Goal: Task Accomplishment & Management: Manage account settings

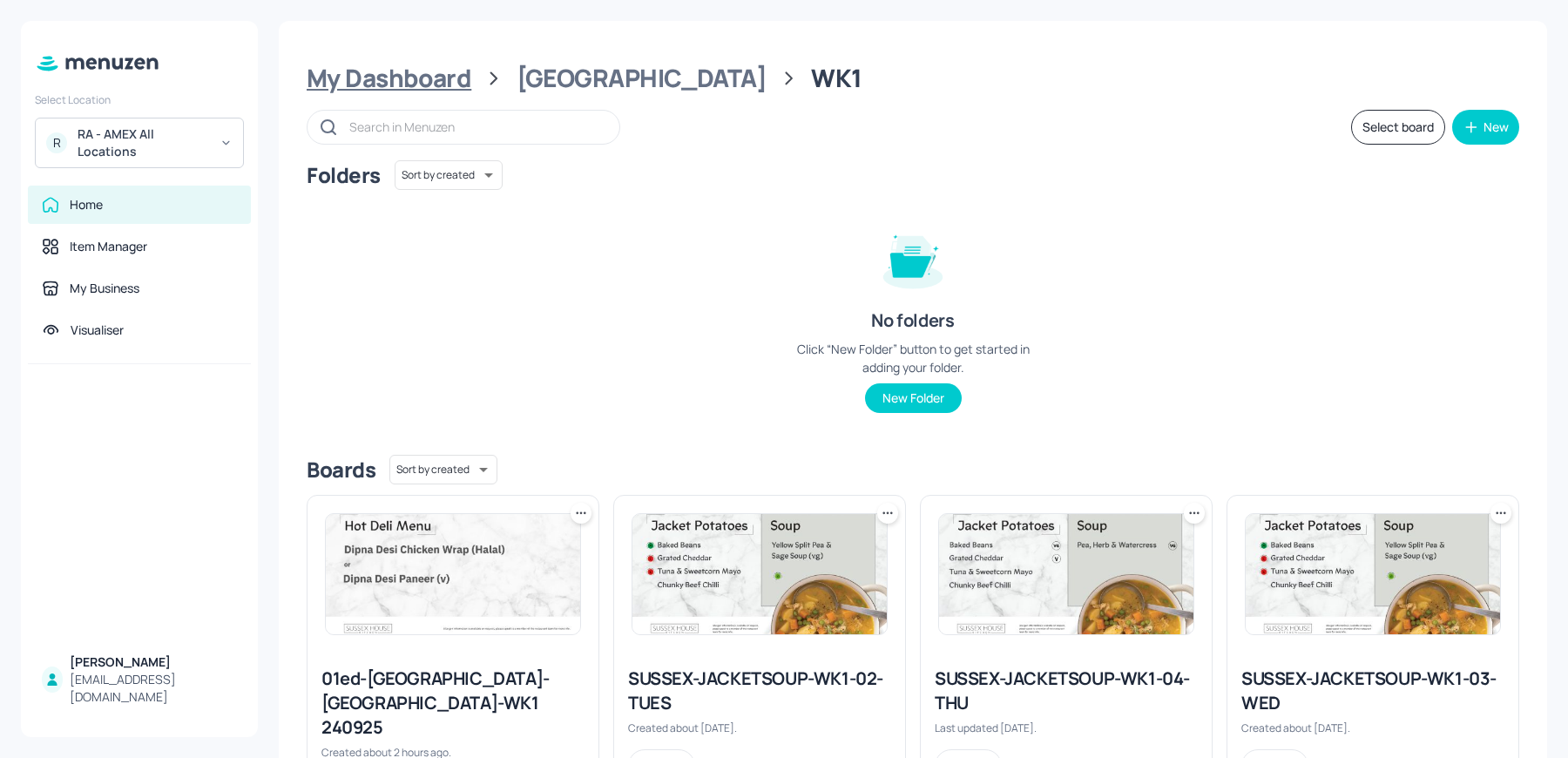
click at [424, 77] on div "My Dashboard" at bounding box center [389, 78] width 164 height 32
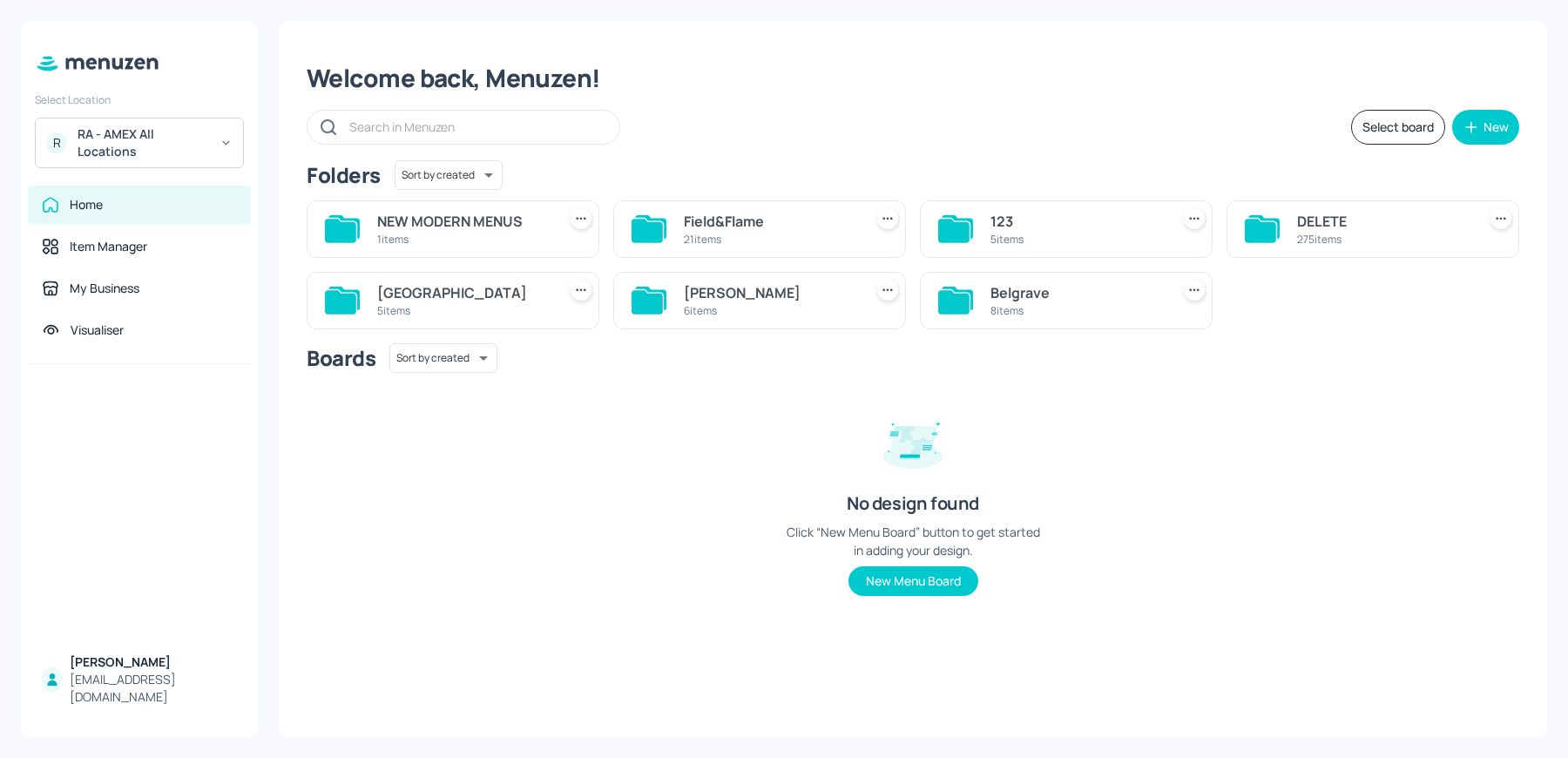
click at [769, 133] on div "Select board New" at bounding box center [913, 127] width 1213 height 34
click at [697, 220] on div "Field&Flame" at bounding box center [770, 222] width 173 height 21
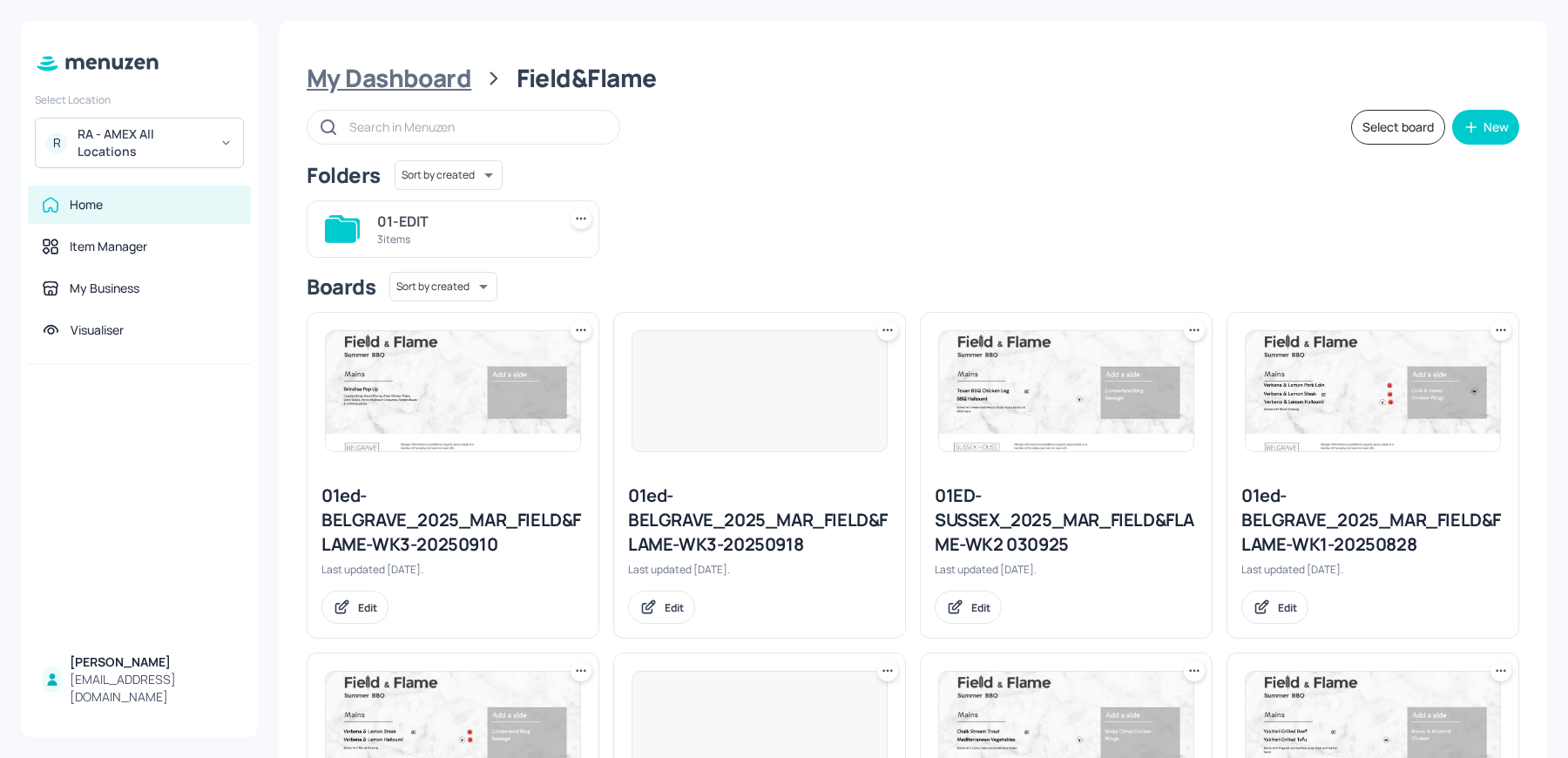
click at [415, 94] on div "My Dashboard" at bounding box center [389, 78] width 164 height 32
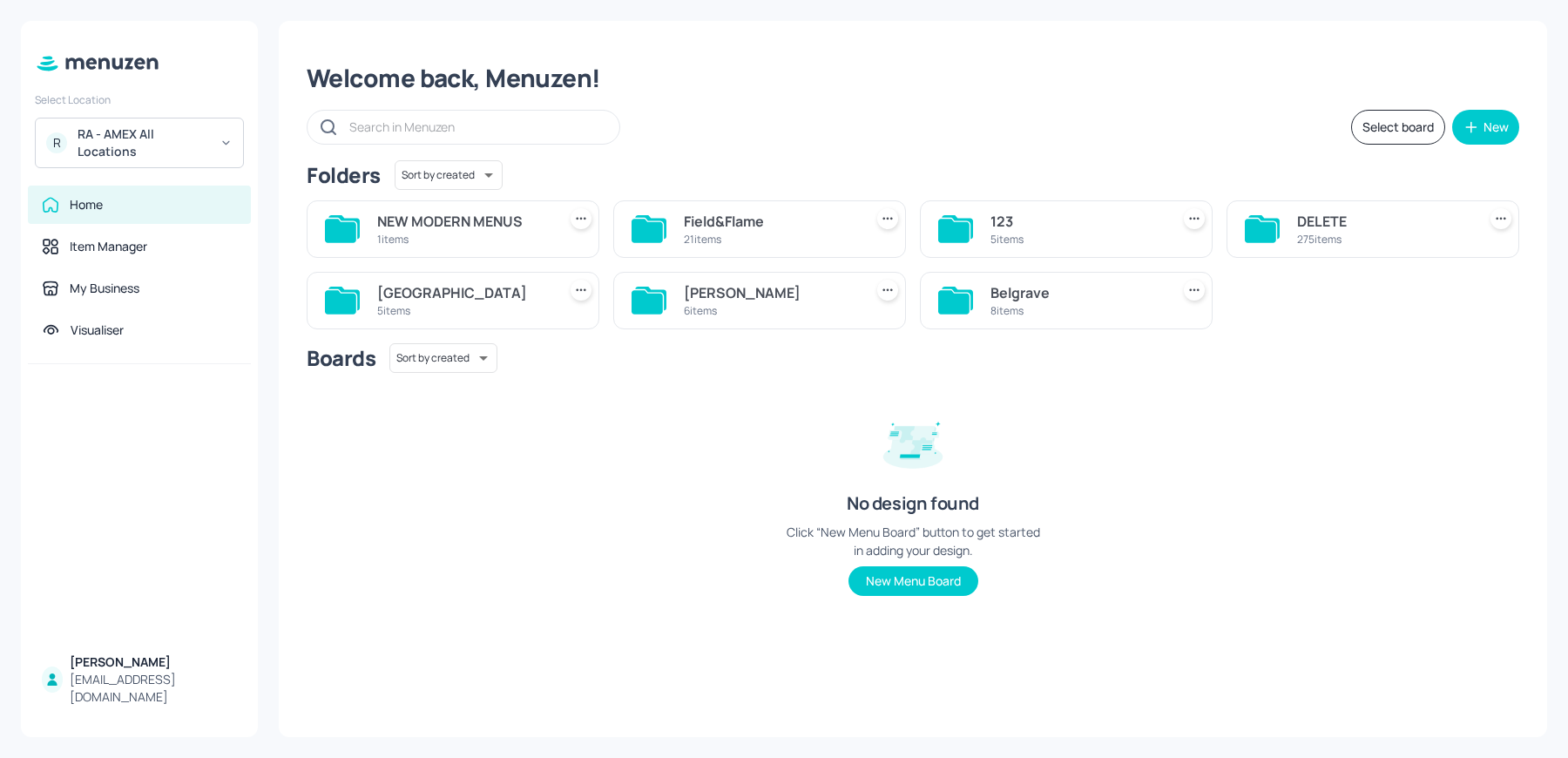
click at [1003, 286] on div "Belgrave" at bounding box center [1077, 292] width 173 height 21
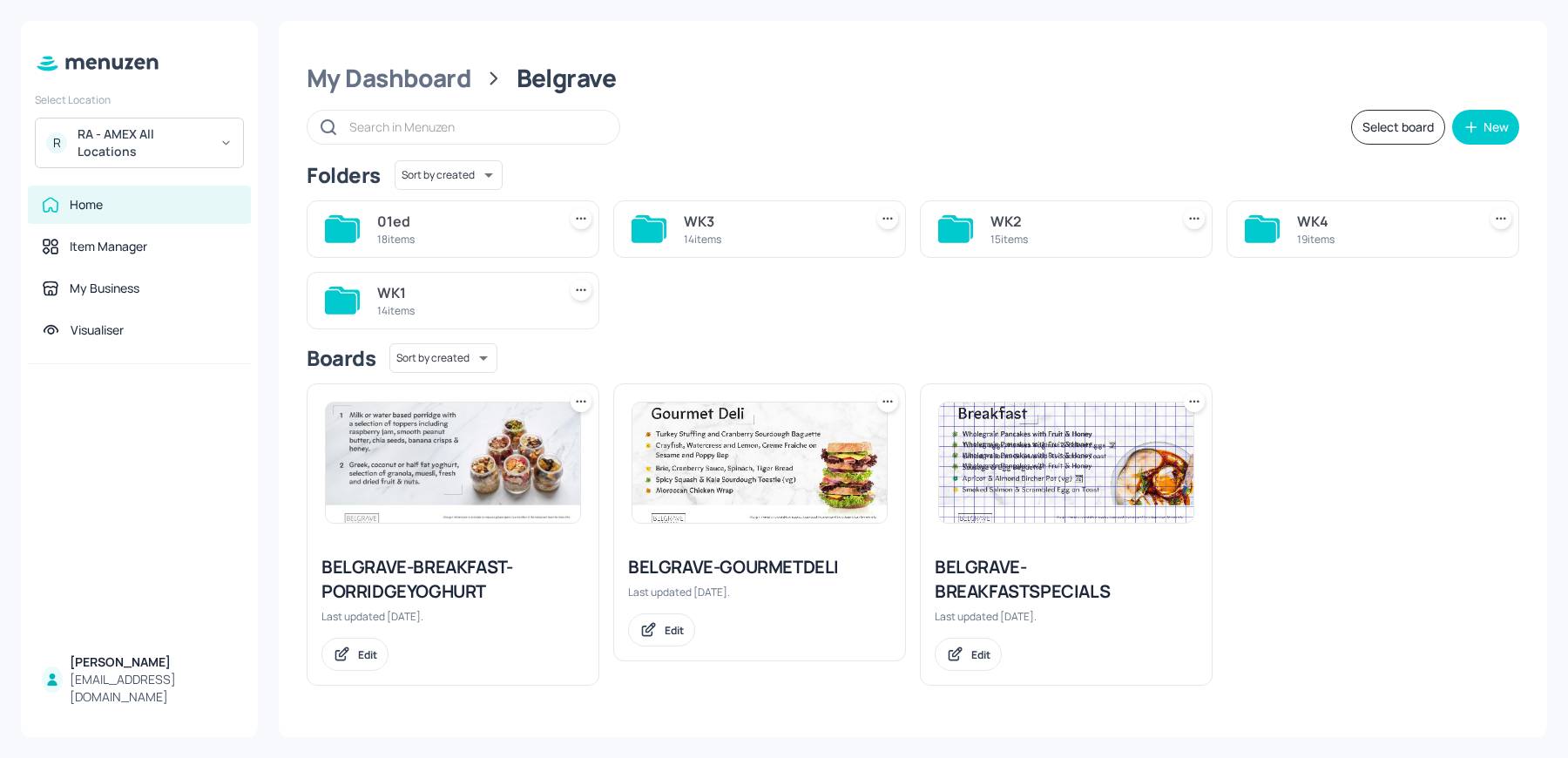
click at [444, 299] on div "WK1" at bounding box center [463, 292] width 173 height 21
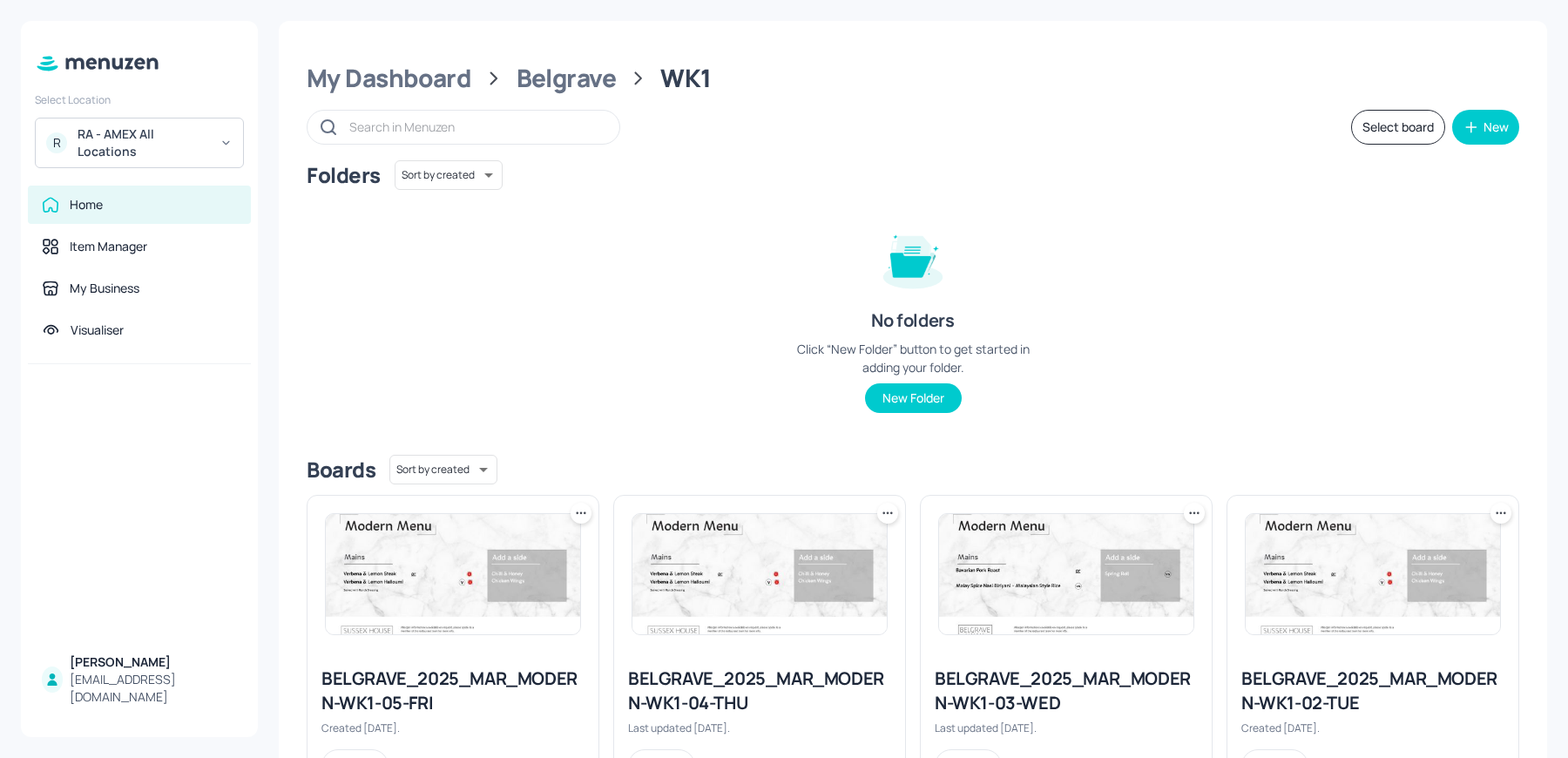
click at [578, 515] on icon at bounding box center [581, 513] width 17 height 17
click at [494, 581] on p "Duplicate" at bounding box center [493, 577] width 47 height 15
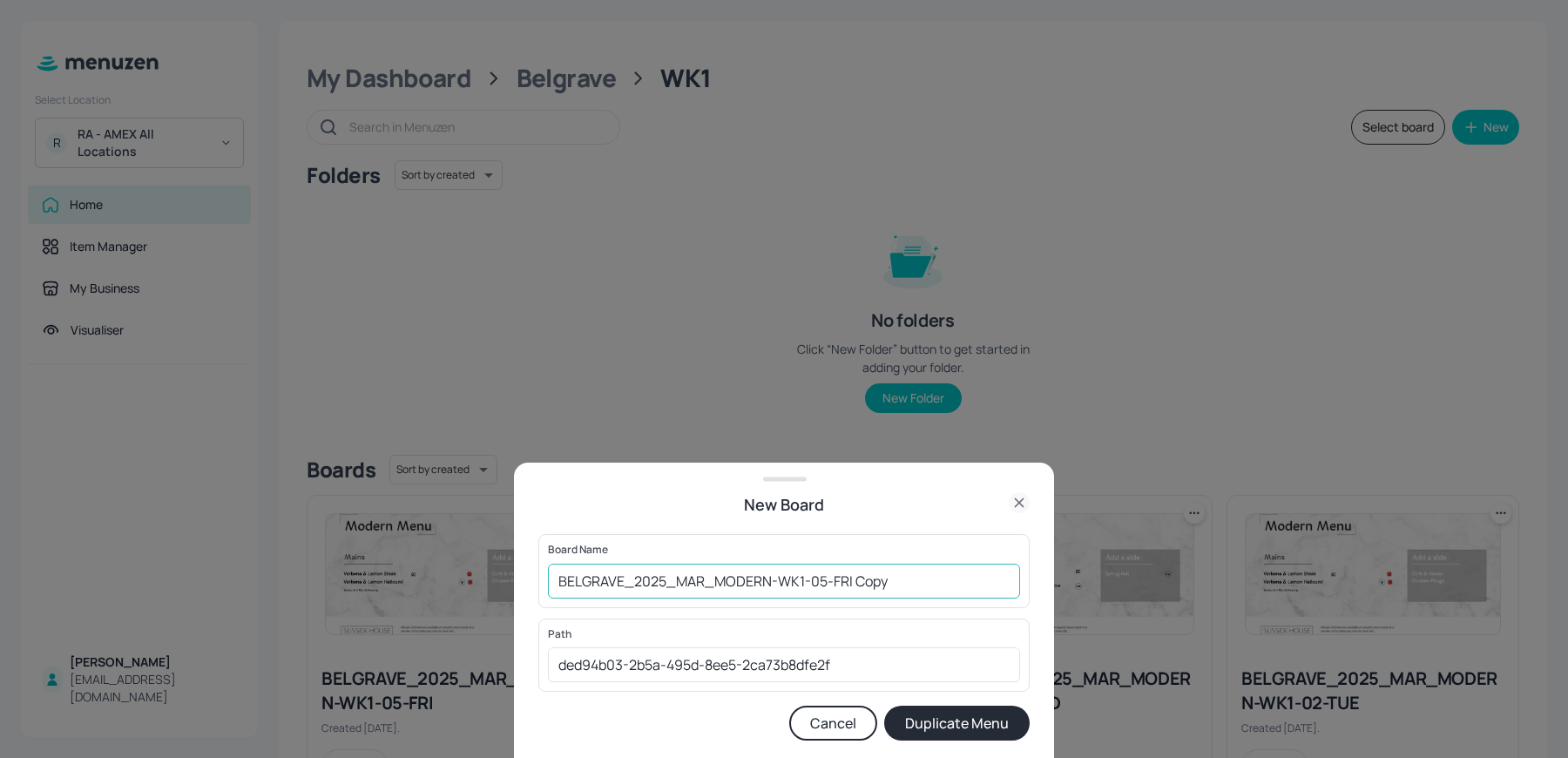
click at [702, 579] on input "BELGRAVE_2025_MAR_MODERN-WK1-05-FRI Copy" at bounding box center [784, 581] width 472 height 34
drag, startPoint x: 677, startPoint y: 582, endPoint x: 898, endPoint y: 582, distance: 221.0
click at [898, 582] on input "BELGRAVE_2025_MODERN-WK1-05-FRI Copy" at bounding box center [784, 581] width 472 height 34
click at [714, 583] on input "BELGRAVE_2025_FIELD2PLATE_WK1" at bounding box center [784, 581] width 472 height 34
type input "BELGRAVE_2025_FIELDTOPLATE_WK1"
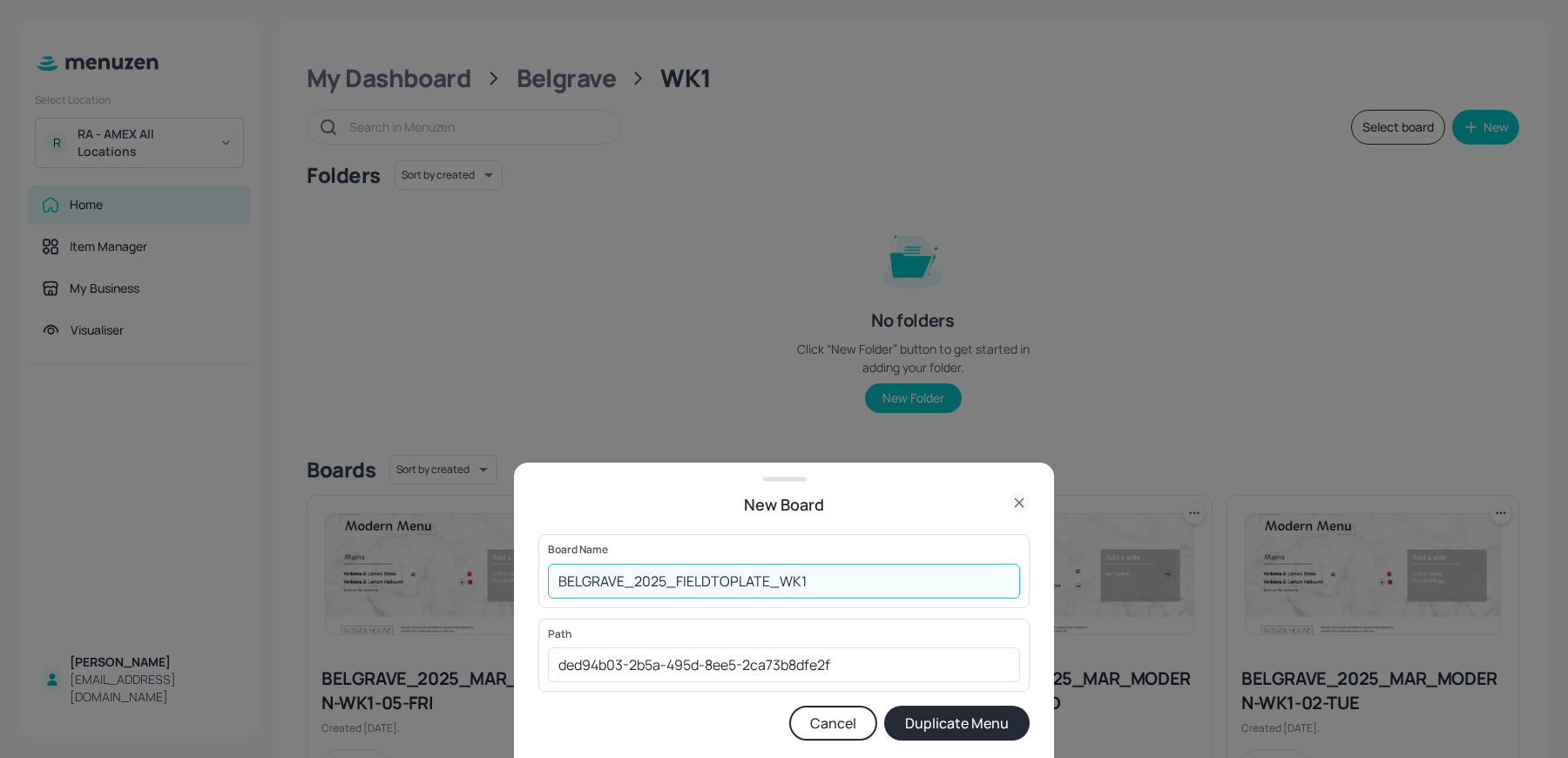
click at [975, 729] on button "Duplicate Menu" at bounding box center [957, 724] width 145 height 34
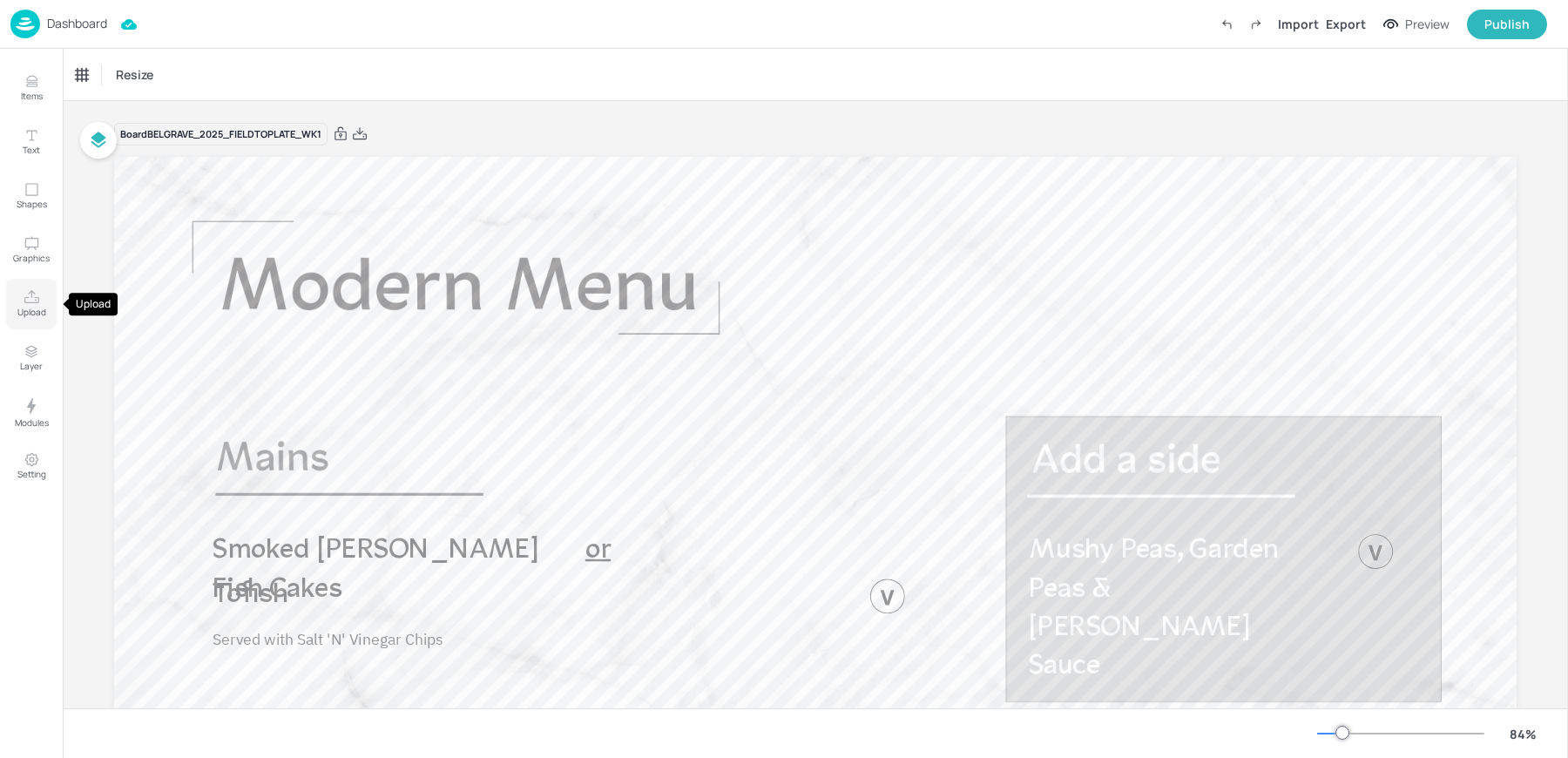
click at [37, 302] on icon "Upload" at bounding box center [32, 297] width 16 height 16
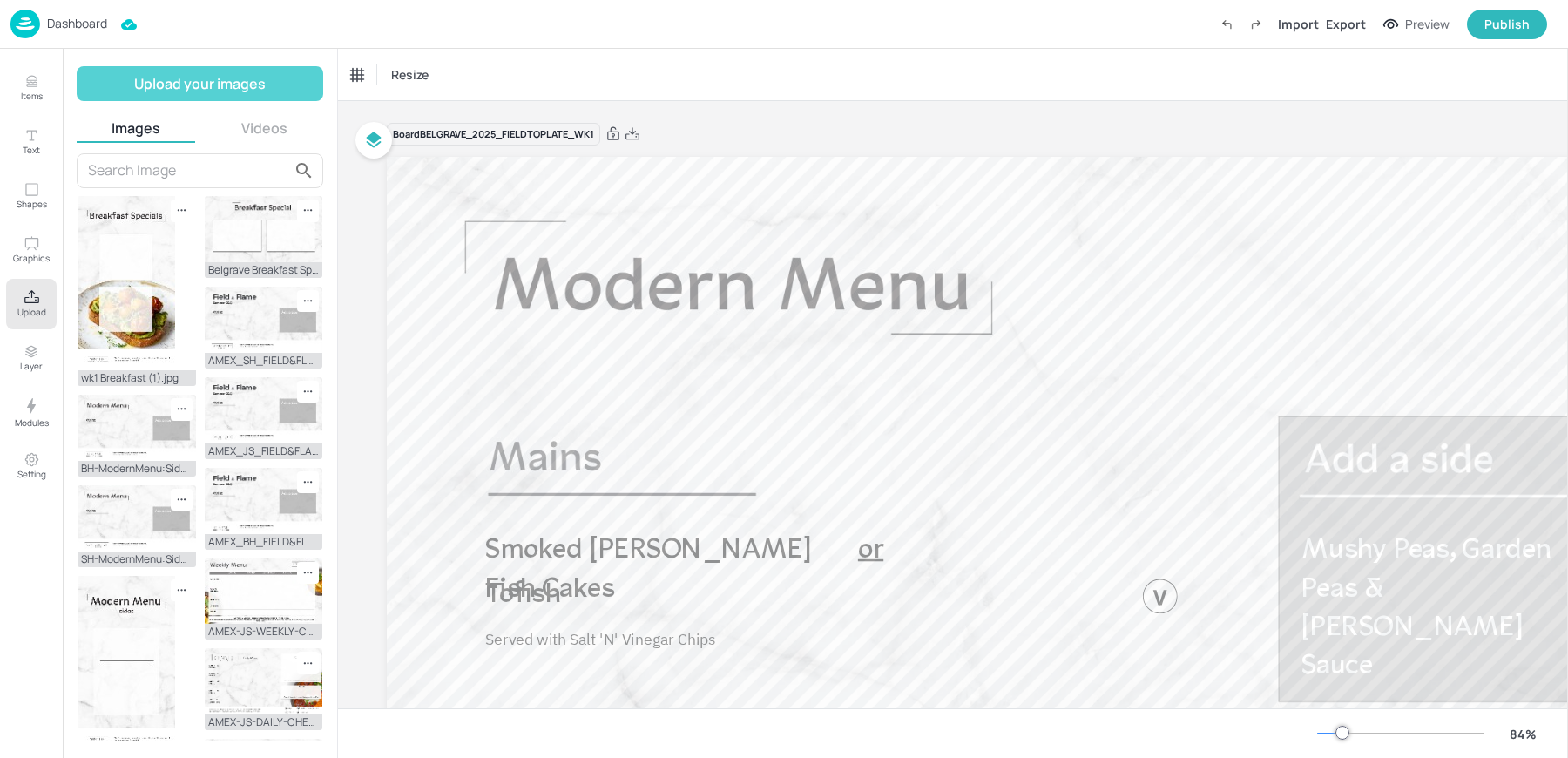
click at [121, 91] on button "Upload your images" at bounding box center [200, 83] width 247 height 34
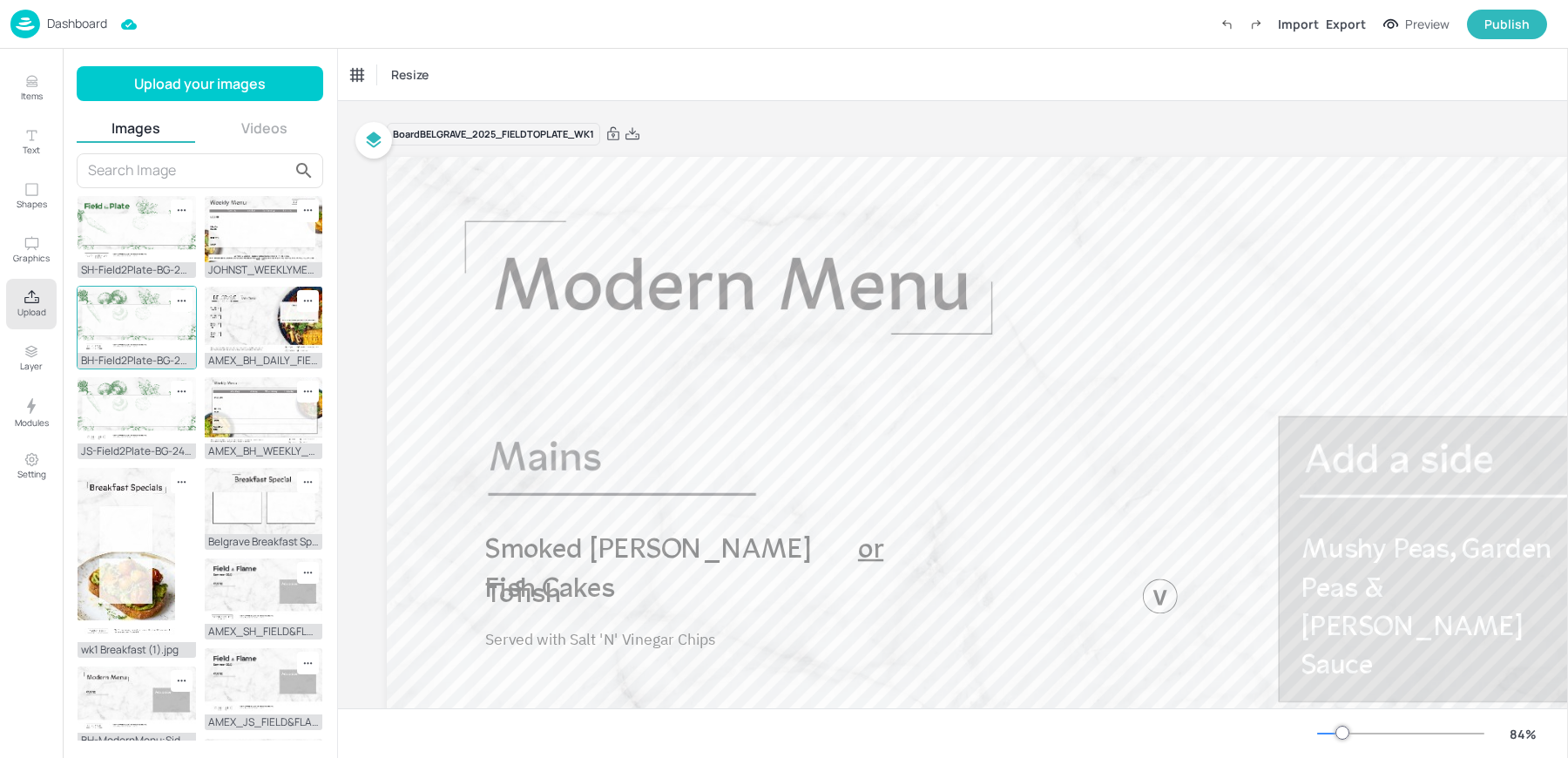
click at [132, 320] on img at bounding box center [137, 319] width 118 height 66
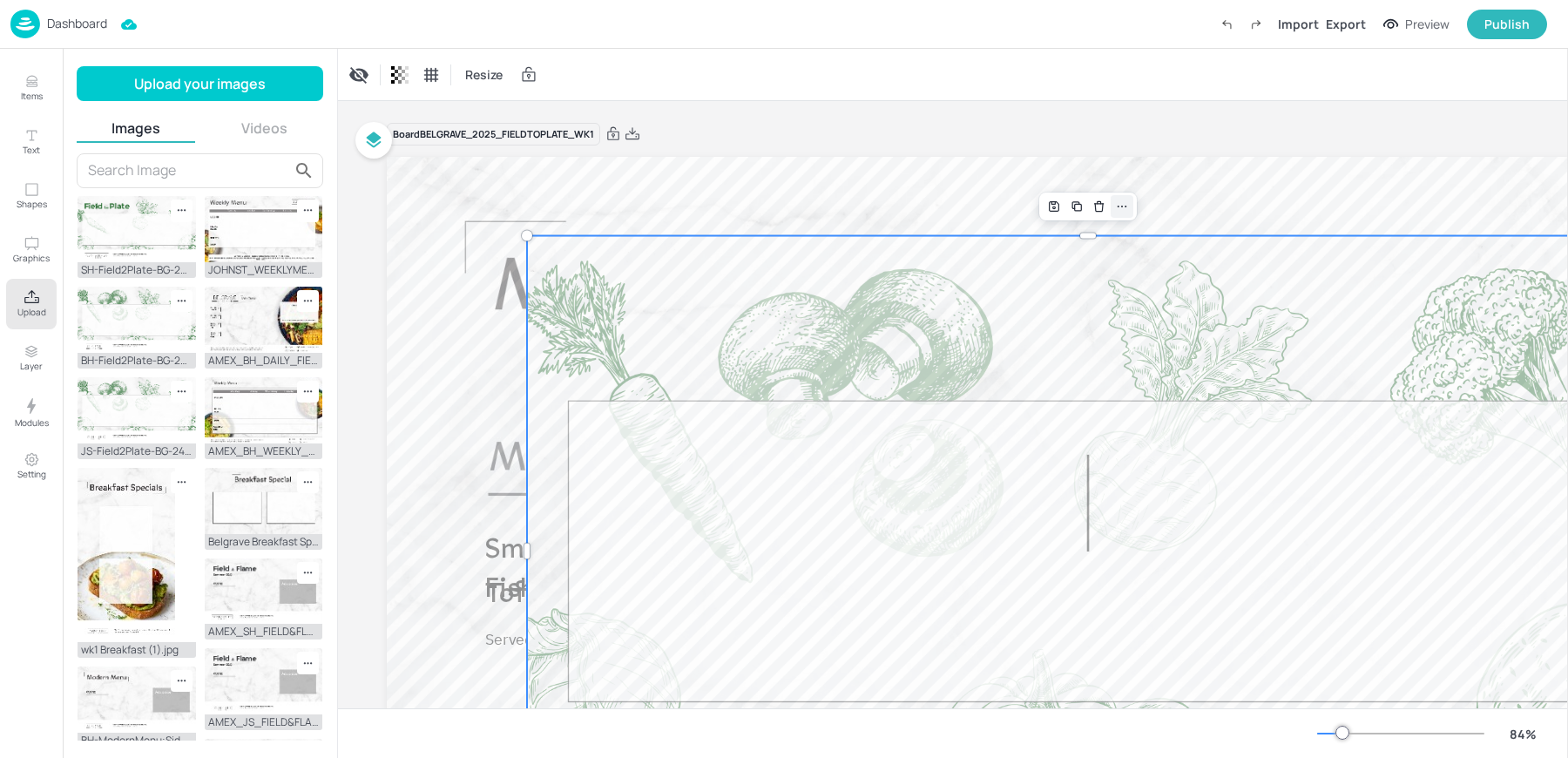
click at [1125, 212] on icon at bounding box center [1122, 206] width 14 height 14
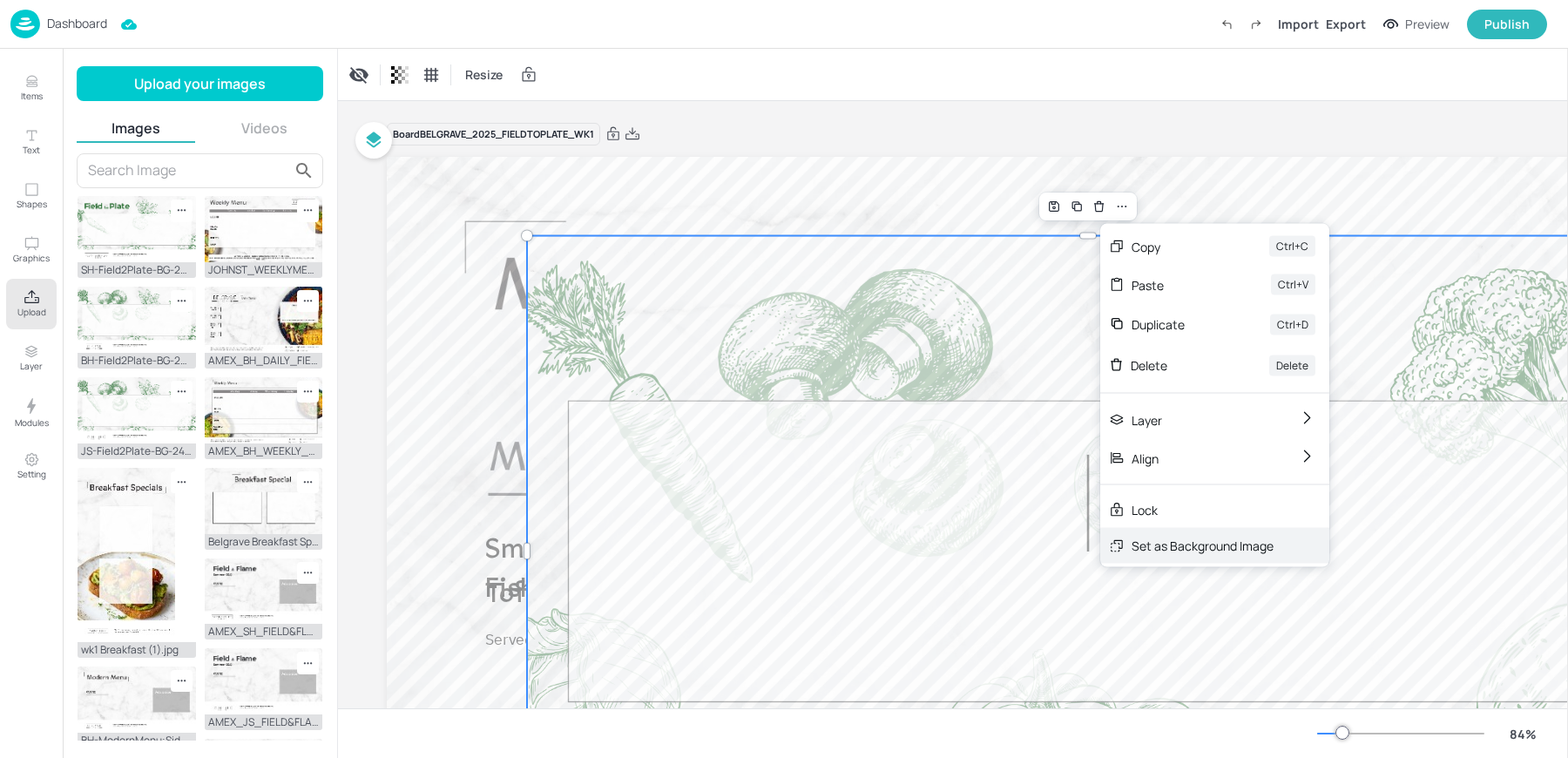
click at [1174, 537] on div "Set as Background Image" at bounding box center [1203, 546] width 142 height 18
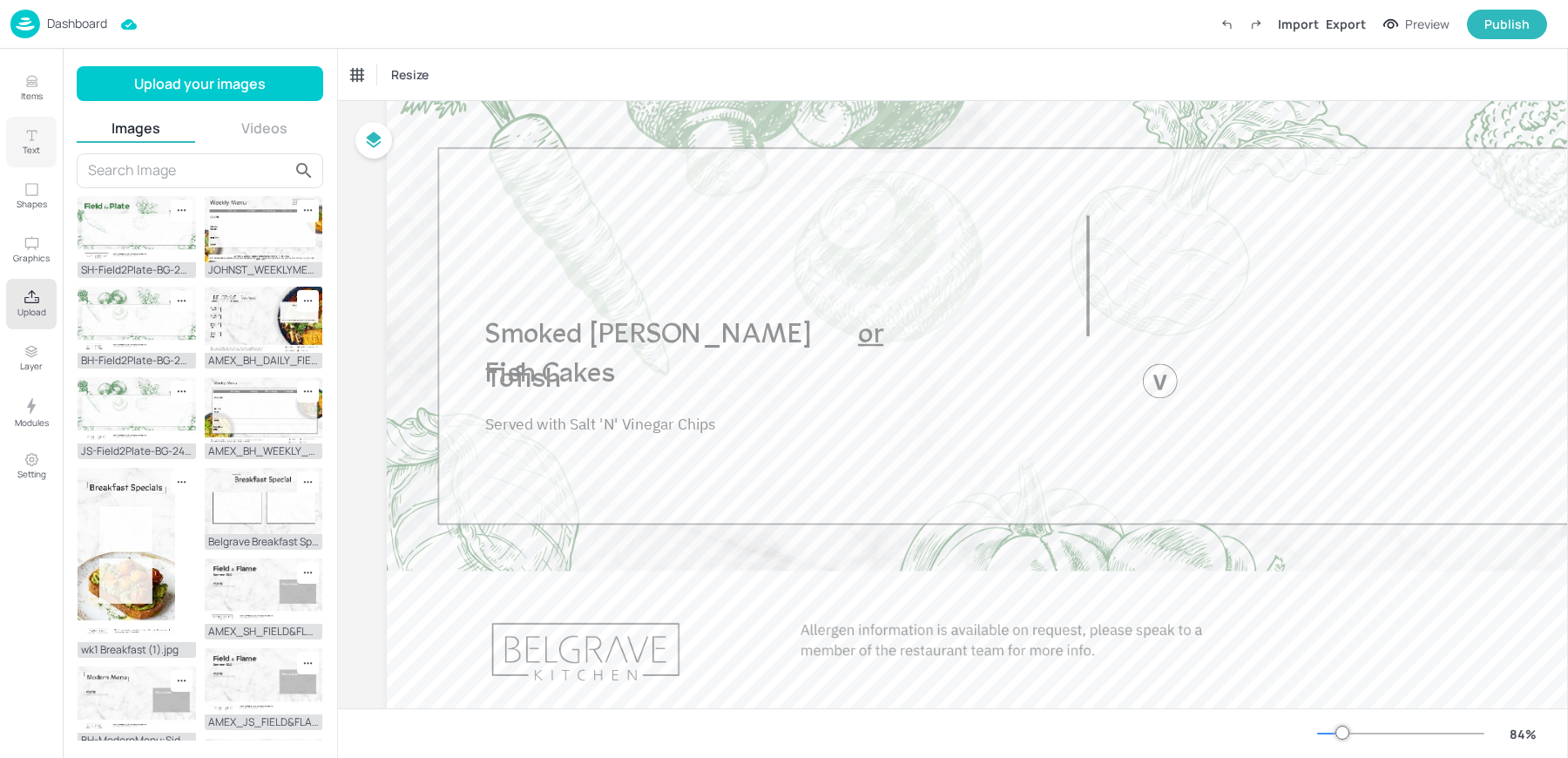
scroll to position [247, 0]
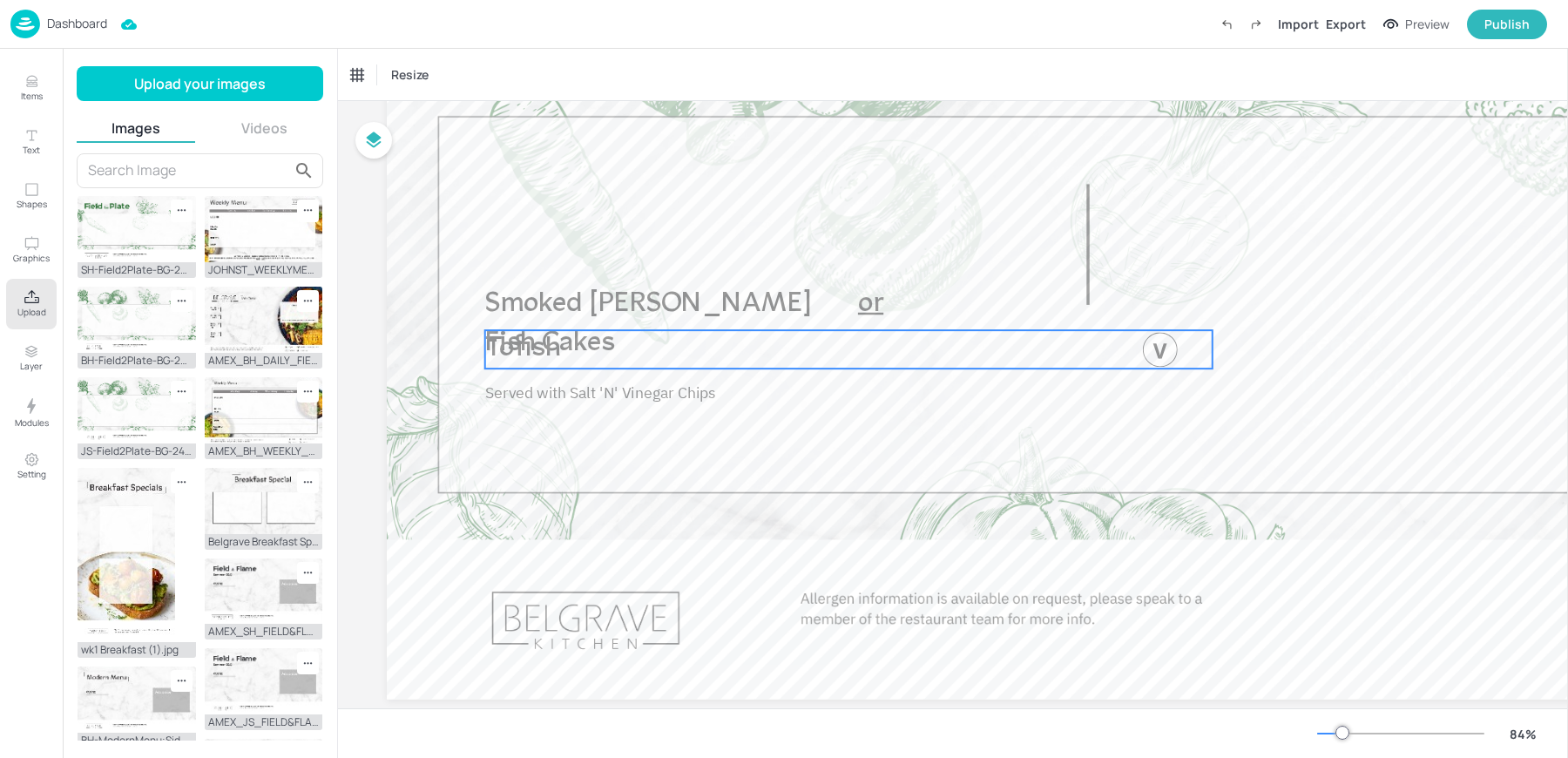
click at [1163, 349] on div at bounding box center [1160, 349] width 34 height 34
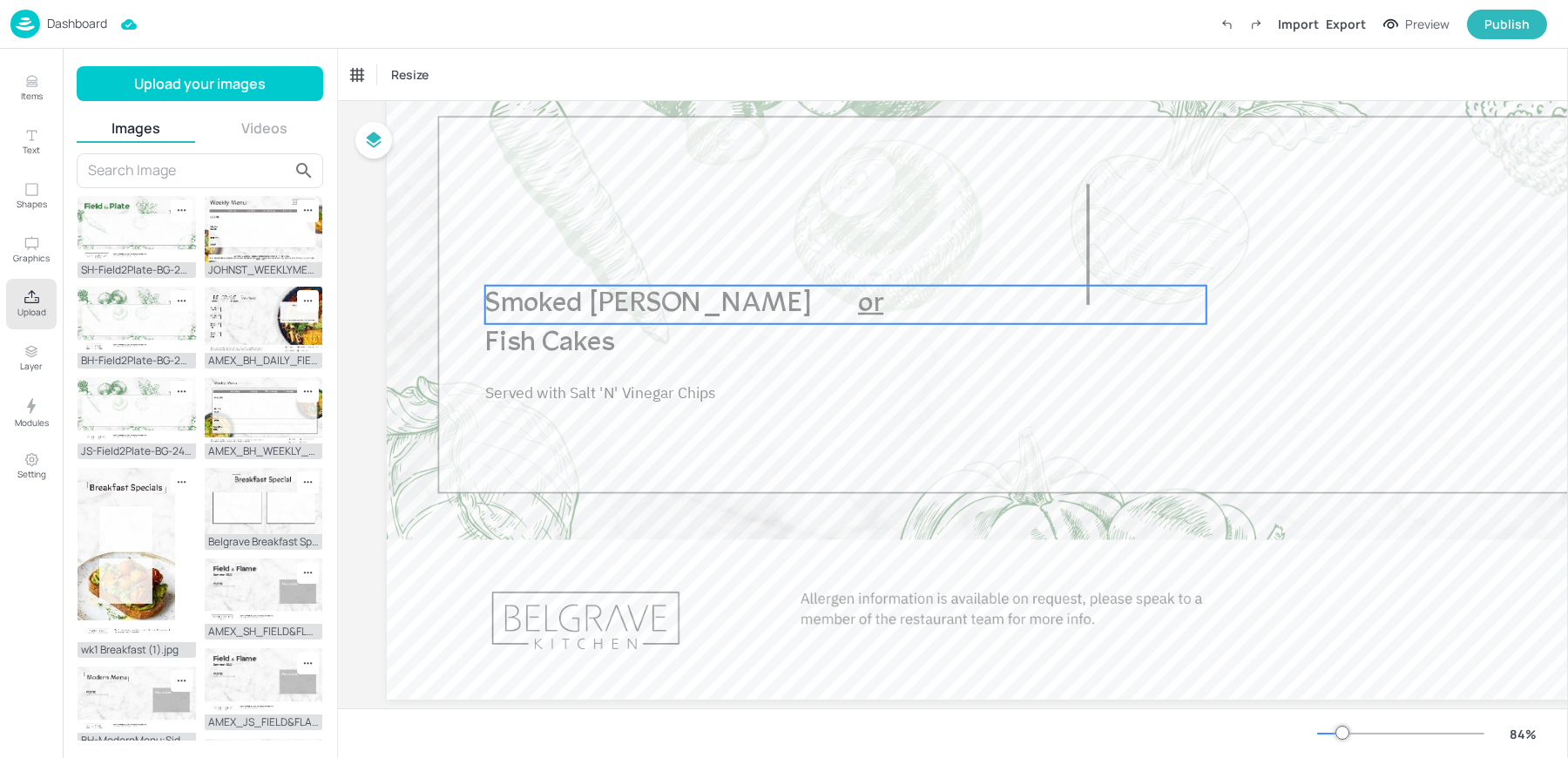
click at [752, 317] on span "Smoked Haddock Fish Cakes" at bounding box center [649, 324] width 327 height 67
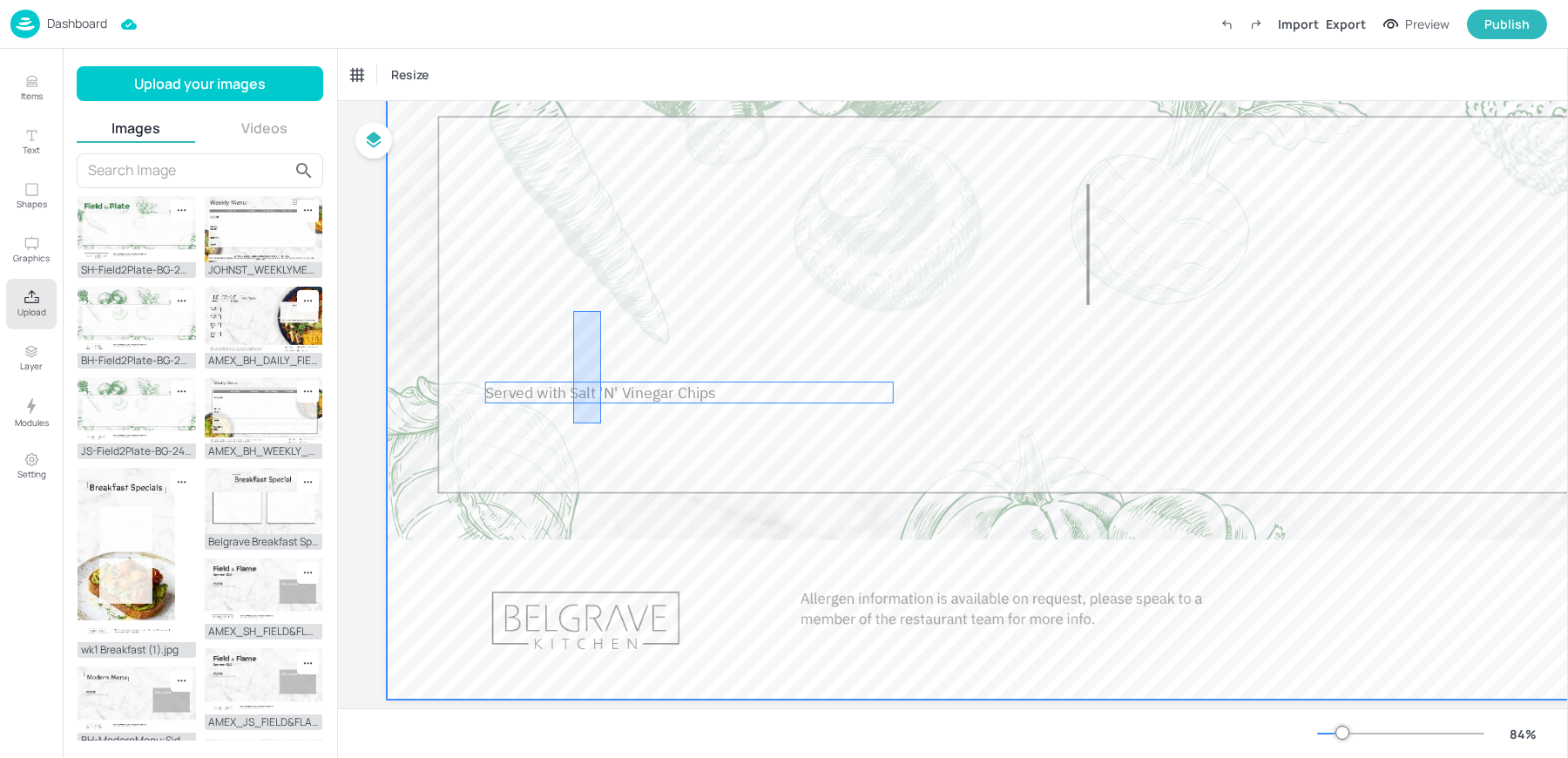
drag, startPoint x: 573, startPoint y: 311, endPoint x: 602, endPoint y: 425, distance: 117.6
click at [602, 425] on div at bounding box center [1088, 305] width 1403 height 790
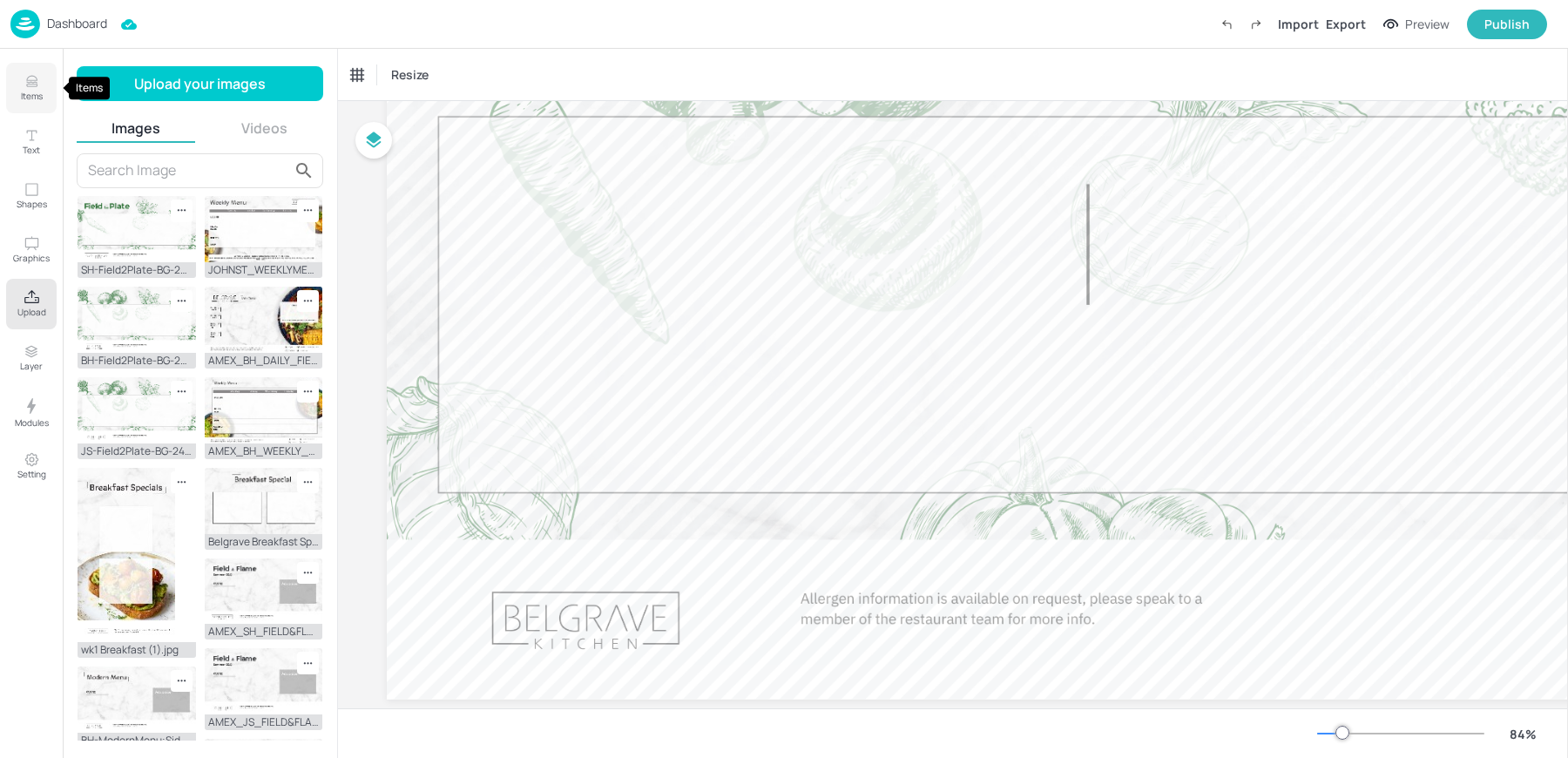
click at [33, 91] on p "Items" at bounding box center [32, 96] width 22 height 12
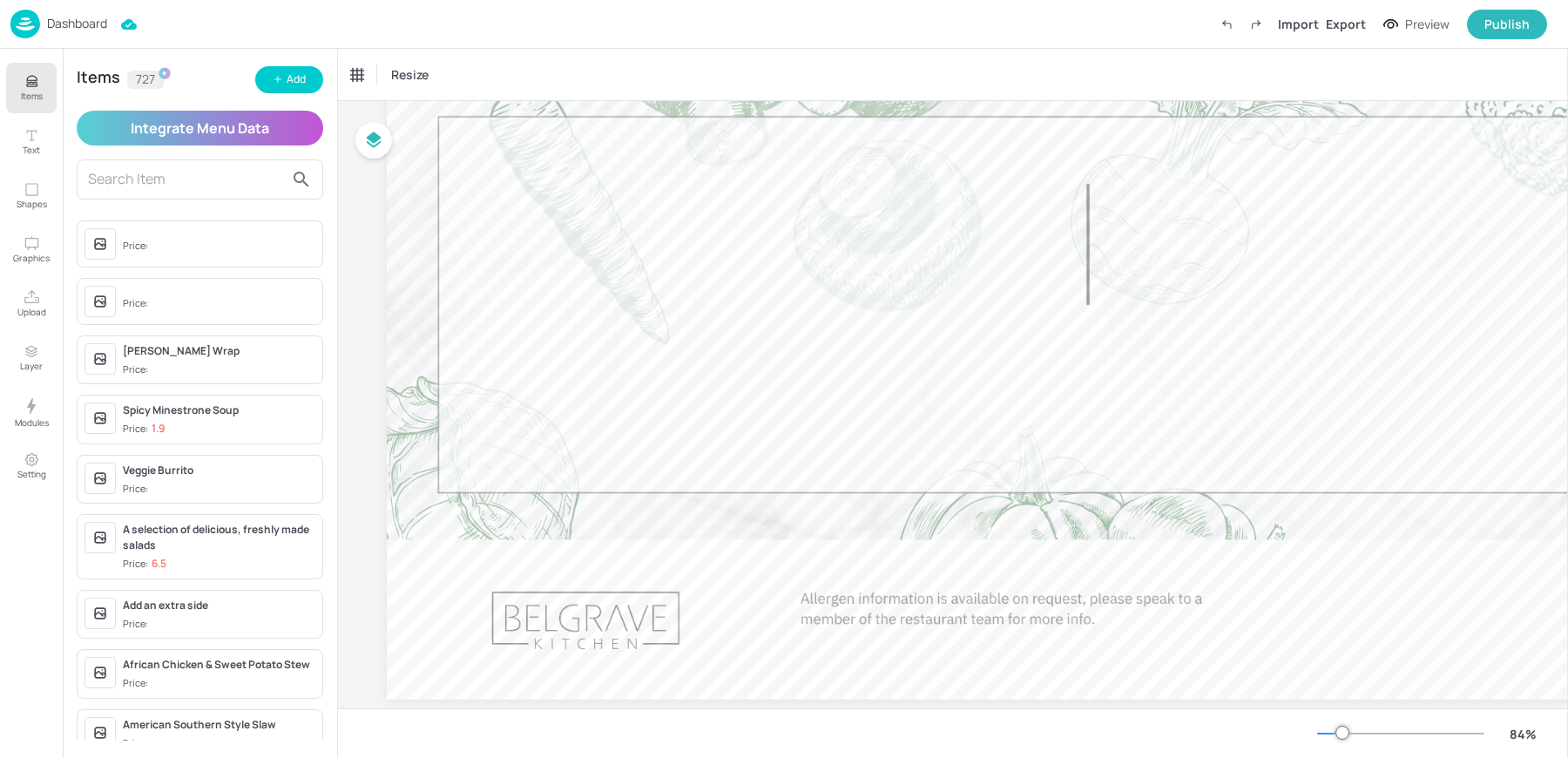
click at [173, 179] on input "text" at bounding box center [185, 179] width 196 height 28
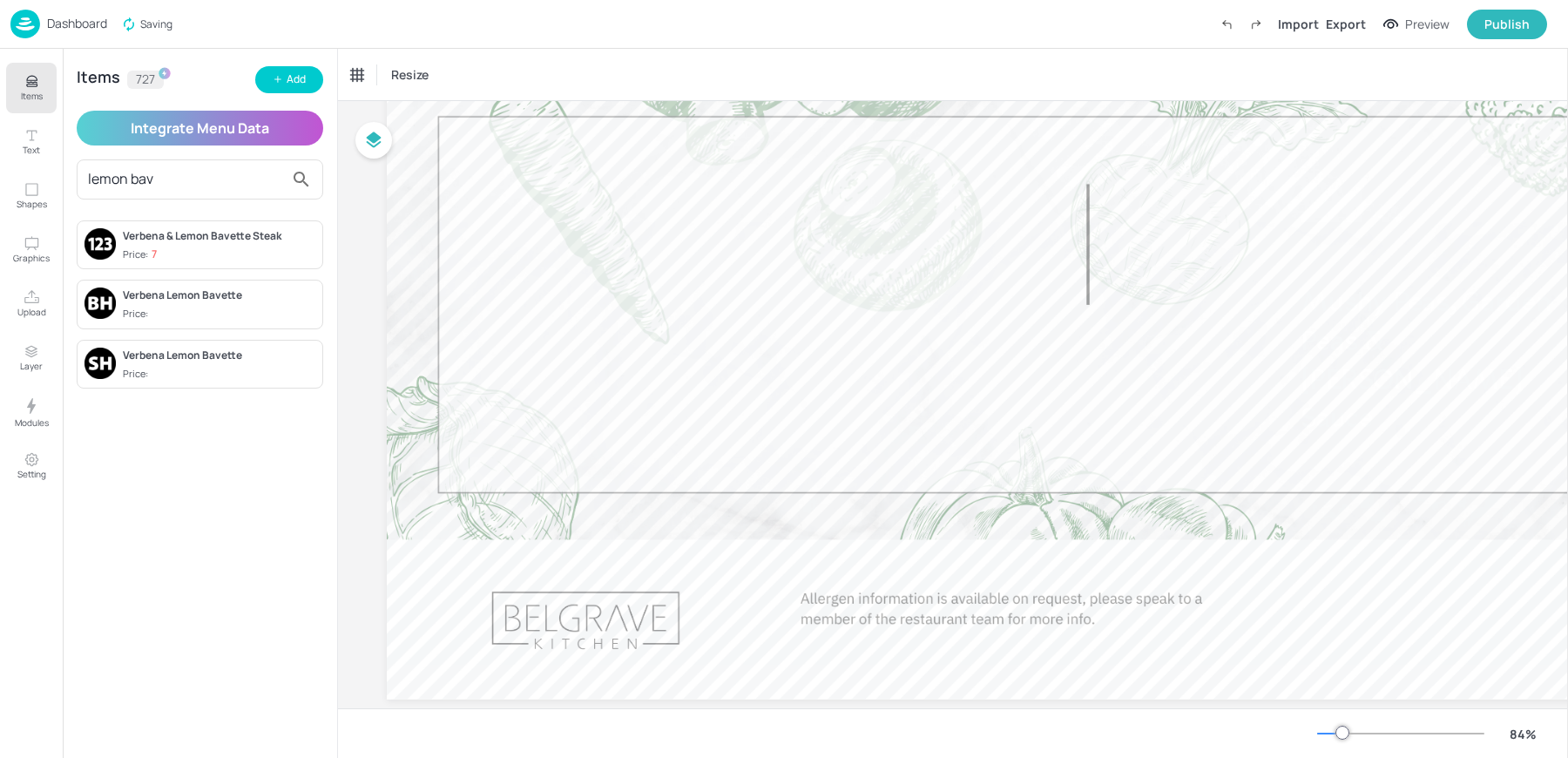
type input "lemon bav"
click at [183, 302] on div "Verbena Lemon Bavette Price:" at bounding box center [220, 305] width 193 height 34
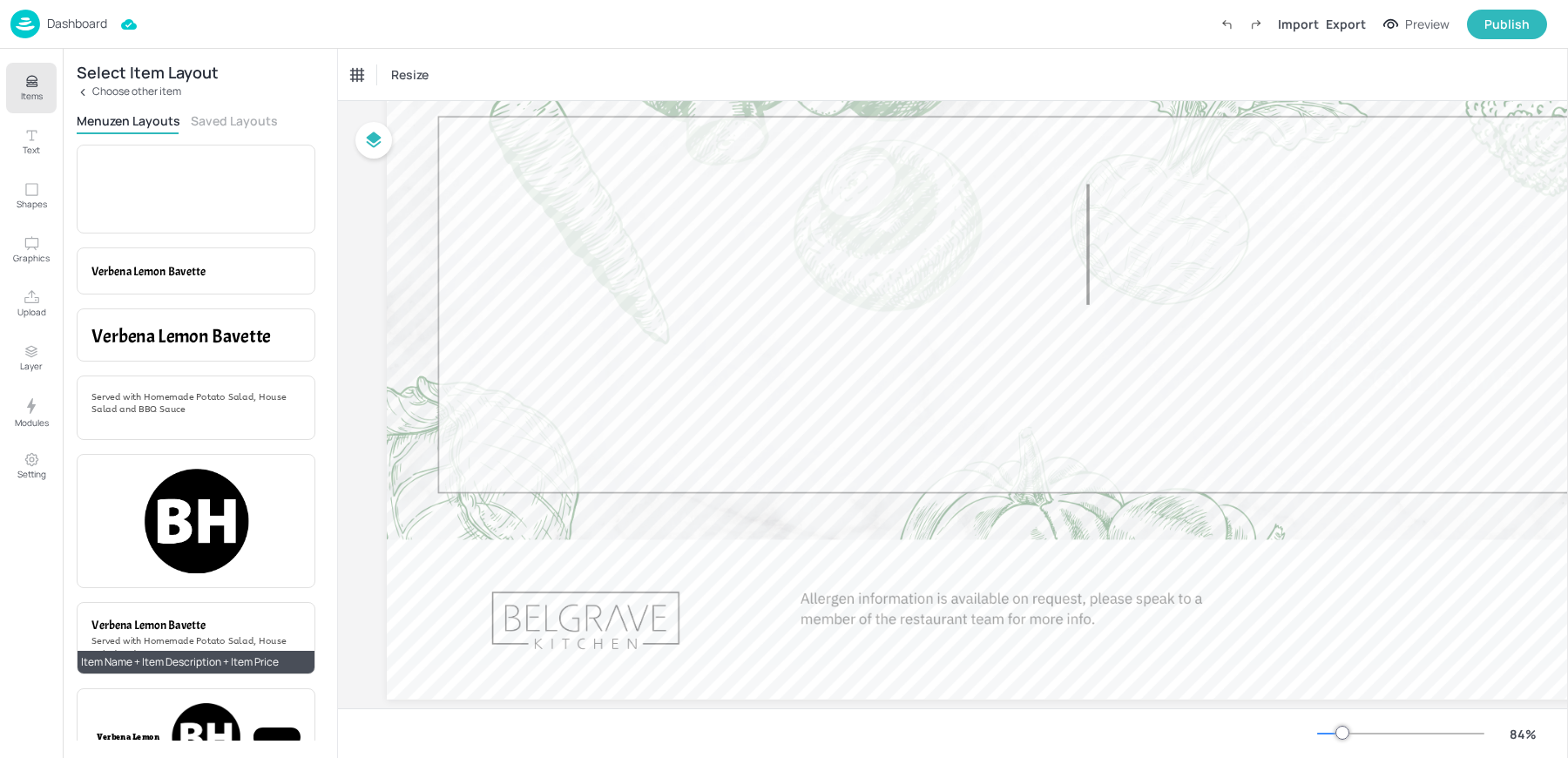
click at [187, 637] on span "Served with Homemade Potato Salad, House Salad and BBQ Sauce" at bounding box center [188, 648] width 194 height 24
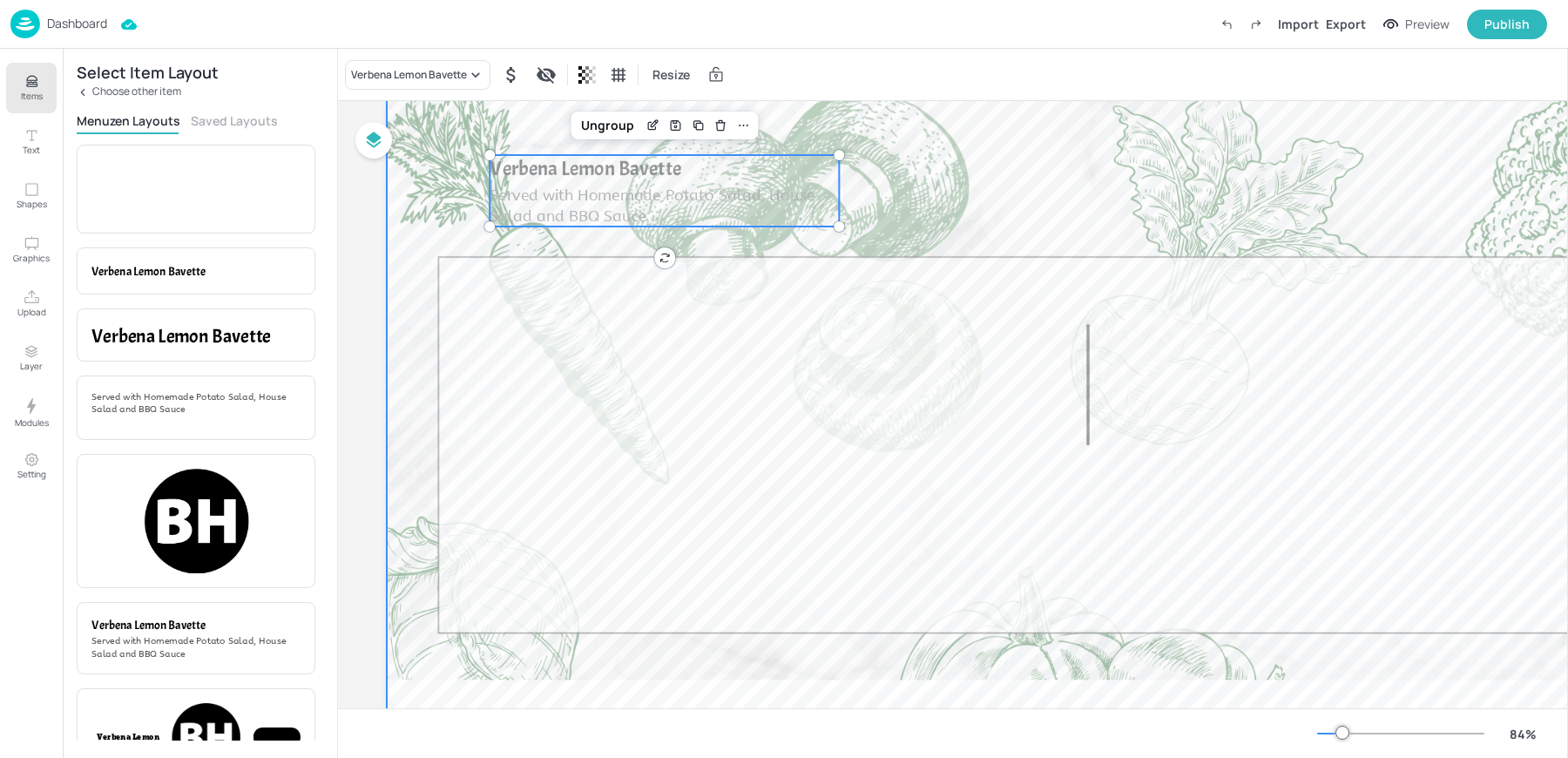
scroll to position [80, 0]
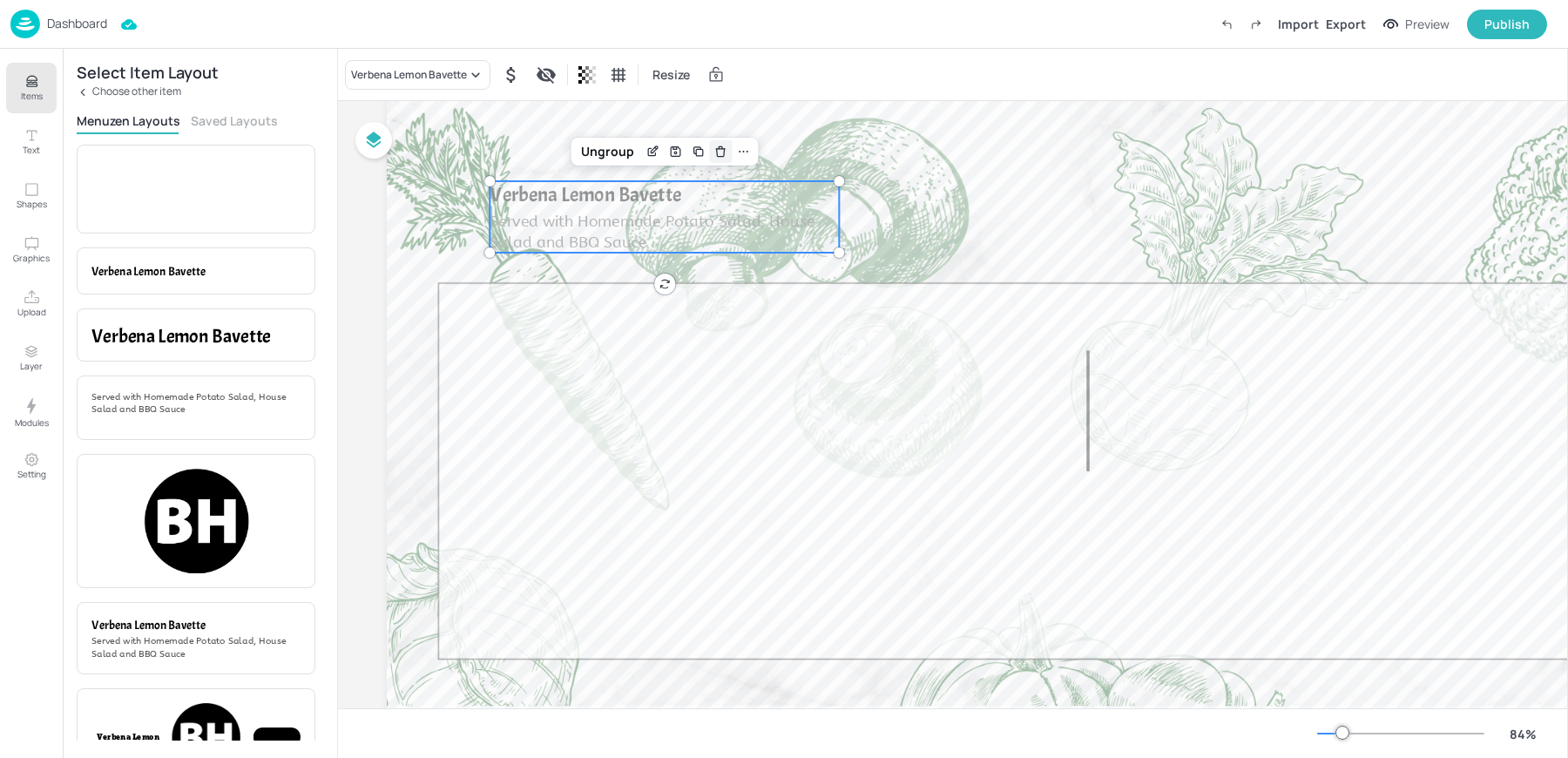
click at [717, 149] on icon "Delete" at bounding box center [720, 149] width 9 height 0
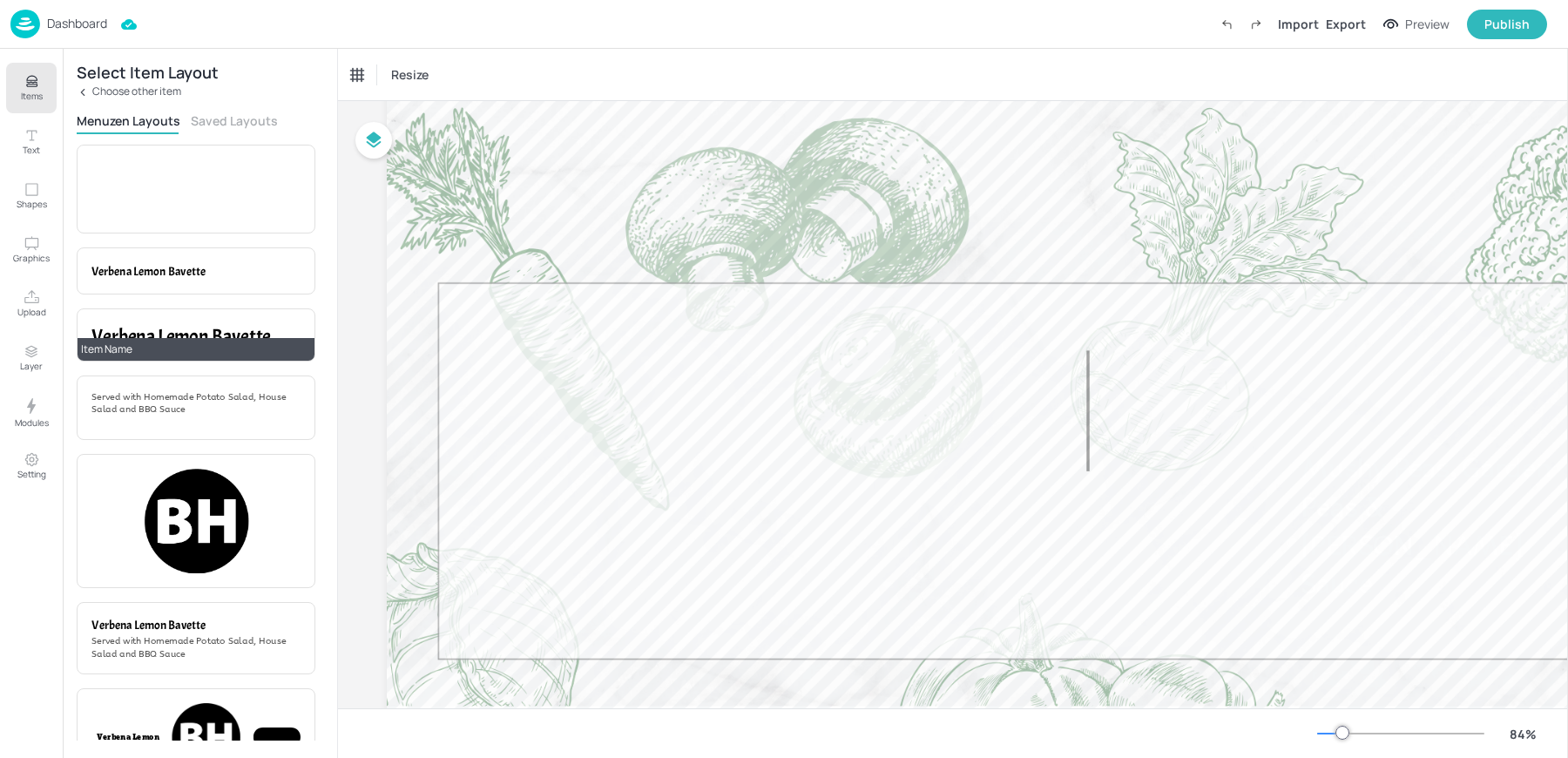
click at [186, 333] on span "Verbena Lemon Bavette" at bounding box center [182, 336] width 180 height 25
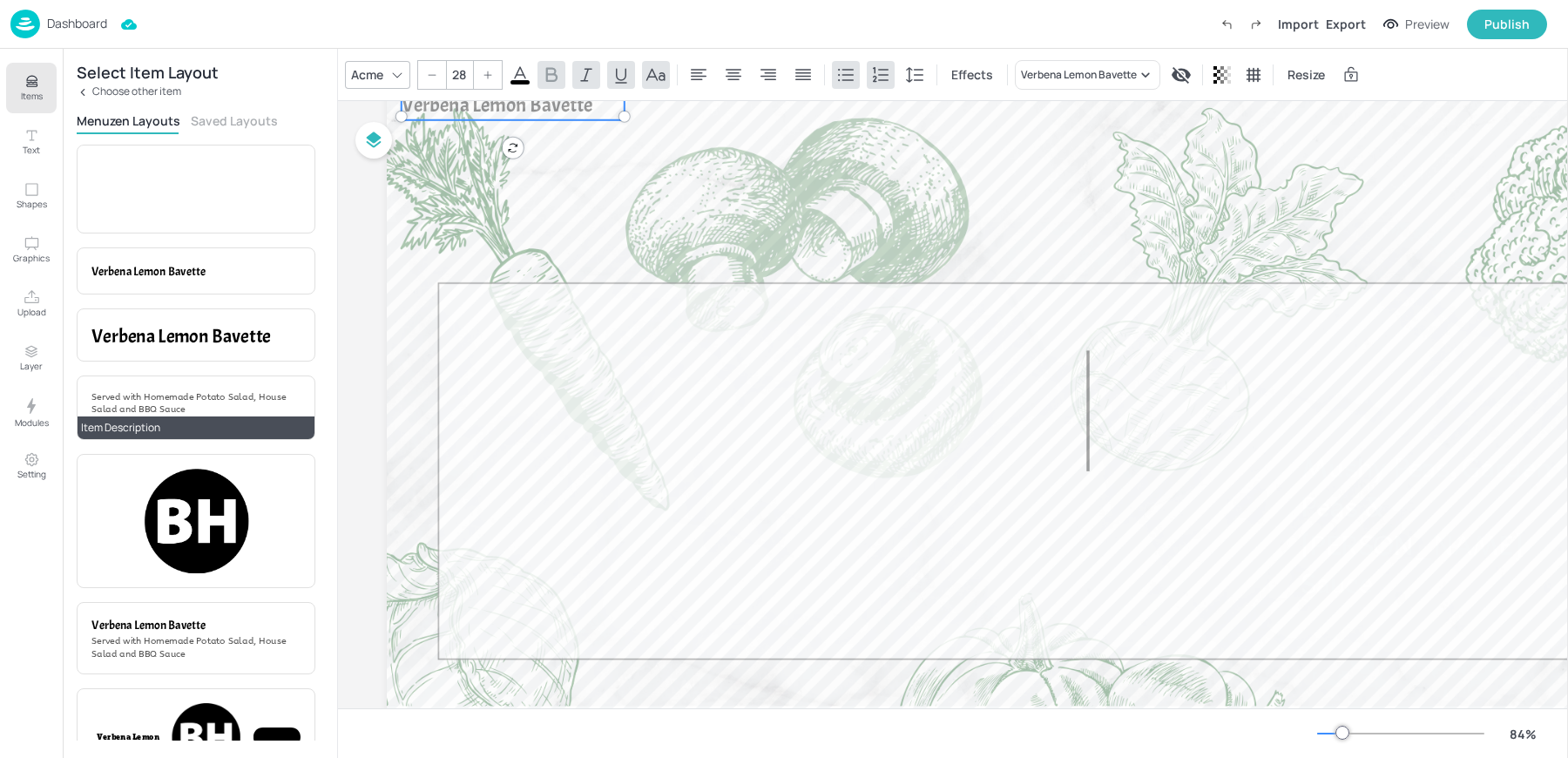
click at [157, 391] on span "Served with Homemade Potato Salad, House Salad and BBQ Sauce" at bounding box center [188, 402] width 194 height 24
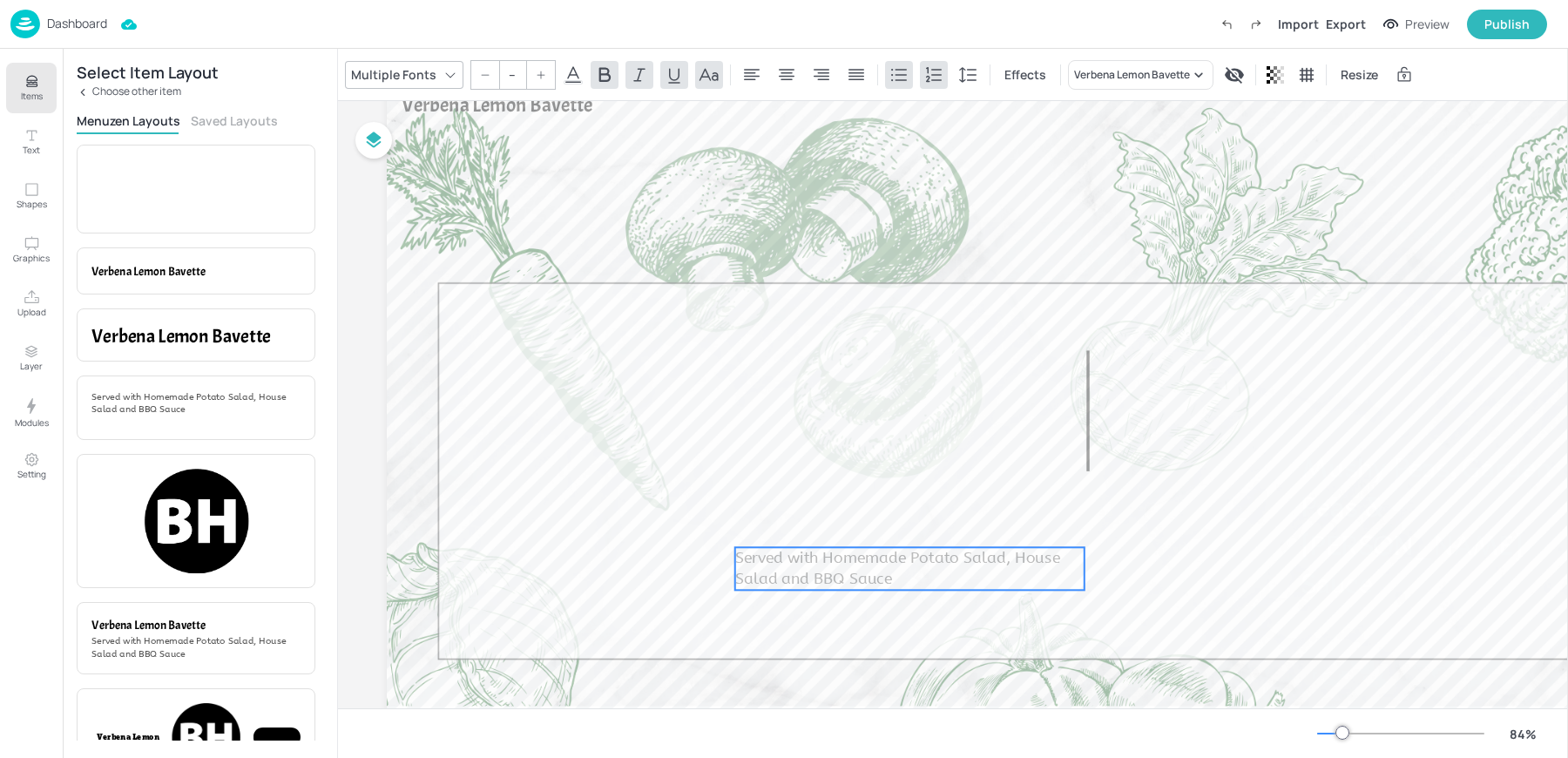
drag, startPoint x: 493, startPoint y: 126, endPoint x: 766, endPoint y: 534, distance: 490.9
click at [766, 549] on span "Served with Homemade Potato Salad, House Salad and BBQ Sauce" at bounding box center [898, 569] width 325 height 40
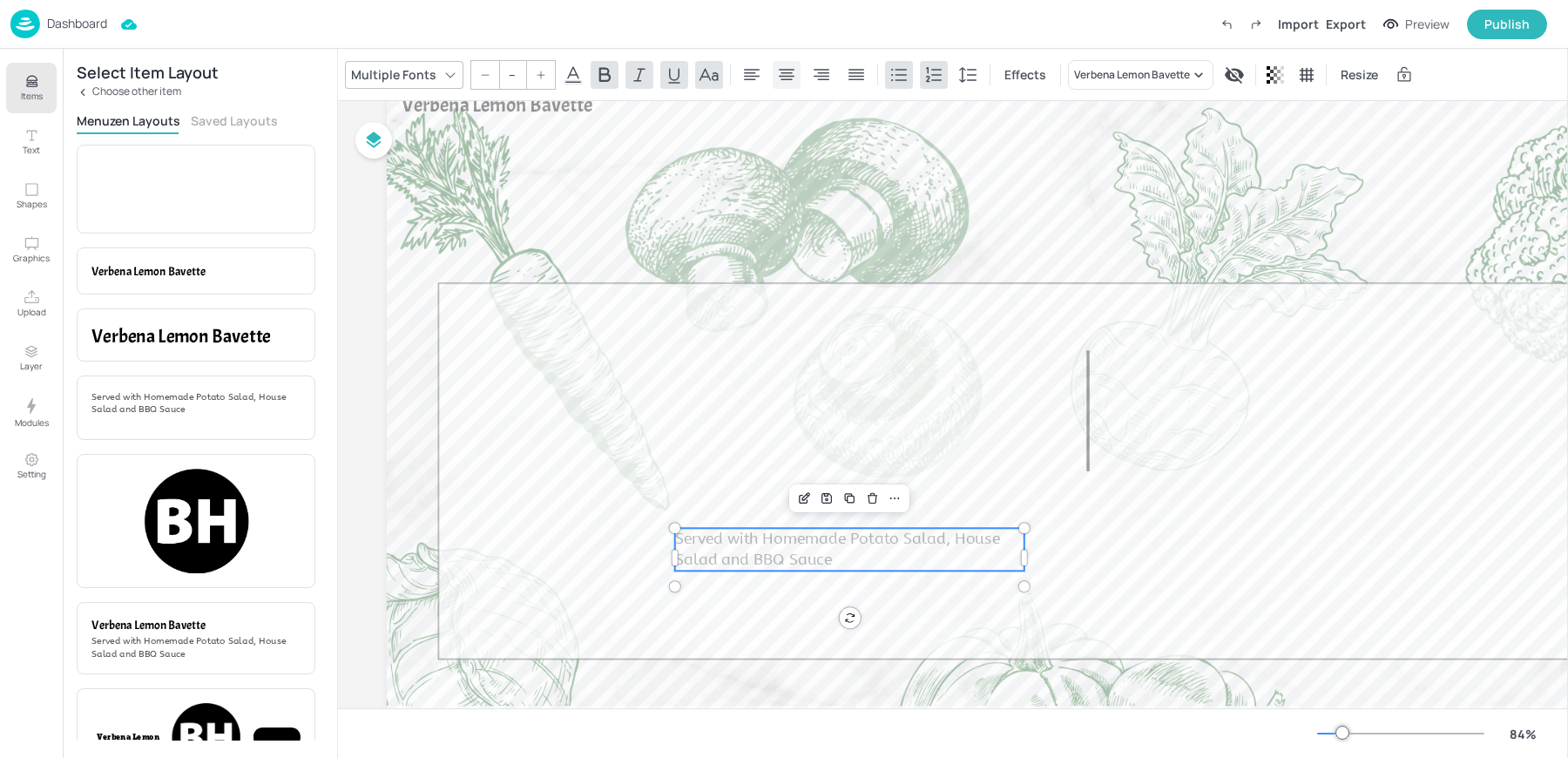
click at [779, 76] on icon at bounding box center [786, 75] width 15 height 11
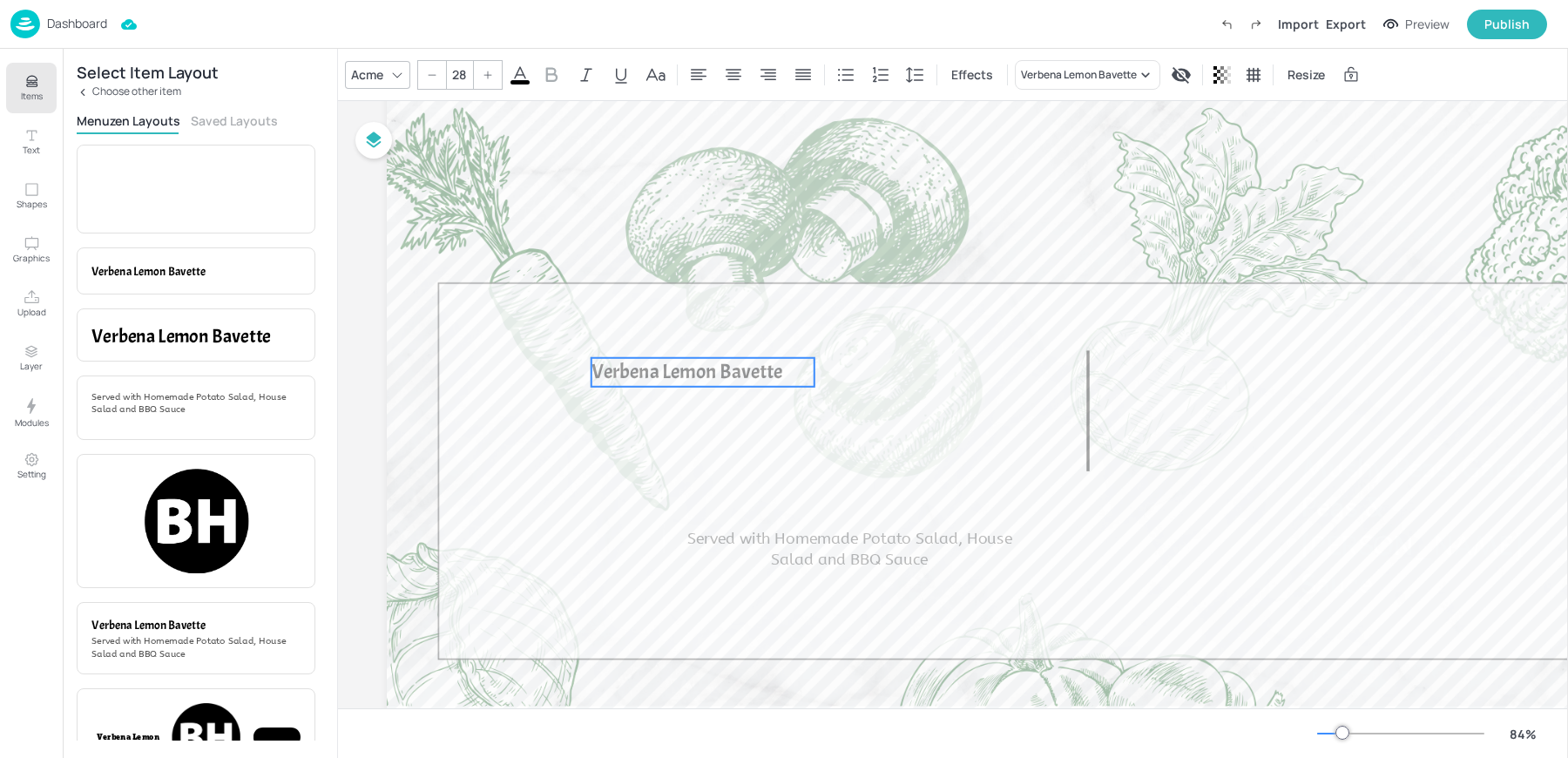
drag, startPoint x: 505, startPoint y: 115, endPoint x: 711, endPoint y: 415, distance: 363.9
click at [711, 385] on span "Verbena Lemon Bavette" at bounding box center [687, 372] width 192 height 26
click at [735, 79] on icon at bounding box center [734, 75] width 21 height 21
click at [372, 79] on div "Acme" at bounding box center [367, 75] width 39 height 25
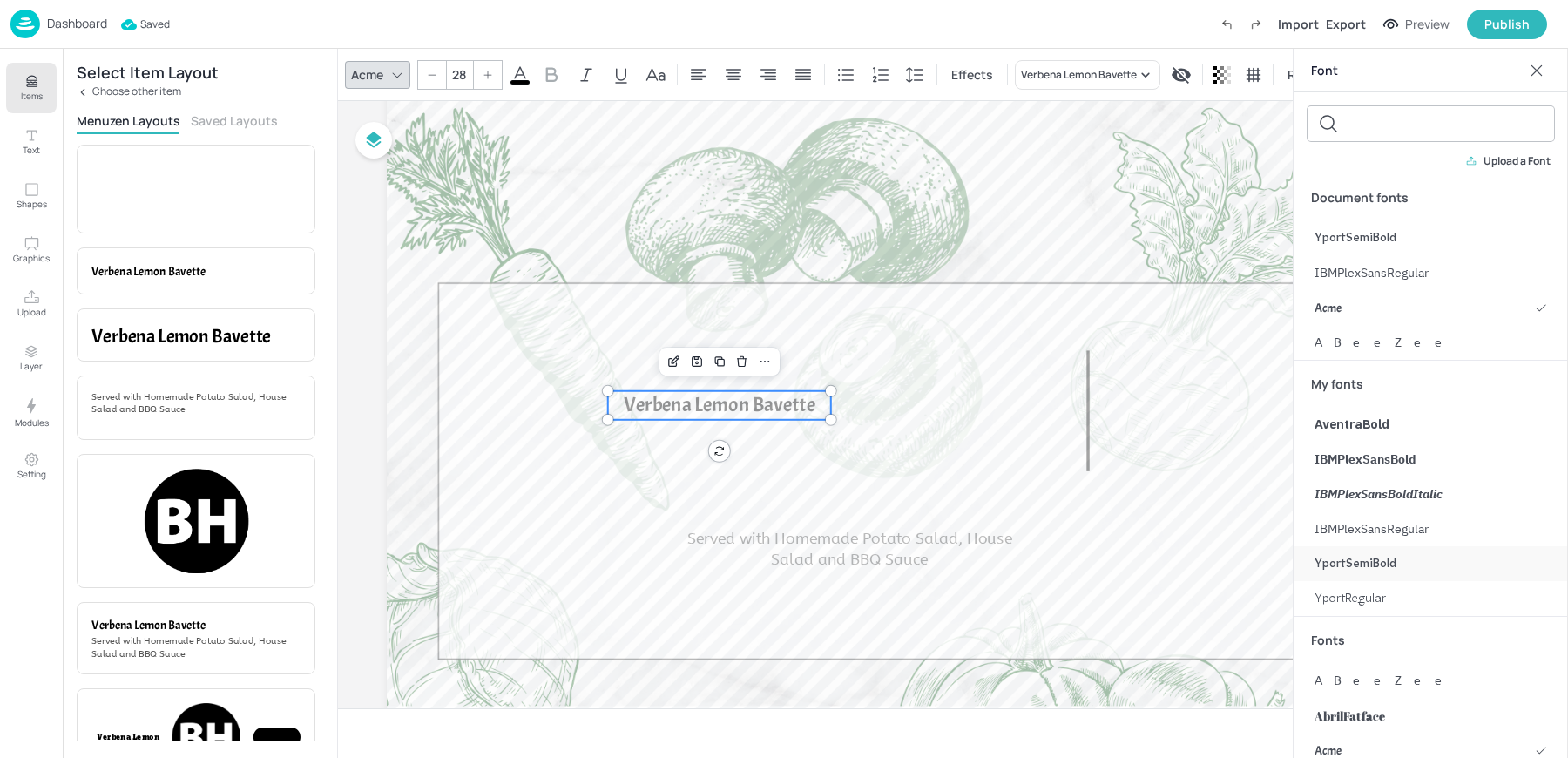
click at [1362, 560] on span "YportSemiBold" at bounding box center [1356, 564] width 82 height 18
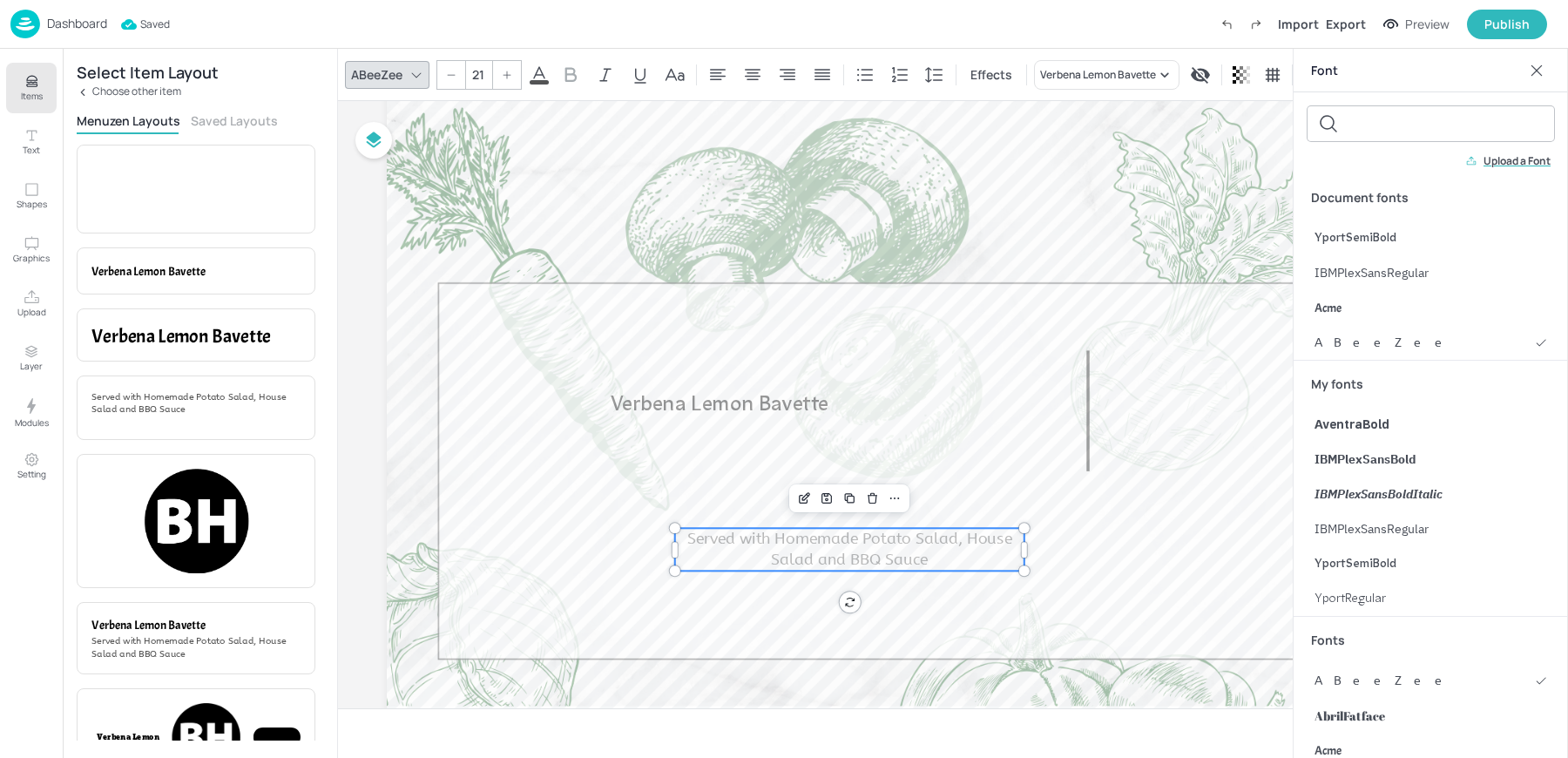
click at [779, 564] on span "Served with Homemade Potato Salad, House Salad and BBQ Sauce" at bounding box center [849, 550] width 325 height 40
click at [1353, 597] on span "YportRegular" at bounding box center [1350, 598] width 72 height 18
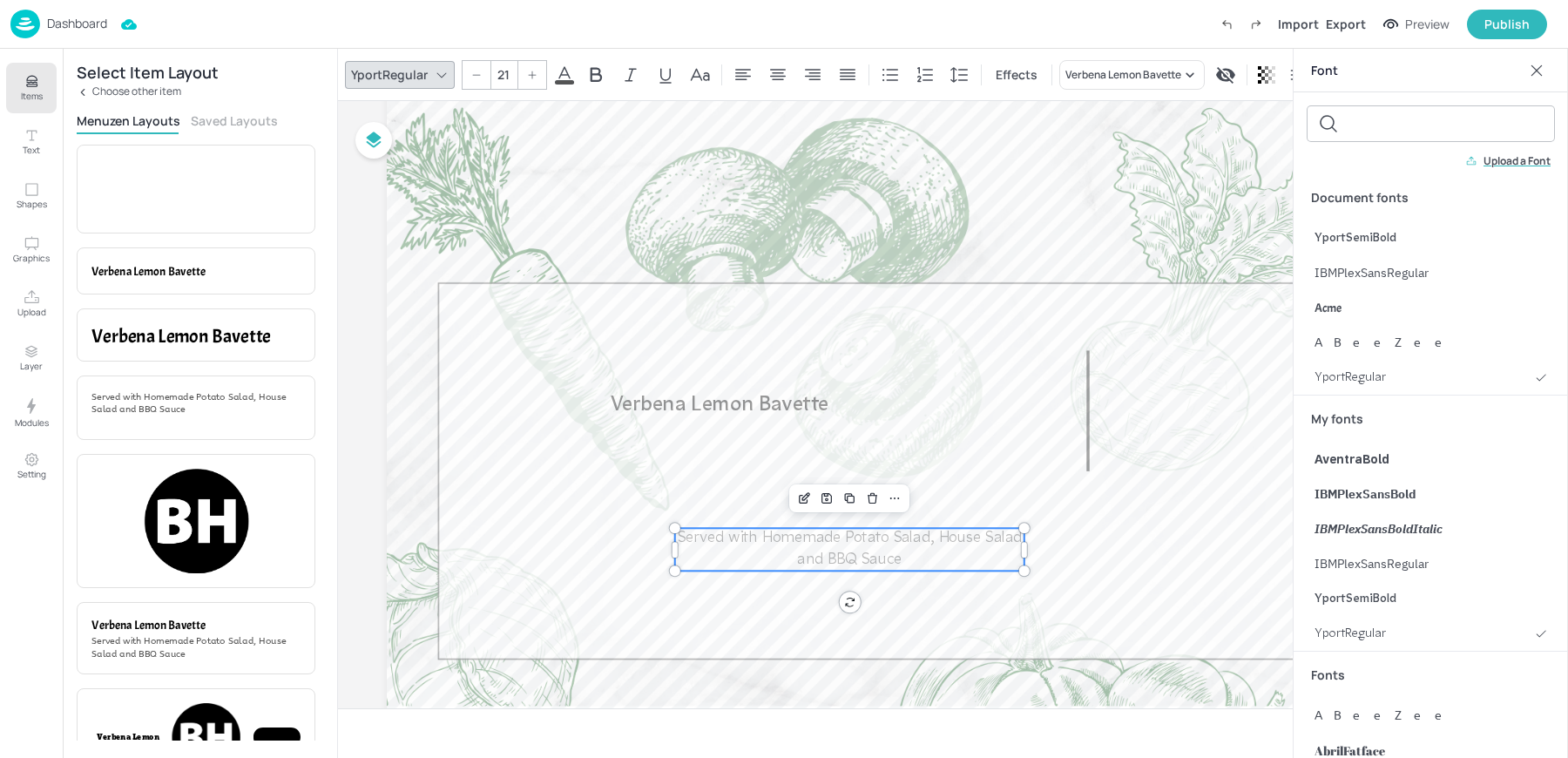
click at [691, 401] on span "Verbena Lemon Bavette" at bounding box center [720, 404] width 218 height 20
type input "28"
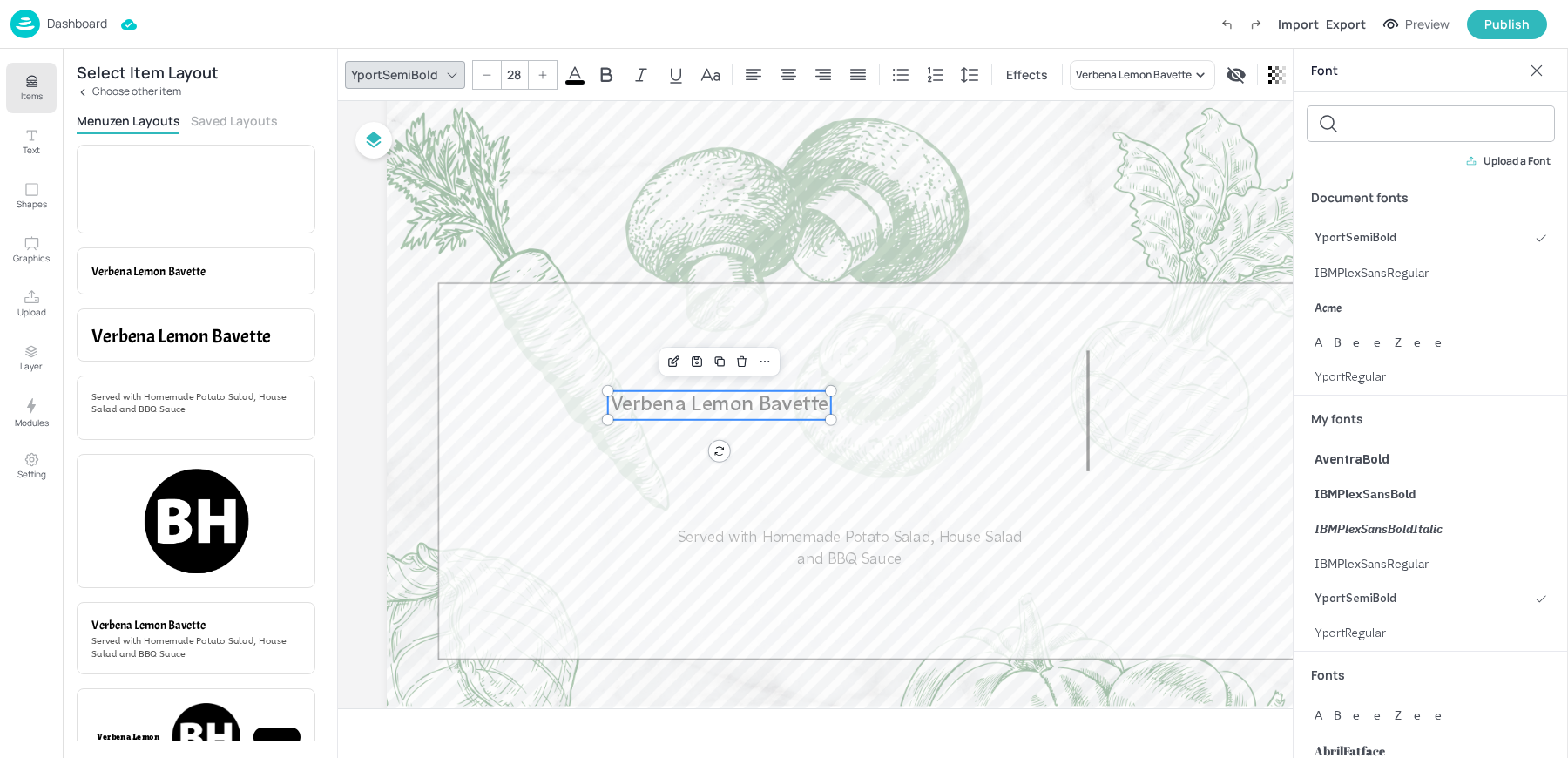
click at [578, 82] on span at bounding box center [575, 82] width 19 height 5
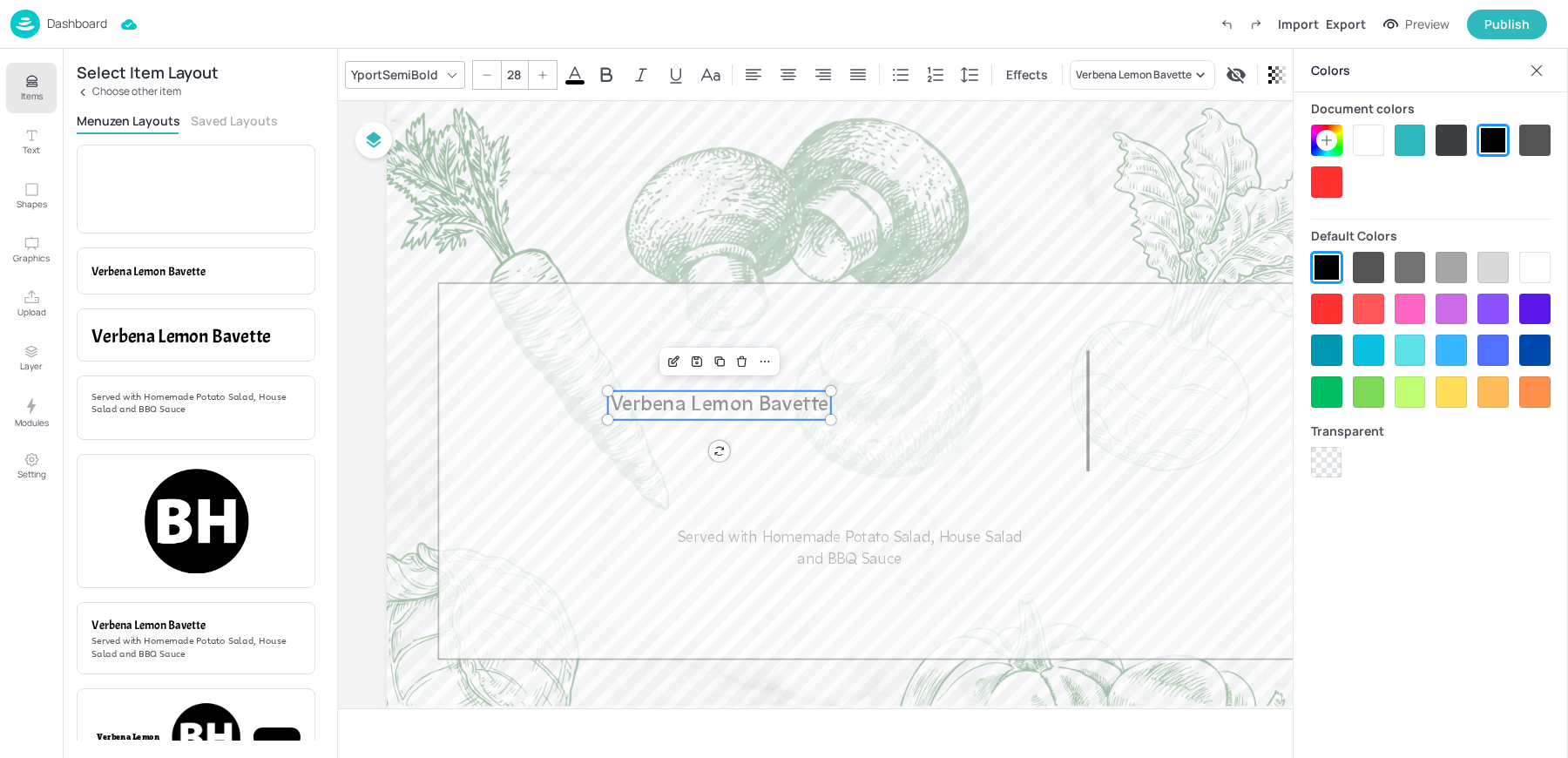
click at [1324, 137] on icon at bounding box center [1326, 141] width 14 height 14
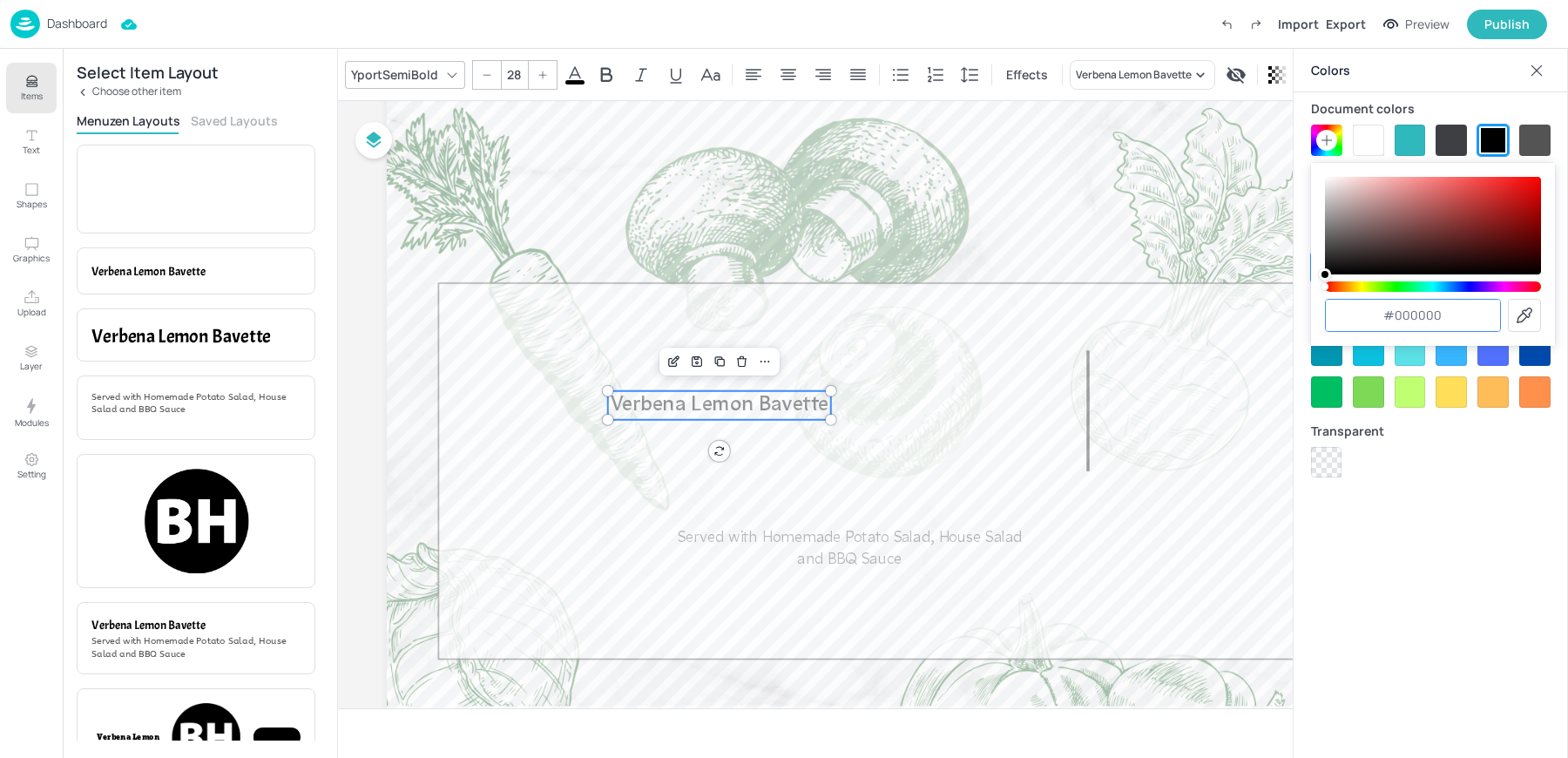
click at [1471, 319] on input "#000000" at bounding box center [1413, 315] width 174 height 32
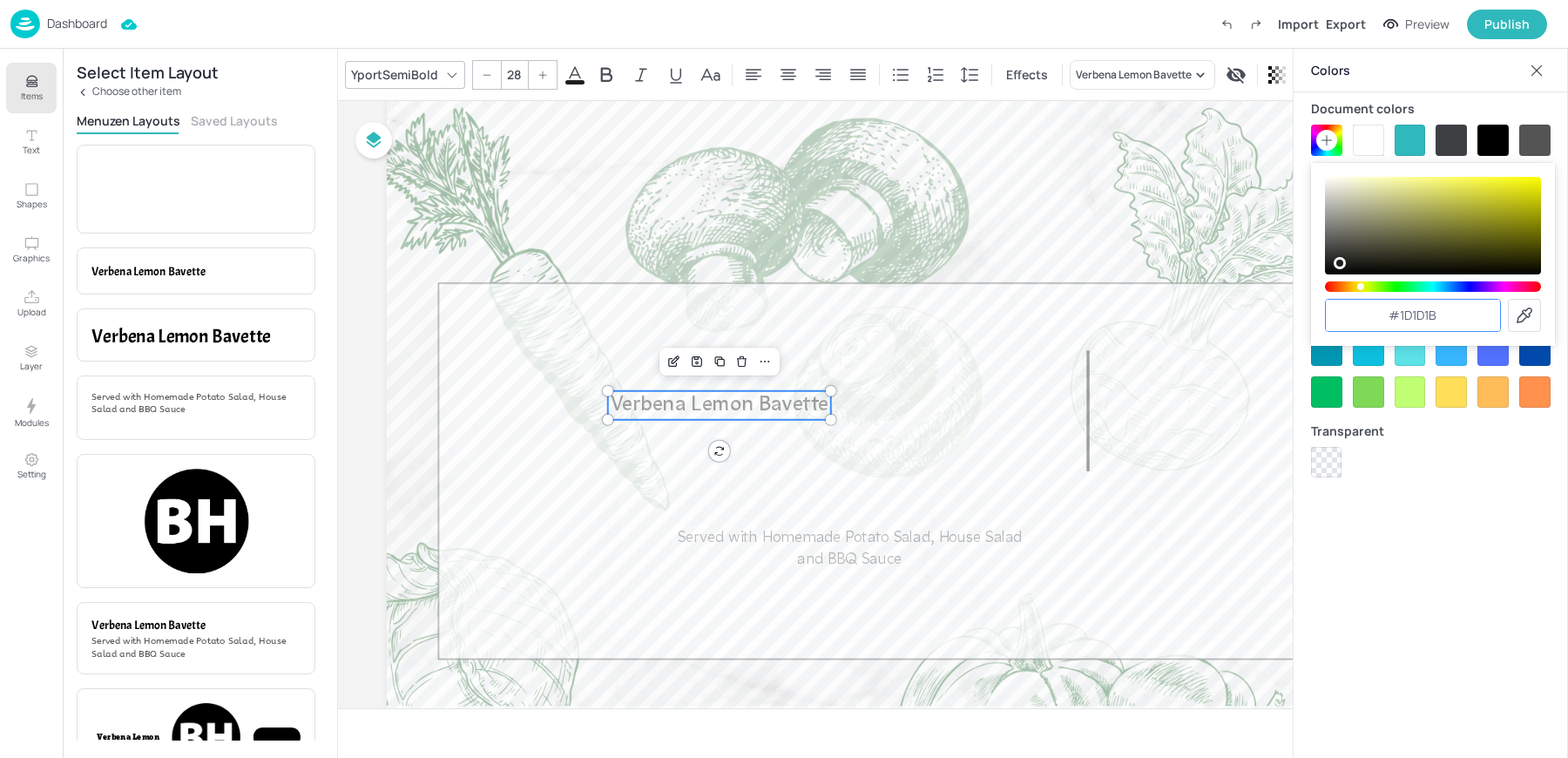
type input "#1d1d1b"
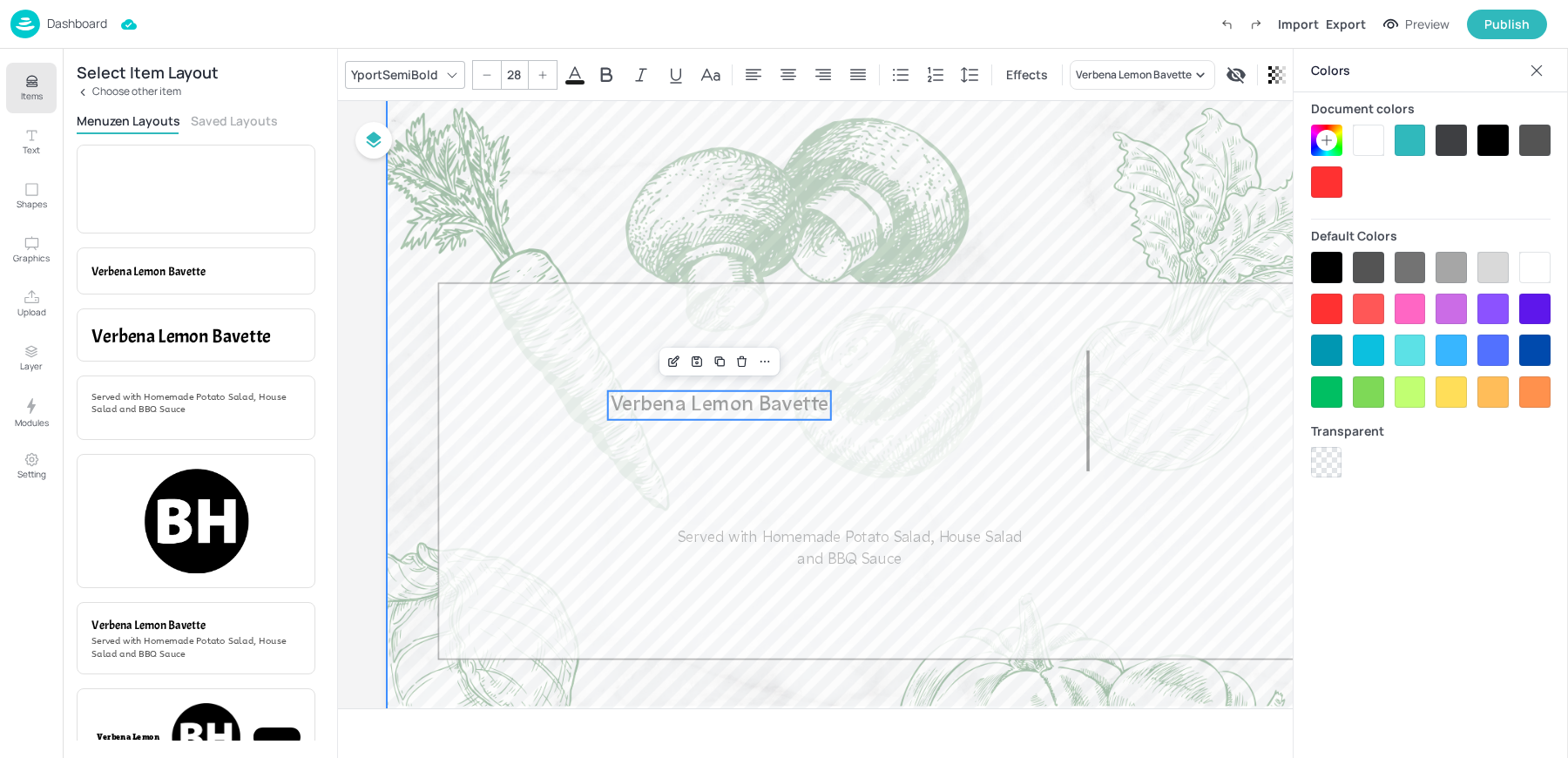
click at [978, 385] on div at bounding box center [1088, 471] width 1403 height 790
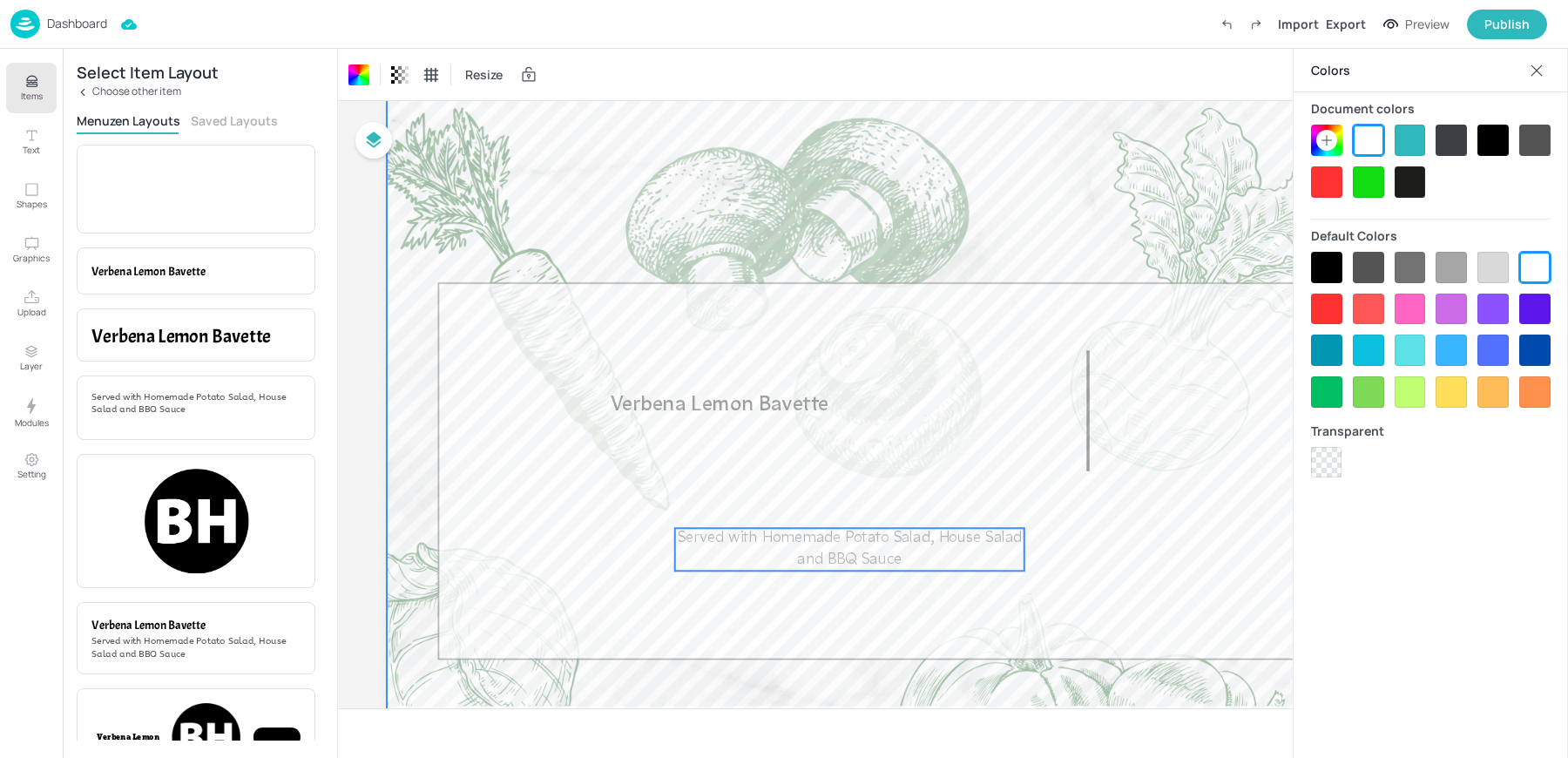
click at [846, 553] on span "Served with Homemade Potato Salad, House Salad and BBQ Sauce" at bounding box center [849, 549] width 345 height 37
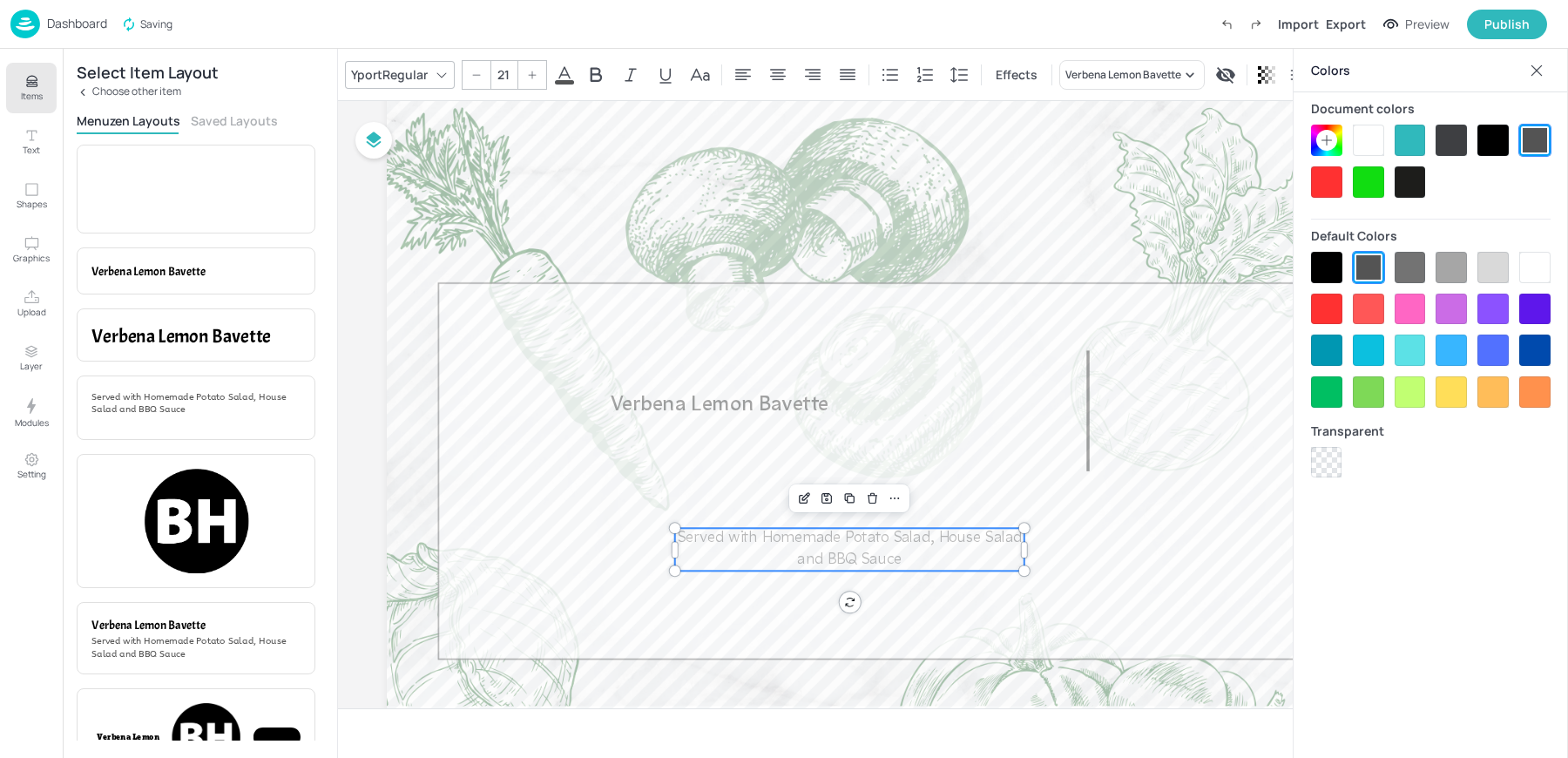
click at [1321, 138] on icon at bounding box center [1326, 141] width 14 height 14
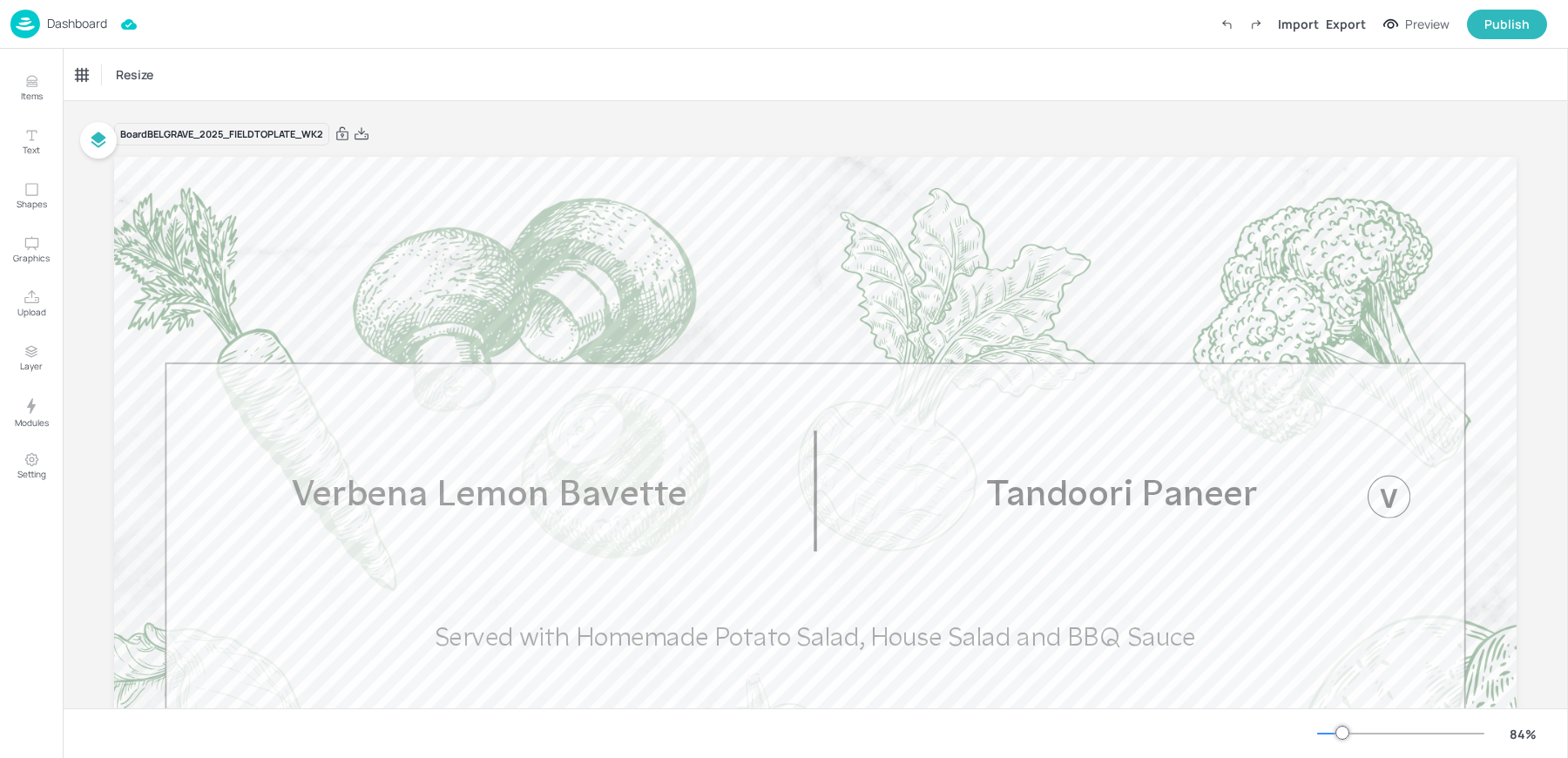
click at [40, 25] on div "Dashboard" at bounding box center [58, 24] width 97 height 29
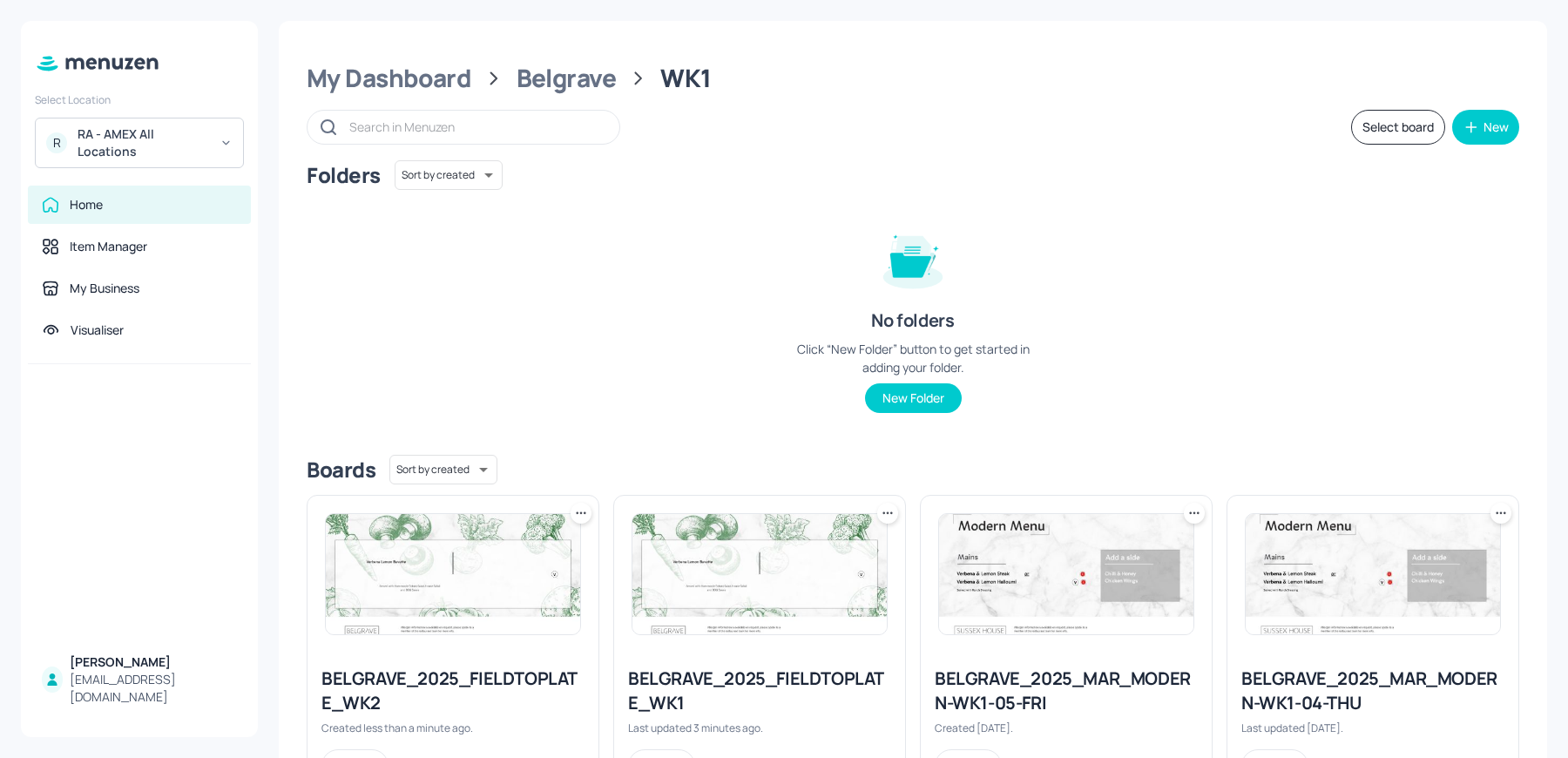
click at [572, 509] on icon at bounding box center [581, 513] width 17 height 17
click at [480, 546] on p "Rename" at bounding box center [490, 548] width 40 height 15
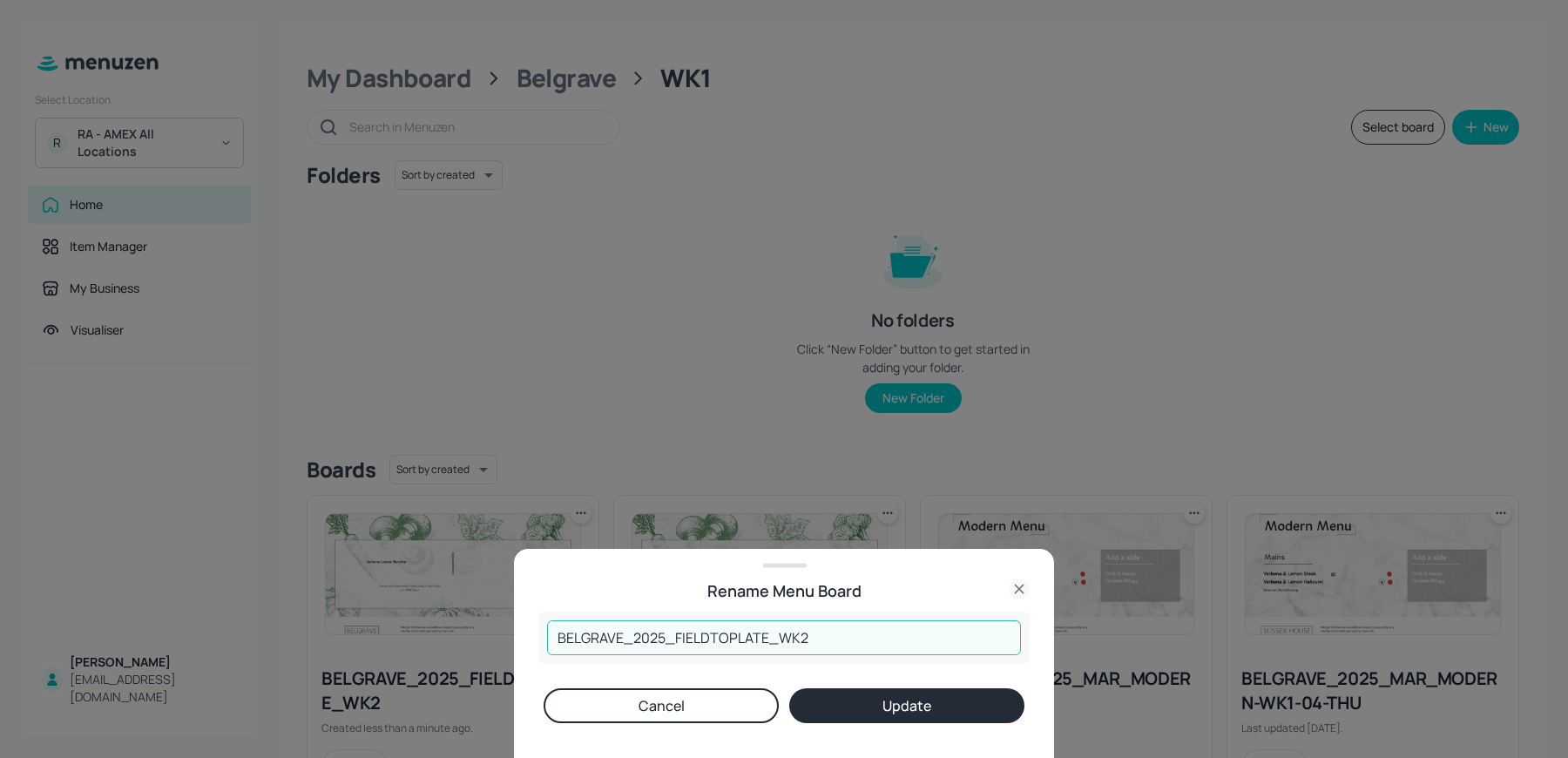
drag, startPoint x: 623, startPoint y: 637, endPoint x: 440, endPoint y: 629, distance: 183.2
click at [440, 629] on div "Rename Menu Board BELGRAVE_2025_FIELDTOPLATE_WK2 ​ Cancel Update" at bounding box center [784, 379] width 1568 height 758
type input "SUSSEX_2025_FIELDTOPLATE_WK2"
click at [845, 701] on button "Update" at bounding box center [907, 705] width 235 height 34
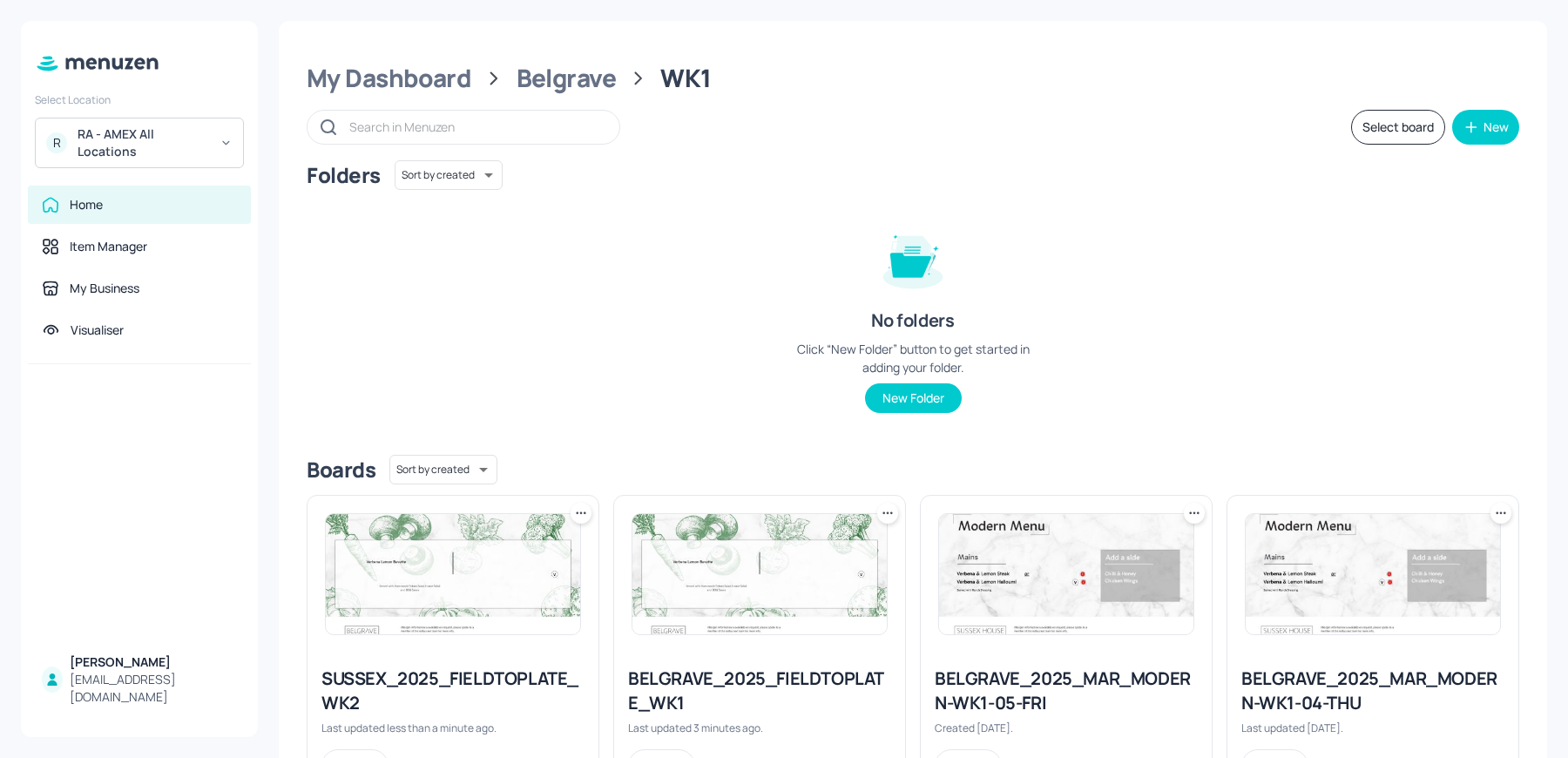
click at [380, 682] on div "SUSSEX_2025_FIELDTOPLATE_WK2" at bounding box center [452, 691] width 263 height 49
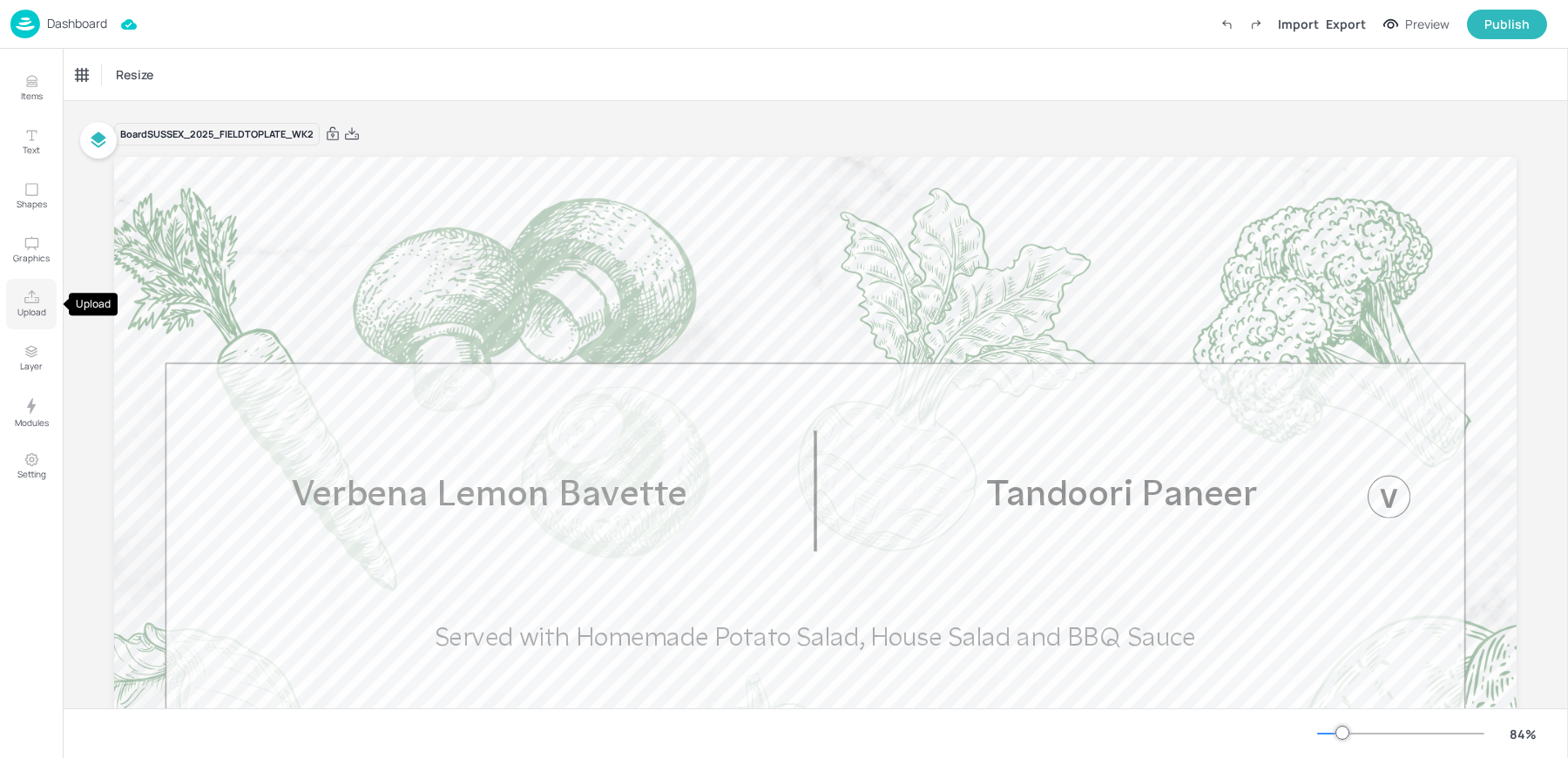
click at [32, 290] on icon "Upload" at bounding box center [32, 297] width 16 height 16
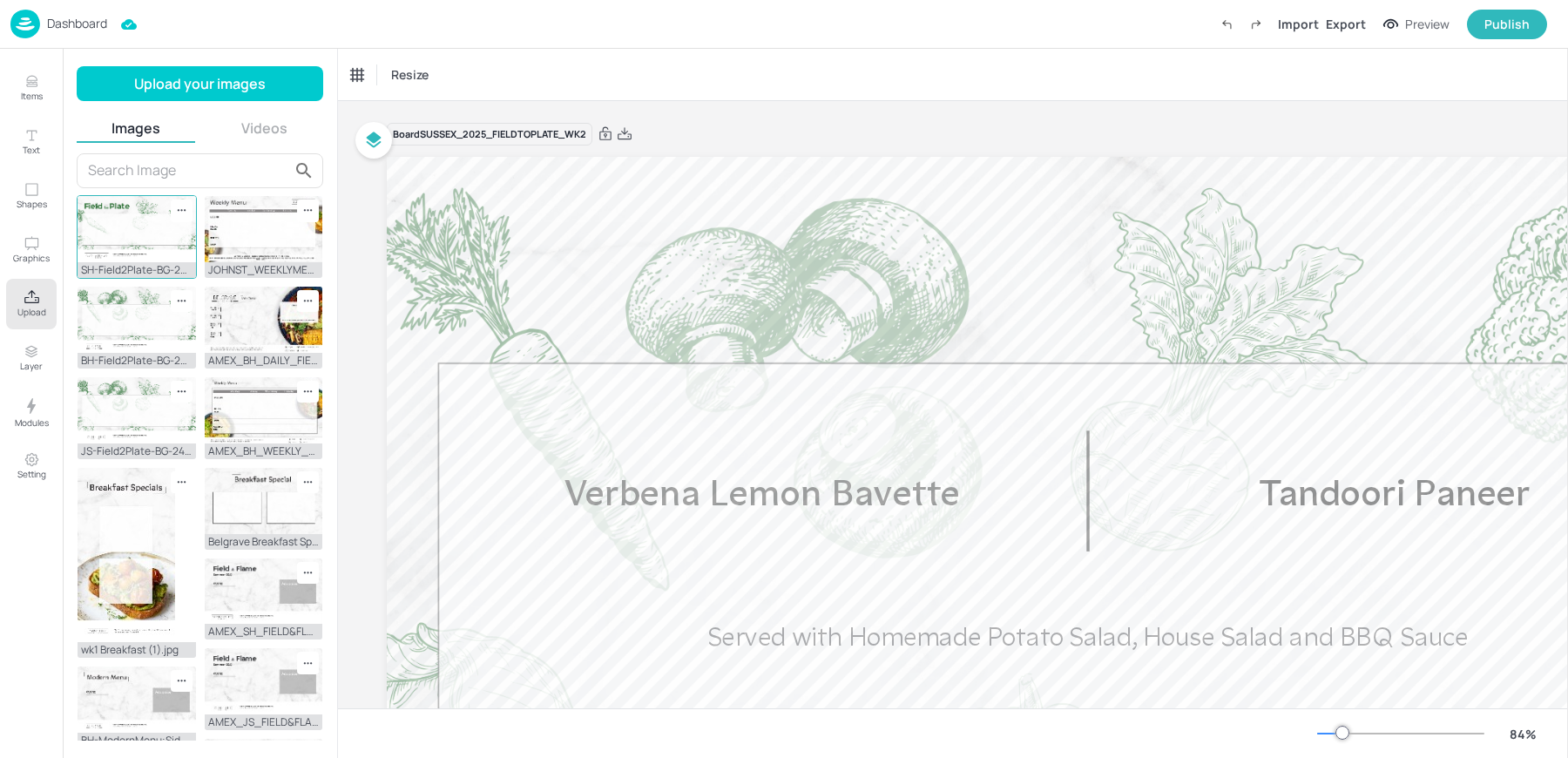
click at [141, 258] on img at bounding box center [137, 228] width 118 height 66
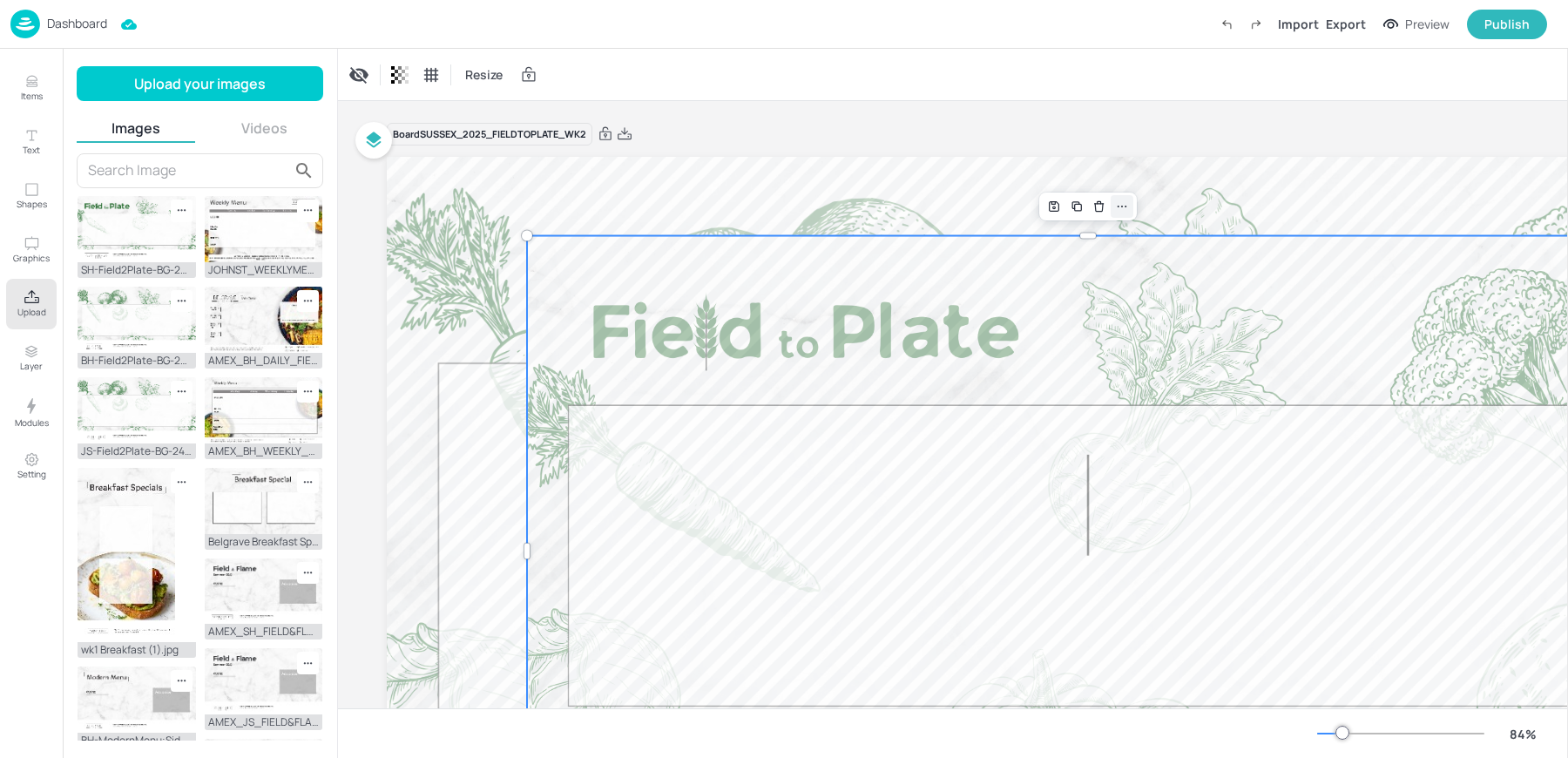
click at [1121, 212] on div at bounding box center [1123, 206] width 23 height 23
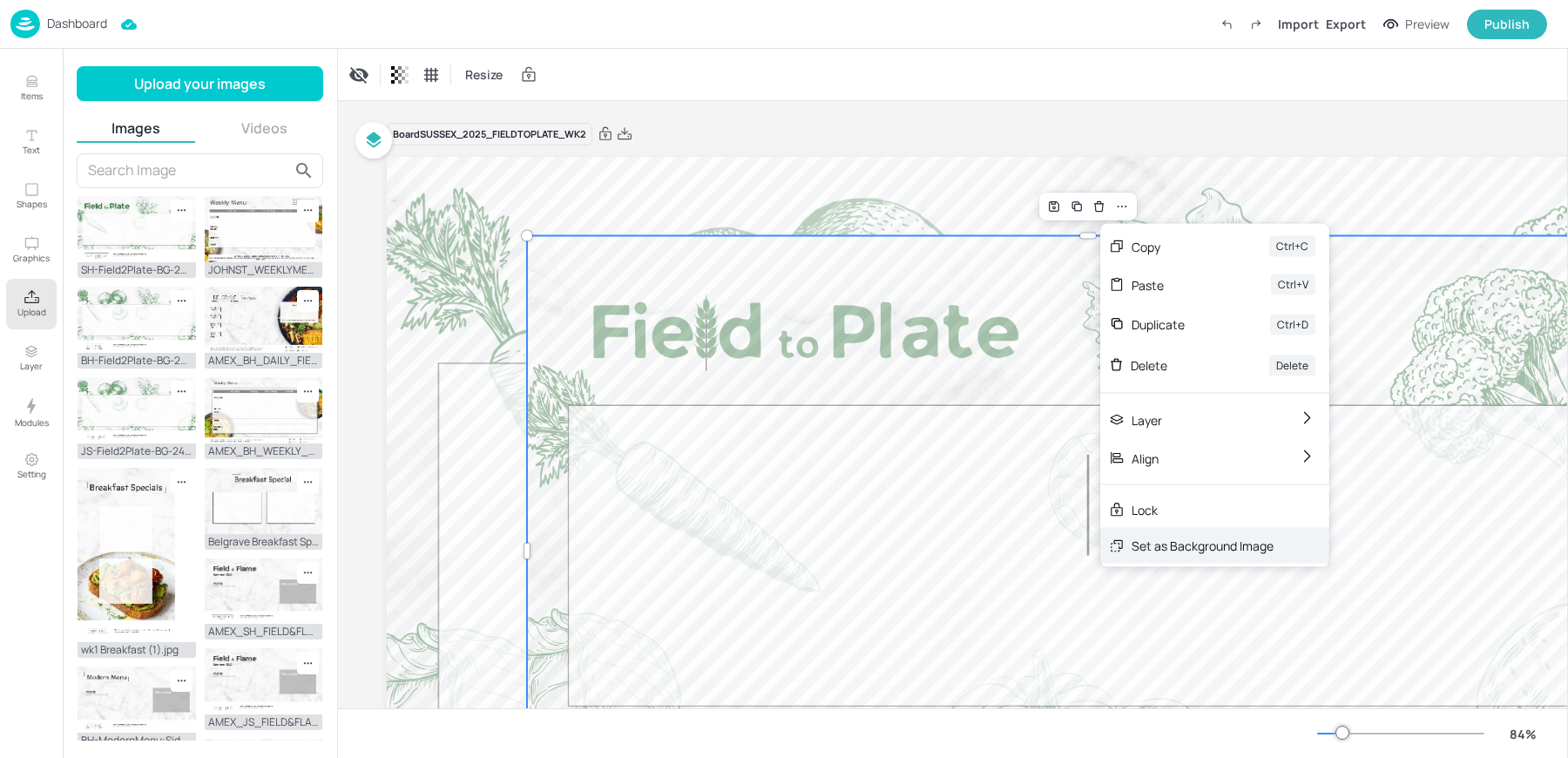
click at [1176, 544] on div "Set as Background Image" at bounding box center [1203, 546] width 142 height 18
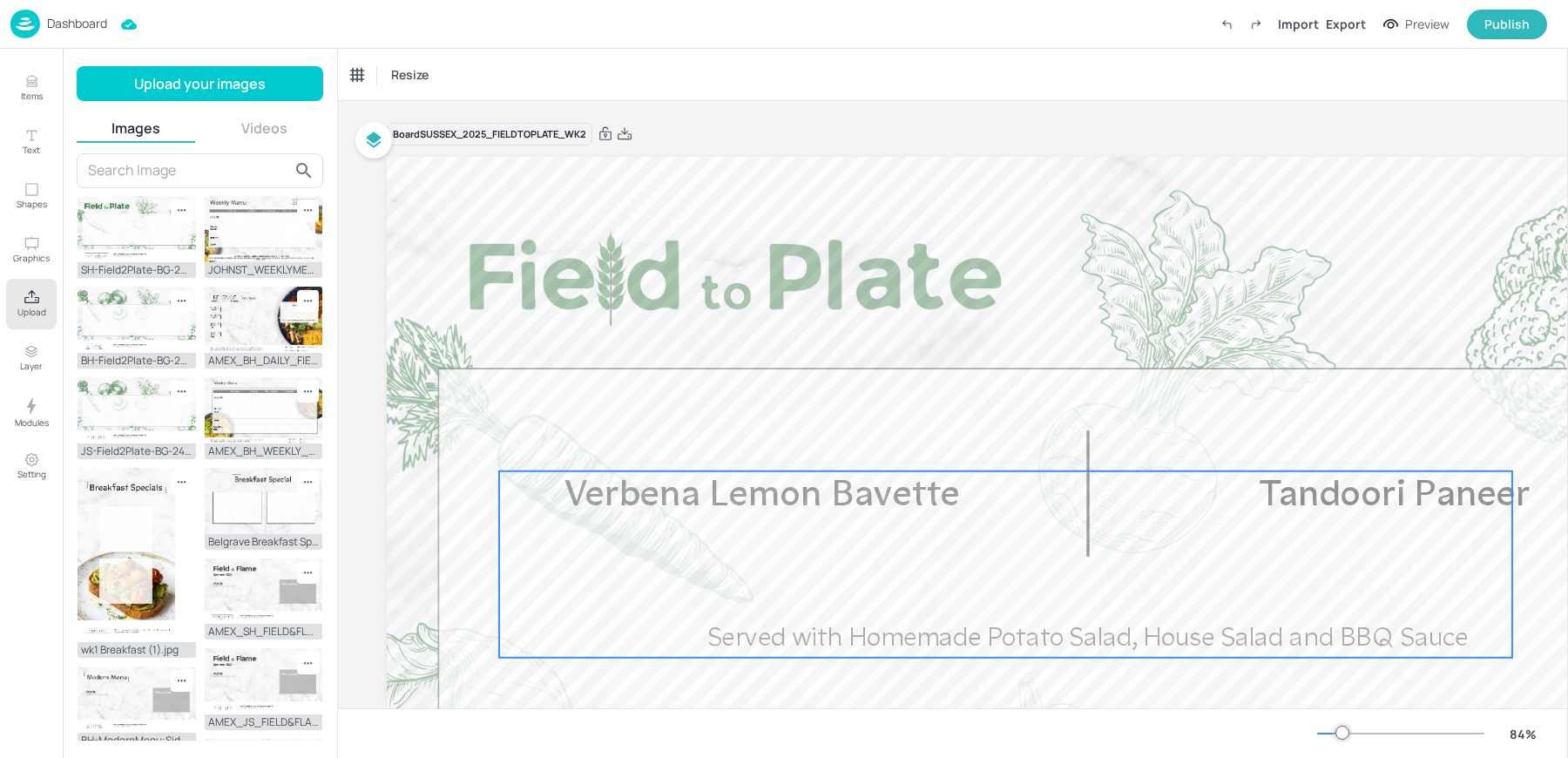
click at [855, 561] on div "Verbena Lemon Bavette Served with Homemade Potato Salad, House Salad and BBQ Sa…" at bounding box center [1006, 564] width 1014 height 186
click at [805, 81] on div "Verbena Lemon Bavette Resize" at bounding box center [954, 75] width 1231 height 52
click at [799, 114] on div "Board SUSSEX_2025_FIELDTOPLATE_WK2 Verbena Lemon Bavette Served with Homemade P…" at bounding box center [1088, 546] width 1403 height 889
click at [69, 30] on p "Dashboard" at bounding box center [76, 23] width 60 height 12
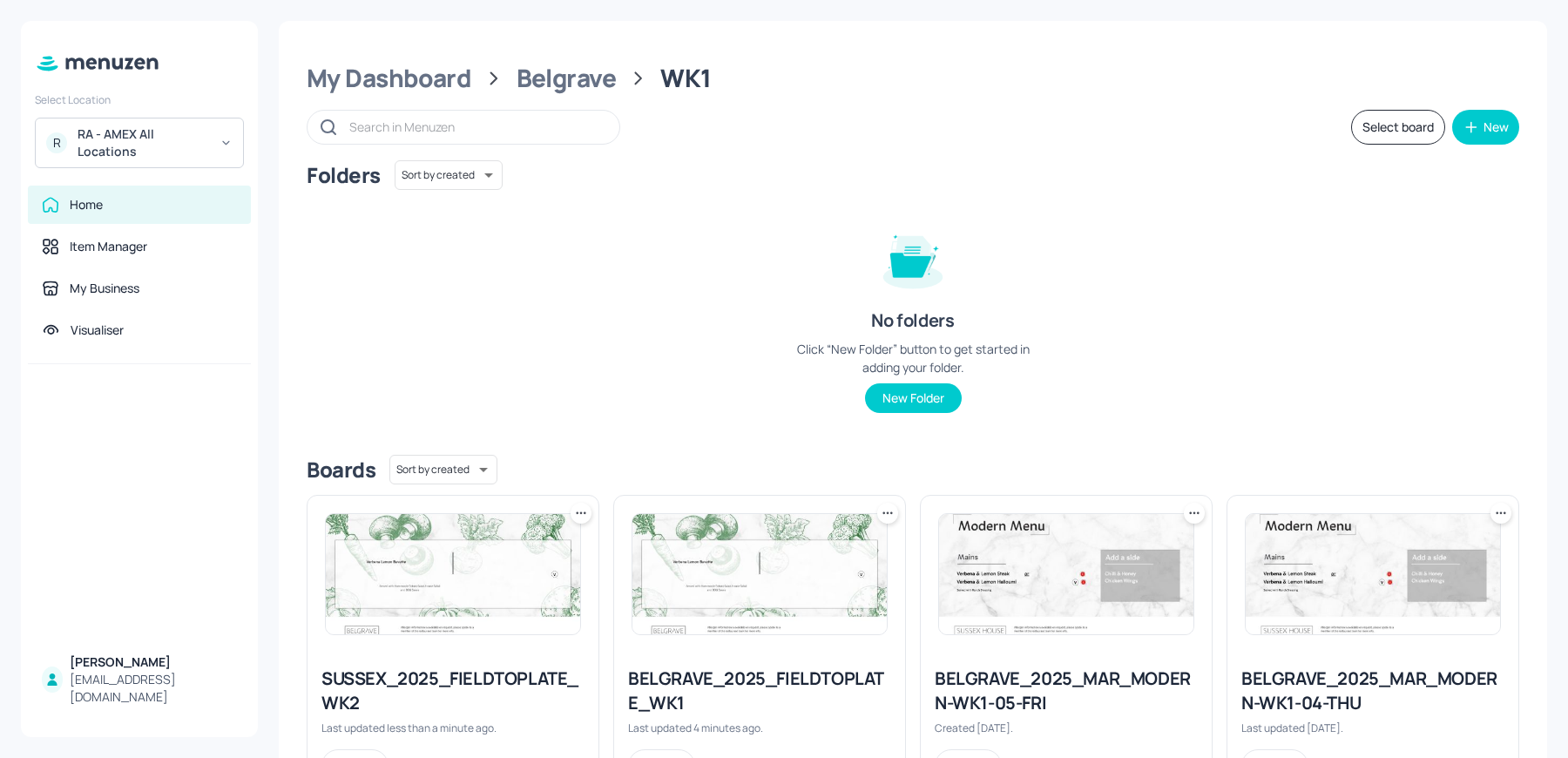
click at [725, 590] on img at bounding box center [760, 574] width 254 height 120
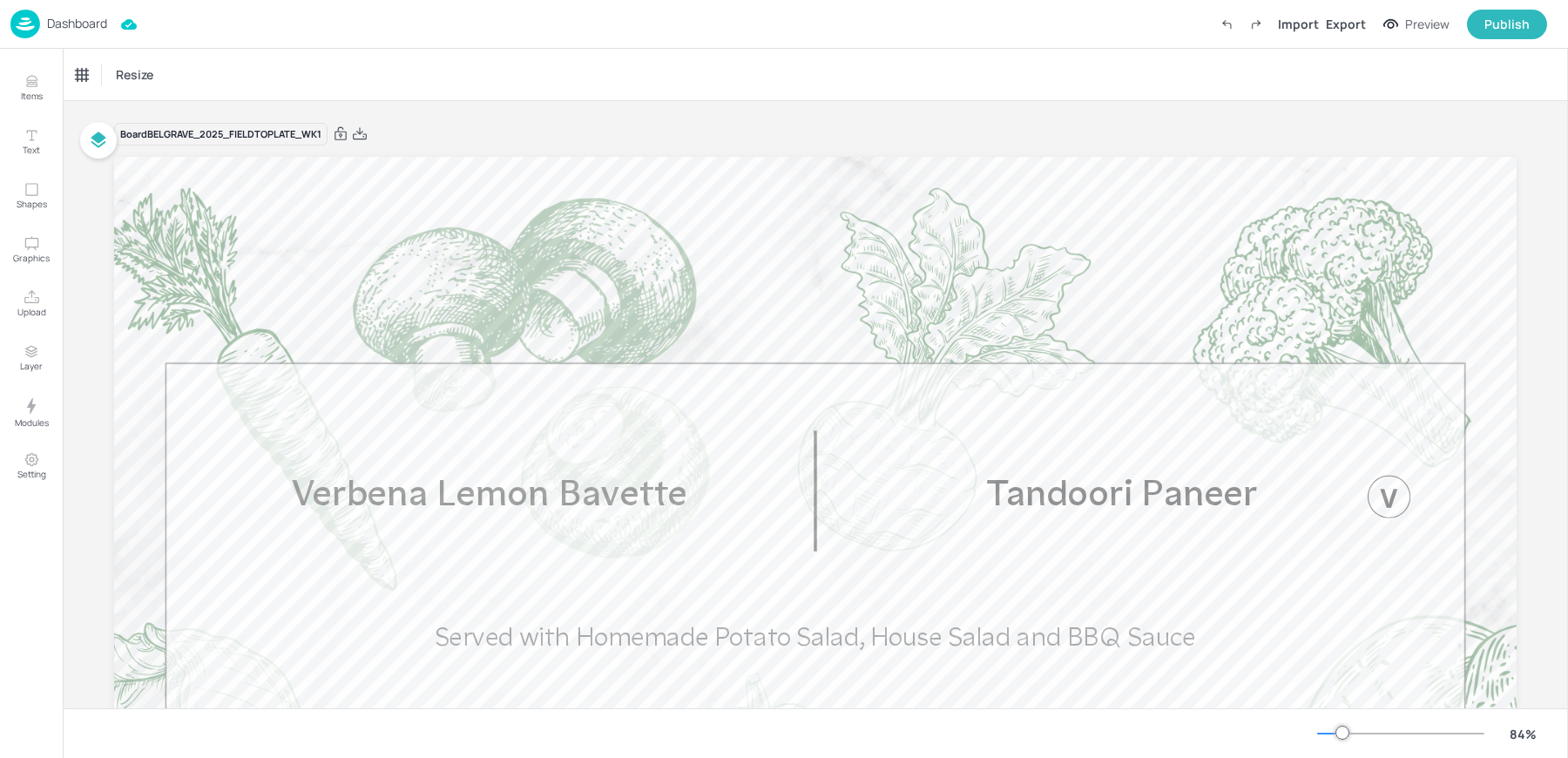
click at [42, 19] on div "Dashboard" at bounding box center [58, 24] width 97 height 29
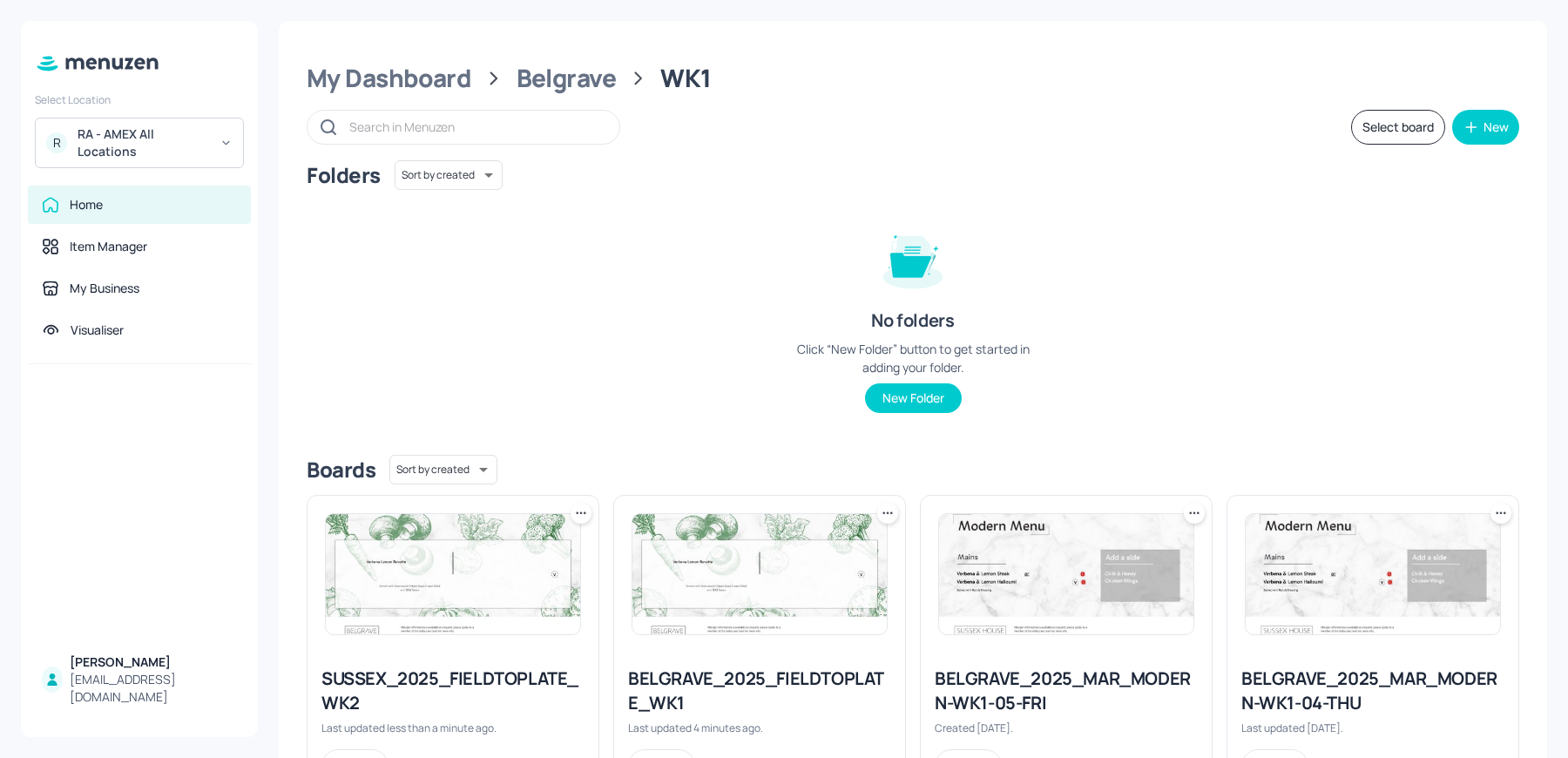
click at [582, 514] on icon at bounding box center [581, 513] width 17 height 17
click at [528, 579] on div "Duplicate" at bounding box center [514, 577] width 140 height 30
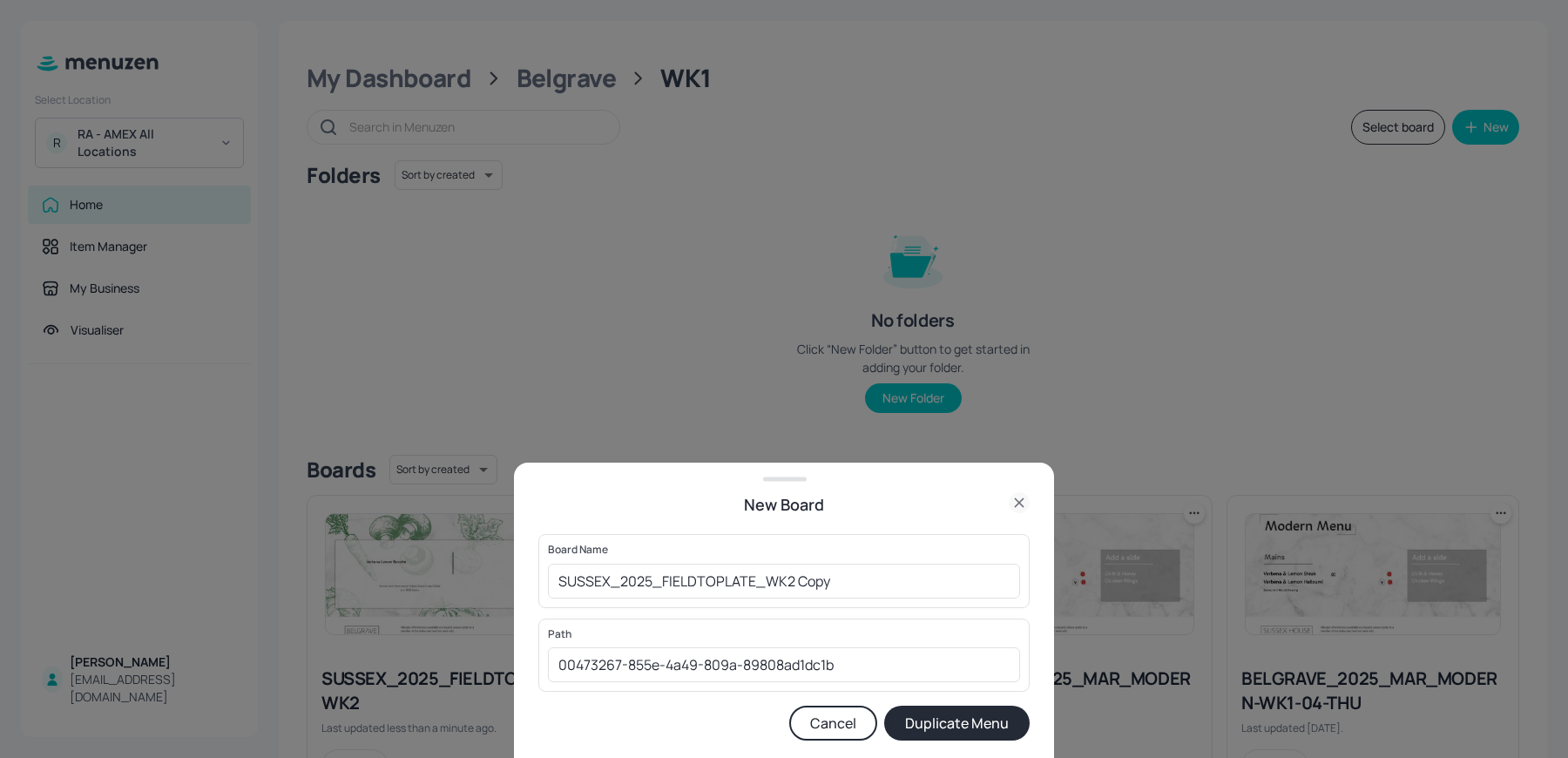
drag, startPoint x: 608, startPoint y: 582, endPoint x: 431, endPoint y: 556, distance: 178.9
click at [438, 556] on div "New Board Board Name SUSSEX_2025_FIELDTOPLATE_WK2 Copy ​ Path 00473267-855e-4a4…" at bounding box center [784, 379] width 1568 height 758
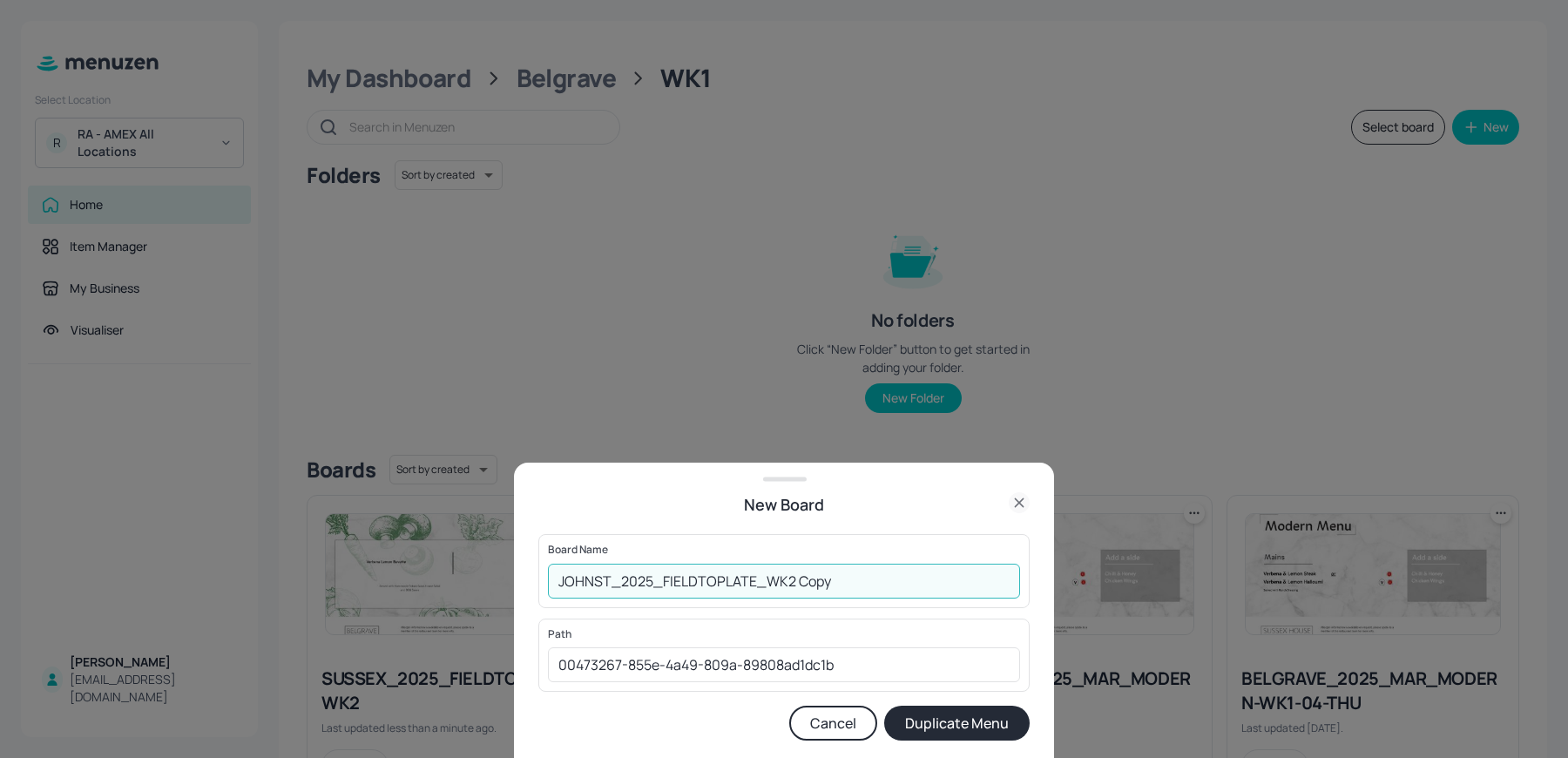
drag, startPoint x: 797, startPoint y: 582, endPoint x: 926, endPoint y: 591, distance: 129.3
click at [923, 591] on input "JOHNST_2025_FIELDTOPLATE_WK2 Copy" at bounding box center [784, 581] width 472 height 34
type input "JOHNST_2025_FIELDTOPLATE_WK1"
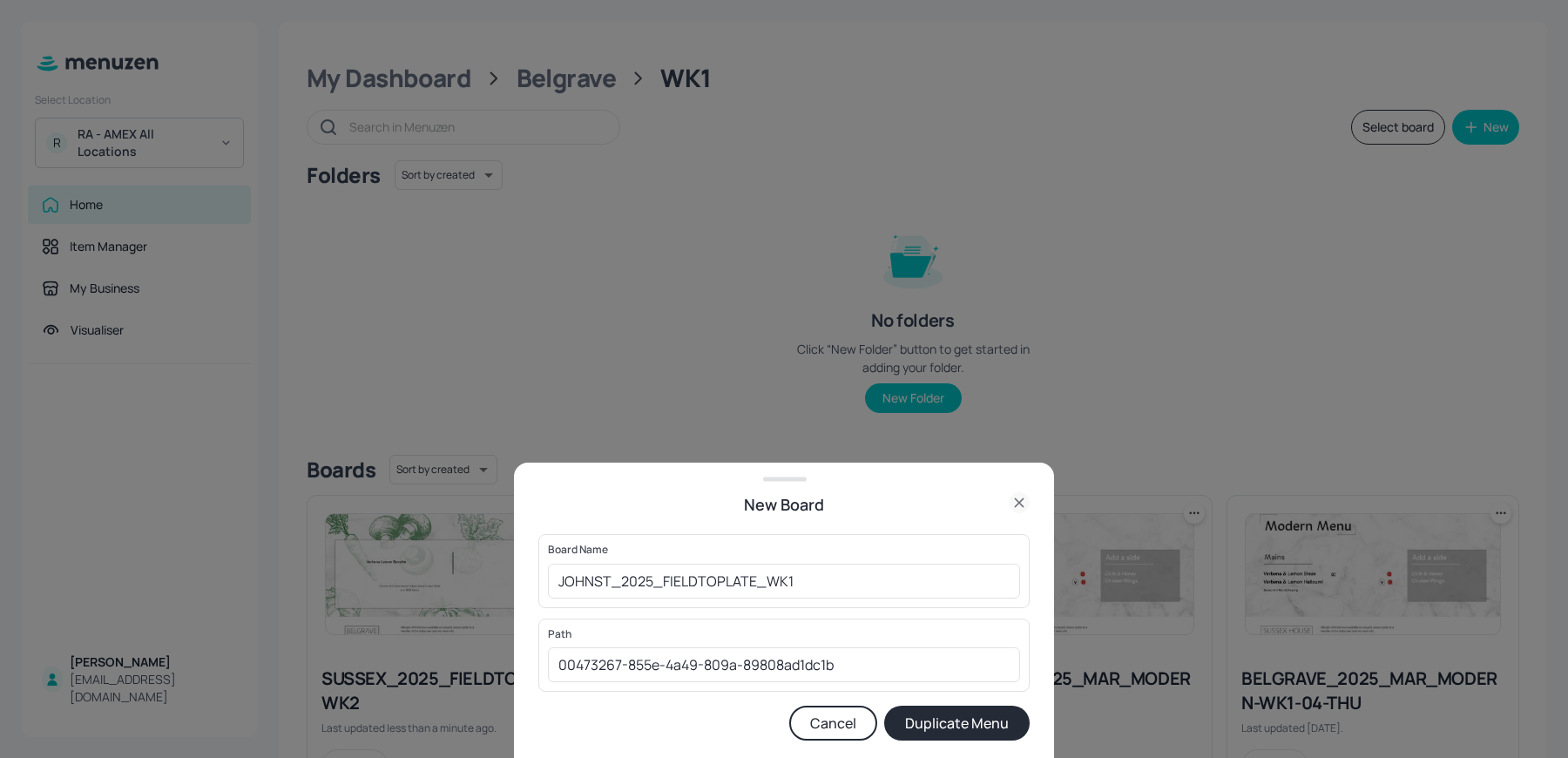
click at [991, 715] on button "Duplicate Menu" at bounding box center [957, 724] width 145 height 34
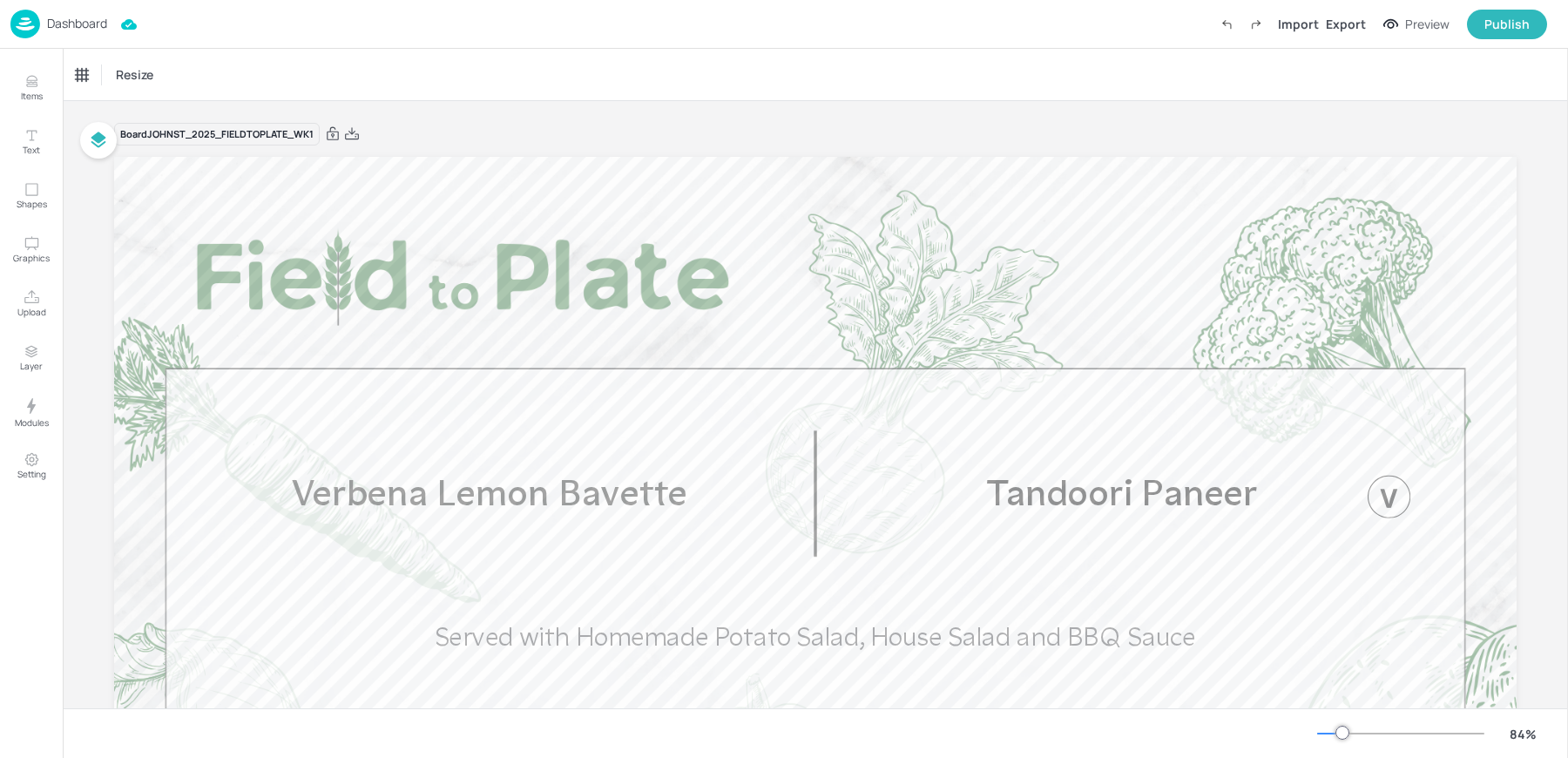
click at [64, 30] on p "Dashboard" at bounding box center [76, 23] width 60 height 12
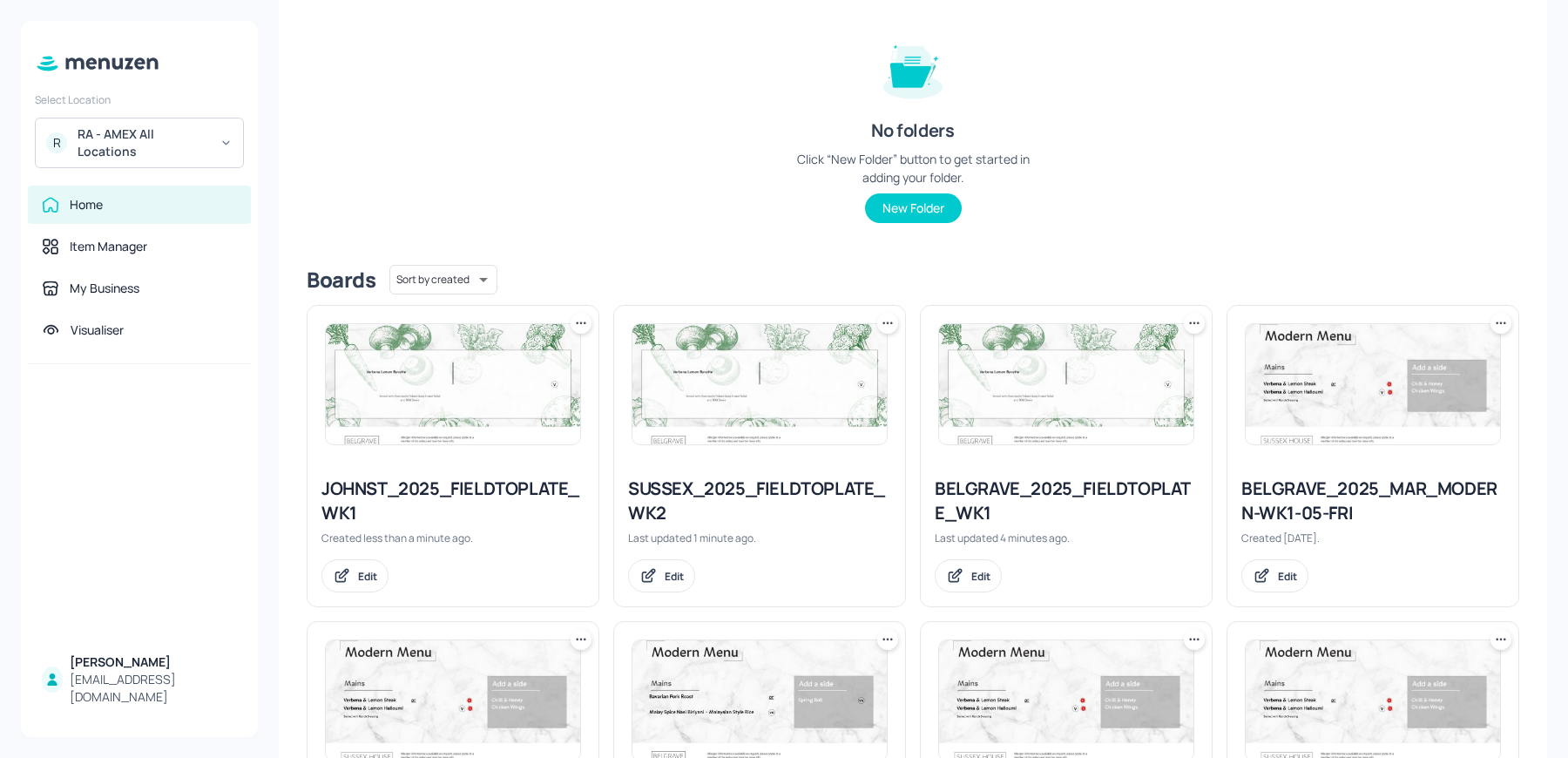
scroll to position [229, 0]
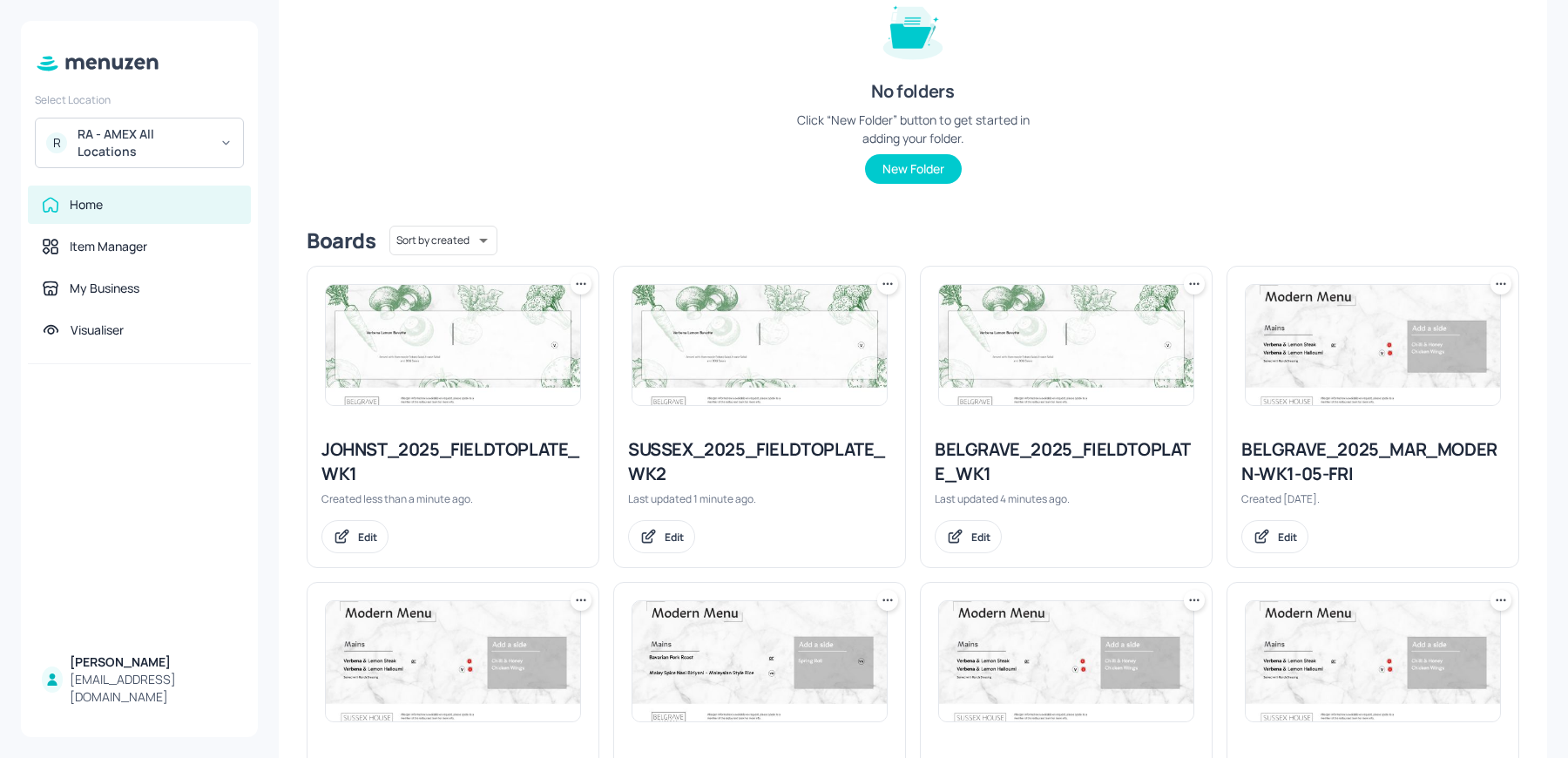
click at [884, 279] on icon at bounding box center [888, 284] width 17 height 17
click at [845, 314] on div "Rename" at bounding box center [820, 318] width 140 height 30
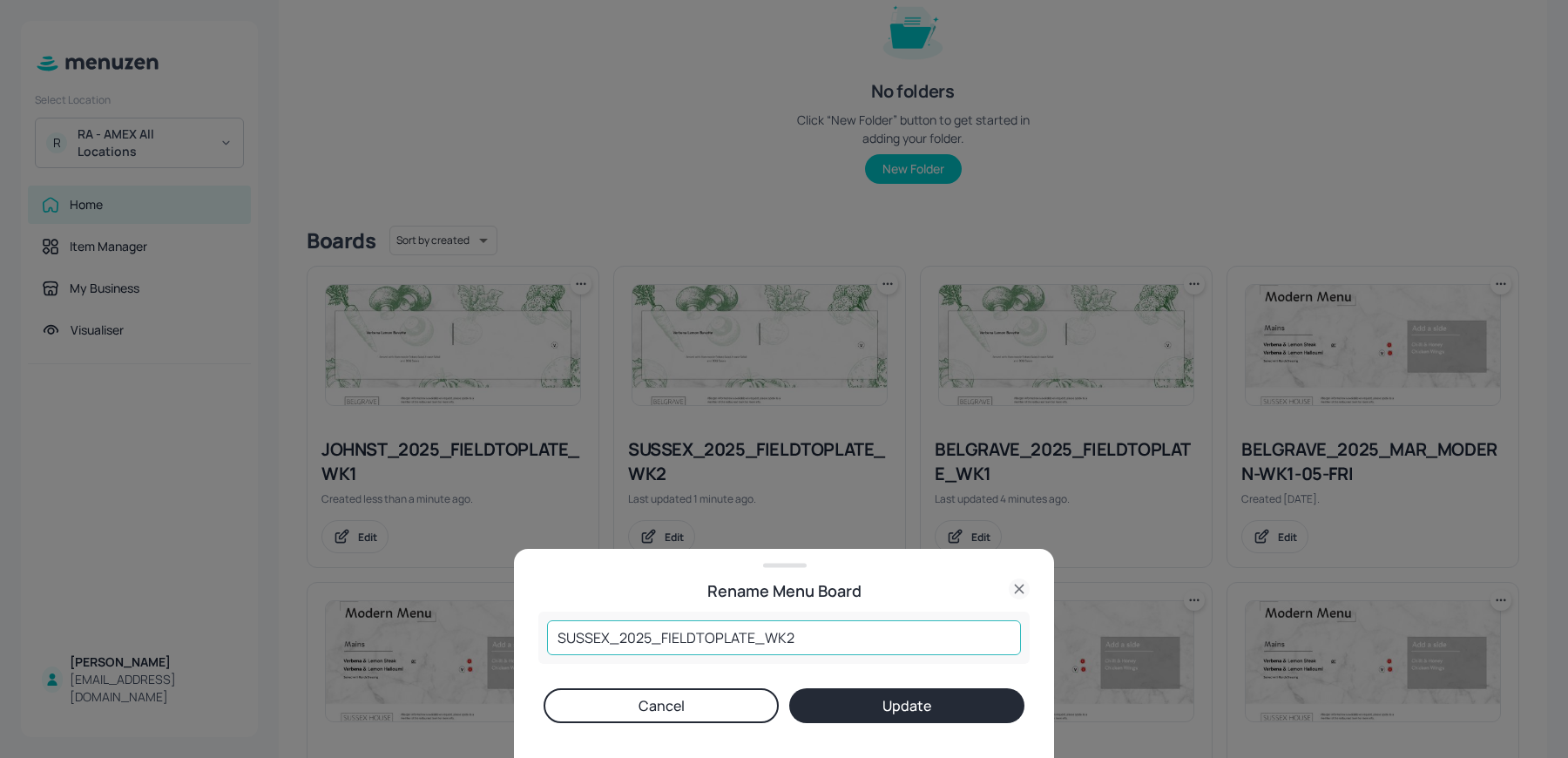
click at [830, 631] on input "SUSSEX_2025_FIELDTOPLATE_WK2" at bounding box center [784, 638] width 474 height 34
type input "SUSSEX_2025_FIELDTOPLATE_WK1"
click at [878, 697] on button "Update" at bounding box center [907, 705] width 235 height 34
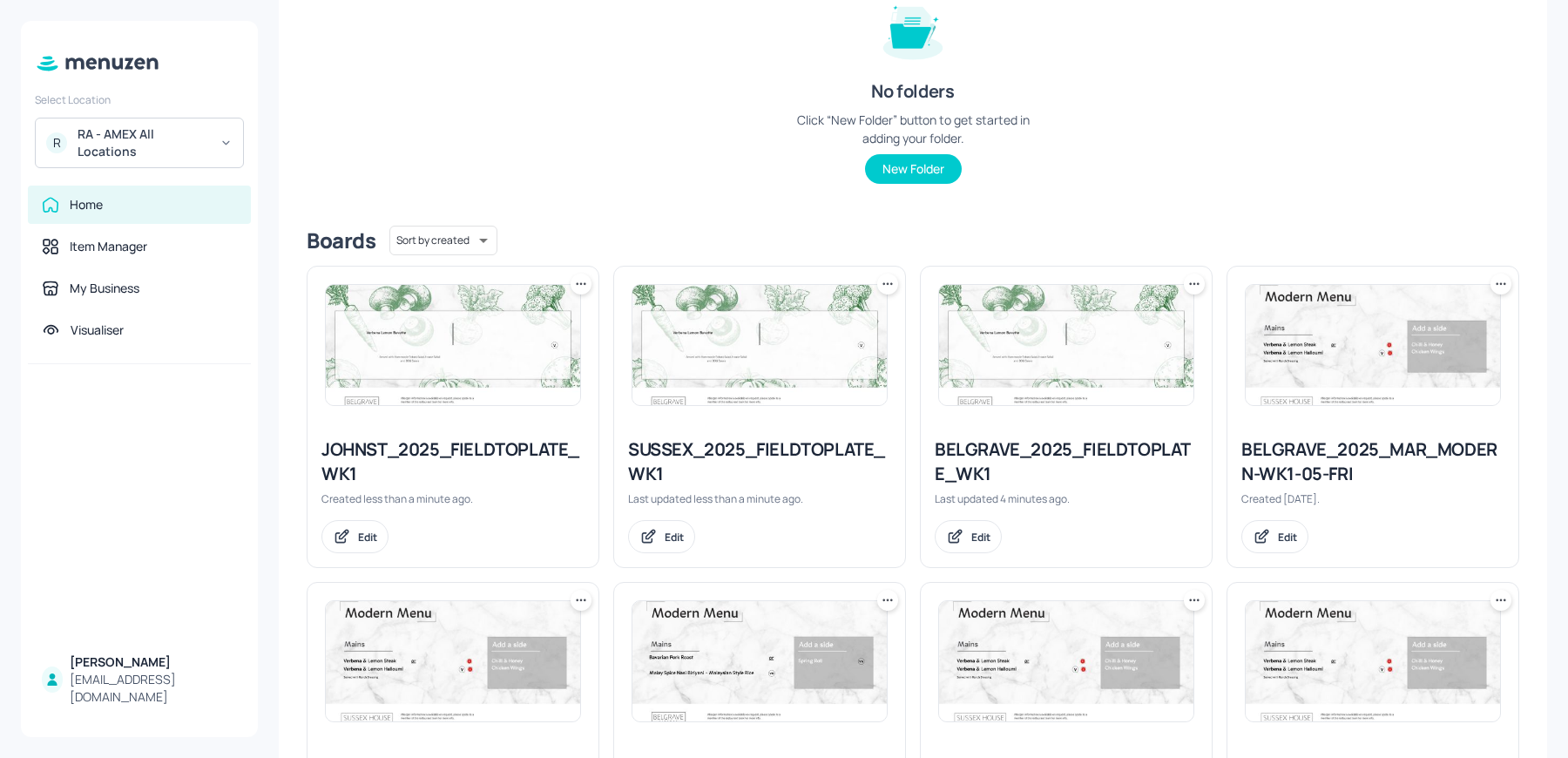
click at [577, 281] on icon at bounding box center [581, 284] width 17 height 17
click at [488, 384] on p "Move" at bounding box center [483, 379] width 26 height 15
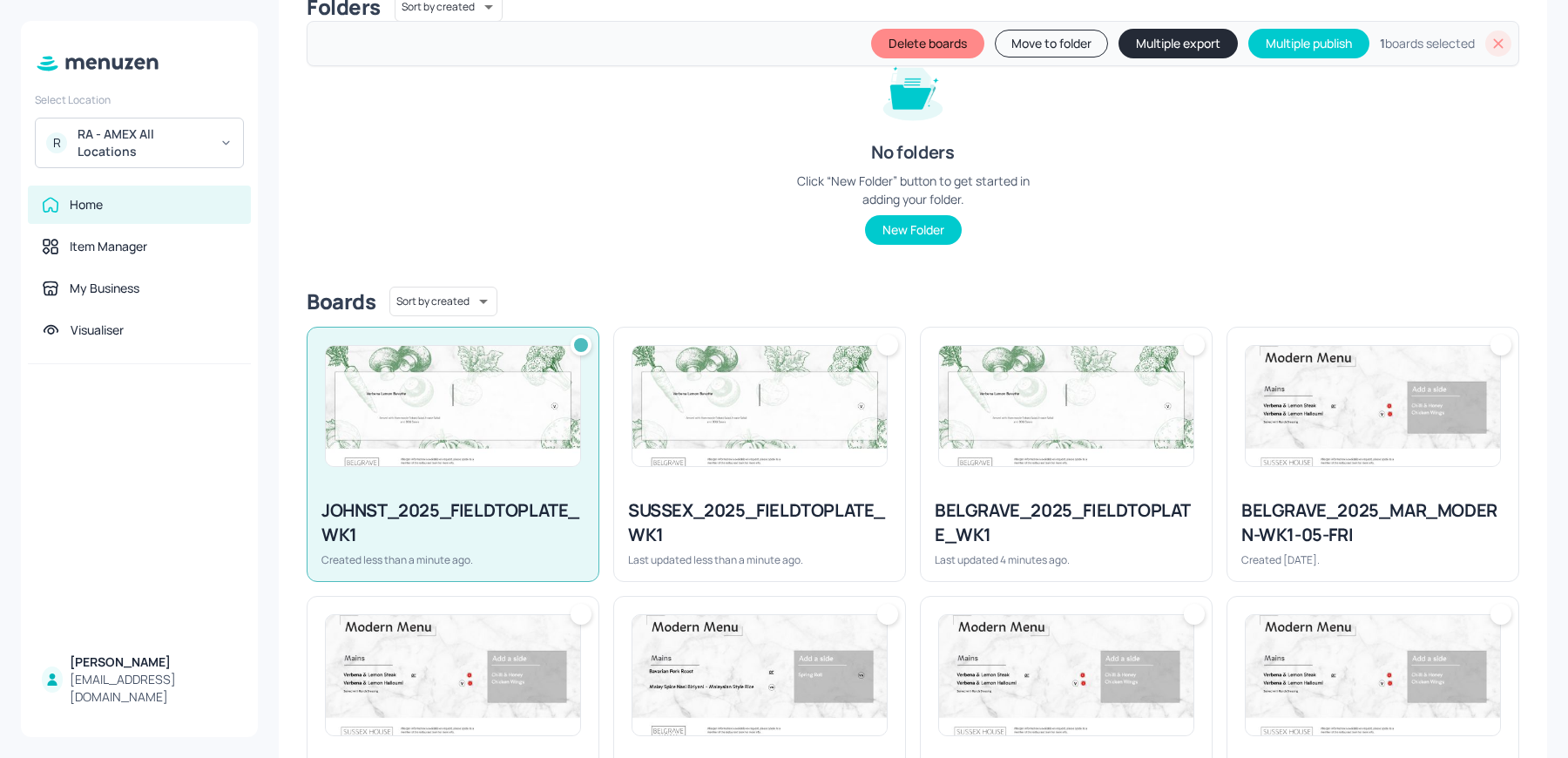
scroll to position [291, 0]
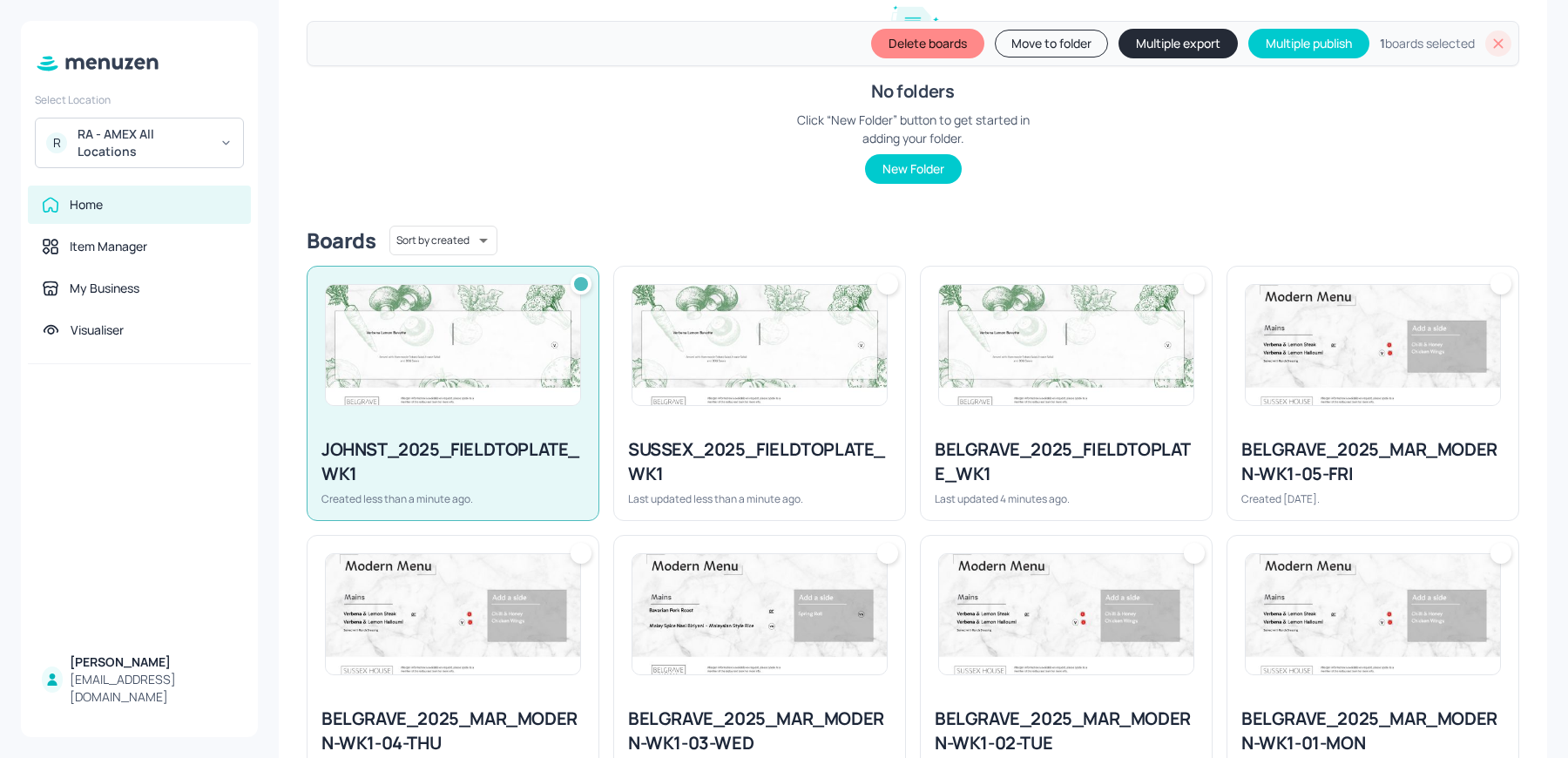
click at [1494, 43] on icon at bounding box center [1499, 44] width 10 height 10
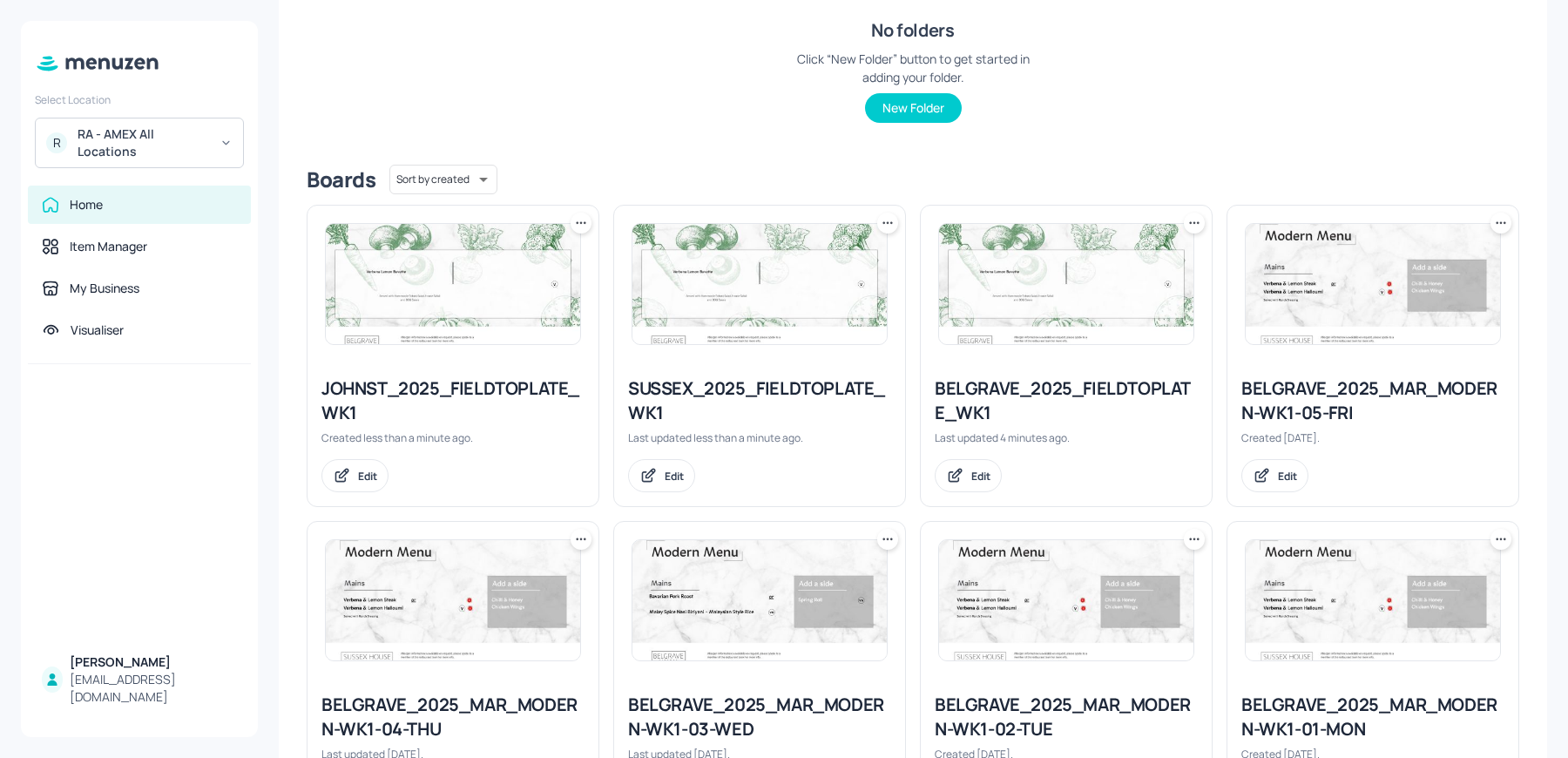
scroll to position [229, 0]
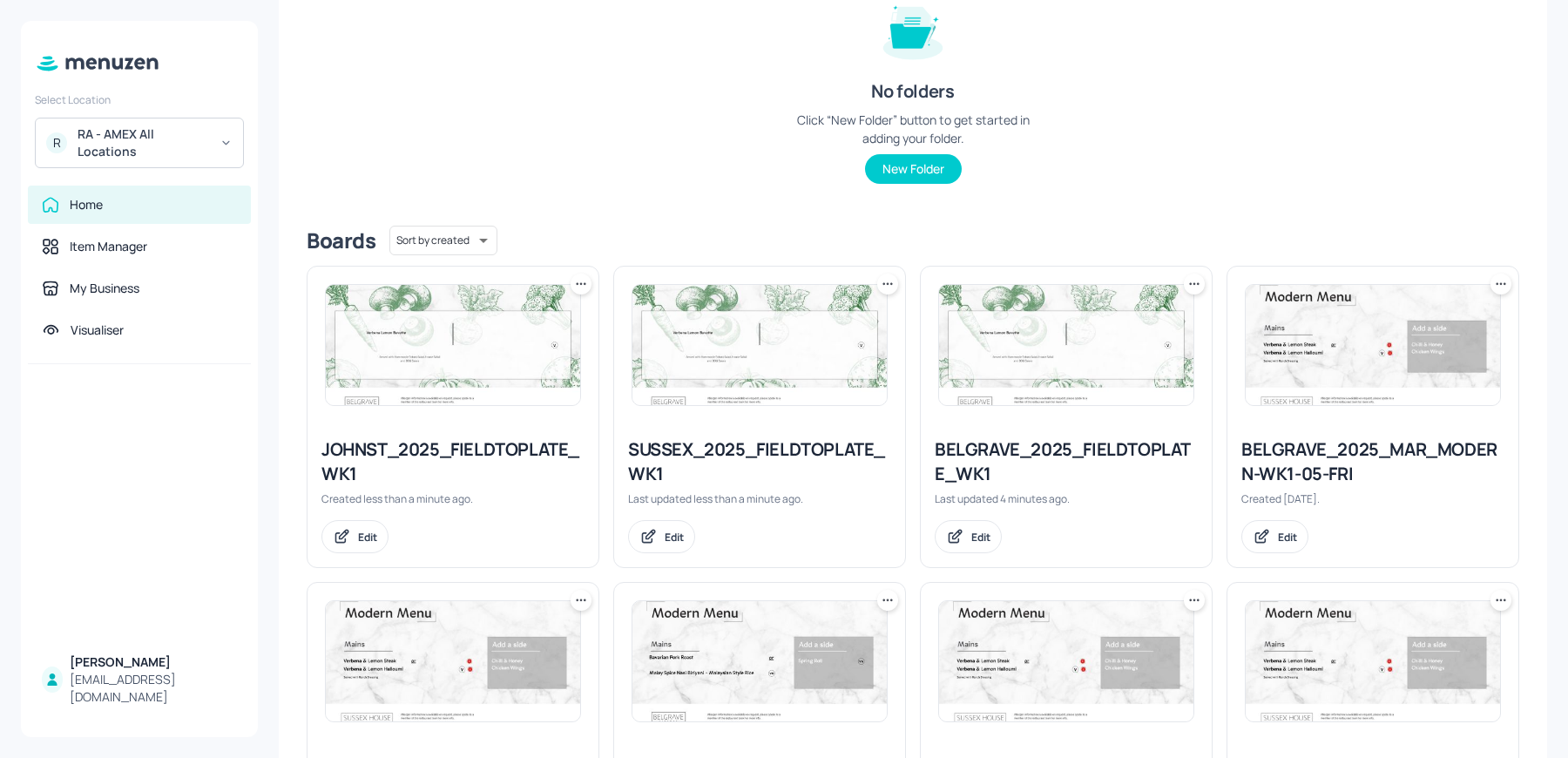
click at [475, 332] on img at bounding box center [453, 345] width 254 height 120
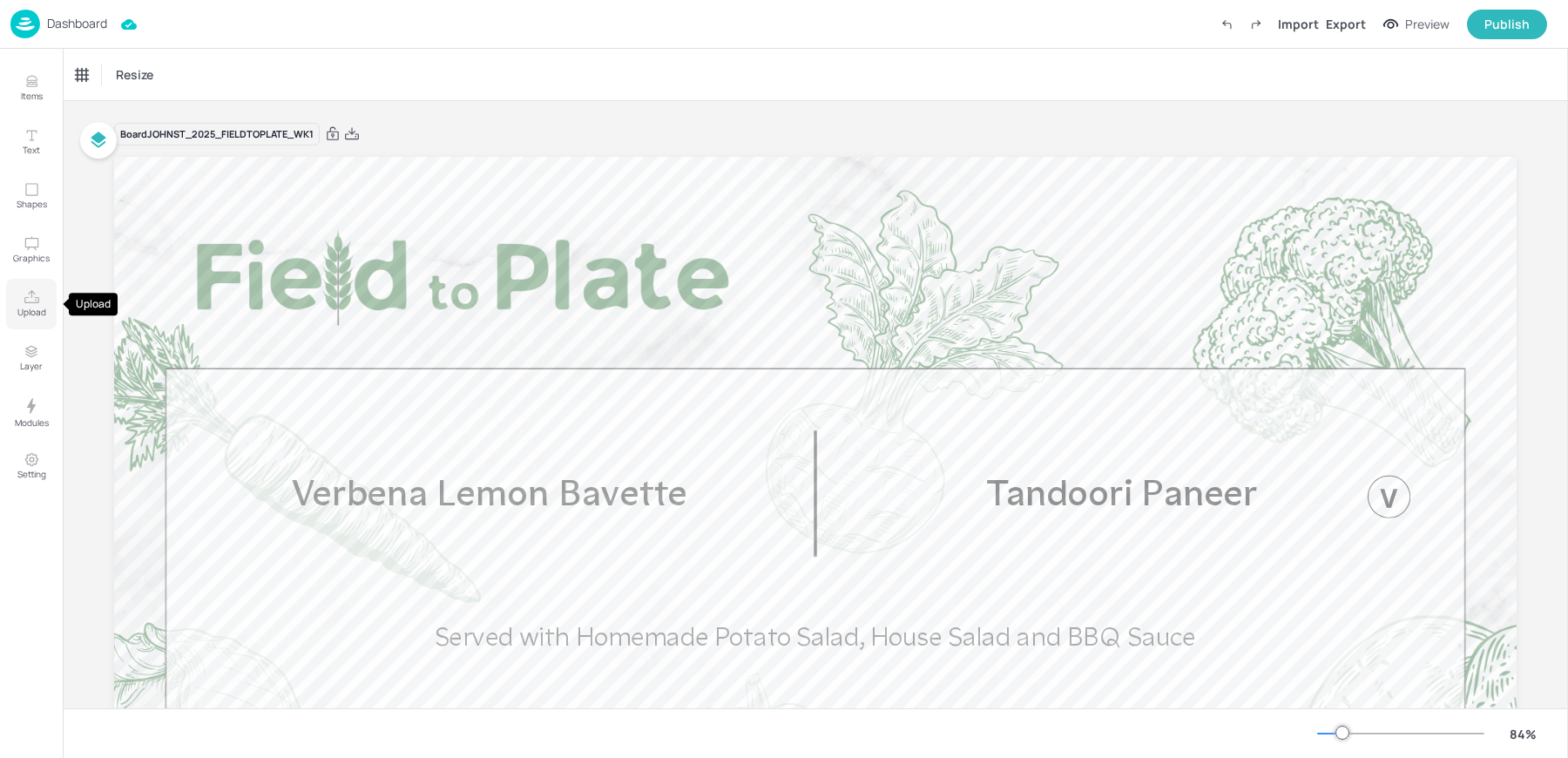
click at [29, 295] on icon "Upload" at bounding box center [32, 297] width 16 height 16
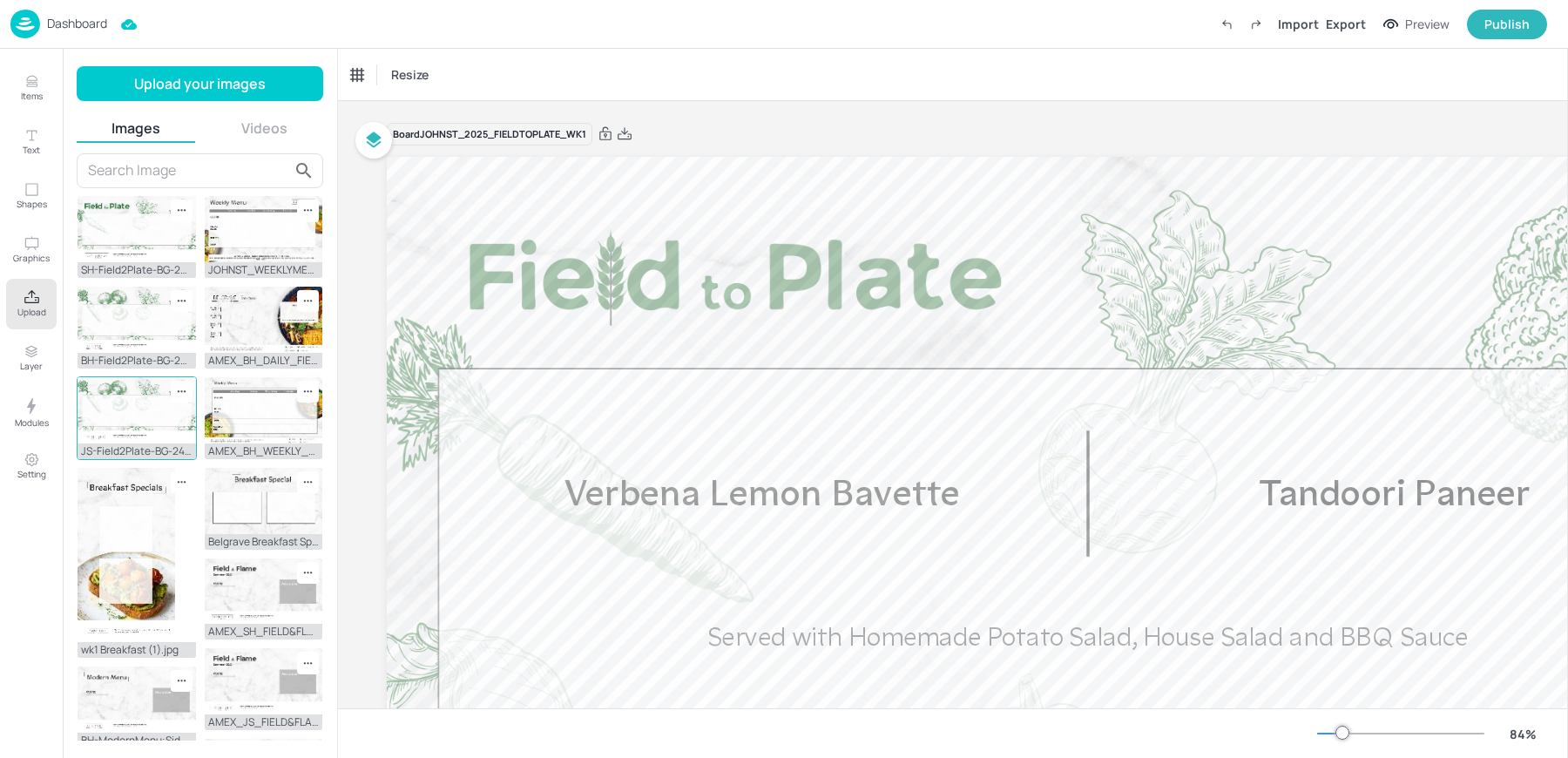
click at [114, 408] on img at bounding box center [137, 410] width 118 height 66
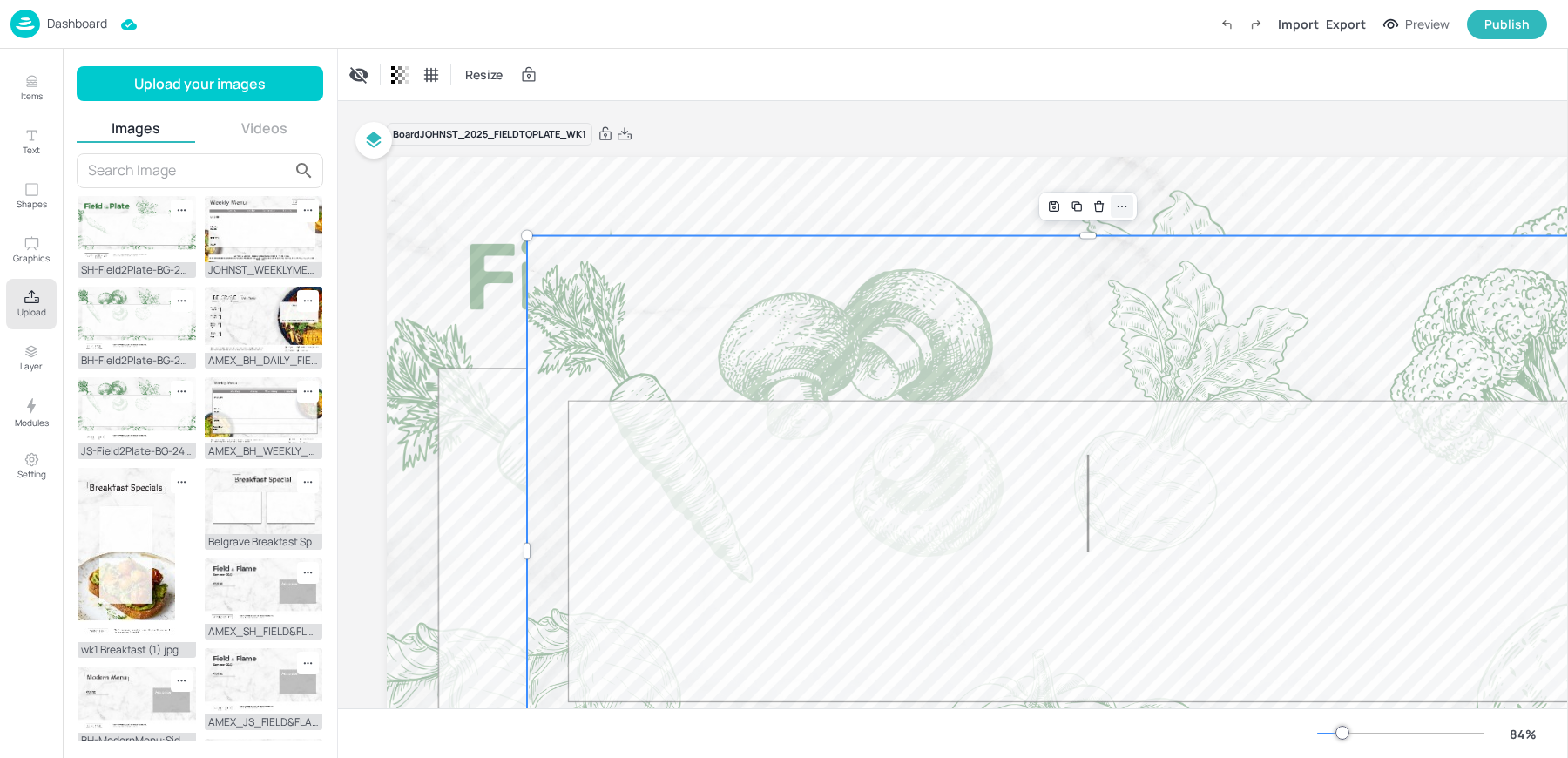
click at [1121, 208] on icon at bounding box center [1122, 206] width 14 height 14
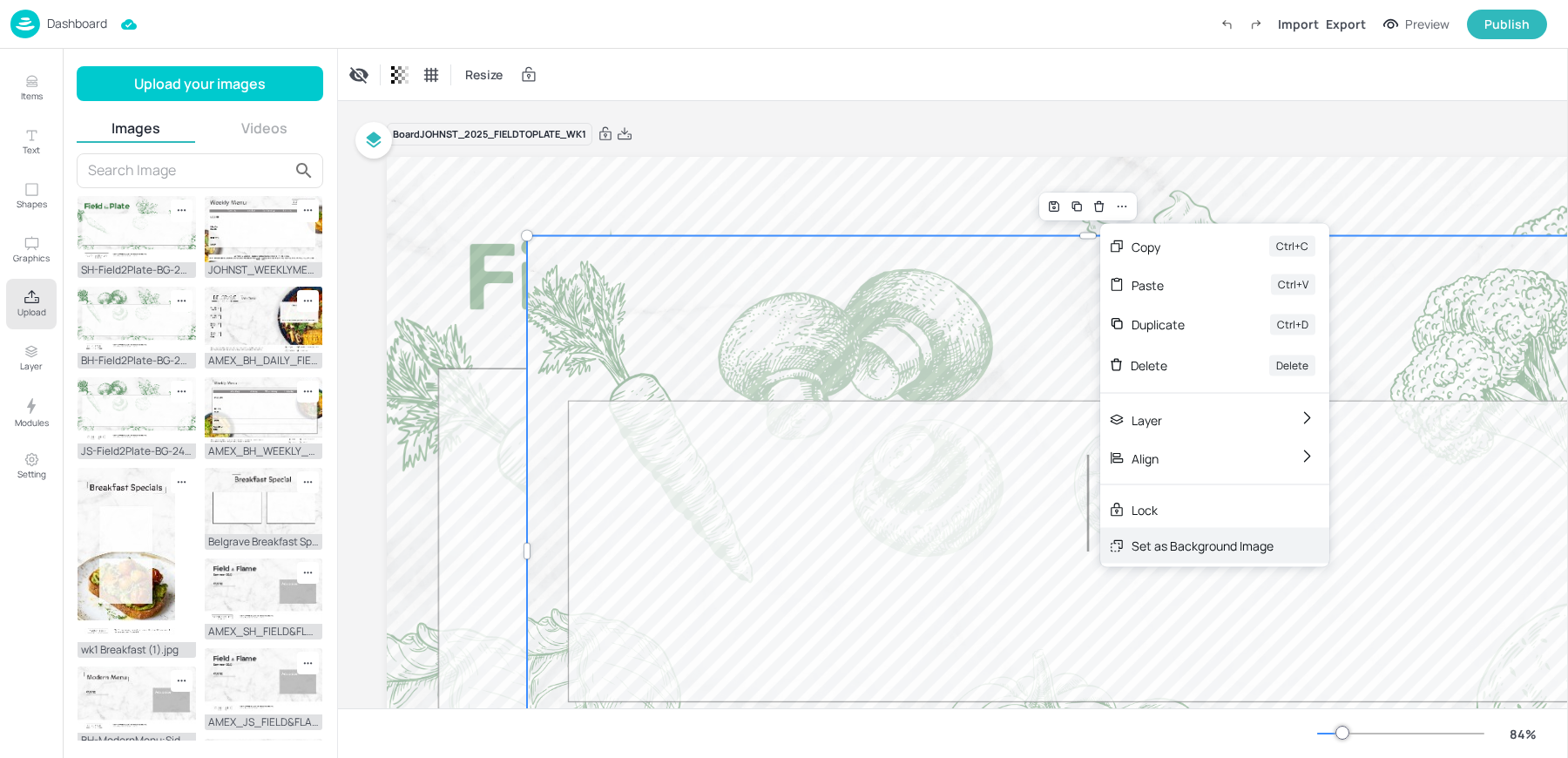
click at [1199, 537] on div "Set as Background Image" at bounding box center [1203, 546] width 142 height 18
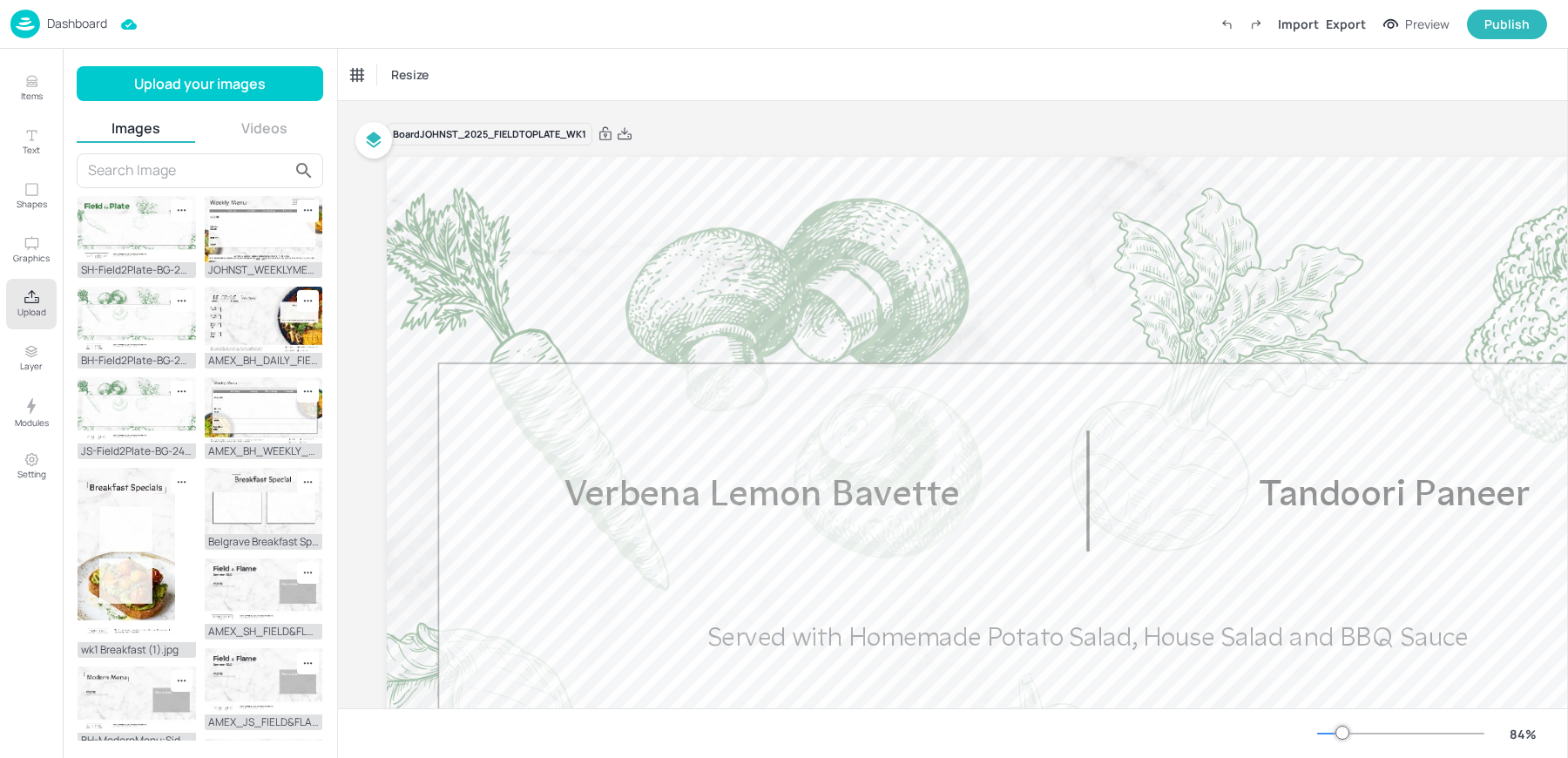
click at [824, 79] on div "Resize" at bounding box center [954, 75] width 1231 height 52
click at [47, 17] on p "Dashboard" at bounding box center [76, 23] width 60 height 12
click at [762, 61] on div "Resize" at bounding box center [954, 75] width 1231 height 52
click at [72, 17] on p "Dashboard" at bounding box center [76, 23] width 60 height 12
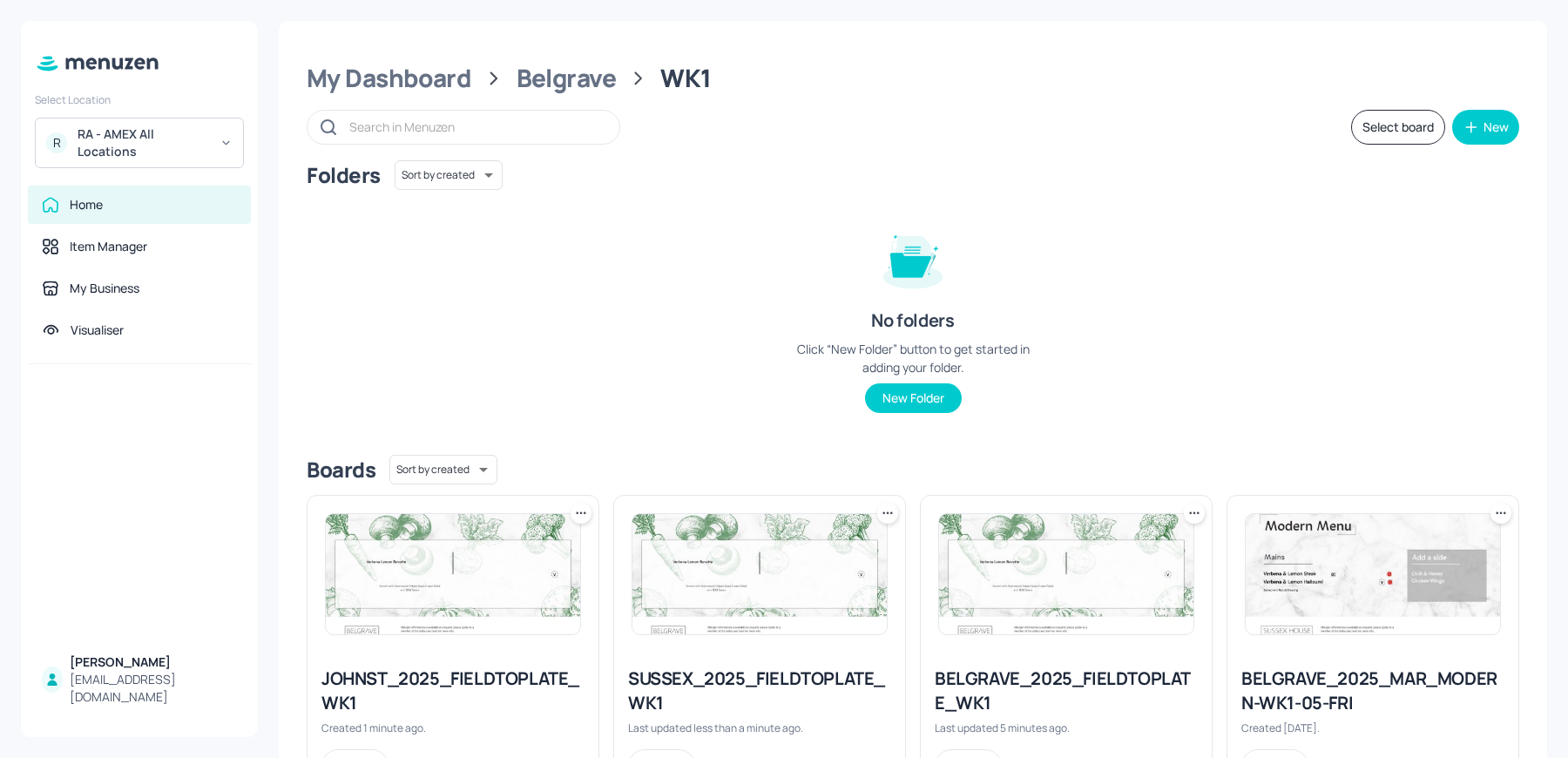
click at [574, 514] on icon at bounding box center [581, 513] width 17 height 17
click at [509, 600] on div "Move" at bounding box center [514, 607] width 140 height 30
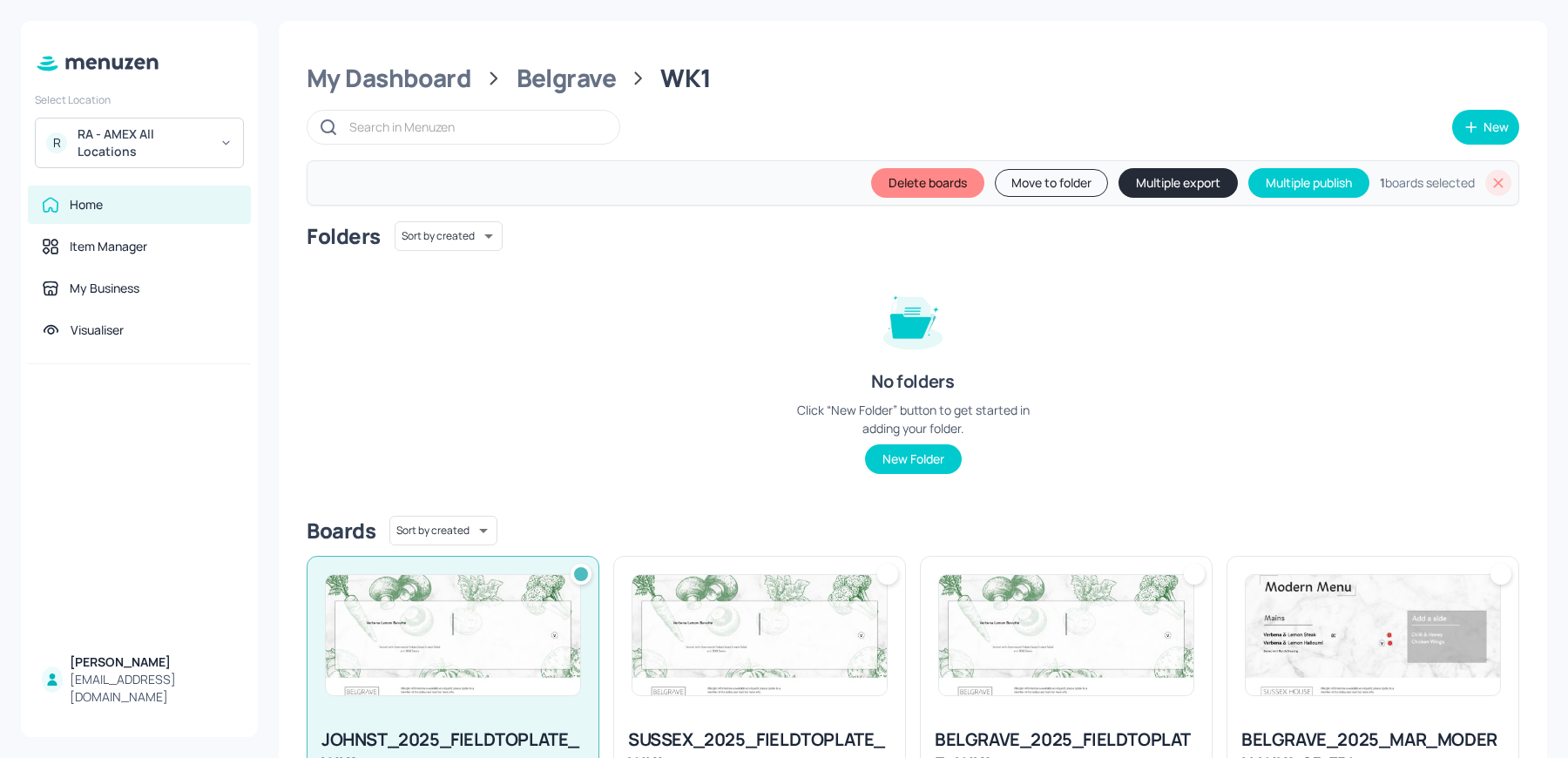
click at [1079, 172] on button "Move to folder" at bounding box center [1051, 183] width 114 height 28
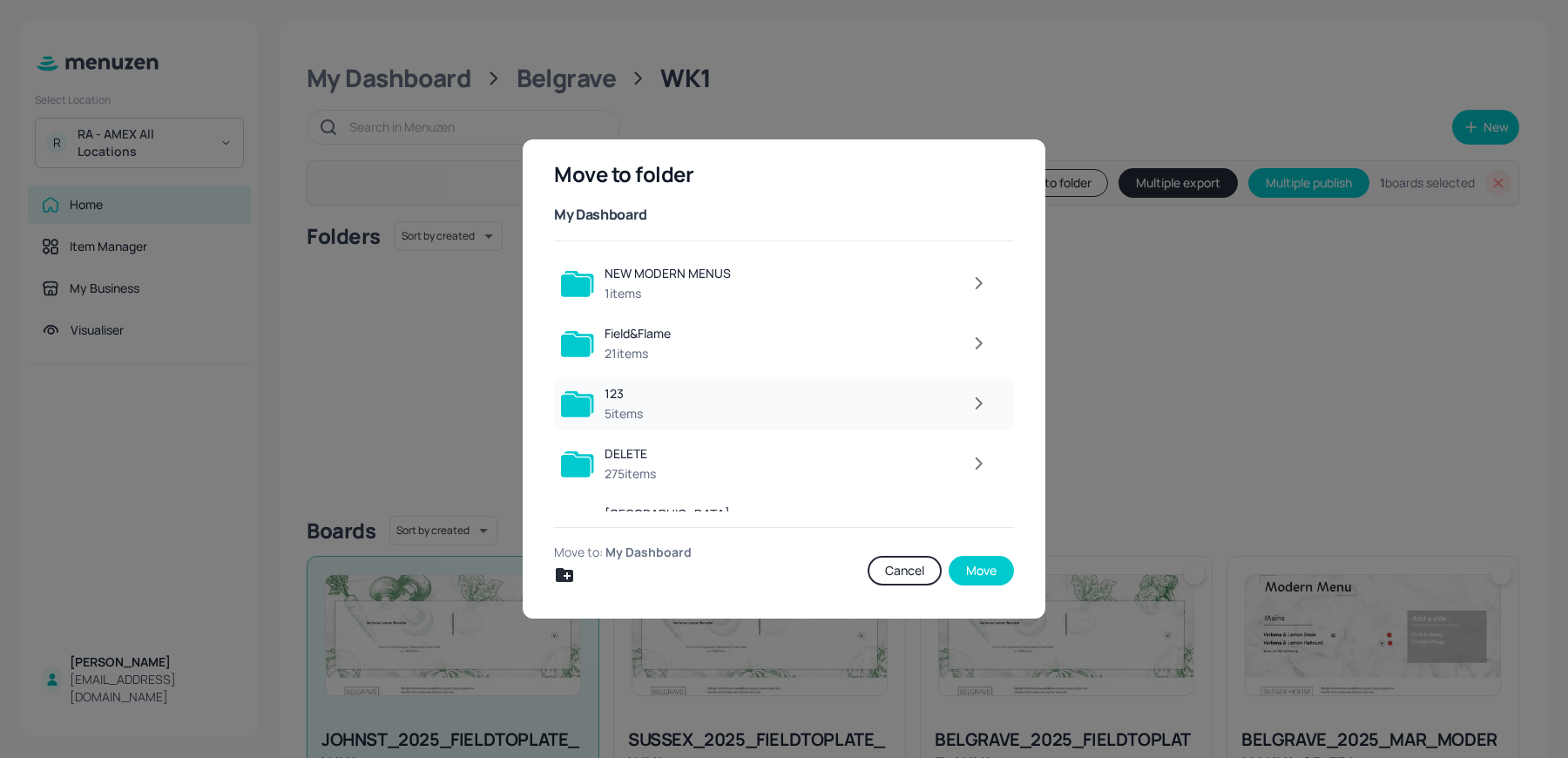
scroll to position [158, 0]
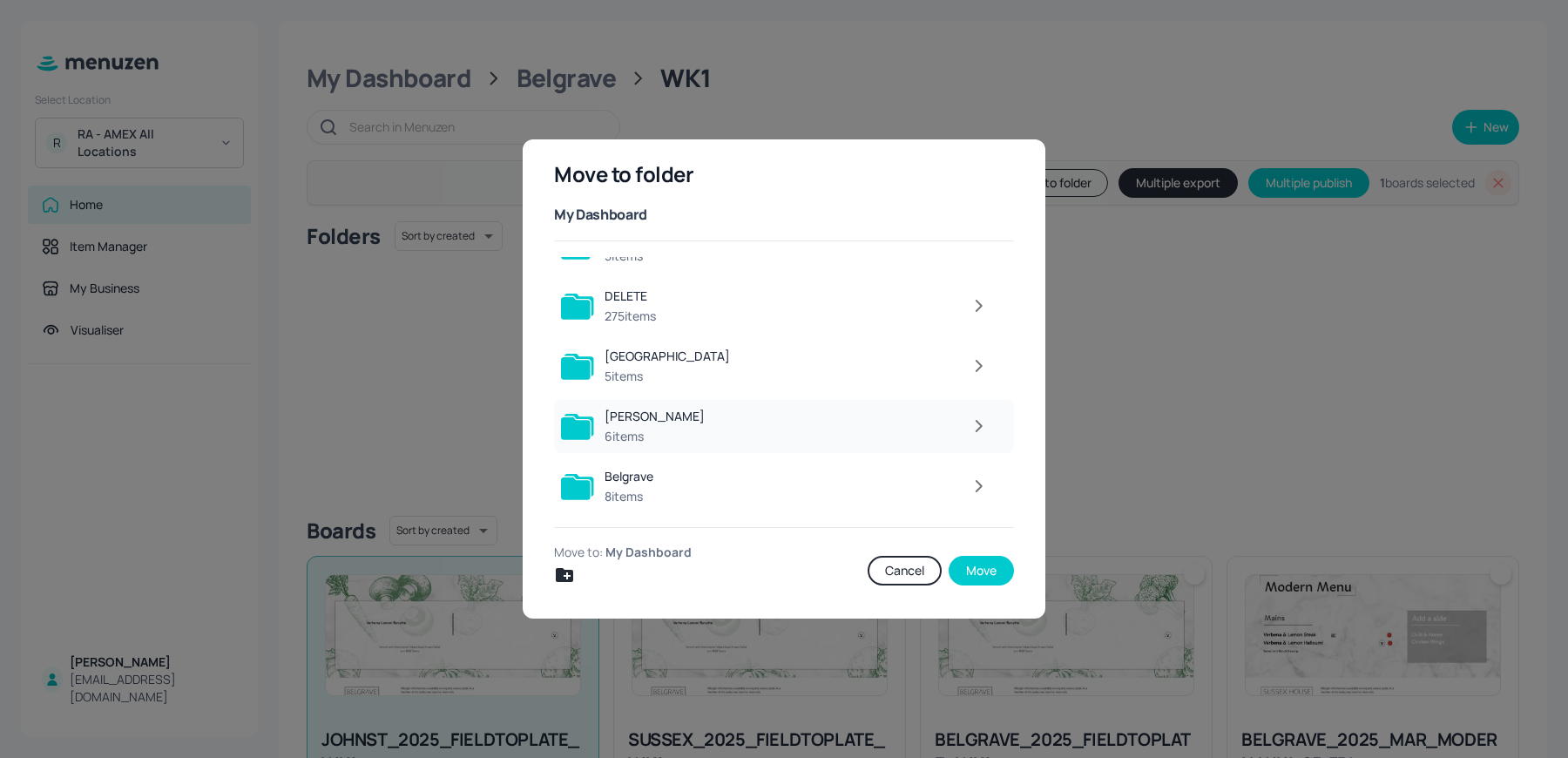
click at [971, 428] on icon "button" at bounding box center [978, 426] width 22 height 21
click at [974, 430] on icon "button" at bounding box center [978, 425] width 22 height 21
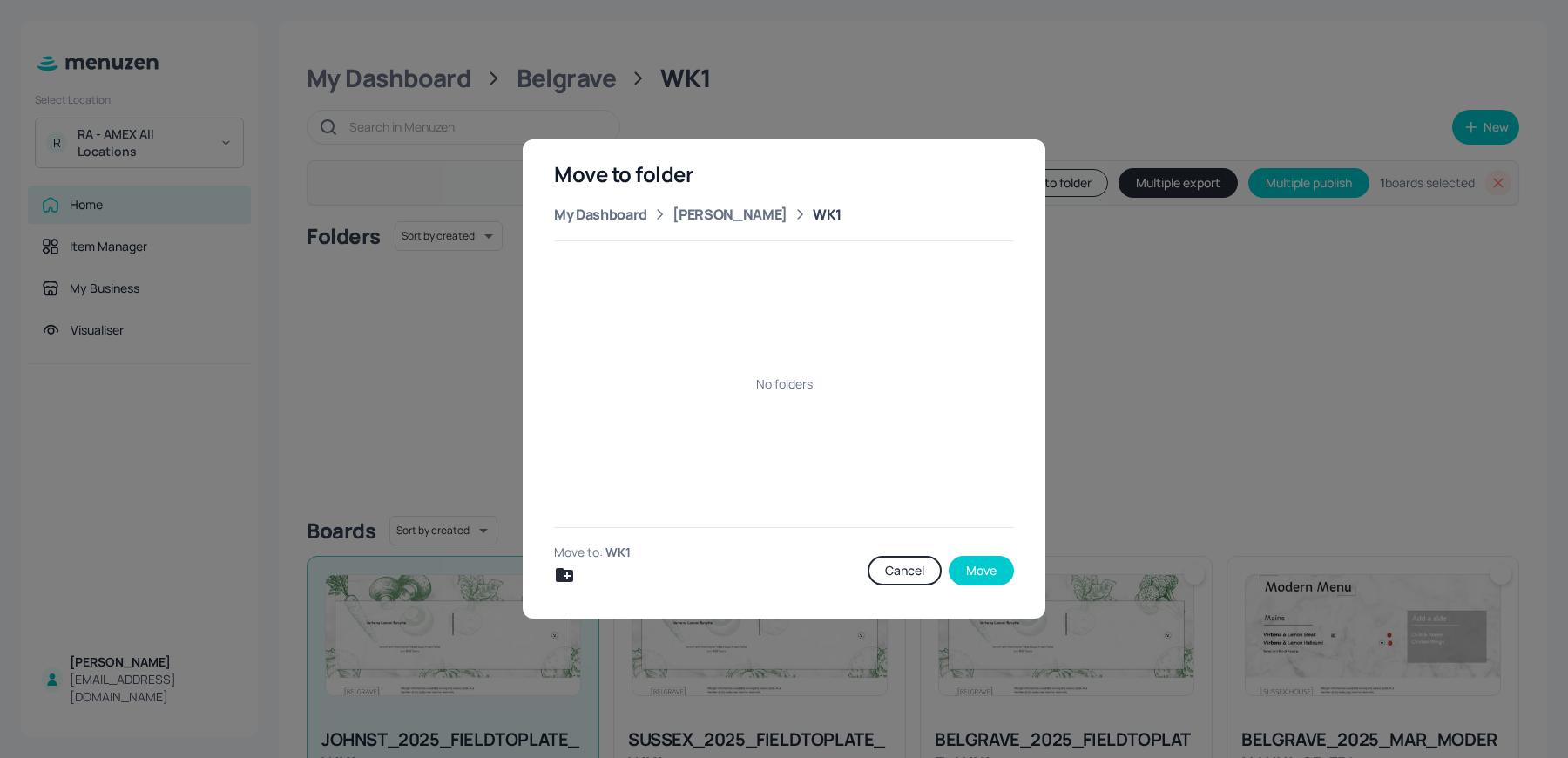
scroll to position [0, 0]
click at [981, 578] on button "Move" at bounding box center [981, 571] width 65 height 30
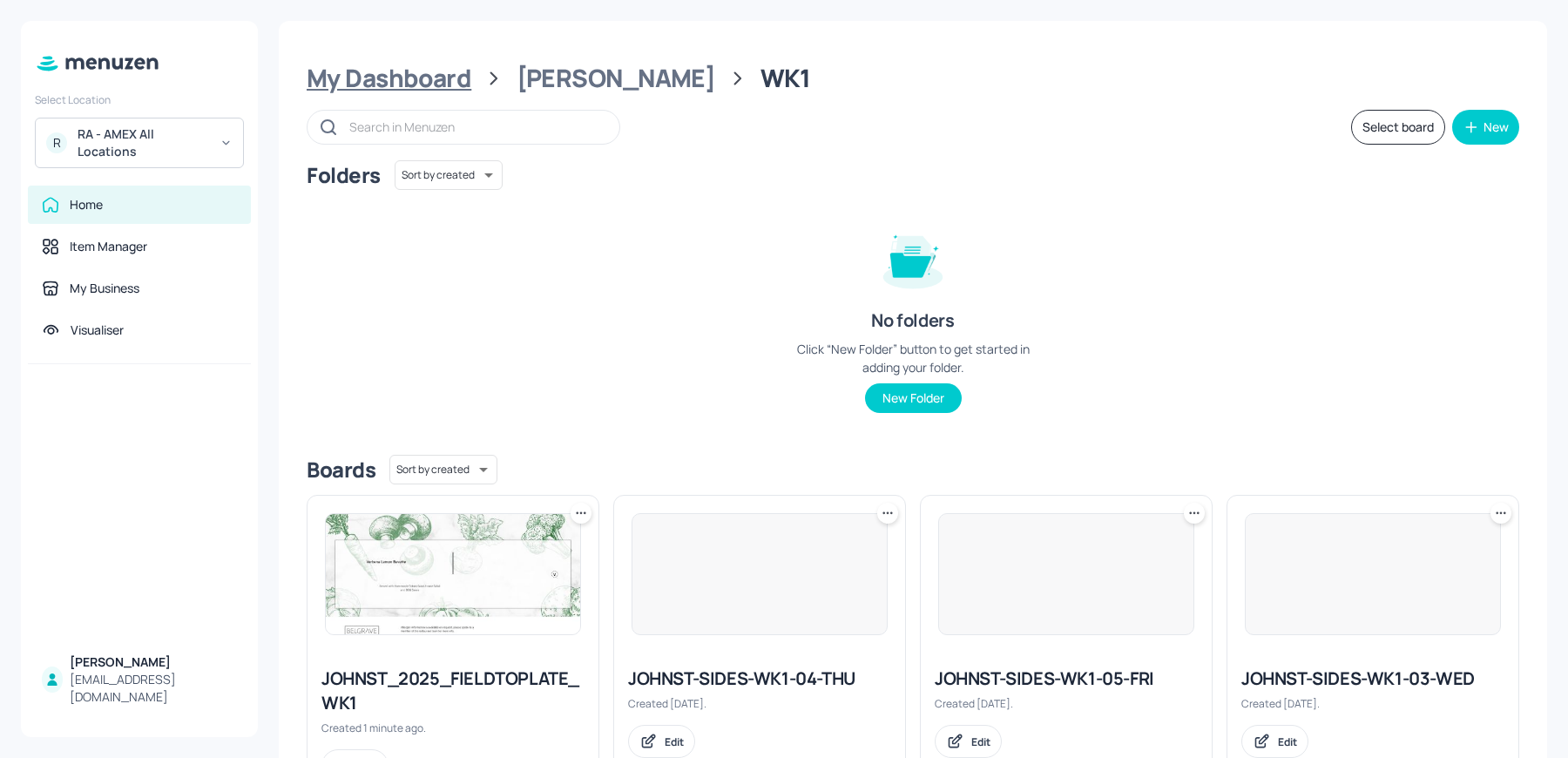
click at [431, 69] on div "My Dashboard" at bounding box center [389, 78] width 164 height 32
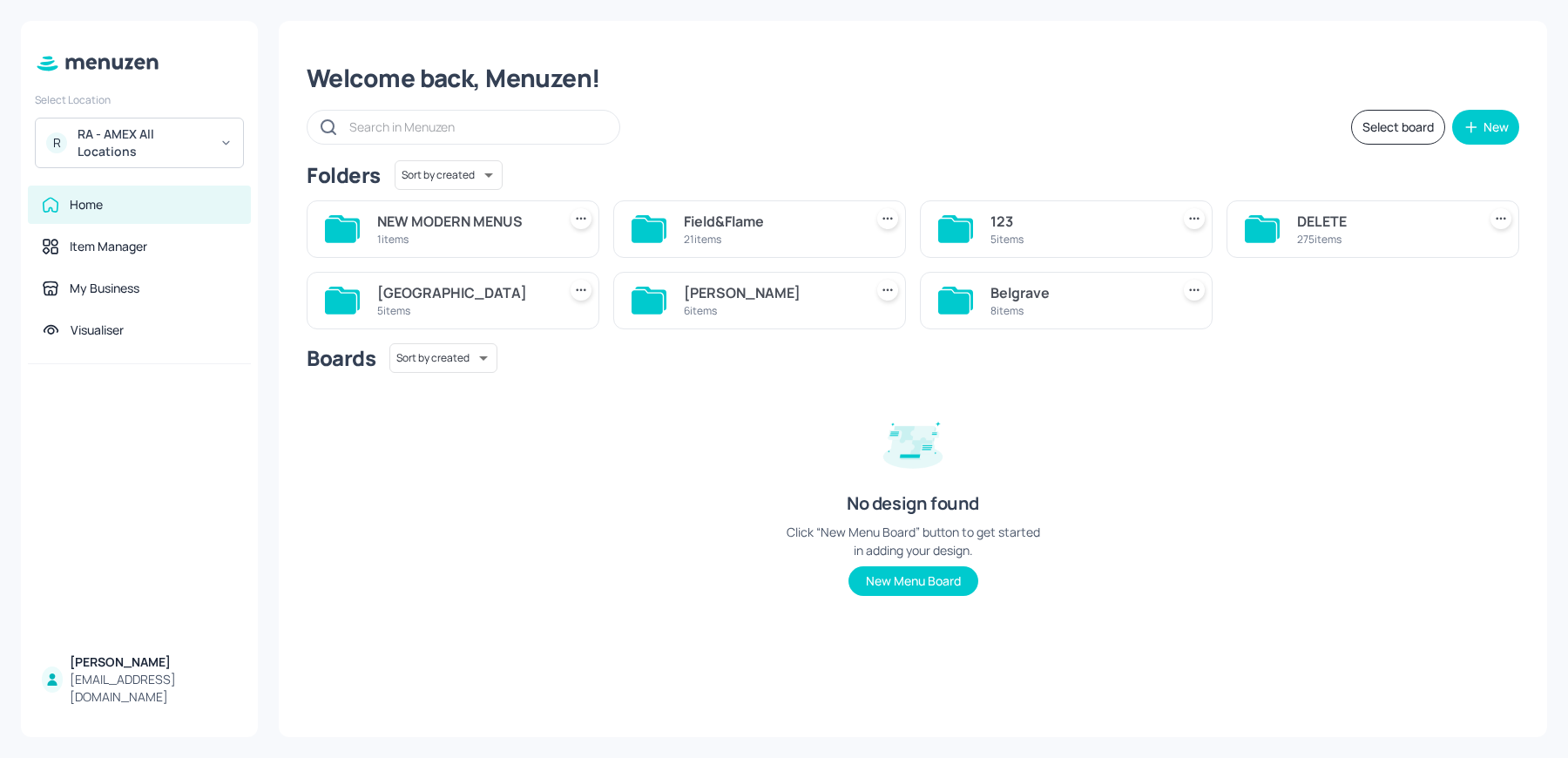
click at [1031, 301] on div "Belgrave" at bounding box center [1077, 292] width 173 height 21
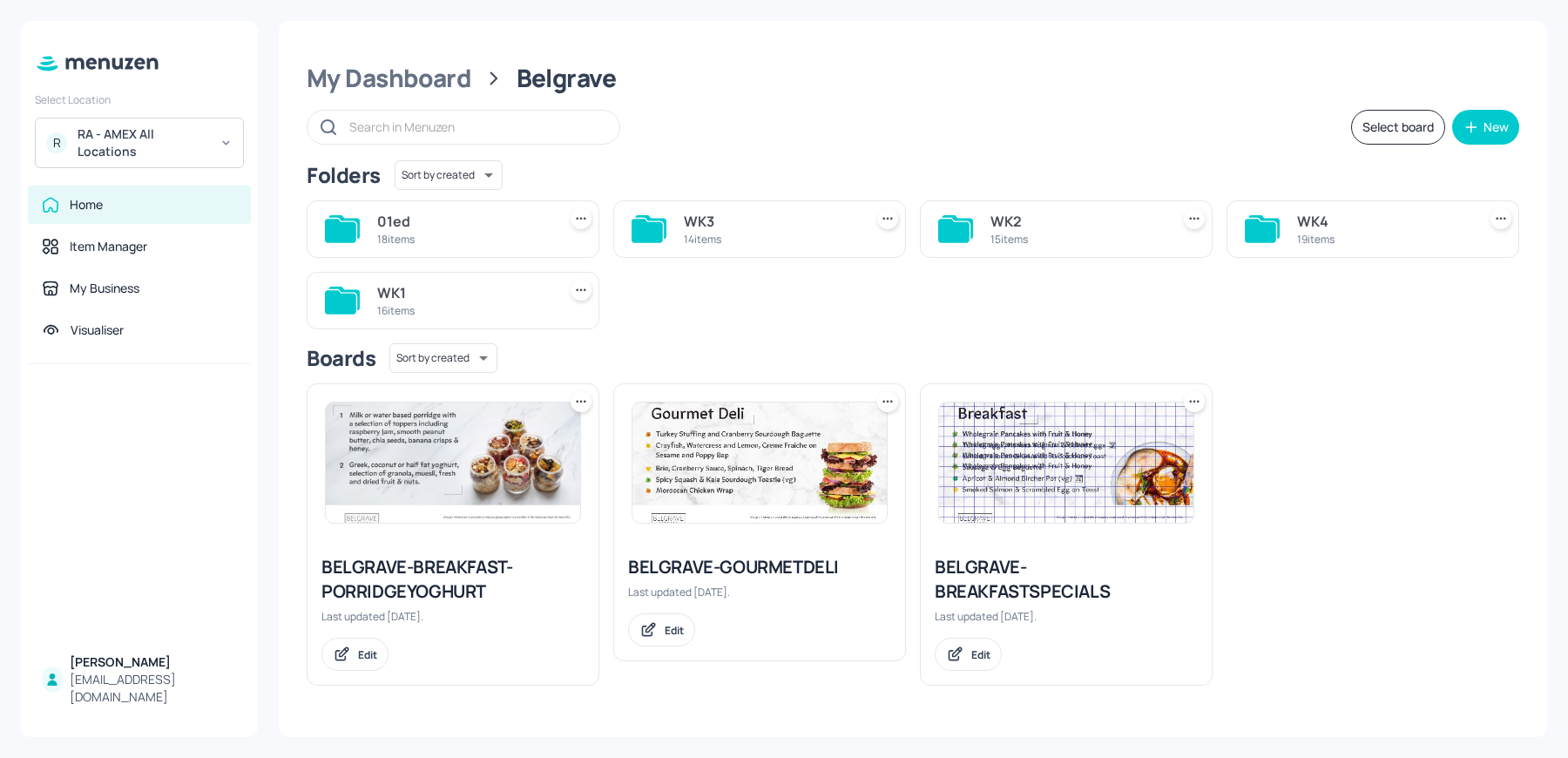
click at [465, 289] on div "WK1" at bounding box center [463, 292] width 173 height 21
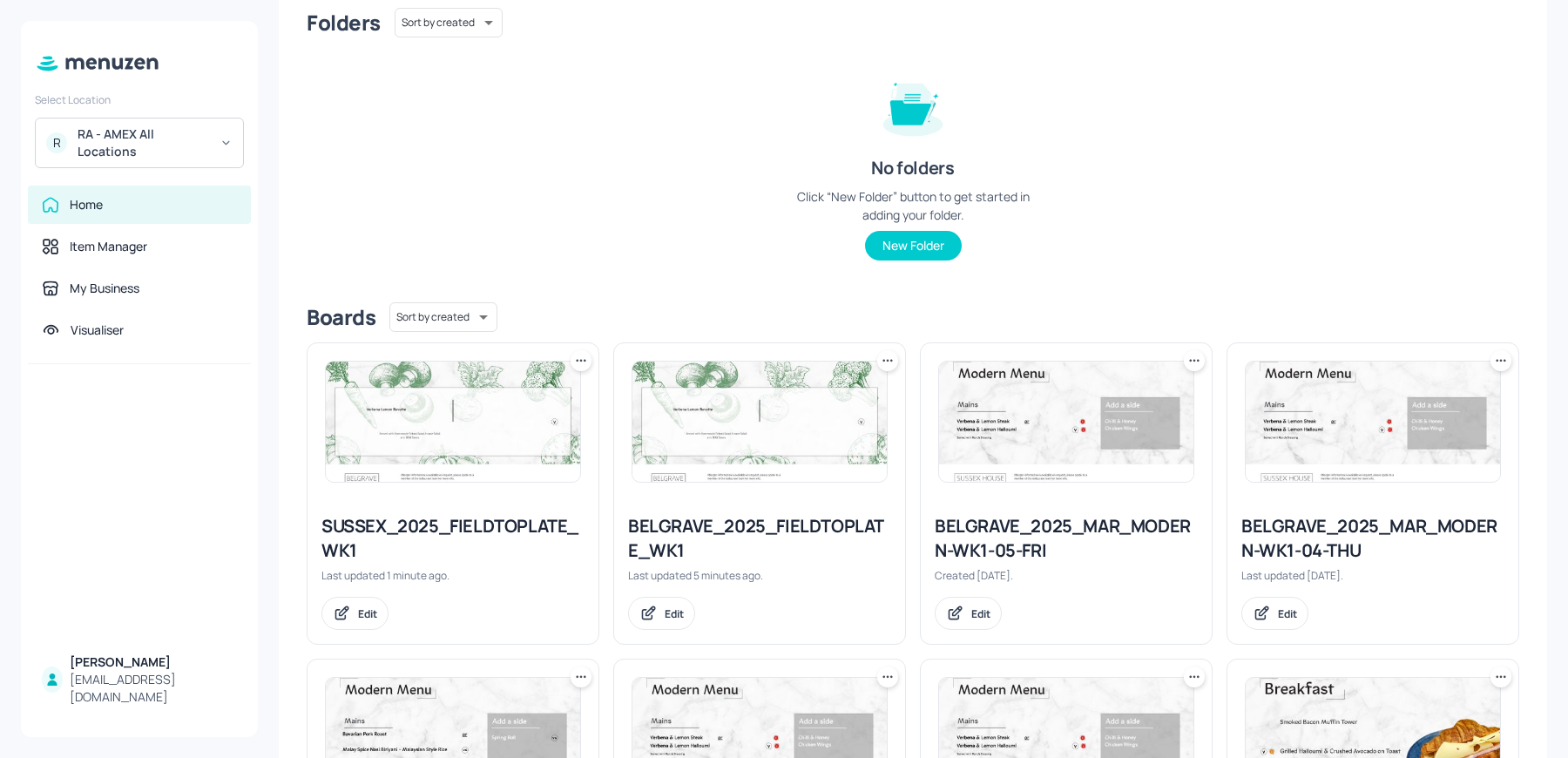
scroll to position [141, 0]
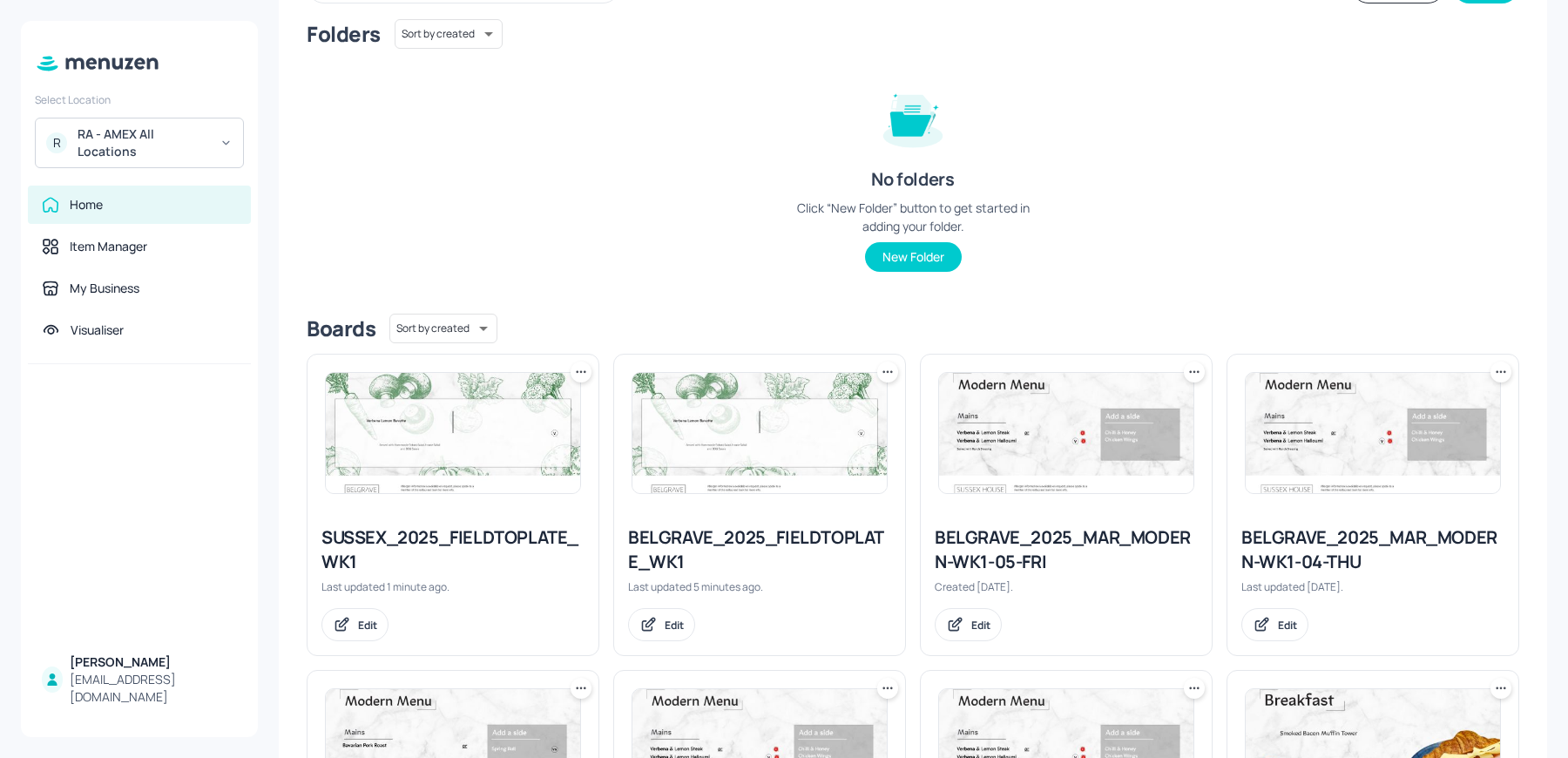
click at [586, 368] on icon at bounding box center [581, 372] width 17 height 17
click at [517, 473] on div "Move" at bounding box center [514, 466] width 140 height 30
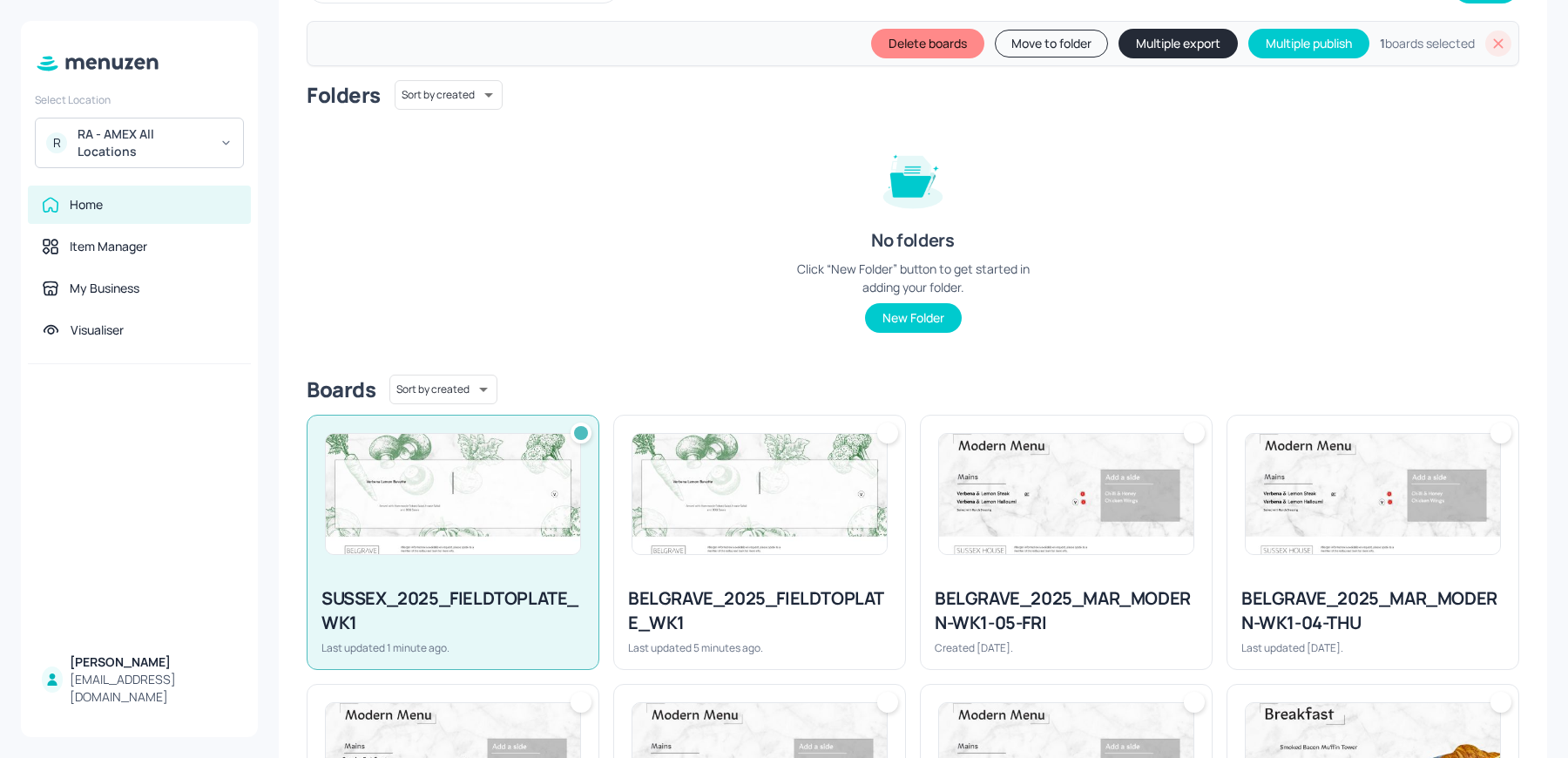
click at [1051, 48] on button "Move to folder" at bounding box center [1051, 43] width 114 height 28
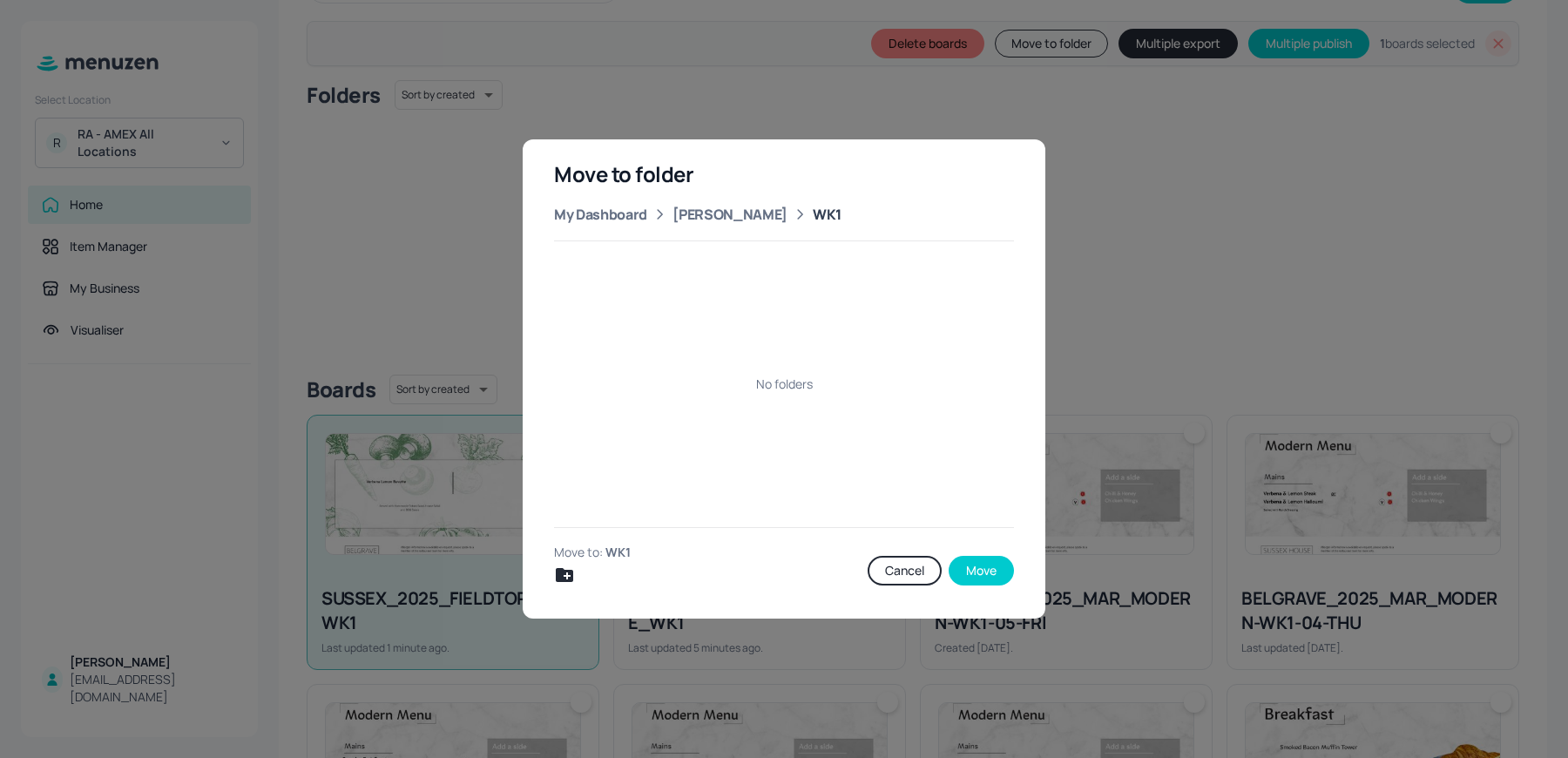
click at [696, 225] on div "Move to folder My Dashboard John St WK1 No folders Move to: WK1 Cancel Move" at bounding box center [784, 379] width 523 height 480
click at [688, 218] on div "[PERSON_NAME]" at bounding box center [730, 214] width 115 height 21
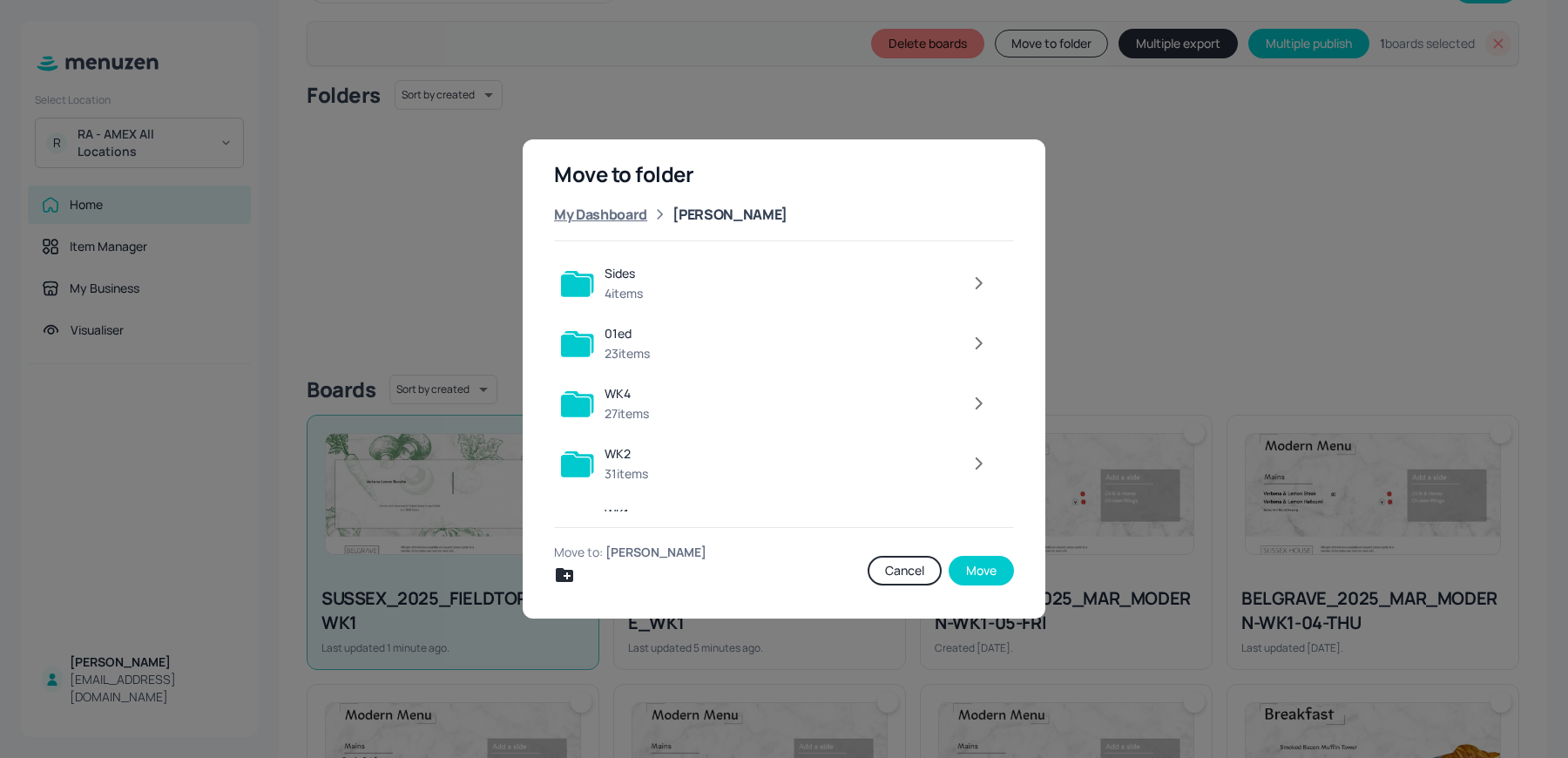
click at [610, 216] on div "My Dashboard" at bounding box center [601, 214] width 94 height 21
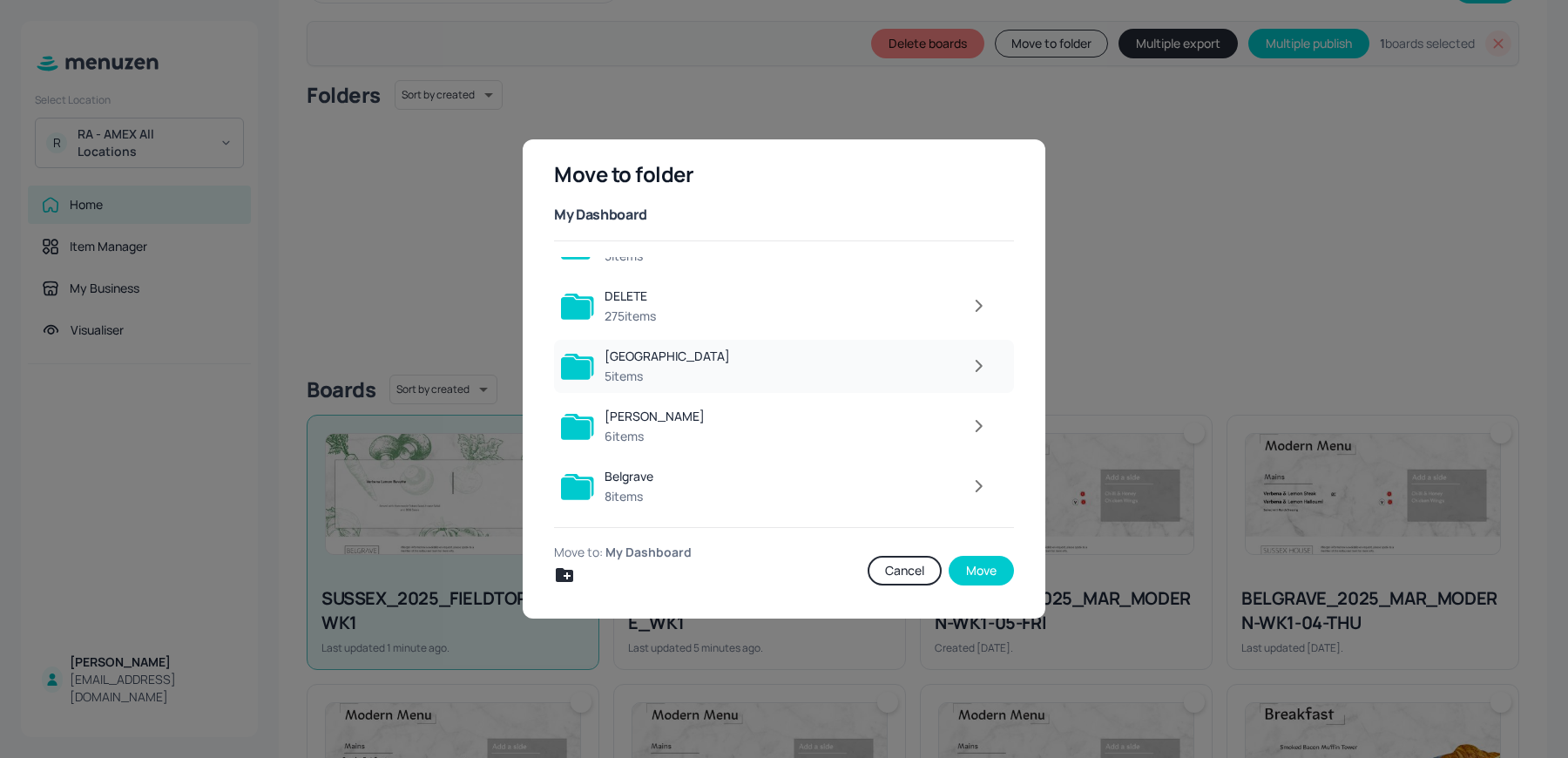
click at [647, 361] on div "[GEOGRAPHIC_DATA]" at bounding box center [667, 357] width 125 height 17
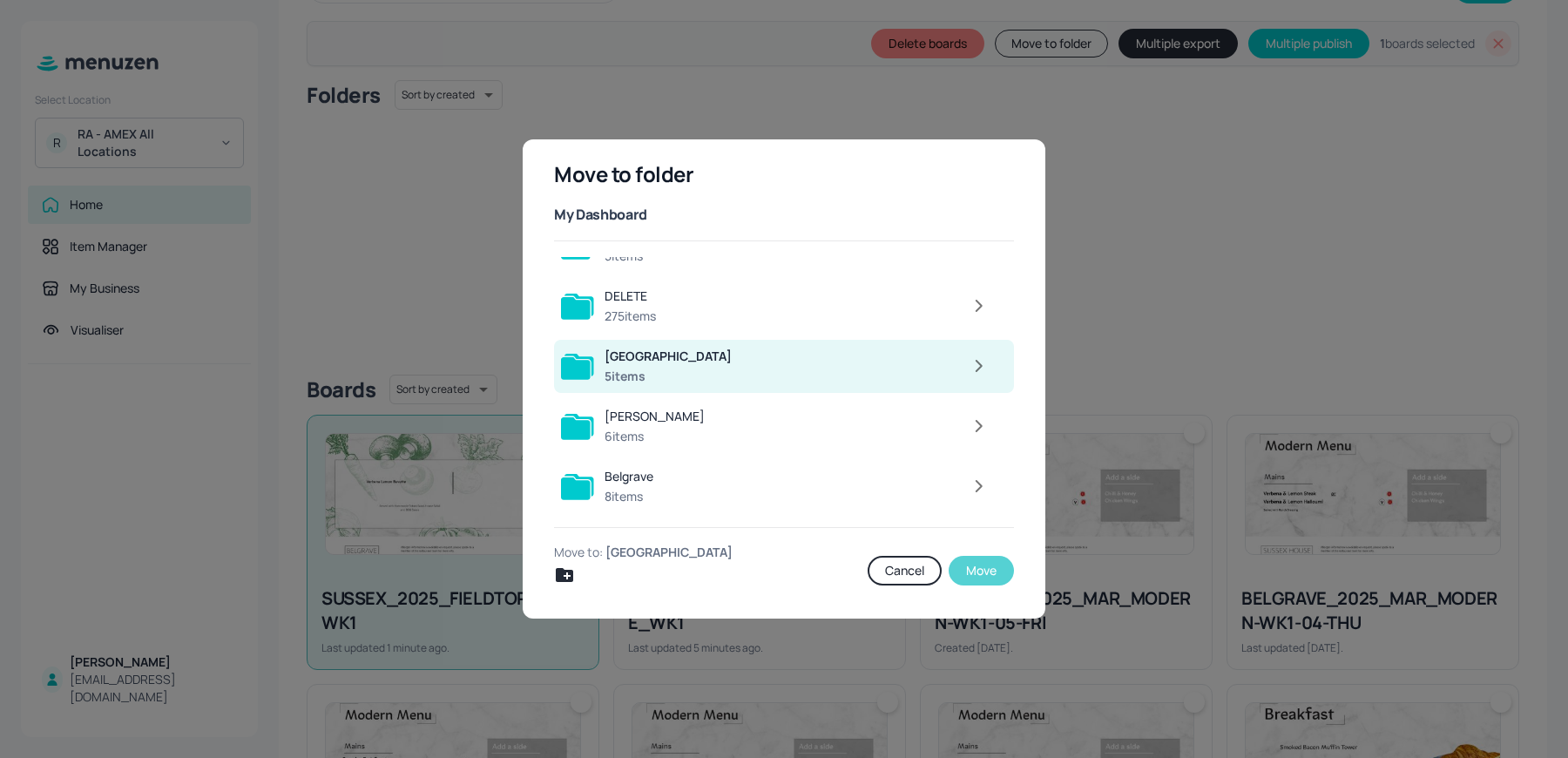
click at [986, 560] on button "Move" at bounding box center [981, 571] width 65 height 30
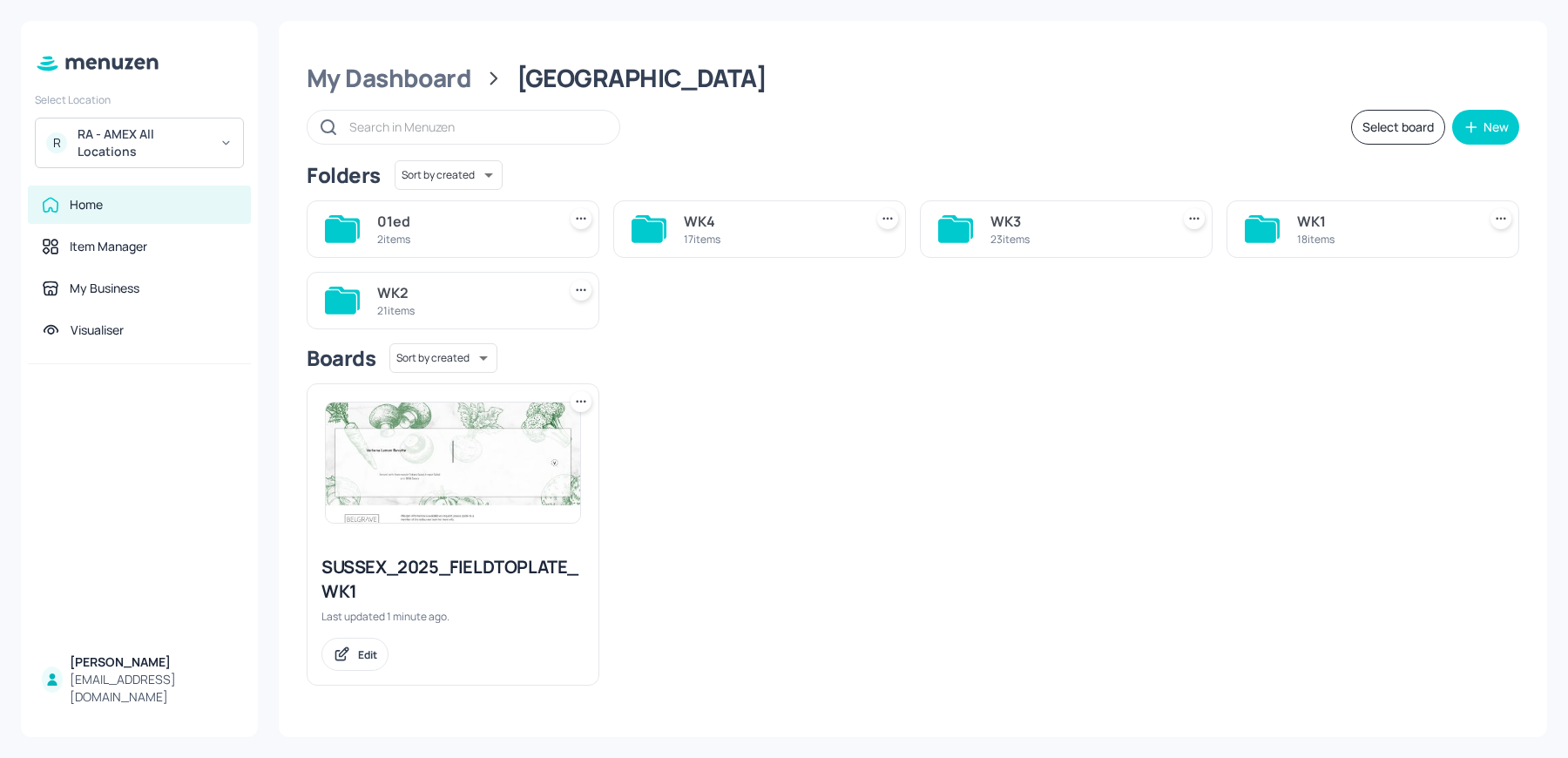
scroll to position [0, 0]
click at [576, 399] on icon at bounding box center [581, 401] width 17 height 17
click at [505, 494] on div "Move" at bounding box center [515, 494] width 140 height 30
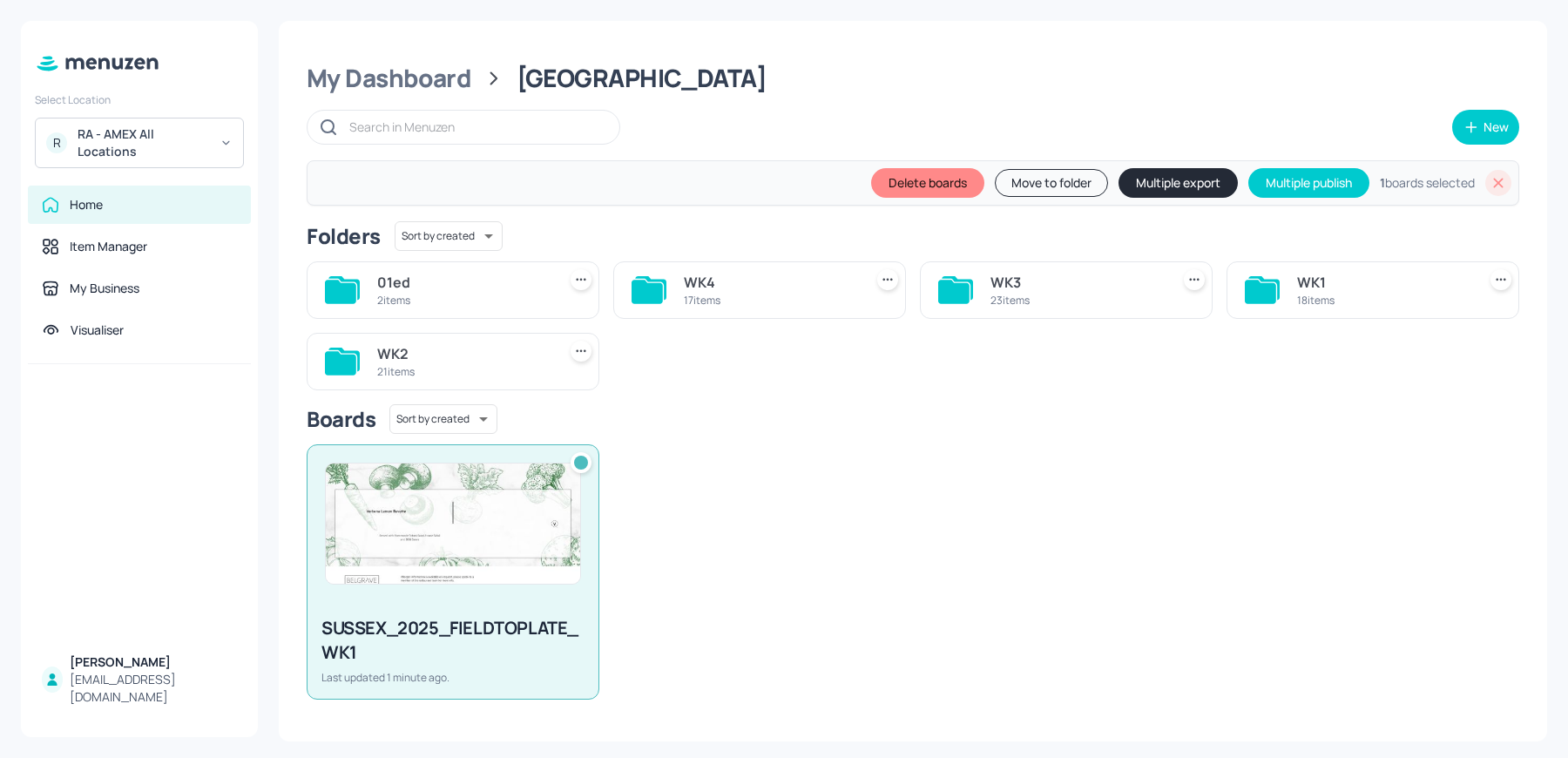
click at [1023, 186] on button "Move to folder" at bounding box center [1051, 183] width 114 height 28
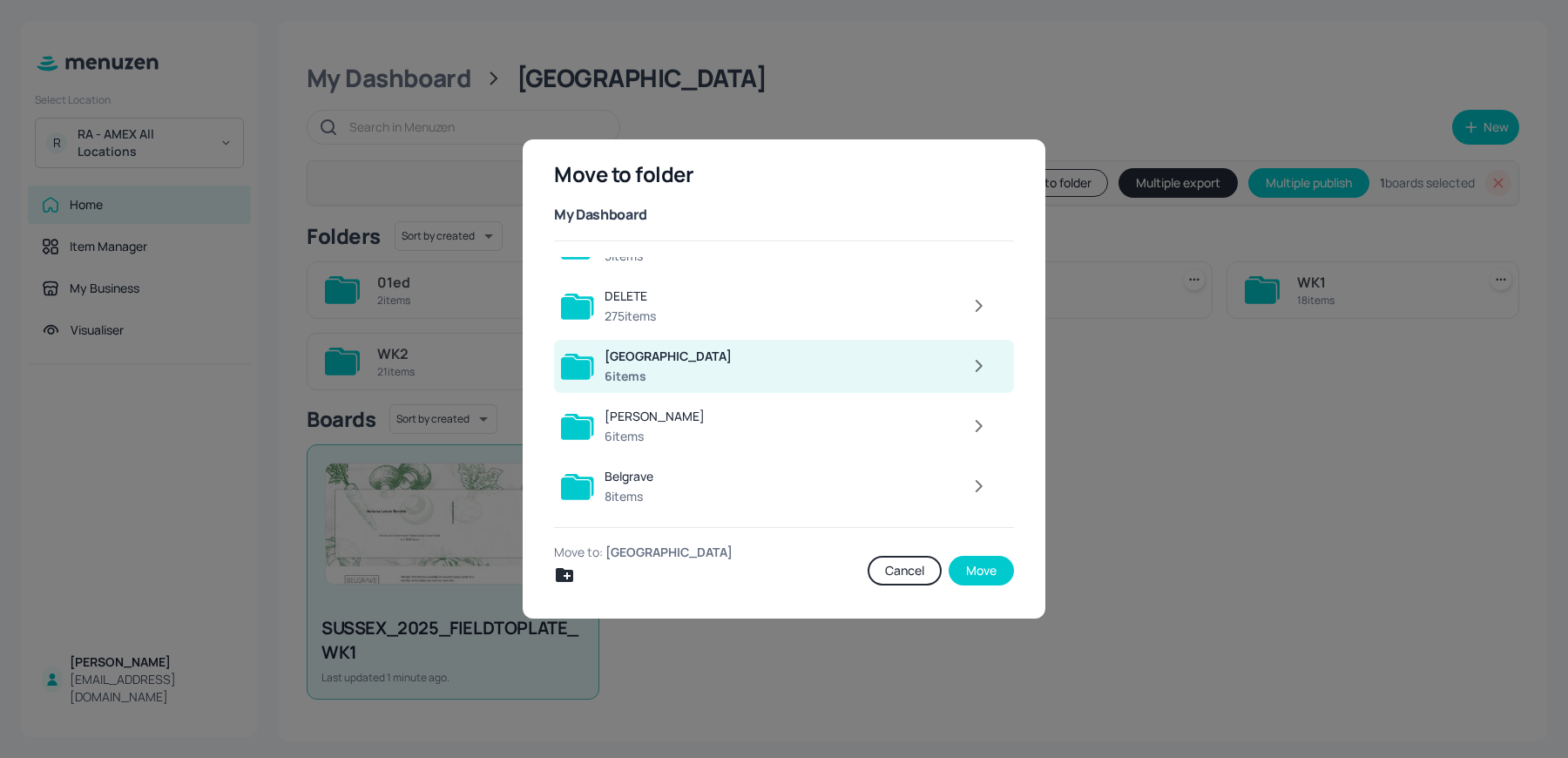
click at [977, 361] on icon "button" at bounding box center [978, 366] width 5 height 11
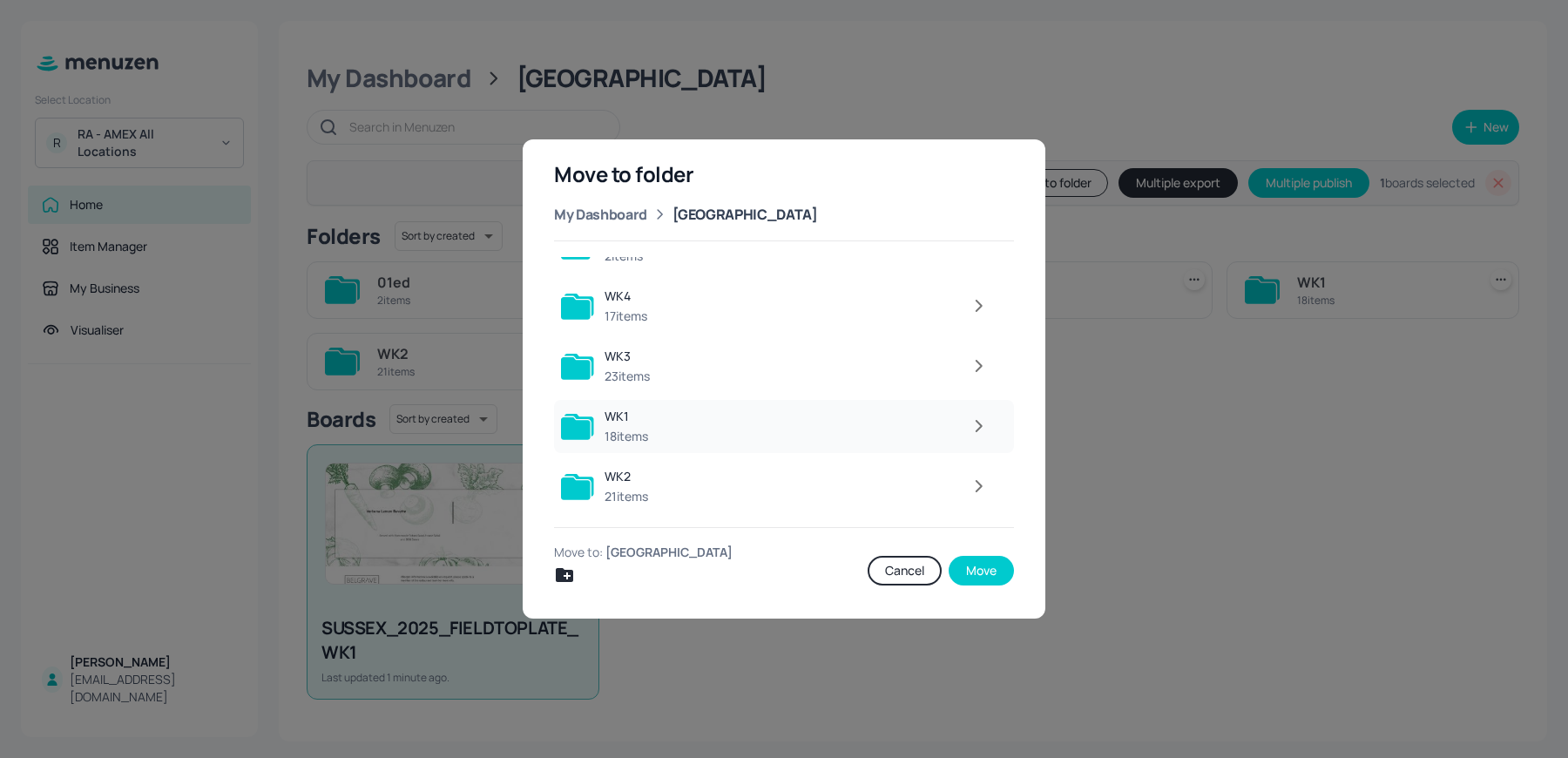
click at [977, 421] on icon "button" at bounding box center [978, 425] width 5 height 11
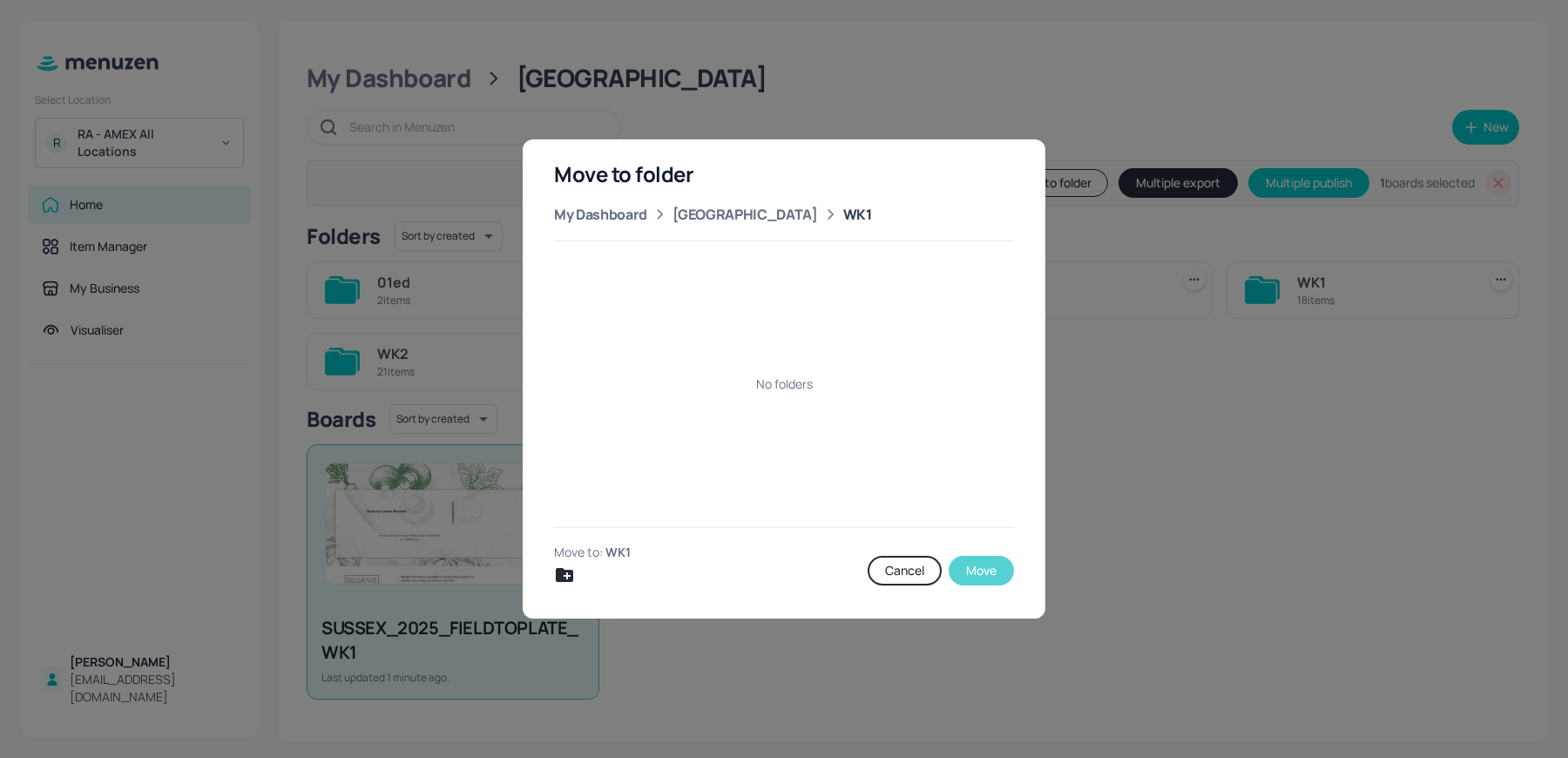
click at [996, 577] on button "Move" at bounding box center [981, 571] width 65 height 30
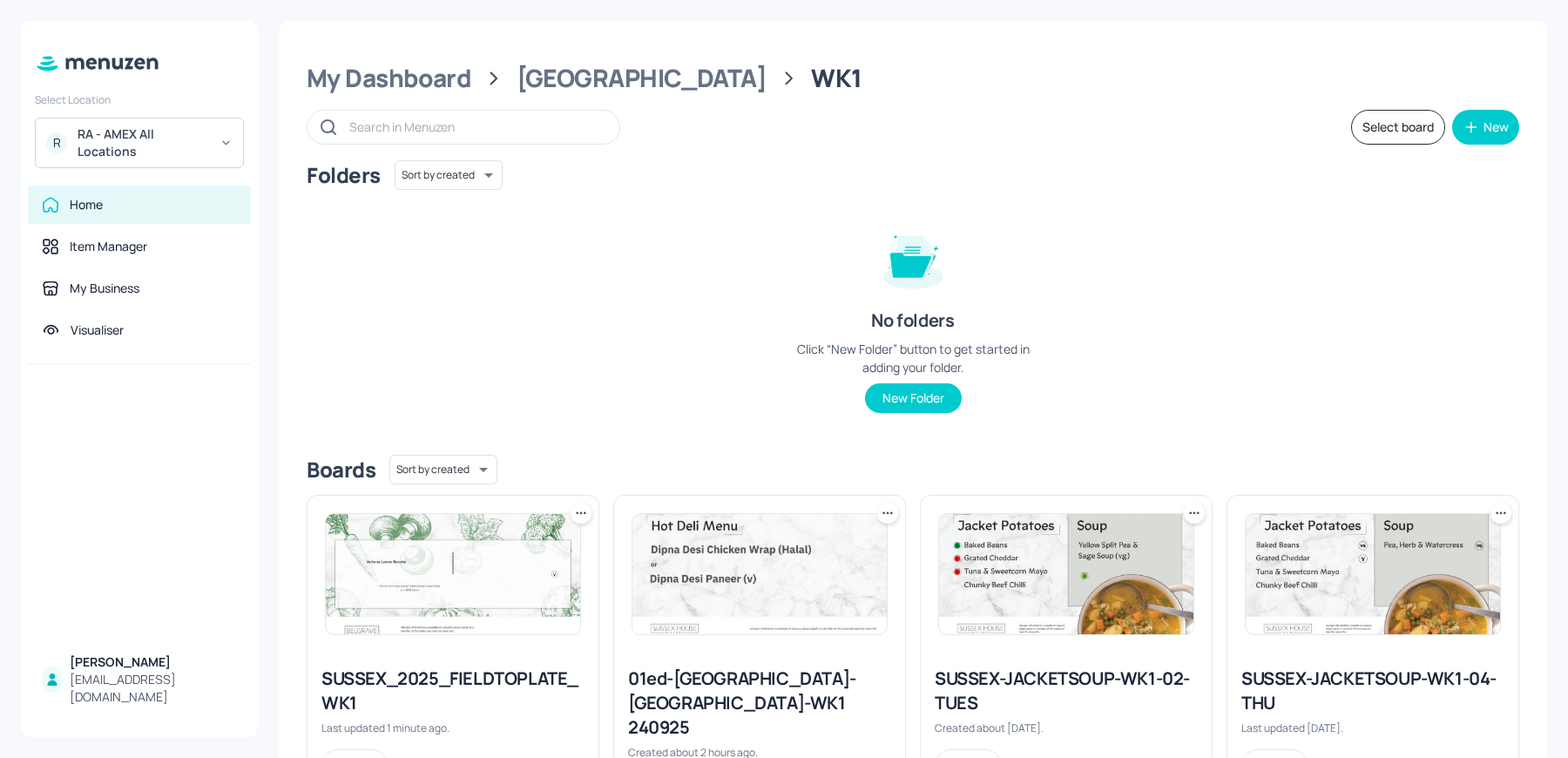
click at [584, 514] on icon at bounding box center [581, 513] width 17 height 17
click at [523, 574] on div "Duplicate" at bounding box center [514, 577] width 140 height 30
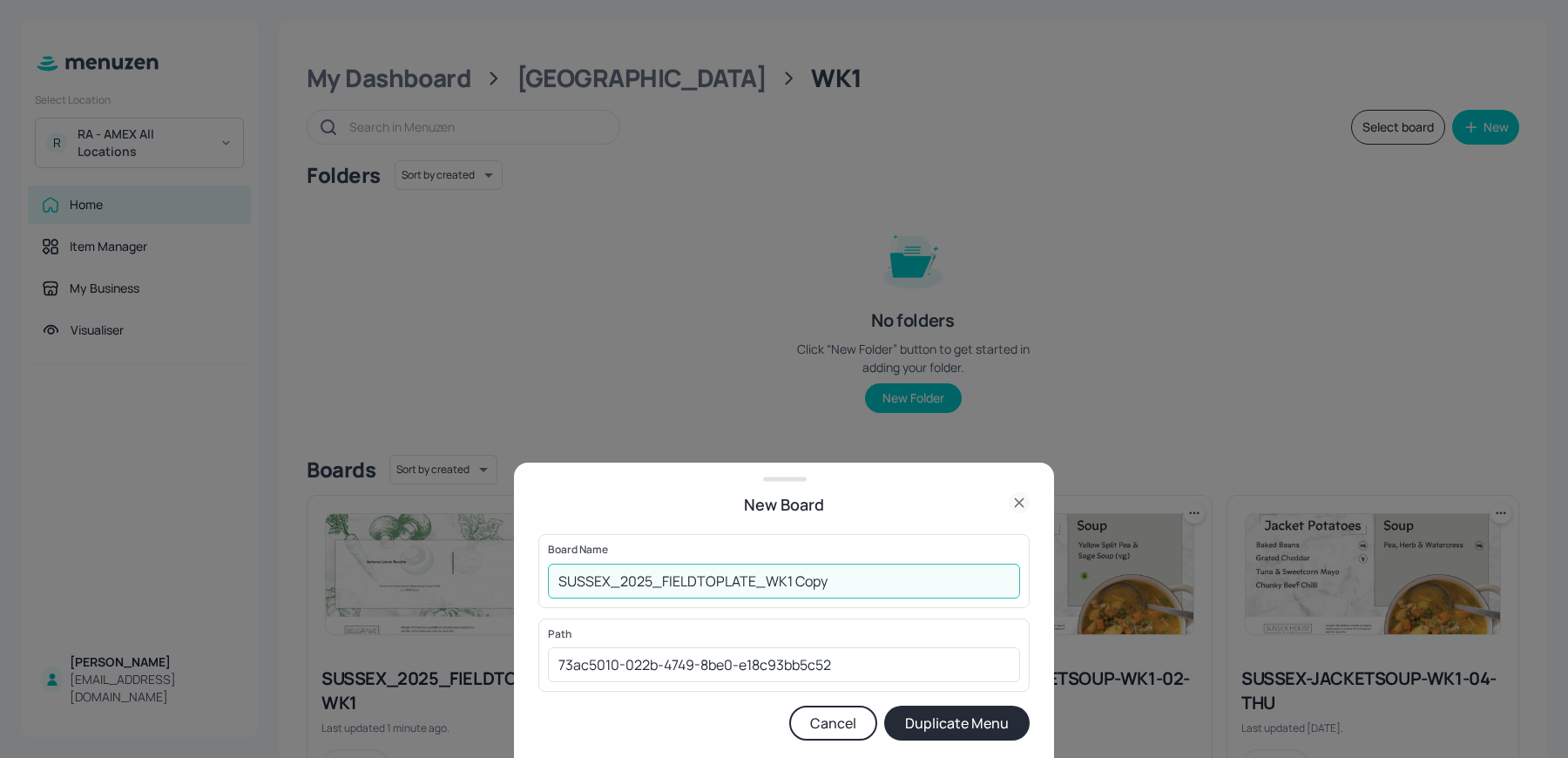
drag, startPoint x: 781, startPoint y: 581, endPoint x: 905, endPoint y: 606, distance: 126.5
click at [894, 603] on div "Board Name SUSSEX_2025_FIELDTOPLATE_WK1 Copy ​" at bounding box center [784, 571] width 491 height 74
type input "SUSSEX_2025_FIELDTOPLATE_WK2"
click at [921, 725] on button "Duplicate Menu" at bounding box center [957, 724] width 145 height 34
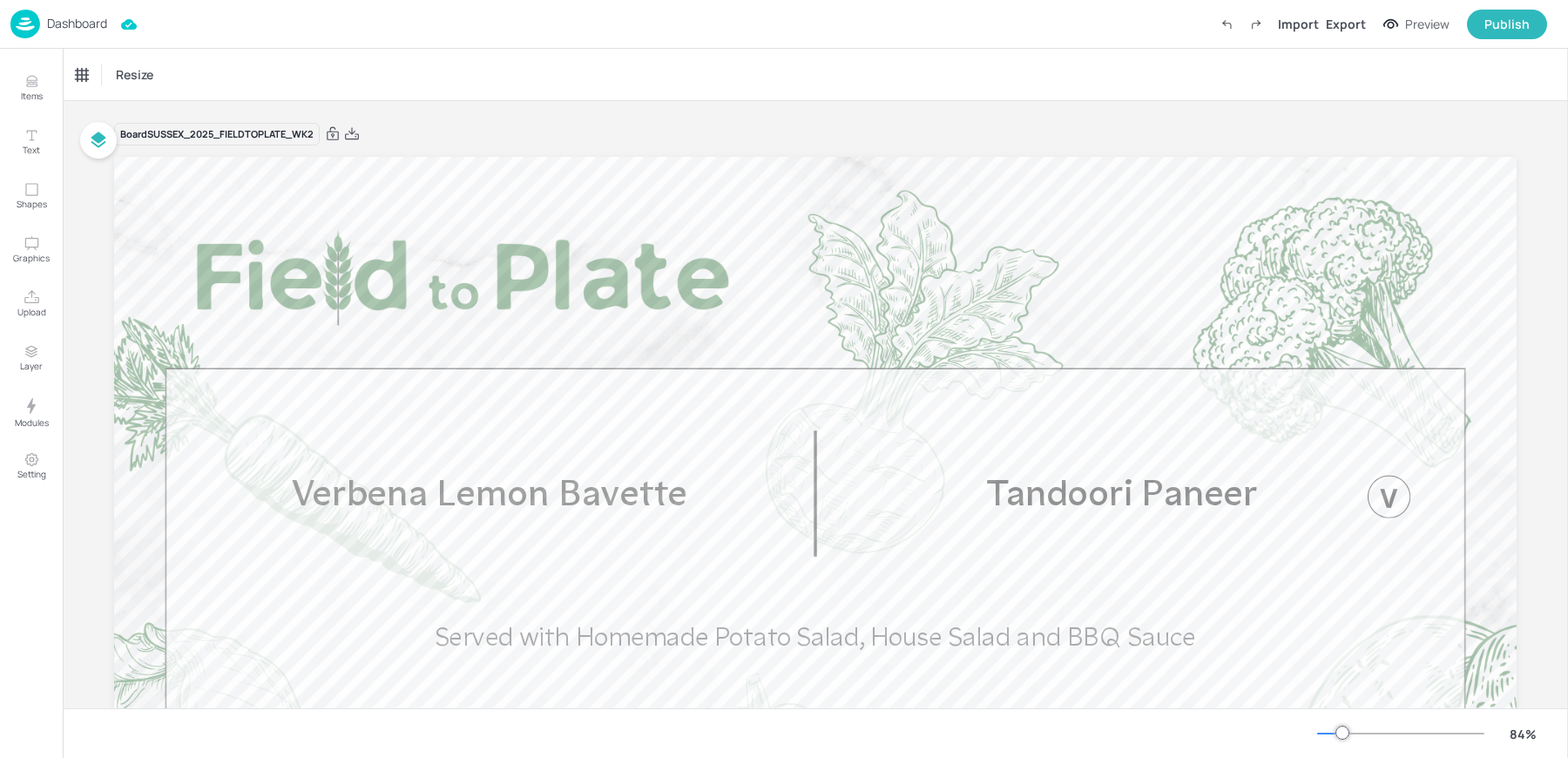
click at [71, 25] on p "Dashboard" at bounding box center [76, 23] width 60 height 12
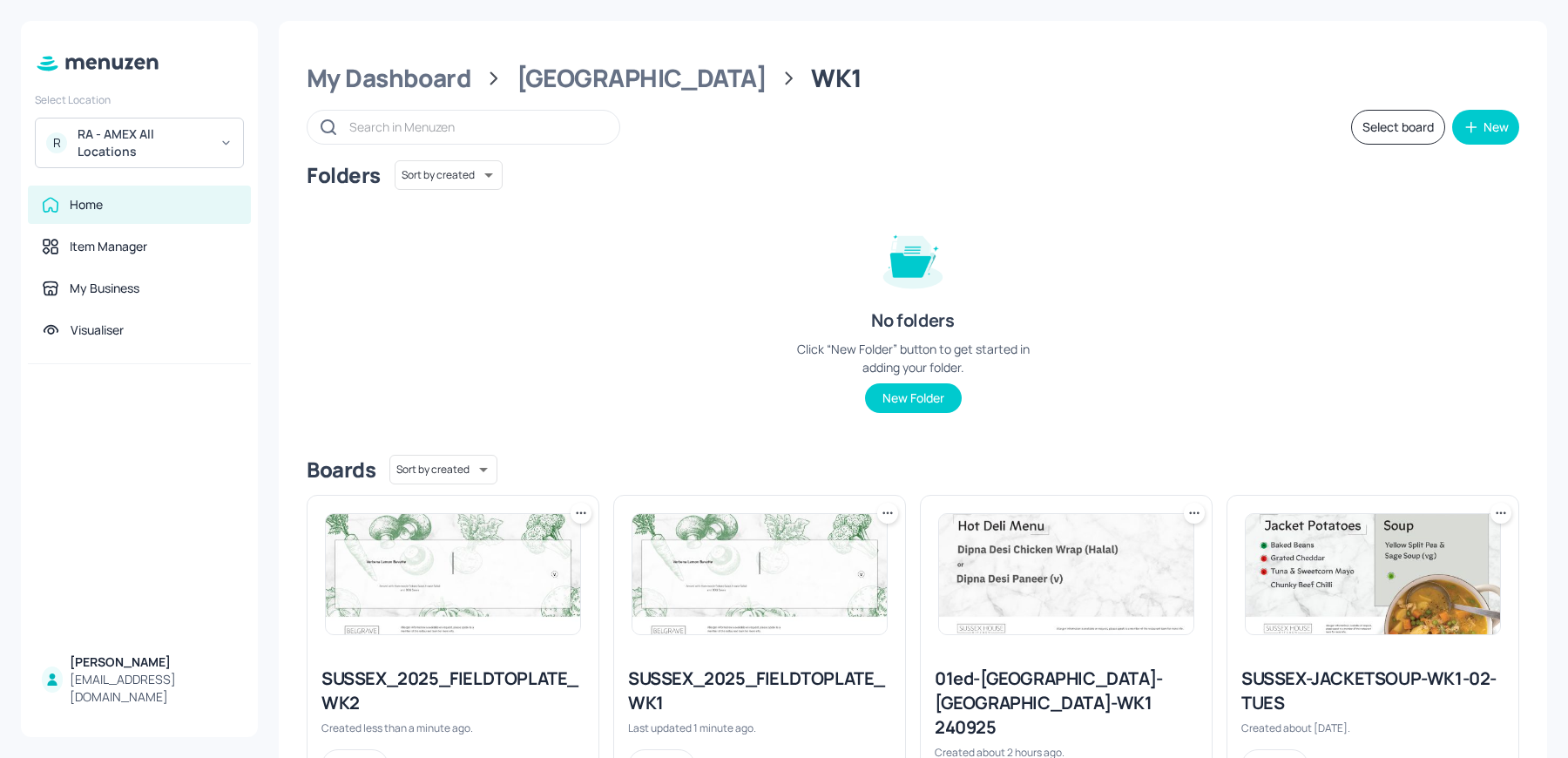
click at [582, 513] on icon at bounding box center [581, 513] width 17 height 17
click at [547, 543] on div "Rename" at bounding box center [514, 548] width 140 height 30
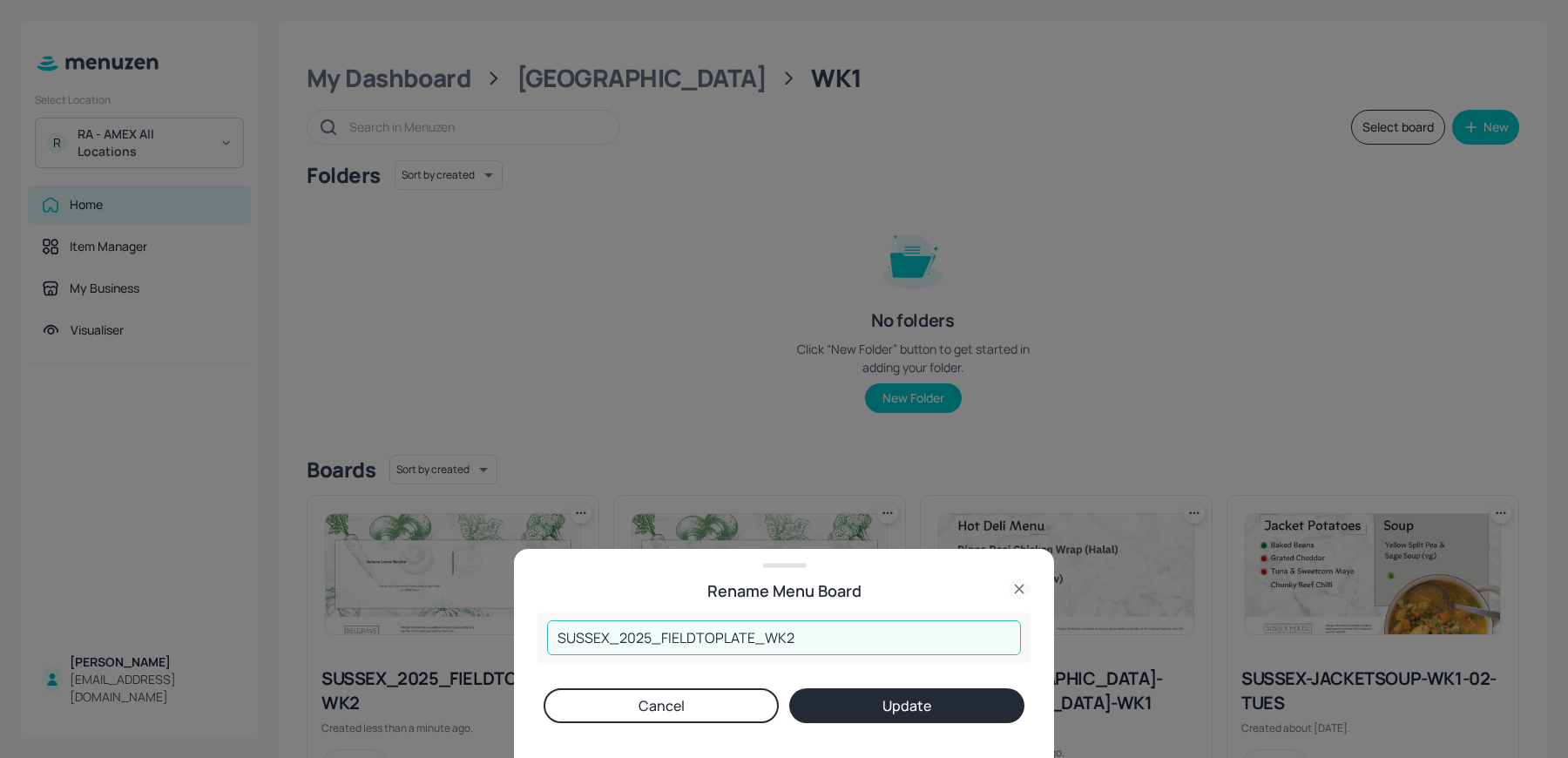
drag, startPoint x: 782, startPoint y: 644, endPoint x: 858, endPoint y: 649, distance: 76.2
click at [858, 649] on input "SUSSEX_2025_FIELDTOPLATE_WK2" at bounding box center [784, 638] width 474 height 34
type input "SUSSEX_2025_FIELDTOPLATE_WK3"
click at [856, 724] on div "SUSSEX_2025_FIELDTOPLATE_WK3 ​ Cancel Update" at bounding box center [784, 684] width 491 height 146
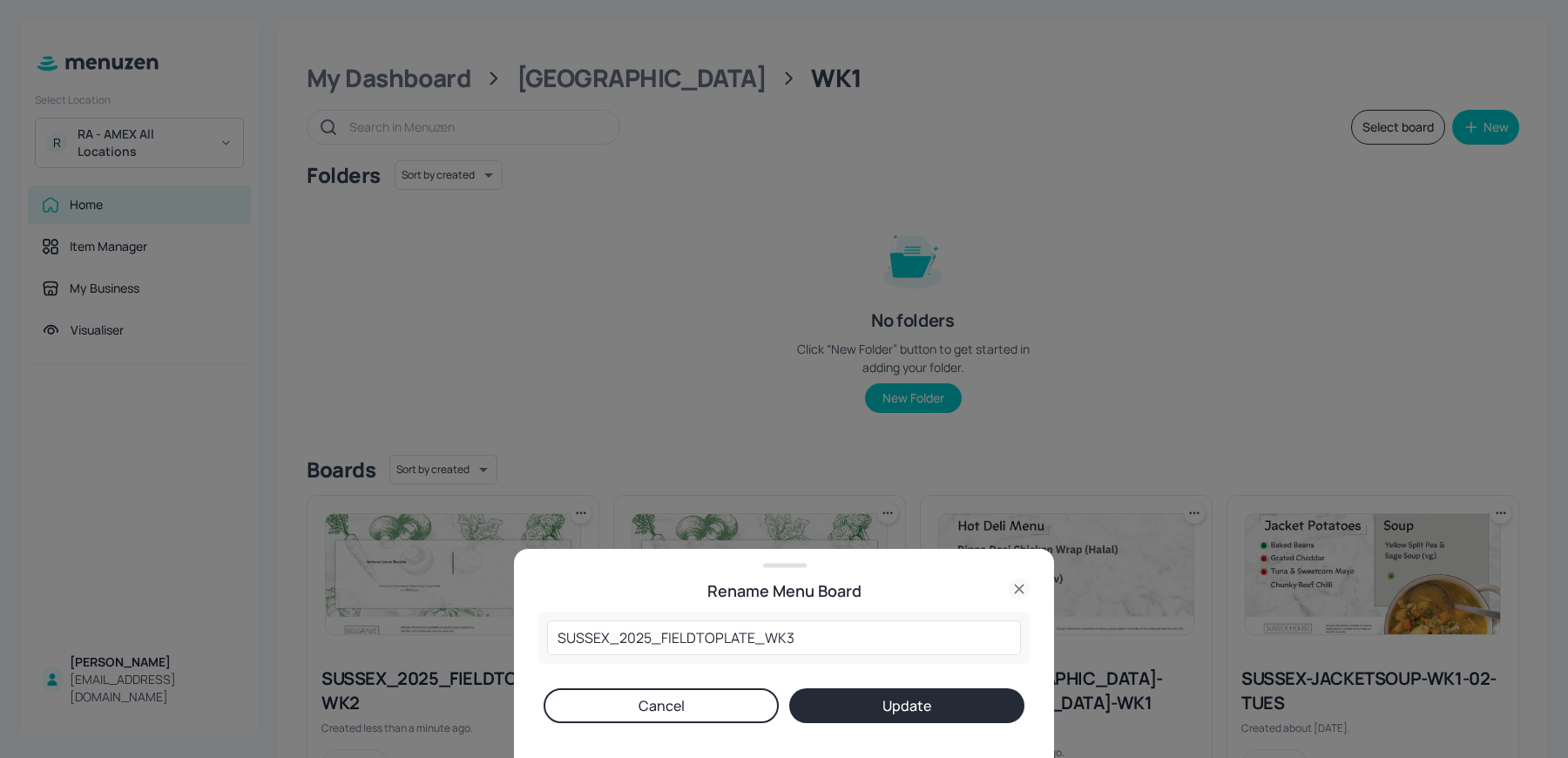
click at [851, 706] on button "Update" at bounding box center [907, 705] width 235 height 34
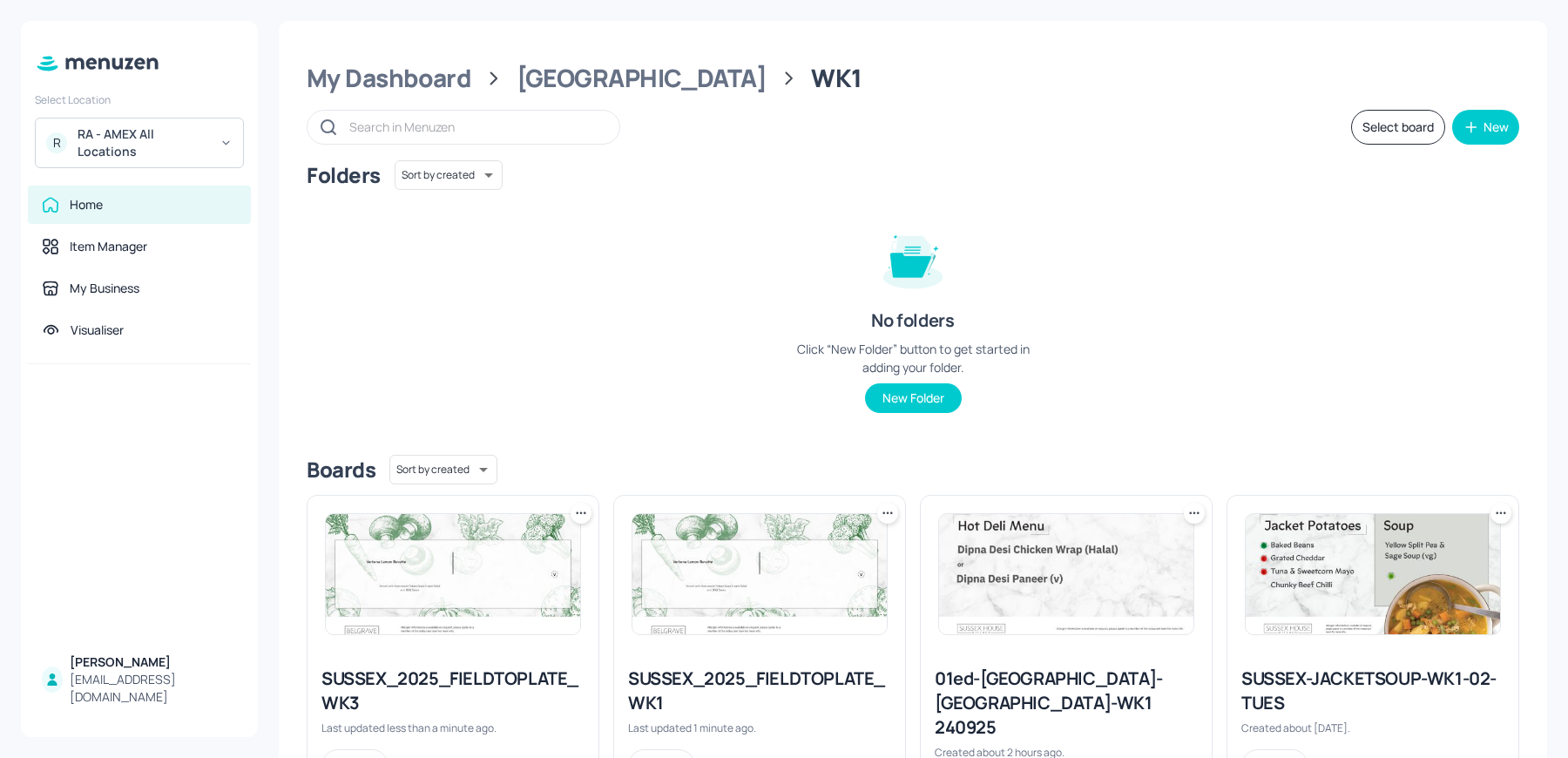
click at [576, 512] on icon at bounding box center [577, 512] width 3 height 3
click at [564, 544] on div "Rename" at bounding box center [514, 548] width 140 height 30
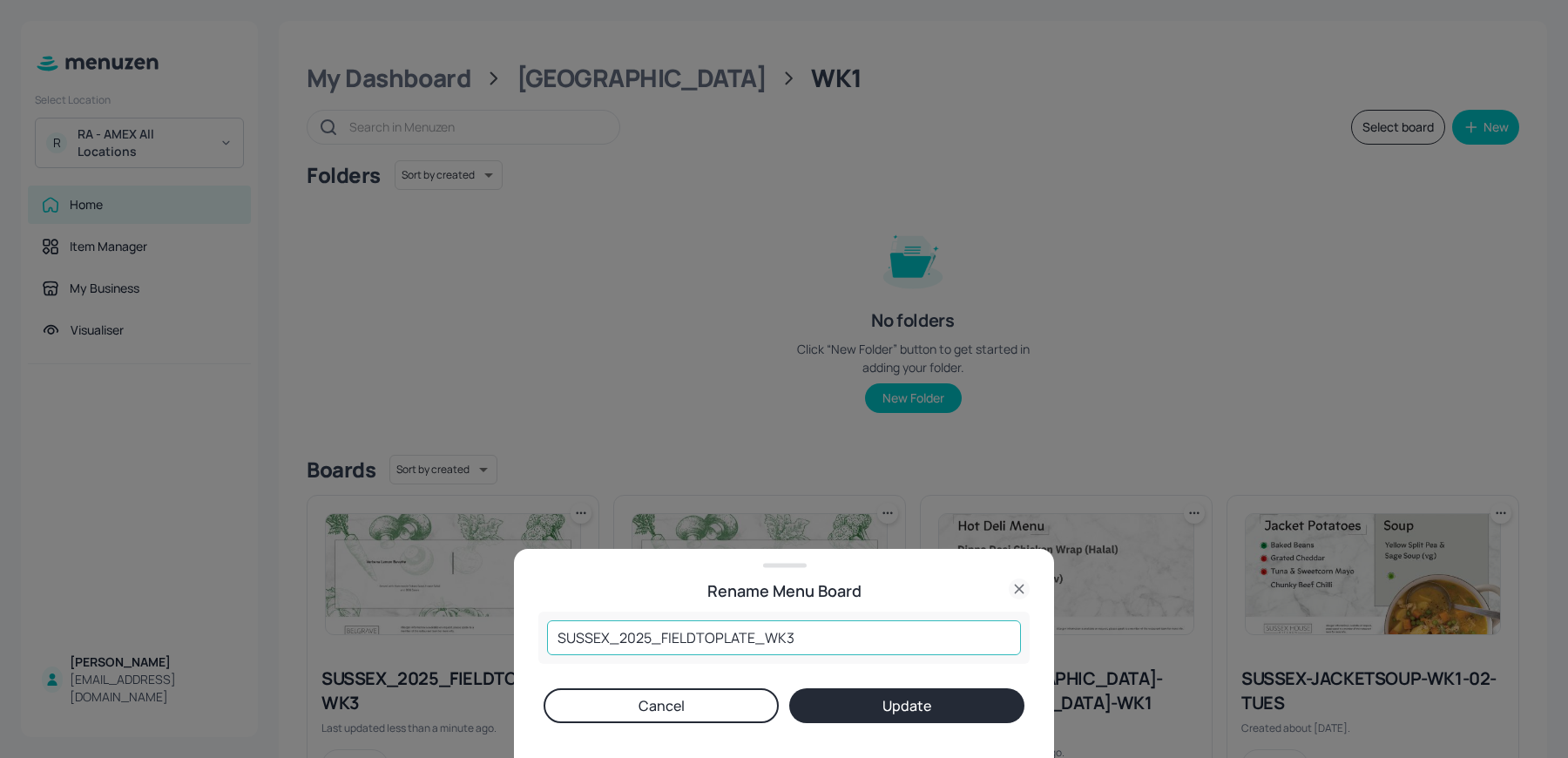
click at [801, 637] on input "SUSSEX_2025_FIELDTOPLATE_WK3" at bounding box center [784, 638] width 474 height 34
type input "SUSSEX_2025_FIELDTOPLATE_WK2"
click at [853, 701] on button "Update" at bounding box center [907, 705] width 235 height 34
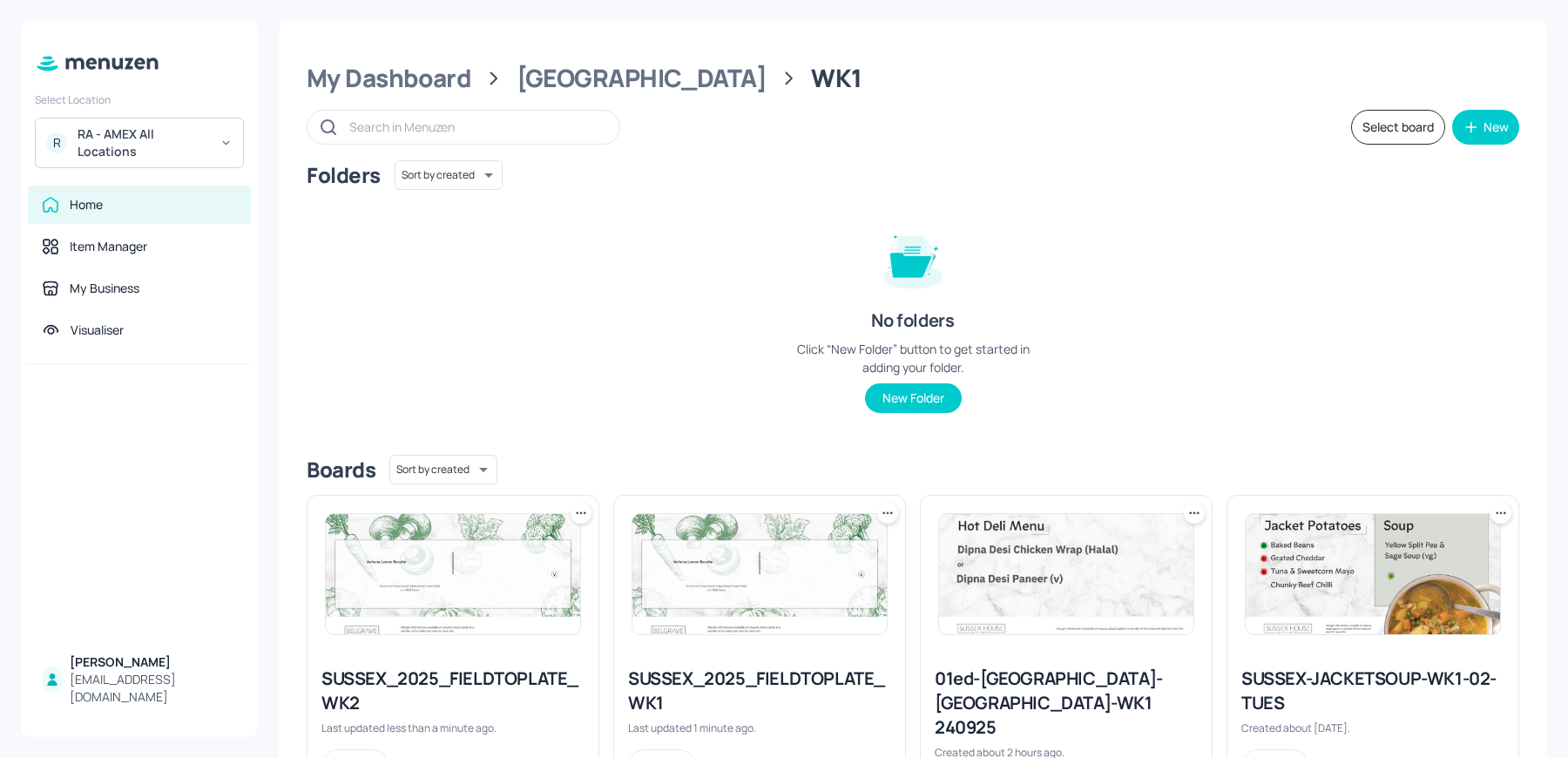
click at [582, 517] on icon at bounding box center [581, 513] width 17 height 17
click at [515, 539] on div "Rename" at bounding box center [514, 548] width 140 height 30
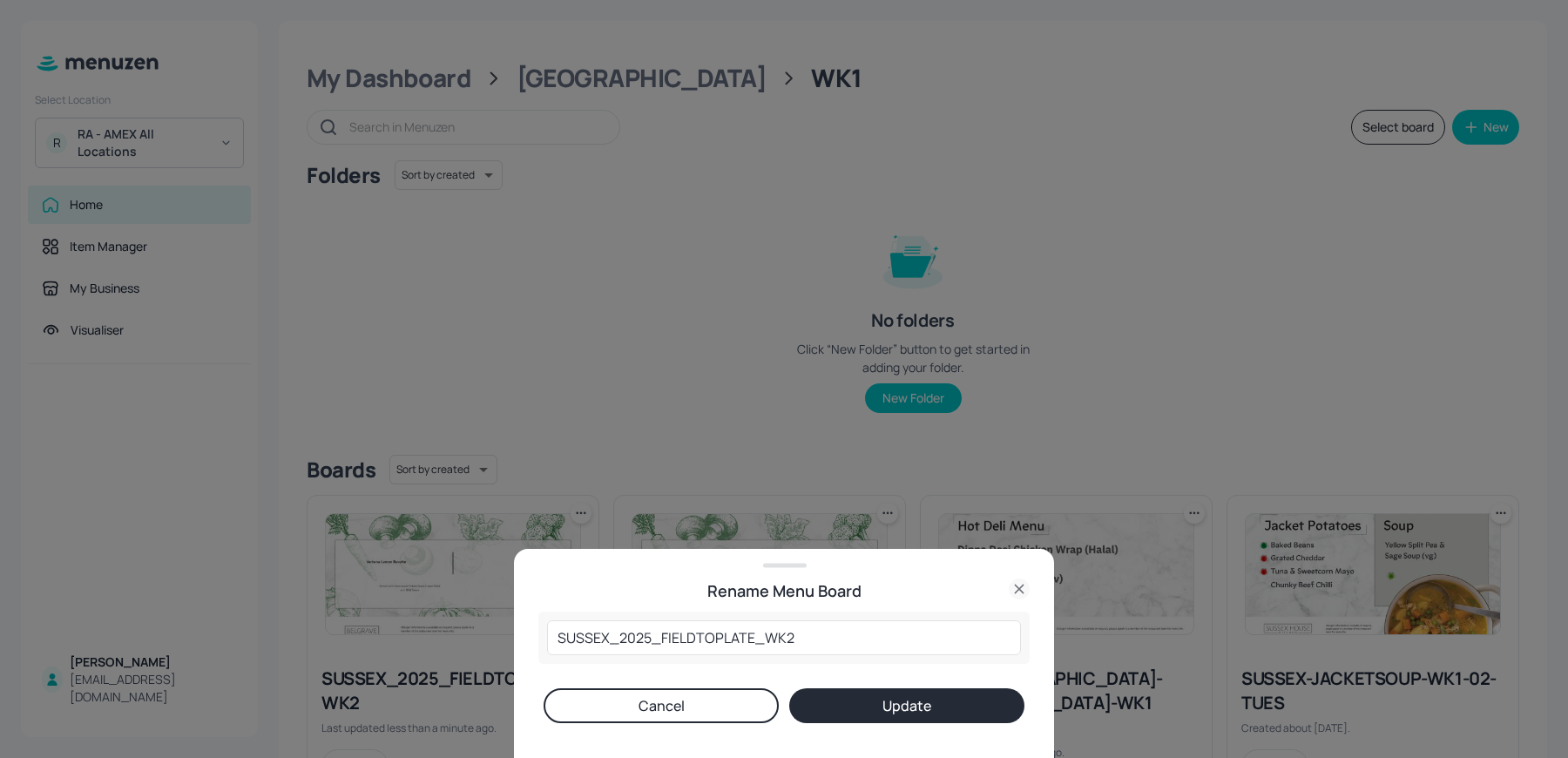
click at [720, 722] on button "Cancel" at bounding box center [661, 705] width 235 height 34
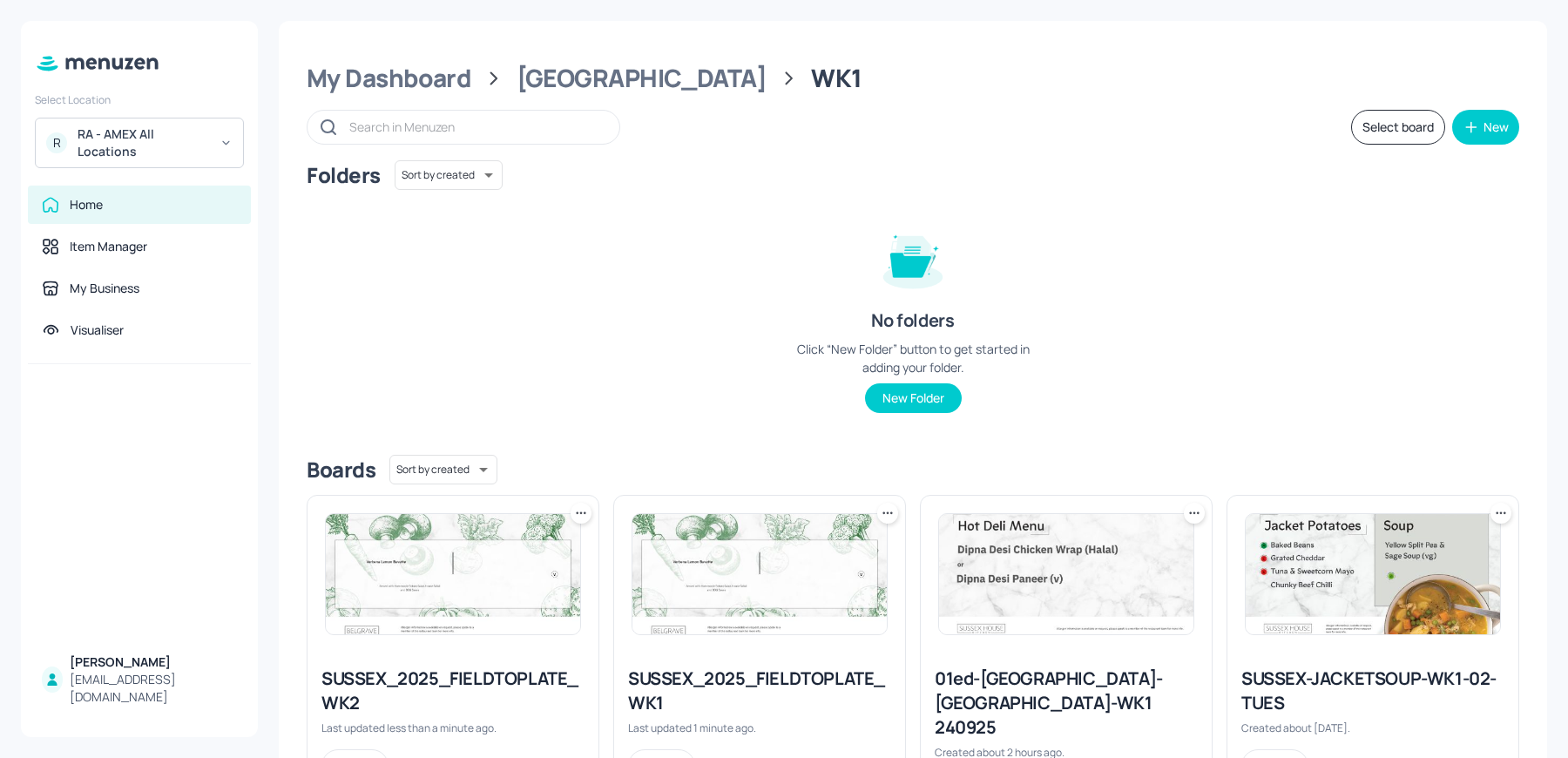
click at [580, 519] on icon at bounding box center [581, 513] width 17 height 17
click at [524, 580] on div "Duplicate" at bounding box center [514, 577] width 140 height 30
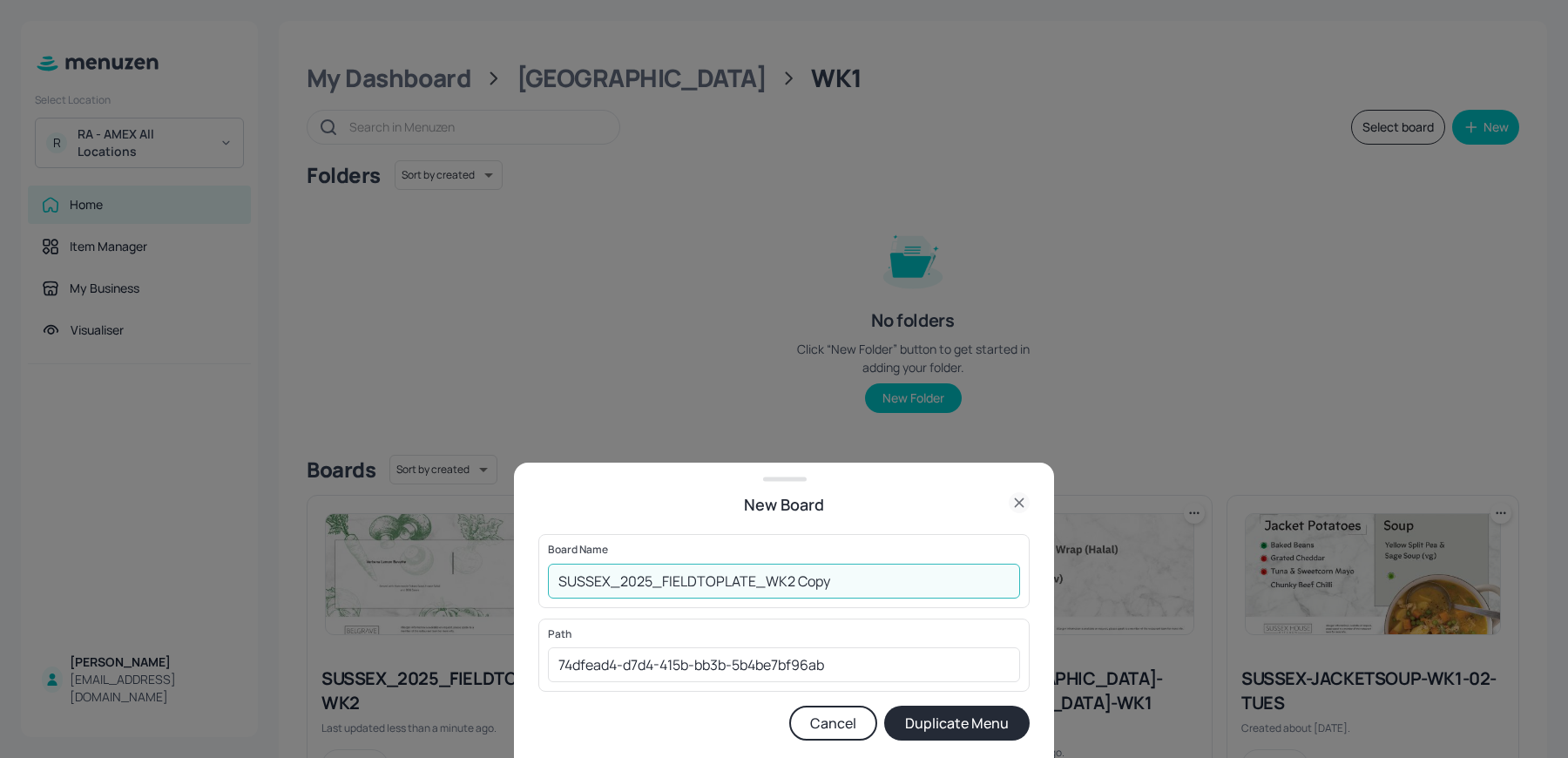
drag, startPoint x: 783, startPoint y: 579, endPoint x: 893, endPoint y: 595, distance: 111.2
click at [893, 595] on input "SUSSEX_2025_FIELDTOPLATE_WK2 Copy" at bounding box center [784, 581] width 472 height 34
type input "SUSSEX_2025_FIELDTOPLATE_WK3"
click at [905, 731] on button "Duplicate Menu" at bounding box center [957, 724] width 145 height 34
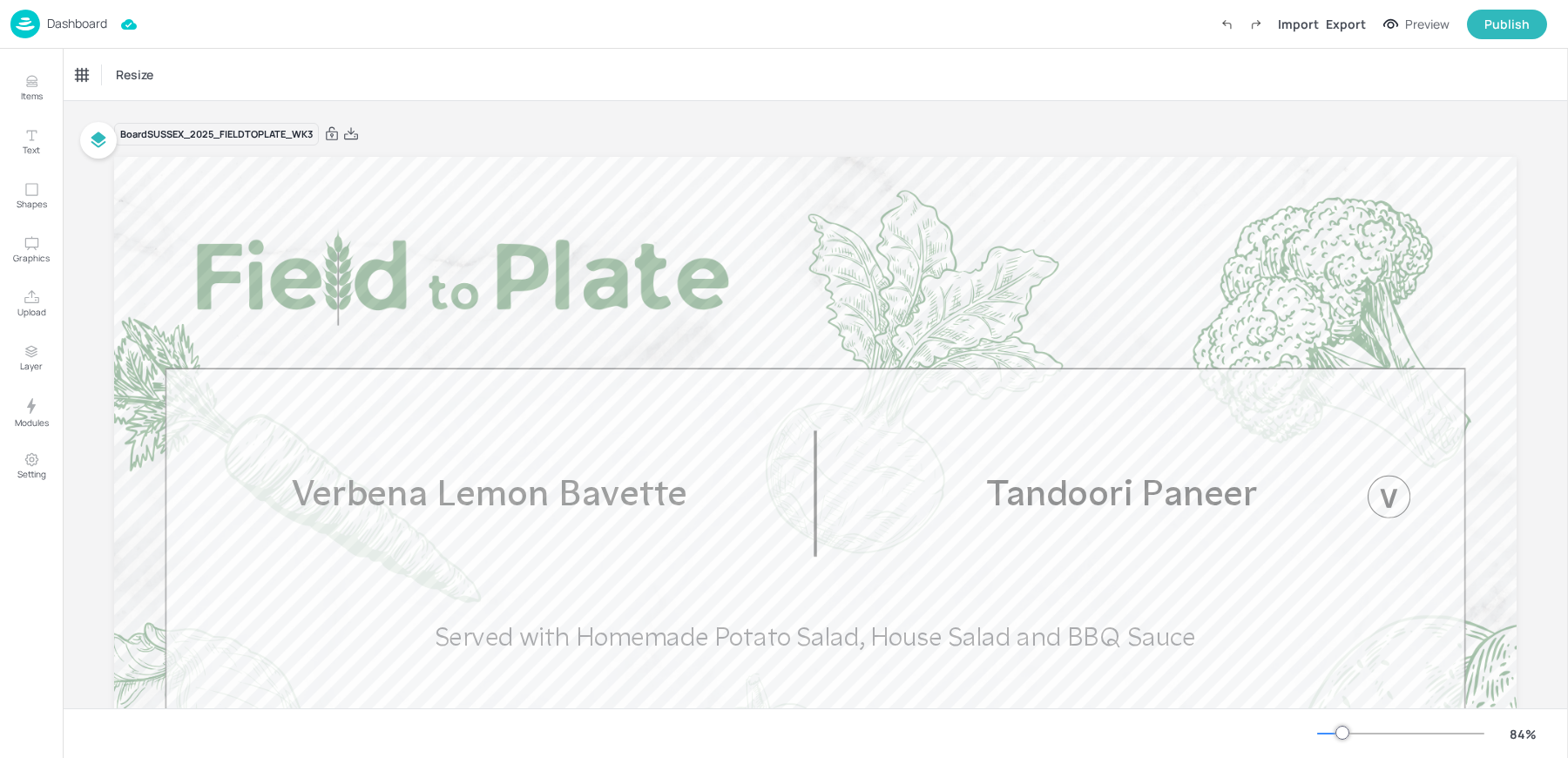
click at [74, 18] on p "Dashboard" at bounding box center [76, 23] width 60 height 12
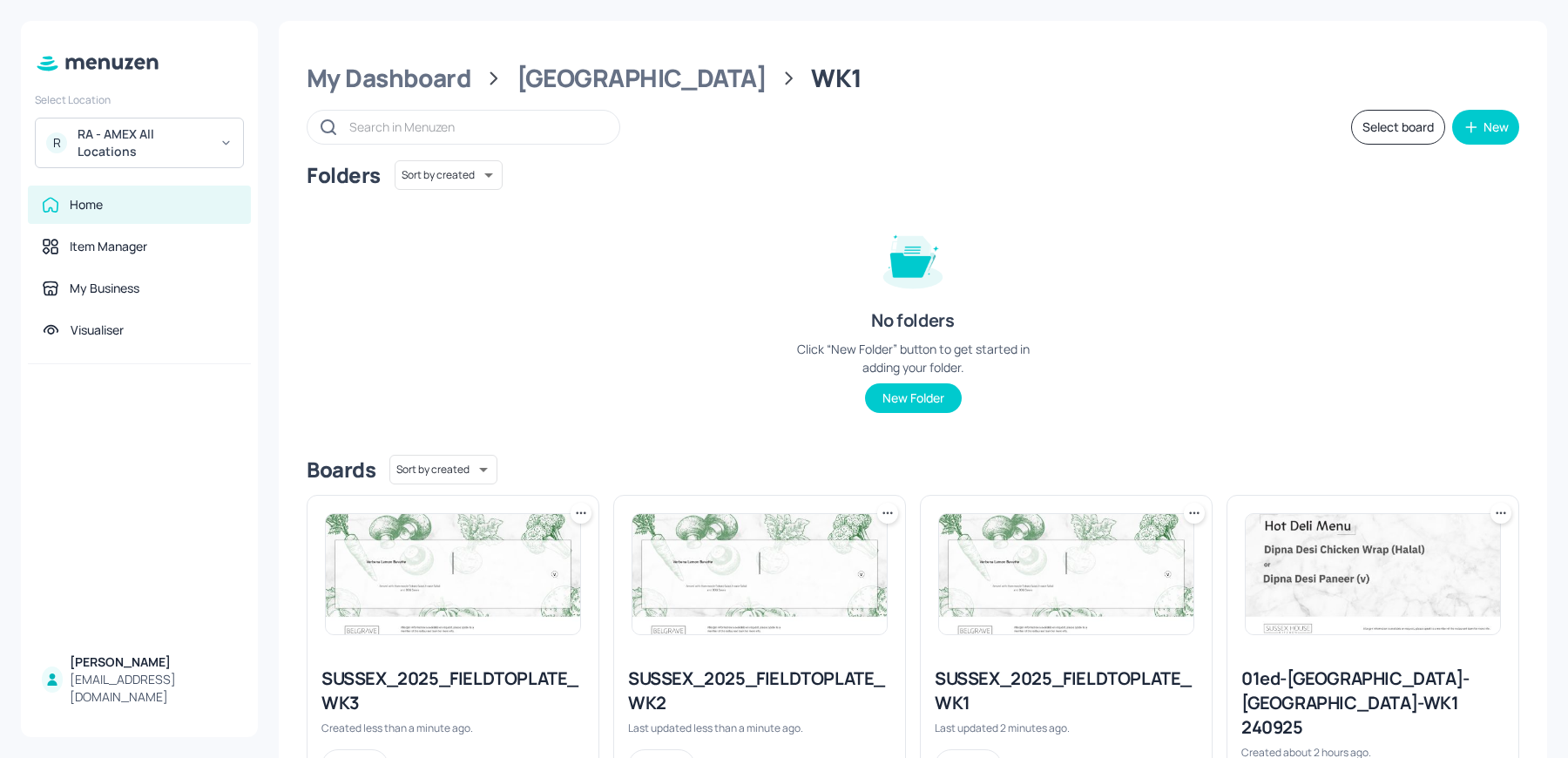
click at [578, 509] on icon at bounding box center [581, 513] width 17 height 17
click at [515, 552] on div "Rename" at bounding box center [514, 548] width 140 height 30
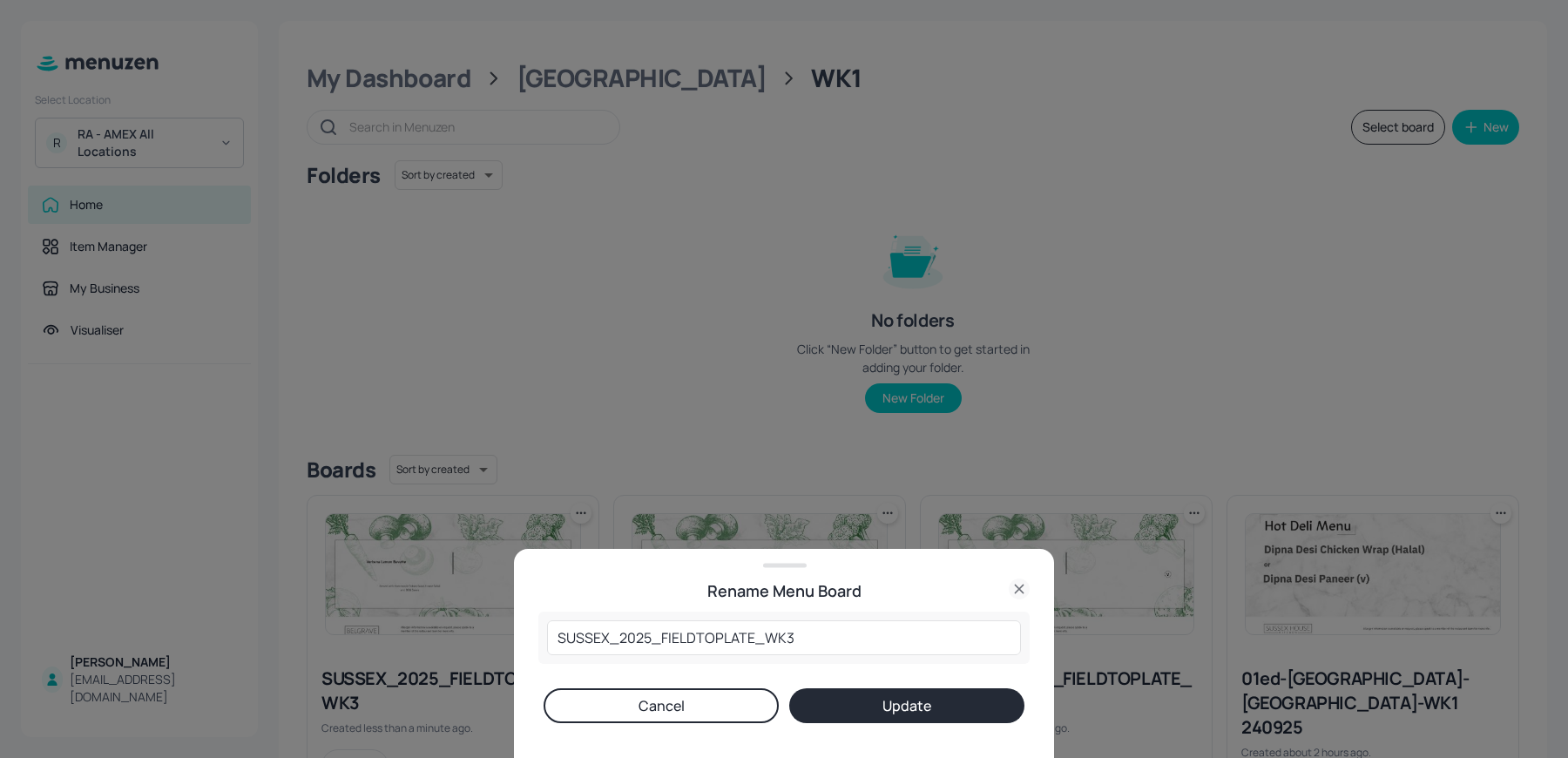
click at [725, 704] on button "Cancel" at bounding box center [661, 705] width 235 height 34
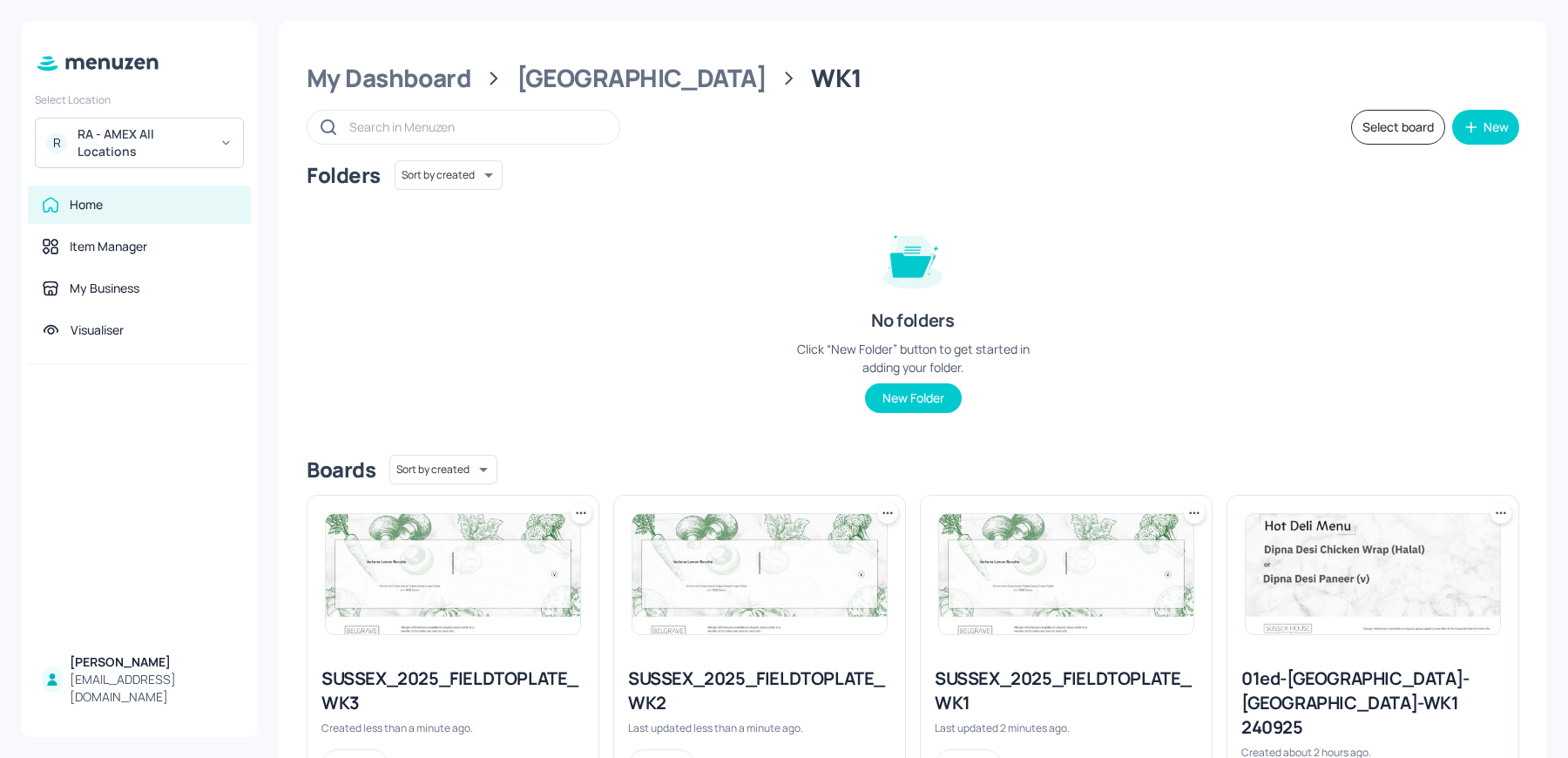
click at [577, 508] on icon at bounding box center [581, 513] width 17 height 17
click at [522, 570] on div "Duplicate" at bounding box center [514, 577] width 140 height 30
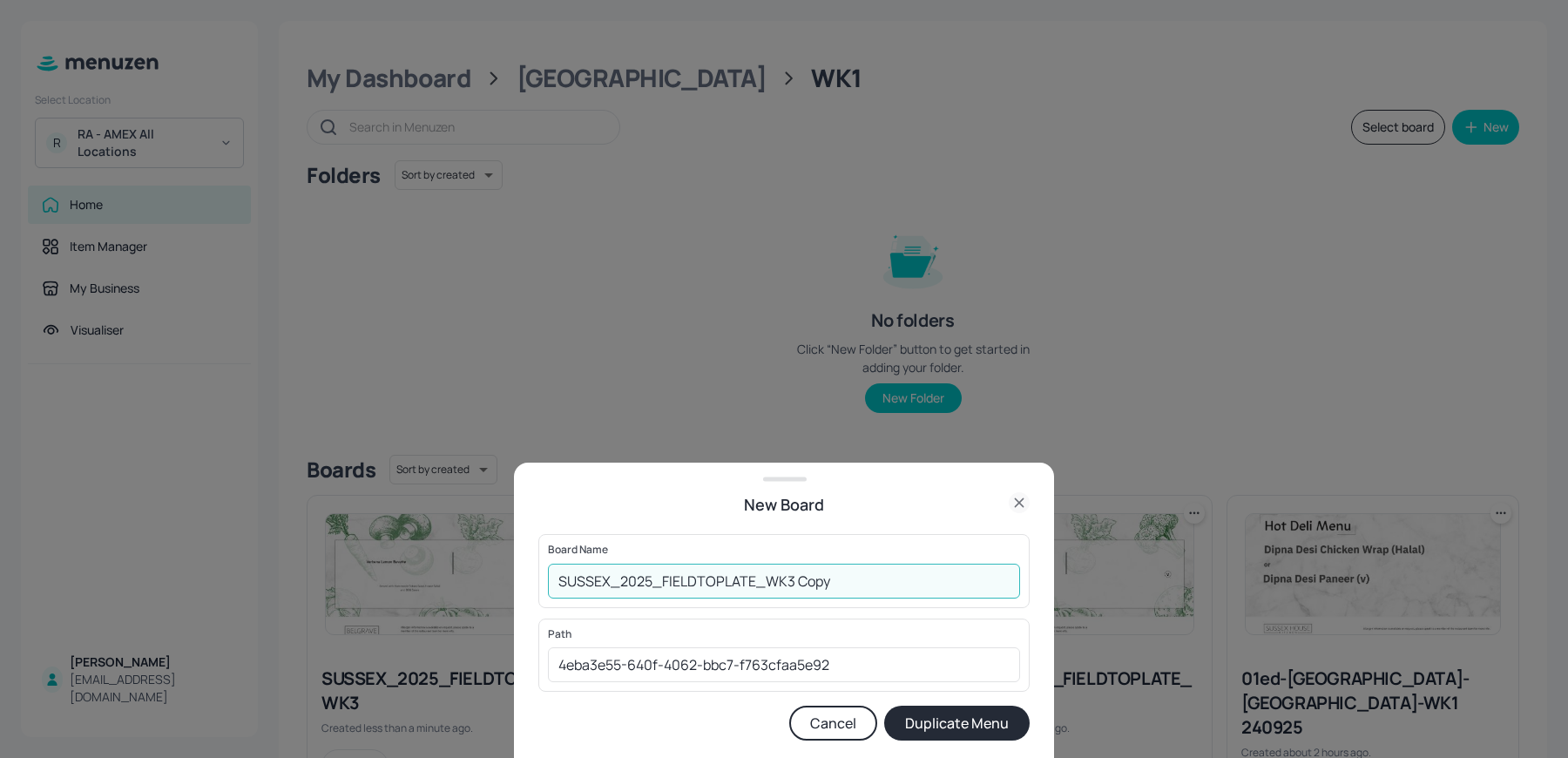
drag, startPoint x: 786, startPoint y: 581, endPoint x: 894, endPoint y: 589, distance: 108.3
click at [894, 589] on input "SUSSEX_2025_FIELDTOPLATE_WK3 Copy" at bounding box center [784, 581] width 472 height 34
type input "SUSSEX_2025_FIELDTOPLATE_WK4"
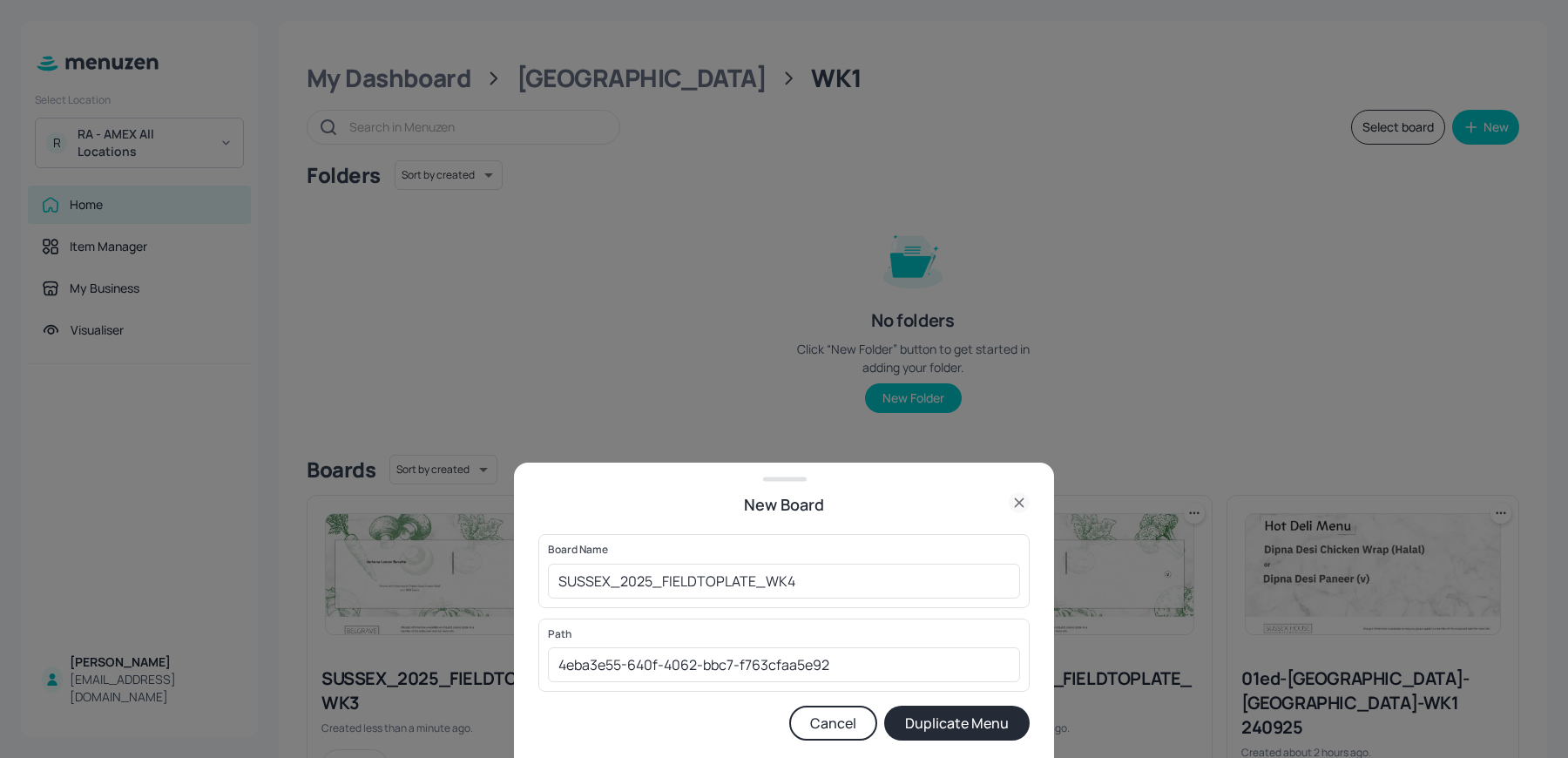
click at [908, 713] on button "Duplicate Menu" at bounding box center [957, 724] width 145 height 34
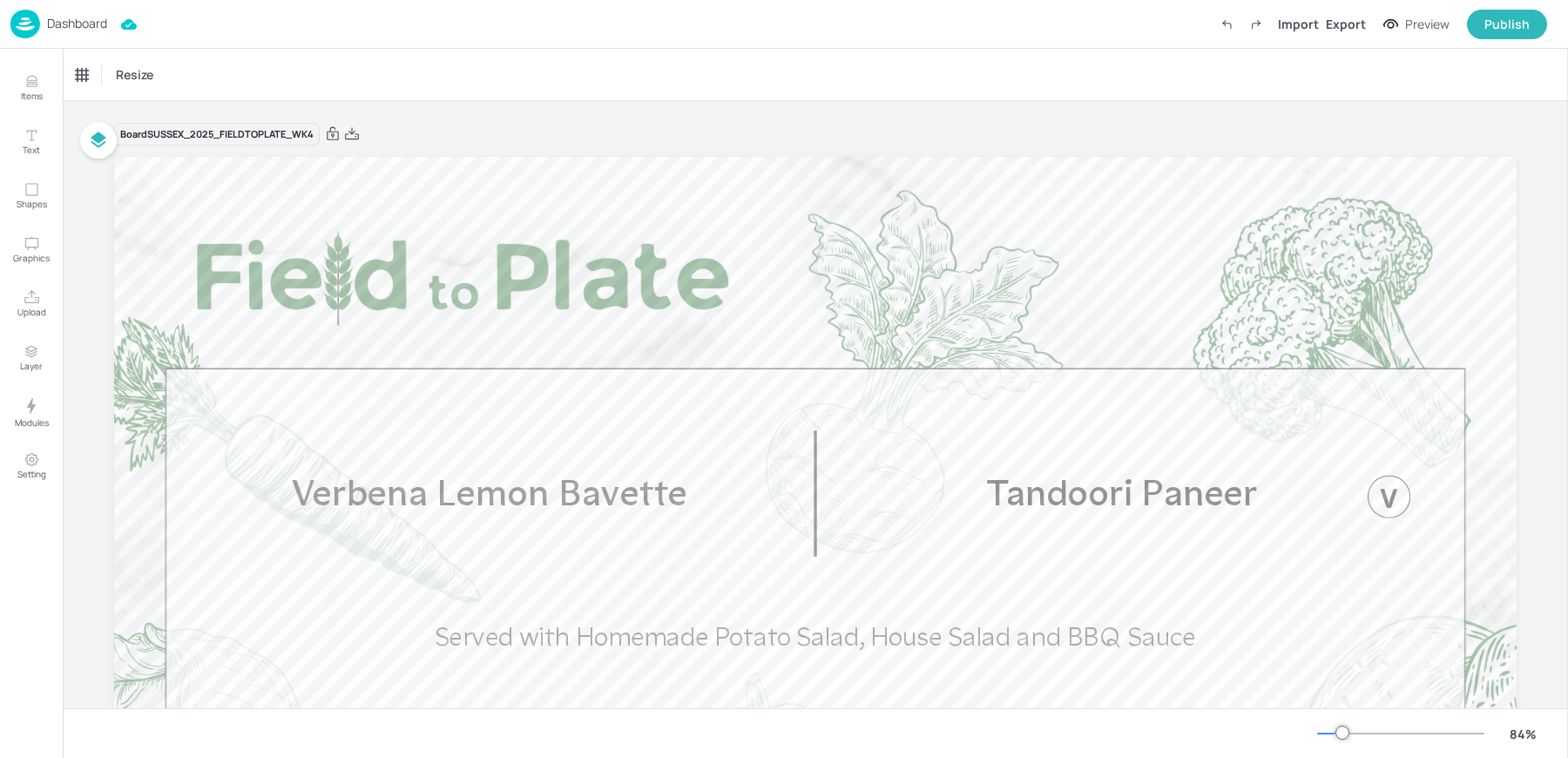
click at [50, 18] on p "Dashboard" at bounding box center [76, 23] width 60 height 12
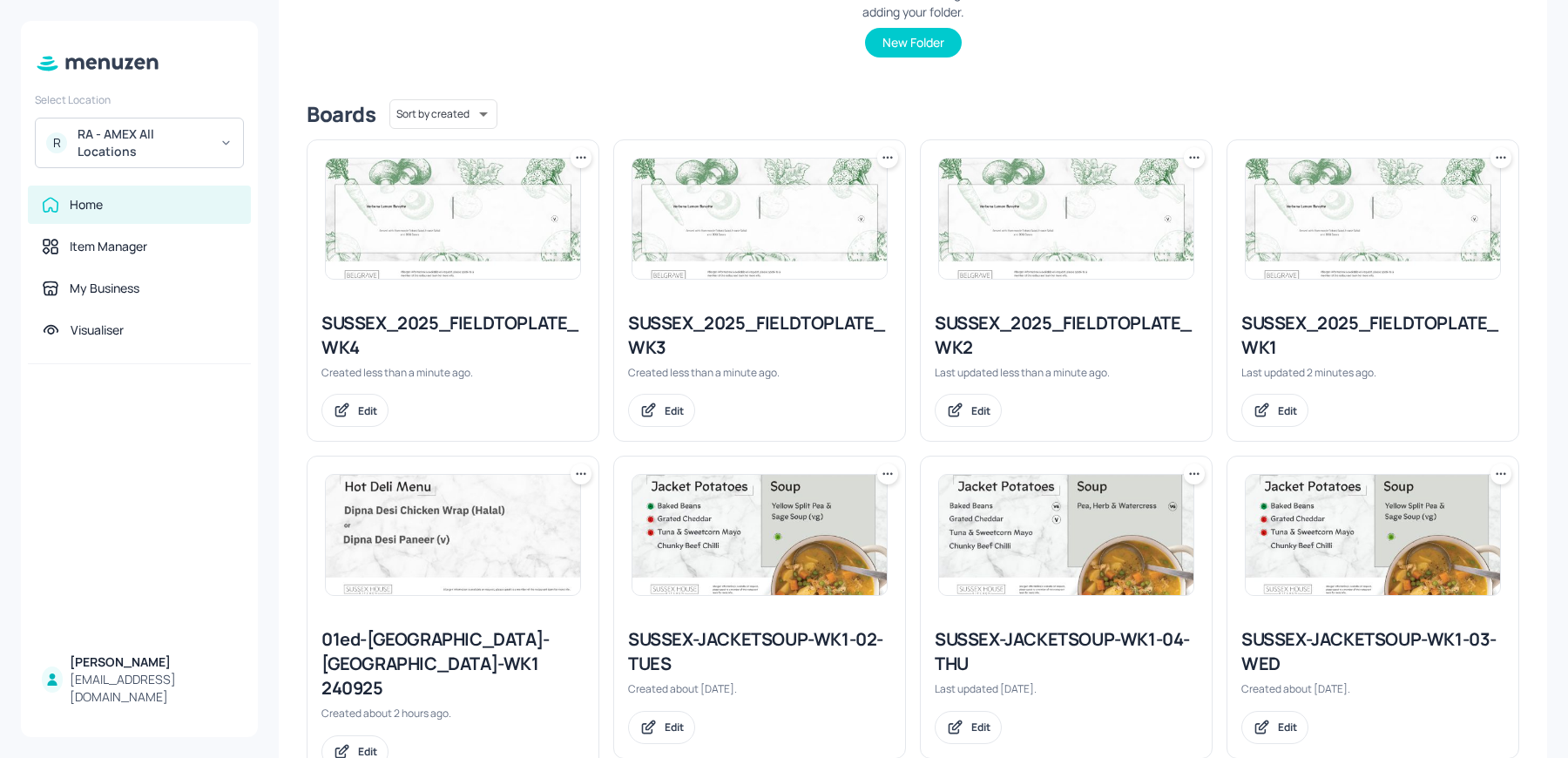
scroll to position [354, 0]
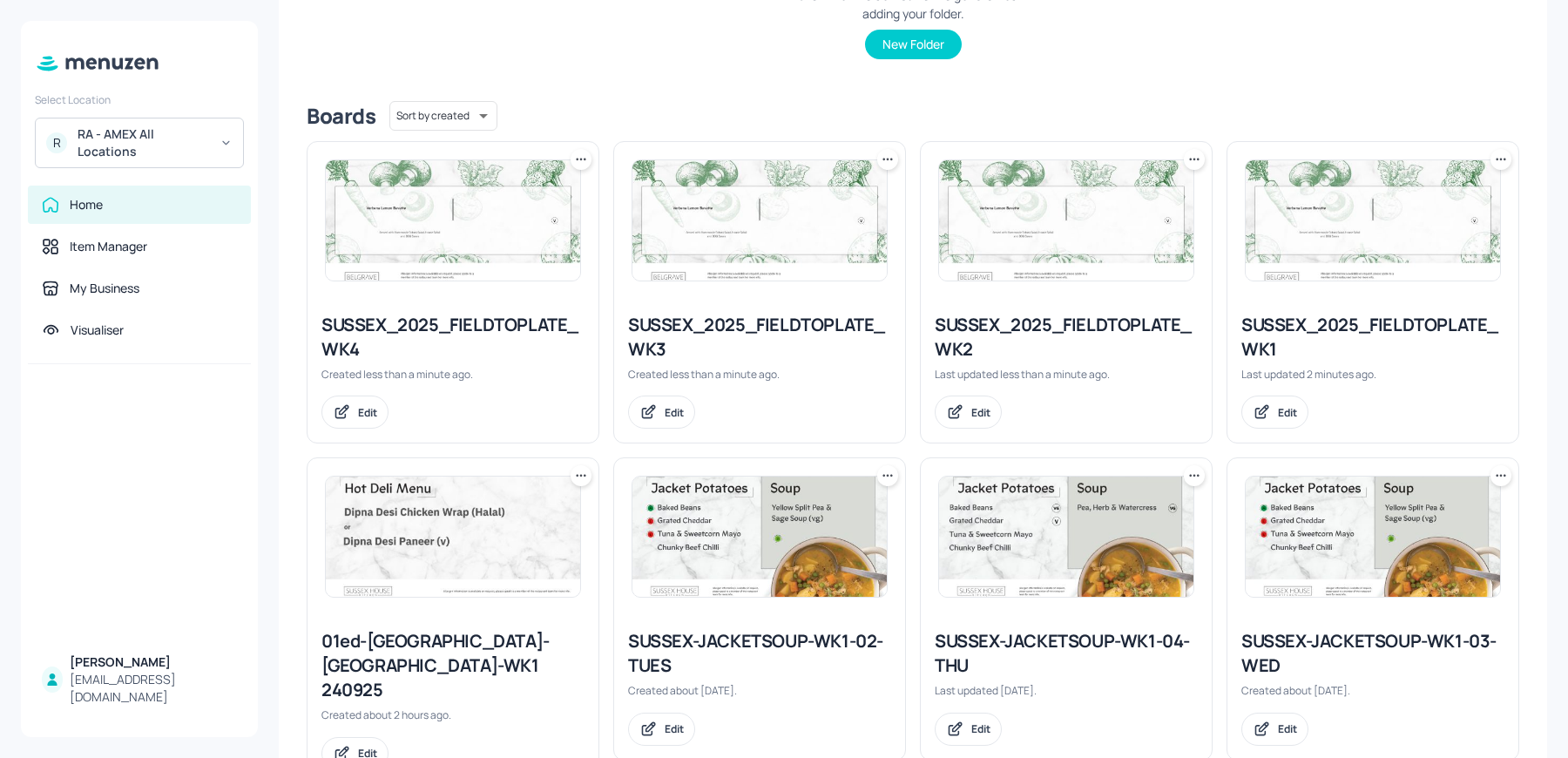
click at [1197, 159] on icon at bounding box center [1198, 159] width 3 height 3
click at [1101, 246] on p "Move" at bounding box center [1094, 253] width 26 height 15
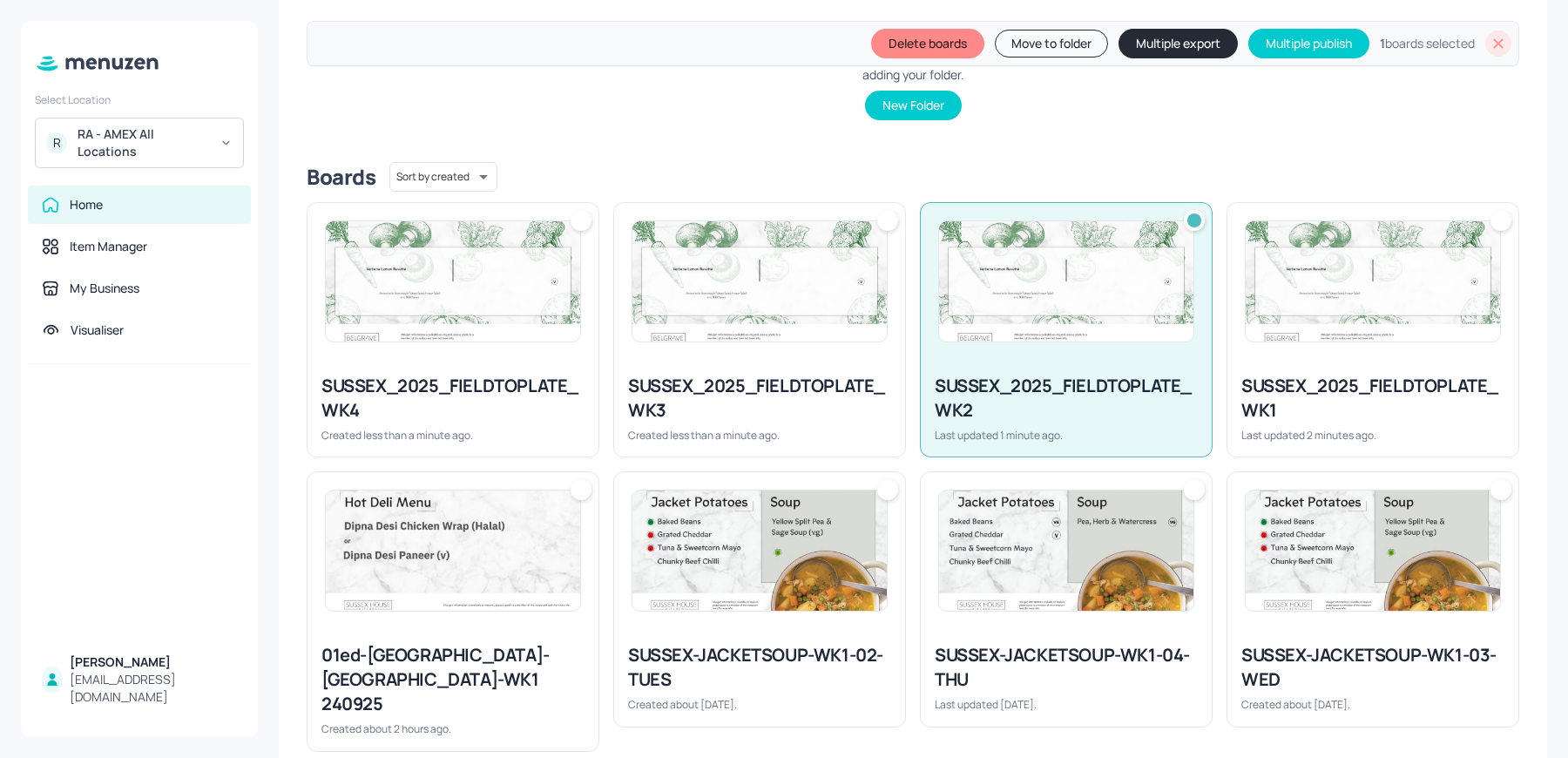
scroll to position [414, 0]
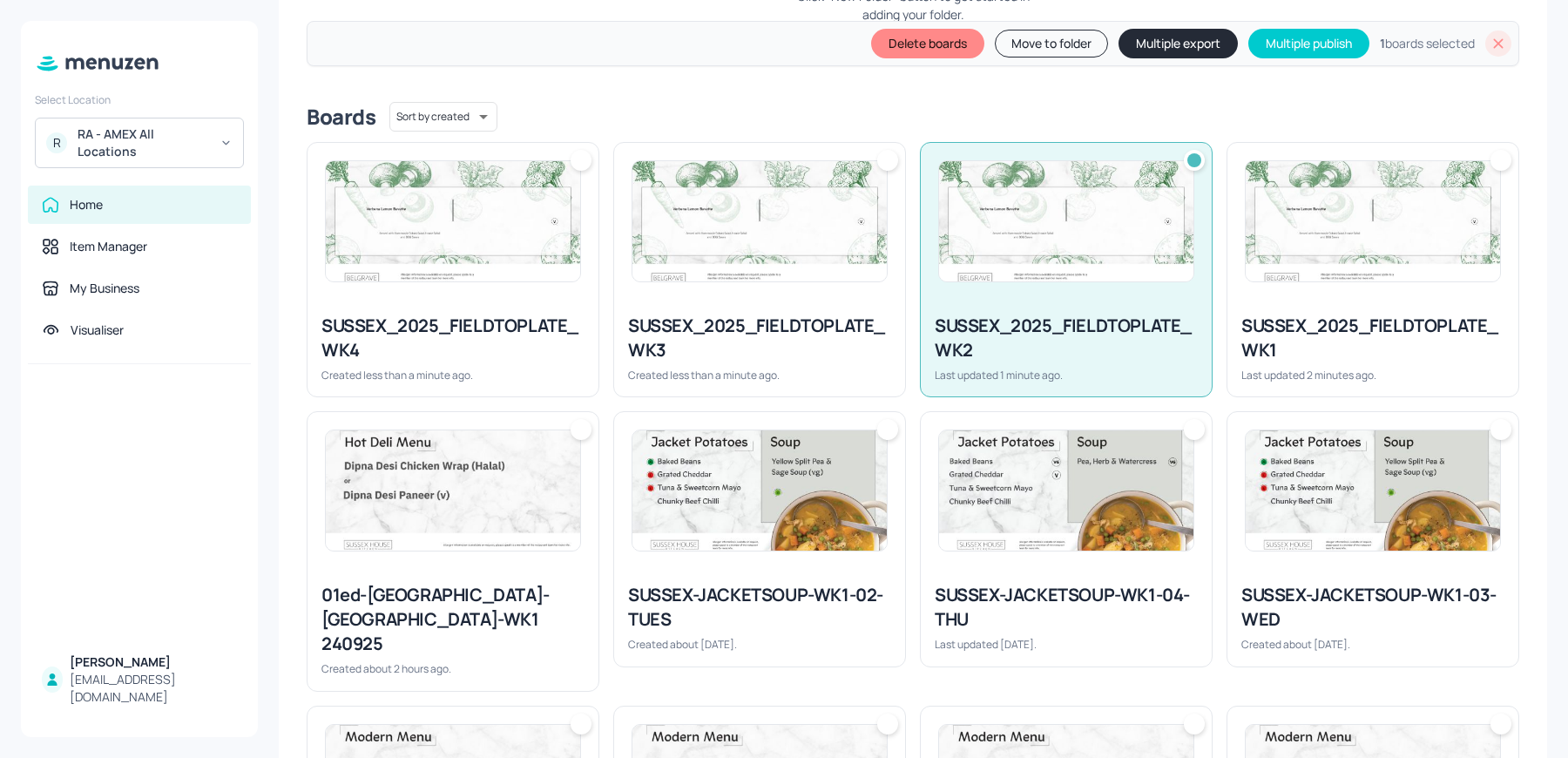
click at [1062, 54] on button "Move to folder" at bounding box center [1051, 43] width 114 height 28
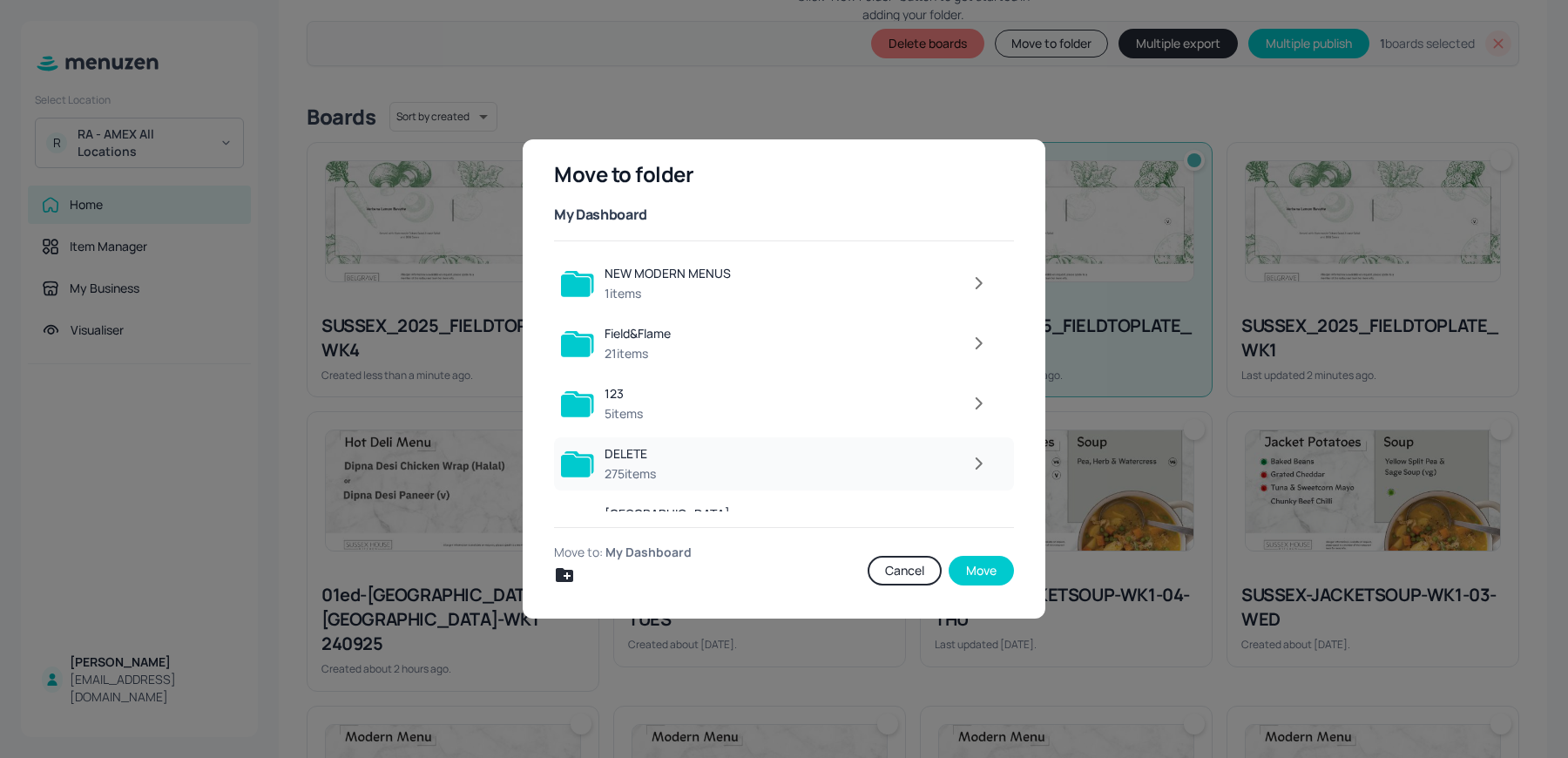
scroll to position [158, 0]
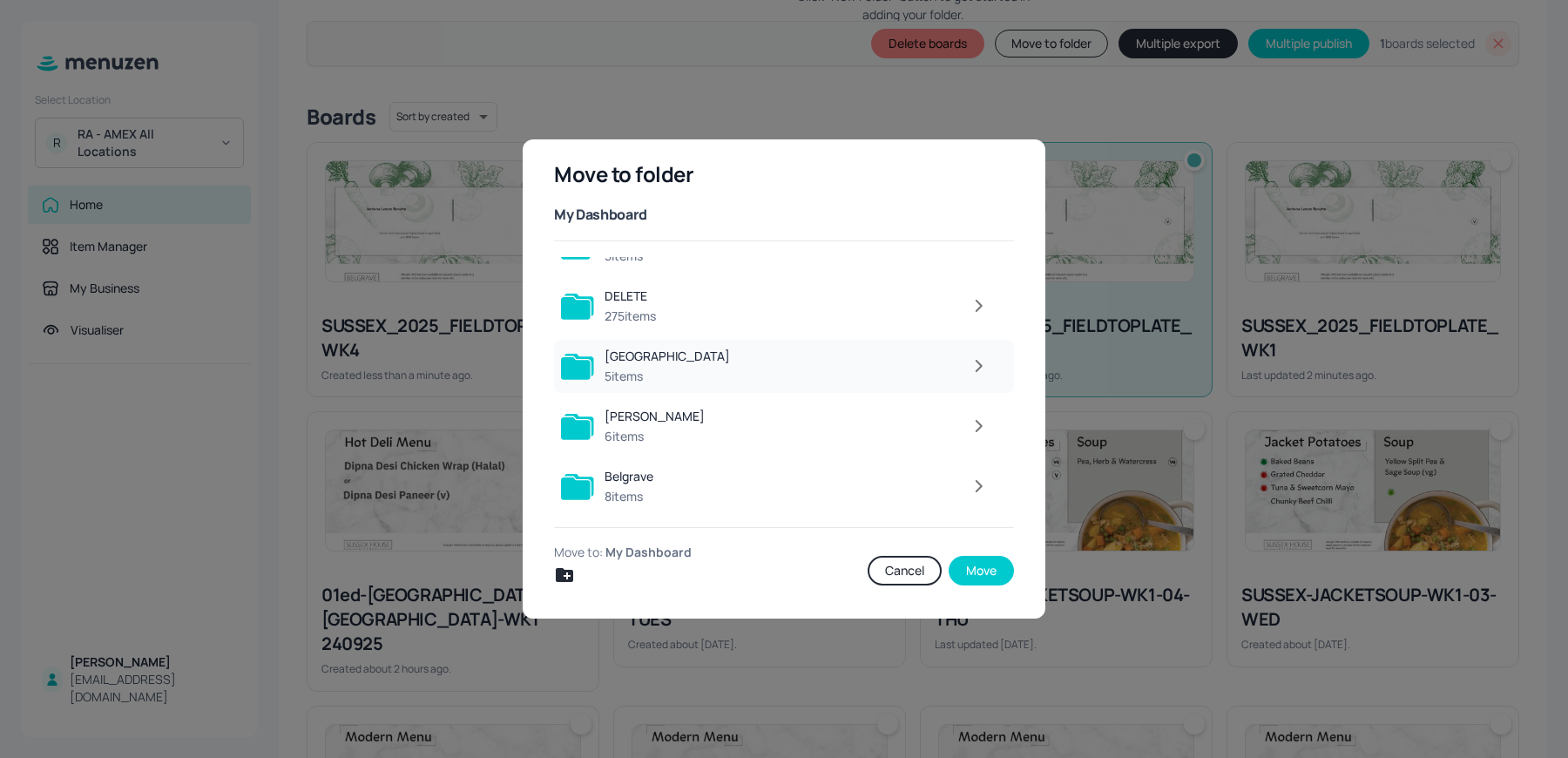
click at [973, 379] on button "button" at bounding box center [979, 366] width 34 height 34
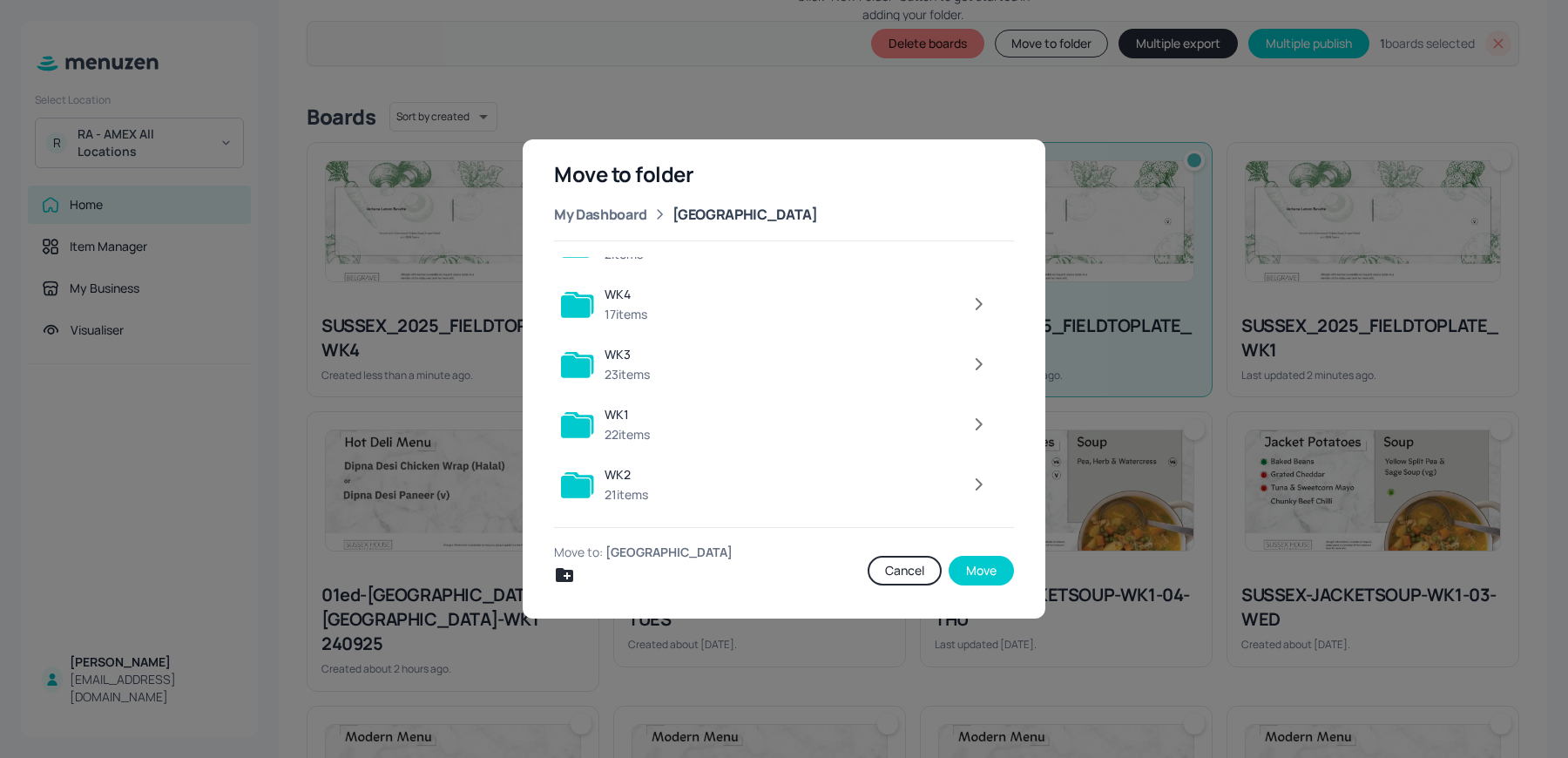
scroll to position [37, 0]
click at [883, 487] on div at bounding box center [827, 487] width 339 height 34
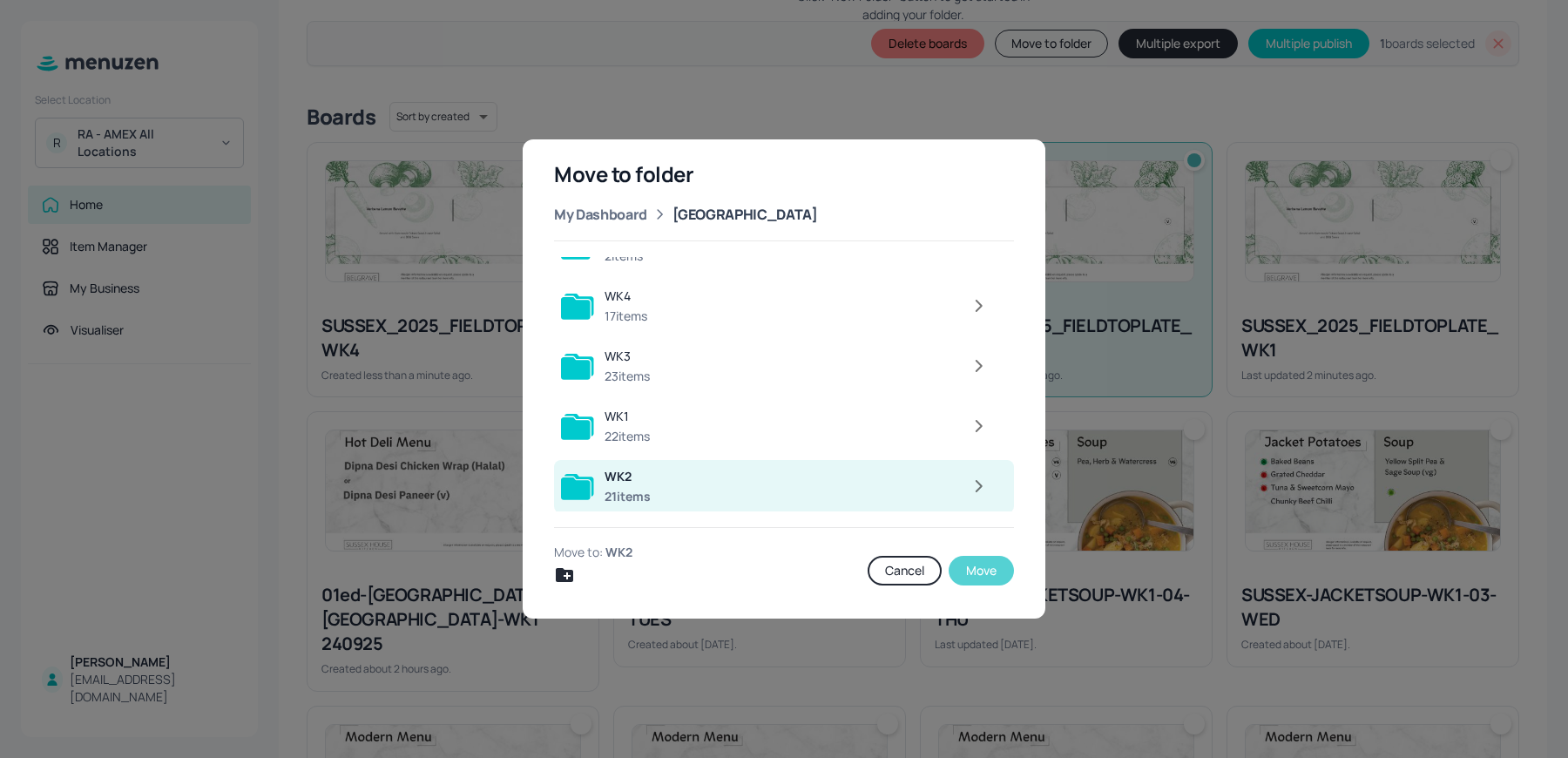
click at [990, 568] on button "Move" at bounding box center [981, 571] width 65 height 30
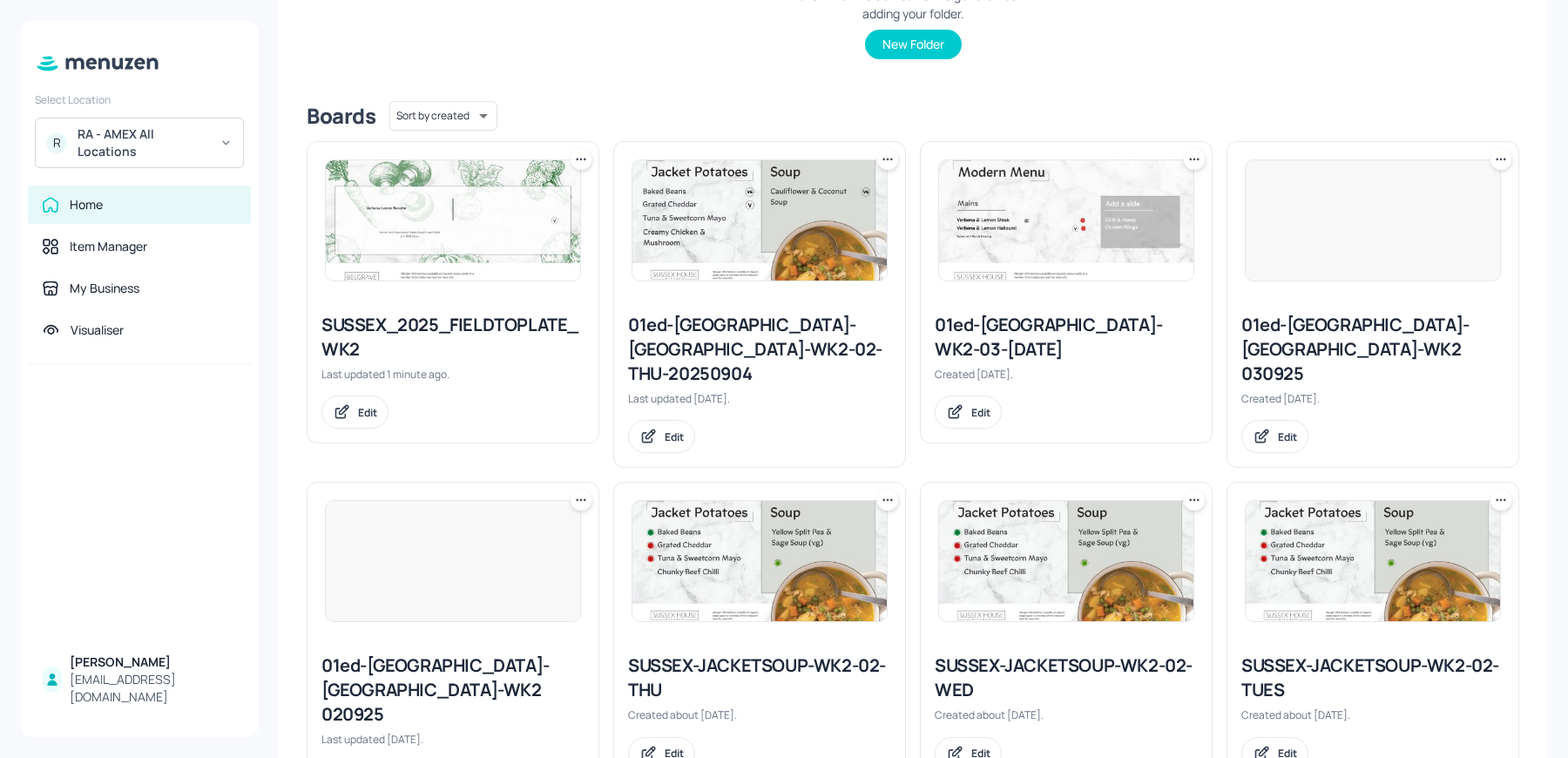
scroll to position [0, 0]
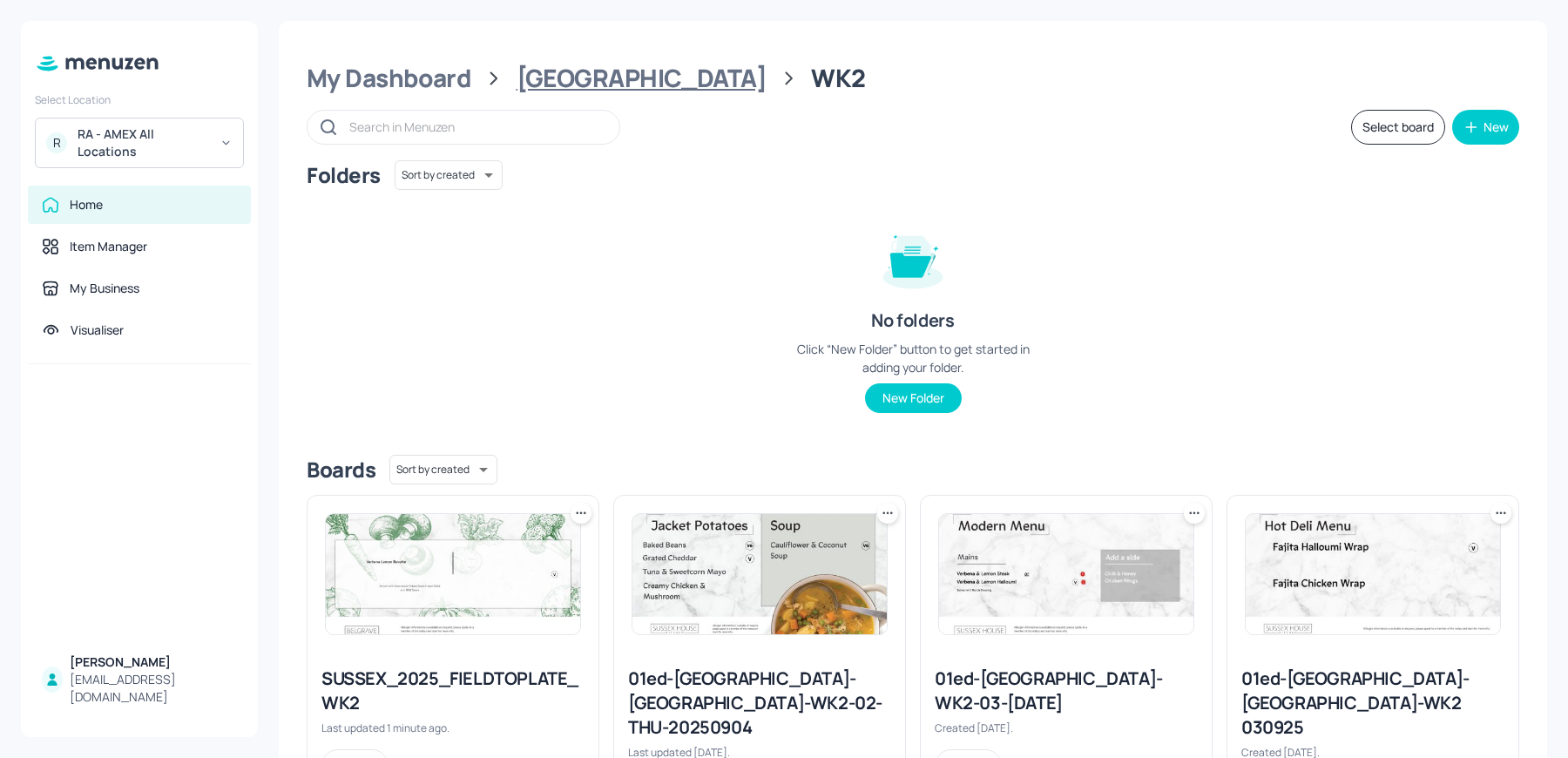
click at [604, 84] on div "[GEOGRAPHIC_DATA]" at bounding box center [642, 78] width 250 height 32
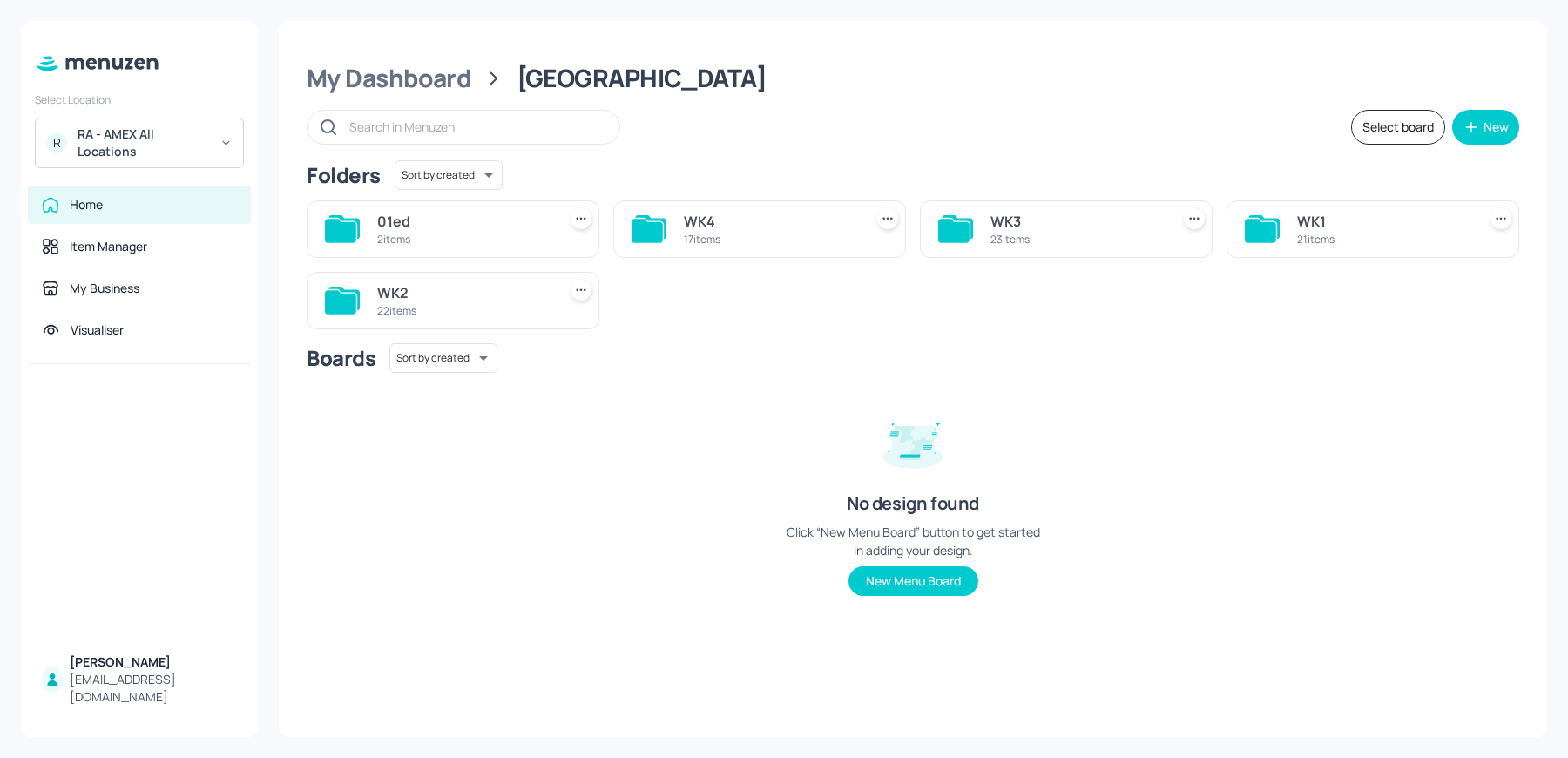
click at [1309, 242] on div "21 items" at bounding box center [1384, 240] width 173 height 15
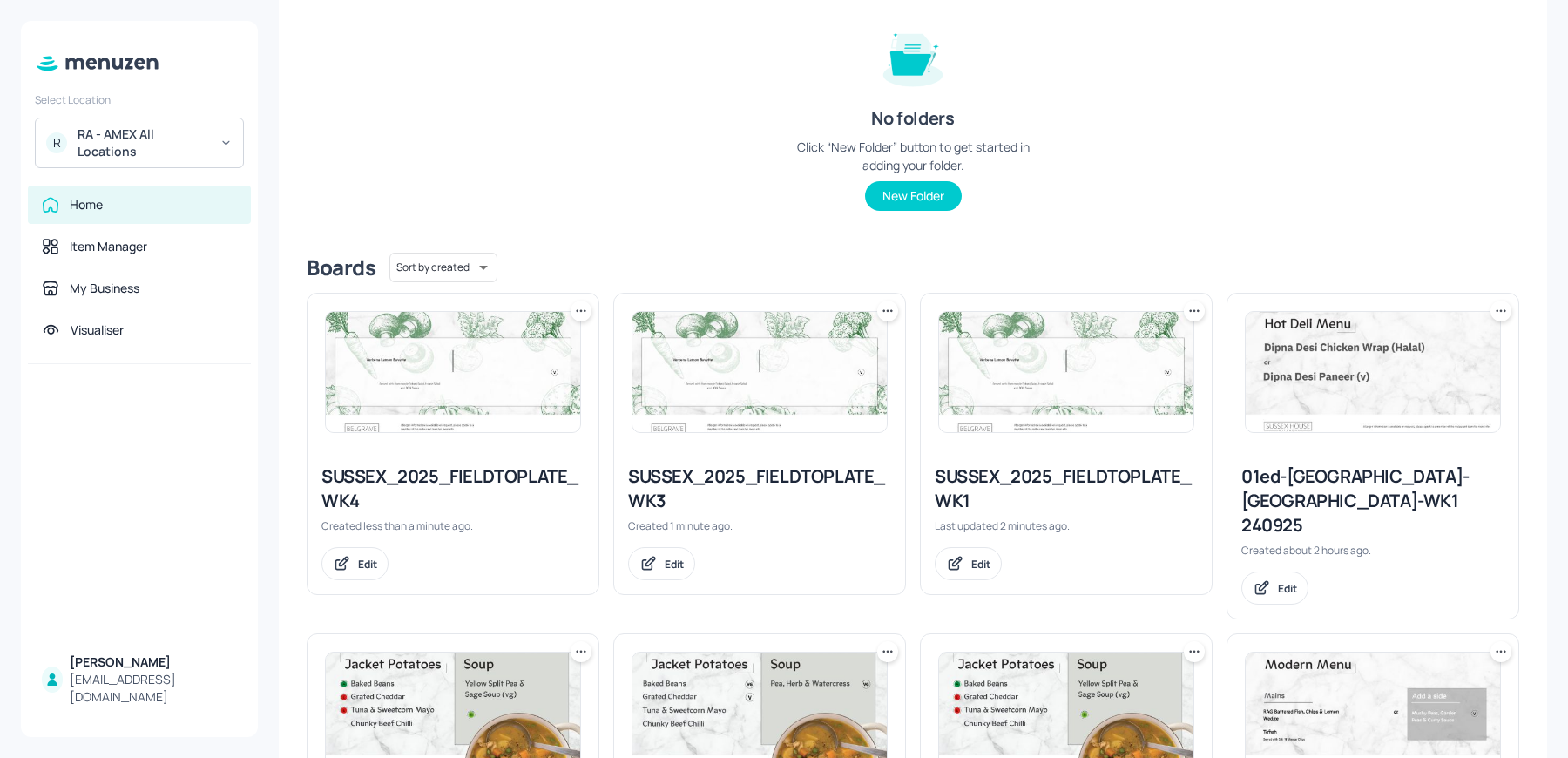
scroll to position [232, 0]
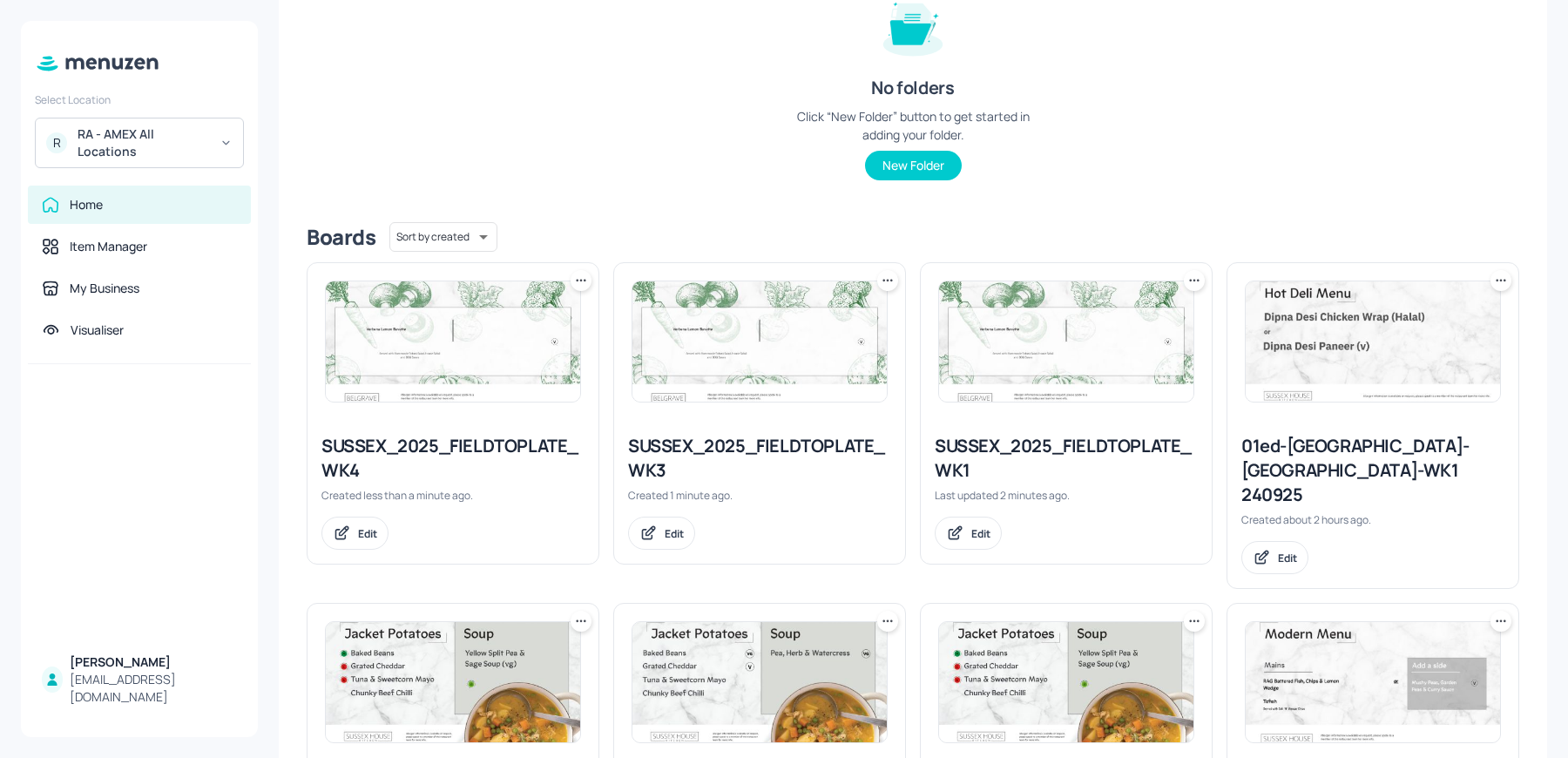
click at [879, 285] on icon at bounding box center [888, 281] width 17 height 17
click at [800, 370] on p "Move" at bounding box center [788, 375] width 26 height 15
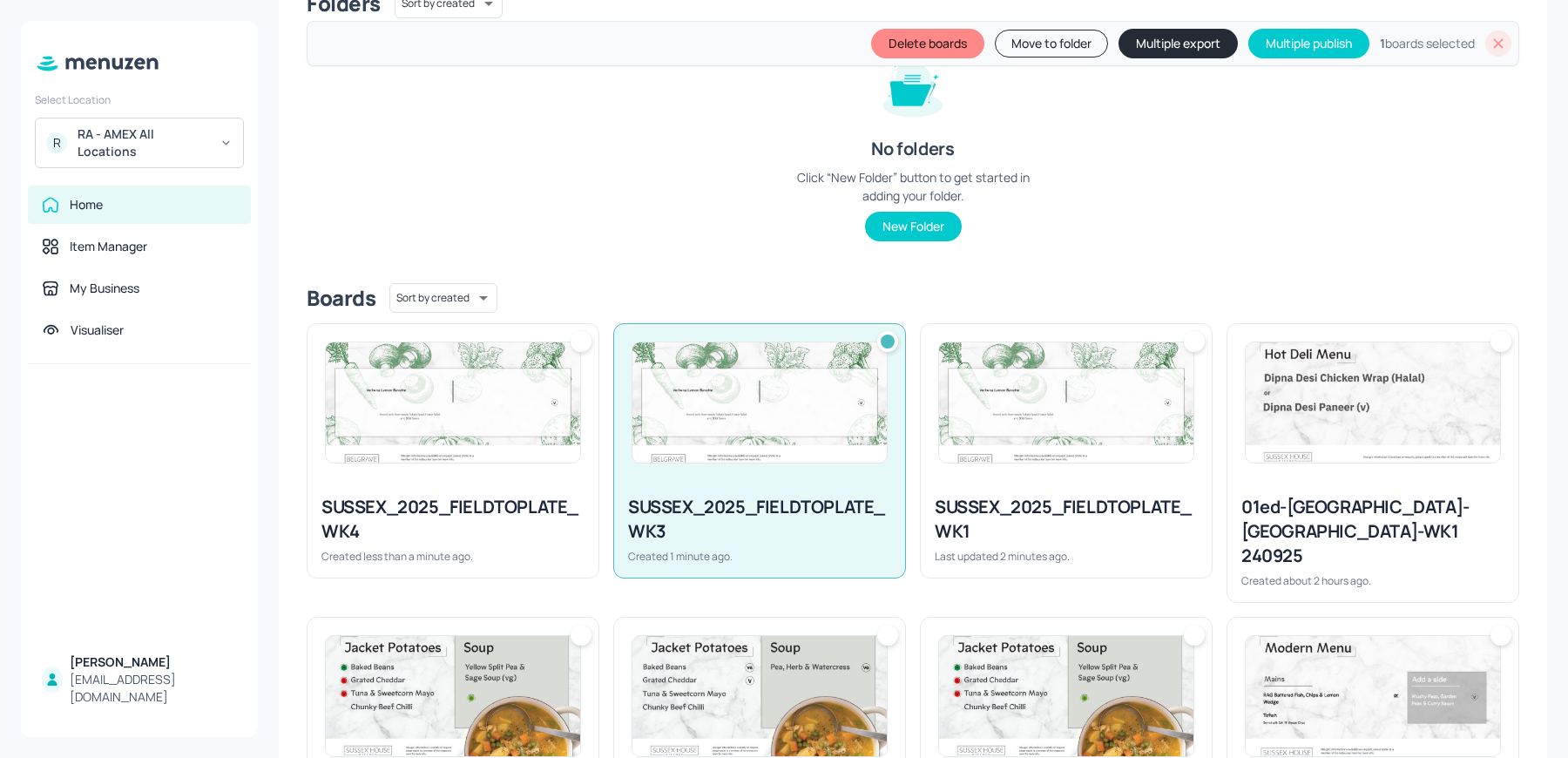
scroll to position [292, 0]
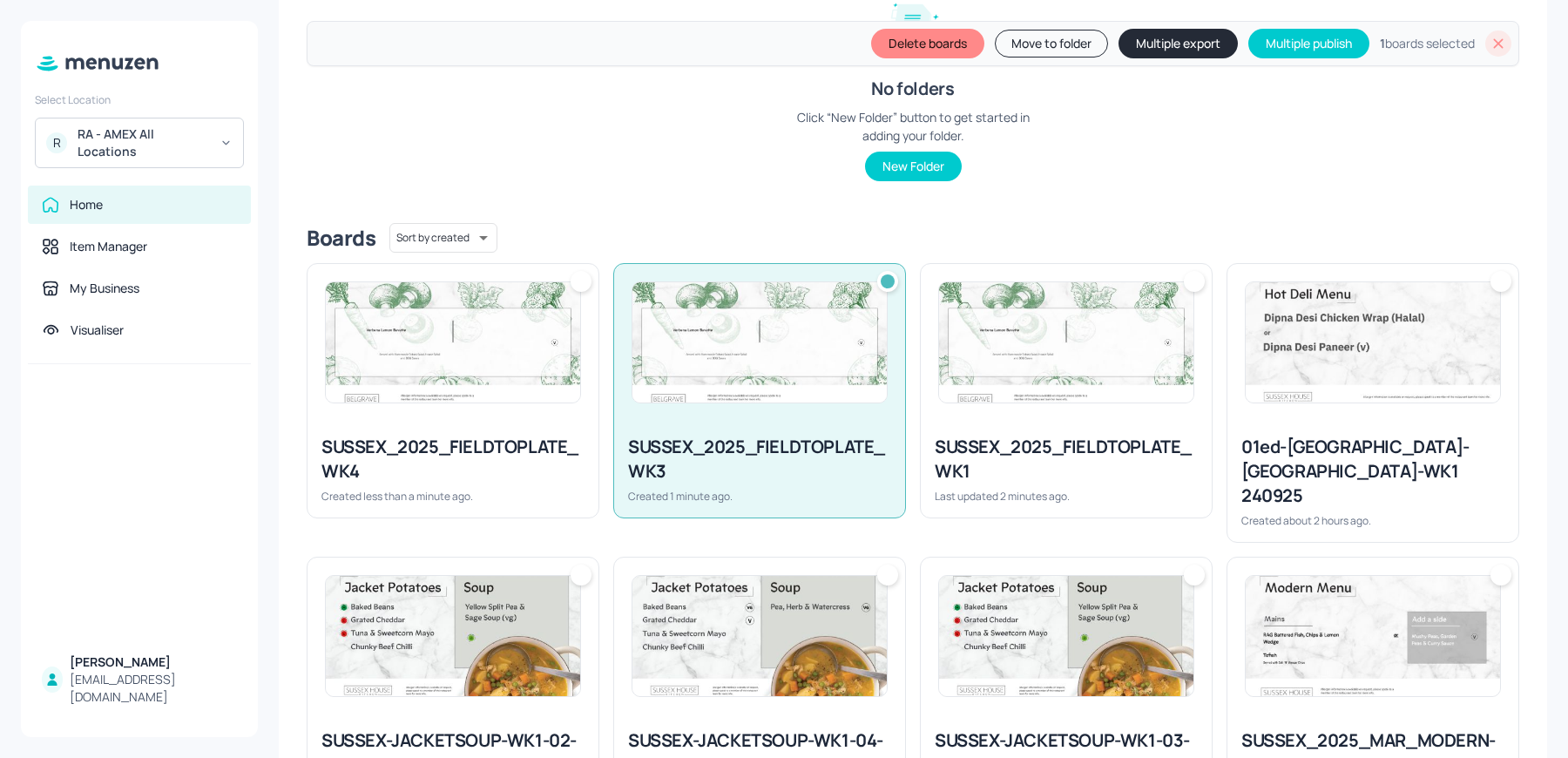
click at [1053, 56] on div "Delete boards Move to folder Multiple export Multiple publish 1 boards selected" at bounding box center [913, 43] width 1213 height 45
click at [1035, 45] on button "Move to folder" at bounding box center [1051, 43] width 114 height 28
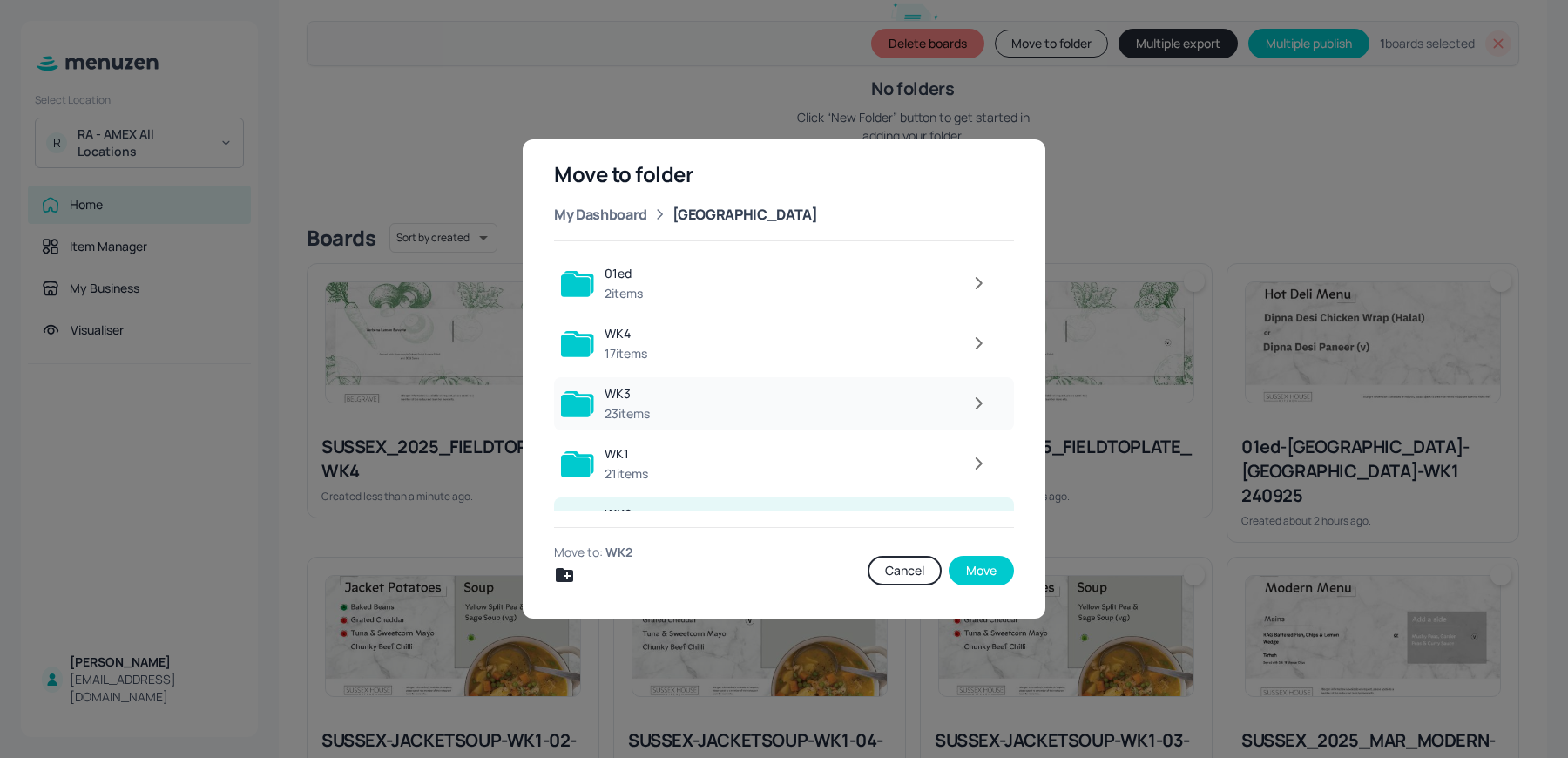
click at [977, 406] on icon "button" at bounding box center [978, 403] width 5 height 11
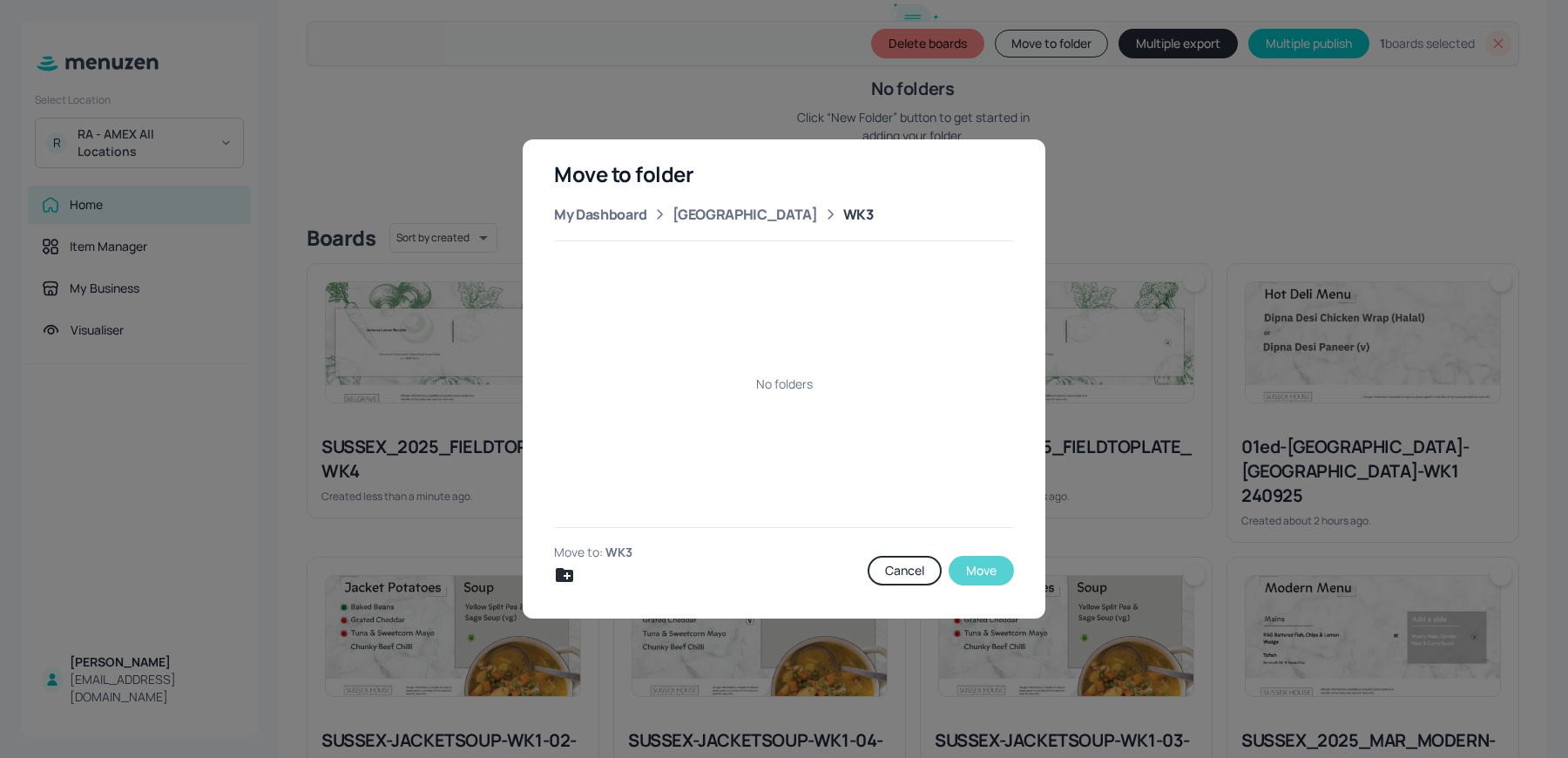
click at [995, 573] on button "Move" at bounding box center [981, 571] width 65 height 30
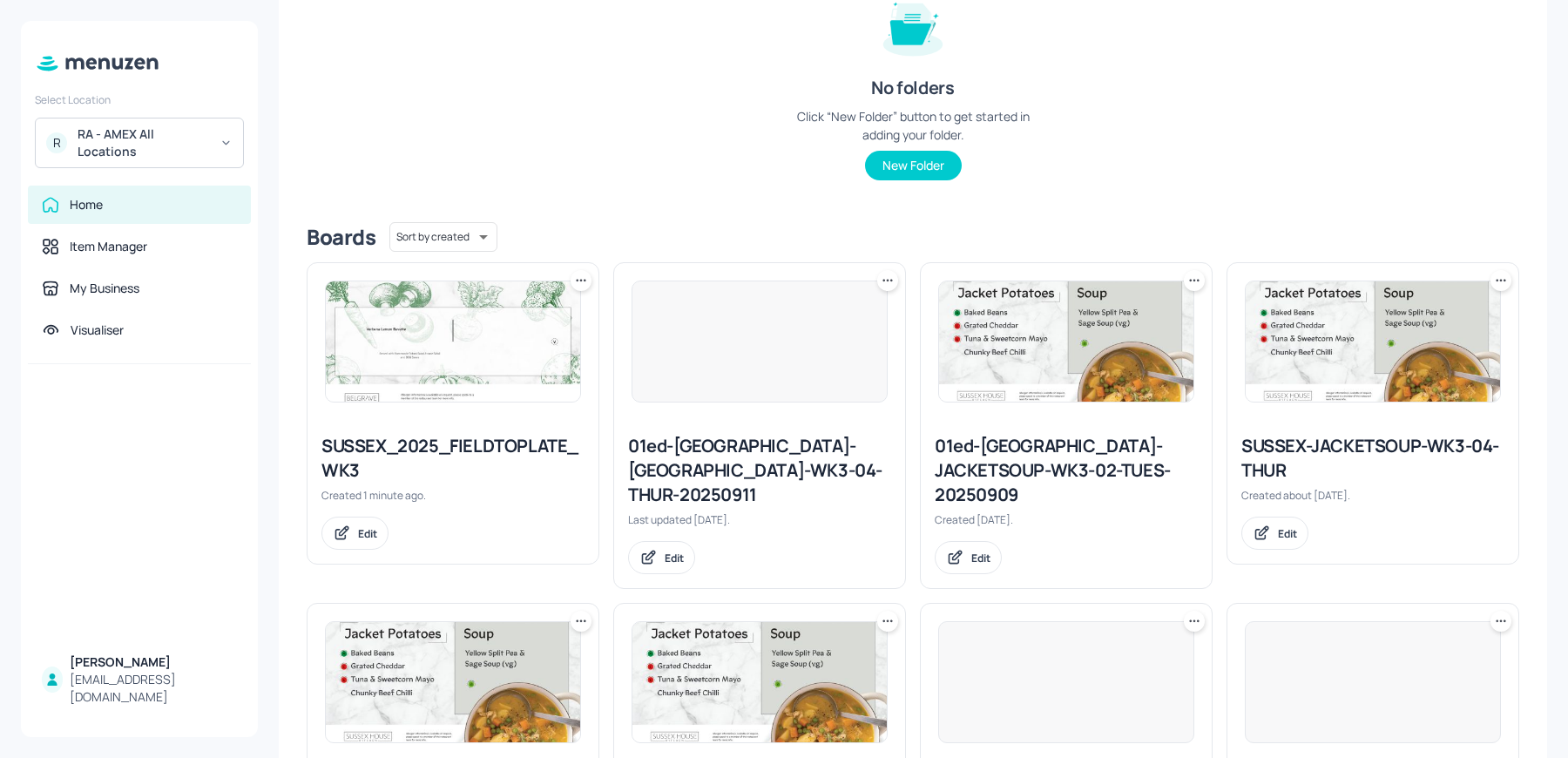
scroll to position [0, 0]
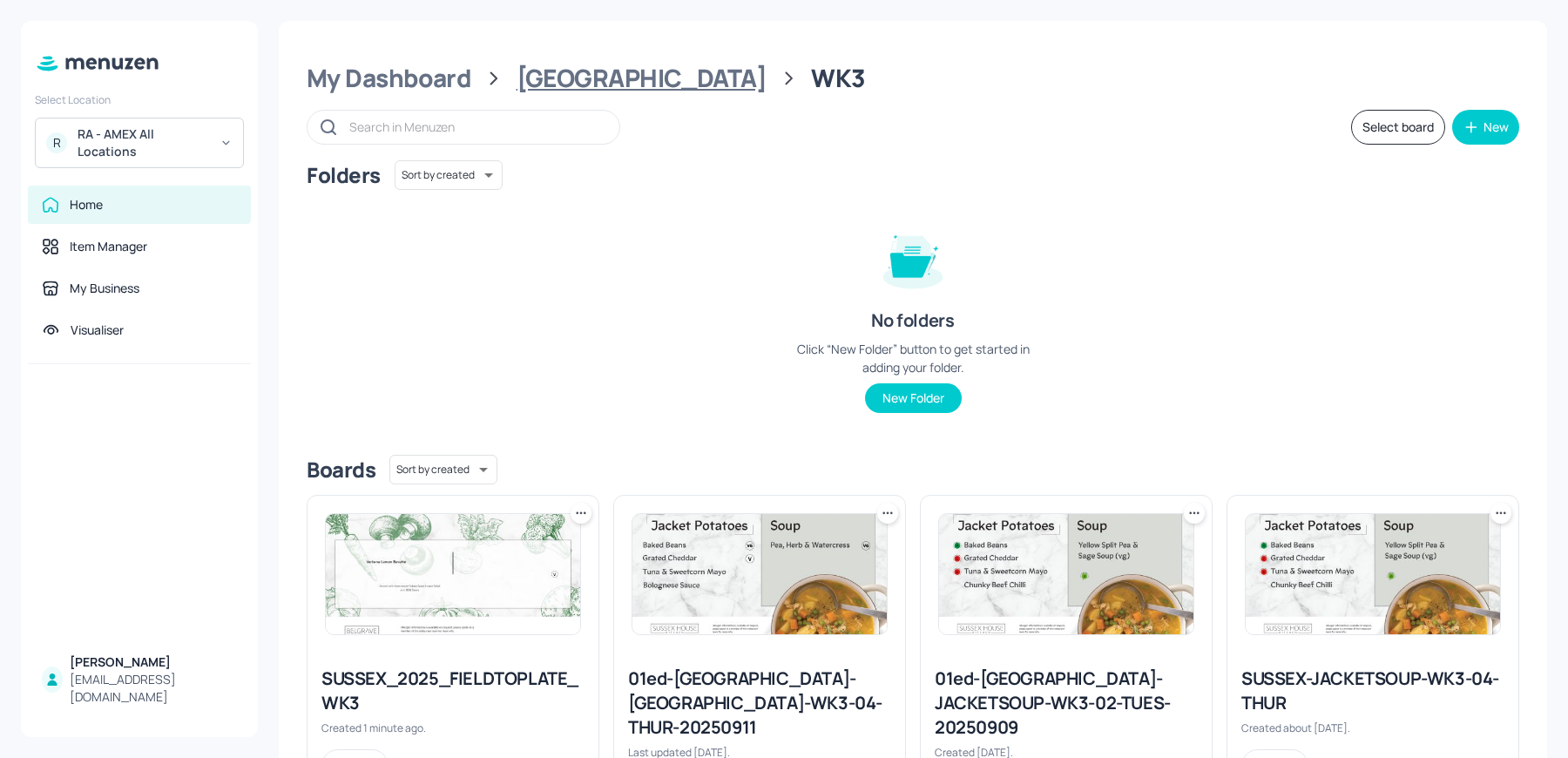
click at [576, 71] on div "Sussex House" at bounding box center [642, 78] width 250 height 32
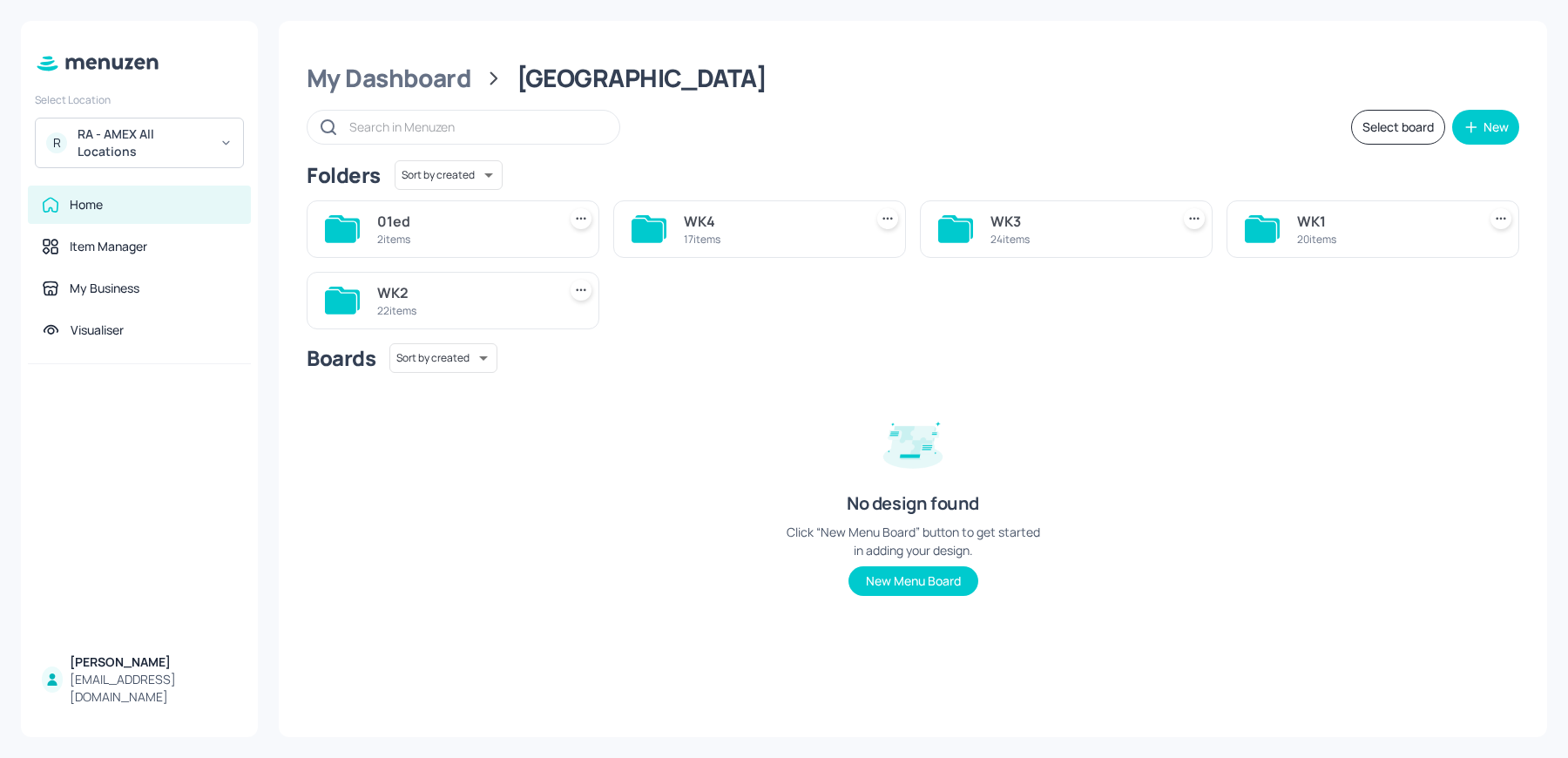
click at [796, 208] on div "WK4 17 items" at bounding box center [770, 229] width 173 height 42
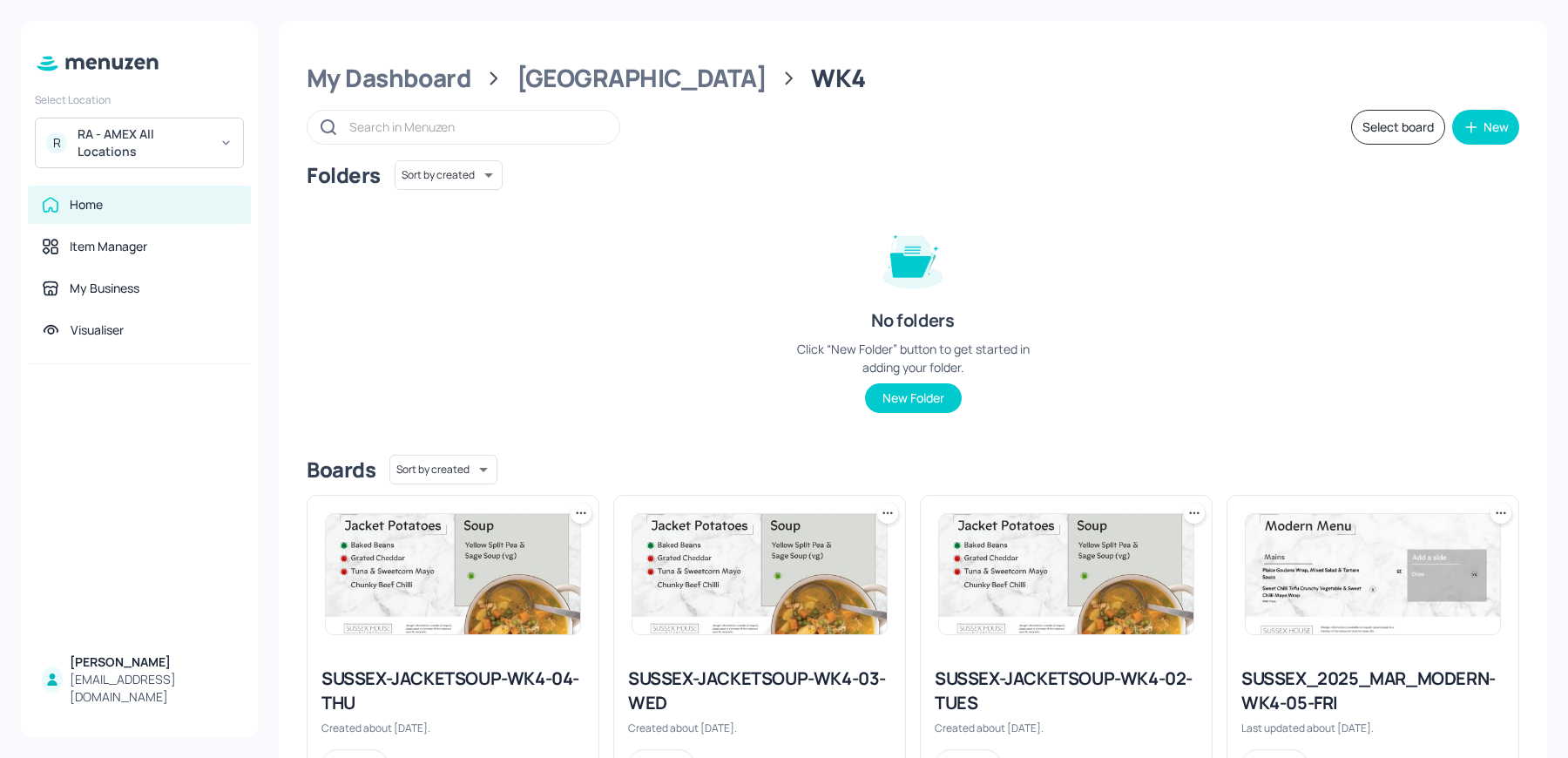
click at [561, 81] on div "Sussex House" at bounding box center [642, 78] width 250 height 32
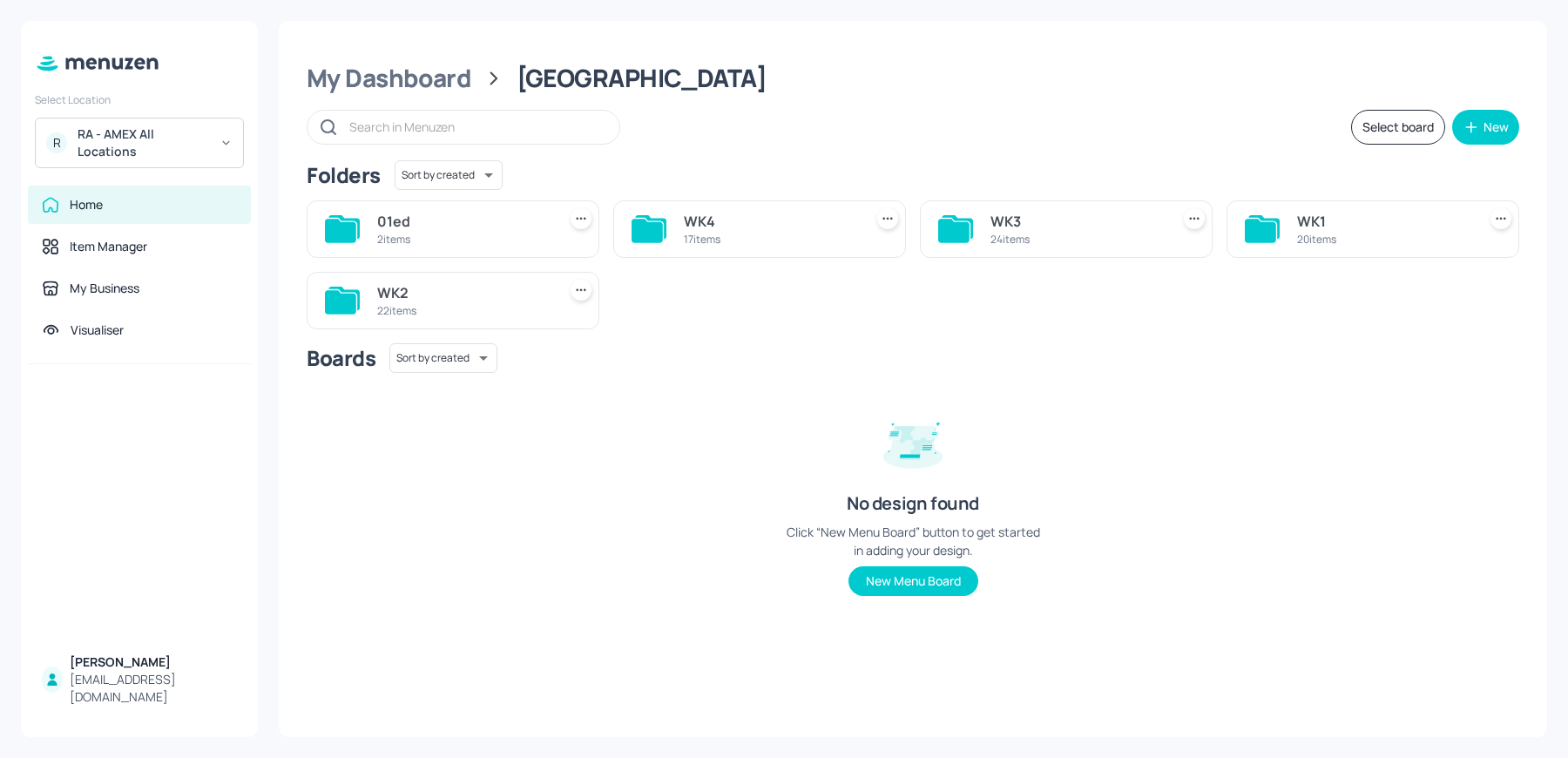
click at [1341, 229] on div "WK1" at bounding box center [1384, 222] width 173 height 21
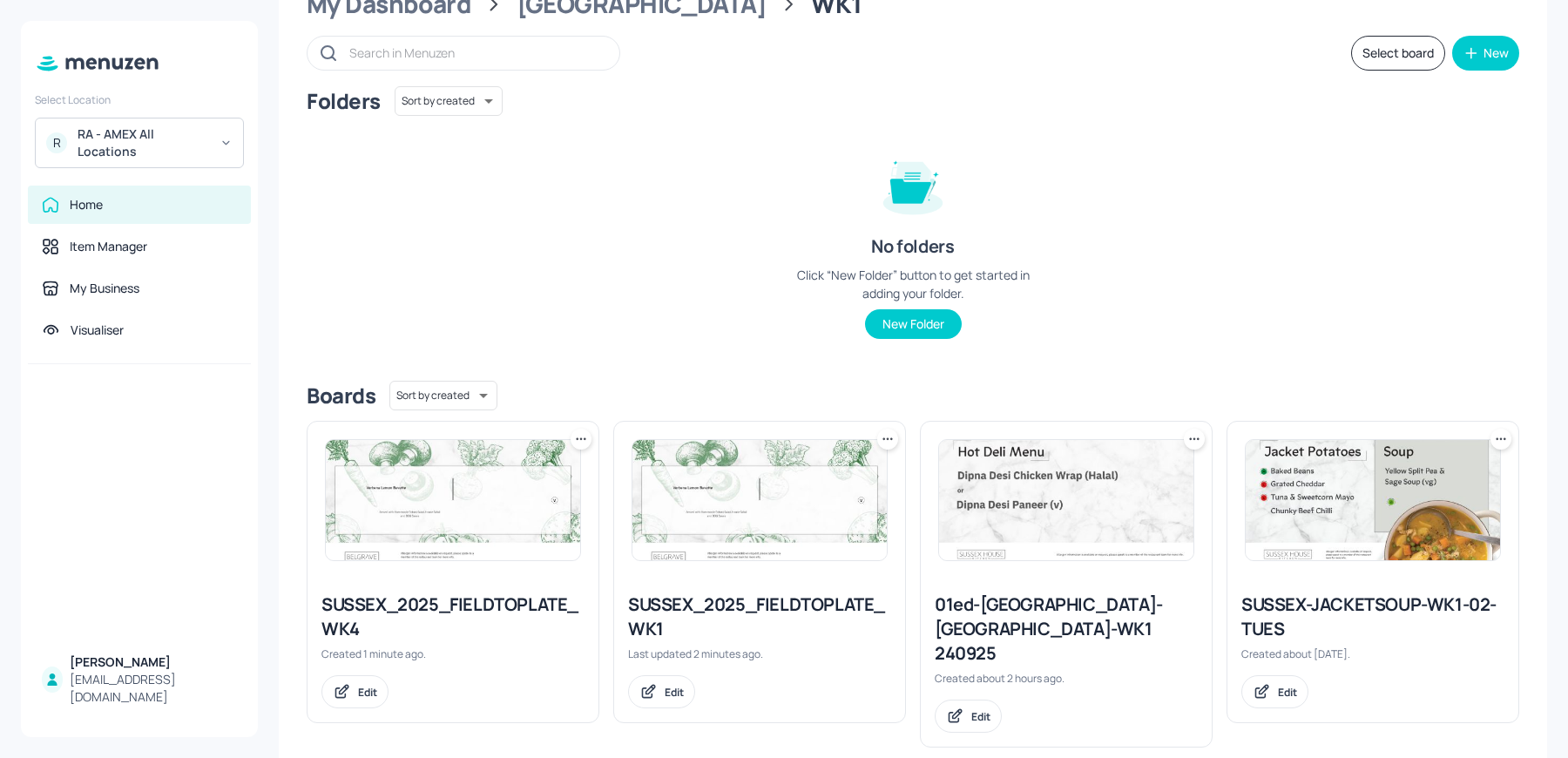
scroll to position [129, 0]
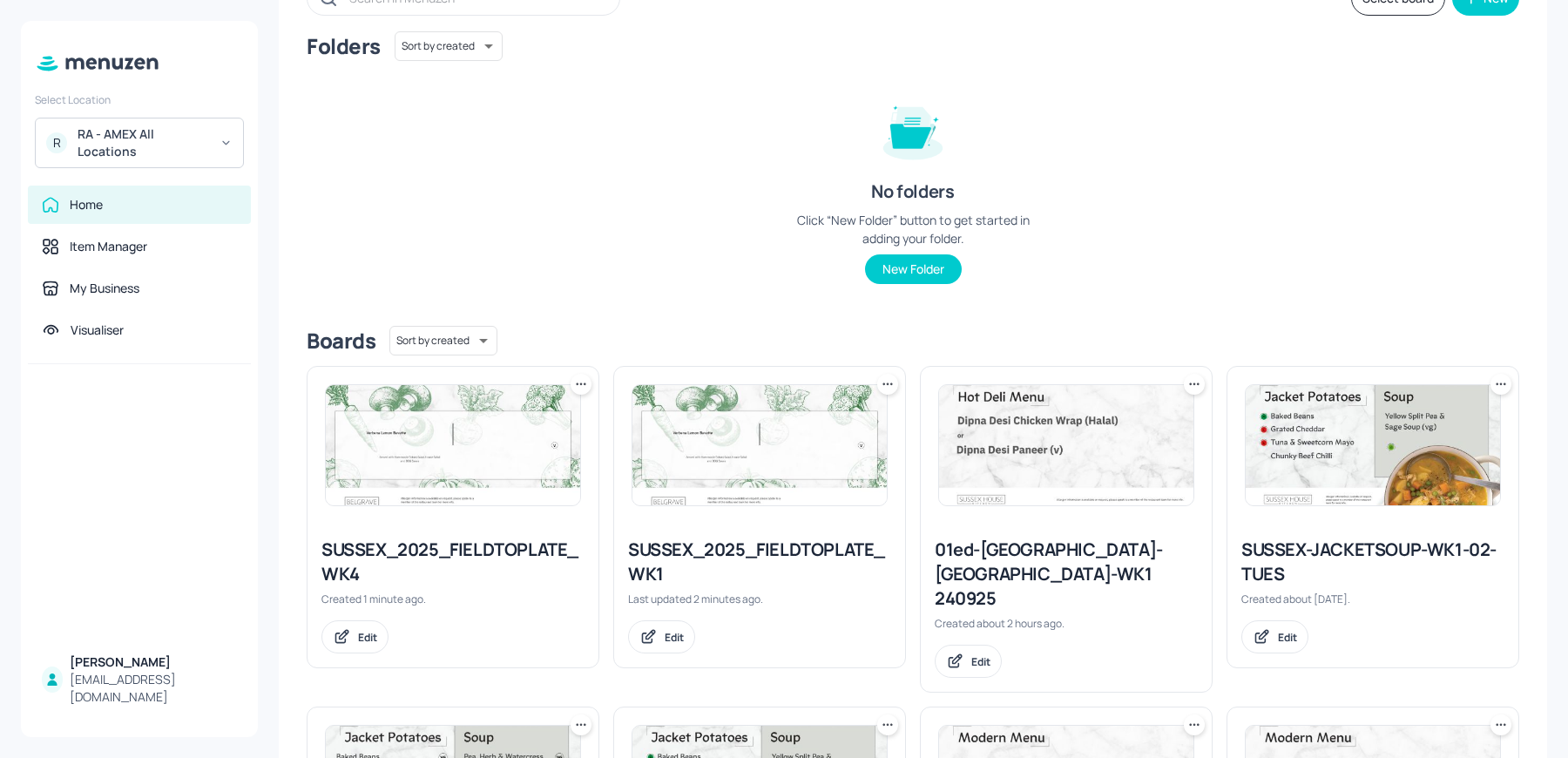
click at [578, 391] on icon at bounding box center [581, 384] width 17 height 17
click at [502, 490] on div "Move" at bounding box center [514, 478] width 140 height 30
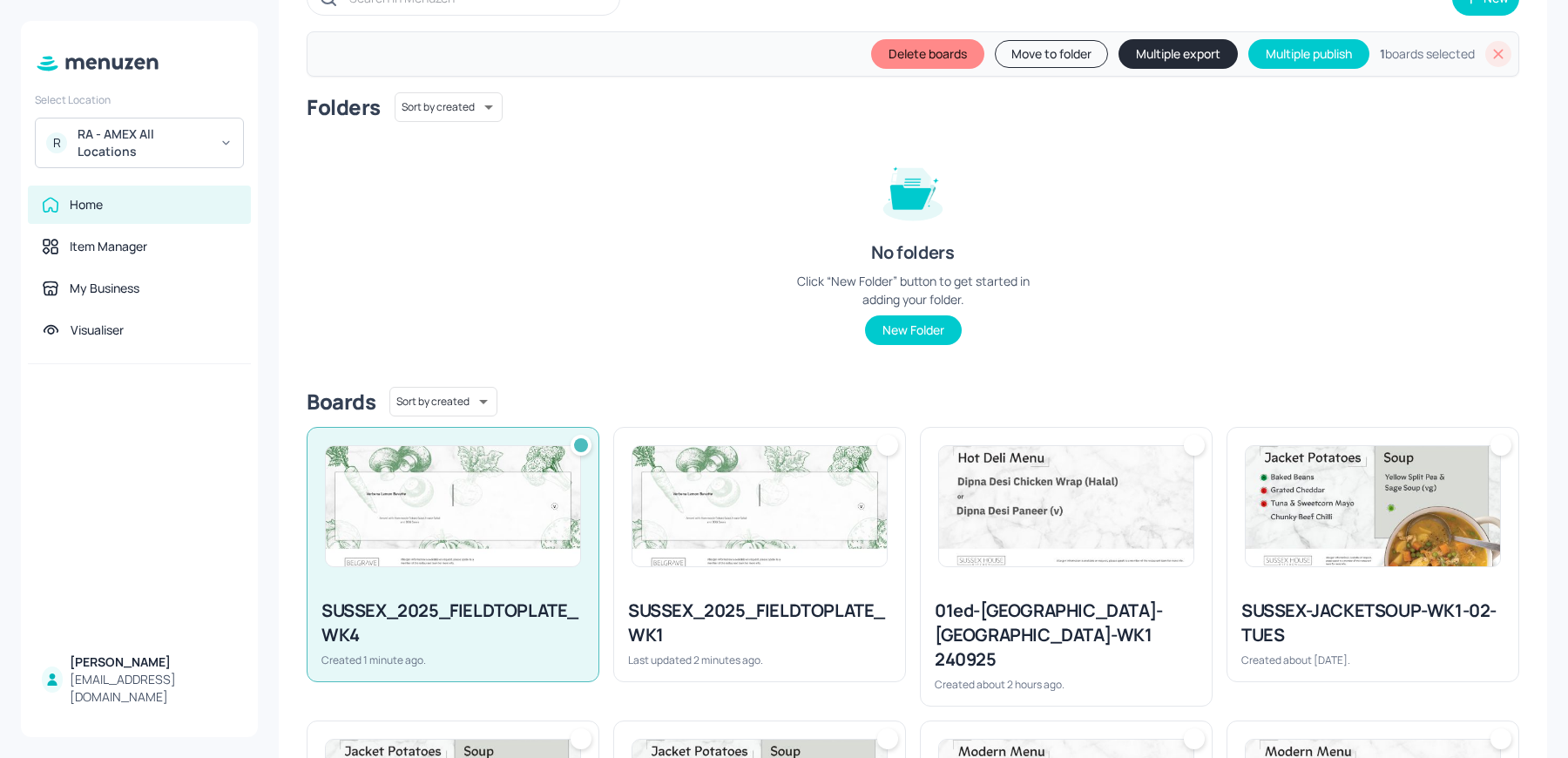
click at [1044, 51] on button "Move to folder" at bounding box center [1051, 54] width 114 height 28
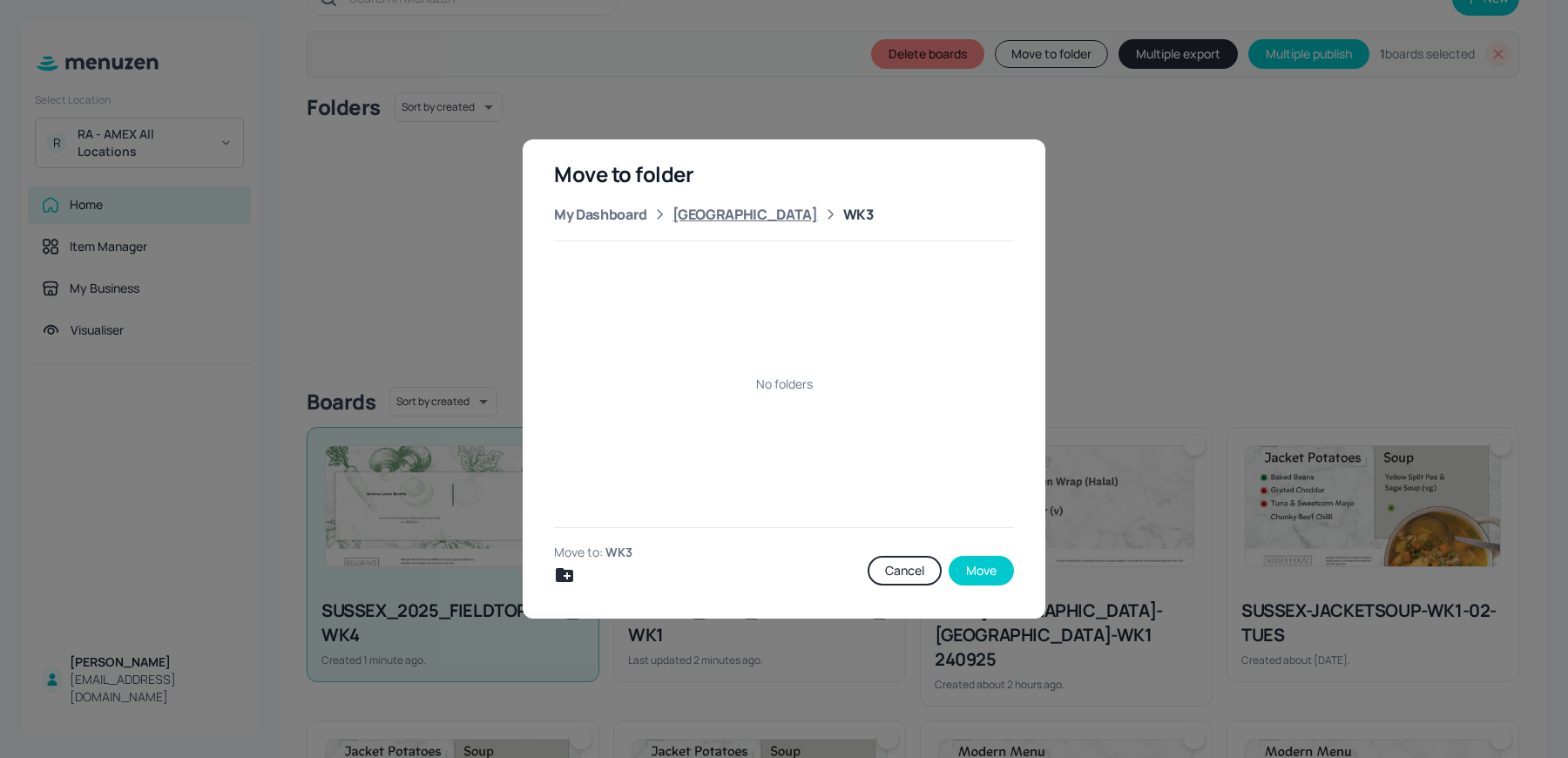
click at [704, 216] on div "Sussex House" at bounding box center [745, 214] width 145 height 21
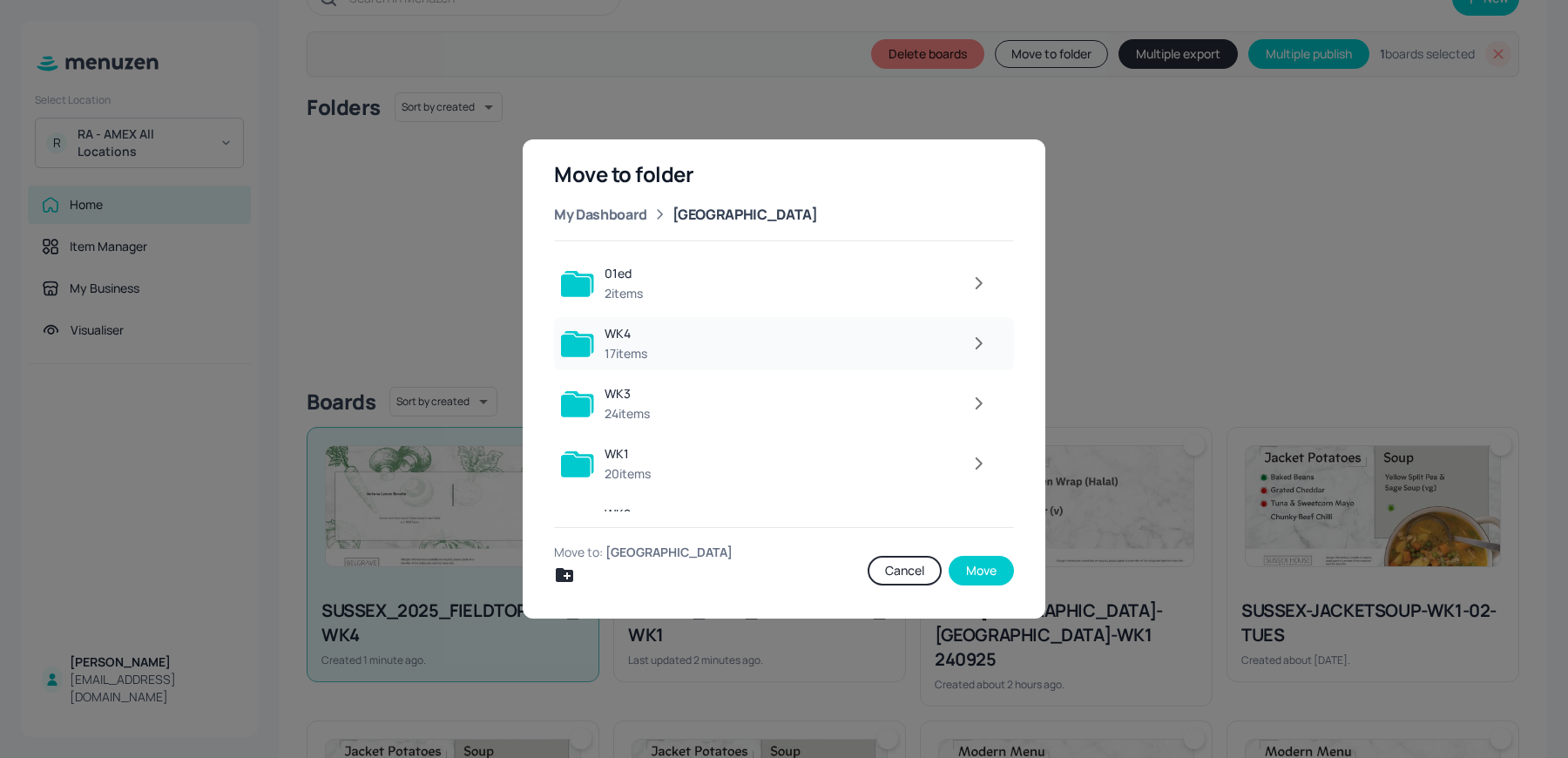
click at [641, 345] on div "17 items" at bounding box center [626, 354] width 43 height 17
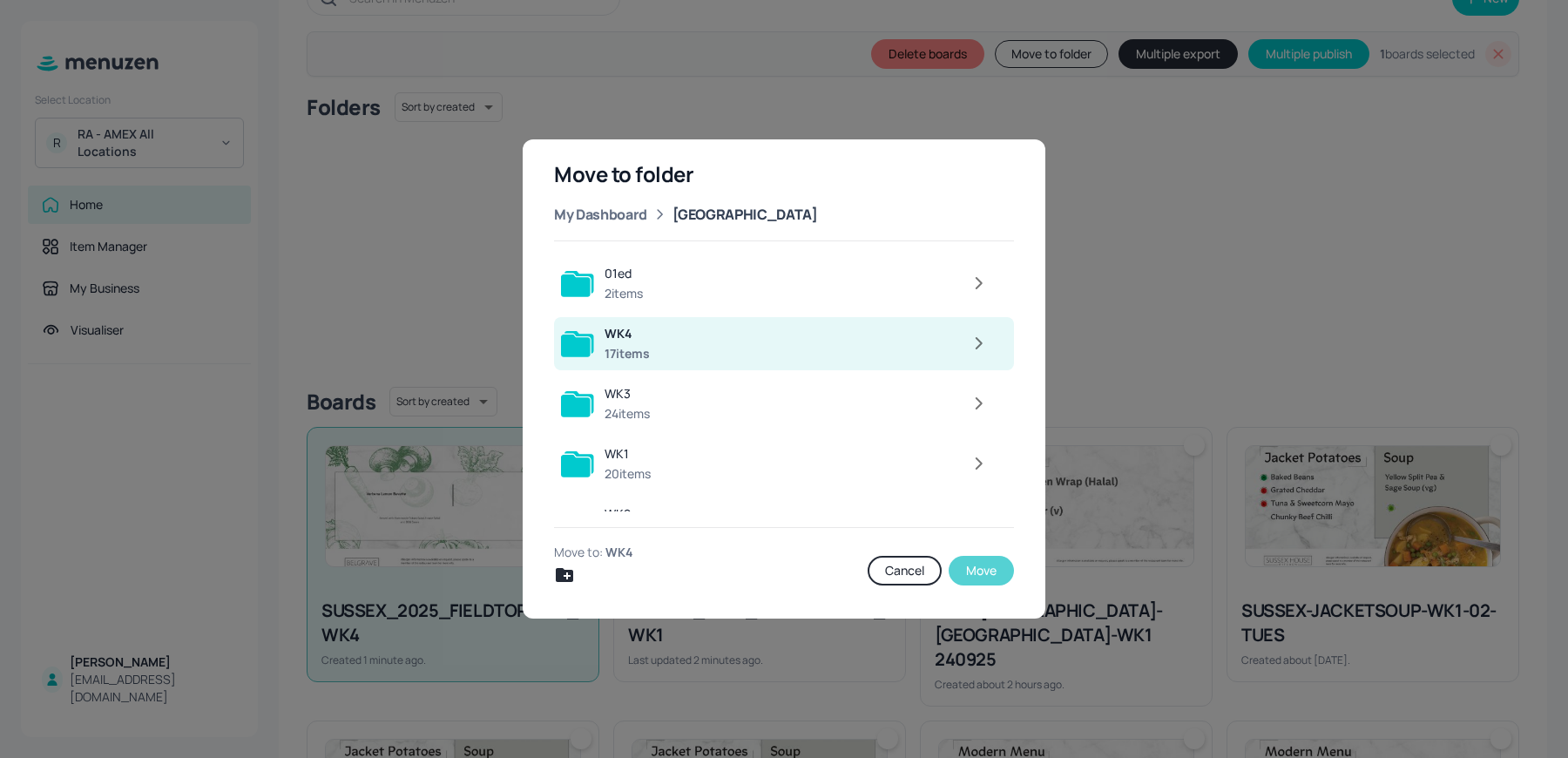
click at [991, 575] on button "Move" at bounding box center [981, 571] width 65 height 30
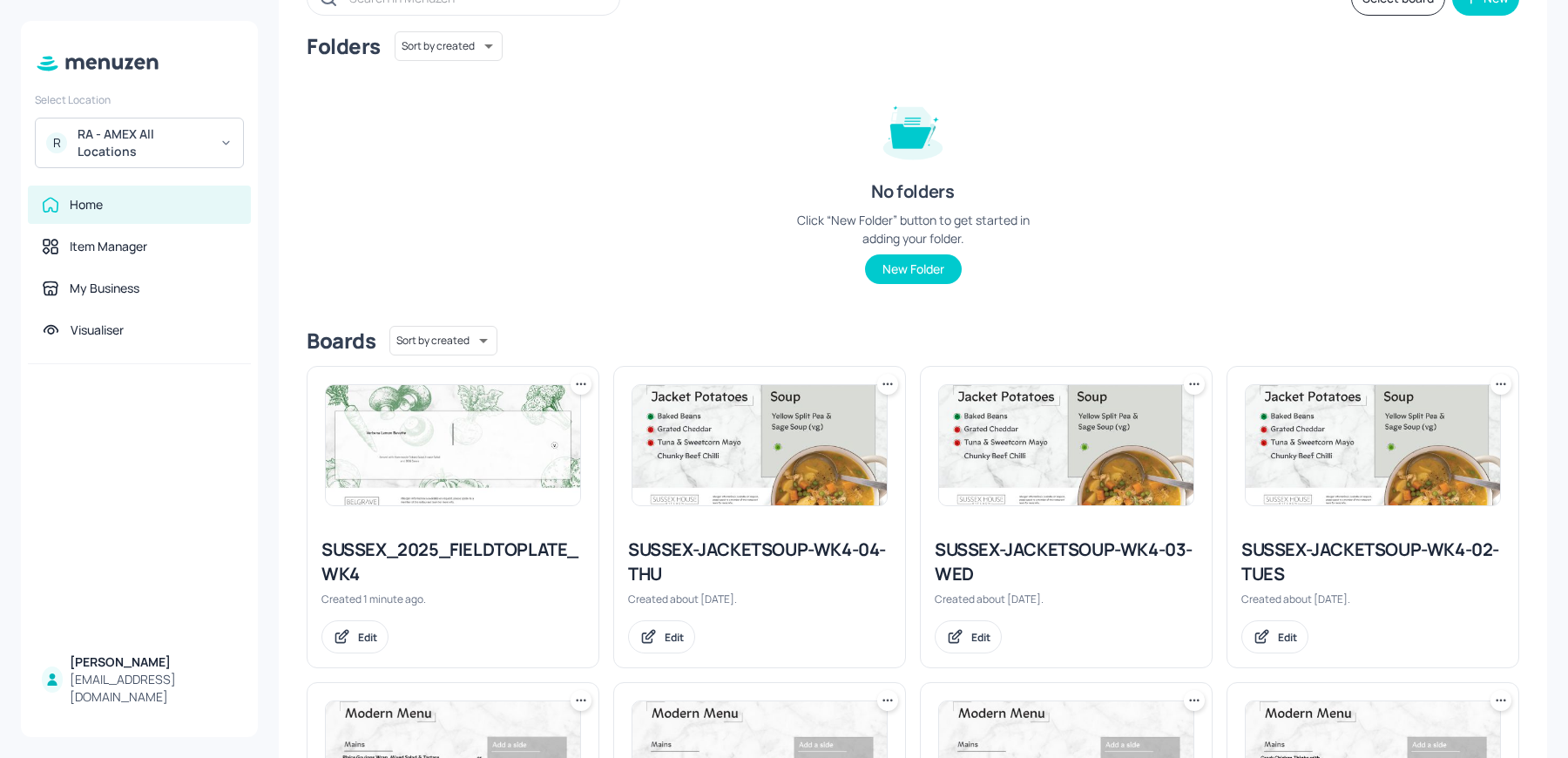
scroll to position [0, 0]
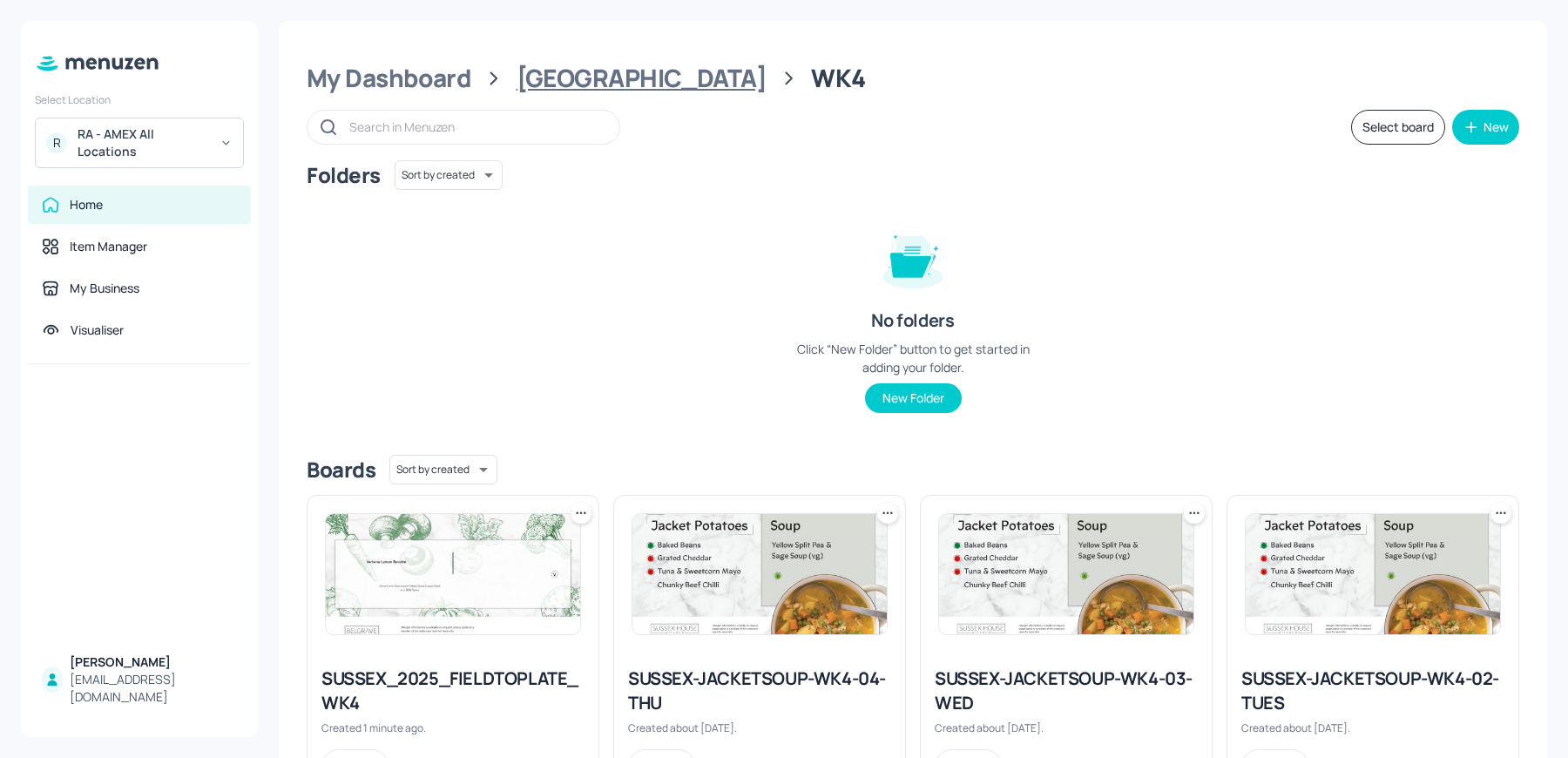
click at [606, 76] on div "Sussex House" at bounding box center [642, 78] width 250 height 32
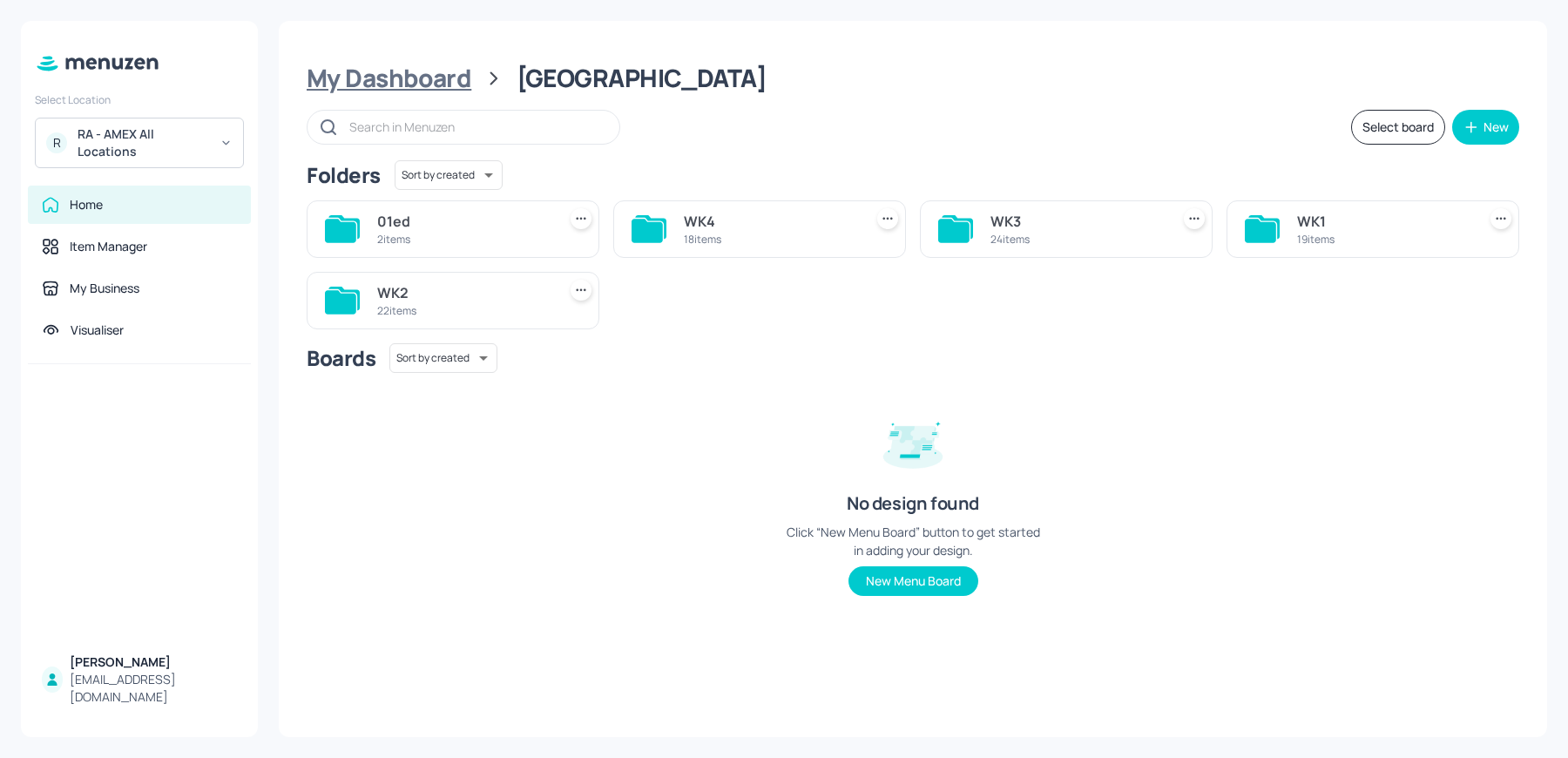
click at [408, 78] on div "My Dashboard" at bounding box center [389, 78] width 164 height 32
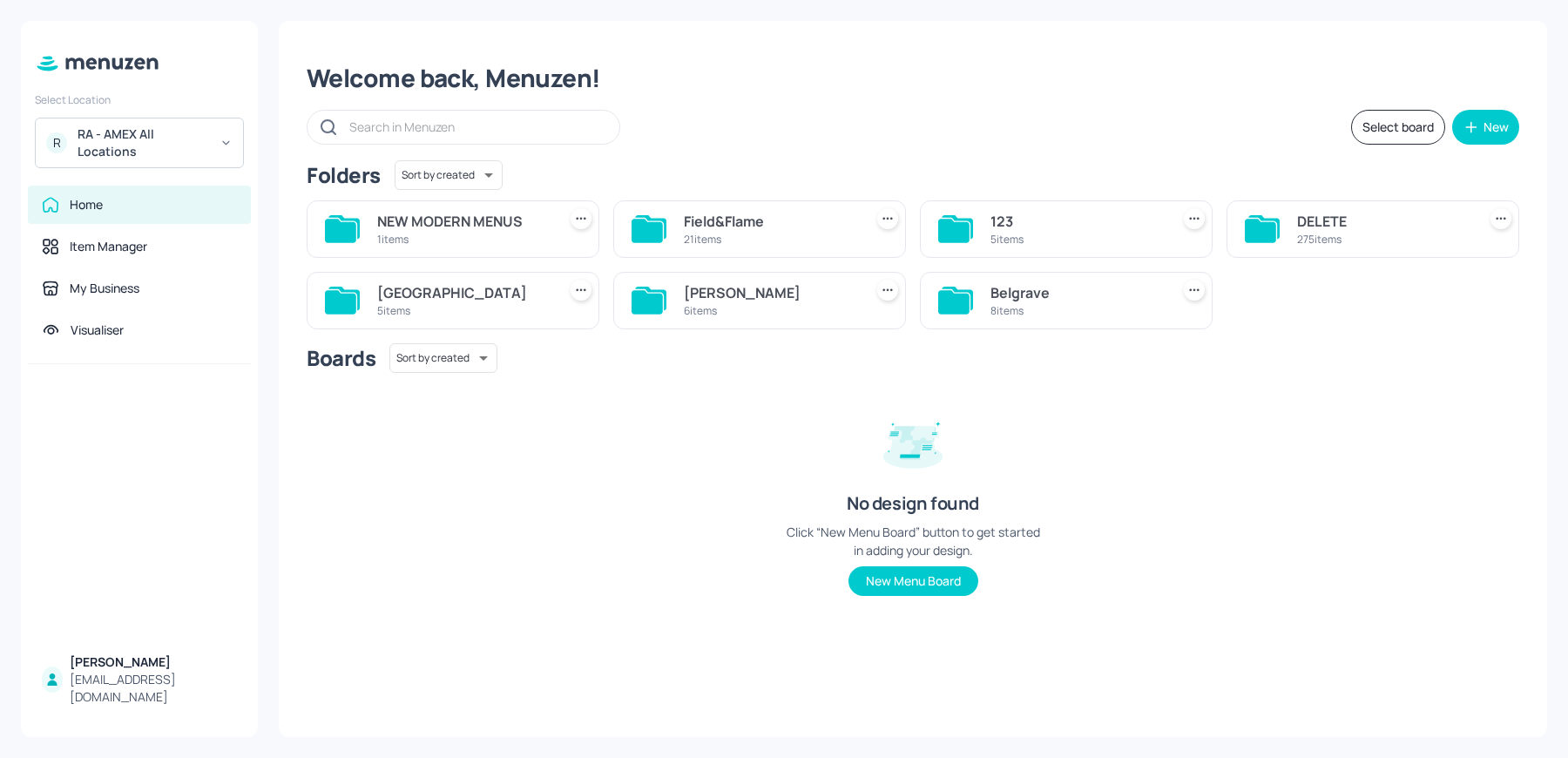
click at [1033, 294] on div "Belgrave" at bounding box center [1077, 292] width 173 height 21
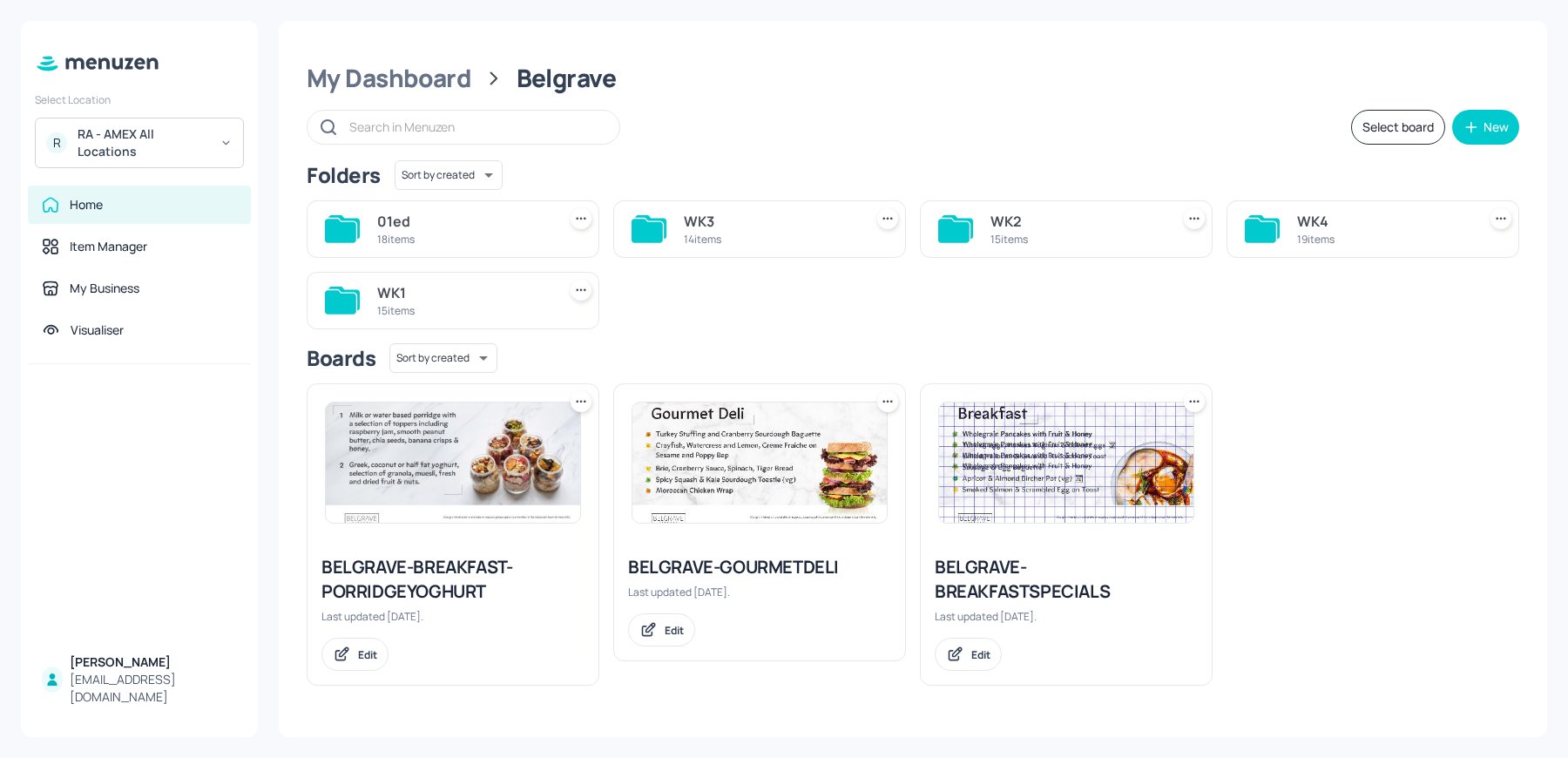
click at [453, 296] on div "WK1" at bounding box center [463, 292] width 173 height 21
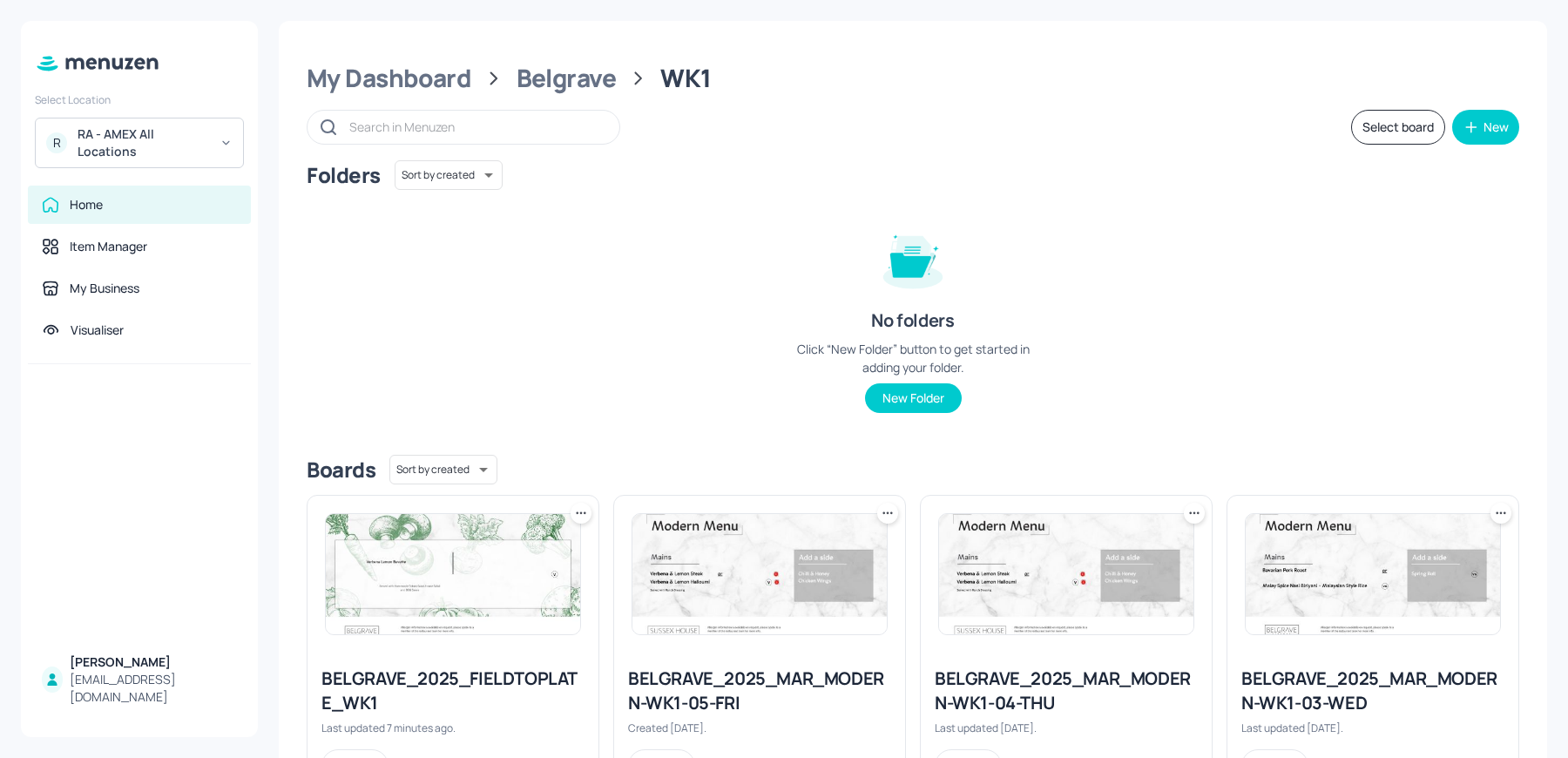
click at [582, 507] on icon at bounding box center [581, 513] width 17 height 17
click at [503, 578] on p "Duplicate" at bounding box center [493, 577] width 47 height 15
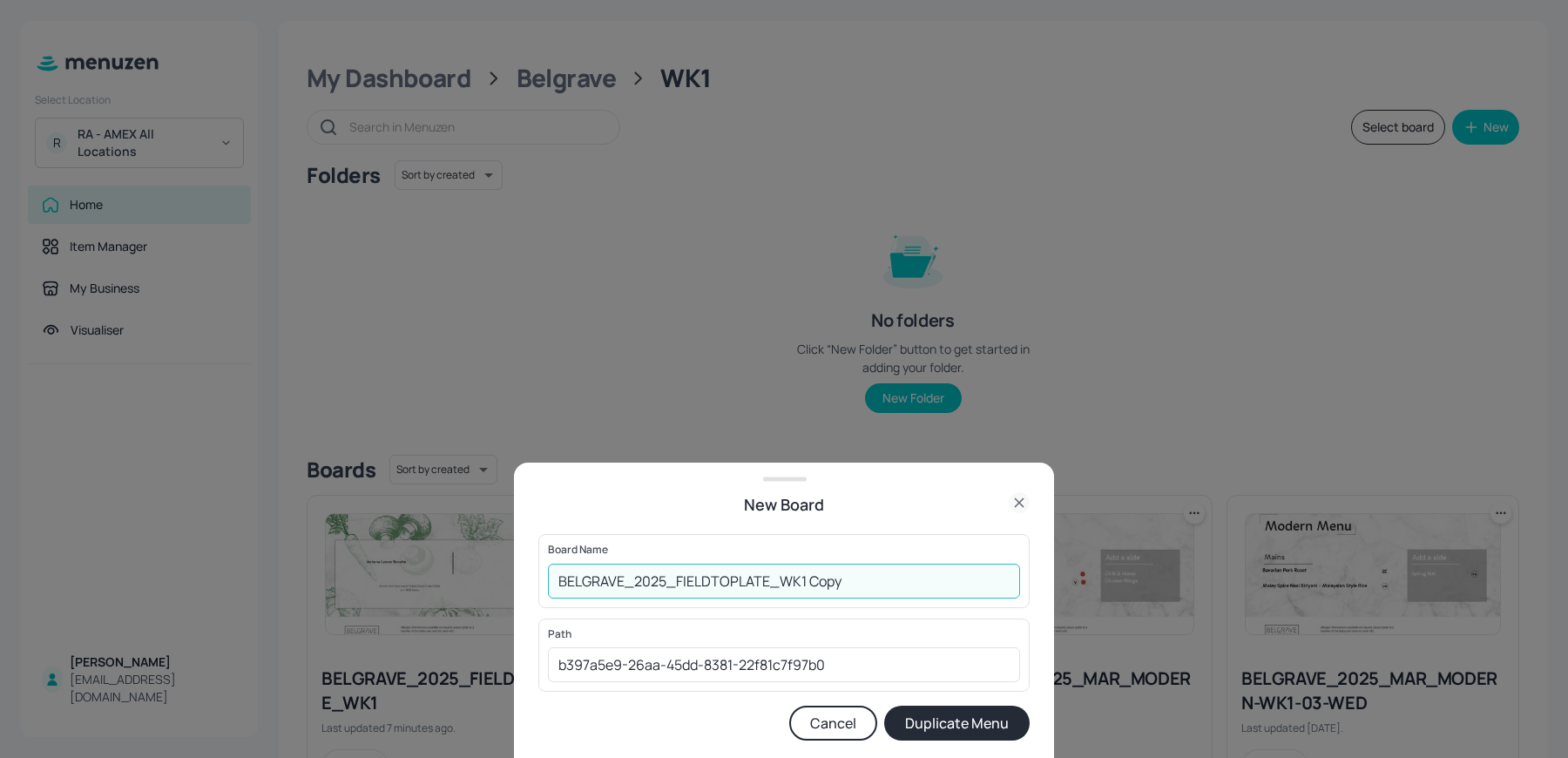
drag, startPoint x: 800, startPoint y: 589, endPoint x: 902, endPoint y: 599, distance: 102.5
click at [902, 599] on div "Board Name BELGRAVE_2025_FIELDTOPLATE_WK1 Copy ​" at bounding box center [784, 571] width 491 height 74
type input "BELGRAVE_2025_FIELDTOPLATE_WK2"
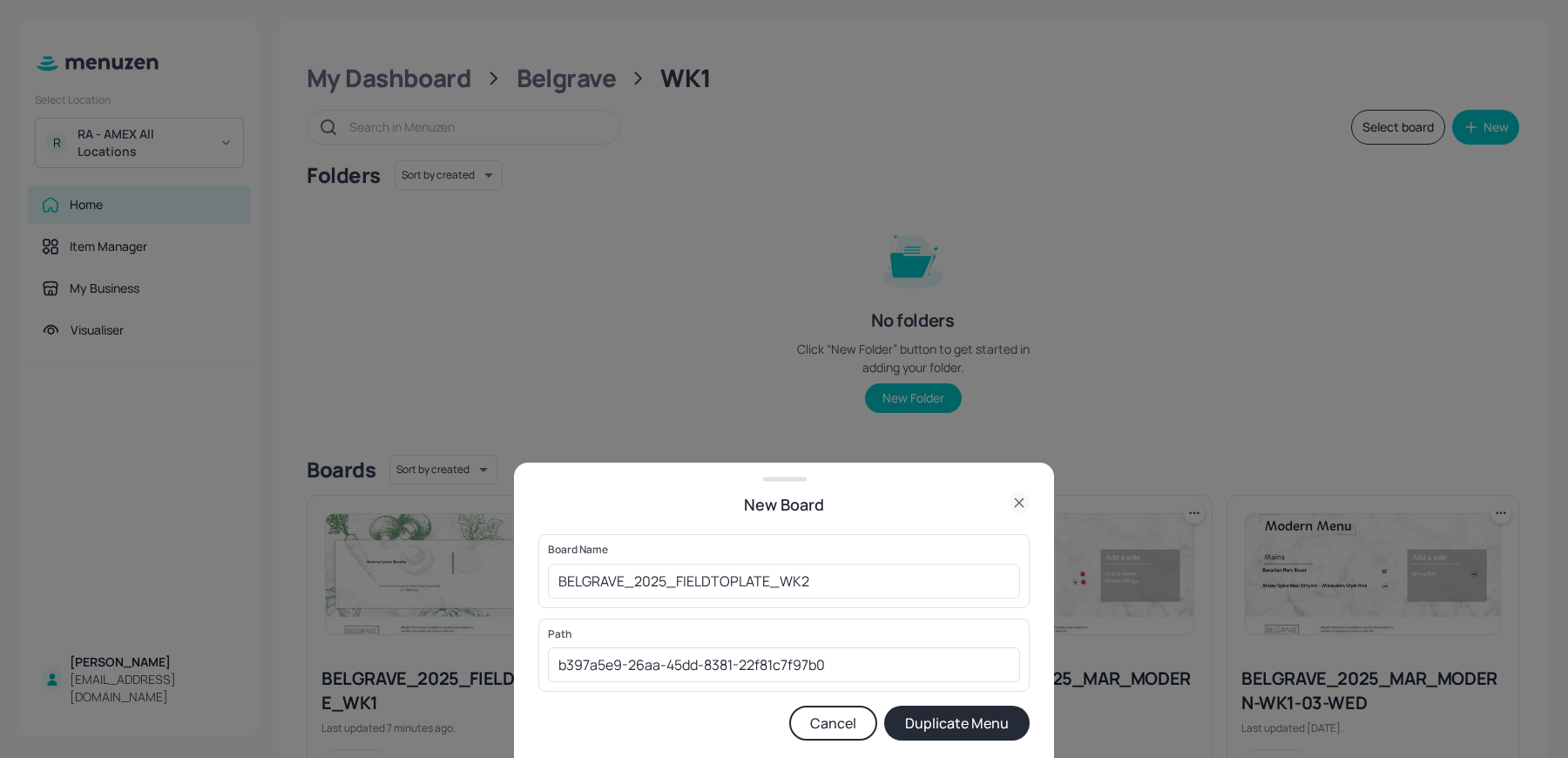
click at [913, 714] on button "Duplicate Menu" at bounding box center [957, 724] width 145 height 34
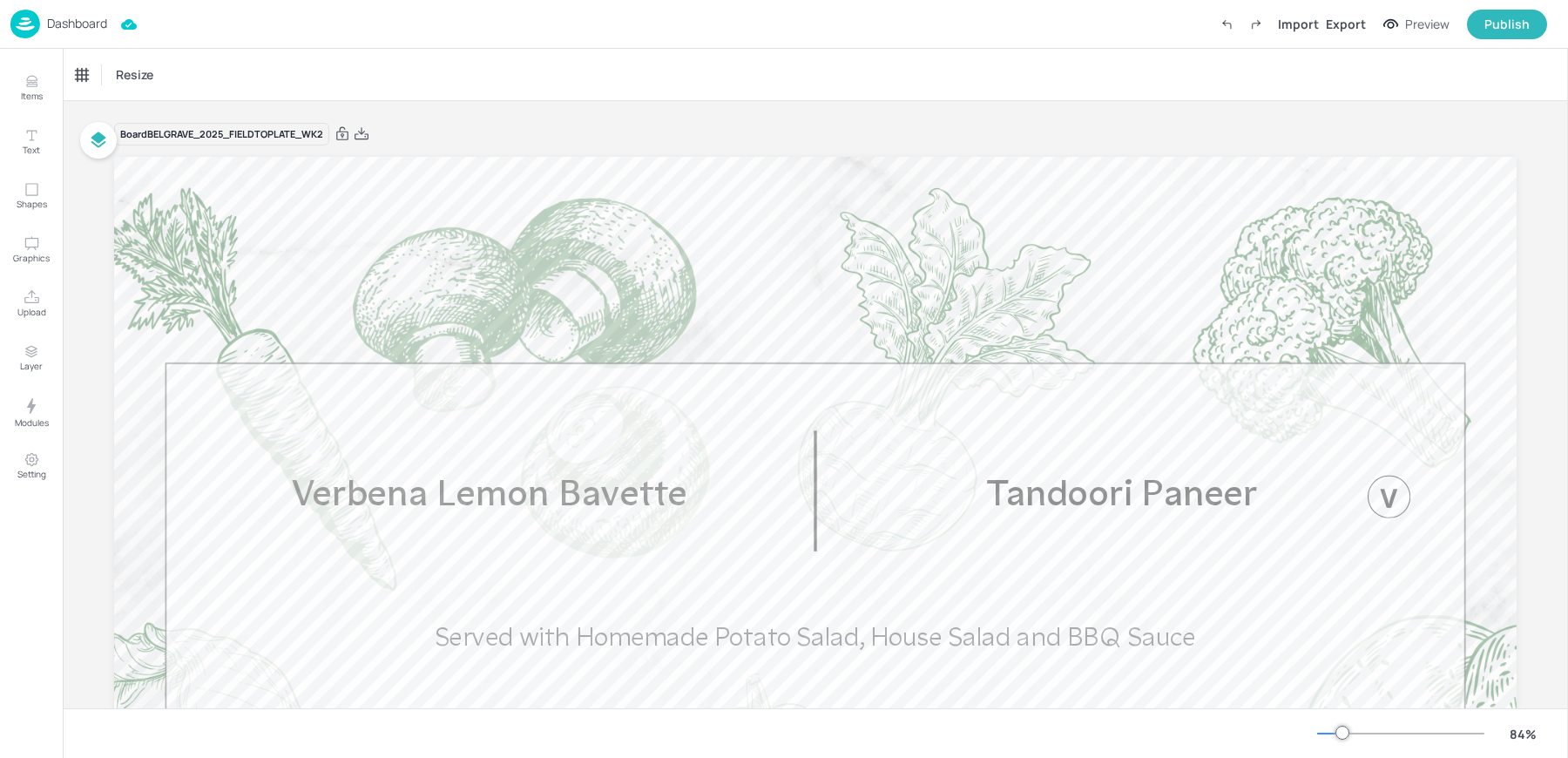
click at [60, 30] on p "Dashboard" at bounding box center [76, 23] width 60 height 12
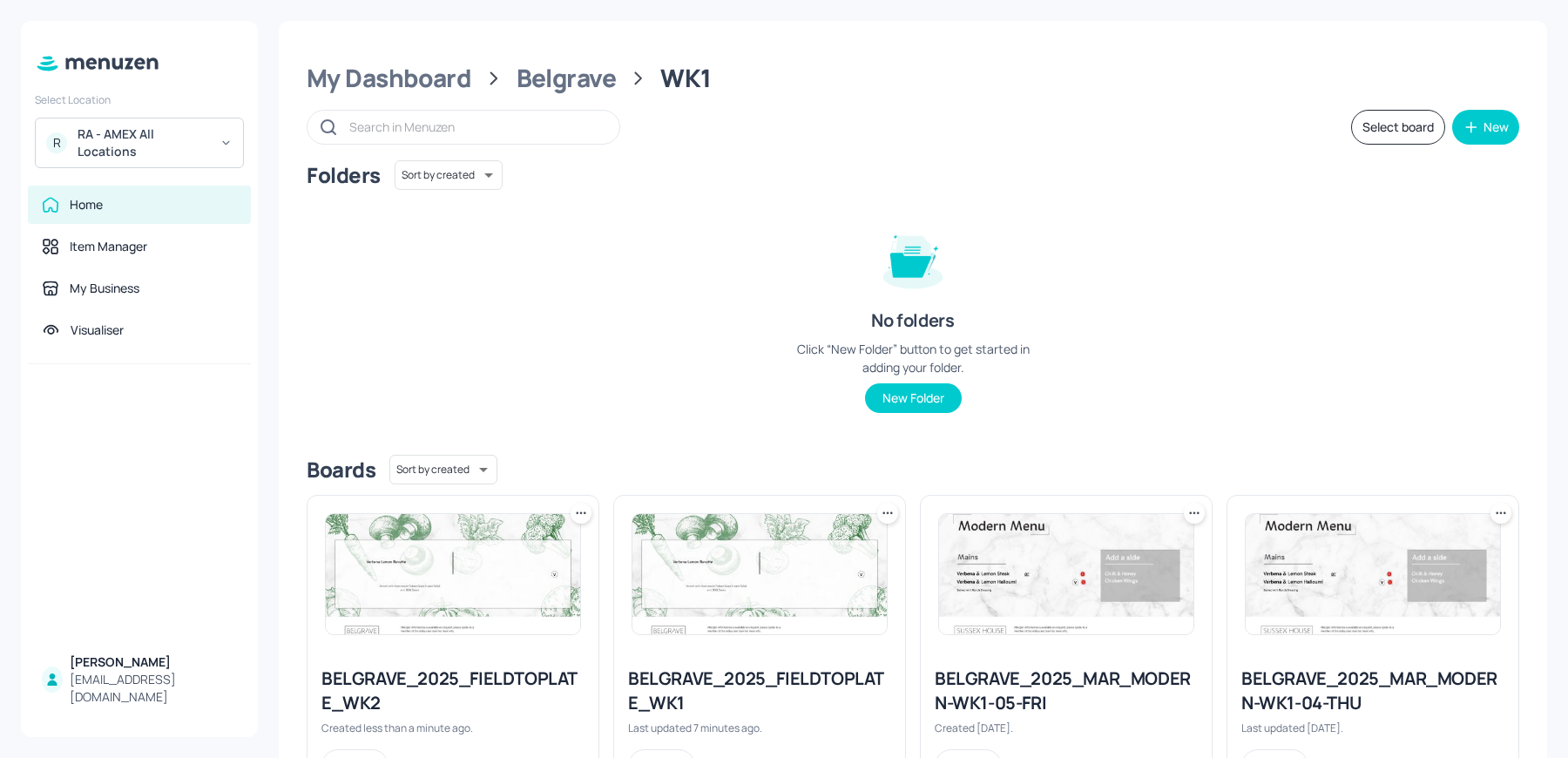
click at [573, 509] on icon at bounding box center [581, 513] width 17 height 17
click at [494, 584] on p "Duplicate" at bounding box center [493, 577] width 47 height 15
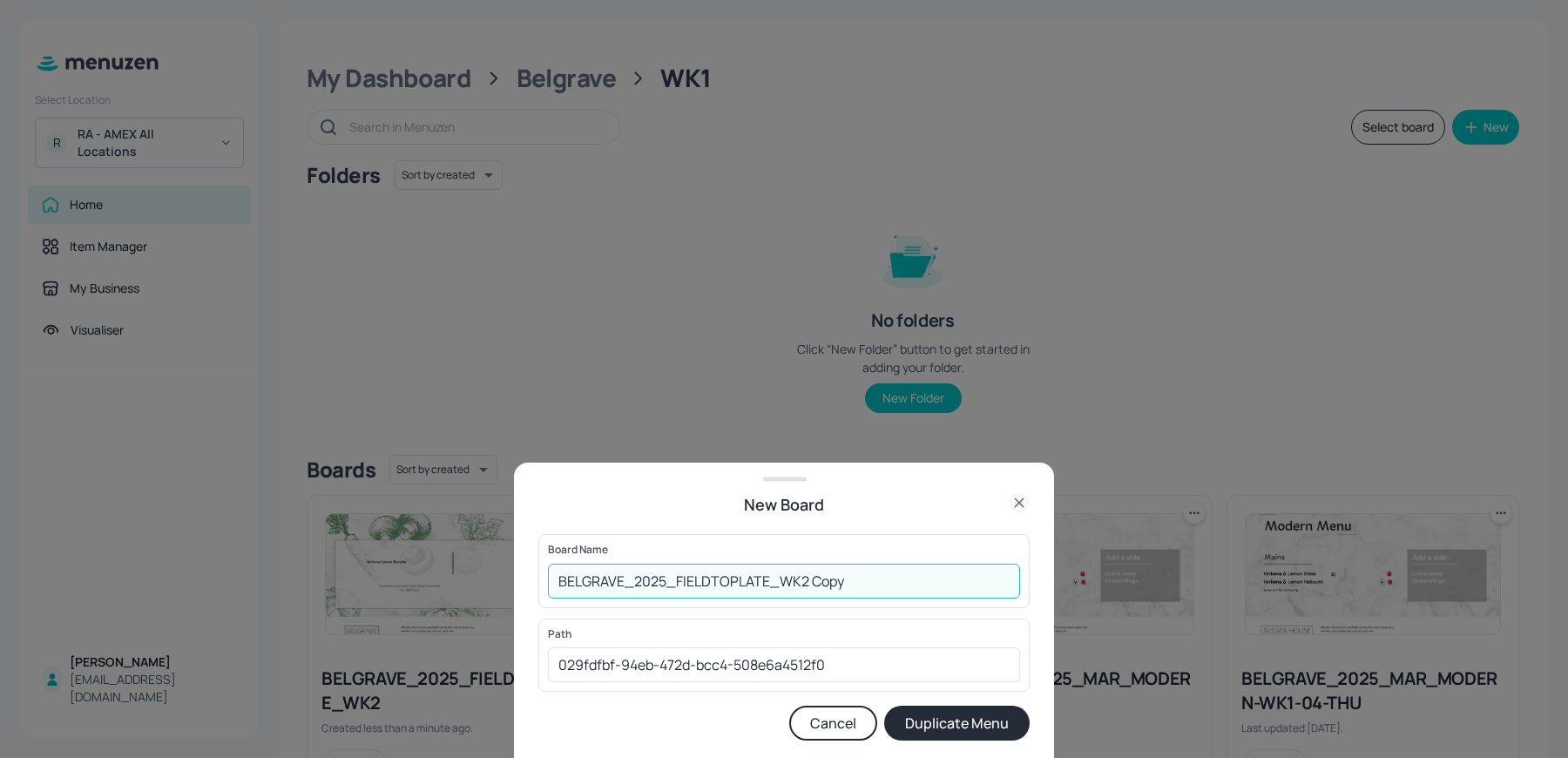
drag, startPoint x: 802, startPoint y: 580, endPoint x: 893, endPoint y: 593, distance: 91.9
click at [893, 593] on input "BELGRAVE_2025_FIELDTOPLATE_WK2 Copy" at bounding box center [784, 581] width 472 height 34
type input "BELGRAVE_2025_FIELDTOPLATE_WK3"
click at [924, 733] on button "Duplicate Menu" at bounding box center [957, 724] width 145 height 34
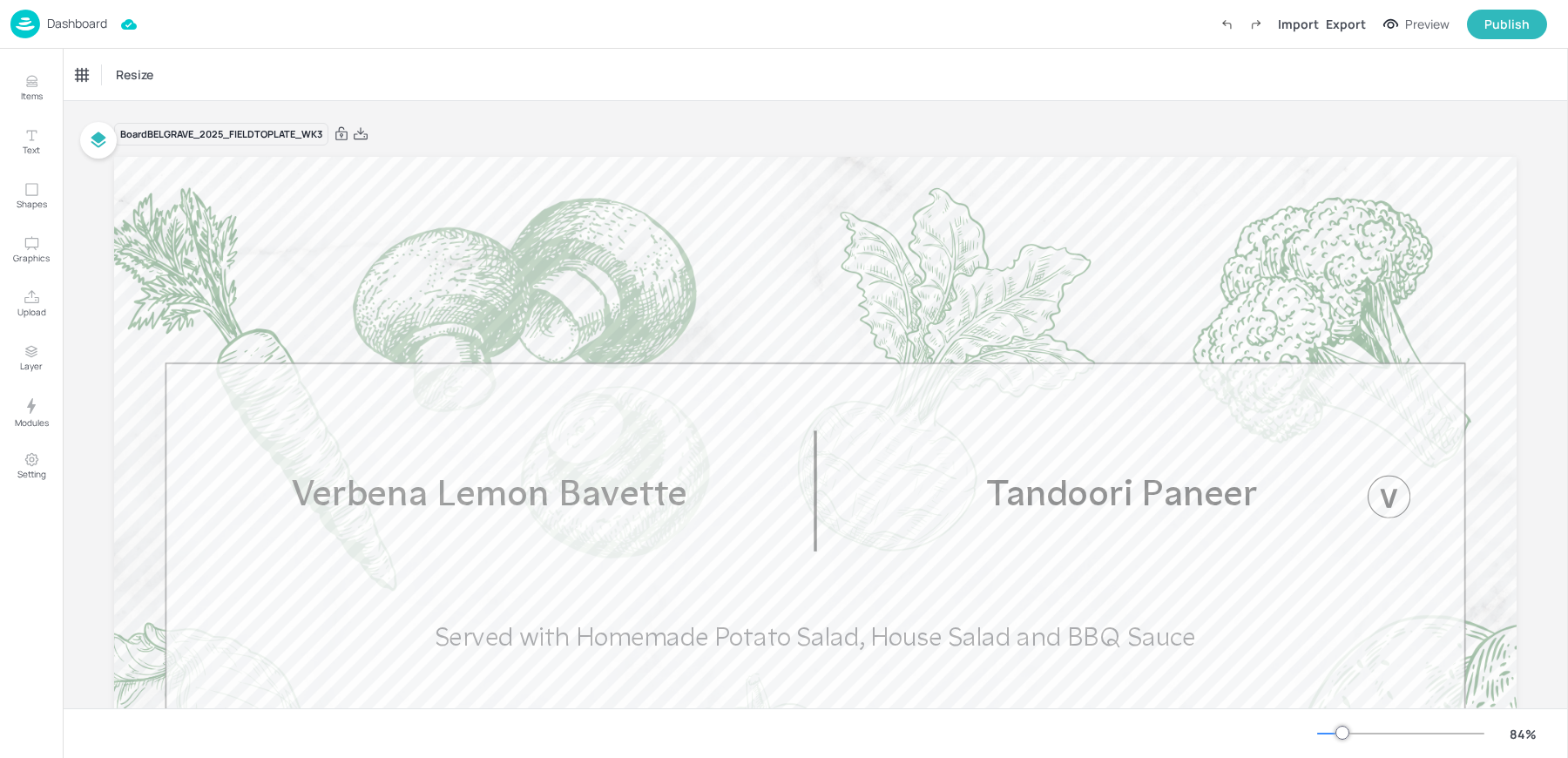
click at [32, 15] on img at bounding box center [25, 24] width 30 height 29
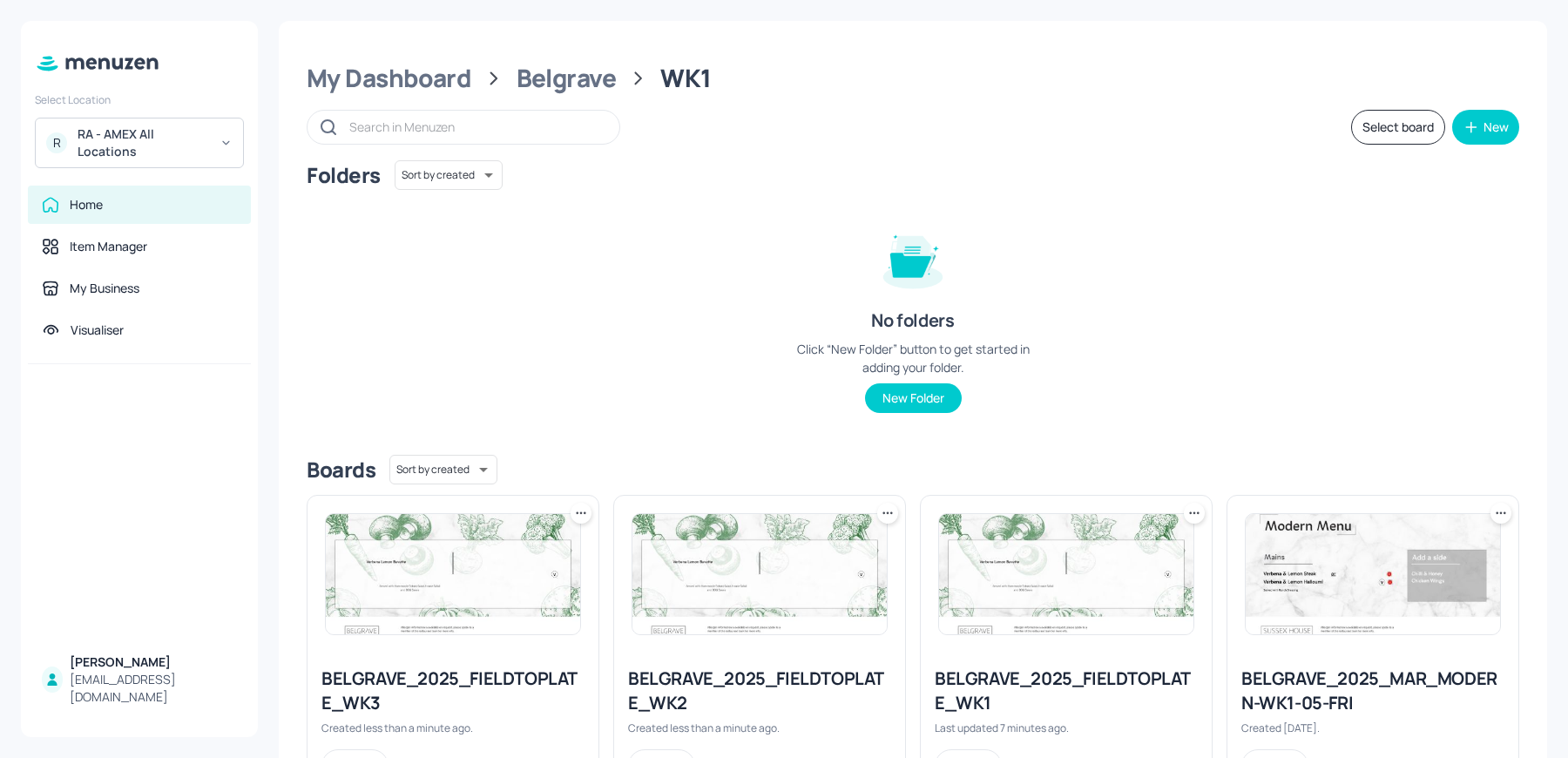
click at [572, 509] on icon at bounding box center [581, 513] width 17 height 17
click at [516, 569] on div "Duplicate" at bounding box center [514, 577] width 140 height 30
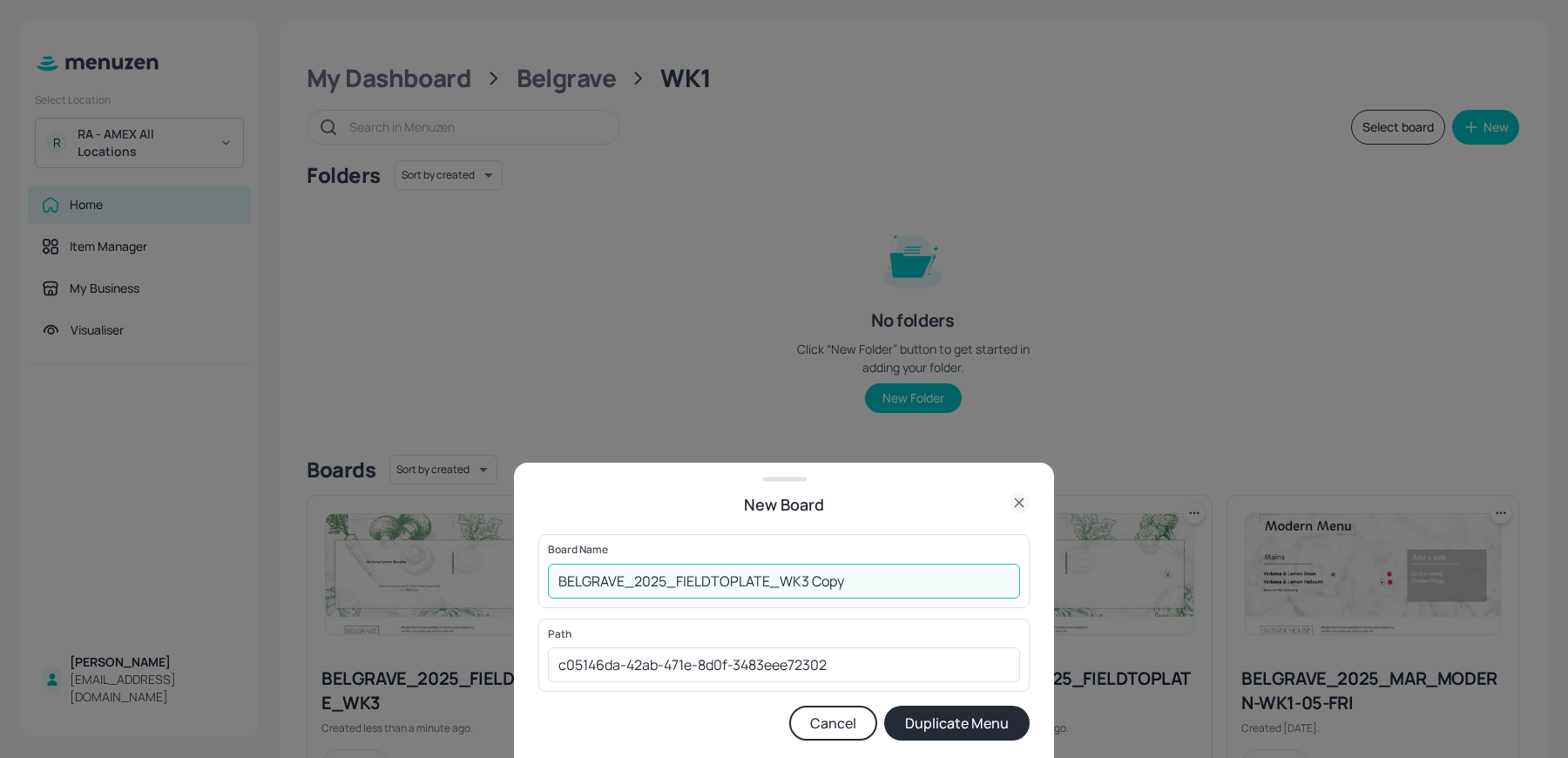
drag, startPoint x: 796, startPoint y: 585, endPoint x: 902, endPoint y: 608, distance: 108.5
click at [902, 608] on div "Board Name BELGRAVE_2025_FIELDTOPLATE_WK3 Copy ​" at bounding box center [784, 571] width 491 height 74
type input "BELGRAVE_2025_FIELDTOPLATE_WK4"
click at [938, 734] on button "Duplicate Menu" at bounding box center [957, 724] width 145 height 34
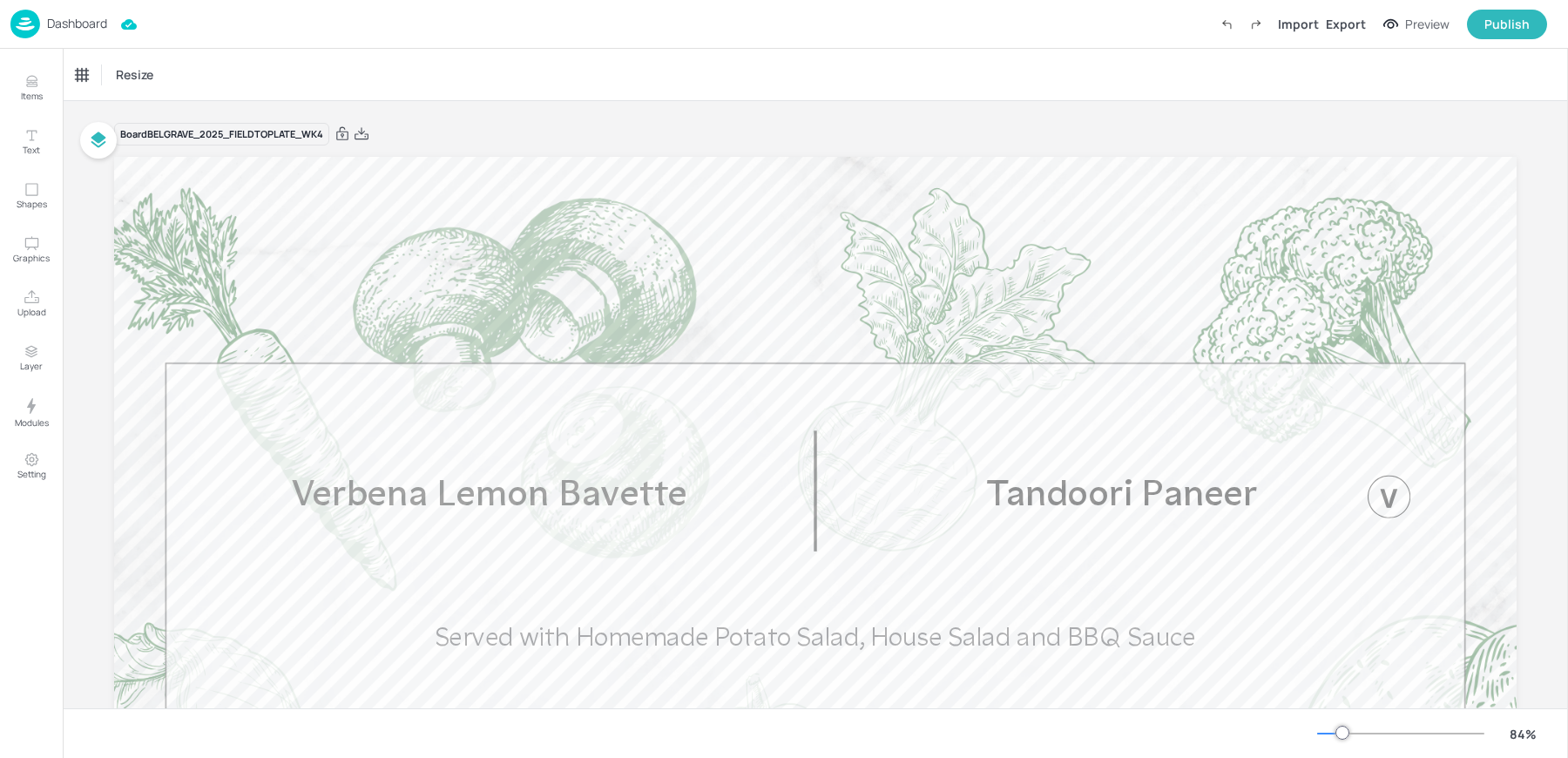
click at [75, 18] on p "Dashboard" at bounding box center [76, 23] width 60 height 12
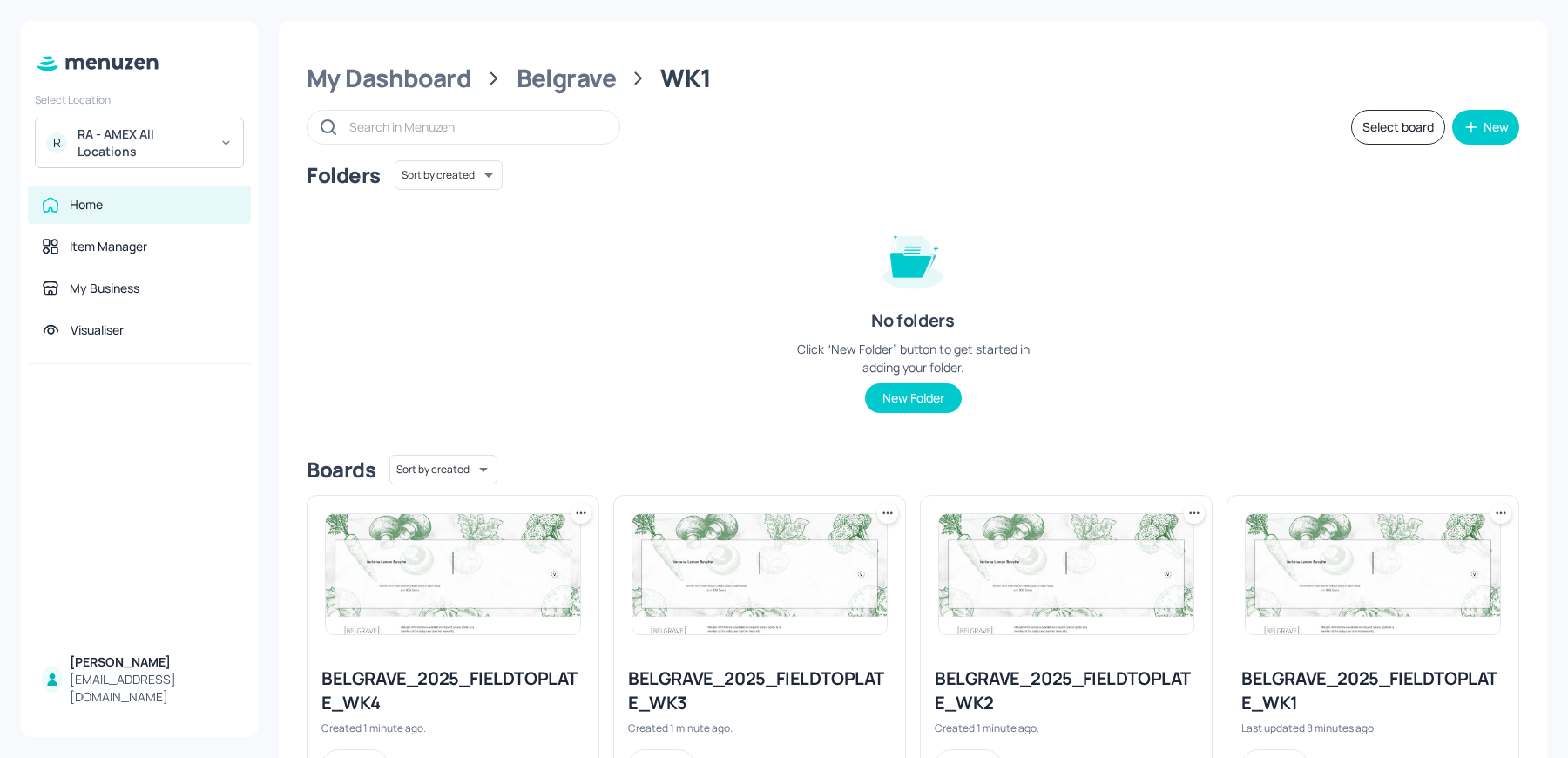
click at [579, 508] on icon at bounding box center [581, 513] width 17 height 17
click at [500, 599] on div "Move" at bounding box center [514, 607] width 140 height 30
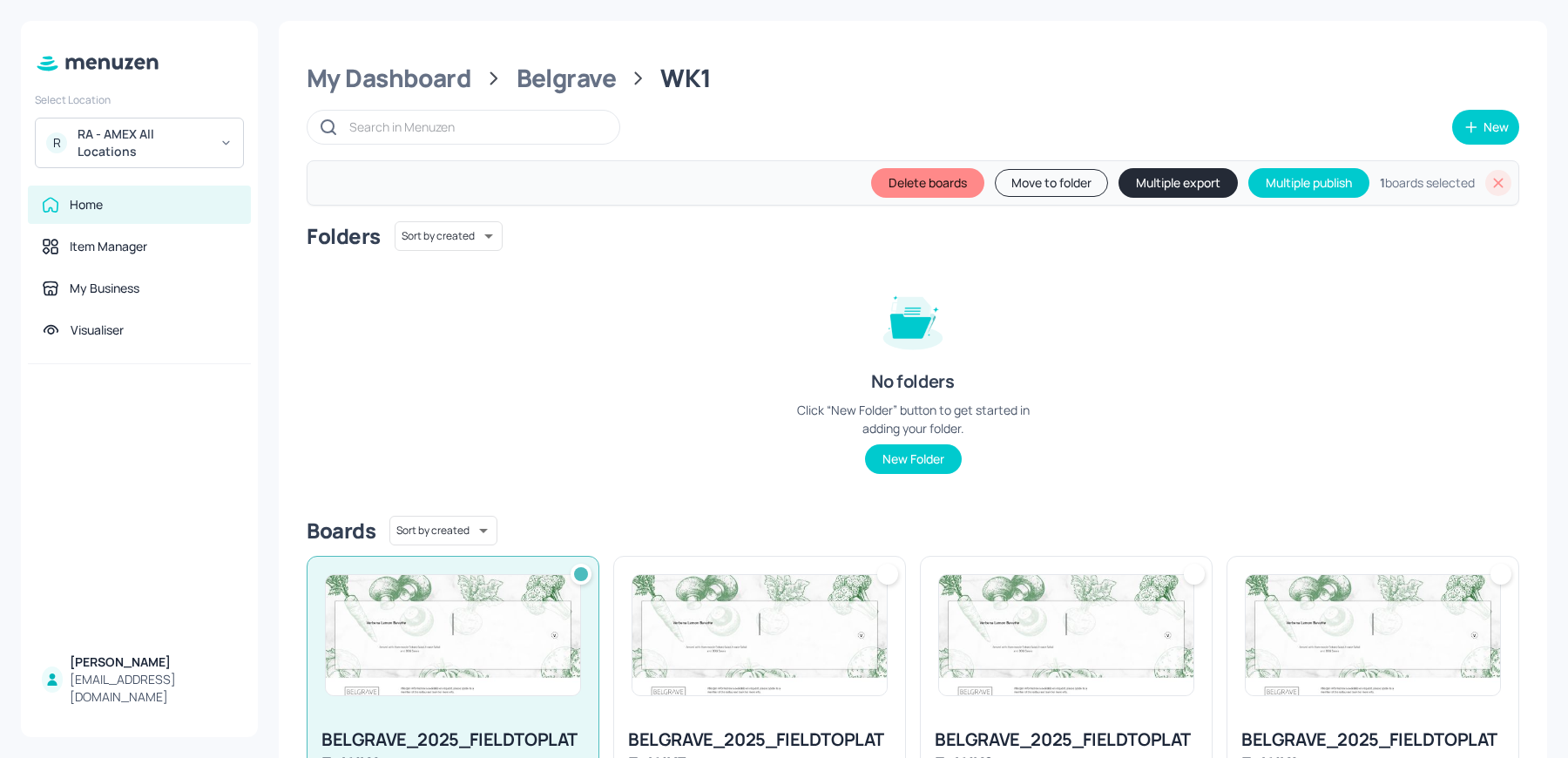
click at [1005, 170] on button "Move to folder" at bounding box center [1051, 183] width 114 height 28
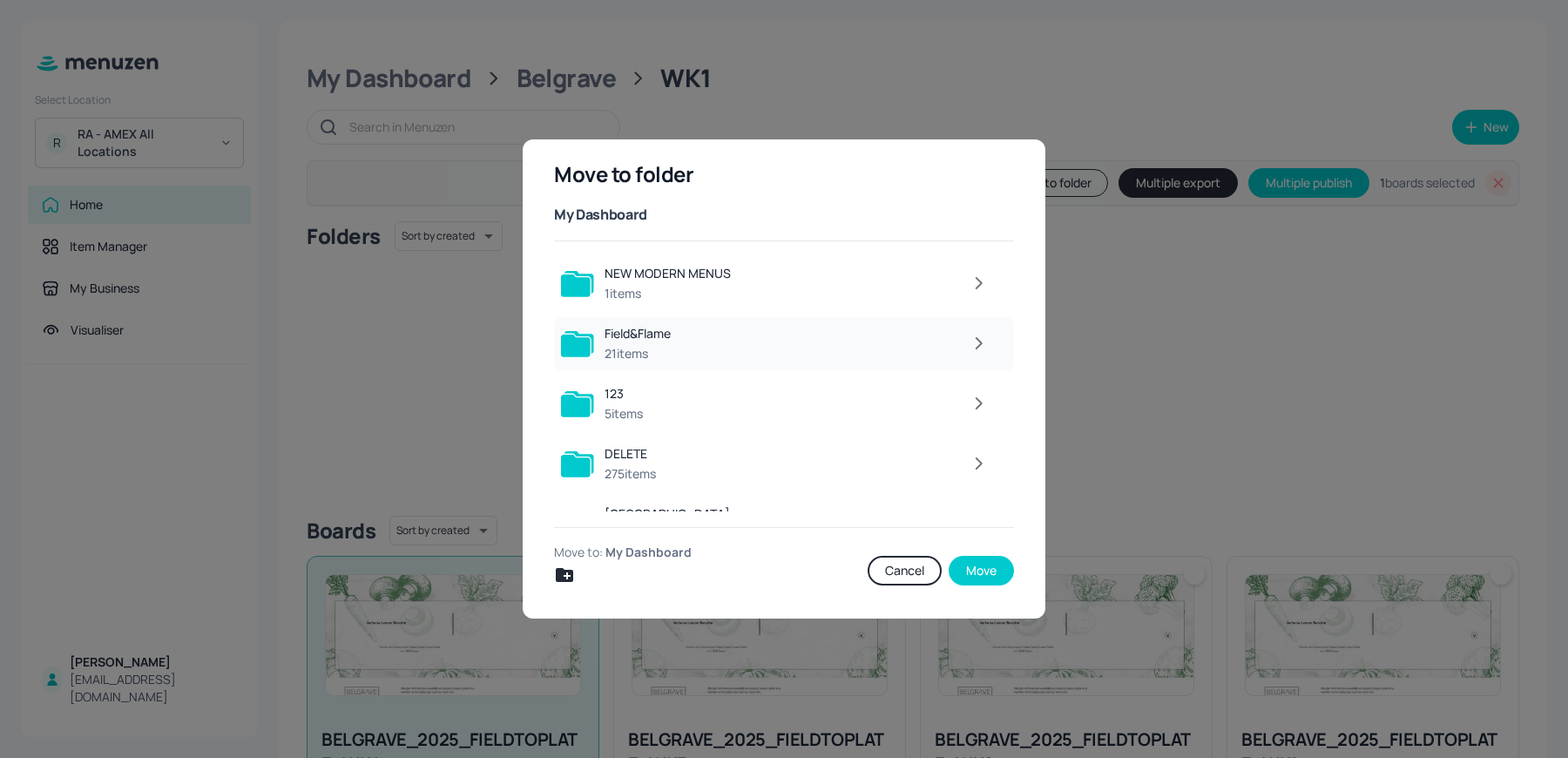
scroll to position [158, 0]
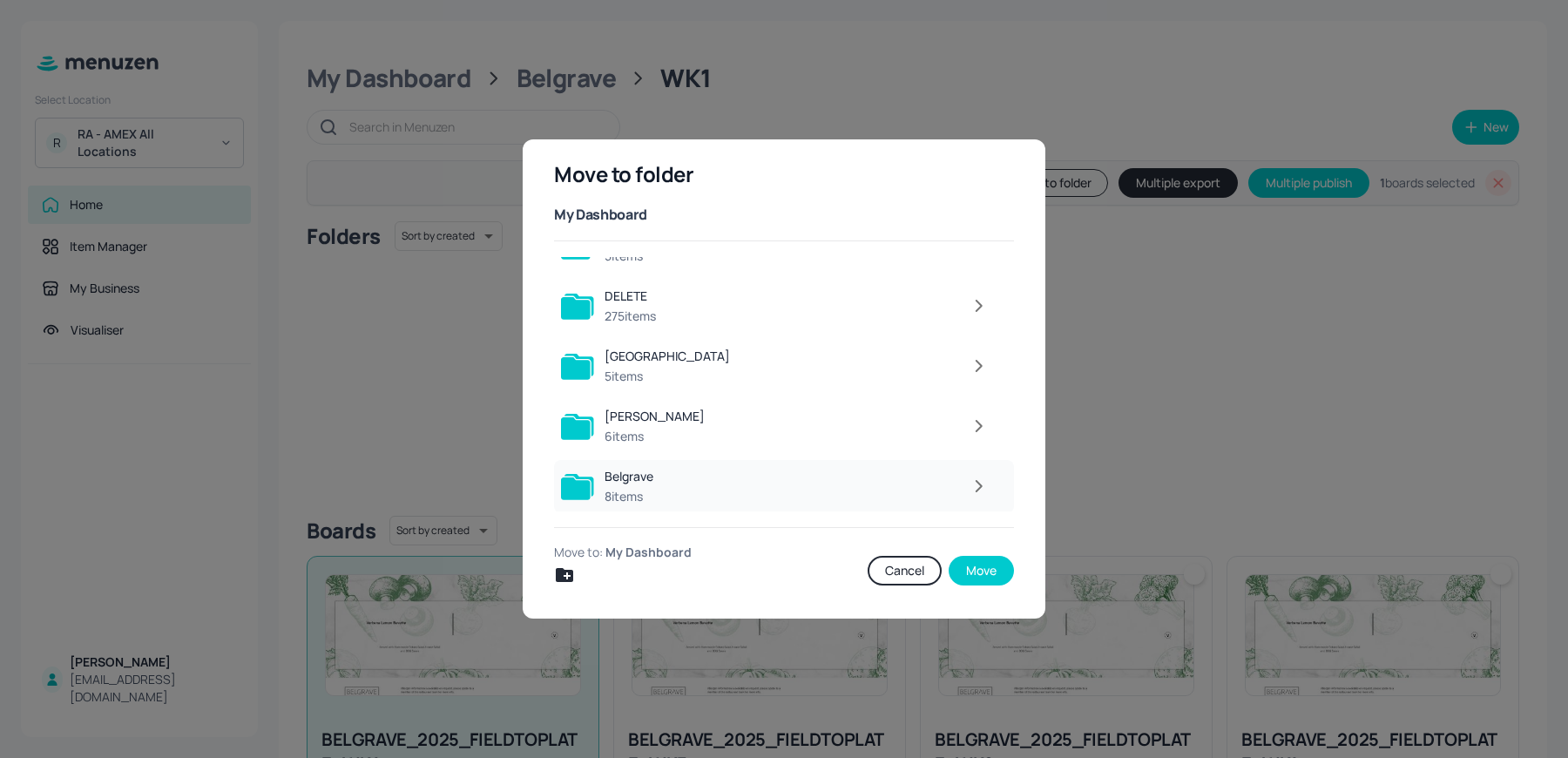
click at [980, 491] on icon "button" at bounding box center [978, 487] width 22 height 21
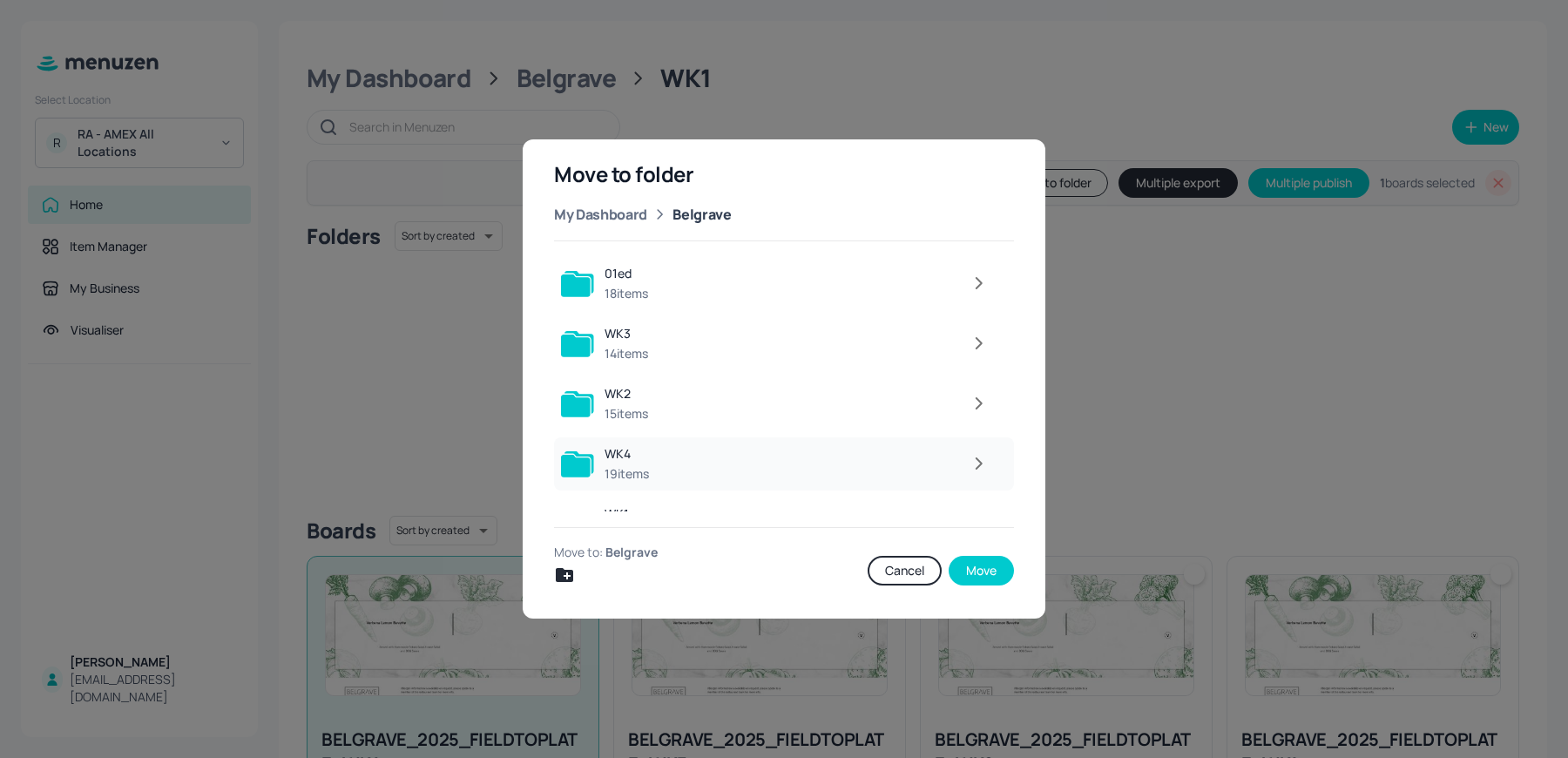
click at [668, 477] on div at bounding box center [828, 464] width 338 height 34
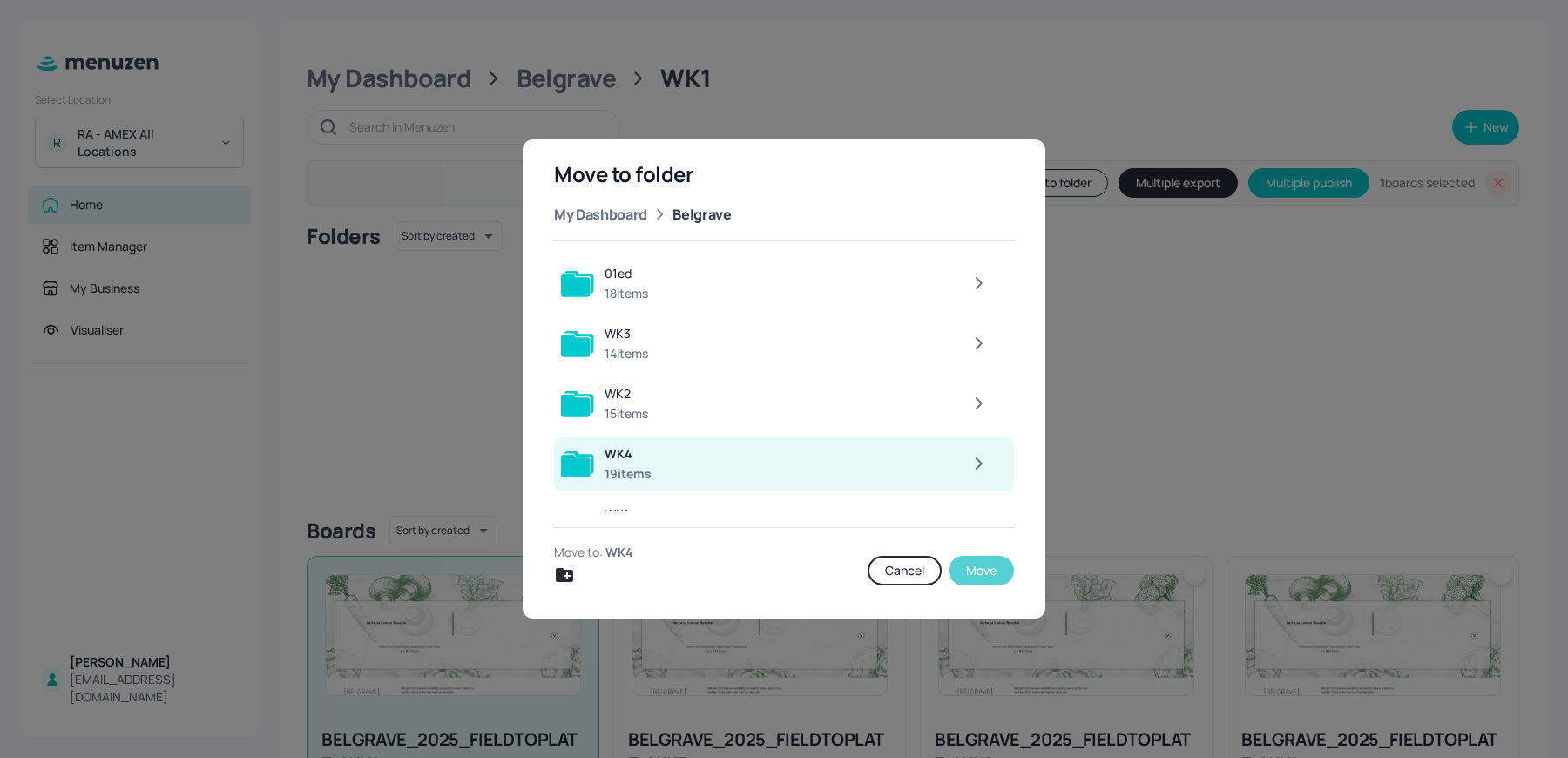
click at [992, 569] on button "Move" at bounding box center [981, 571] width 65 height 30
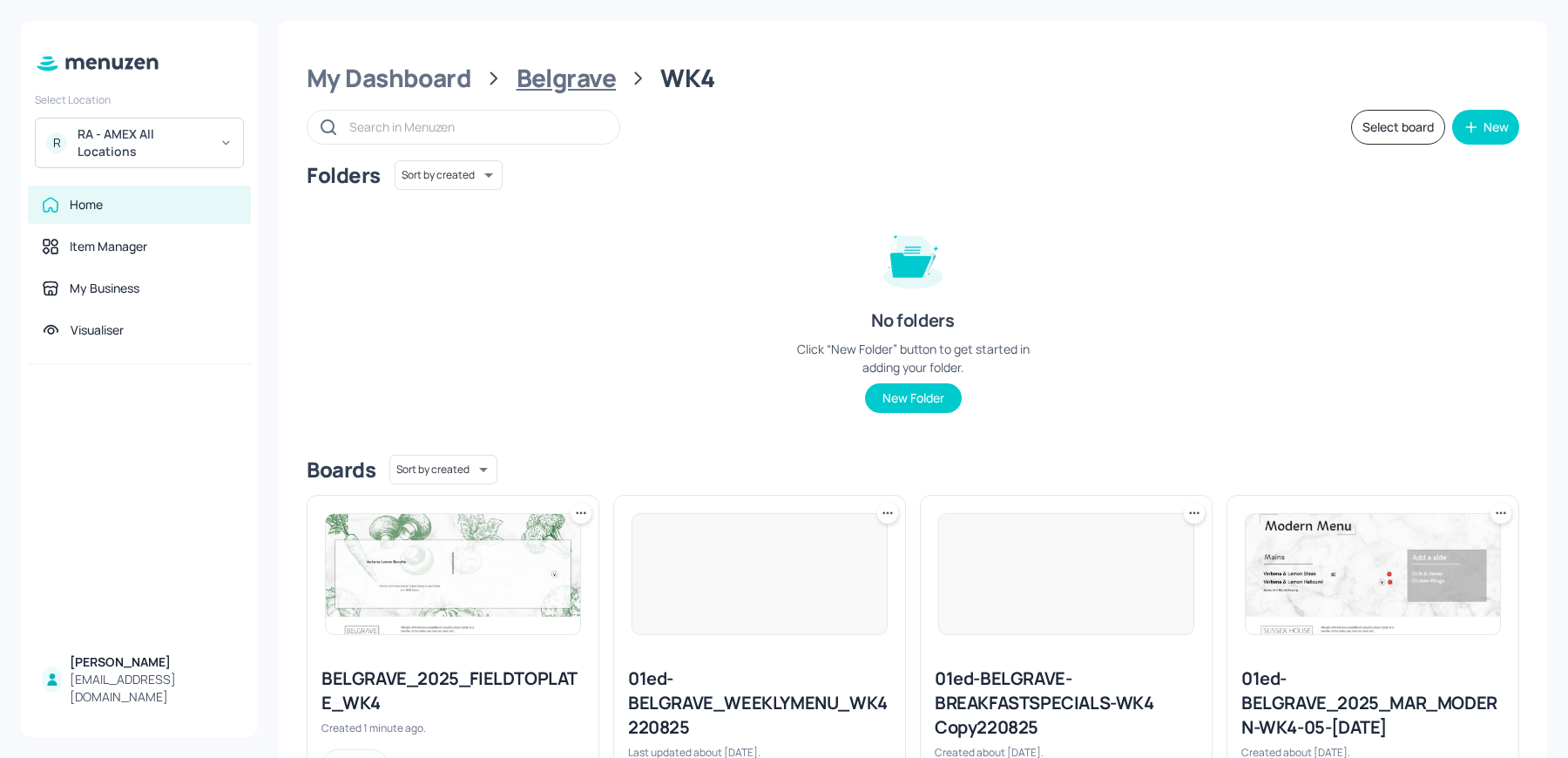
click at [551, 73] on div "Belgrave" at bounding box center [567, 78] width 100 height 32
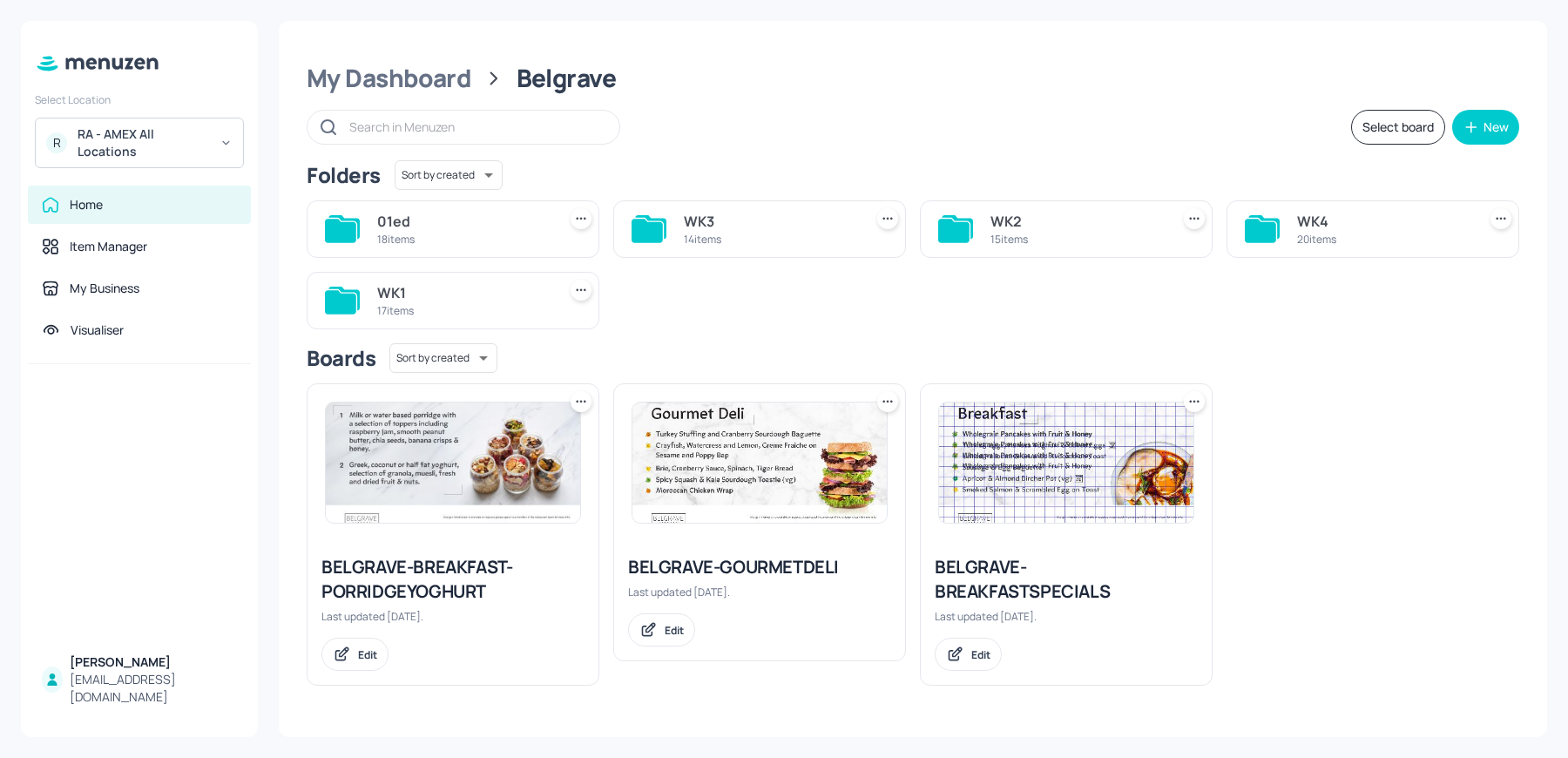
click at [489, 297] on div "WK1" at bounding box center [463, 292] width 173 height 21
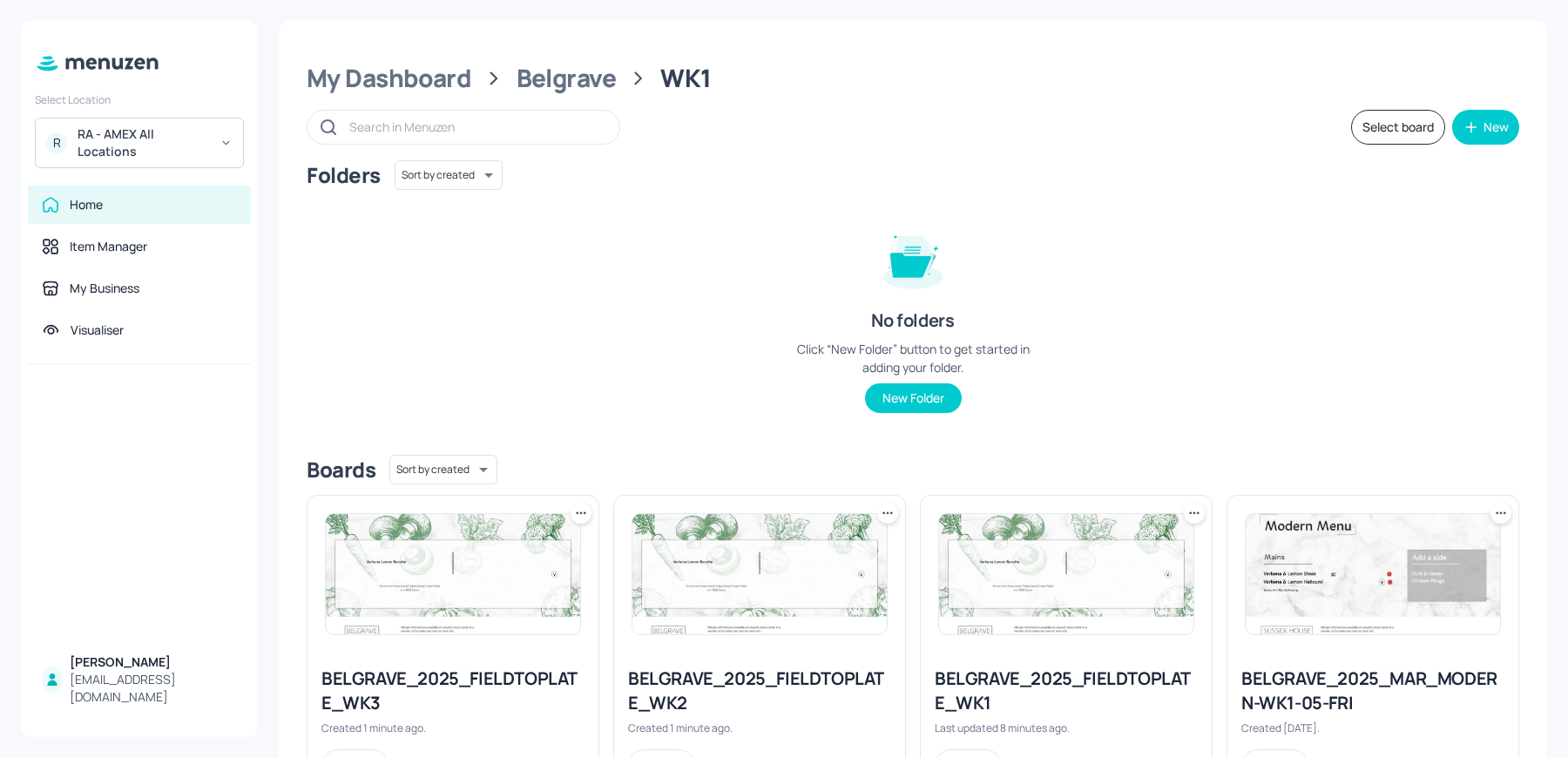
click at [584, 509] on icon at bounding box center [581, 513] width 17 height 17
click at [517, 581] on div "Duplicate" at bounding box center [514, 577] width 140 height 30
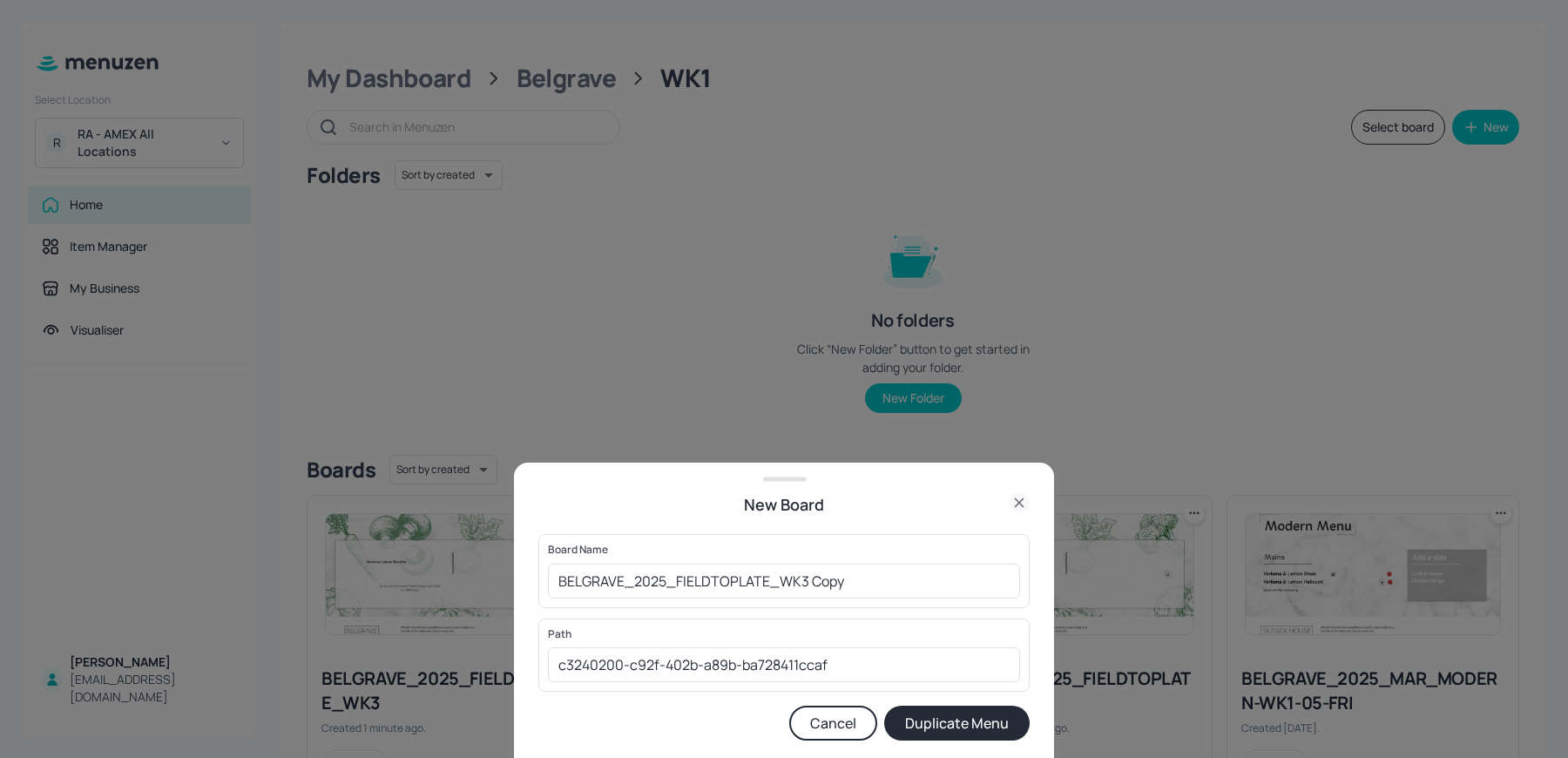
click at [1023, 508] on icon at bounding box center [1020, 503] width 21 height 21
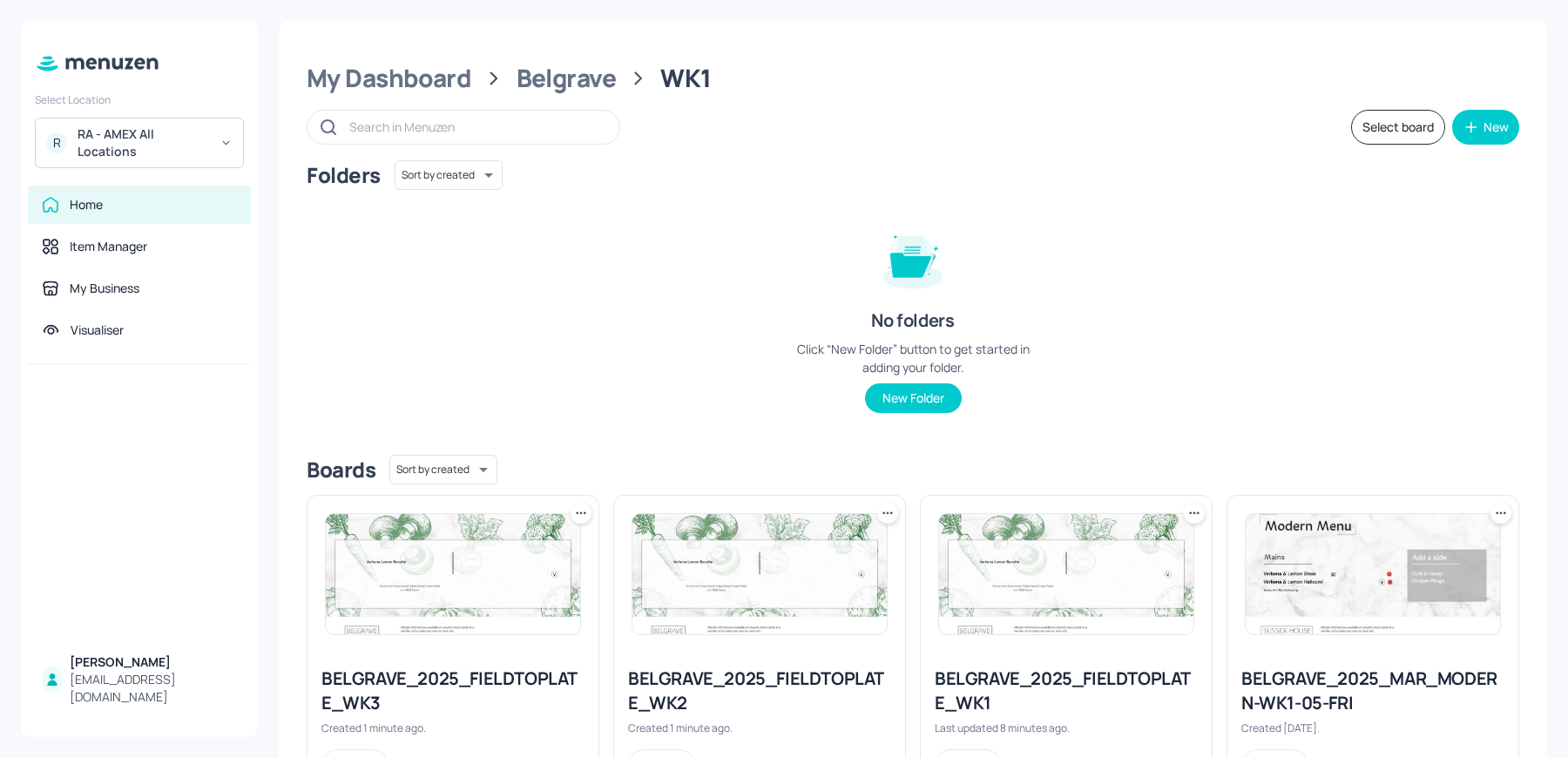
click at [586, 509] on icon at bounding box center [581, 513] width 17 height 17
click at [516, 547] on div "Rename" at bounding box center [514, 548] width 140 height 30
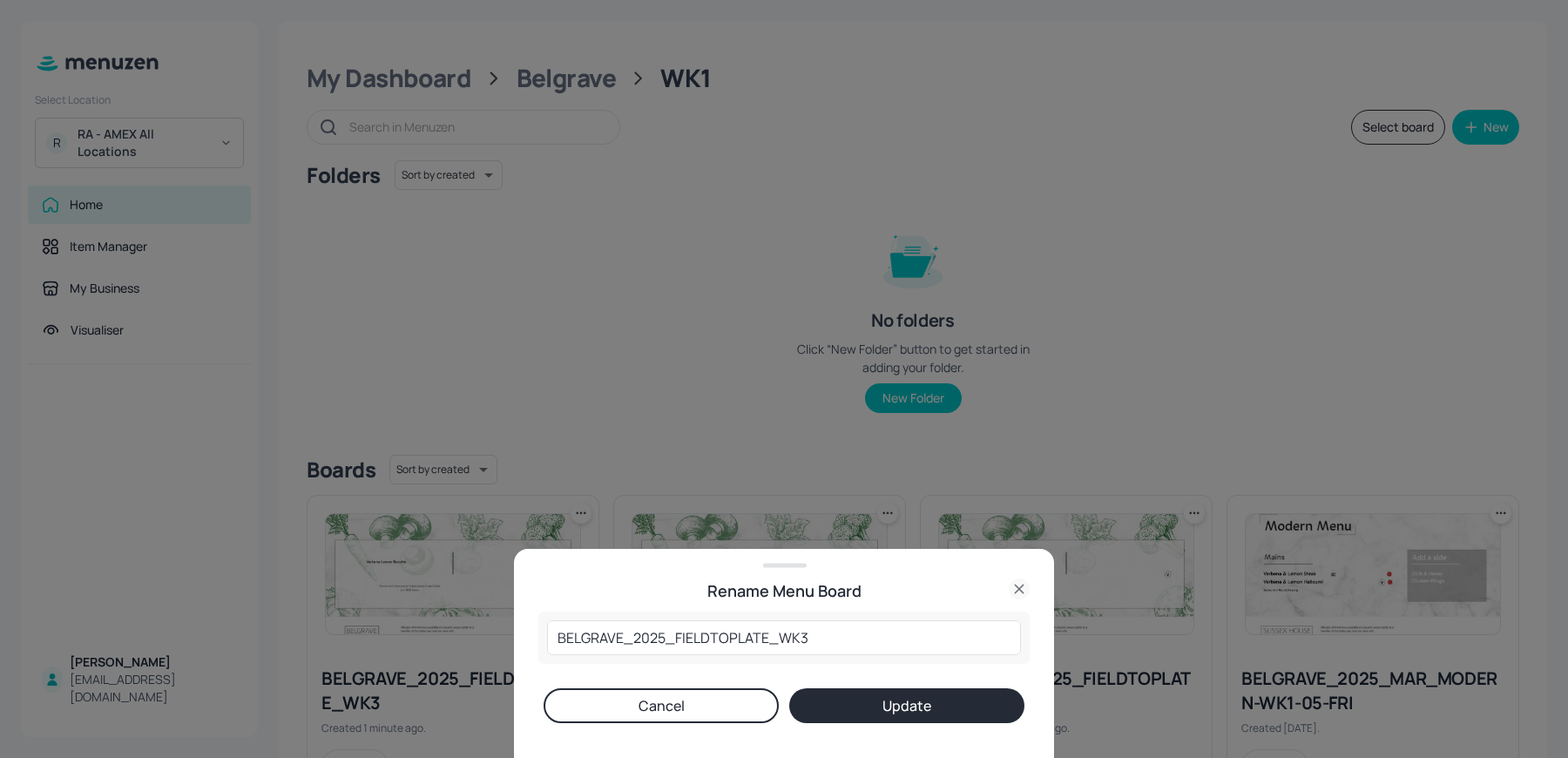
click at [1018, 590] on icon at bounding box center [1019, 589] width 8 height 8
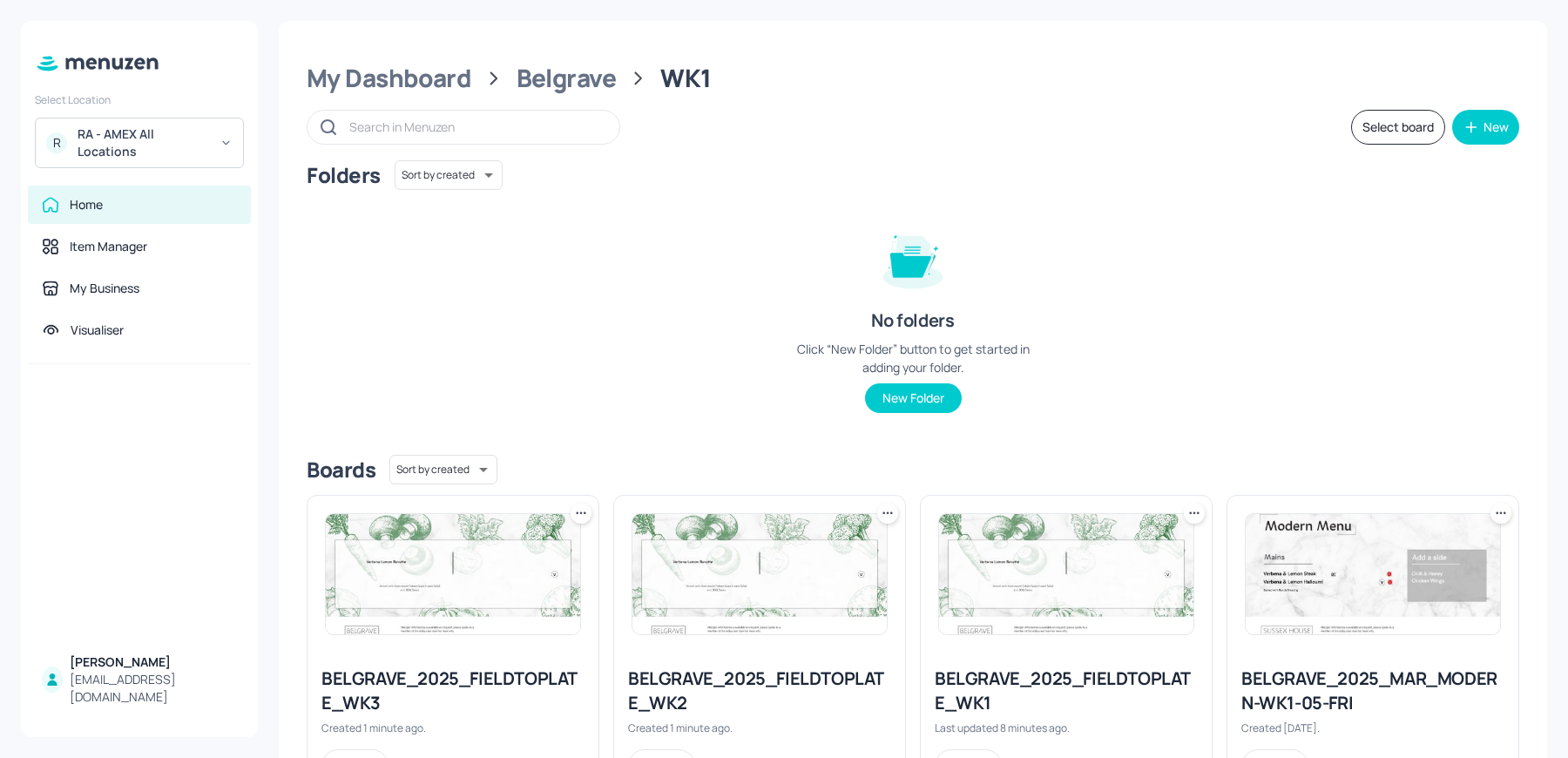
click at [577, 512] on icon at bounding box center [577, 512] width 3 height 3
click at [477, 603] on p "Move" at bounding box center [483, 607] width 26 height 15
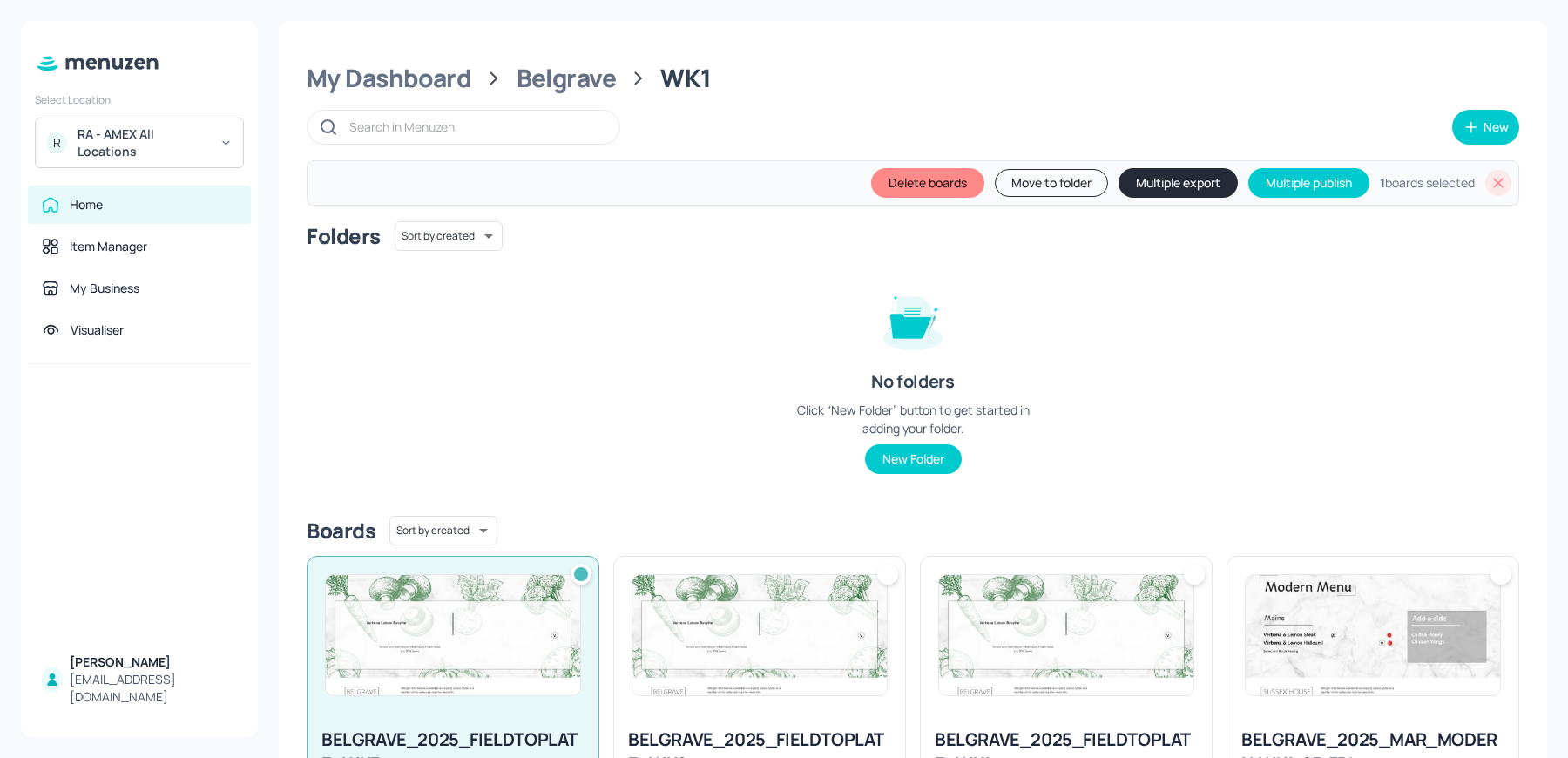
click at [1023, 182] on button "Move to folder" at bounding box center [1051, 183] width 114 height 28
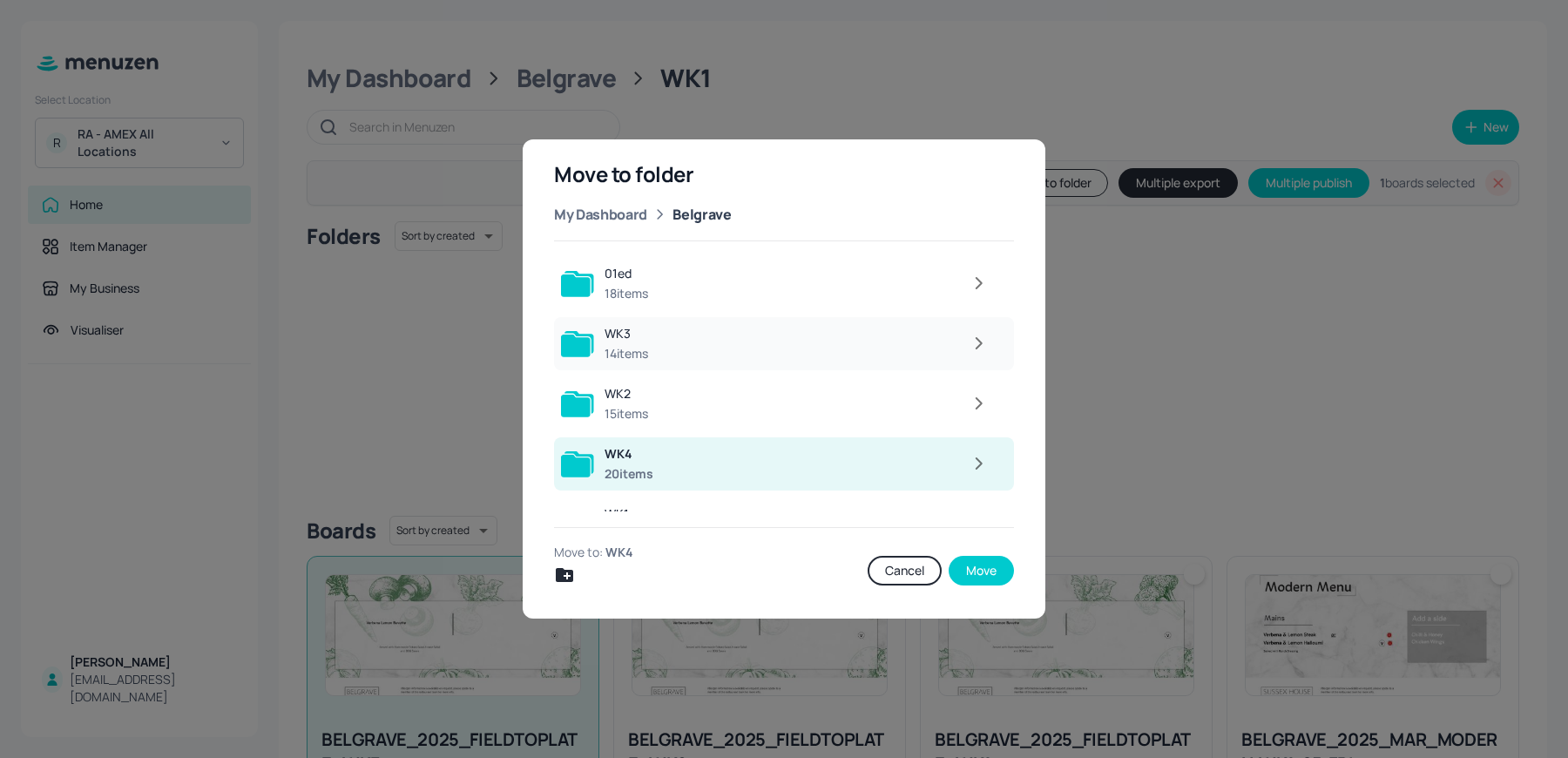
click at [719, 337] on div at bounding box center [827, 343] width 339 height 34
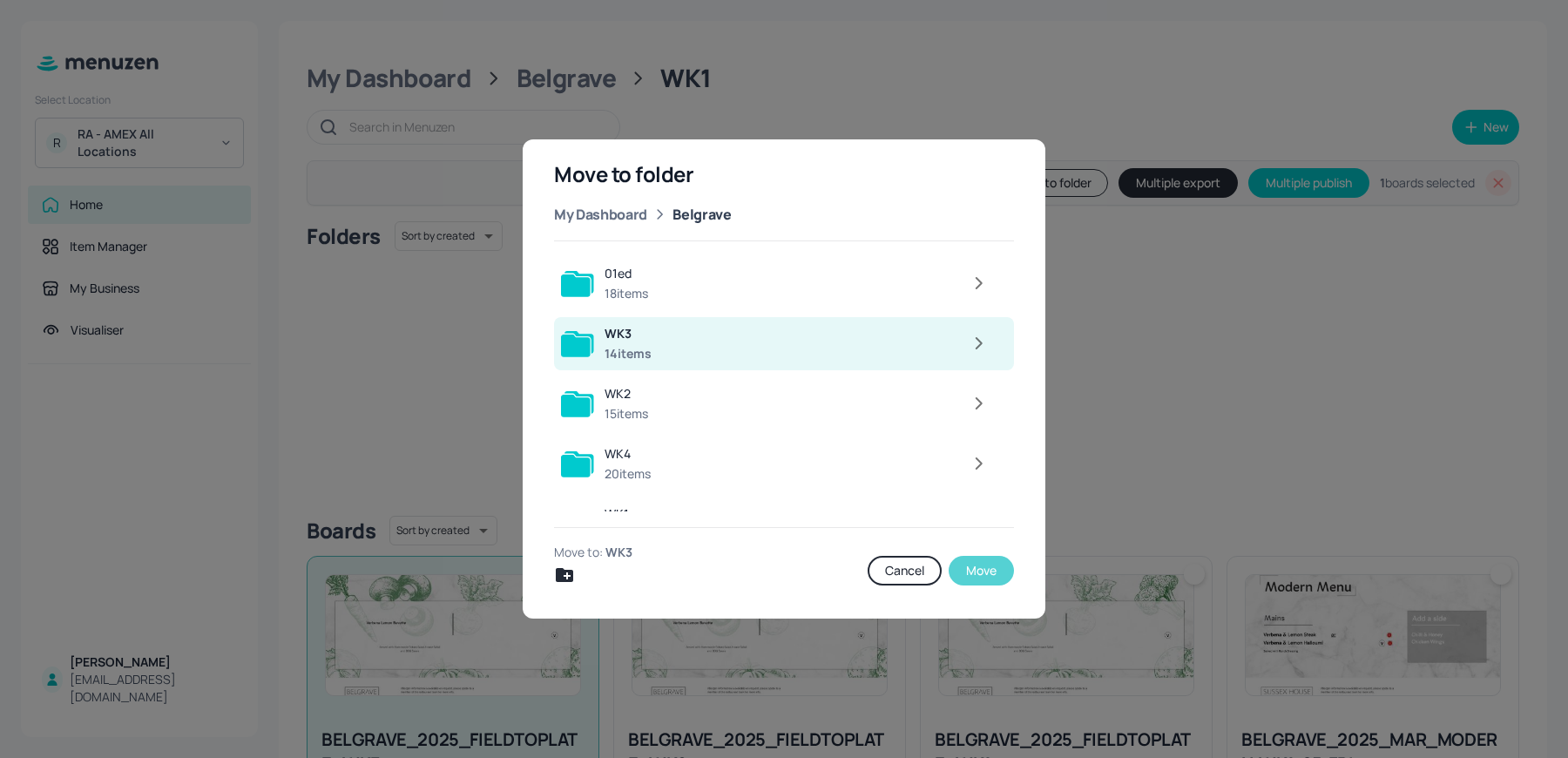
click at [979, 559] on button "Move" at bounding box center [981, 571] width 65 height 30
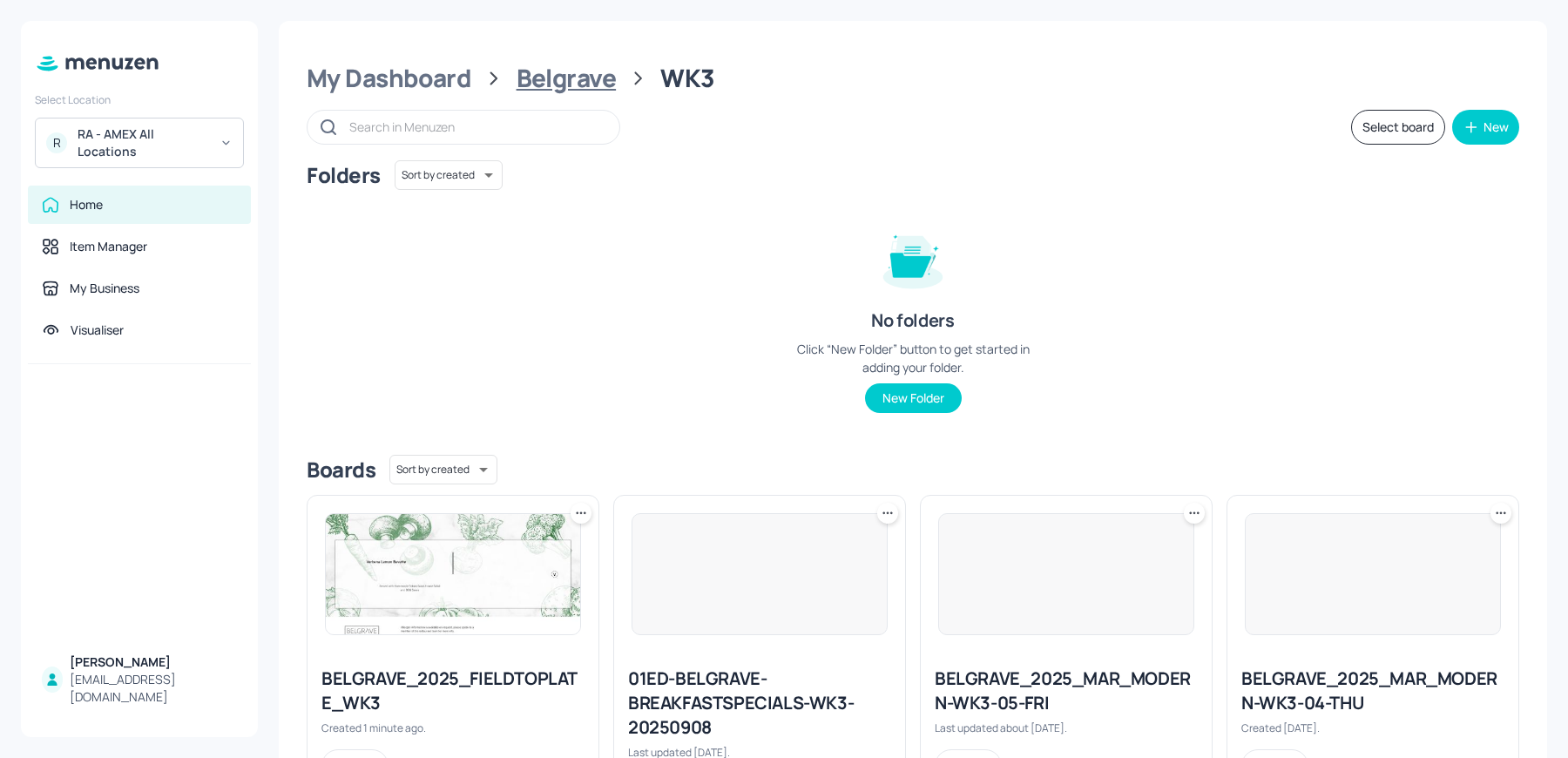
click at [582, 80] on div "Belgrave" at bounding box center [567, 78] width 100 height 32
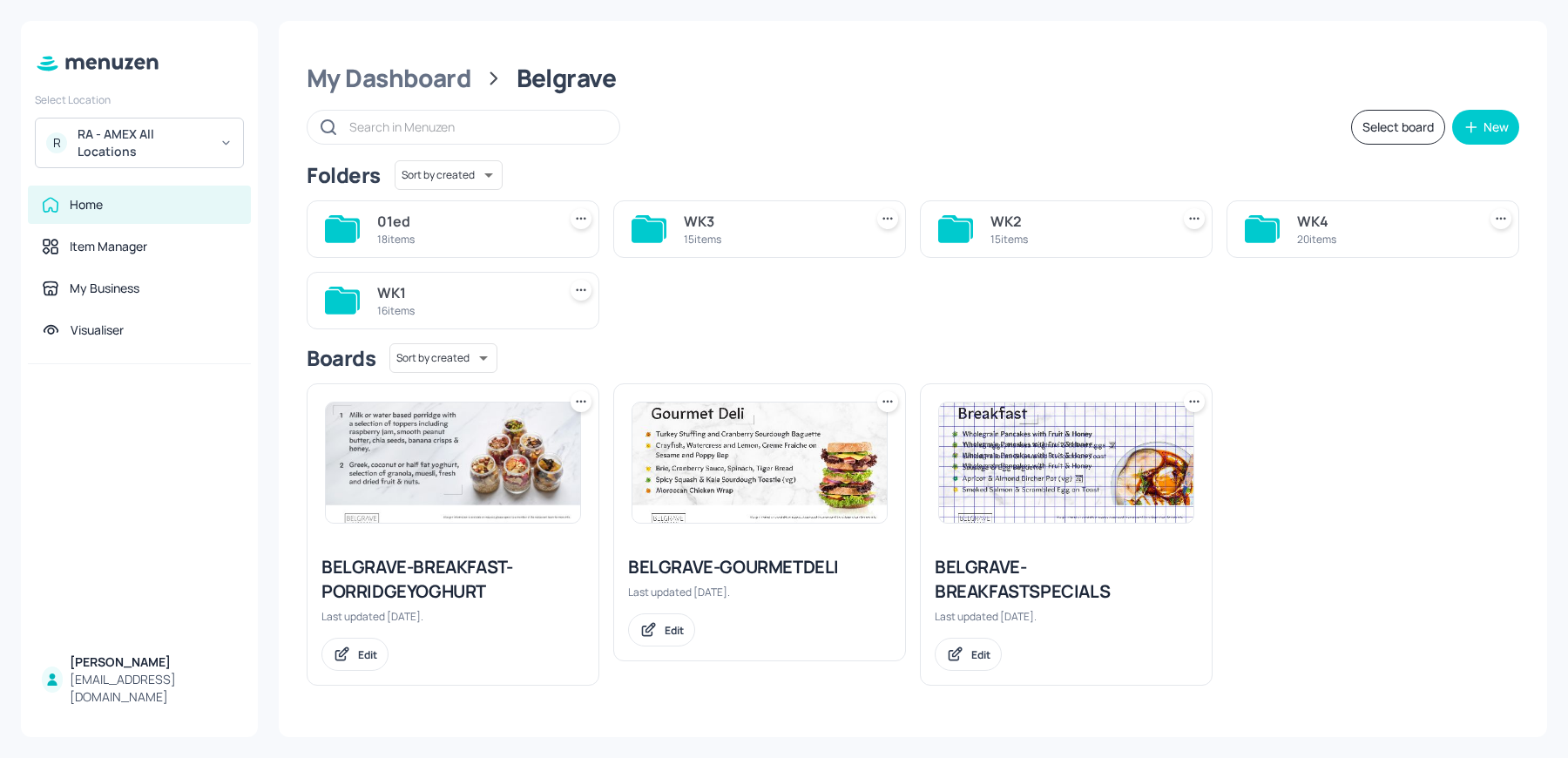
click at [1031, 219] on div "WK2" at bounding box center [1077, 222] width 173 height 21
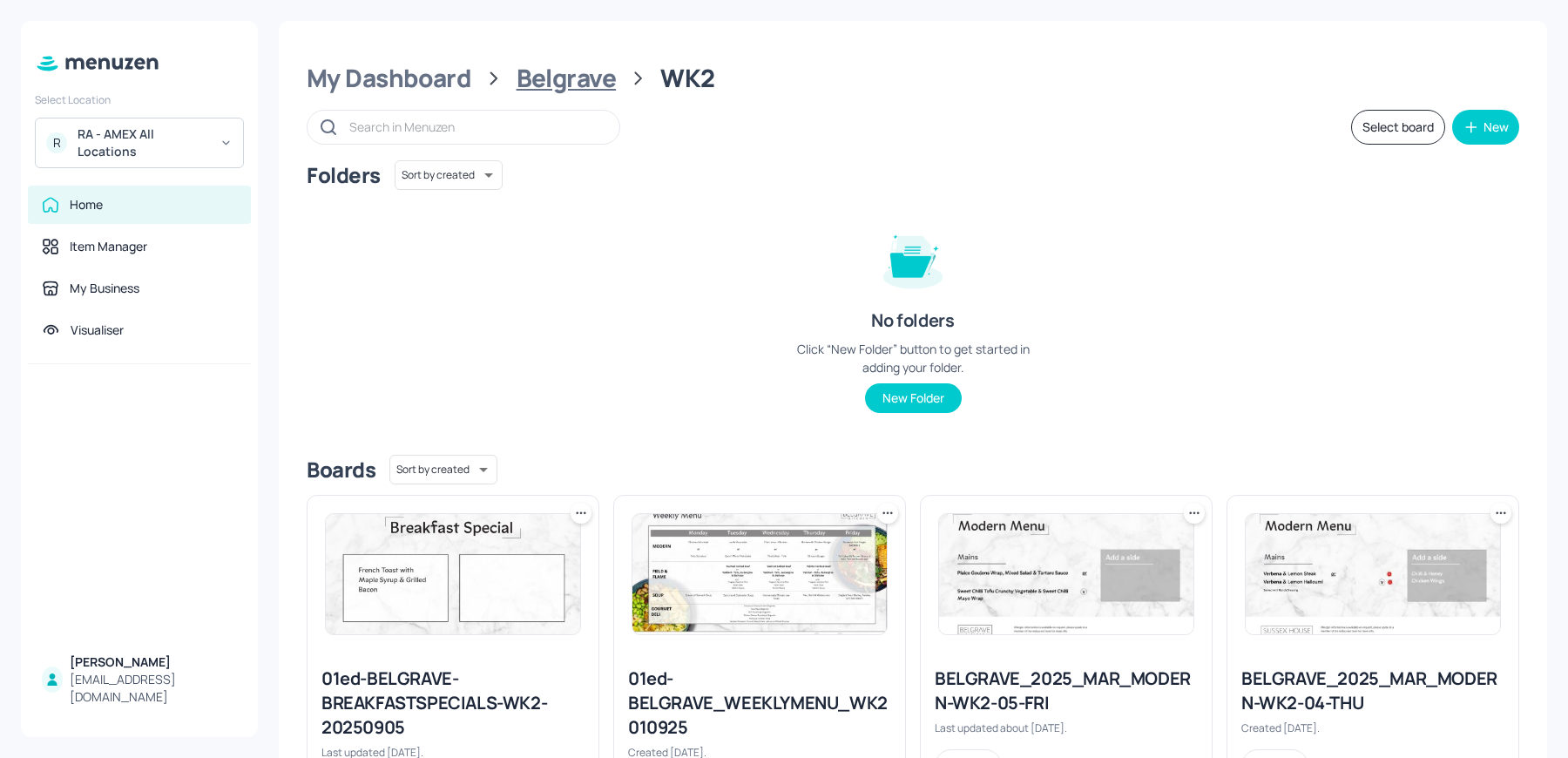
click at [549, 93] on div "Belgrave" at bounding box center [567, 78] width 100 height 32
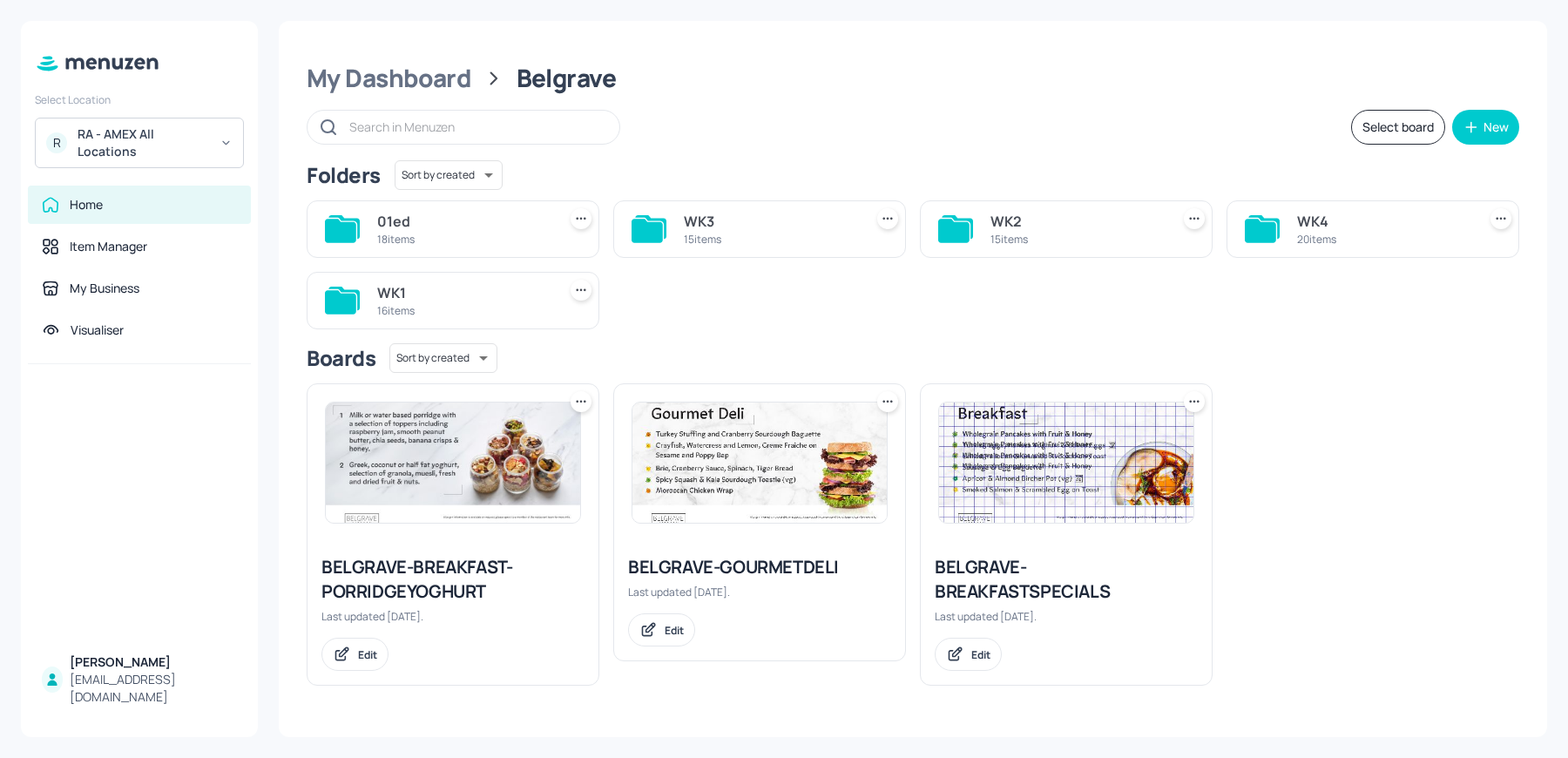
click at [485, 303] on div "16 items" at bounding box center [463, 311] width 173 height 15
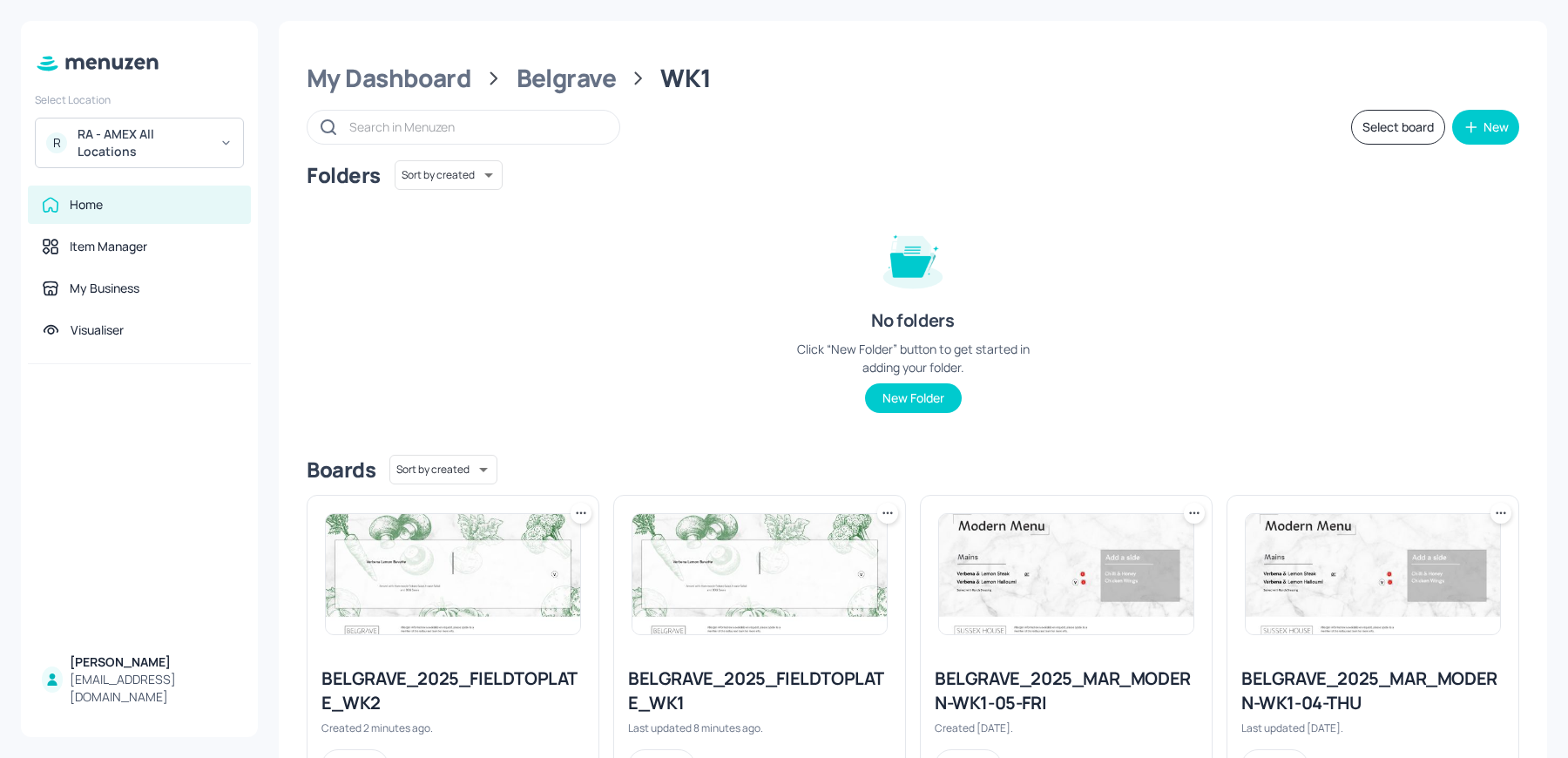
click at [574, 509] on icon at bounding box center [581, 513] width 17 height 17
click at [478, 599] on p "Move" at bounding box center [483, 607] width 26 height 15
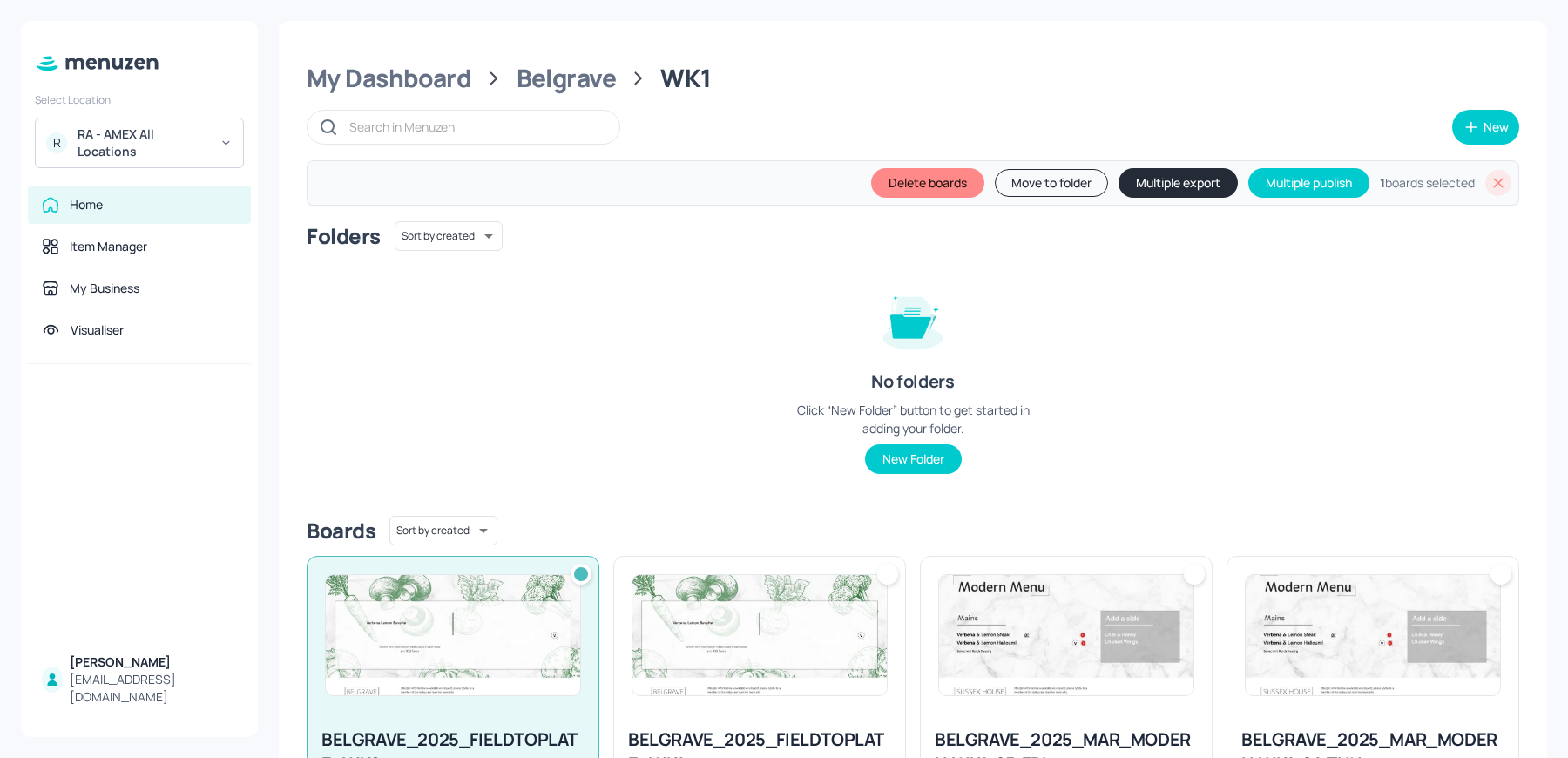
click at [1038, 188] on button "Move to folder" at bounding box center [1051, 183] width 114 height 28
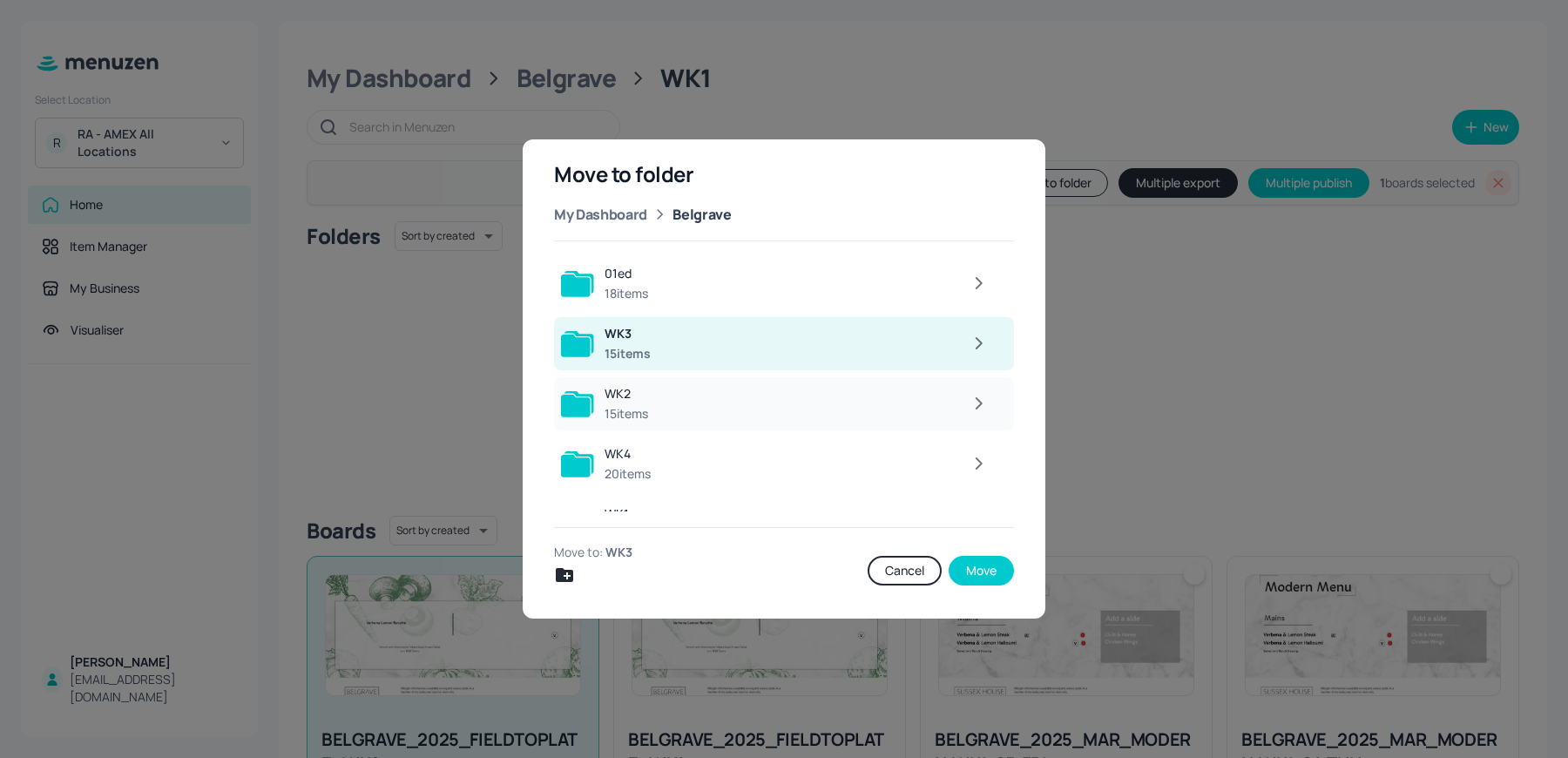
click at [696, 391] on div at bounding box center [827, 403] width 339 height 34
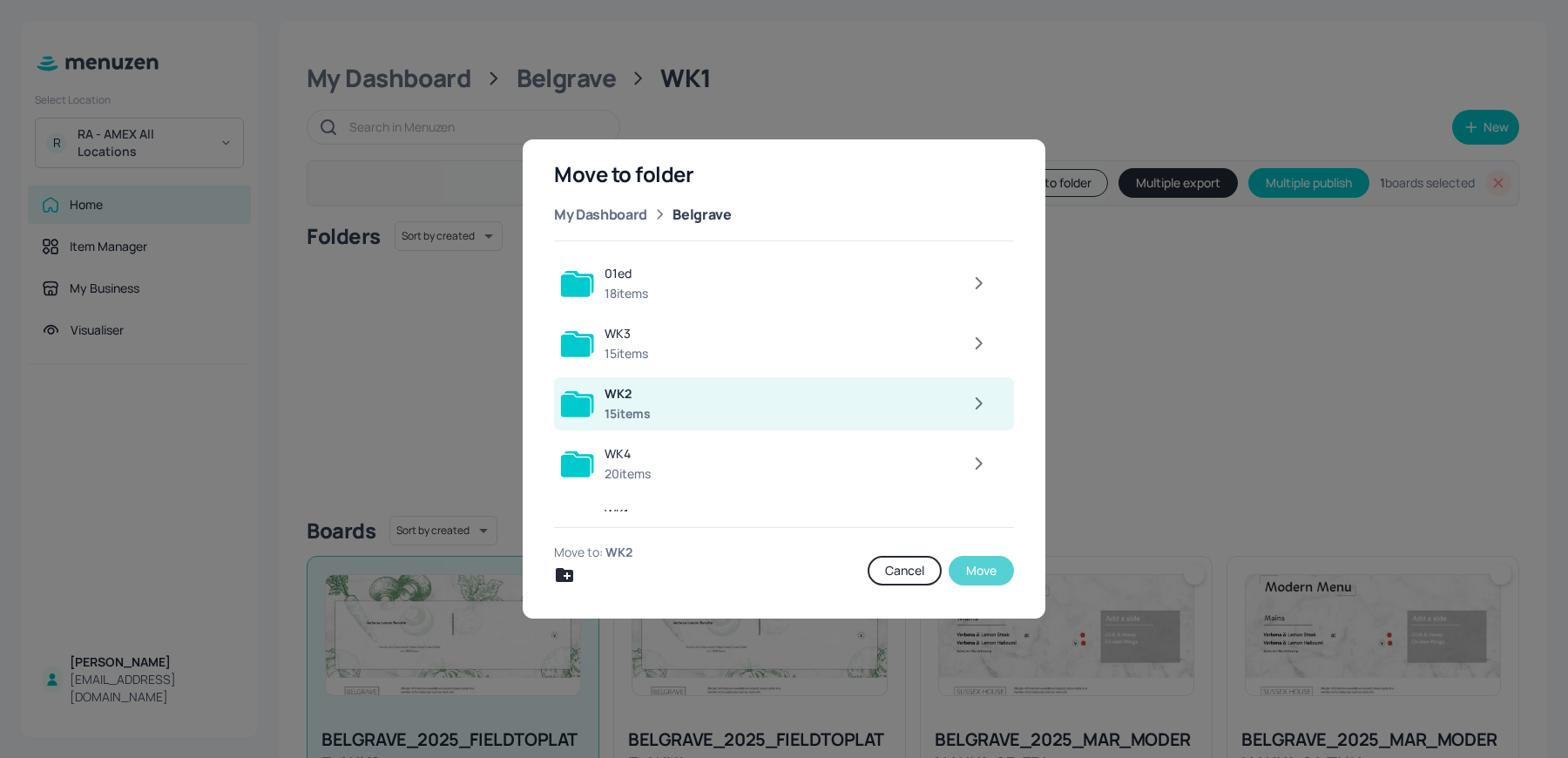
click at [975, 572] on button "Move" at bounding box center [981, 571] width 65 height 30
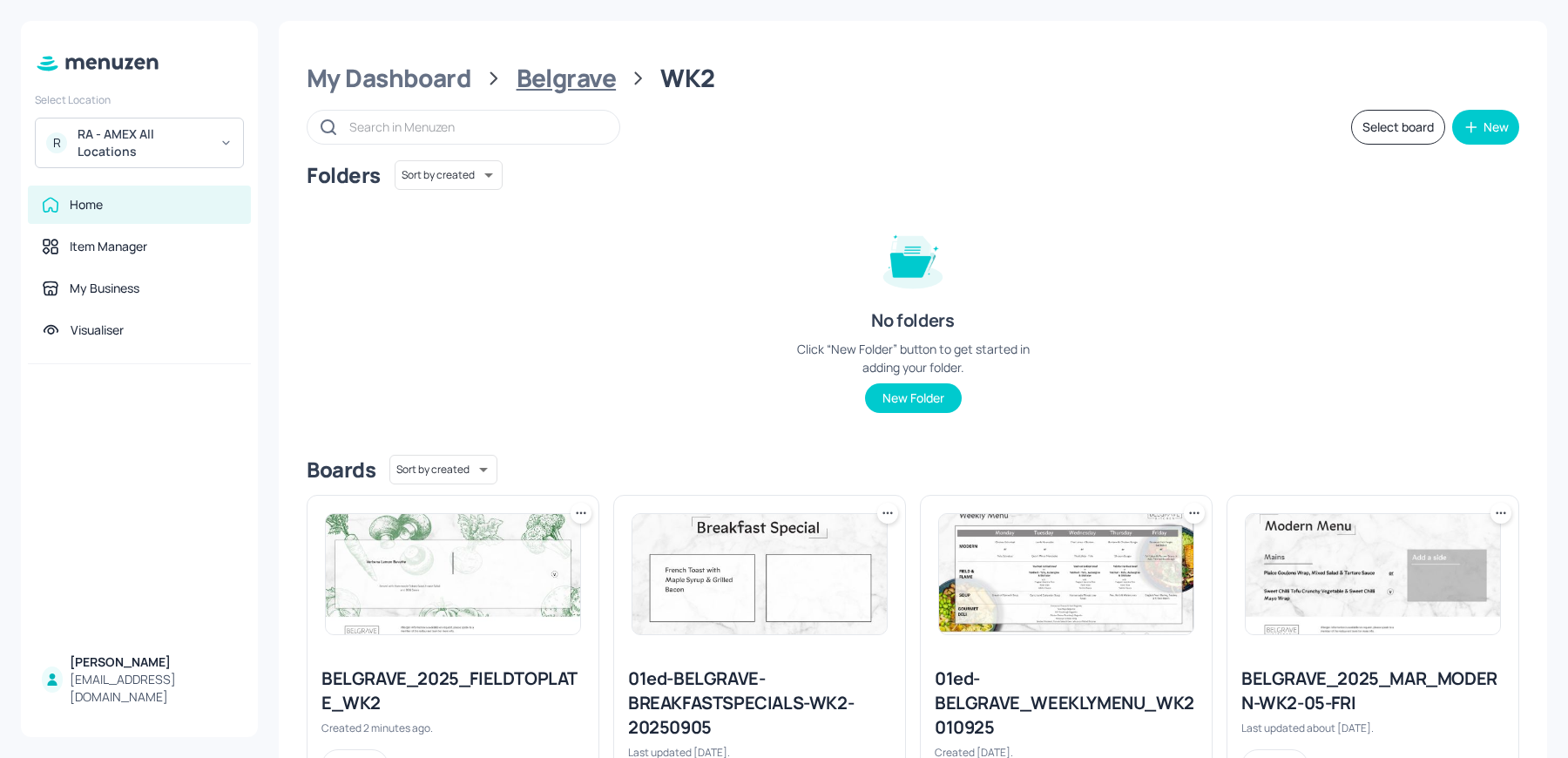
click at [560, 84] on div "Belgrave" at bounding box center [567, 78] width 100 height 32
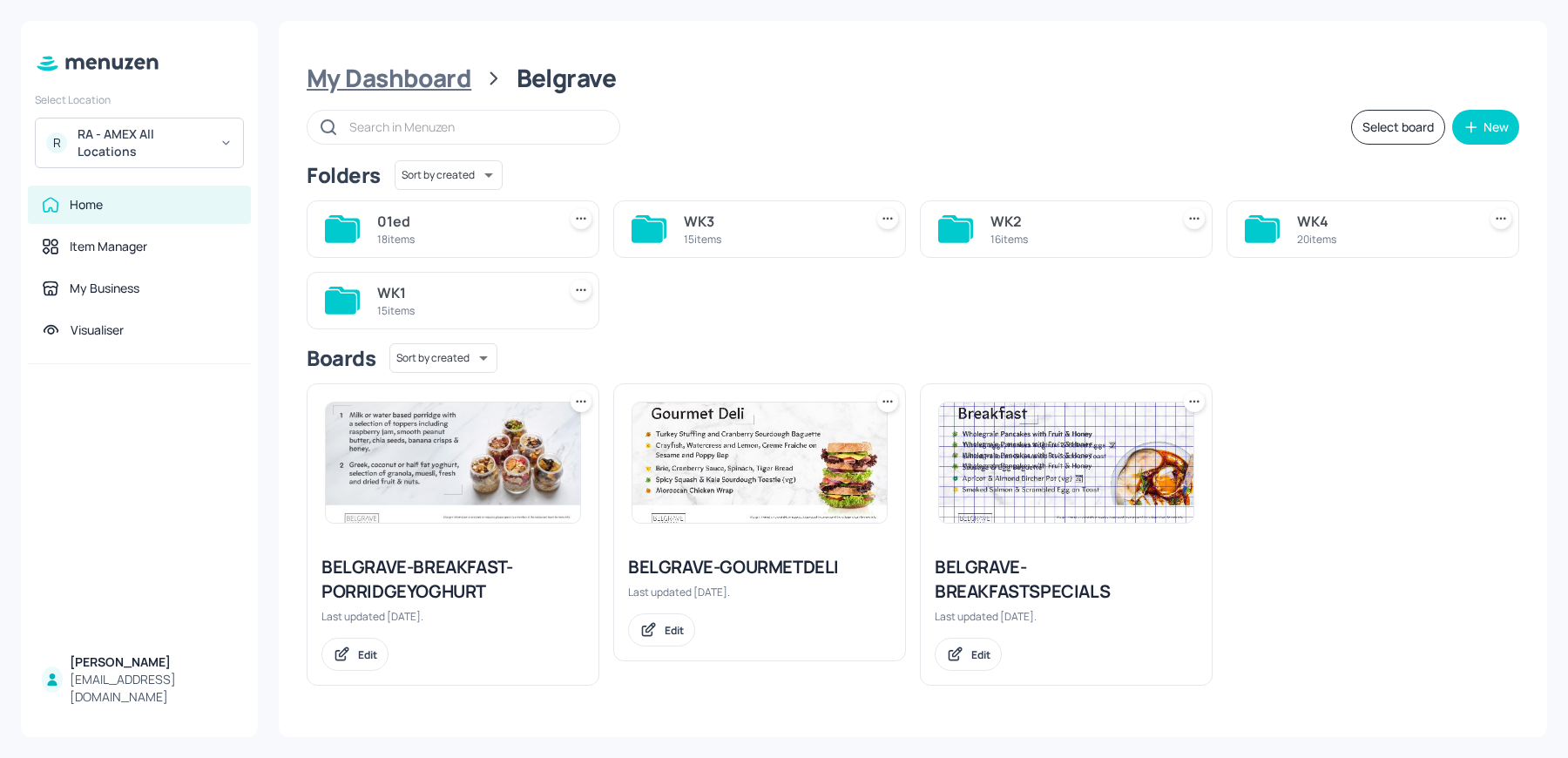
click at [420, 75] on div "My Dashboard" at bounding box center [389, 78] width 164 height 32
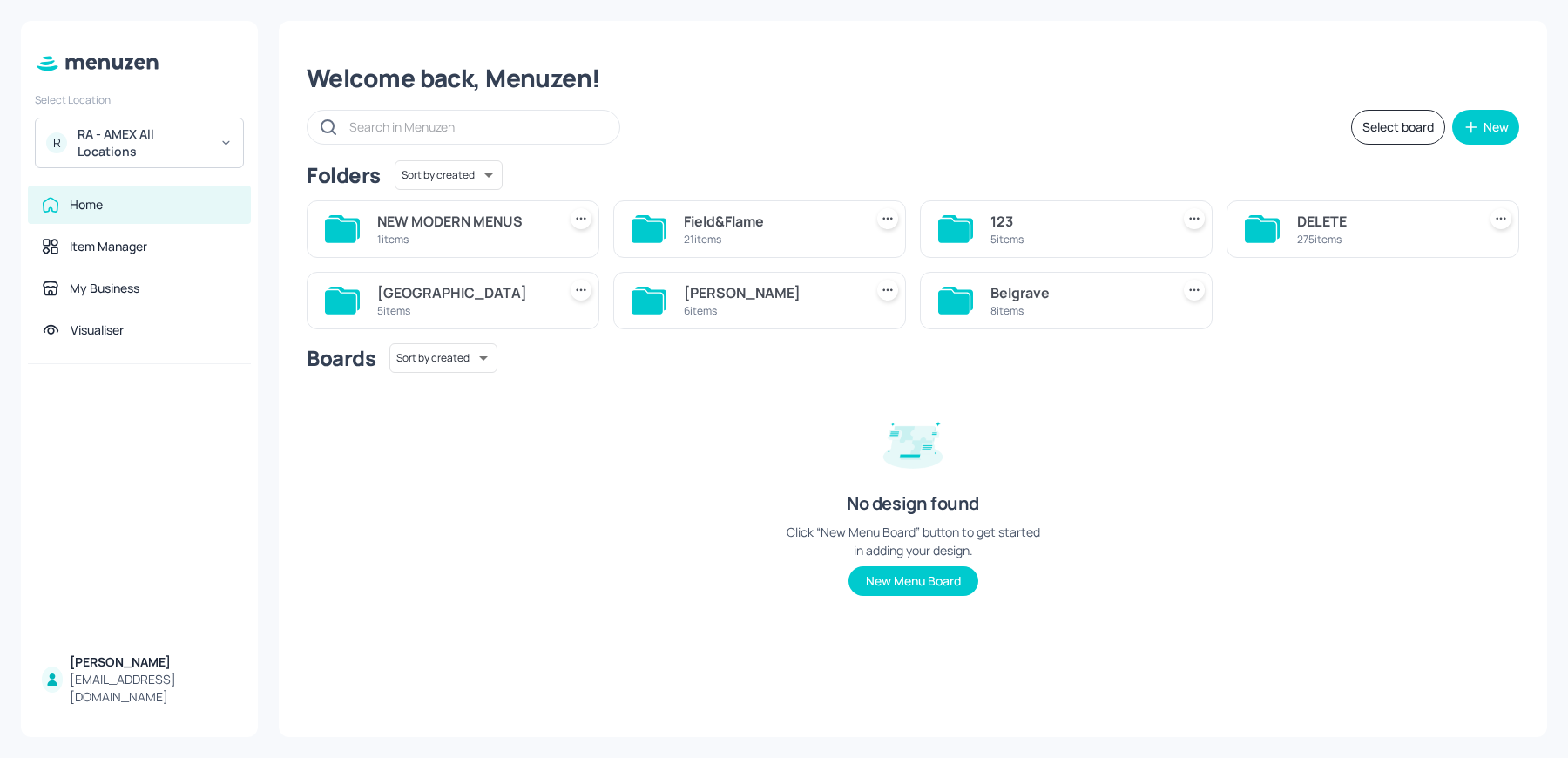
click at [470, 293] on div "[GEOGRAPHIC_DATA]" at bounding box center [463, 292] width 173 height 21
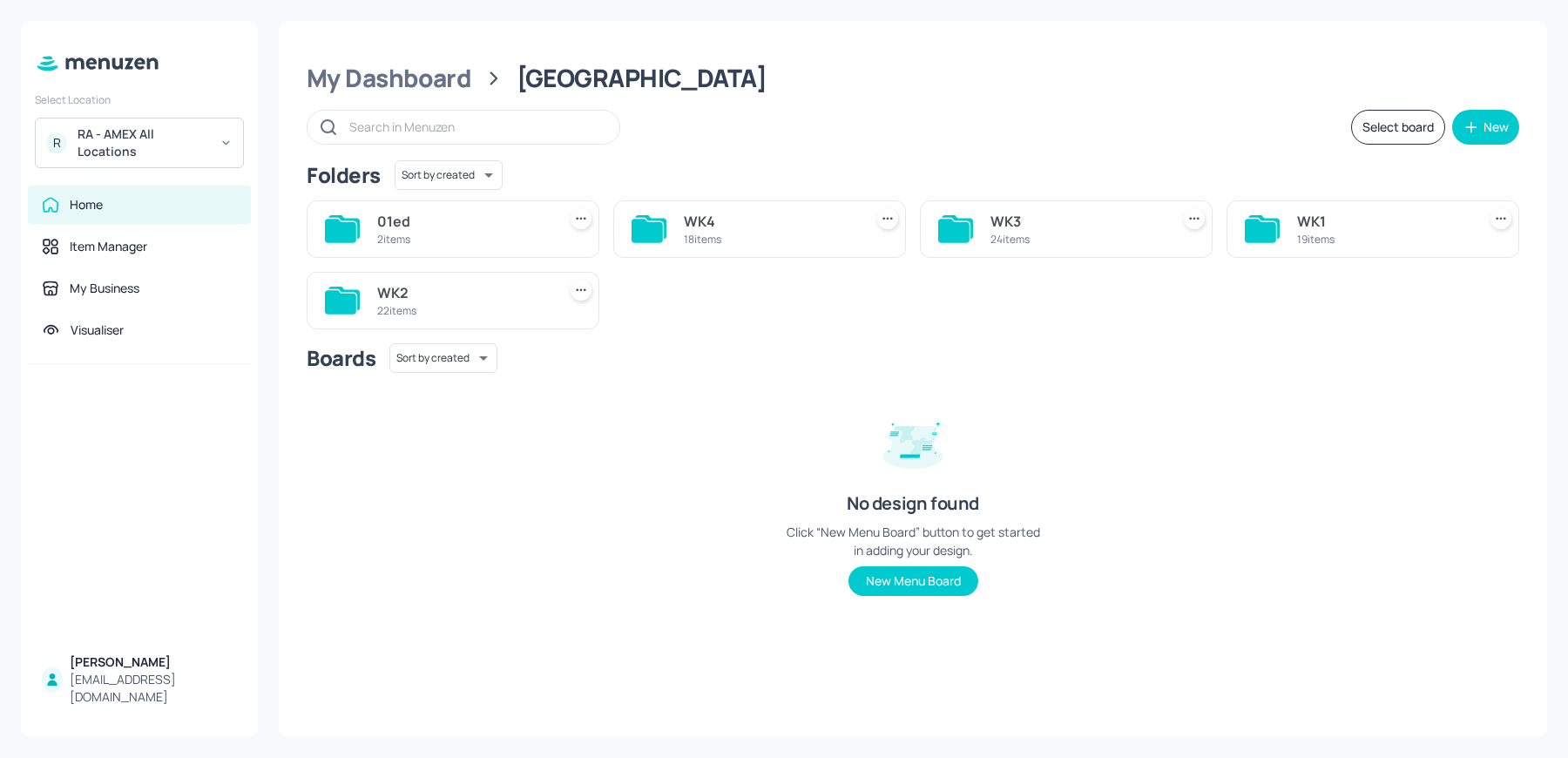
click at [1343, 228] on div "WK1" at bounding box center [1384, 222] width 173 height 21
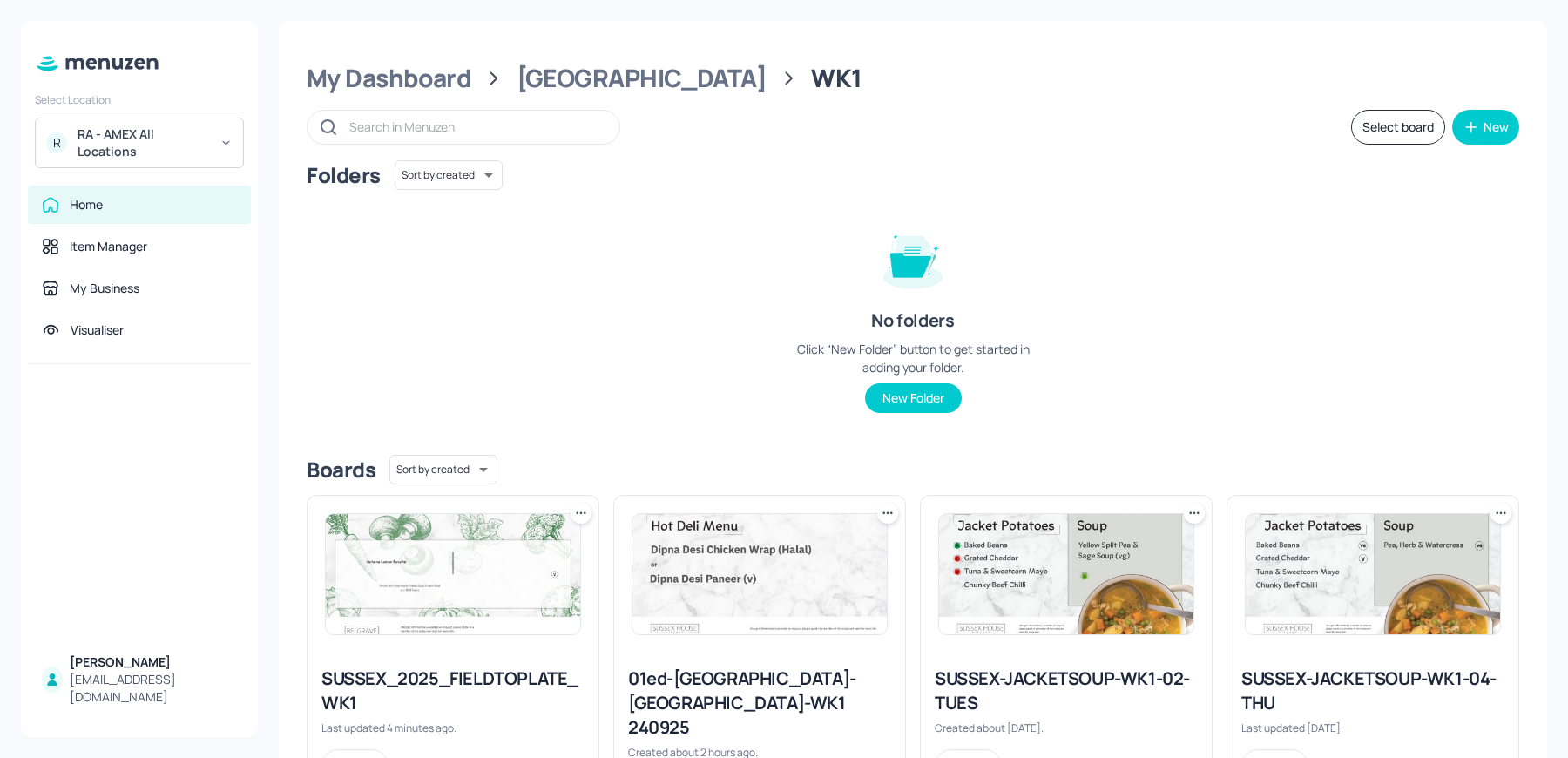
click at [575, 500] on div at bounding box center [453, 574] width 291 height 157
click at [580, 512] on icon at bounding box center [581, 512] width 3 height 3
click at [495, 578] on p "Duplicate" at bounding box center [493, 577] width 47 height 15
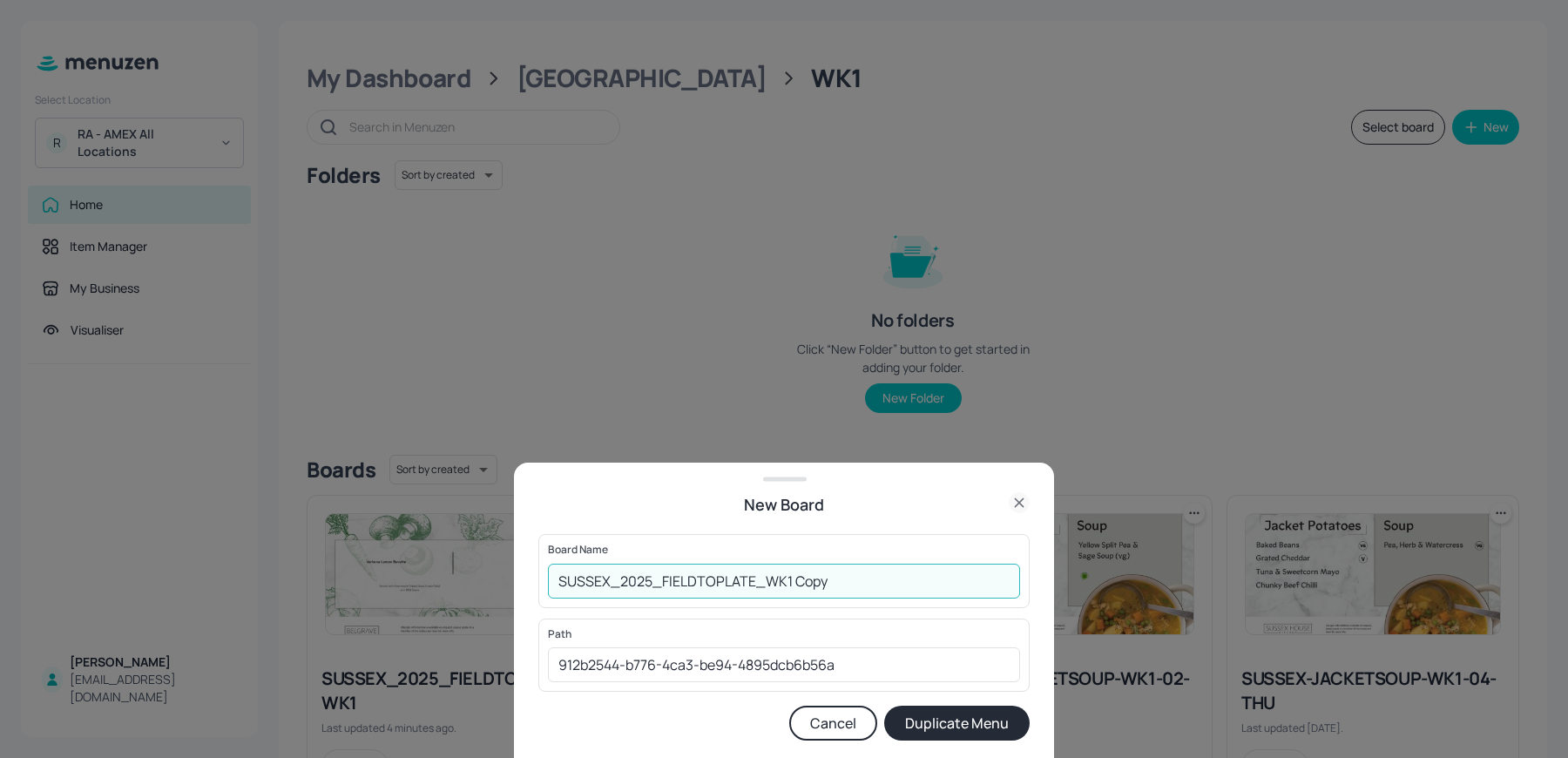
drag, startPoint x: 784, startPoint y: 576, endPoint x: 887, endPoint y: 609, distance: 108.2
click at [887, 609] on form "Board Name SUSSEX_2025_FIELDTOPLATE_WK1 Copy ​ Path 912b2544-b776-4ca3-be94-489…" at bounding box center [784, 638] width 491 height 206
type input "SUSSEX_2025_FIELDTOPLATE_WK2"
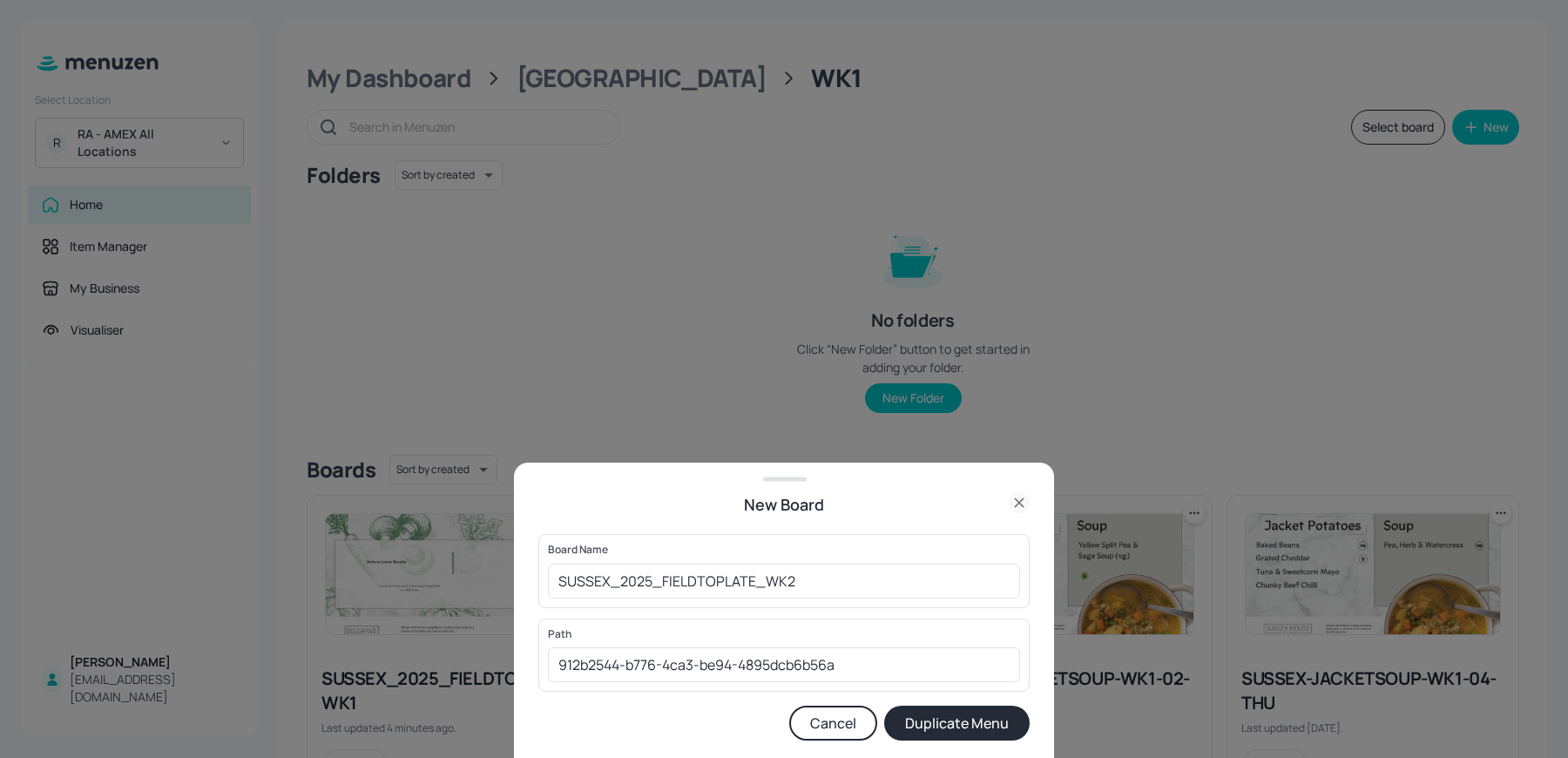
click at [932, 725] on button "Duplicate Menu" at bounding box center [957, 724] width 145 height 34
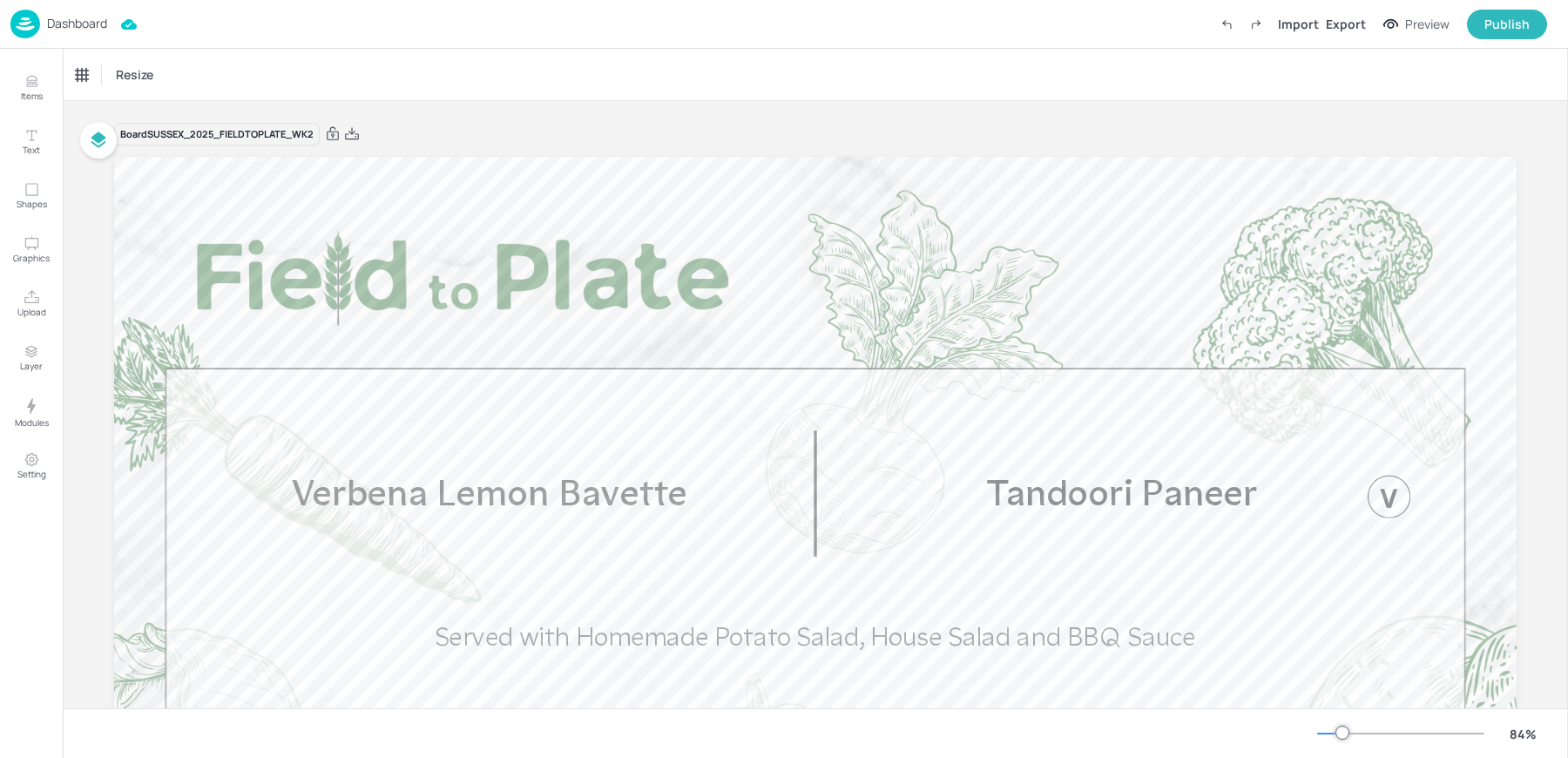
click at [27, 16] on img at bounding box center [25, 24] width 30 height 29
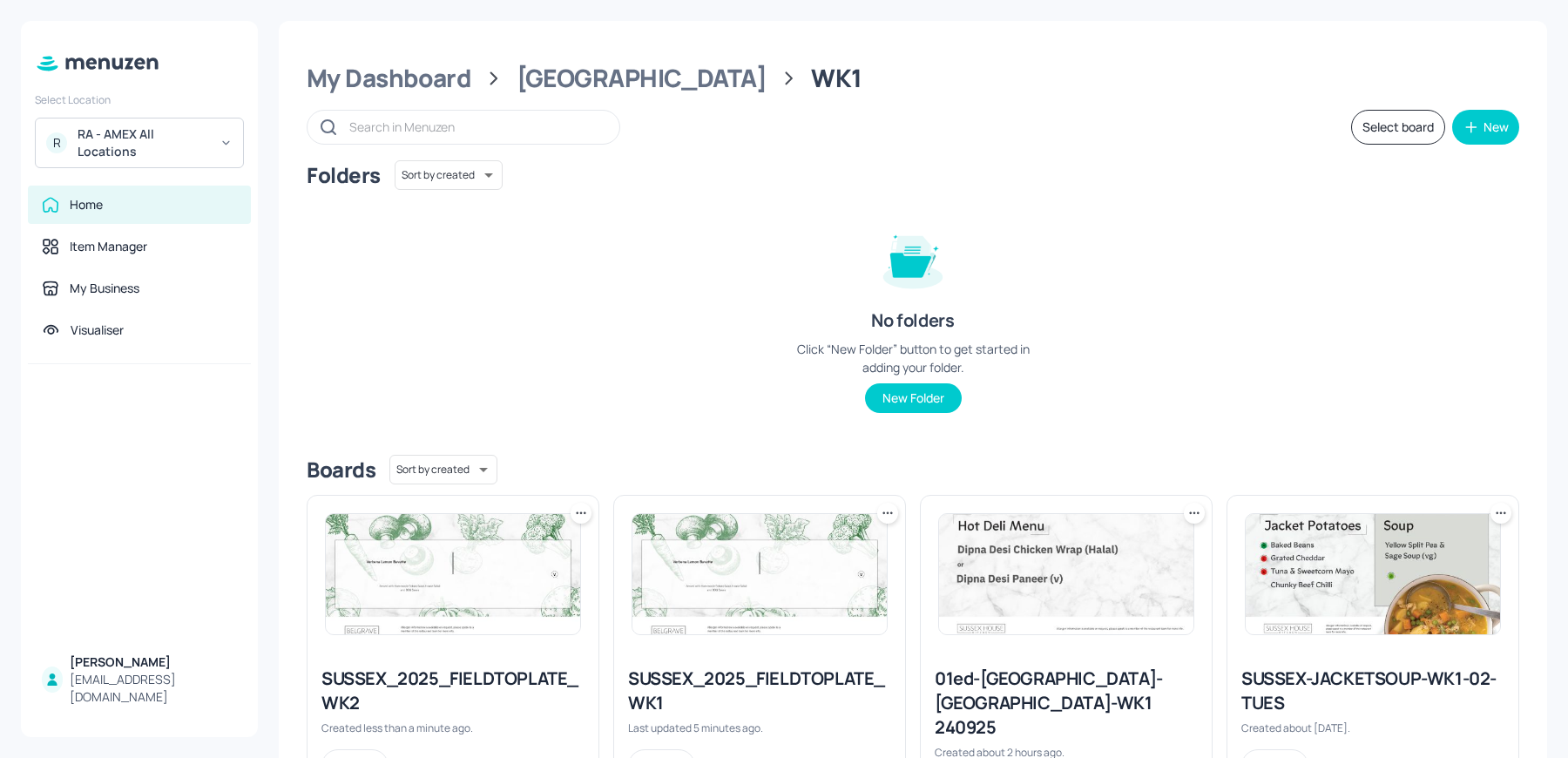
click at [584, 518] on icon at bounding box center [581, 513] width 17 height 17
click at [497, 571] on p "Duplicate" at bounding box center [493, 577] width 47 height 15
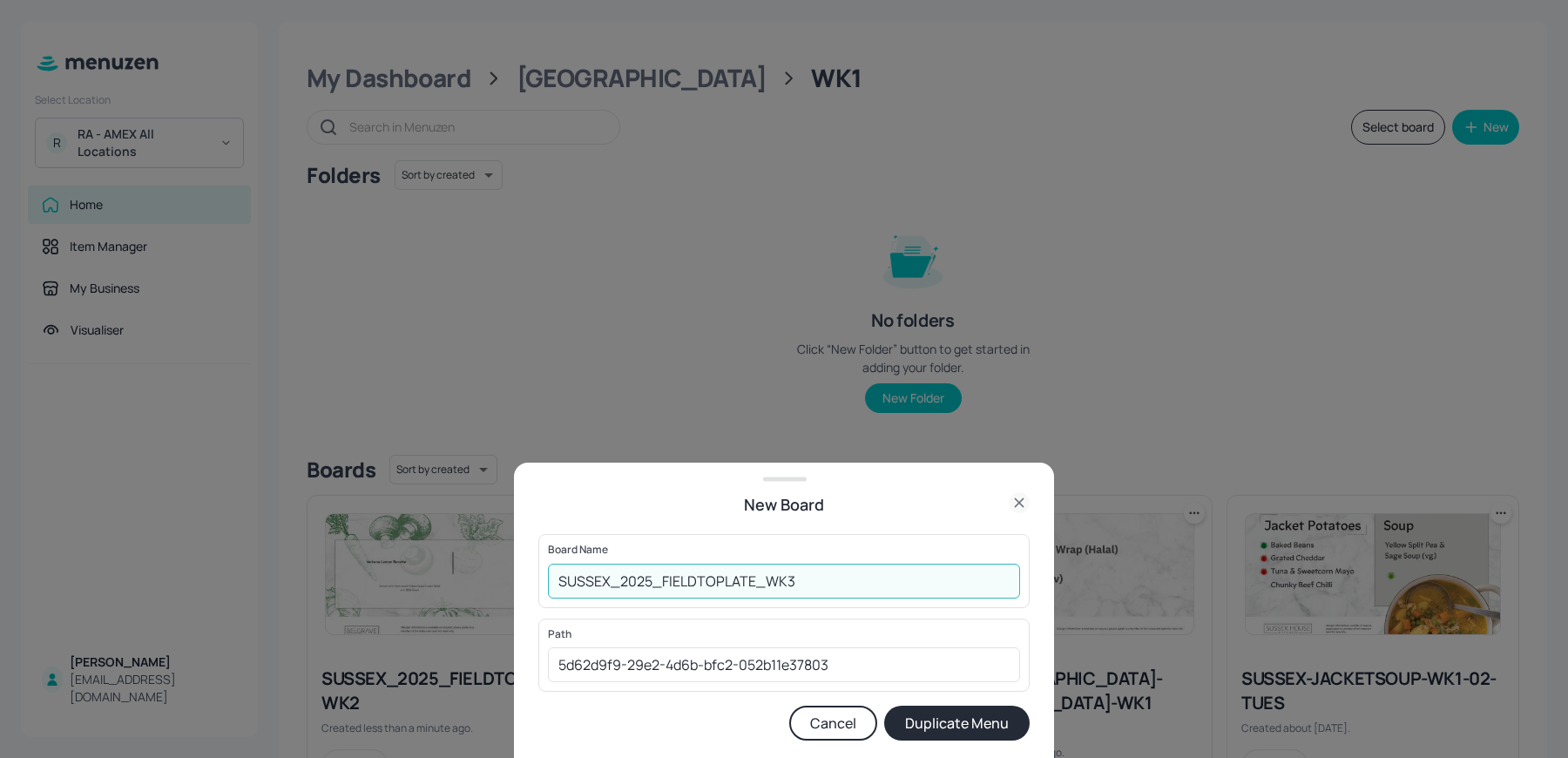
drag, startPoint x: 782, startPoint y: 584, endPoint x: 921, endPoint y: 617, distance: 142.9
click at [921, 617] on form "Board Name SUSSEX_2025_FIELDTOPLATE_WK3 ​ Path 5d62d9f9-29e2-4d6b-bfc2-052b11e3…" at bounding box center [784, 638] width 491 height 206
type input "SUSSEX_2025_FIELDTOPLATE_WK3"
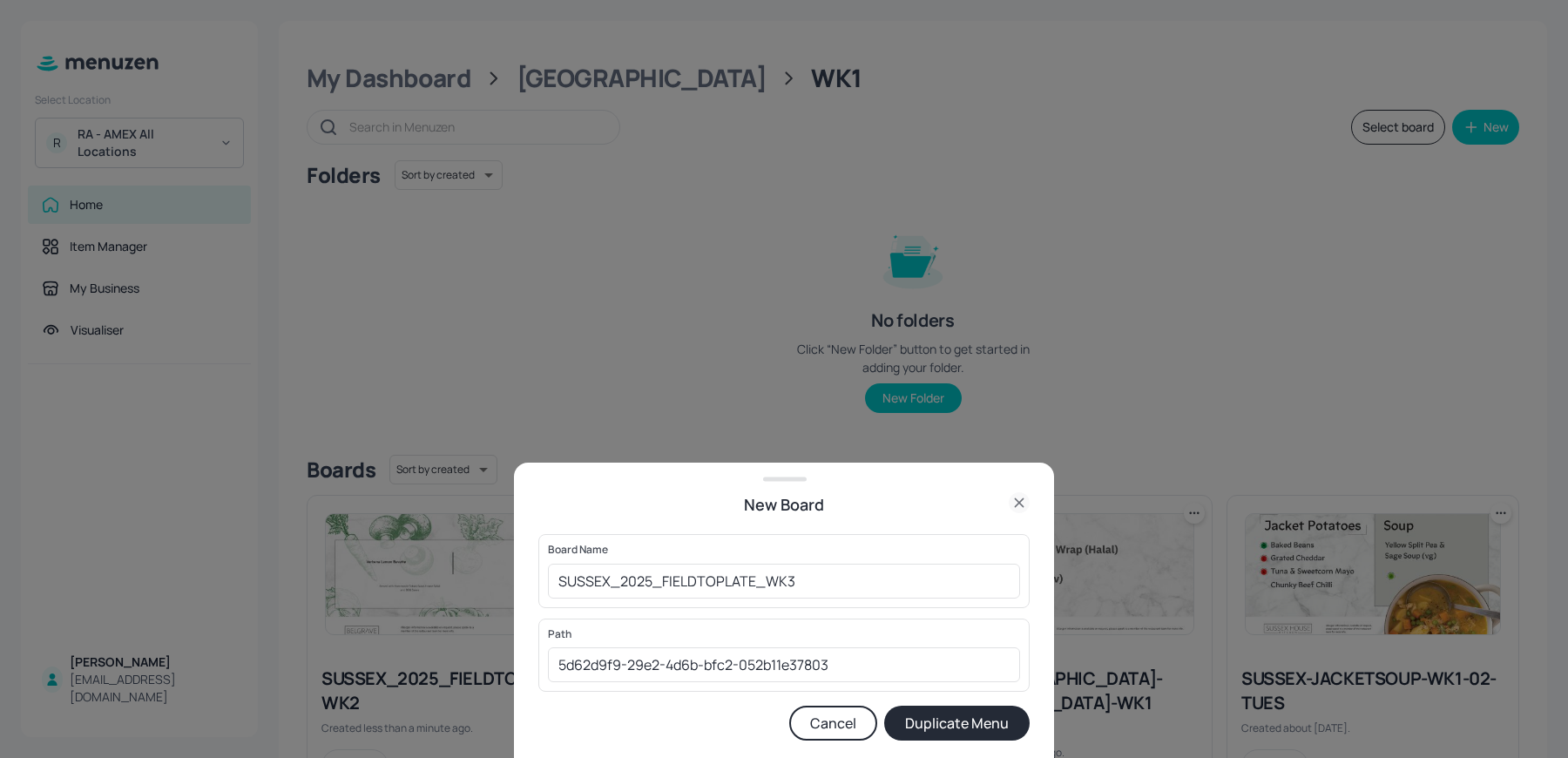
click at [928, 731] on button "Duplicate Menu" at bounding box center [957, 724] width 145 height 34
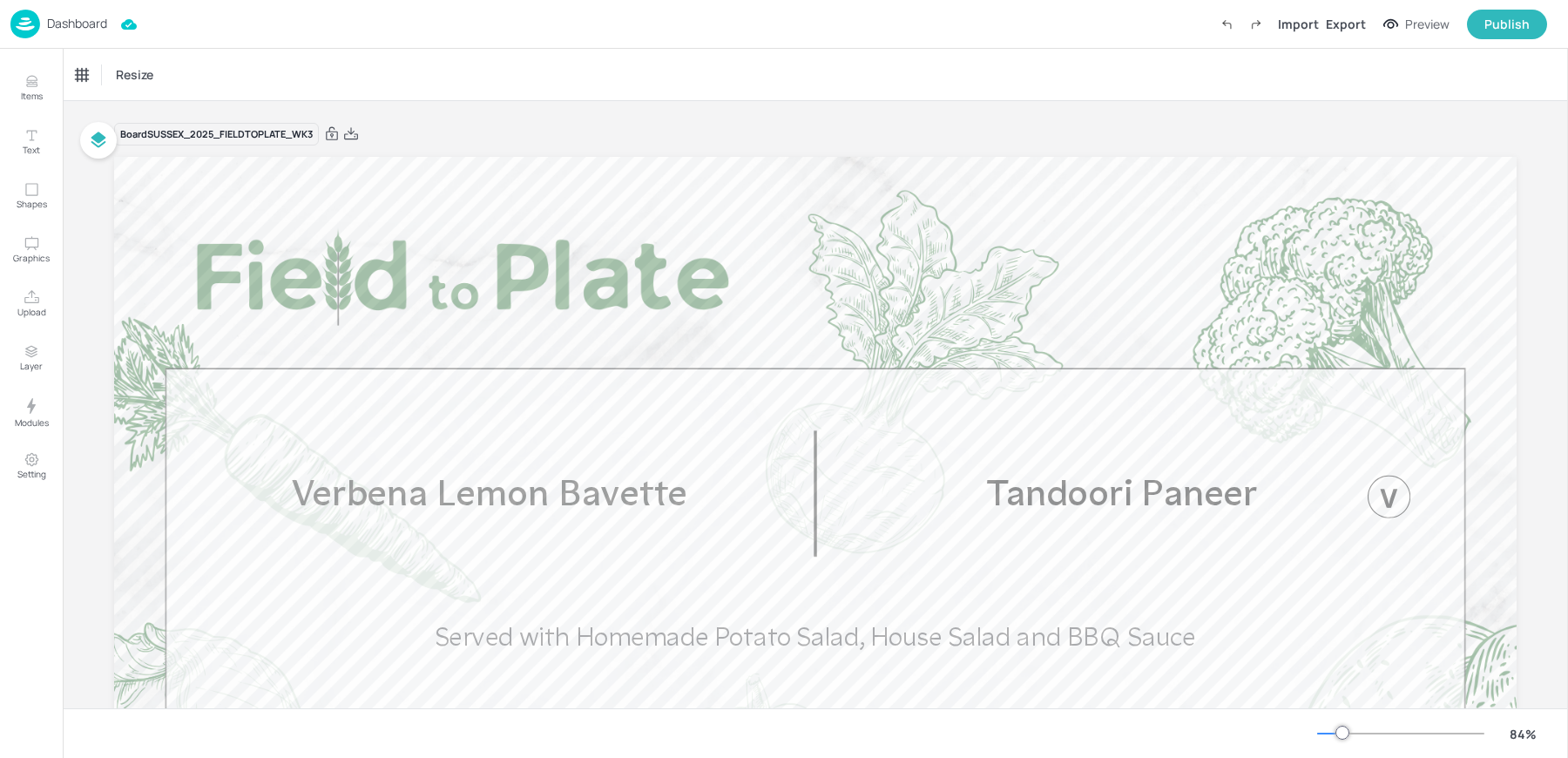
click at [43, 21] on div "Dashboard" at bounding box center [58, 24] width 97 height 29
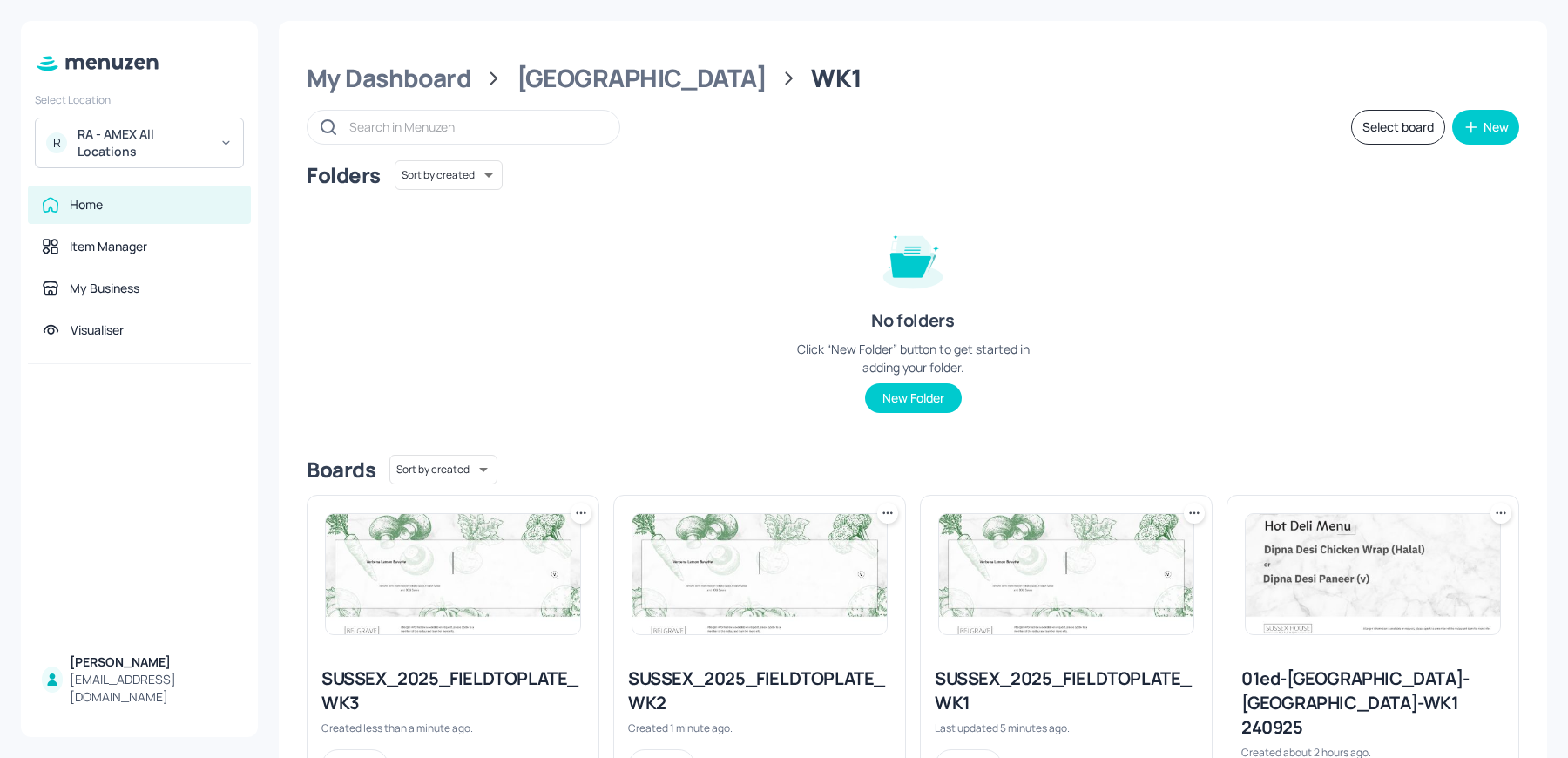
click at [572, 517] on icon at bounding box center [581, 513] width 17 height 17
click at [489, 574] on p "Duplicate" at bounding box center [493, 577] width 47 height 15
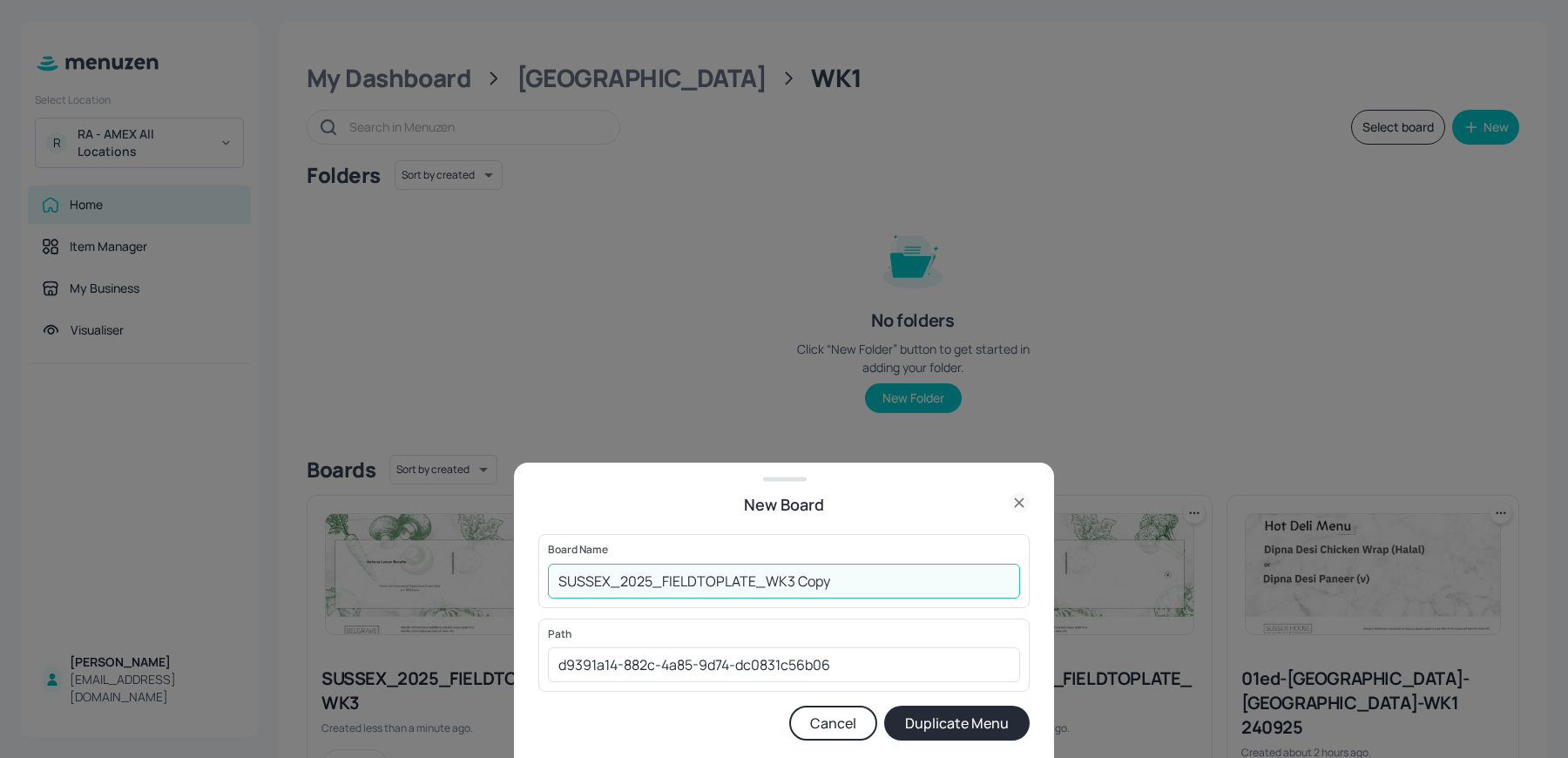
drag, startPoint x: 782, startPoint y: 582, endPoint x: 934, endPoint y: 598, distance: 152.8
click at [934, 598] on input "SUSSEX_2025_FIELDTOPLATE_WK3 Copy" at bounding box center [784, 581] width 472 height 34
type input "SUSSEX_2025_FIELDTOPLATE_WK4"
click at [947, 728] on button "Duplicate Menu" at bounding box center [957, 724] width 145 height 34
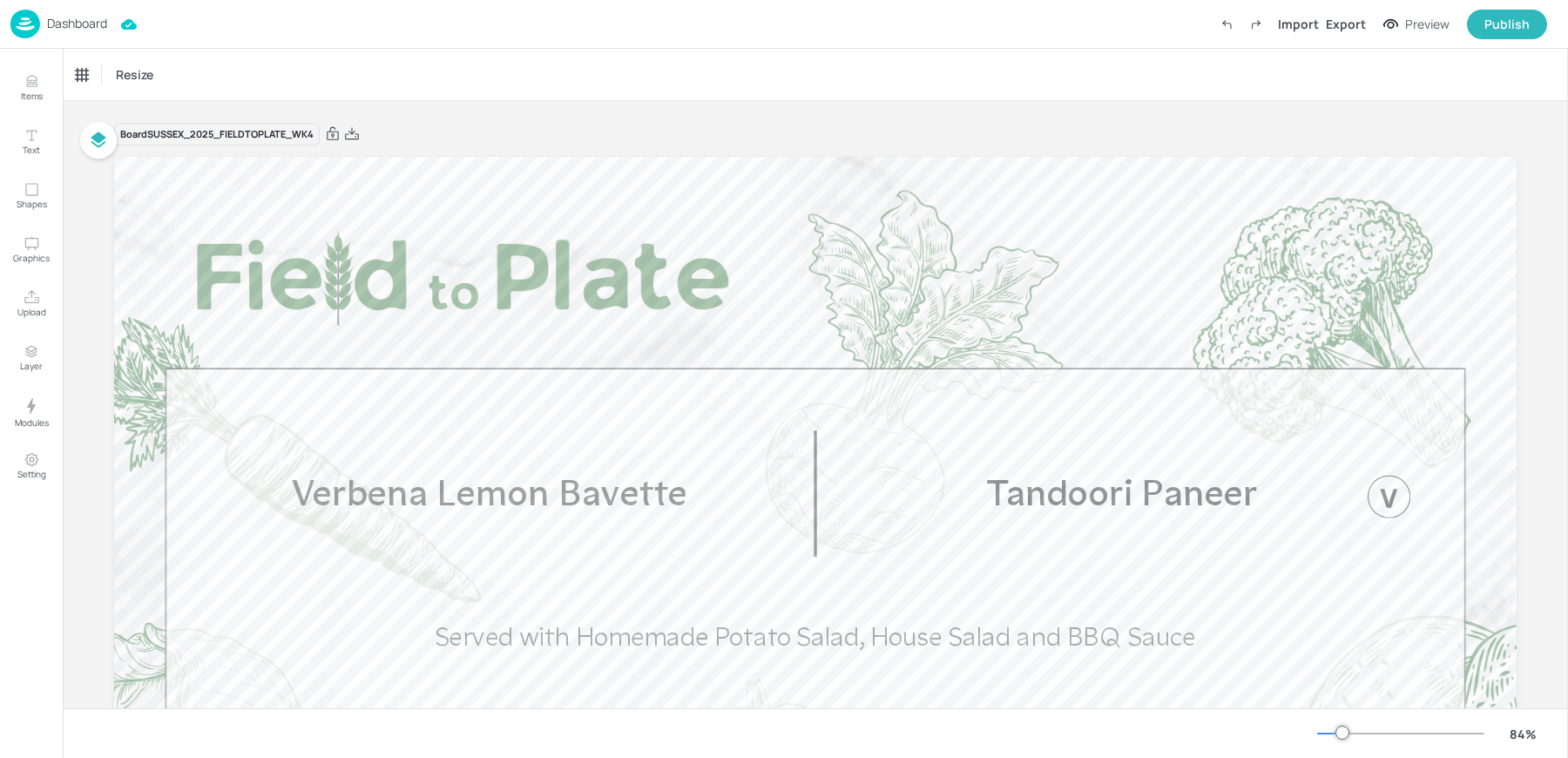
click at [59, 26] on p "Dashboard" at bounding box center [76, 23] width 60 height 12
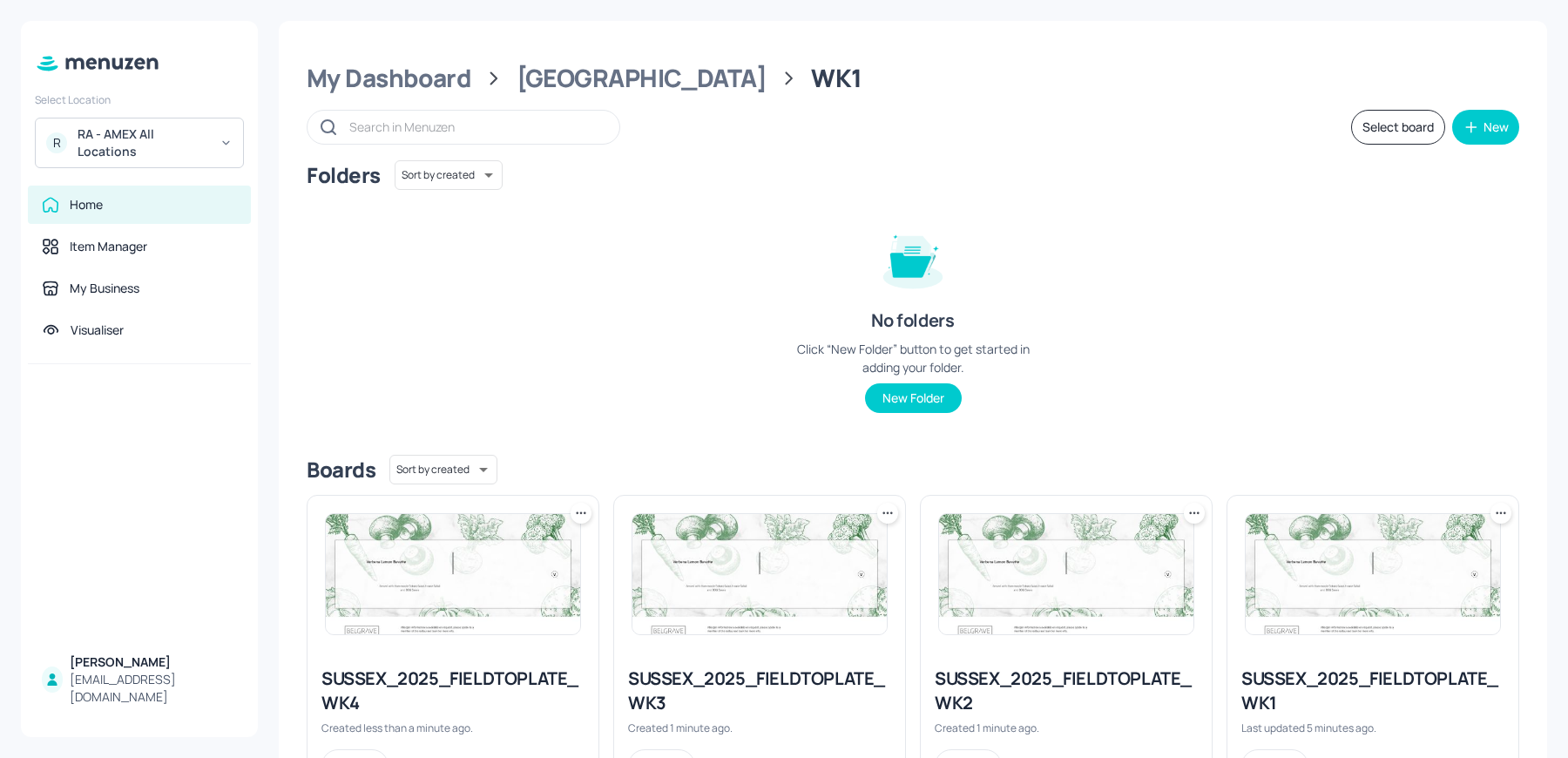
click at [578, 513] on icon at bounding box center [581, 513] width 17 height 17
click at [505, 598] on div "Move" at bounding box center [514, 607] width 140 height 30
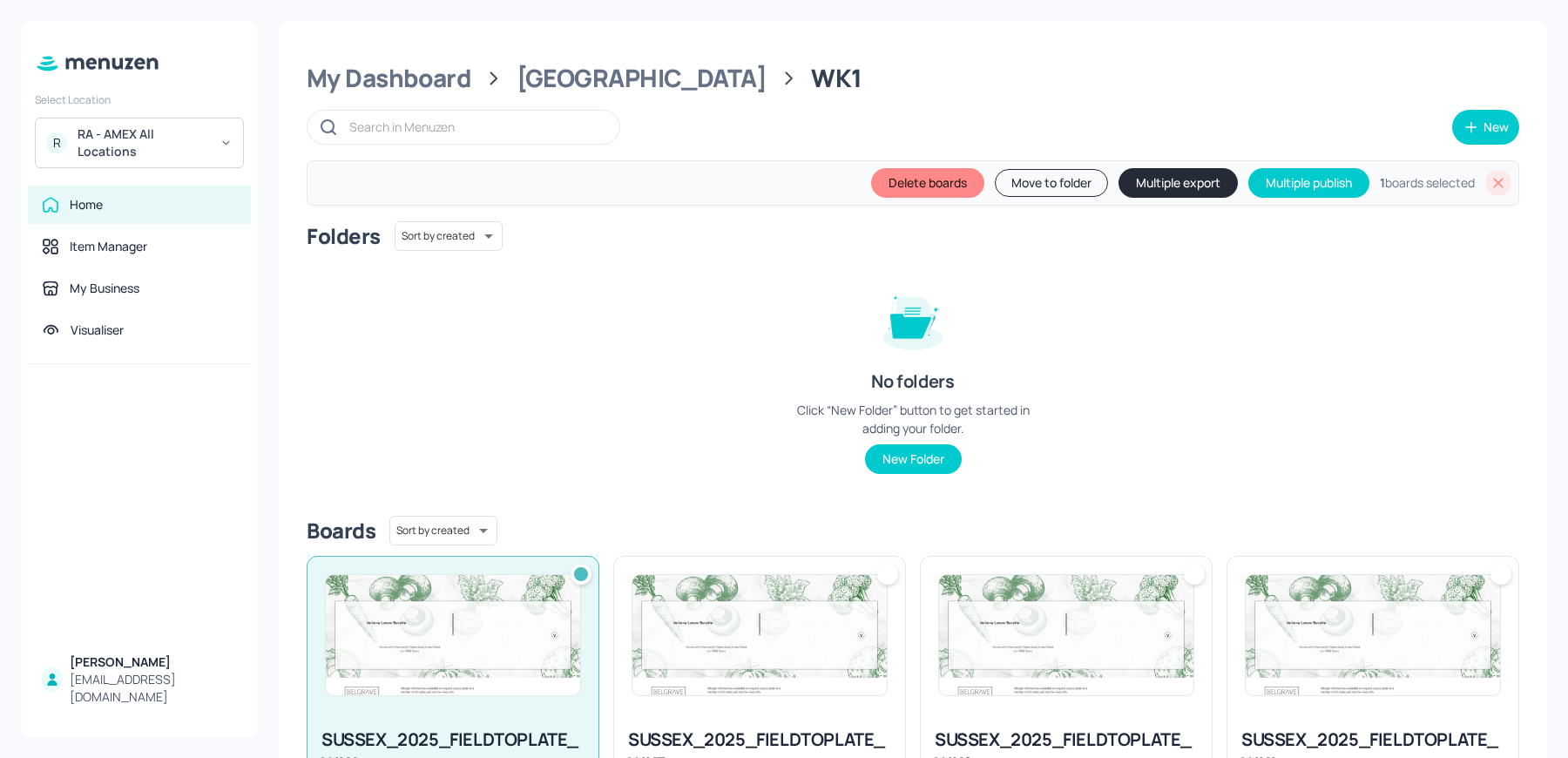
click at [1051, 174] on button "Move to folder" at bounding box center [1051, 183] width 114 height 28
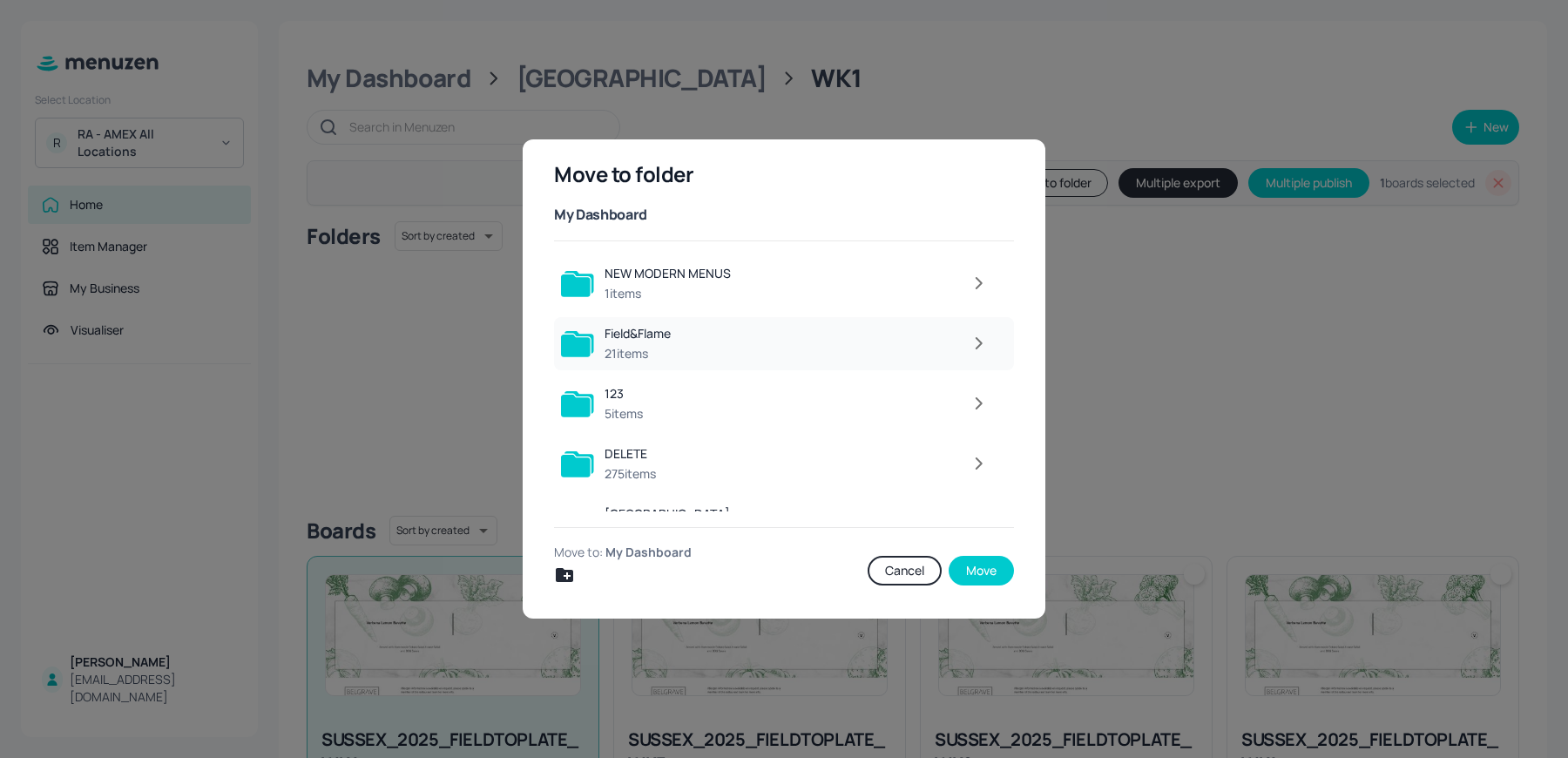
scroll to position [158, 0]
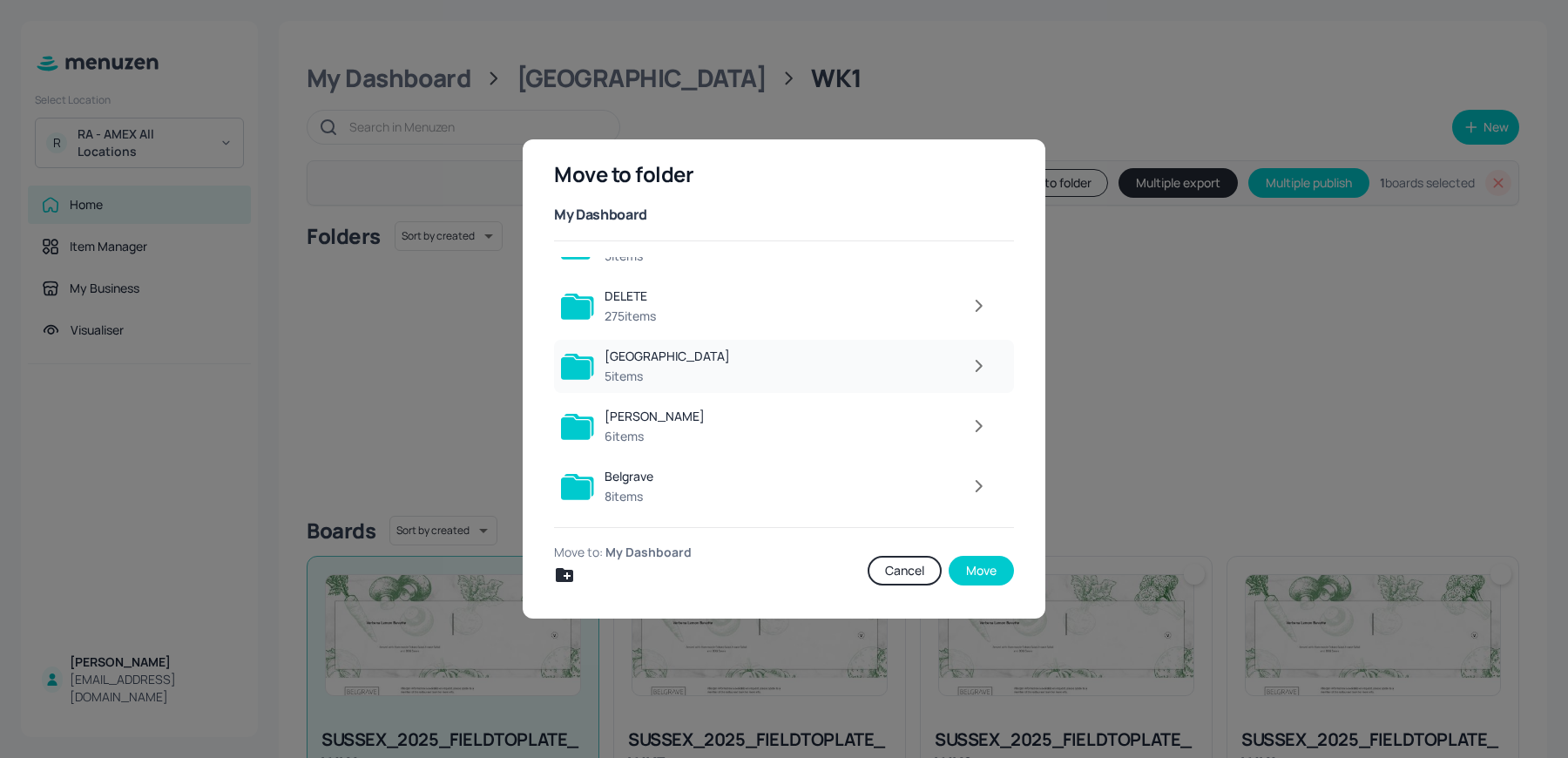
click at [969, 361] on icon "button" at bounding box center [978, 366] width 22 height 21
click at [763, 320] on div at bounding box center [827, 306] width 339 height 34
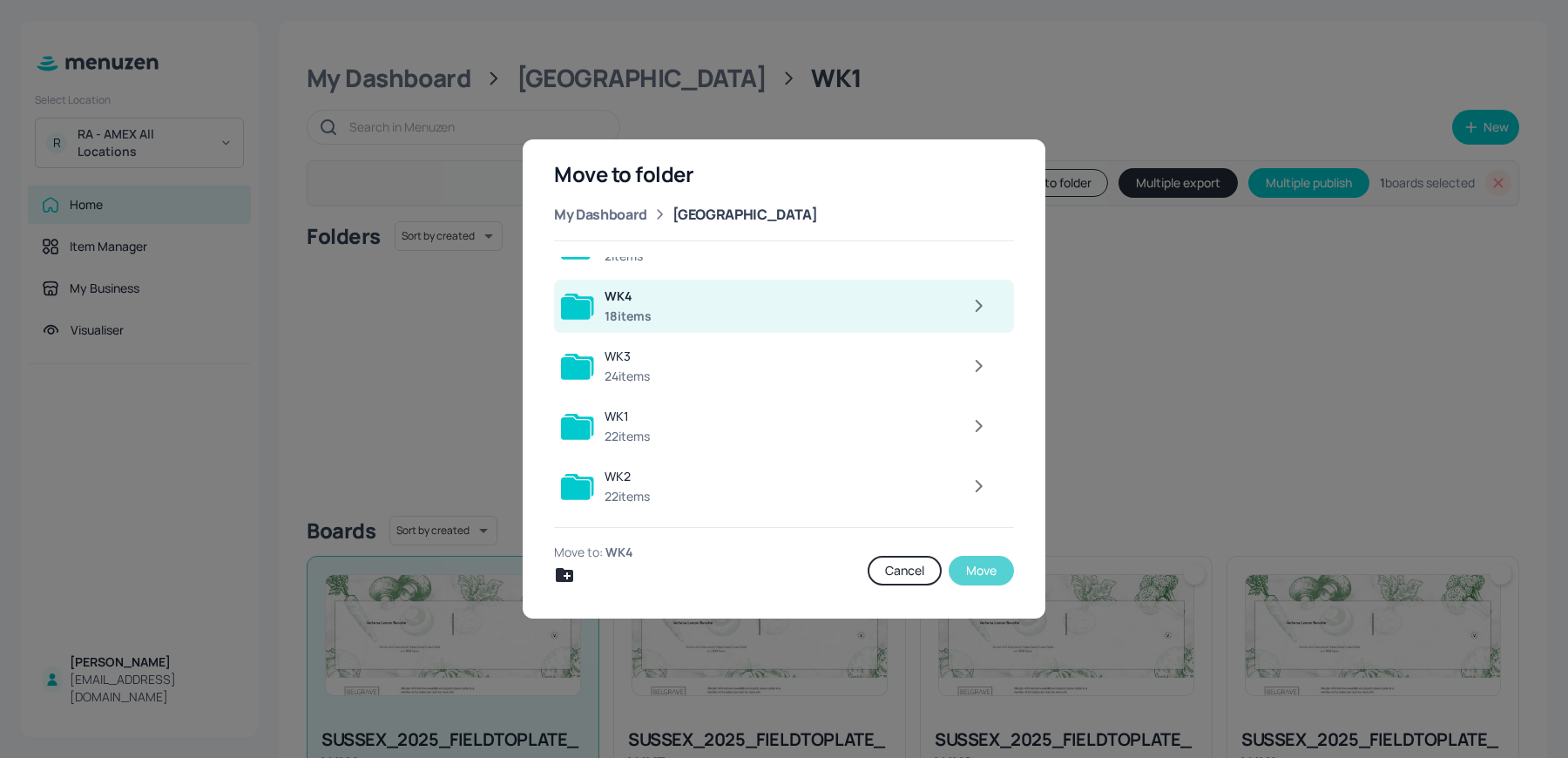
click at [993, 564] on button "Move" at bounding box center [981, 571] width 65 height 30
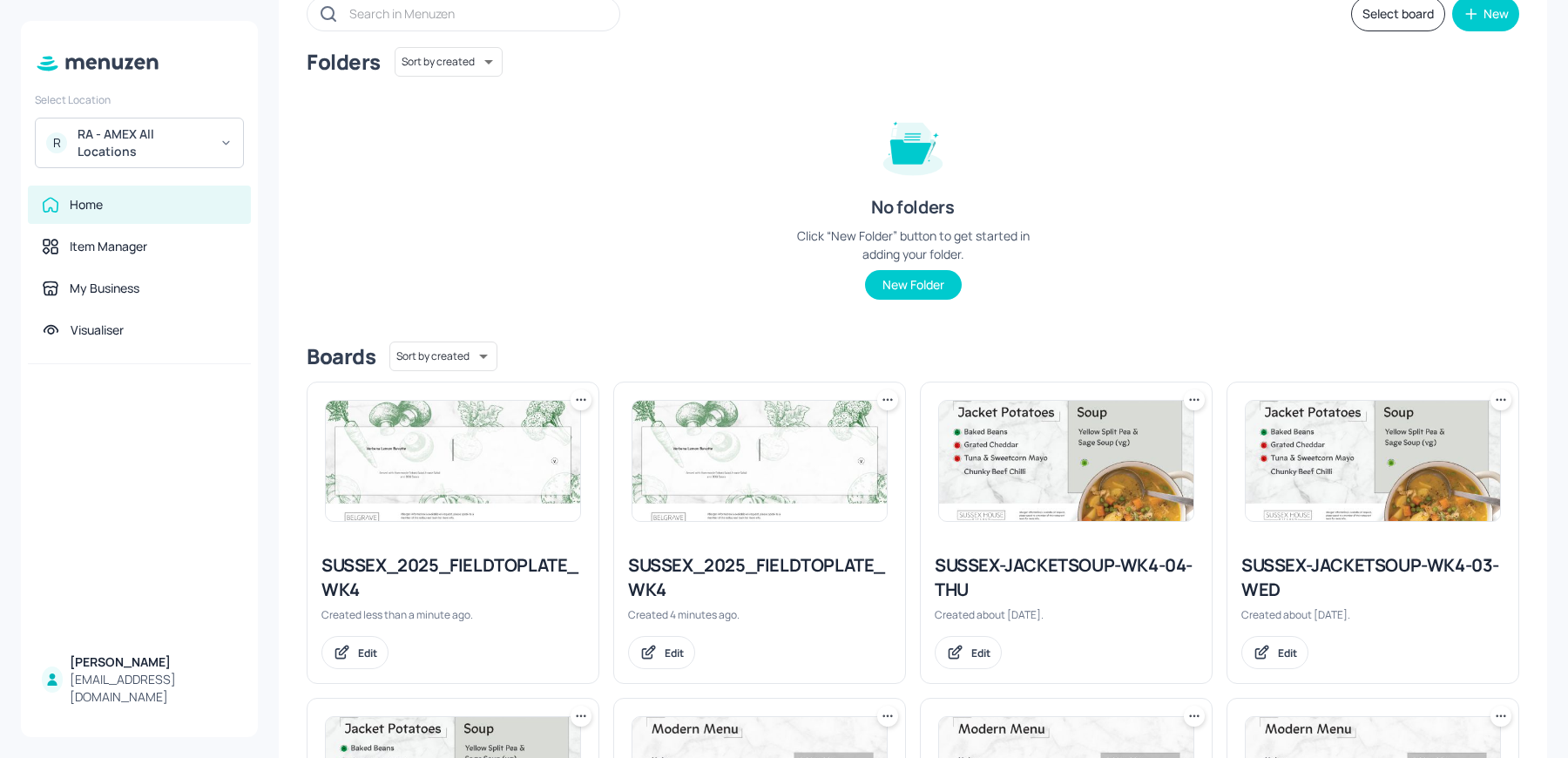
scroll to position [173, 0]
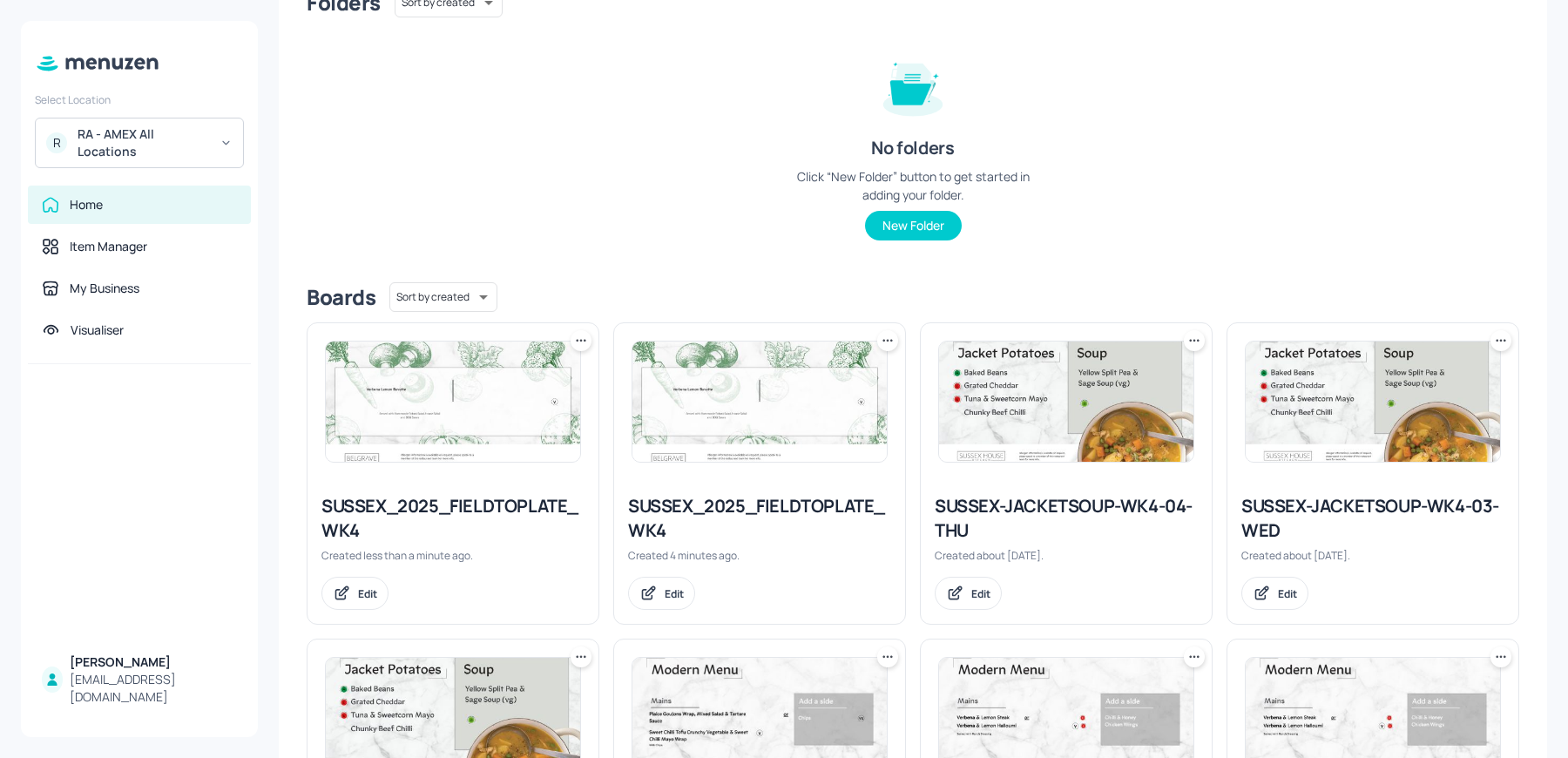
click at [575, 338] on icon at bounding box center [581, 340] width 17 height 17
click at [493, 466] on p "Delete" at bounding box center [486, 465] width 32 height 15
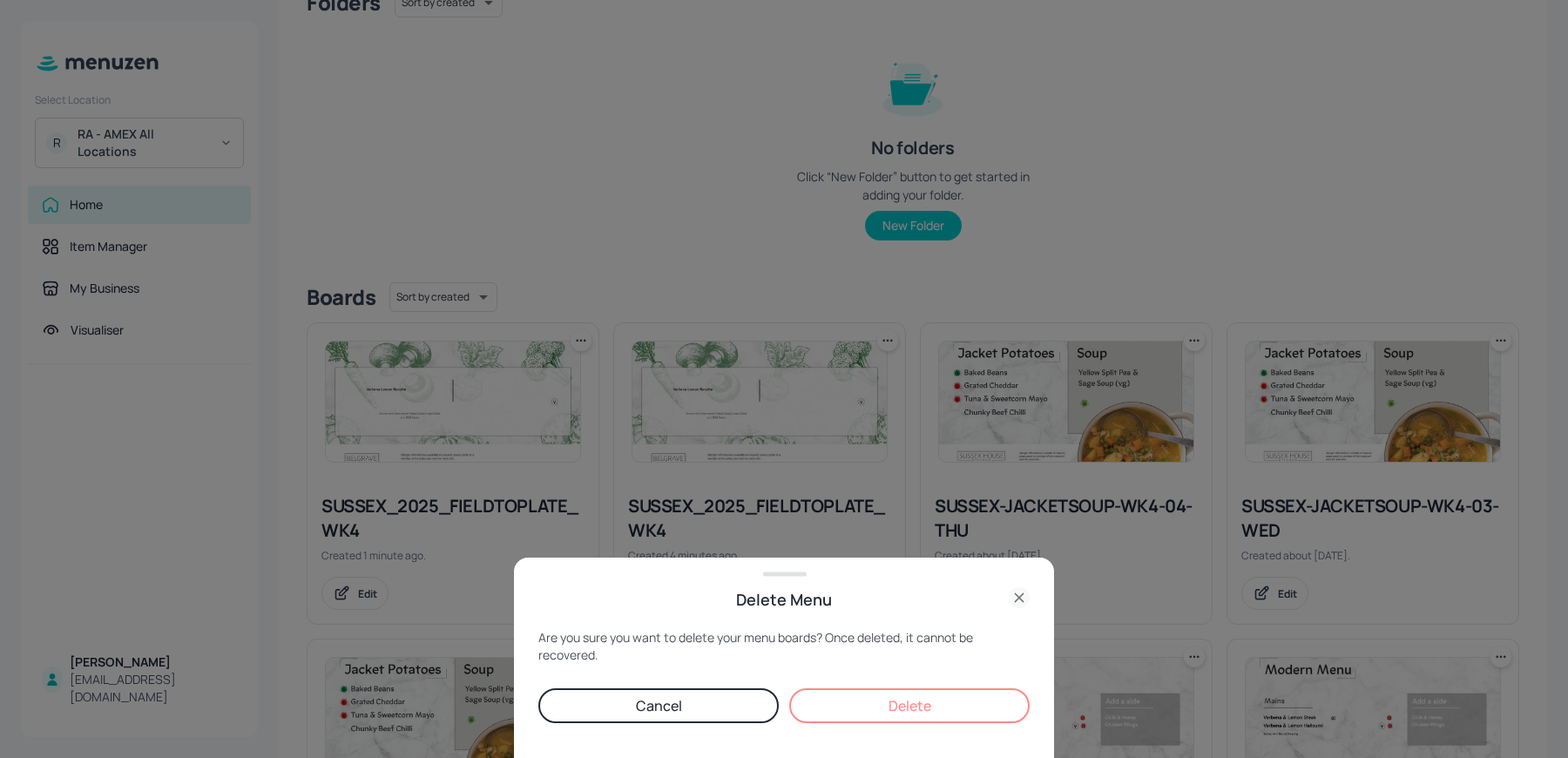
click at [908, 700] on button "Delete" at bounding box center [910, 705] width 241 height 34
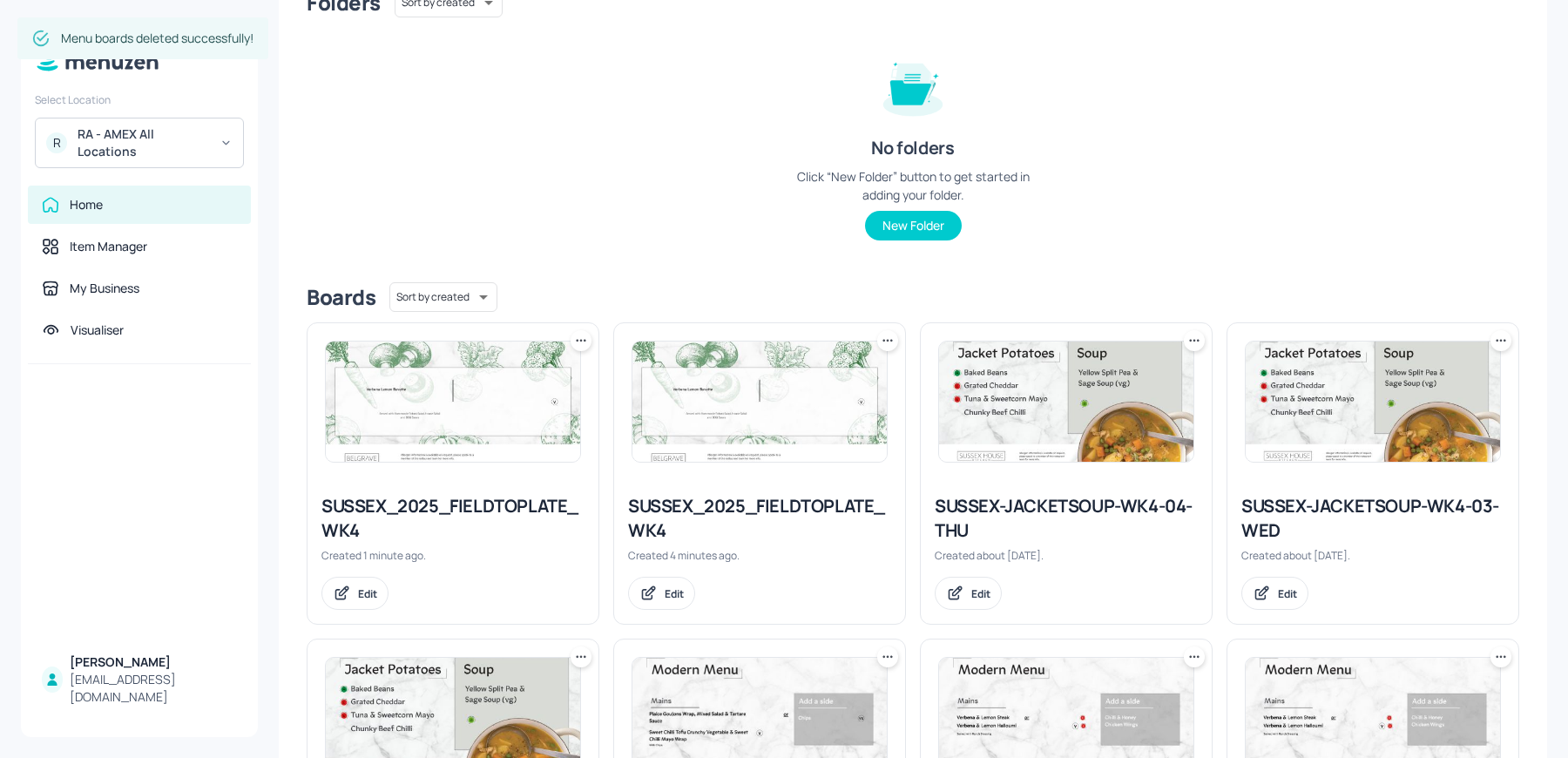
scroll to position [0, 0]
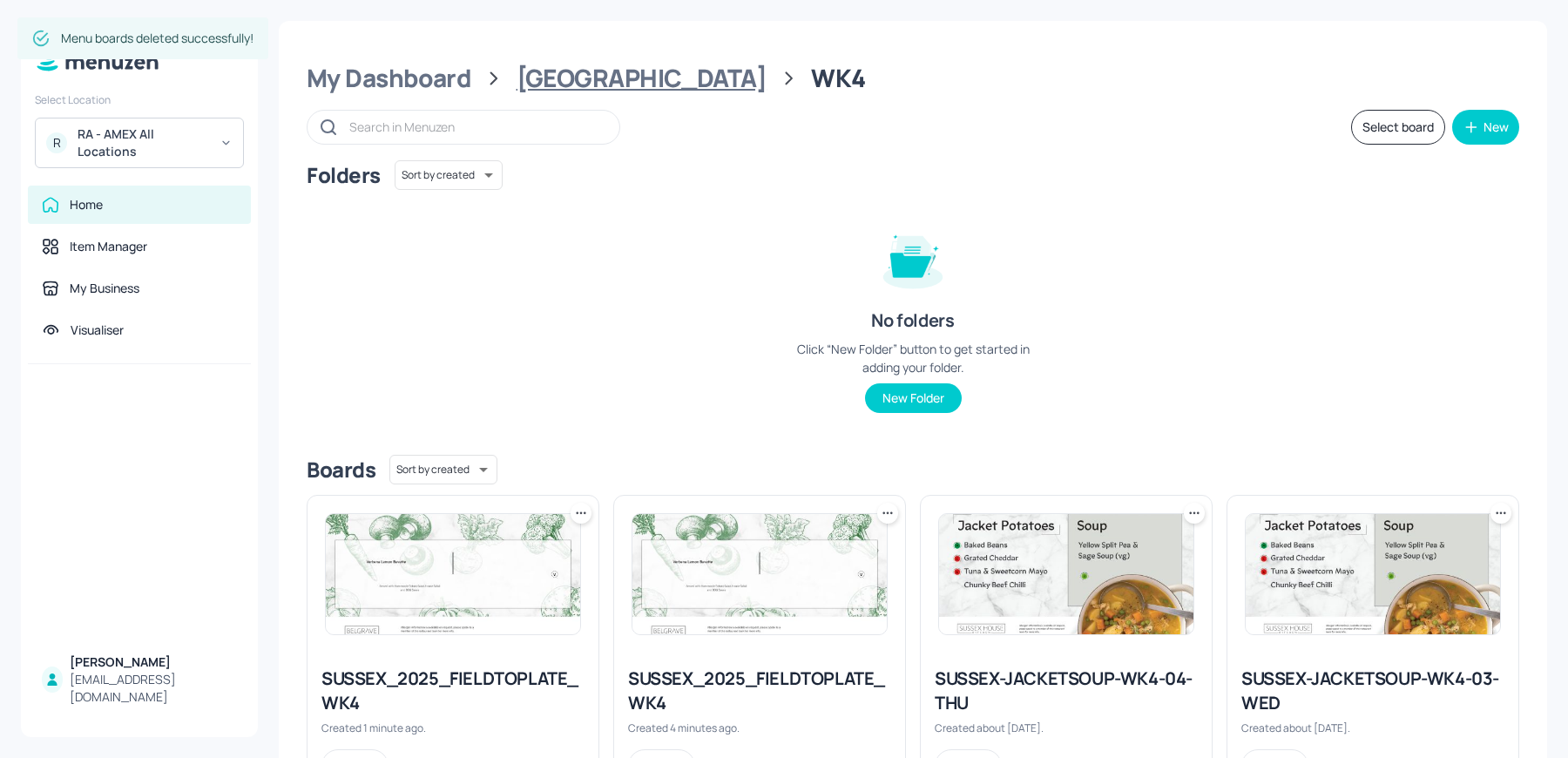
click at [569, 75] on div "[GEOGRAPHIC_DATA]" at bounding box center [642, 78] width 250 height 32
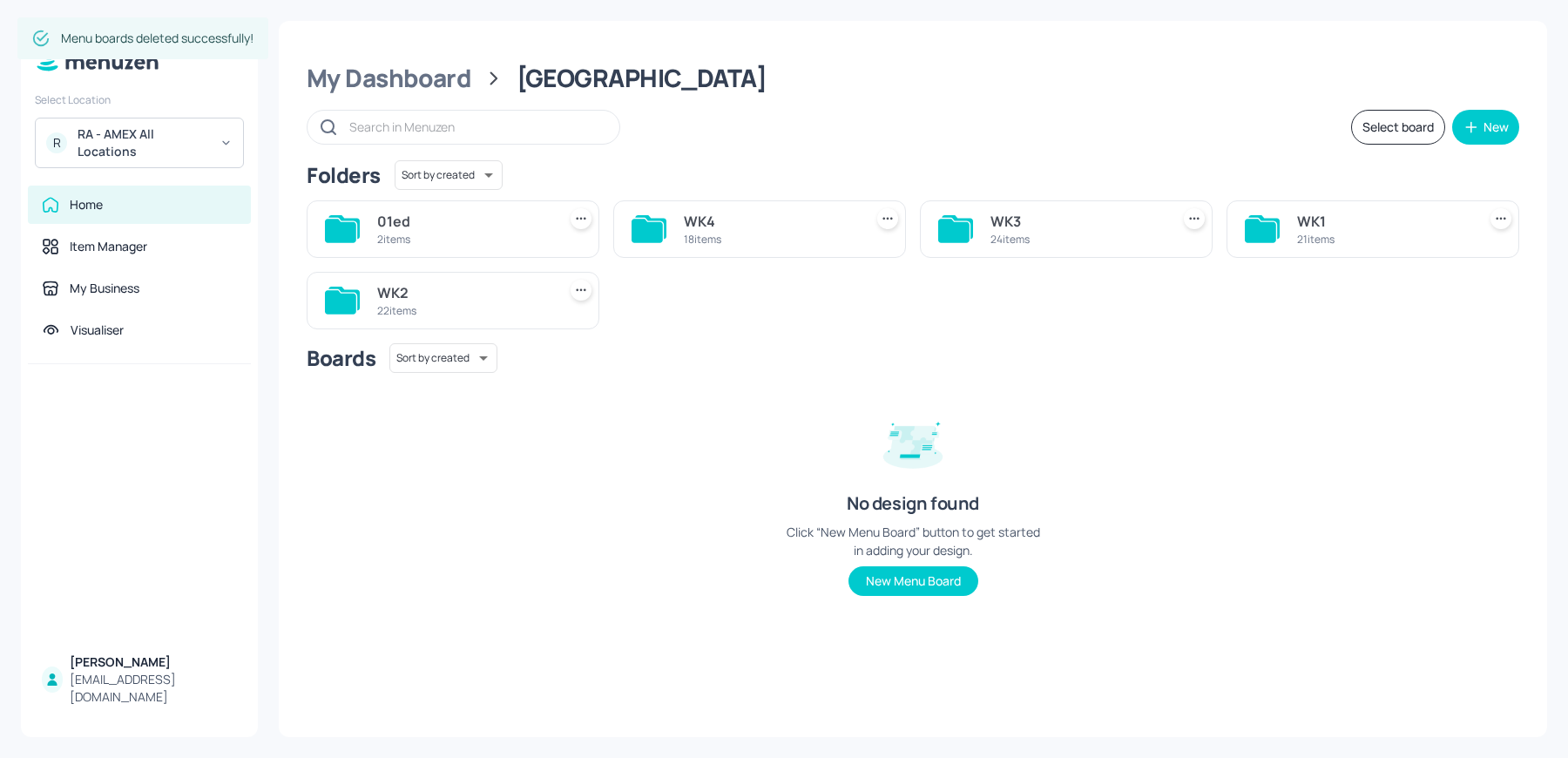
click at [1013, 206] on div "WK3 24 items" at bounding box center [1066, 229] width 292 height 57
click at [999, 234] on div "24 items" at bounding box center [1077, 240] width 173 height 15
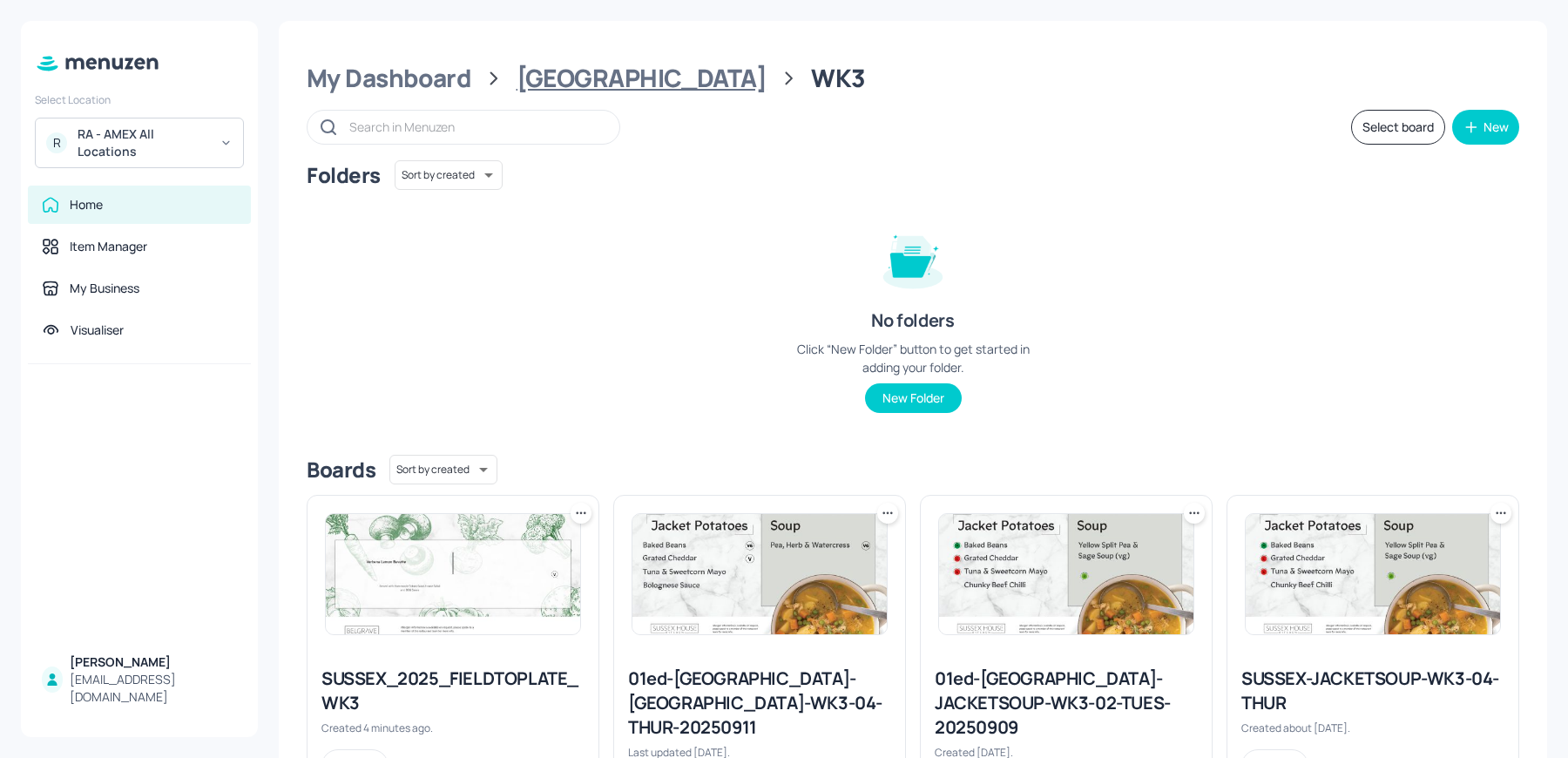
click at [568, 79] on div "[GEOGRAPHIC_DATA]" at bounding box center [642, 78] width 250 height 32
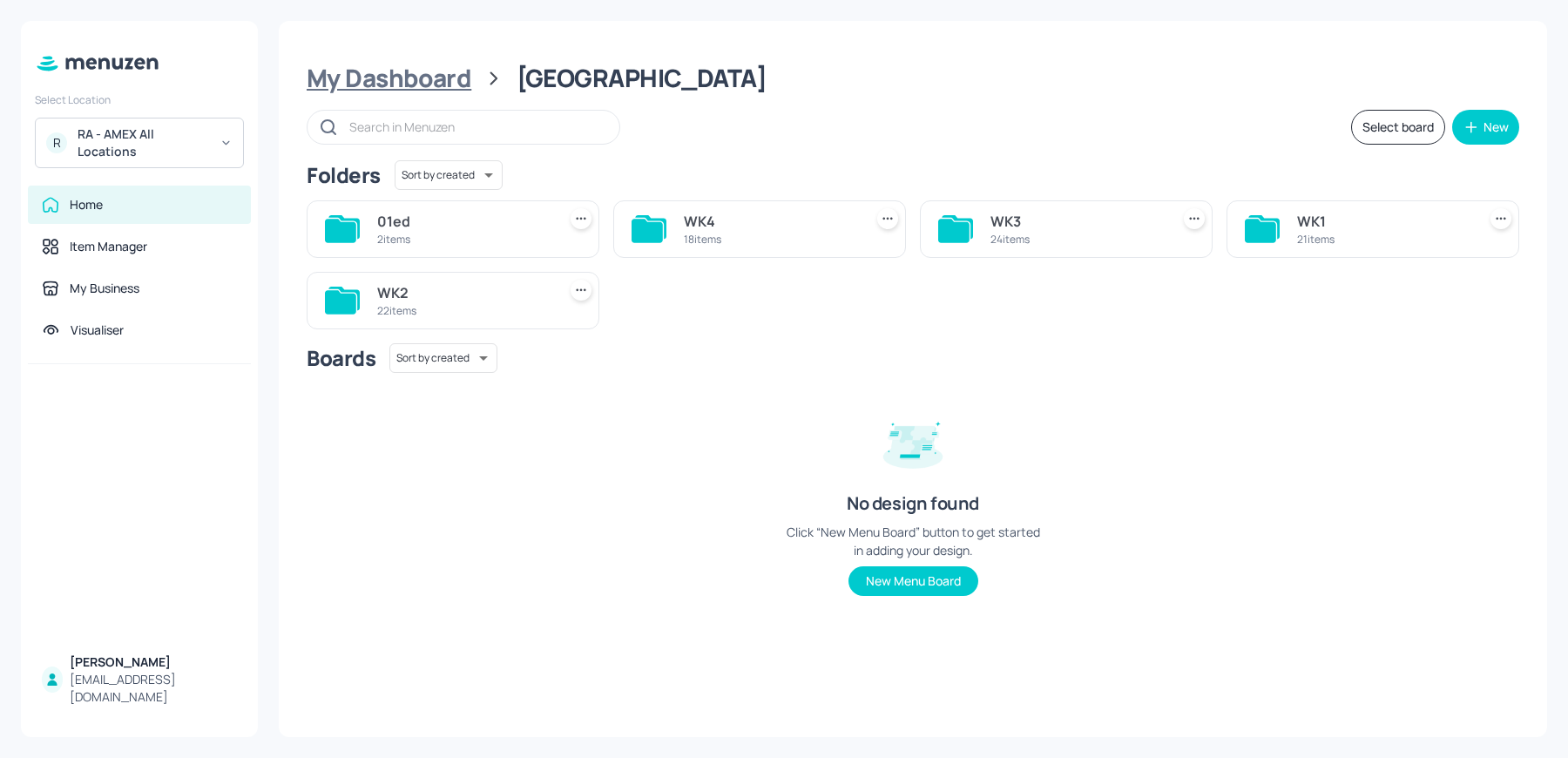
click at [456, 73] on div "My Dashboard" at bounding box center [389, 78] width 164 height 32
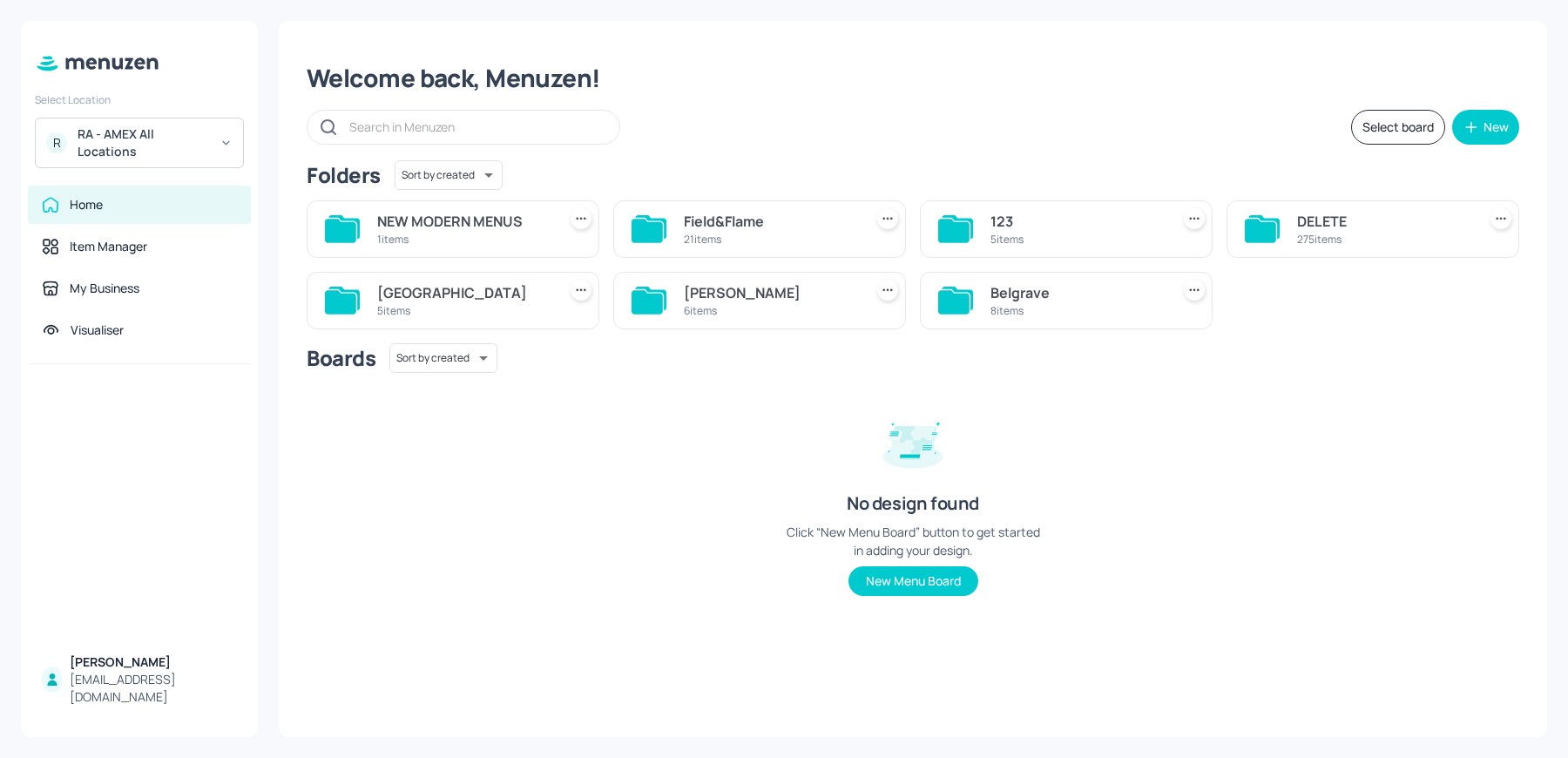
click at [1021, 290] on div "Belgrave" at bounding box center [1077, 292] width 173 height 21
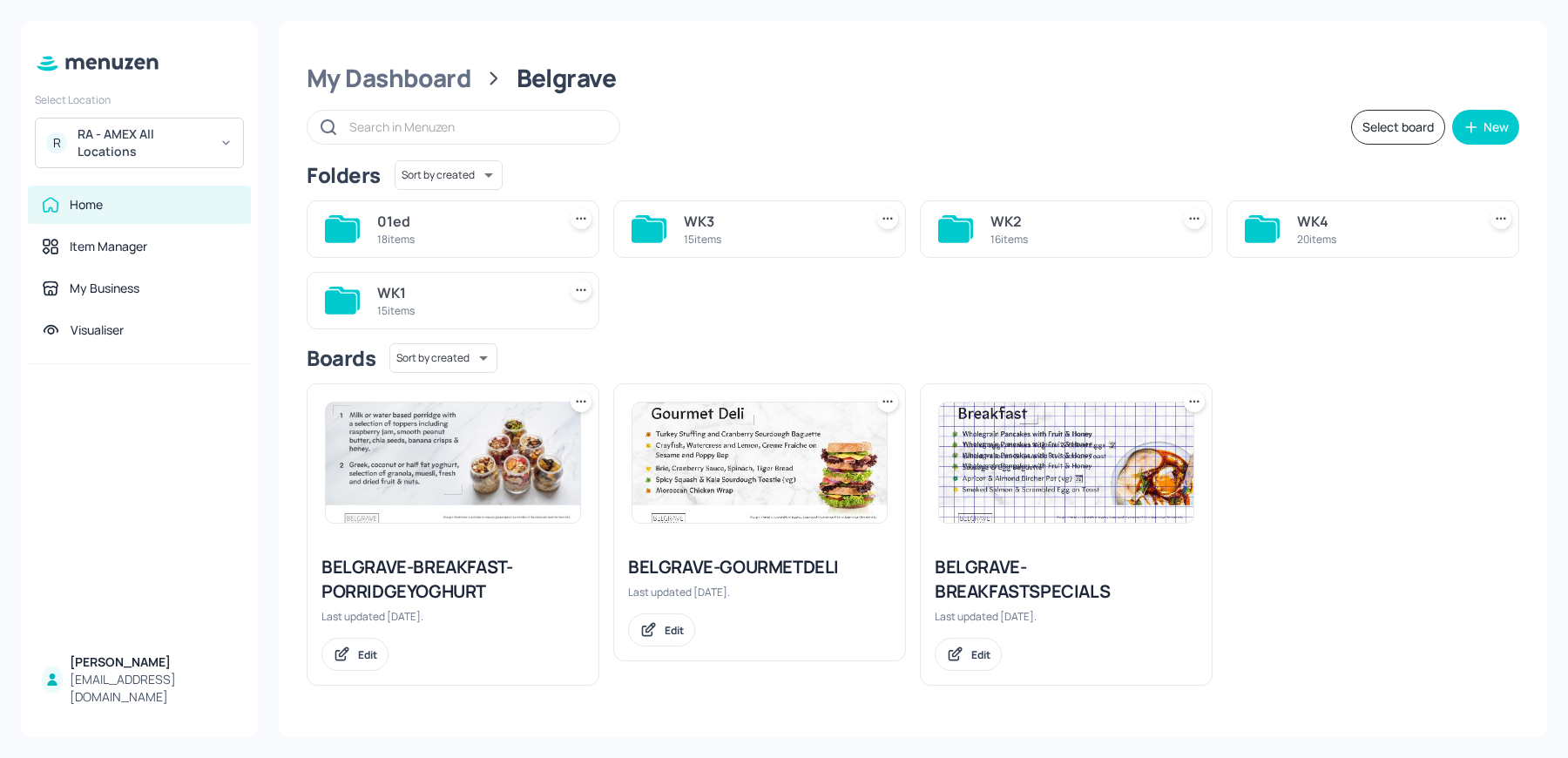
click at [455, 293] on div "WK1" at bounding box center [463, 292] width 173 height 21
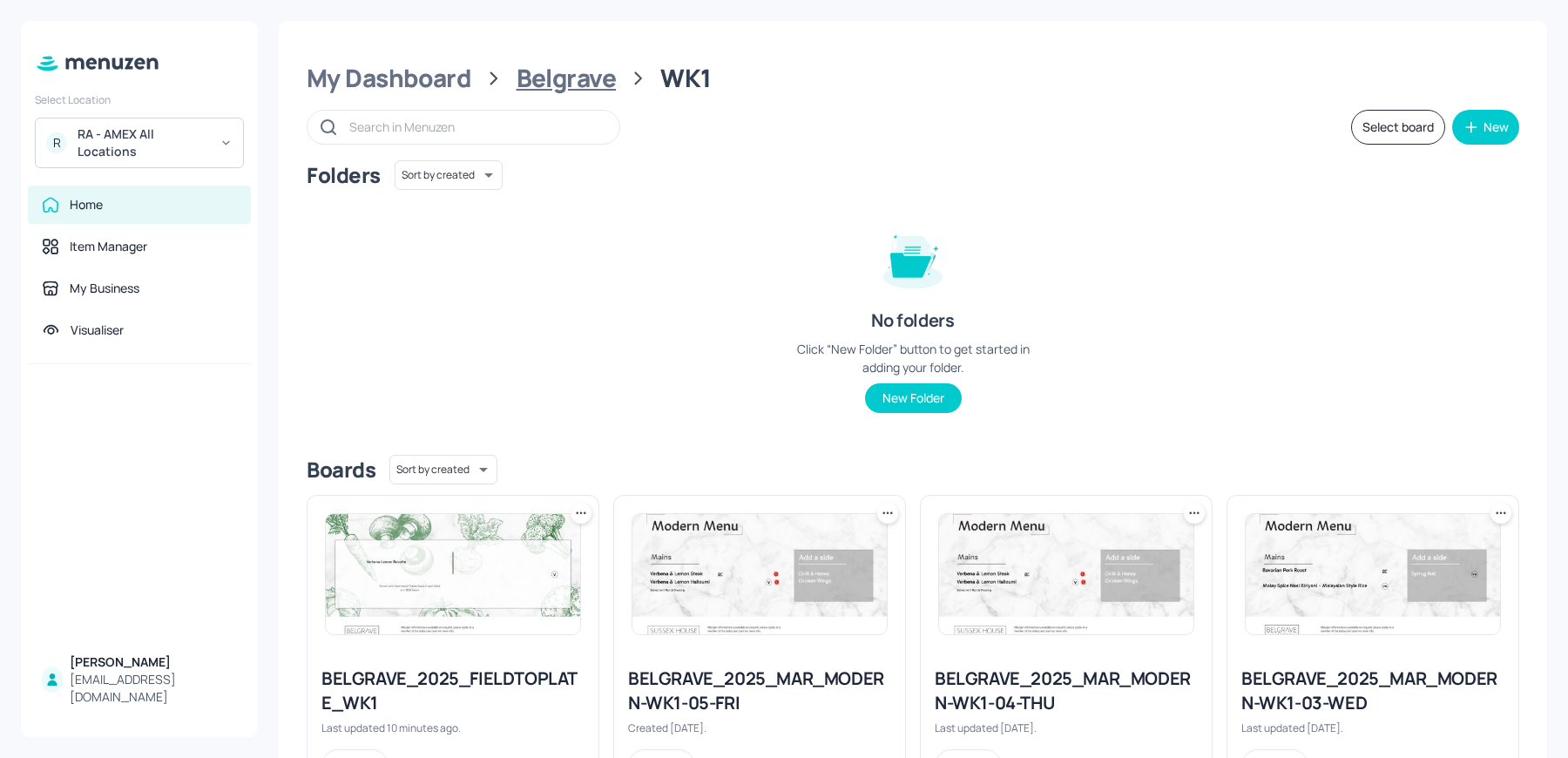
click at [543, 77] on div "Belgrave" at bounding box center [567, 78] width 100 height 32
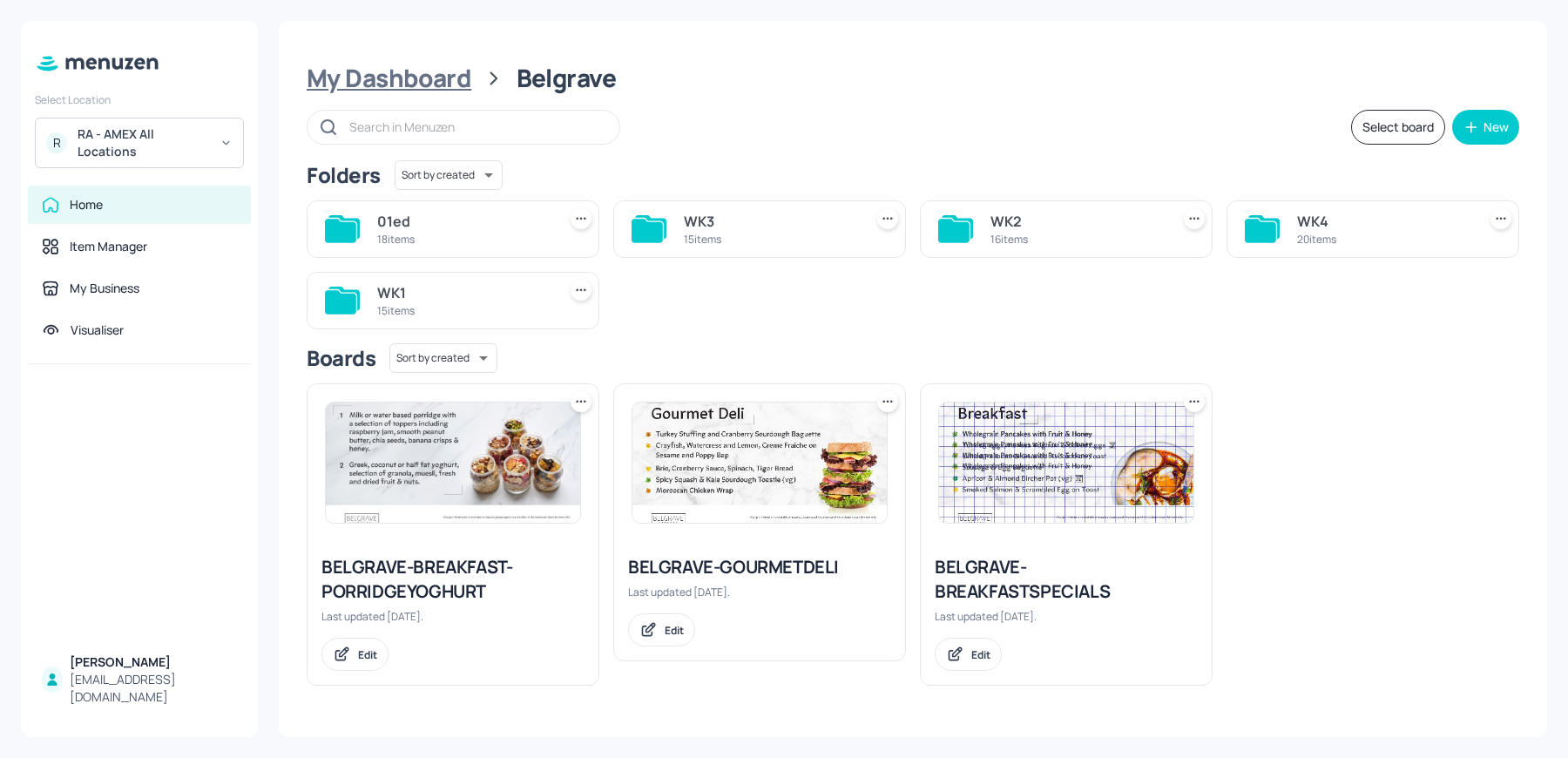
click at [432, 64] on div "My Dashboard" at bounding box center [389, 78] width 164 height 32
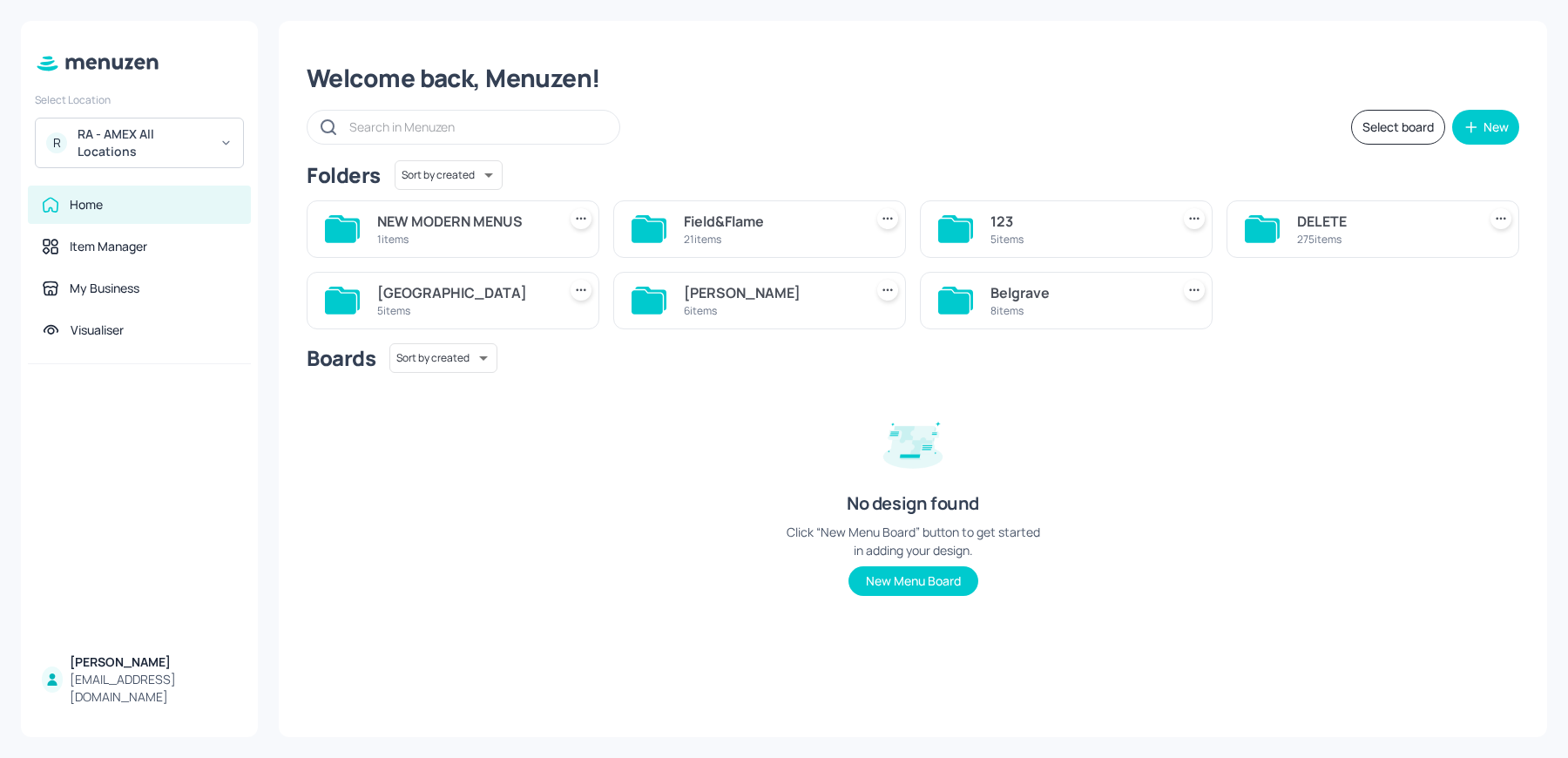
click at [538, 280] on div "Sussex House 5 items" at bounding box center [463, 301] width 173 height 42
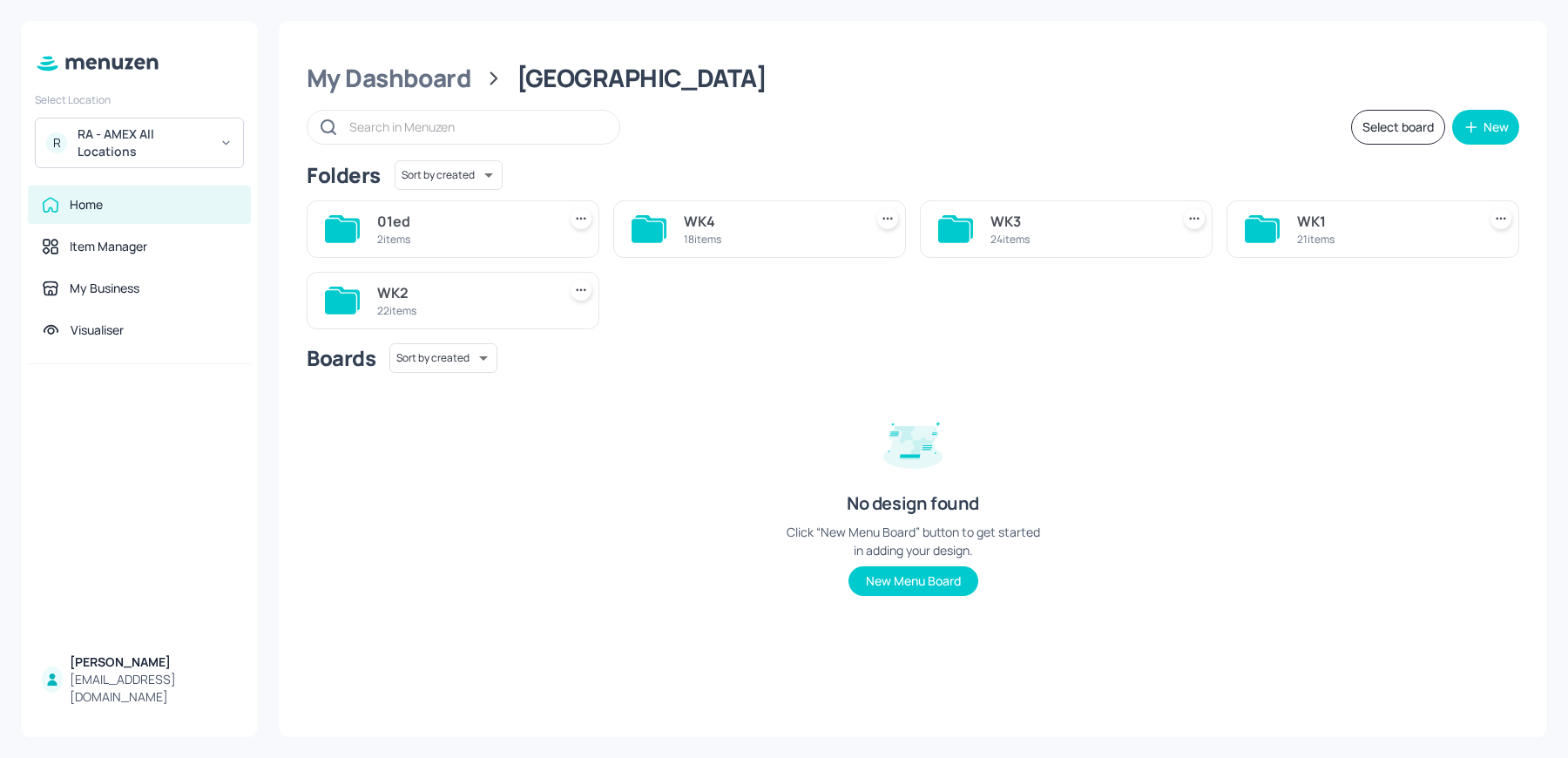
click at [1353, 239] on div "21 items" at bounding box center [1384, 240] width 173 height 15
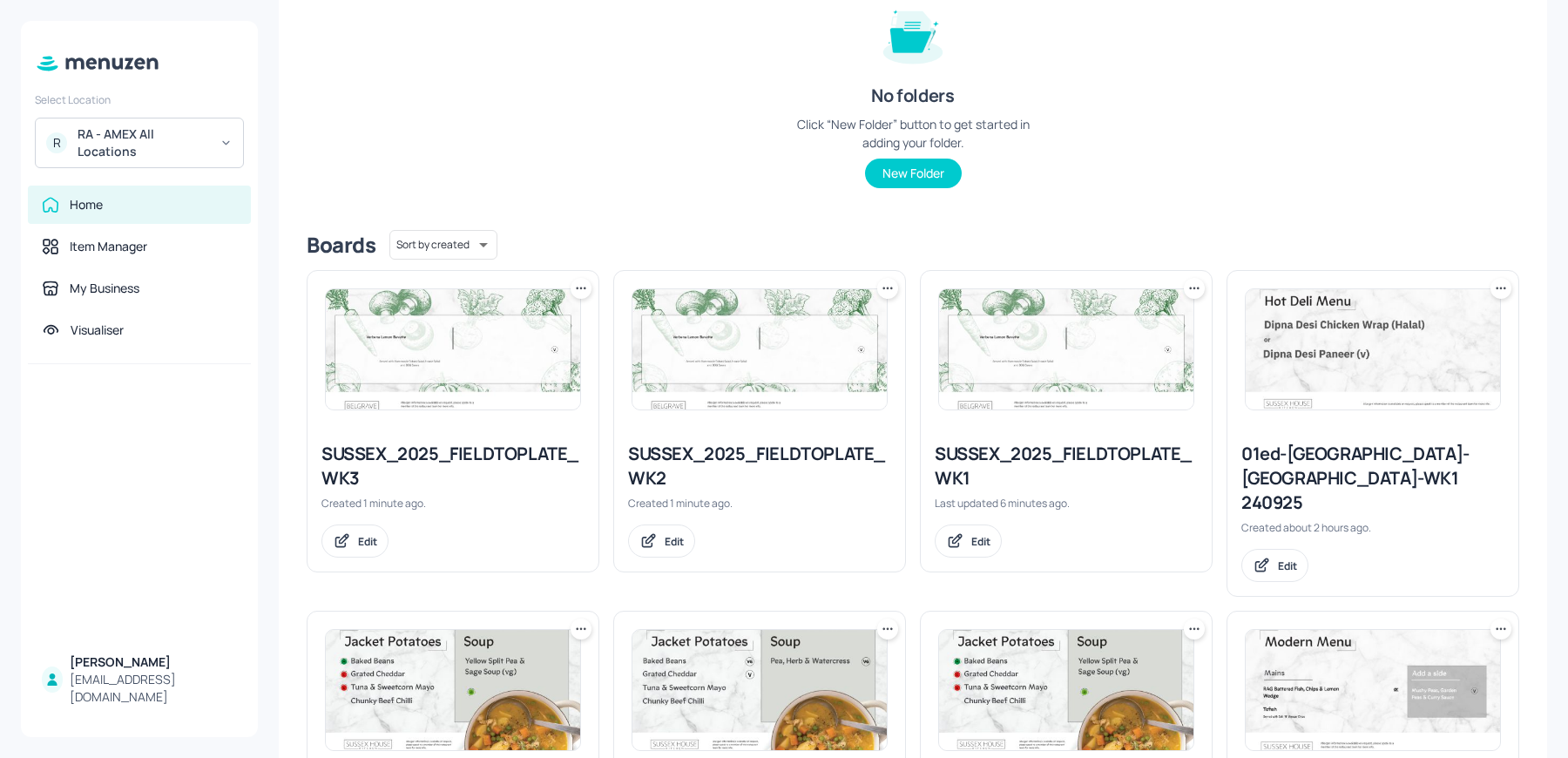
scroll to position [274, 0]
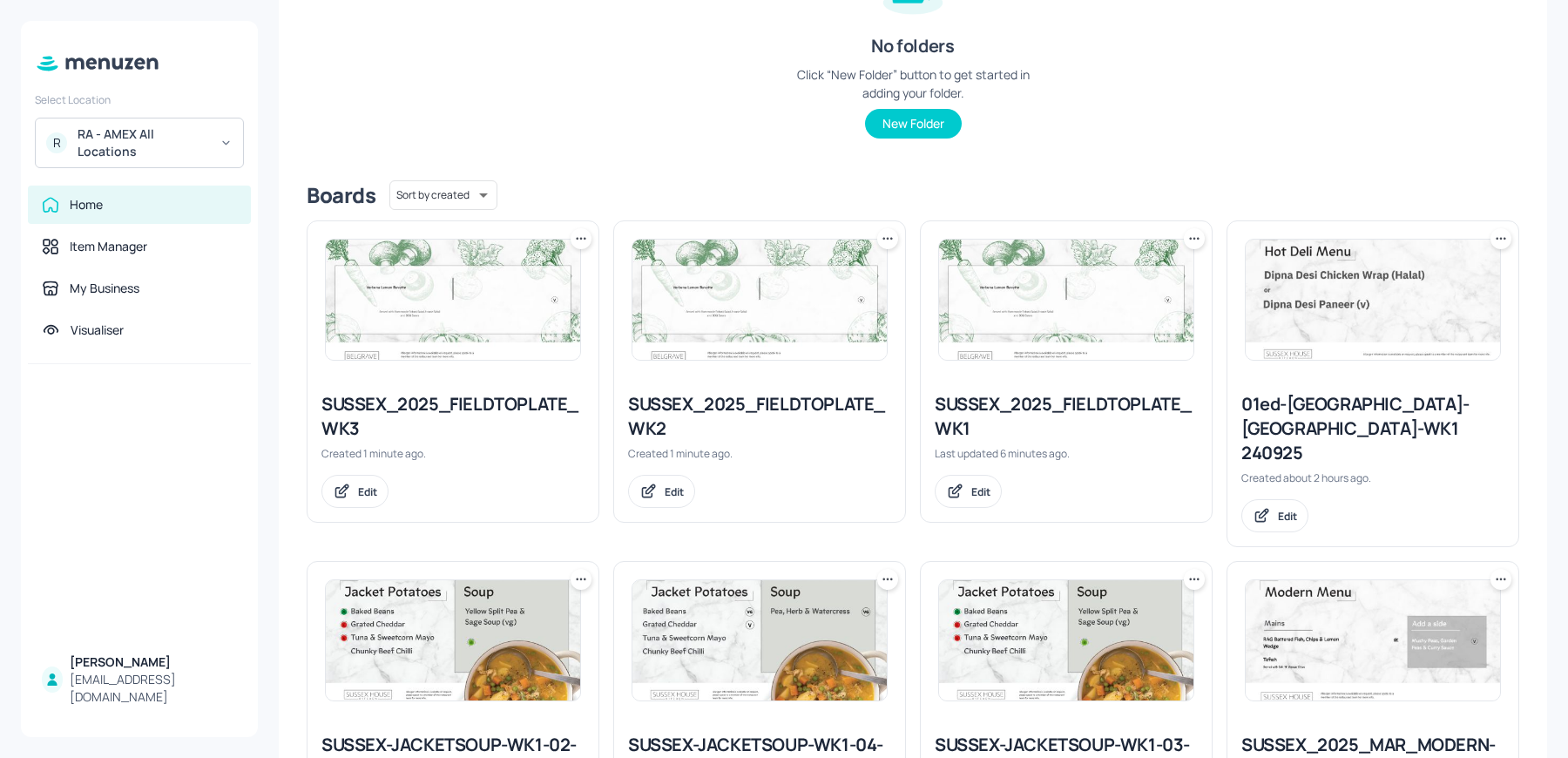
click at [576, 230] on icon at bounding box center [581, 239] width 17 height 17
click at [474, 337] on p "Move" at bounding box center [483, 333] width 26 height 15
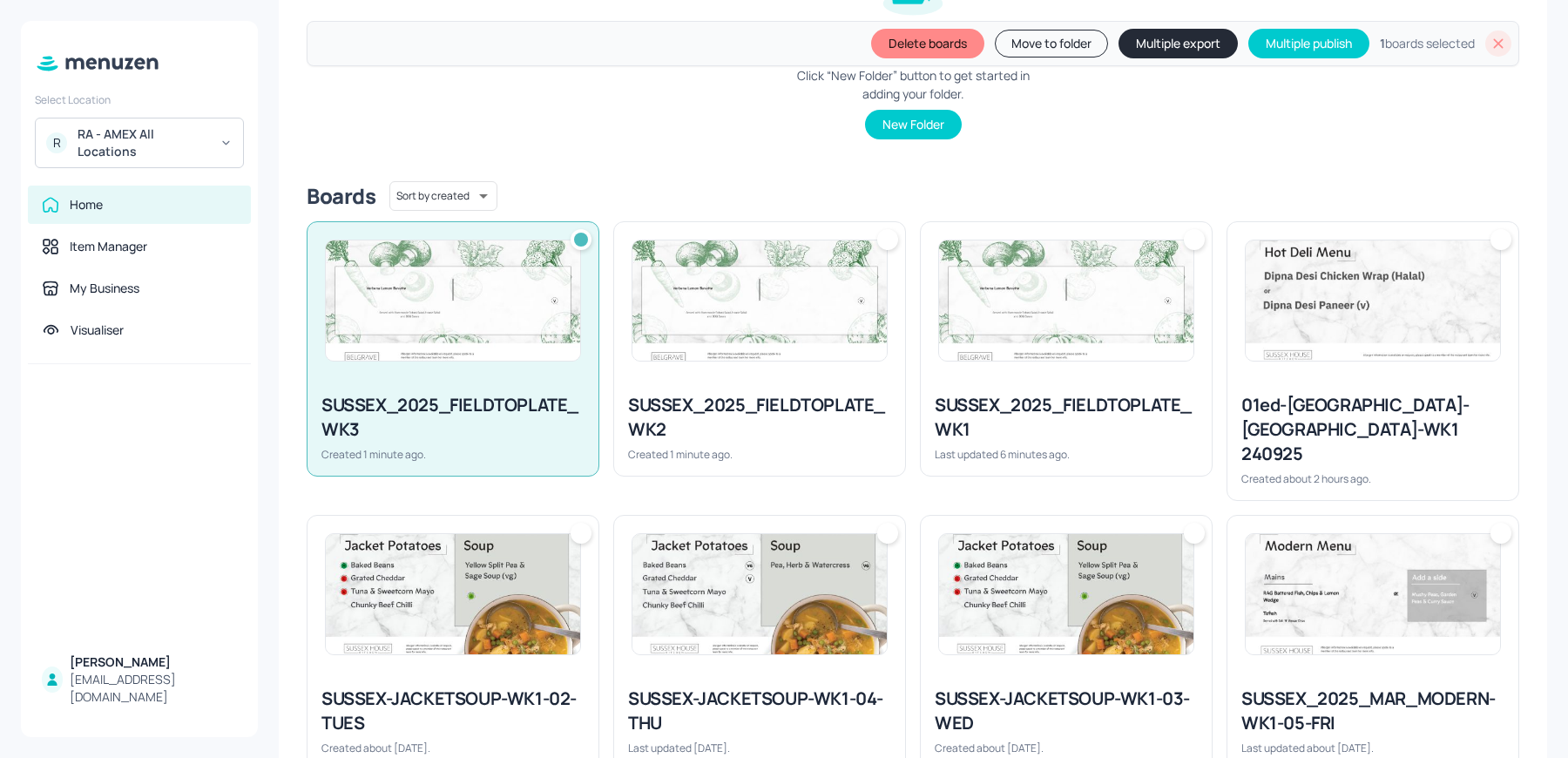
click at [888, 239] on div at bounding box center [888, 240] width 21 height 21
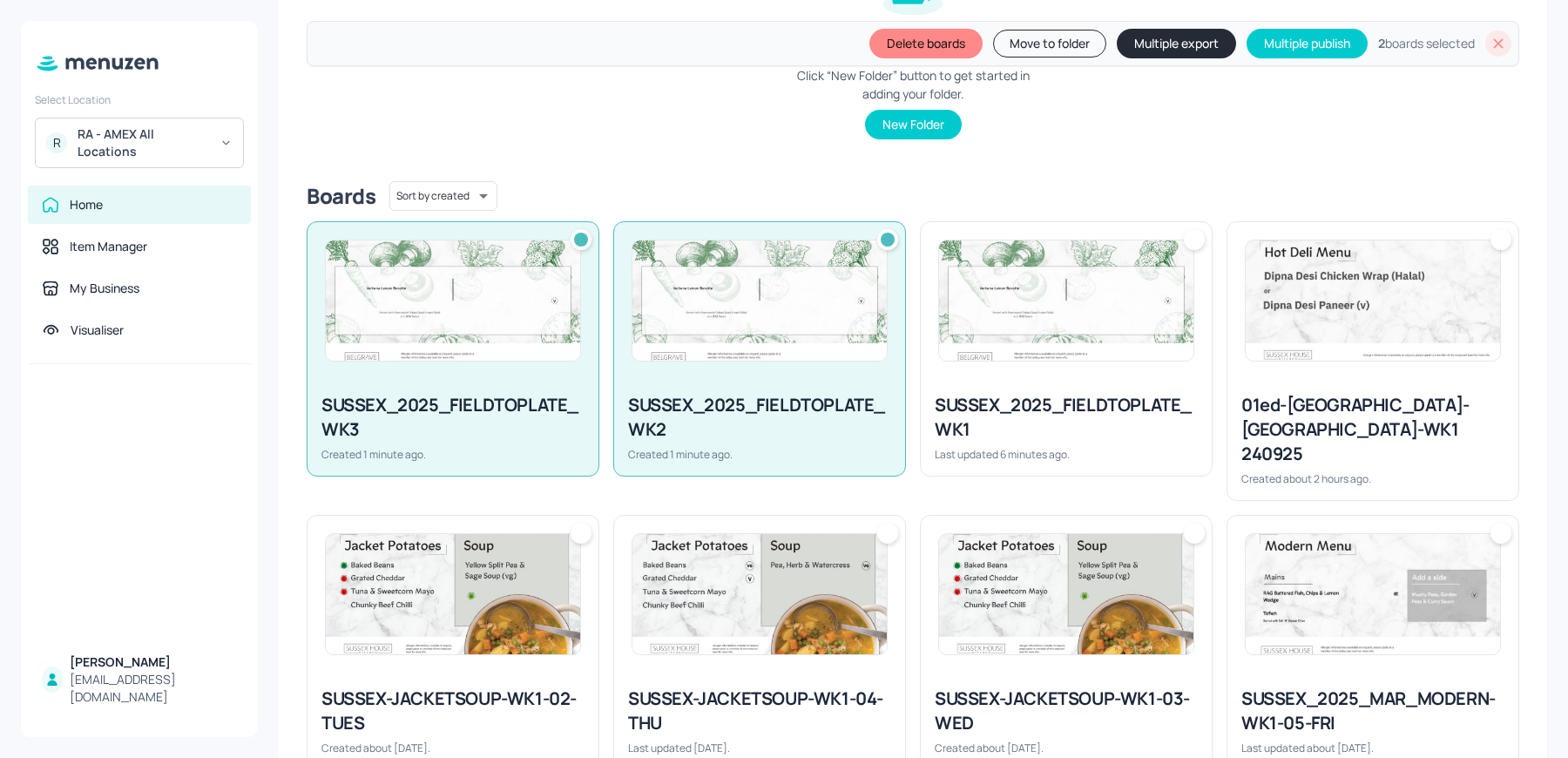
click at [913, 38] on button "Delete boards" at bounding box center [926, 43] width 114 height 30
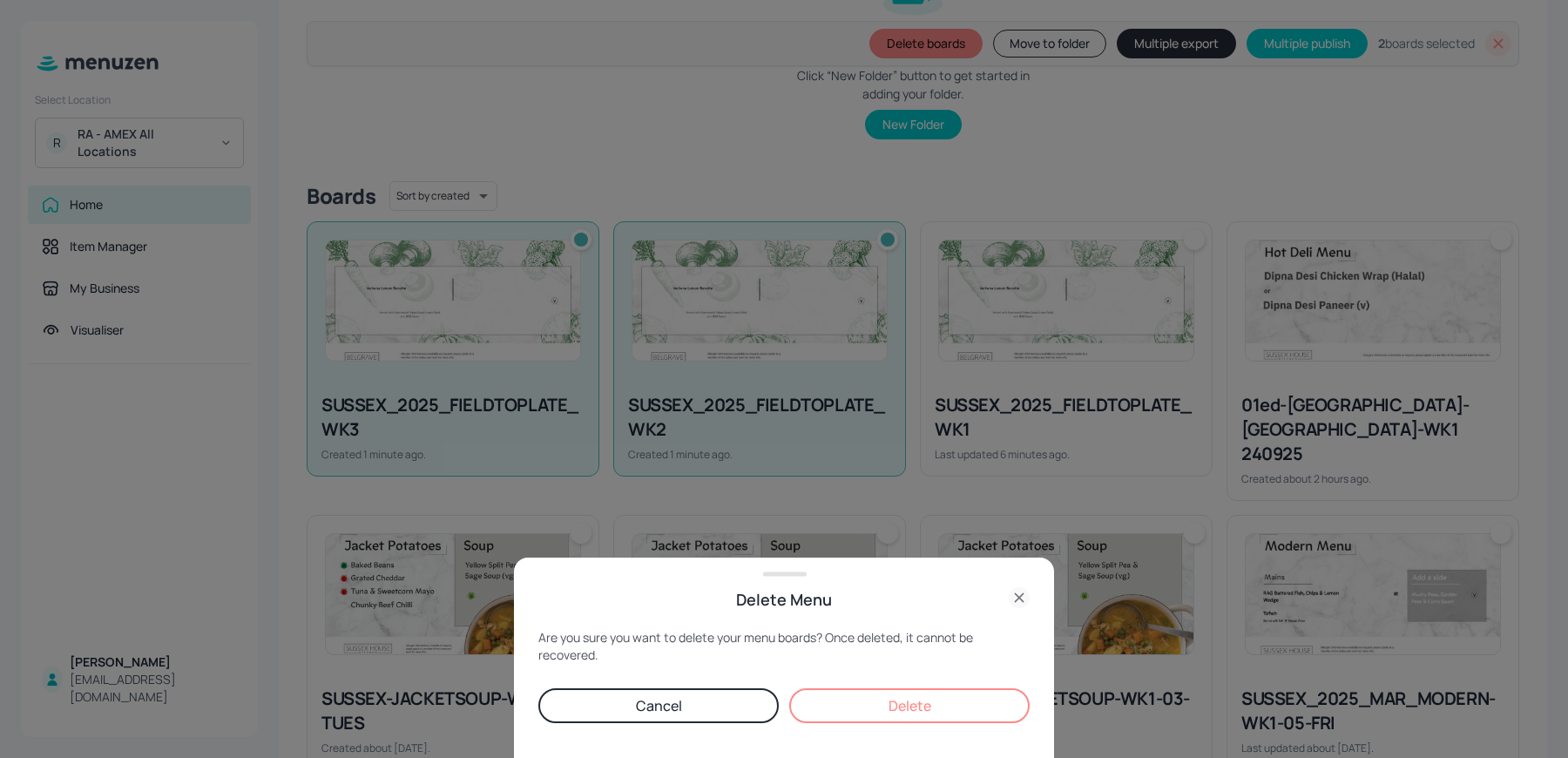
click at [947, 690] on button "Delete" at bounding box center [910, 705] width 241 height 34
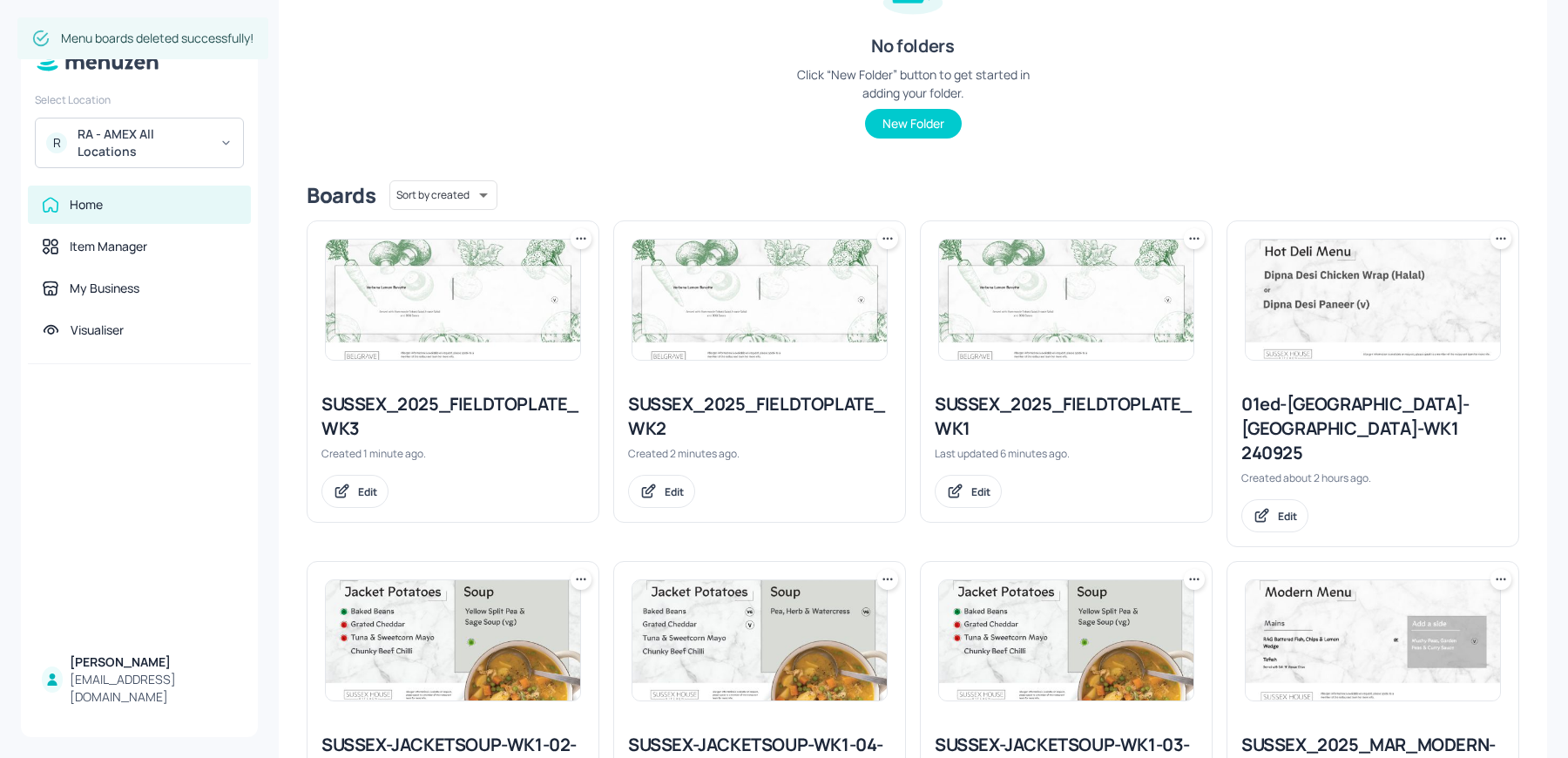
scroll to position [0, 0]
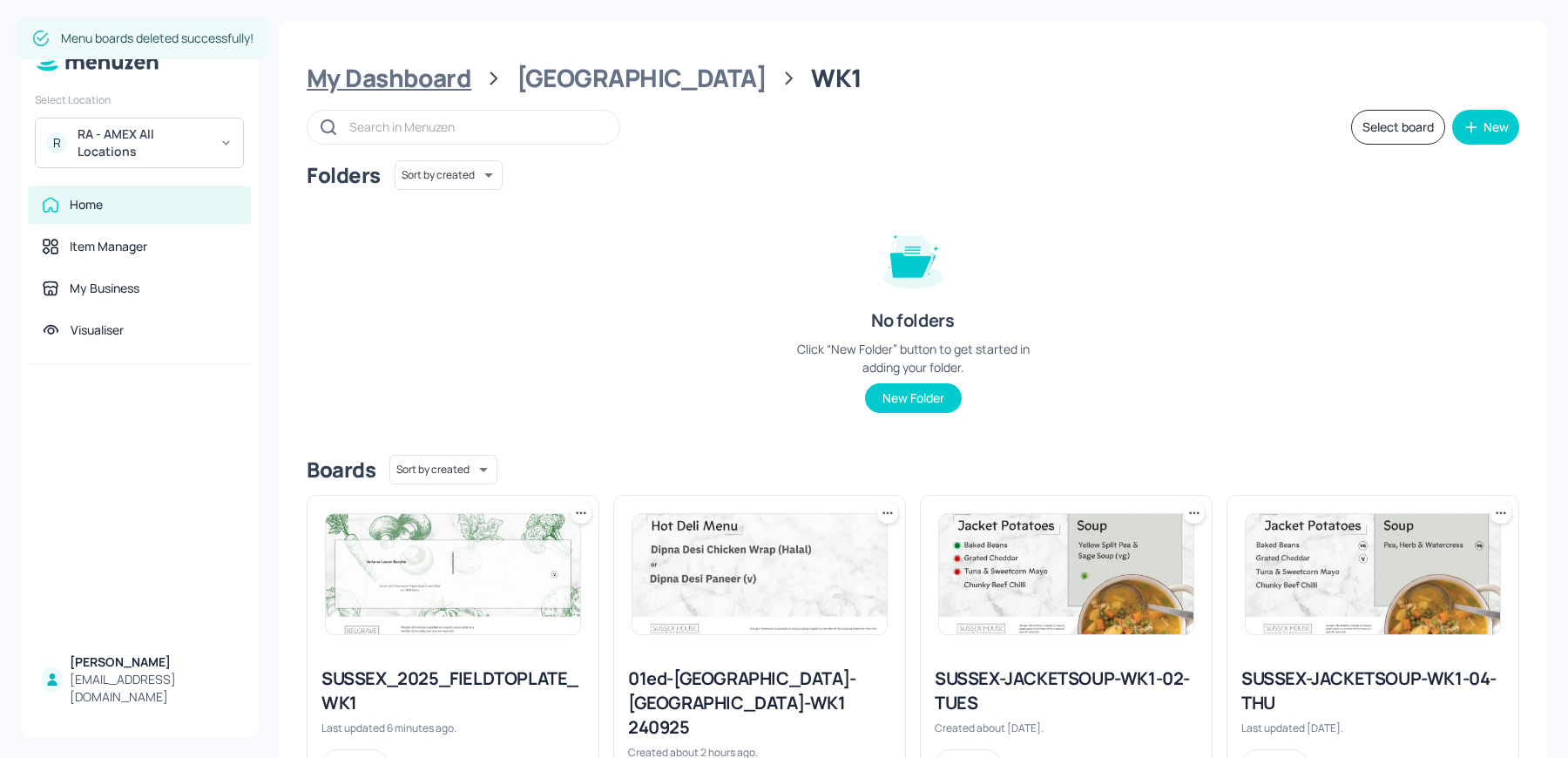
click at [424, 86] on div "My Dashboard" at bounding box center [389, 78] width 164 height 32
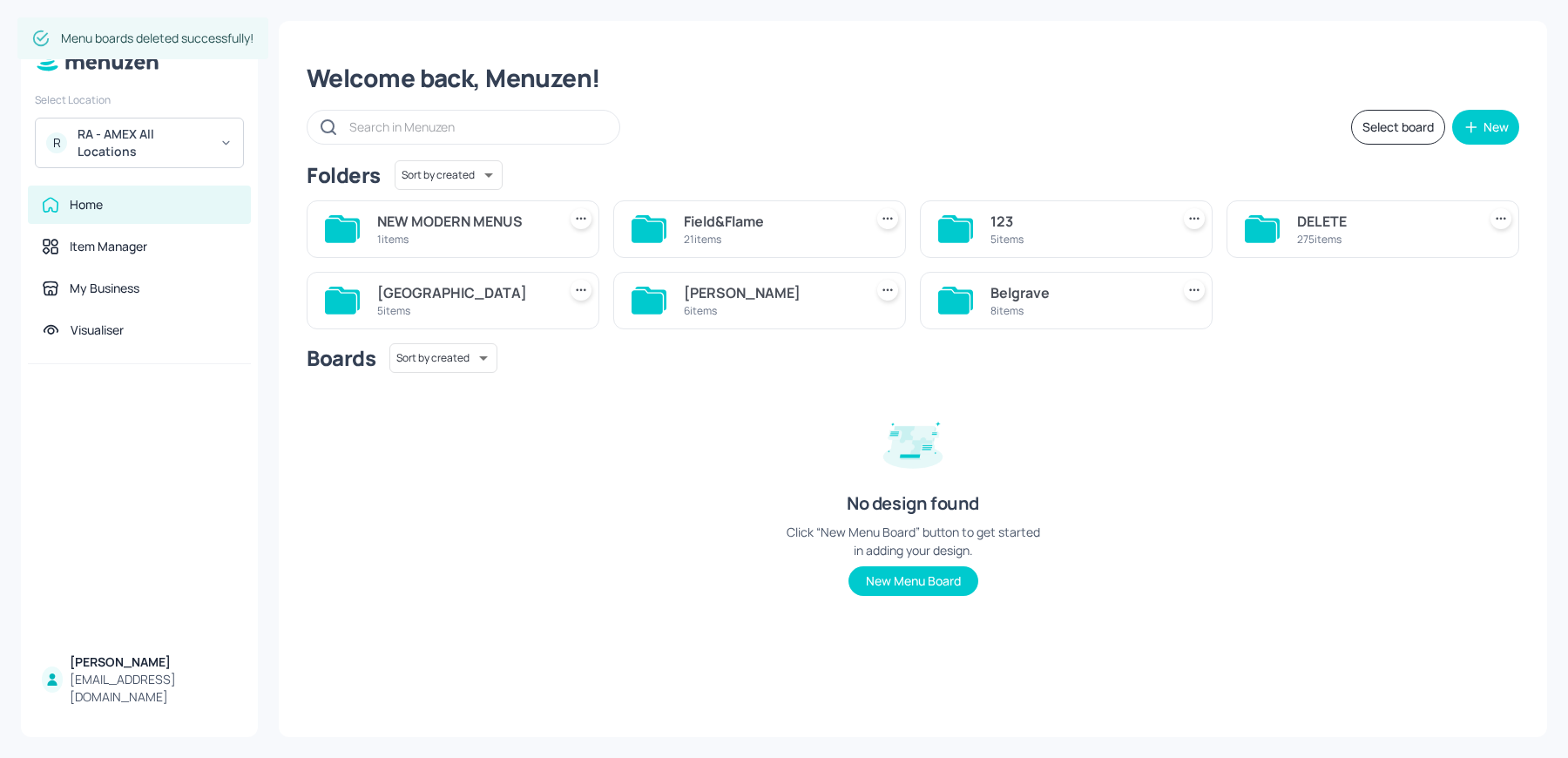
click at [754, 285] on div "John St" at bounding box center [770, 292] width 173 height 21
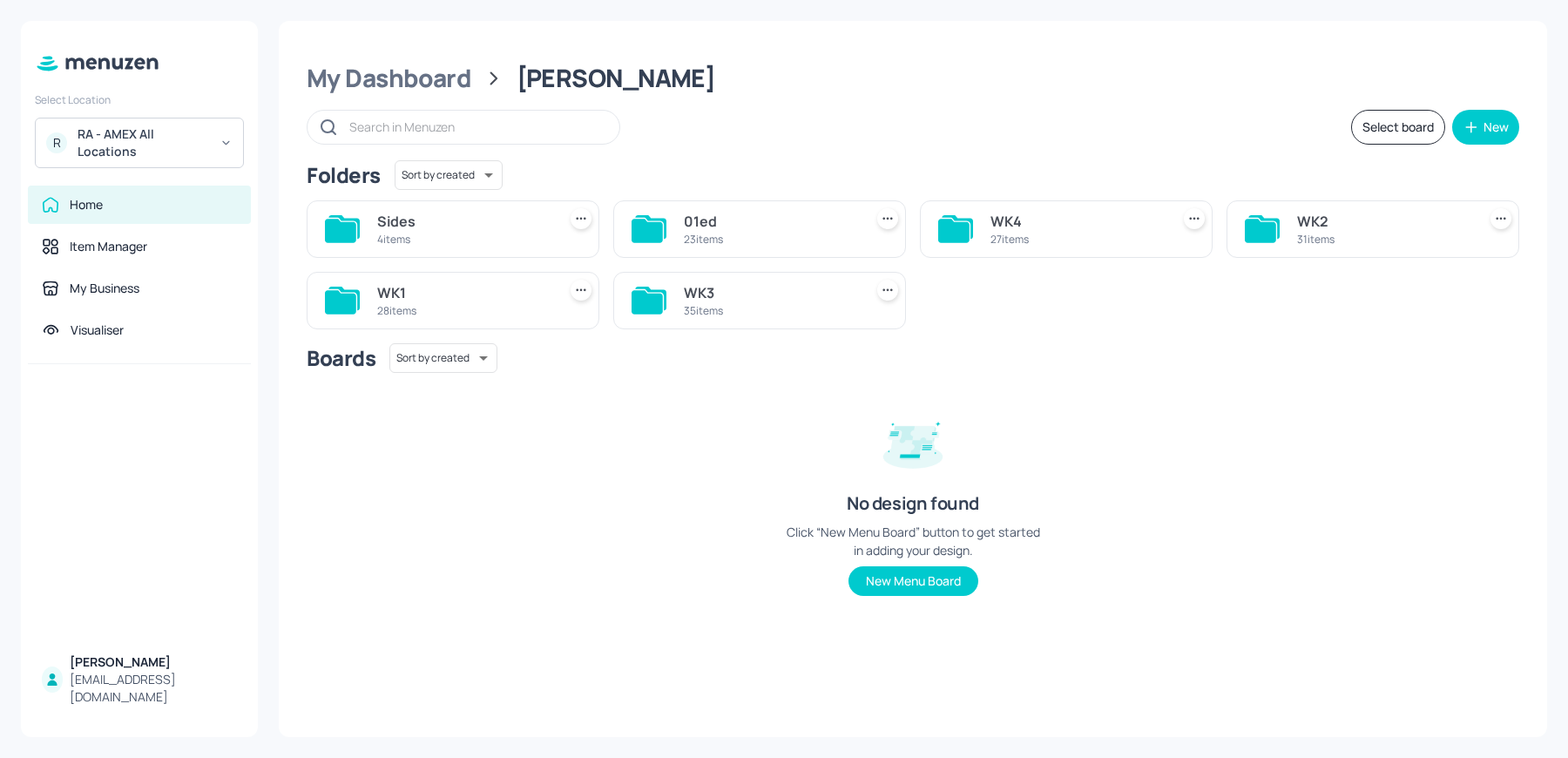
click at [450, 304] on div "28 items" at bounding box center [463, 311] width 173 height 15
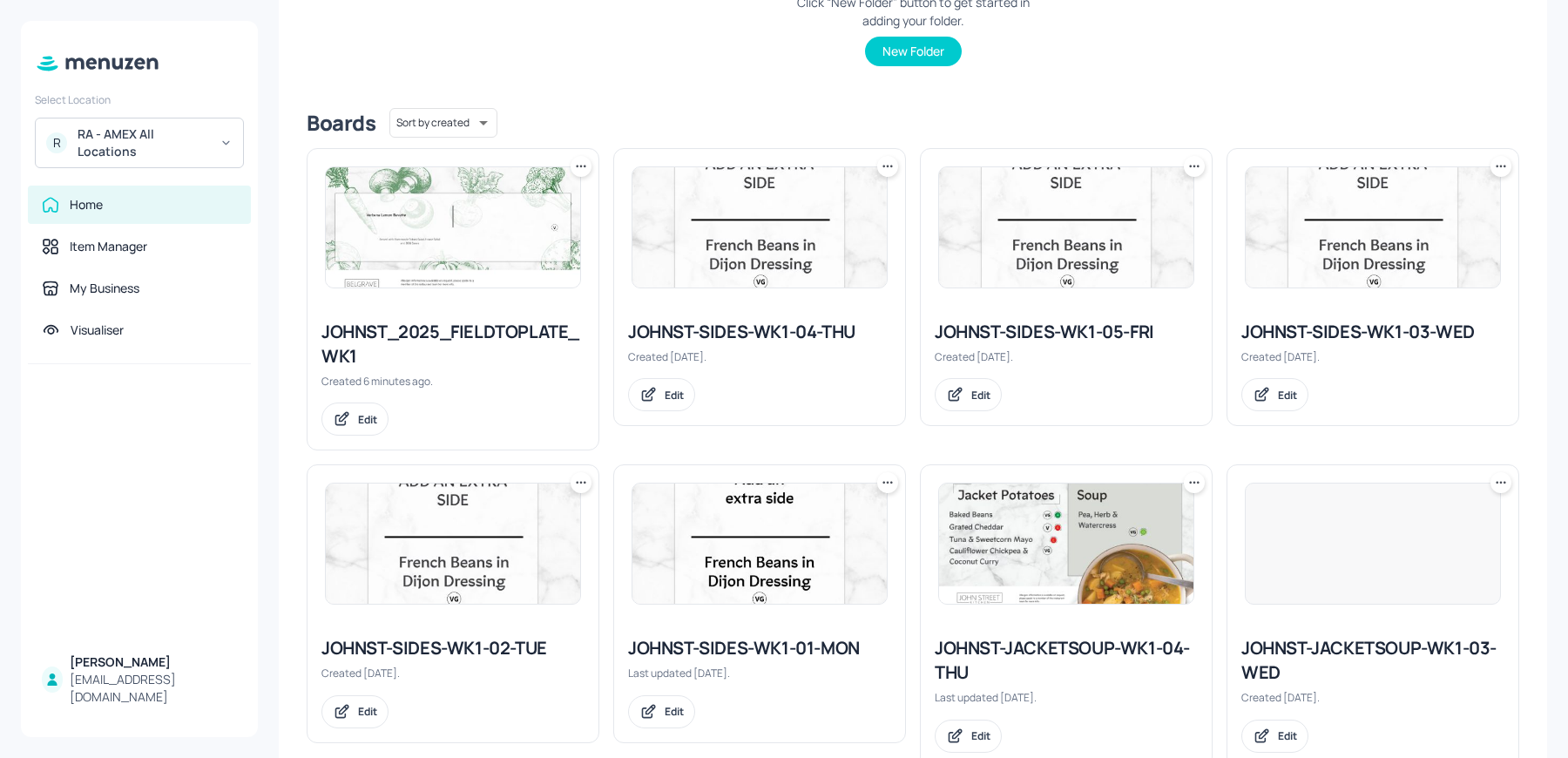
scroll to position [272, 0]
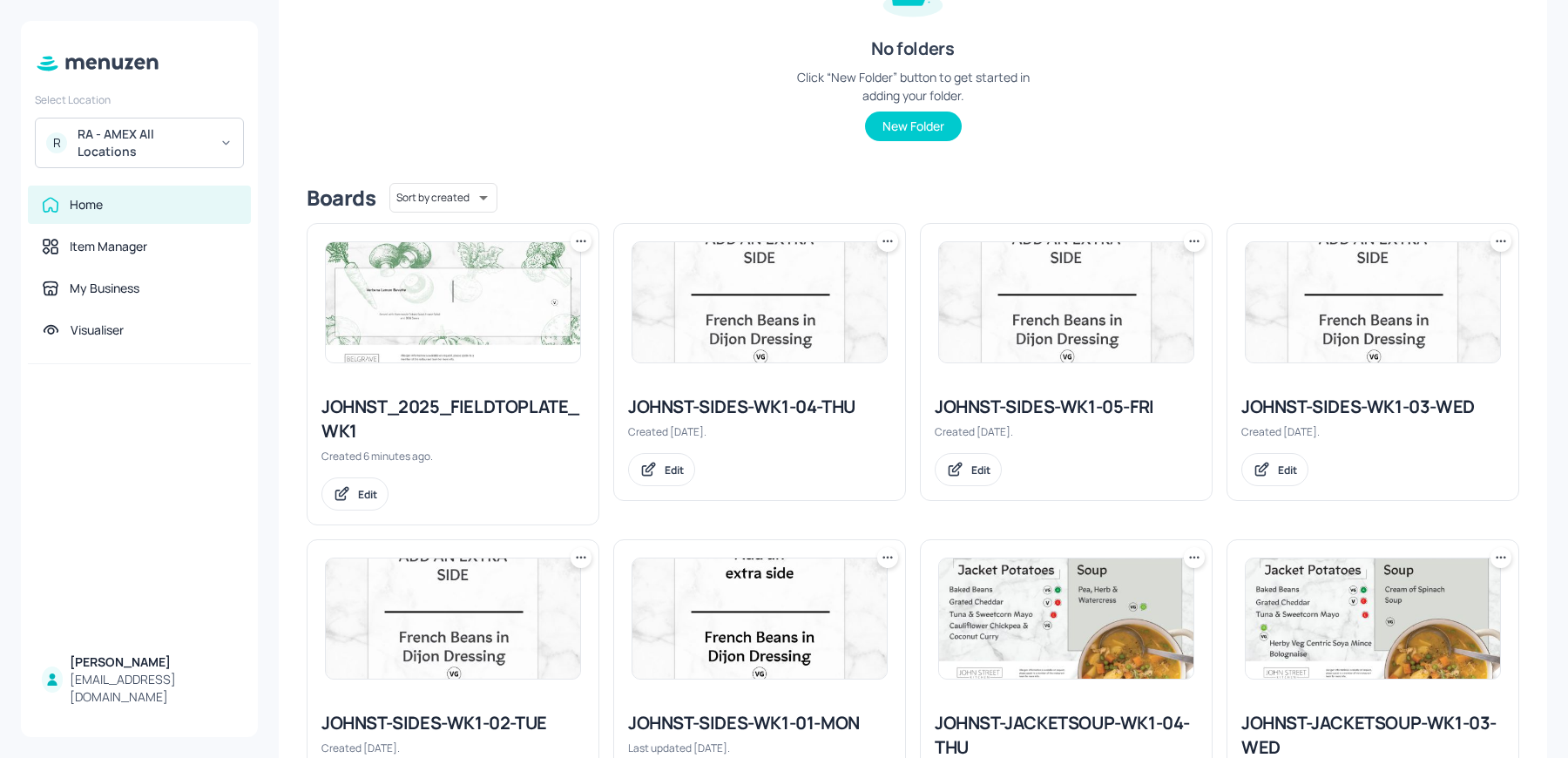
click at [586, 249] on div at bounding box center [581, 242] width 21 height 21
click at [493, 338] on p "Move" at bounding box center [483, 336] width 26 height 15
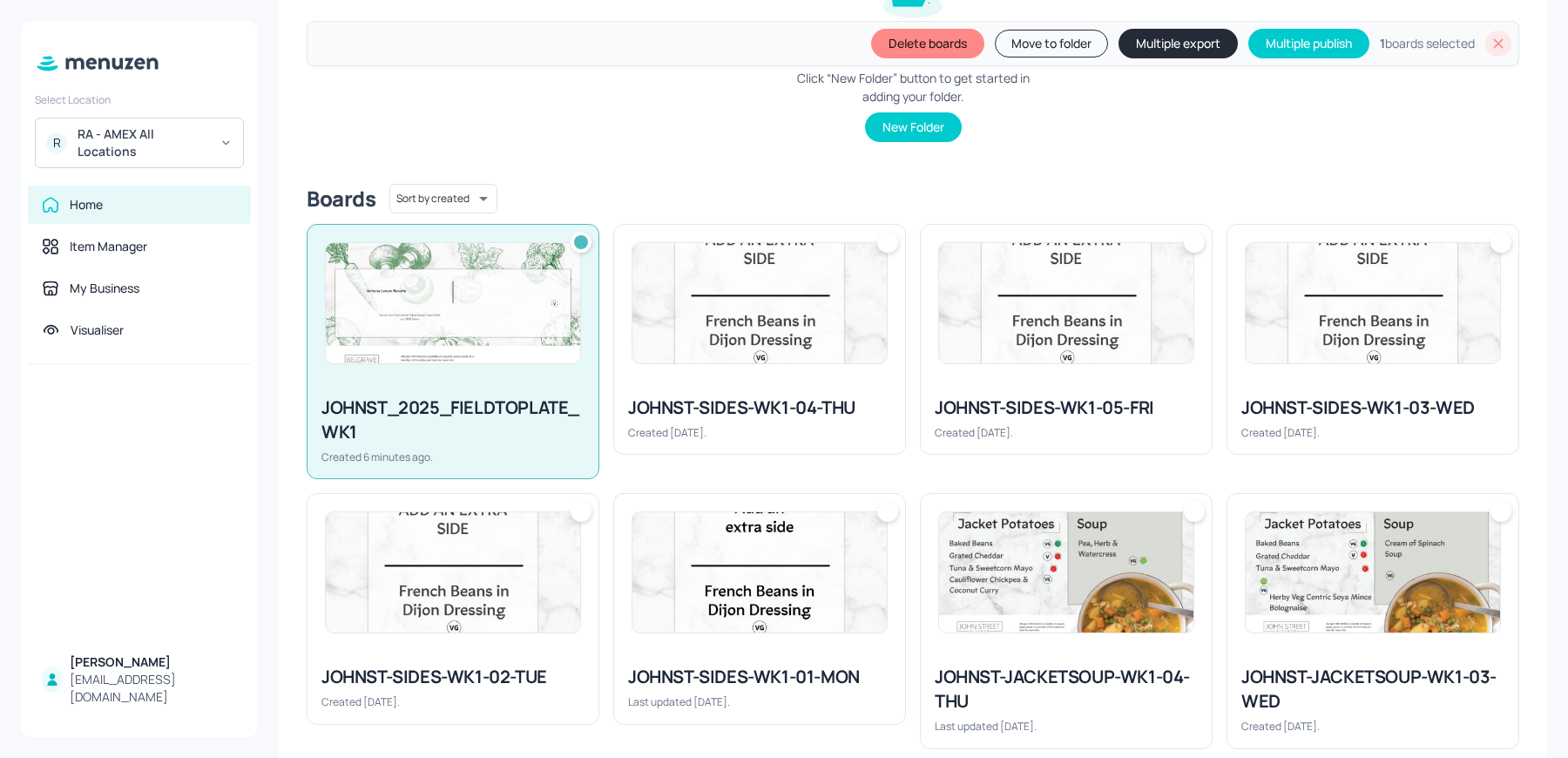
click at [577, 244] on div at bounding box center [581, 242] width 14 height 14
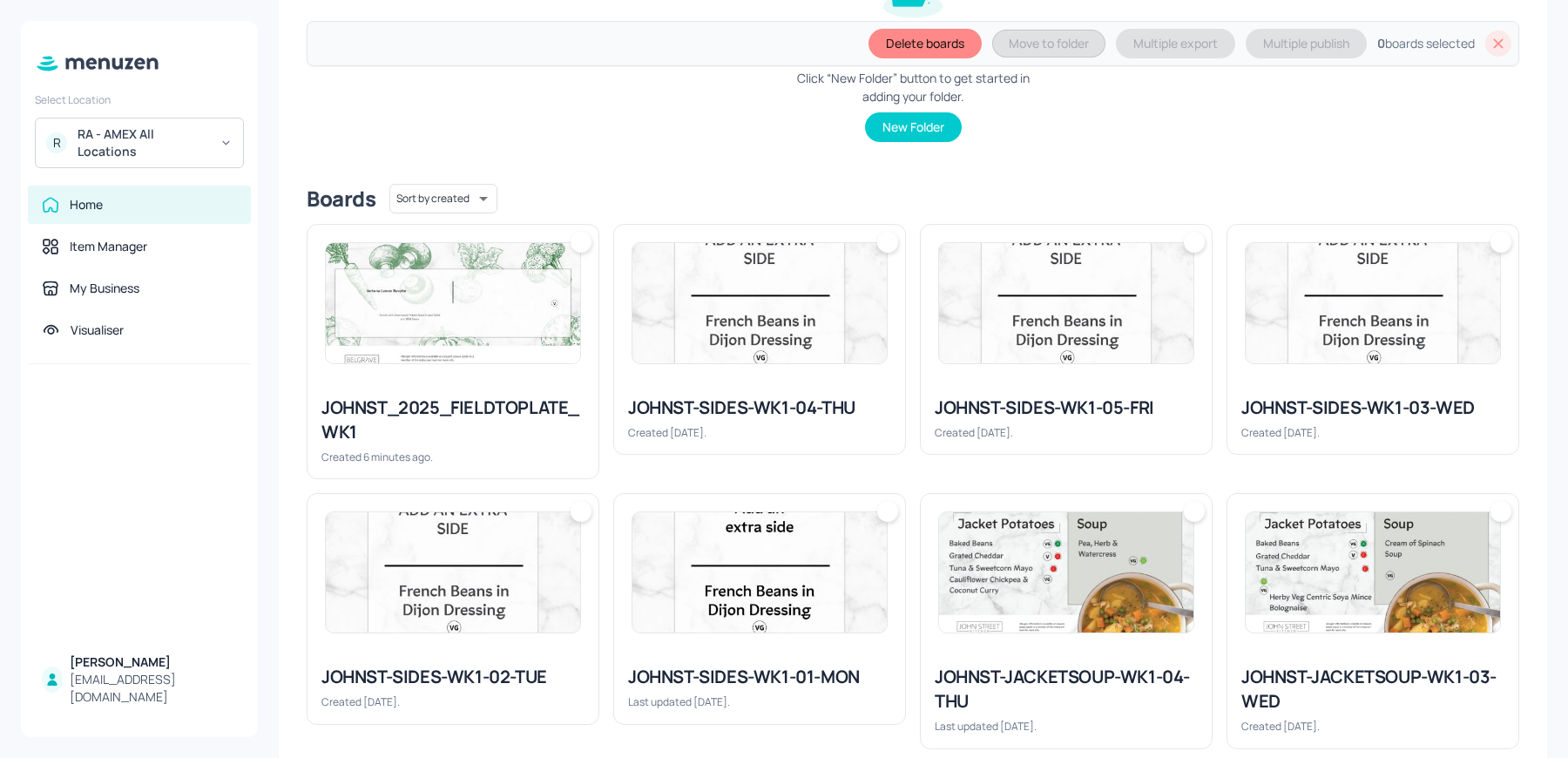
click at [1494, 43] on icon at bounding box center [1499, 44] width 10 height 10
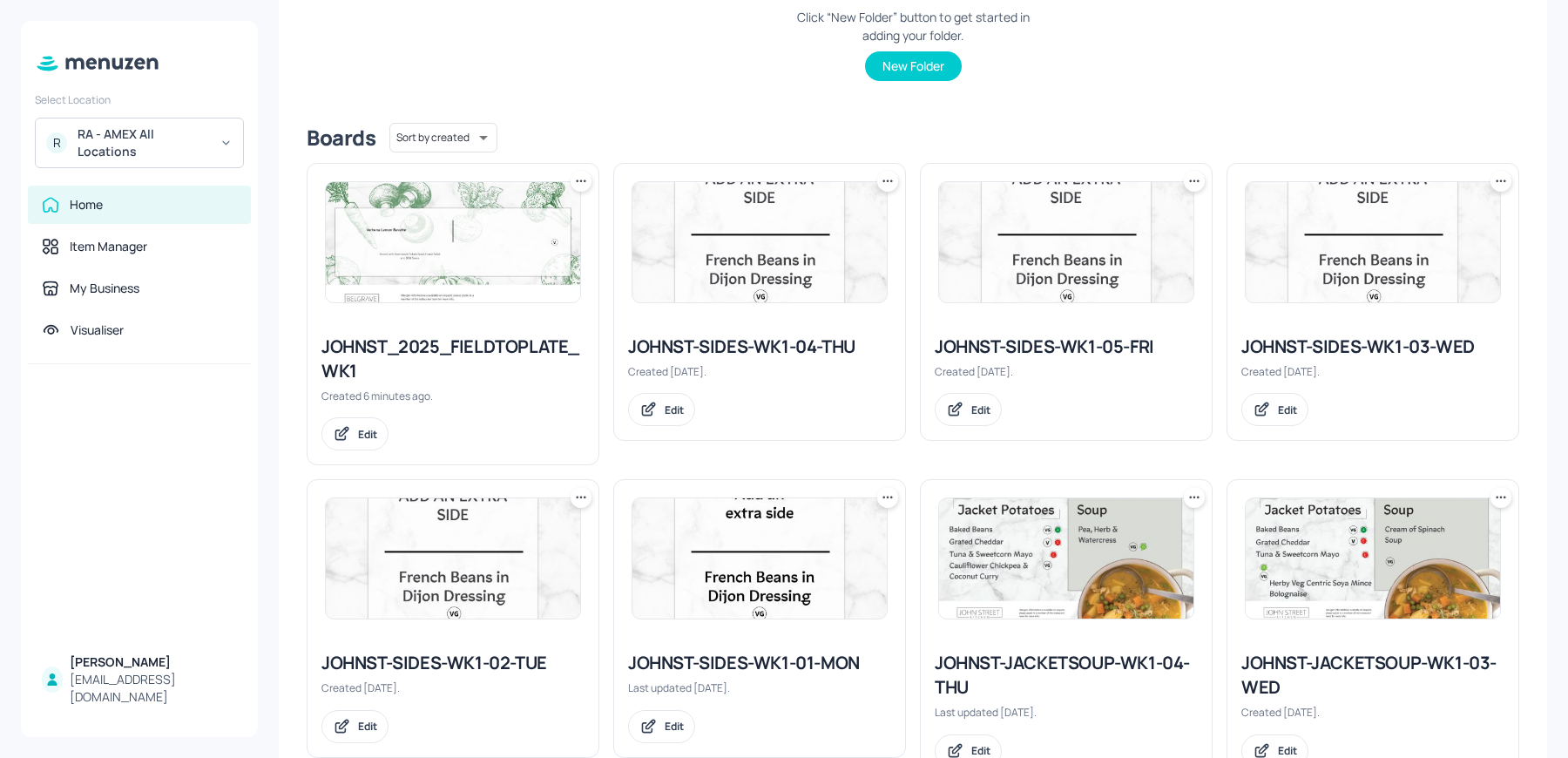
scroll to position [272, 0]
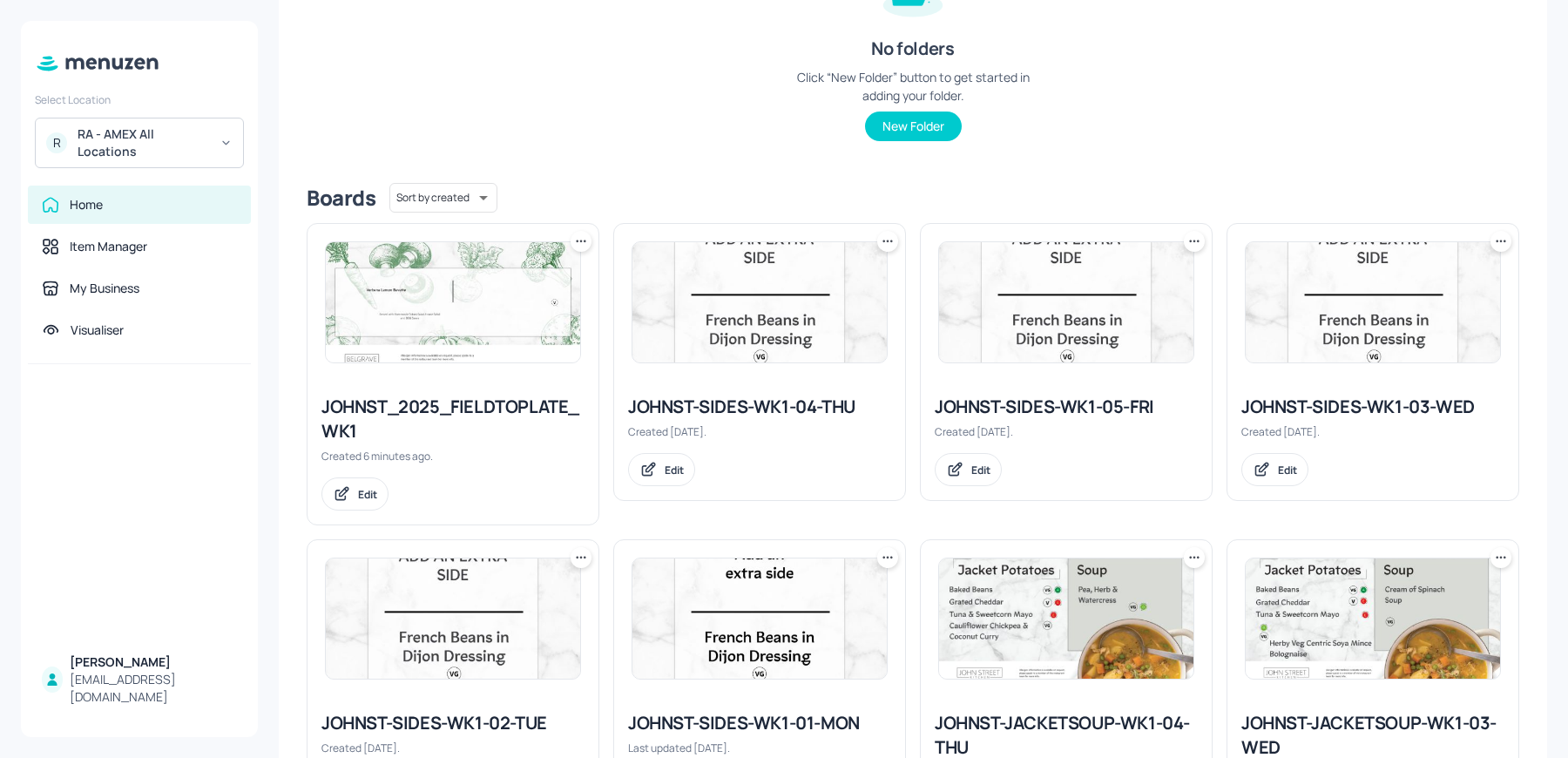
click at [588, 232] on icon at bounding box center [581, 241] width 17 height 17
click at [540, 300] on div "Duplicate" at bounding box center [514, 306] width 140 height 30
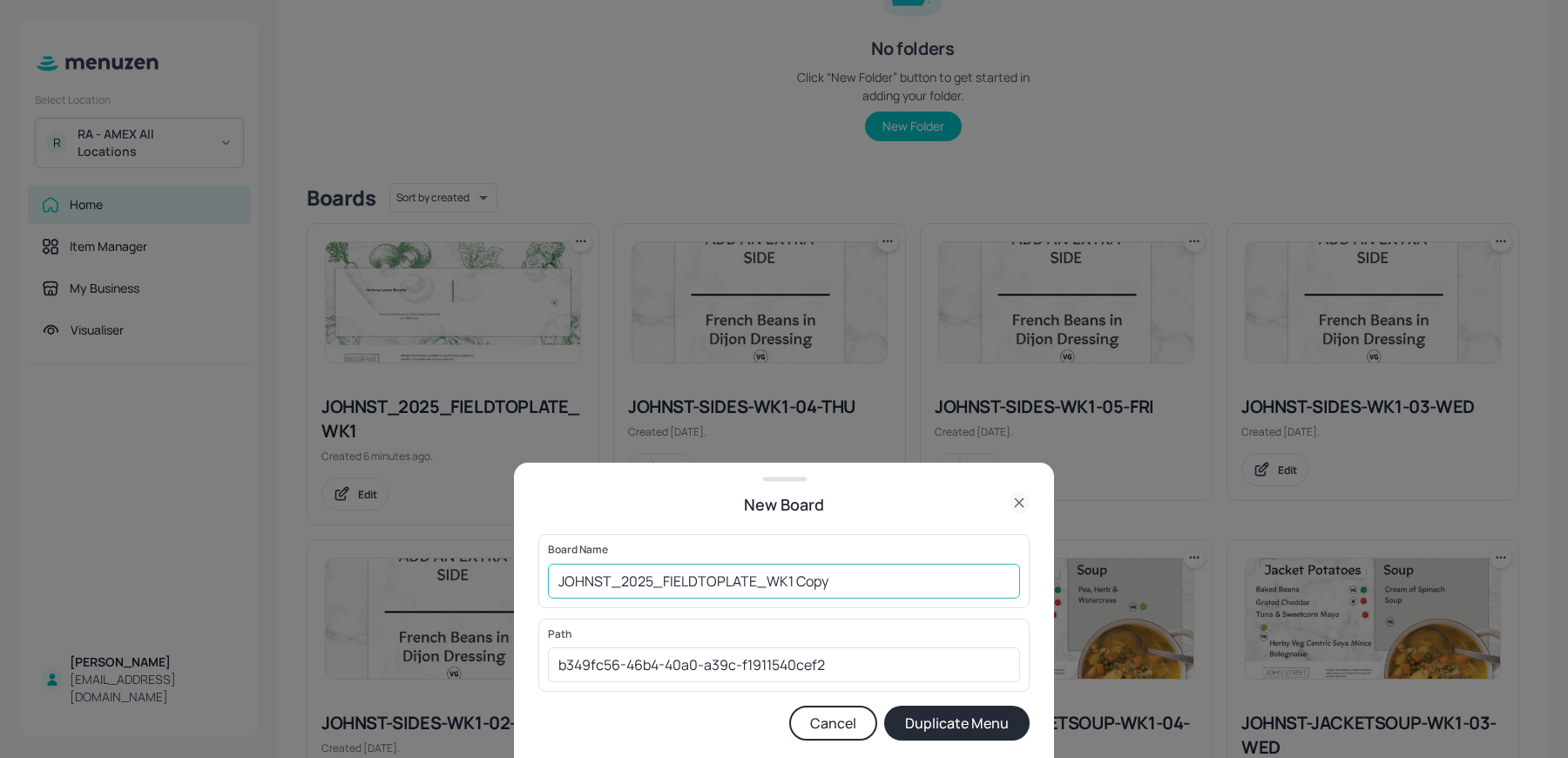
click at [784, 589] on input "JOHNST_2025_FIELDTOPLATE_WK1 Copy" at bounding box center [784, 581] width 472 height 34
drag, startPoint x: 784, startPoint y: 585, endPoint x: 875, endPoint y: 595, distance: 91.5
click at [875, 595] on input "JOHNST_2025_FIELDTOPLATE_WK1 Copy" at bounding box center [784, 581] width 472 height 34
type input "JOHNST_2025_FIELDTOPLATE_WK2"
click at [914, 708] on button "Duplicate Menu" at bounding box center [957, 724] width 145 height 34
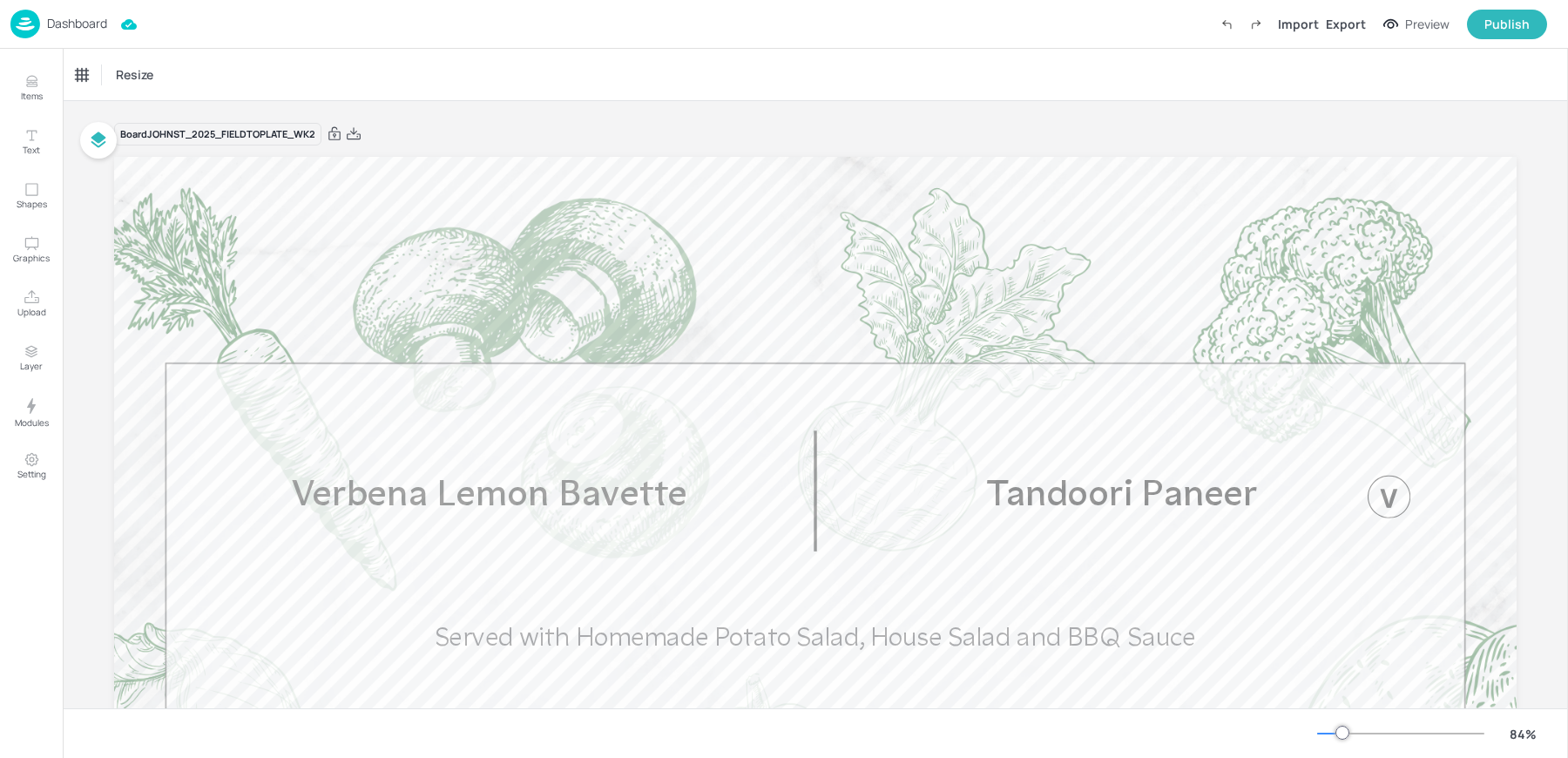
click at [42, 13] on div "Dashboard" at bounding box center [58, 24] width 97 height 29
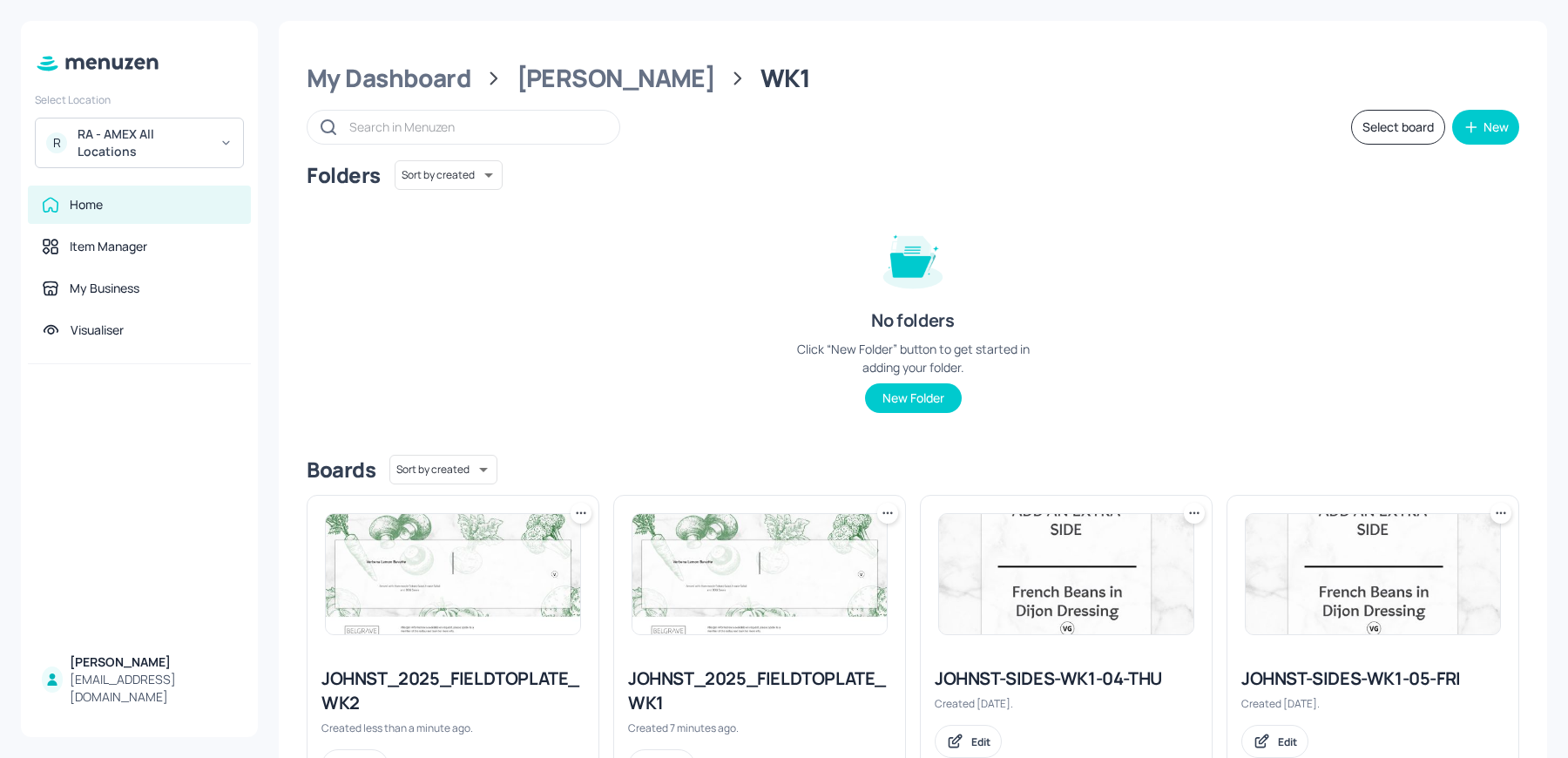
click at [586, 512] on icon at bounding box center [581, 513] width 17 height 17
click at [527, 571] on div "Duplicate" at bounding box center [514, 577] width 140 height 30
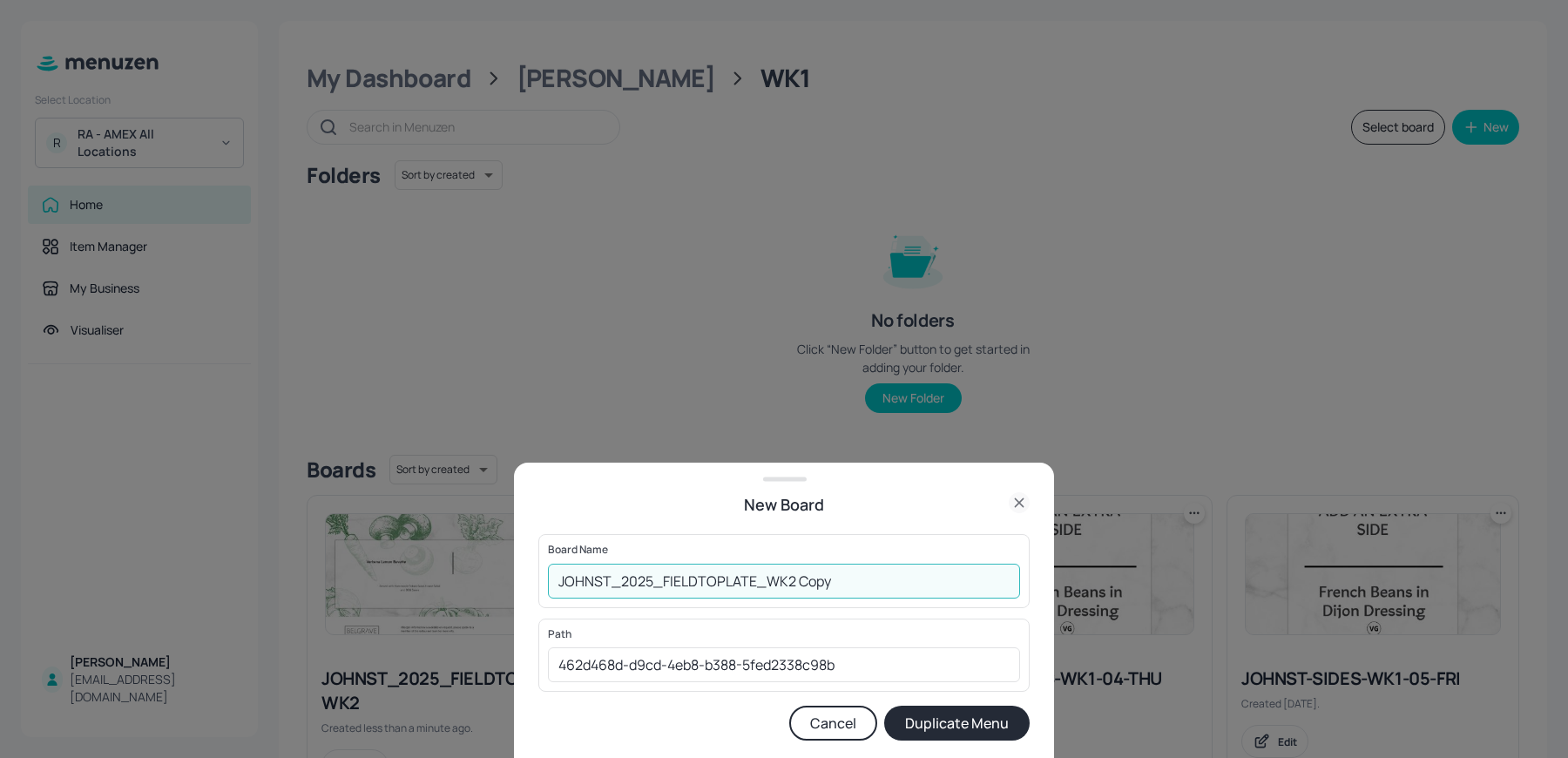
drag, startPoint x: 784, startPoint y: 583, endPoint x: 905, endPoint y: 606, distance: 123.2
click at [905, 606] on div "Board Name JOHNST_2025_FIELDTOPLATE_WK2 Copy ​" at bounding box center [784, 571] width 491 height 74
type input "JOHNST_2025_FIELDTOPLATE_WK3"
click at [929, 722] on button "Duplicate Menu" at bounding box center [957, 724] width 145 height 34
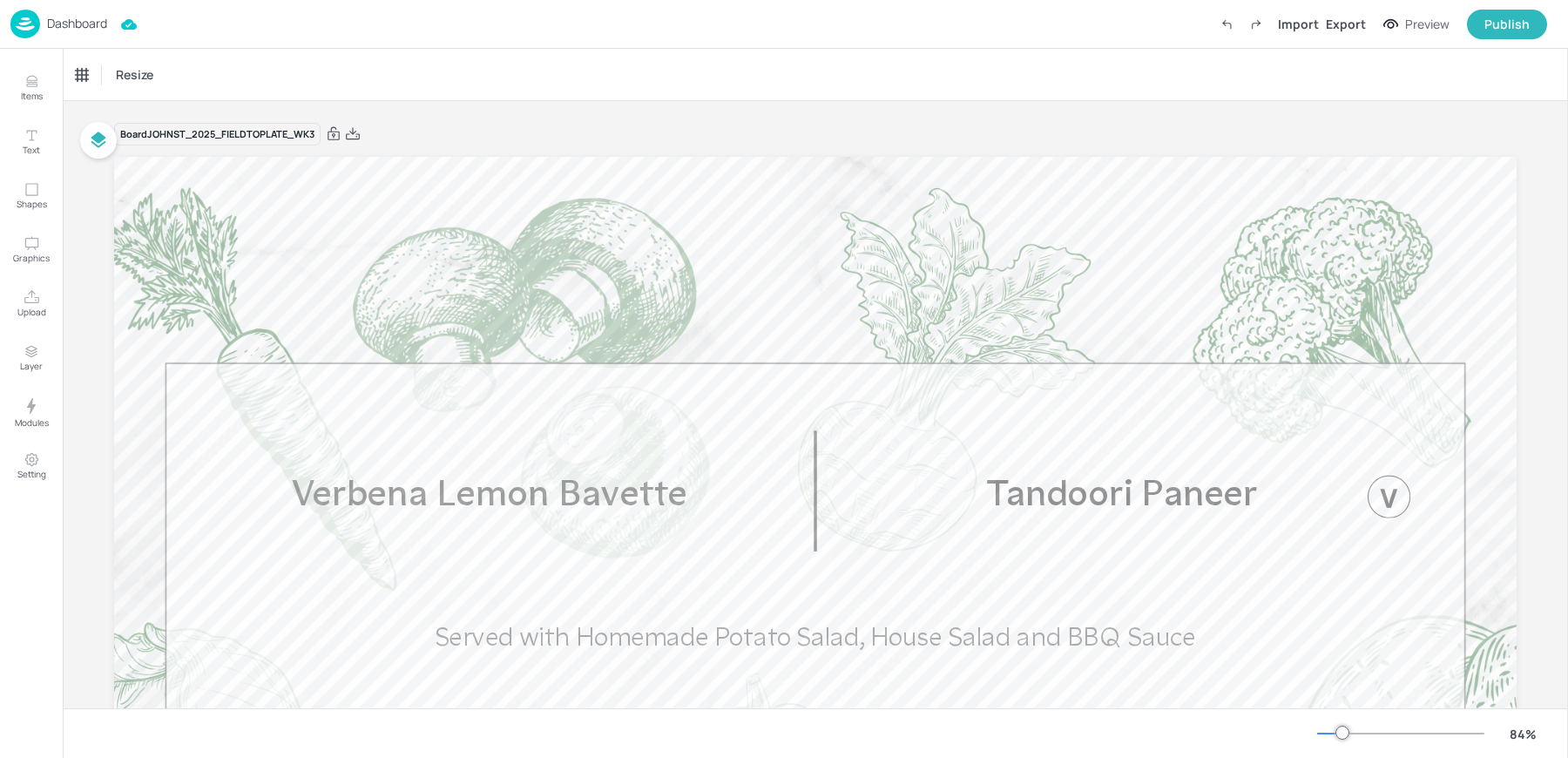
click at [51, 19] on p "Dashboard" at bounding box center [76, 23] width 60 height 12
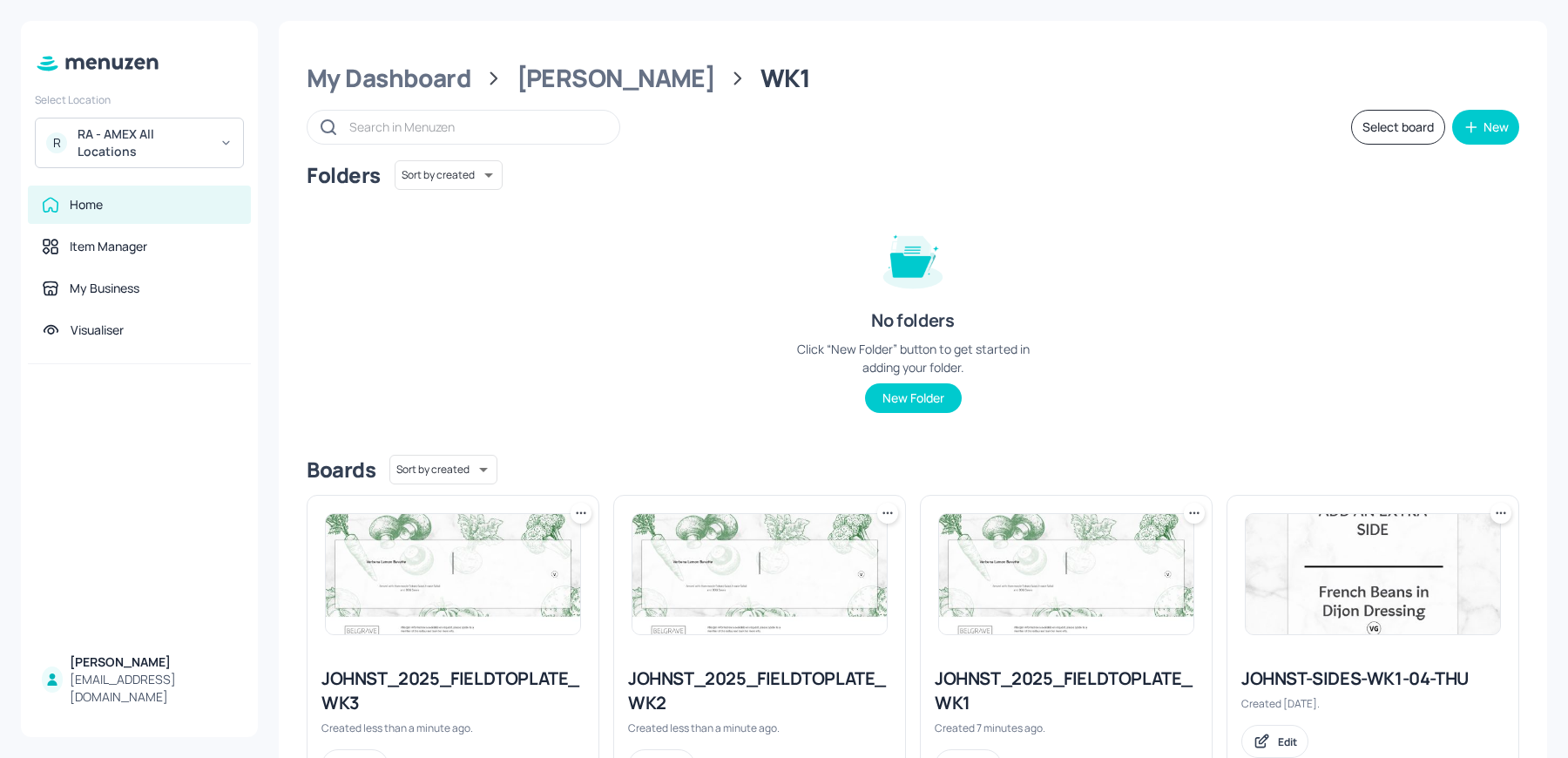
click at [575, 507] on icon at bounding box center [581, 513] width 17 height 17
click at [500, 573] on p "Duplicate" at bounding box center [493, 577] width 47 height 15
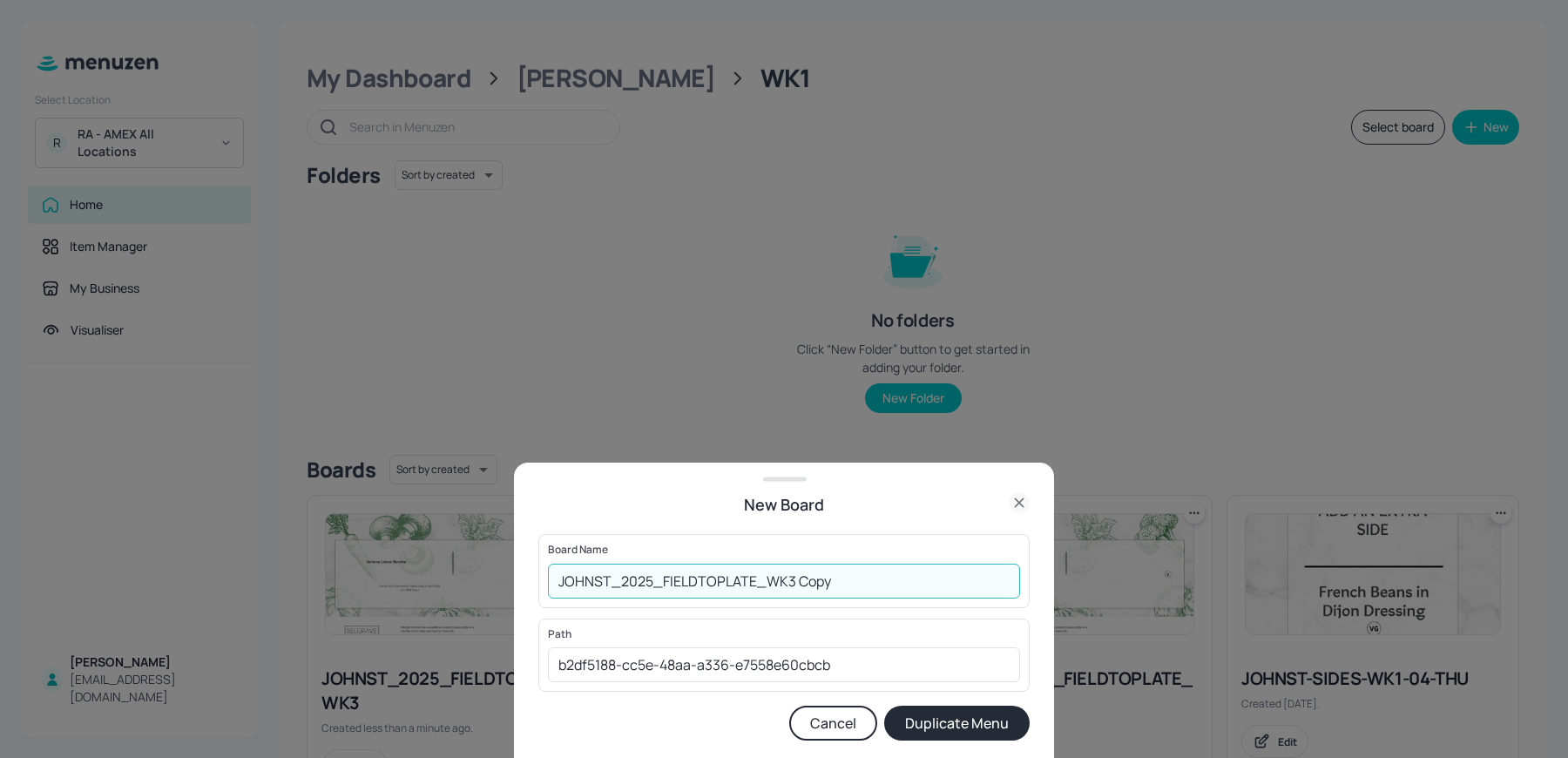
drag, startPoint x: 784, startPoint y: 579, endPoint x: 885, endPoint y: 599, distance: 103.0
click at [885, 599] on div "Board Name JOHNST_2025_FIELDTOPLATE_WK3 Copy ​" at bounding box center [784, 571] width 491 height 74
type input "JOHNST_2025_FIELDTOPLATE_WK4"
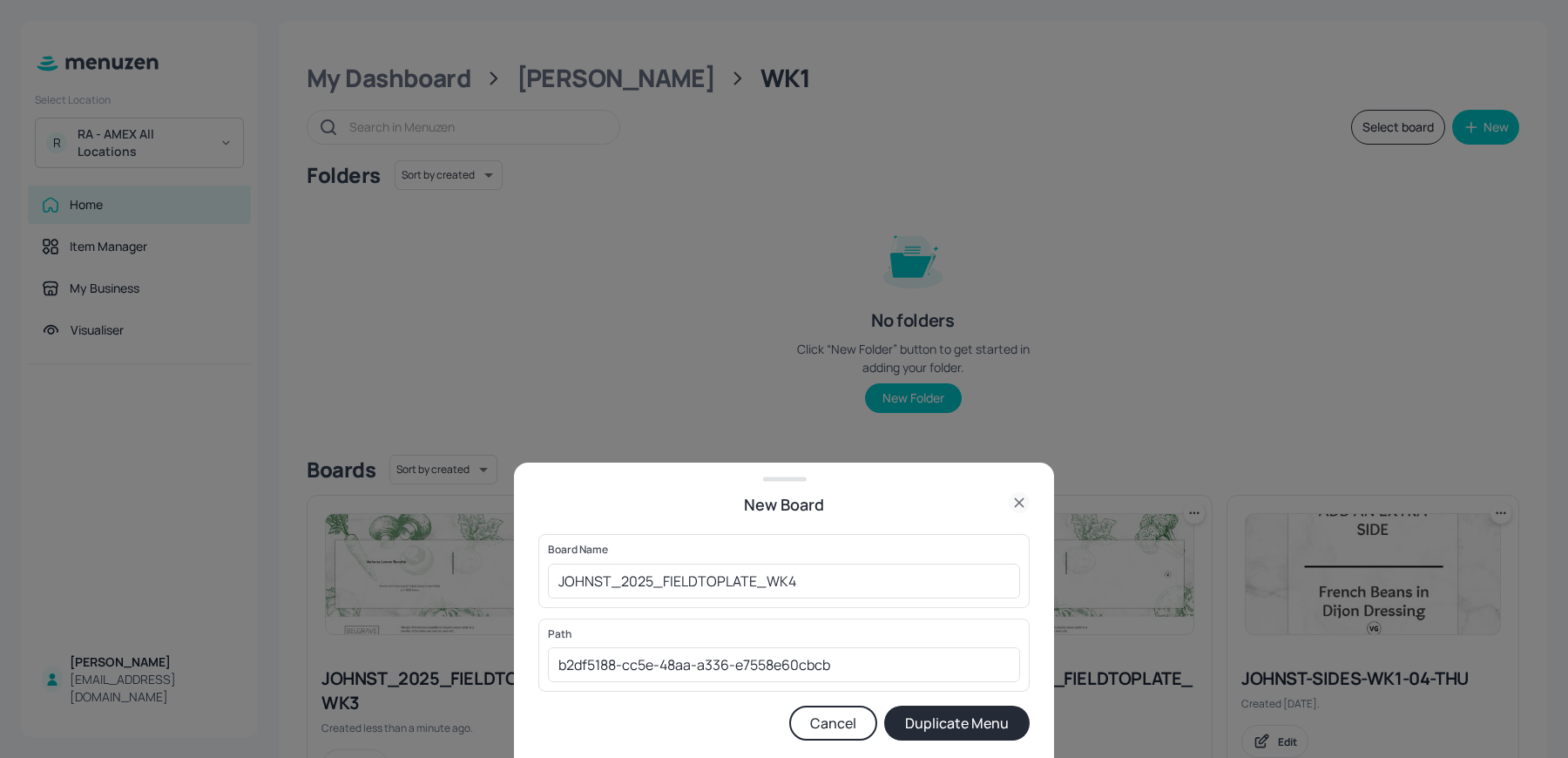
click at [957, 717] on button "Duplicate Menu" at bounding box center [957, 724] width 145 height 34
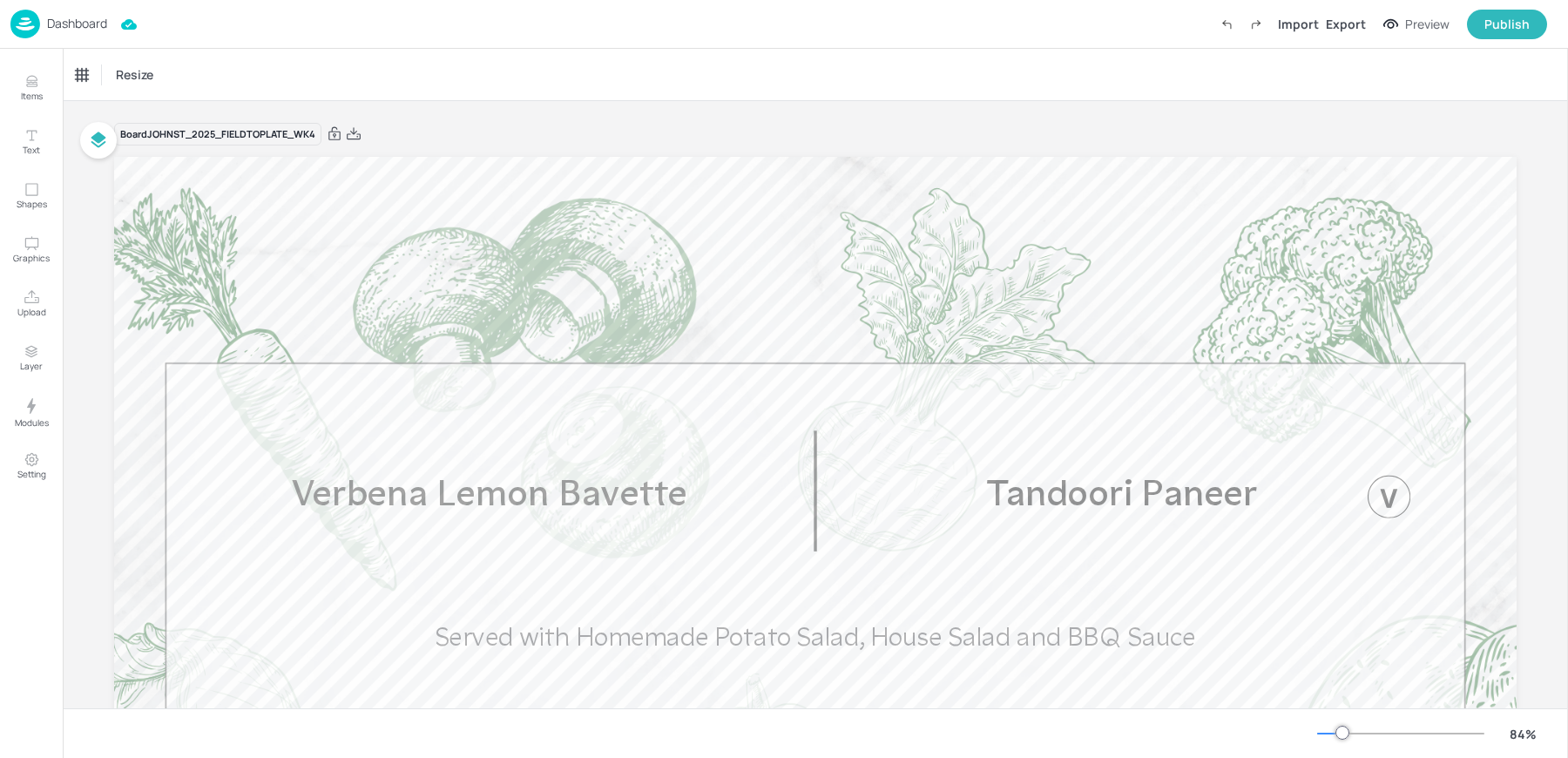
click at [37, 19] on img at bounding box center [25, 24] width 30 height 29
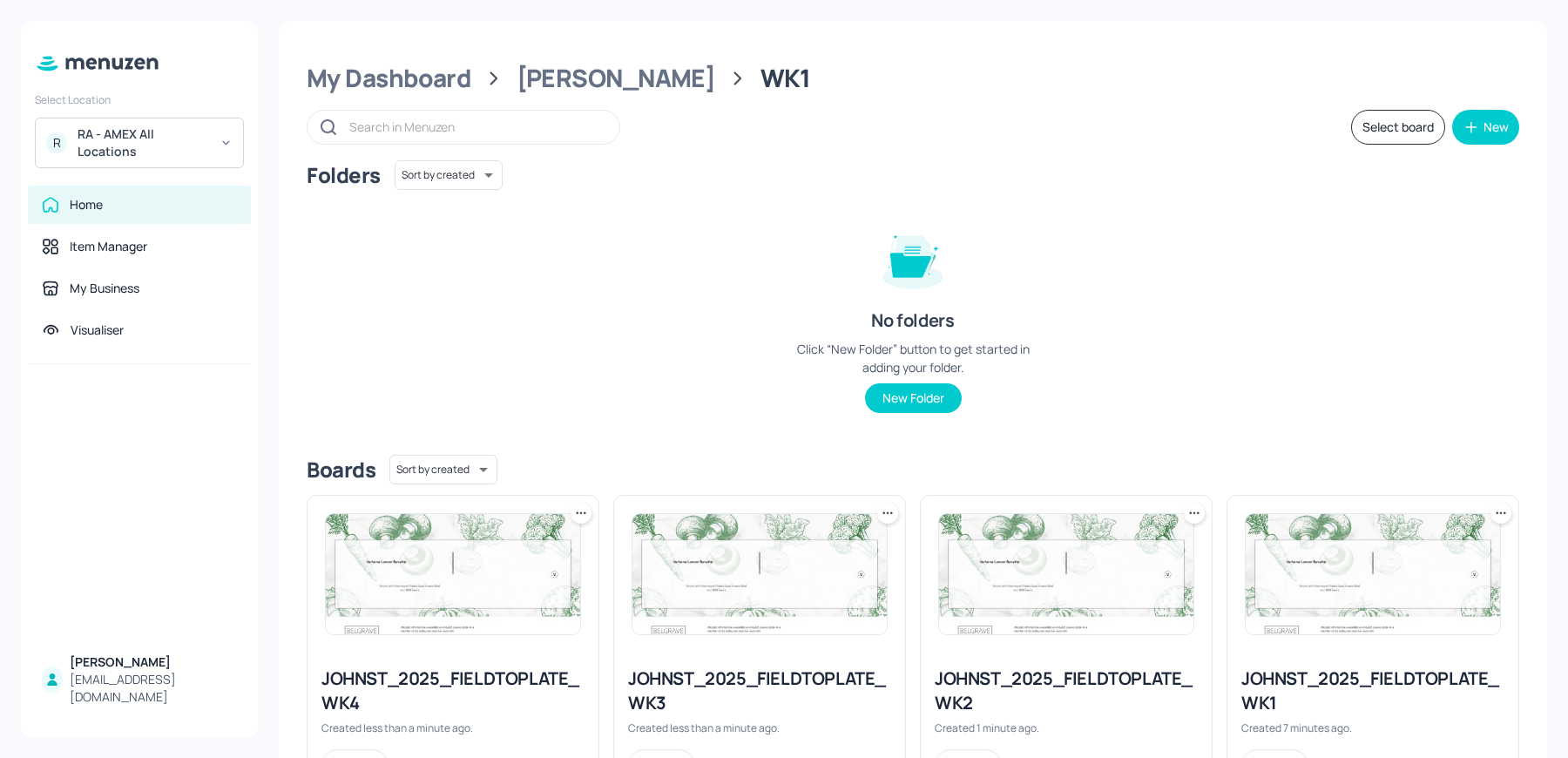
click at [575, 519] on icon at bounding box center [581, 513] width 17 height 17
click at [505, 604] on div "Move" at bounding box center [514, 607] width 140 height 30
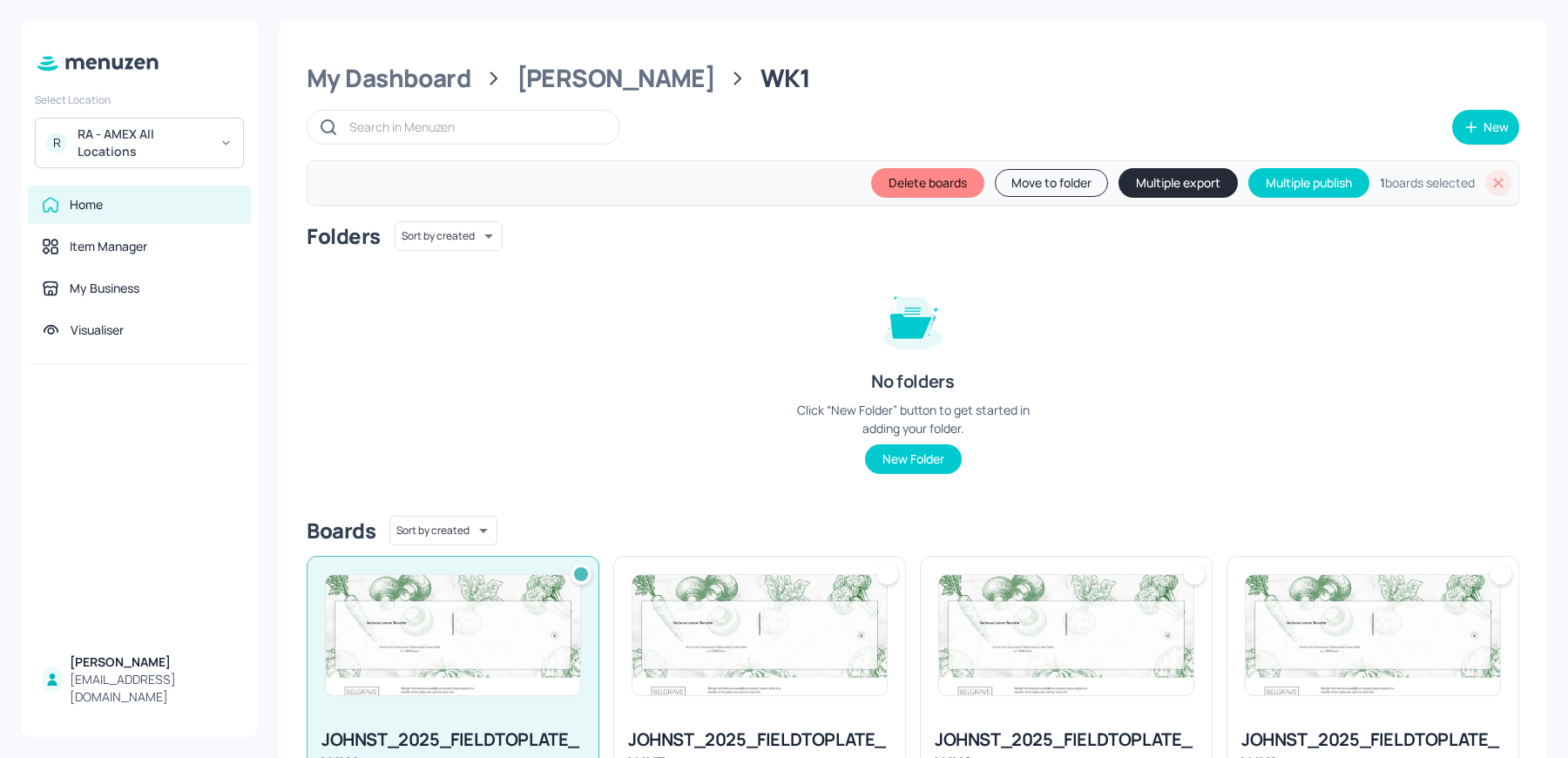
click at [1008, 189] on button "Move to folder" at bounding box center [1051, 183] width 114 height 28
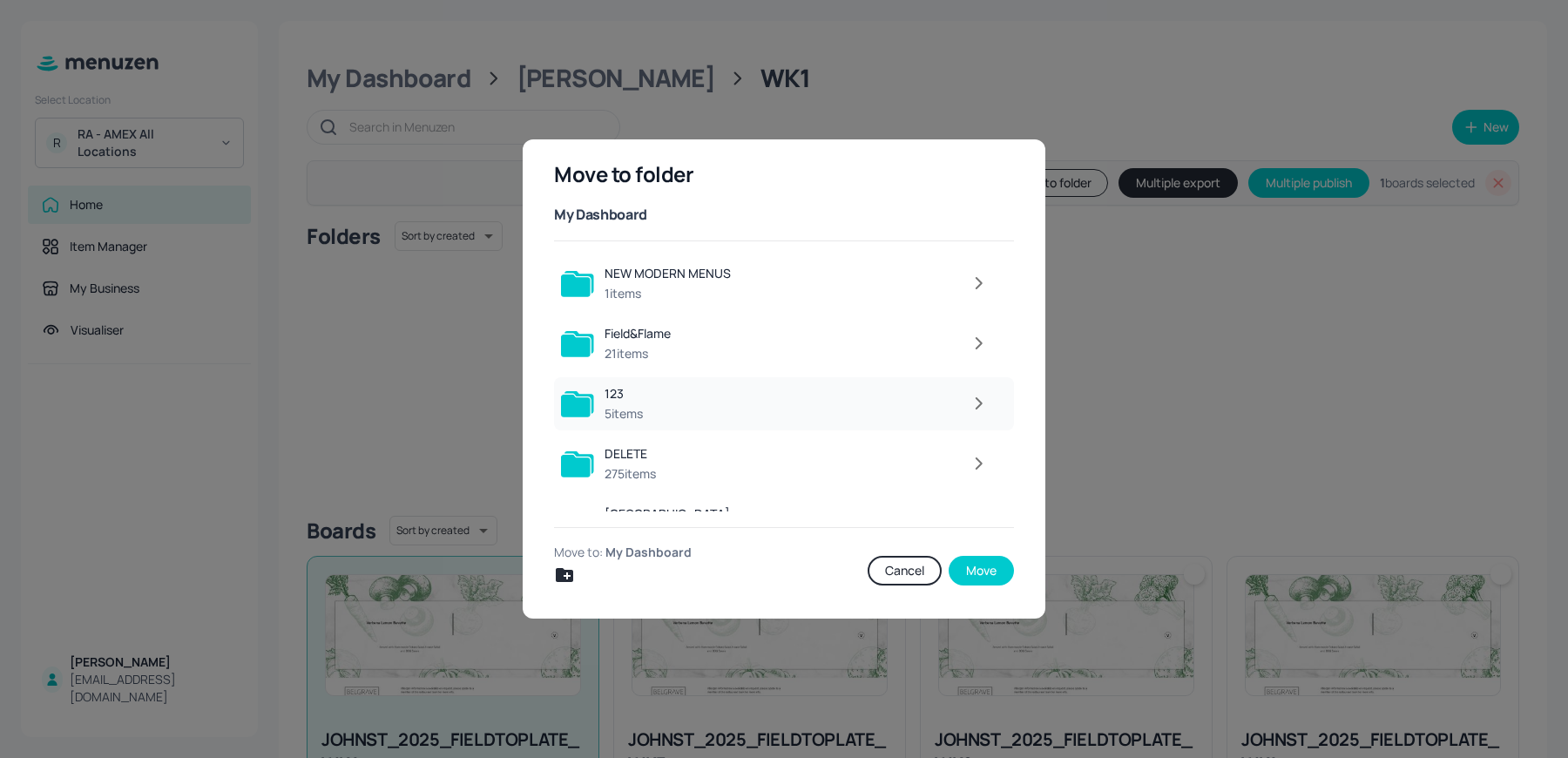
scroll to position [158, 0]
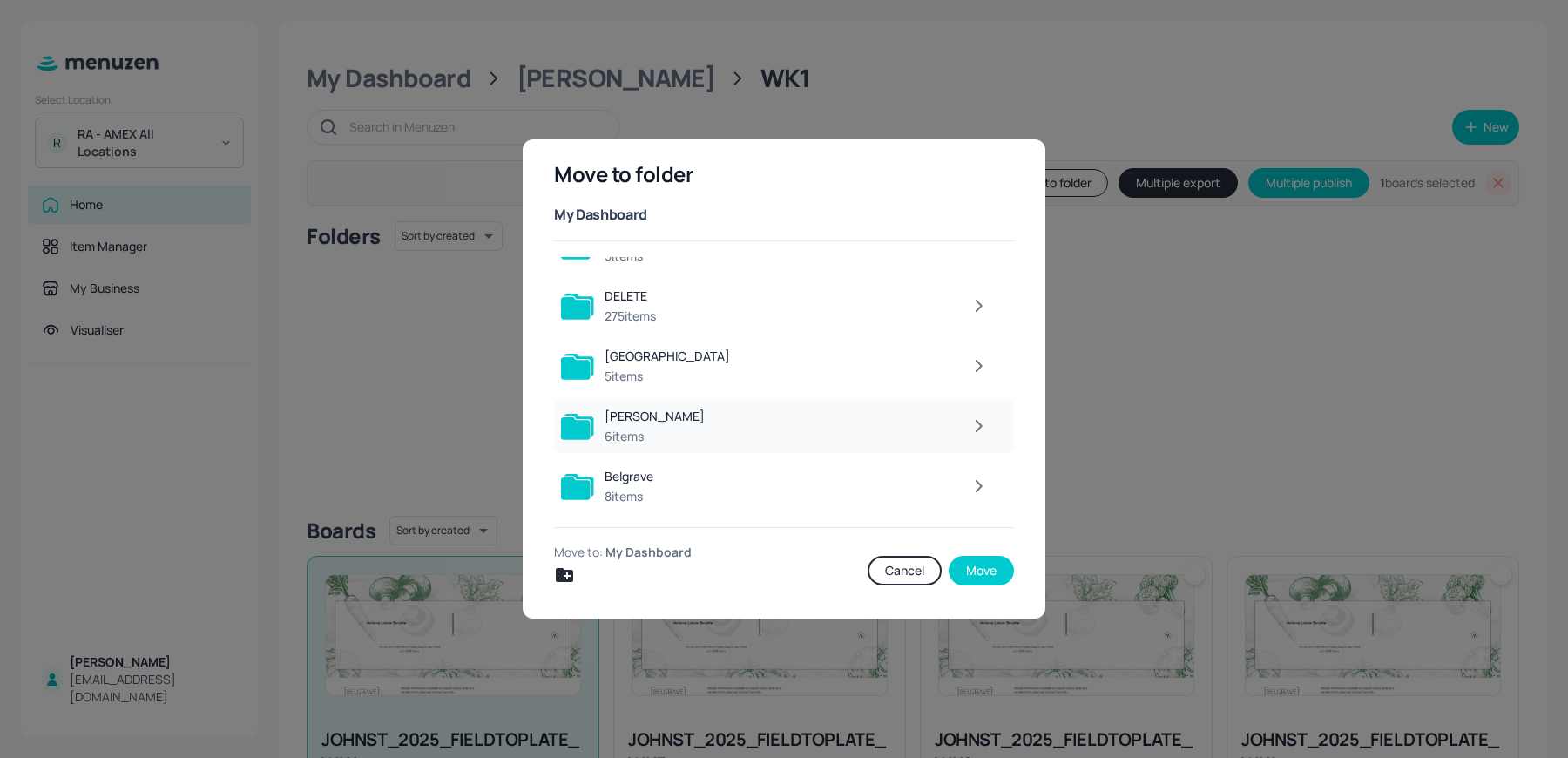
click at [738, 415] on div at bounding box center [856, 426] width 282 height 34
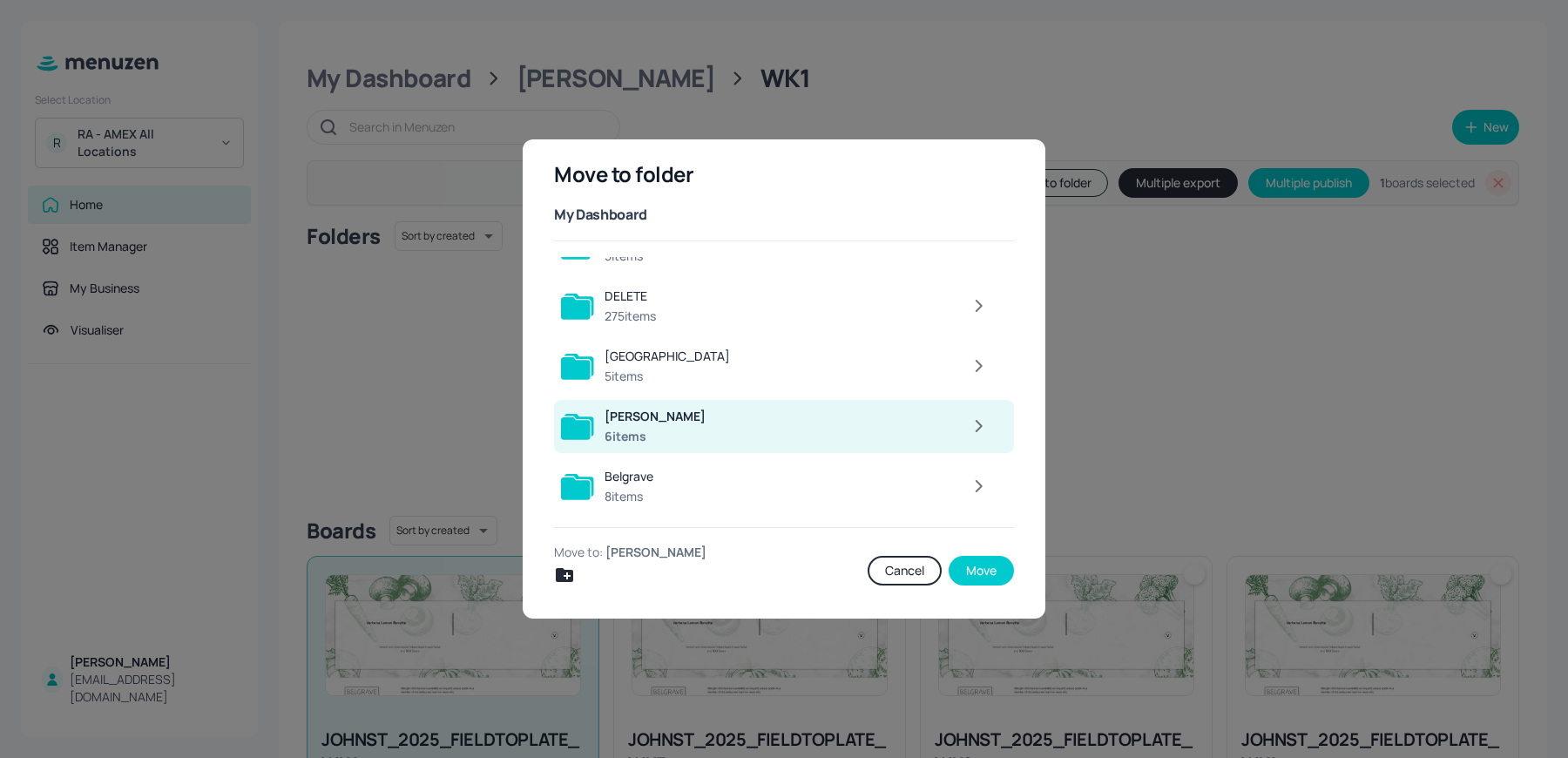
click at [977, 425] on icon "button" at bounding box center [978, 425] width 5 height 11
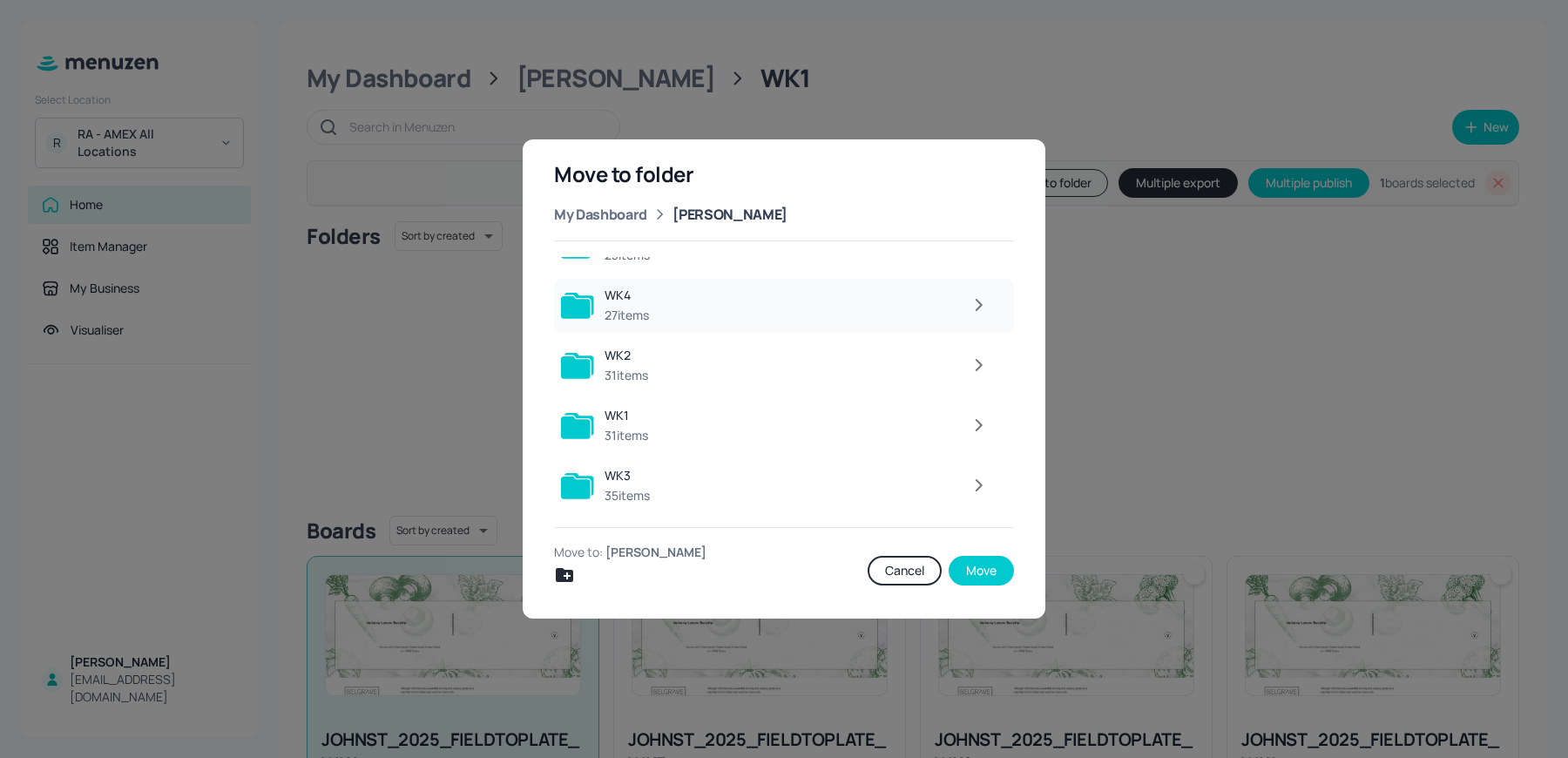
click at [902, 310] on div at bounding box center [828, 305] width 338 height 34
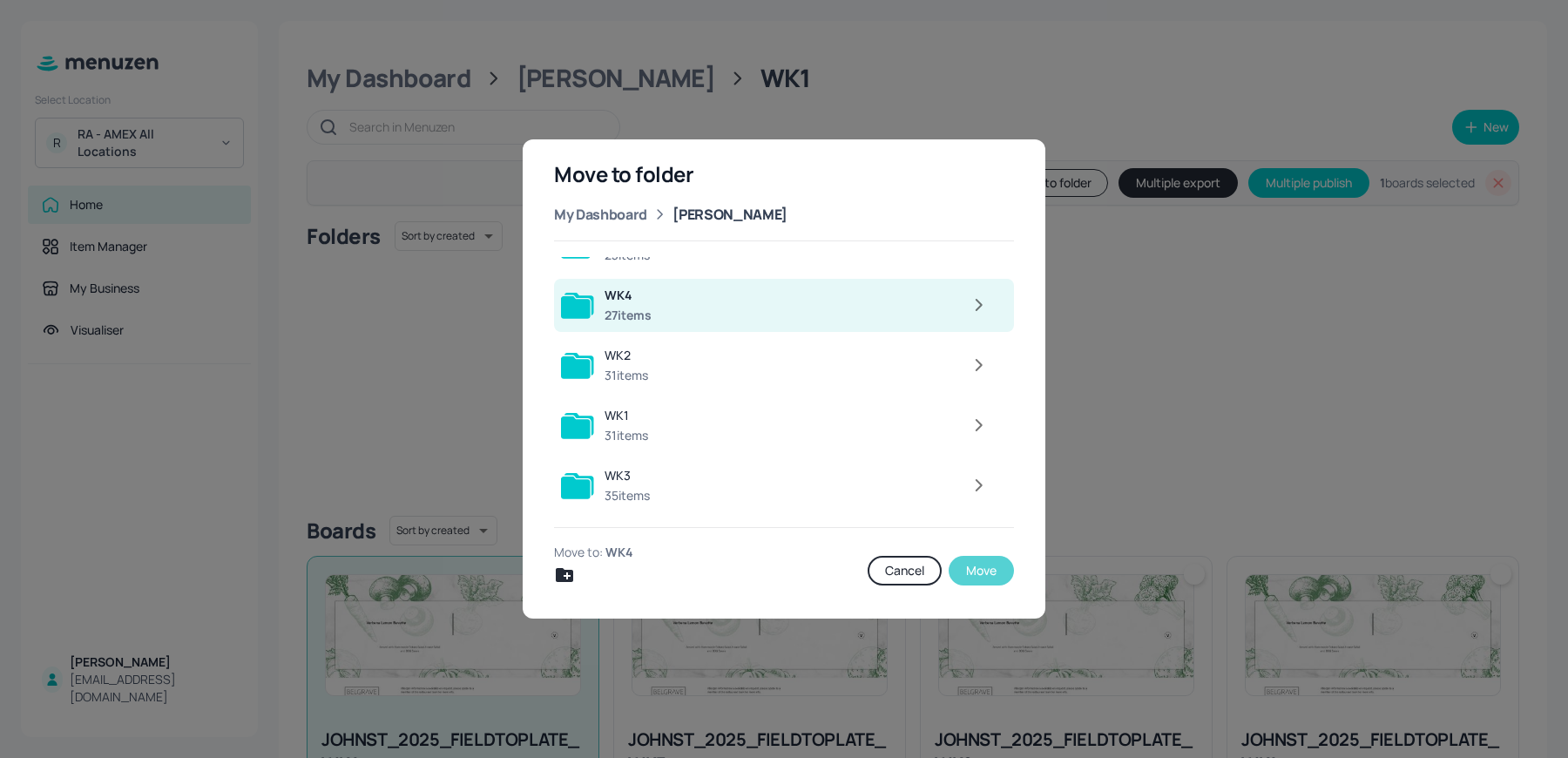
click at [998, 577] on button "Move" at bounding box center [981, 571] width 65 height 30
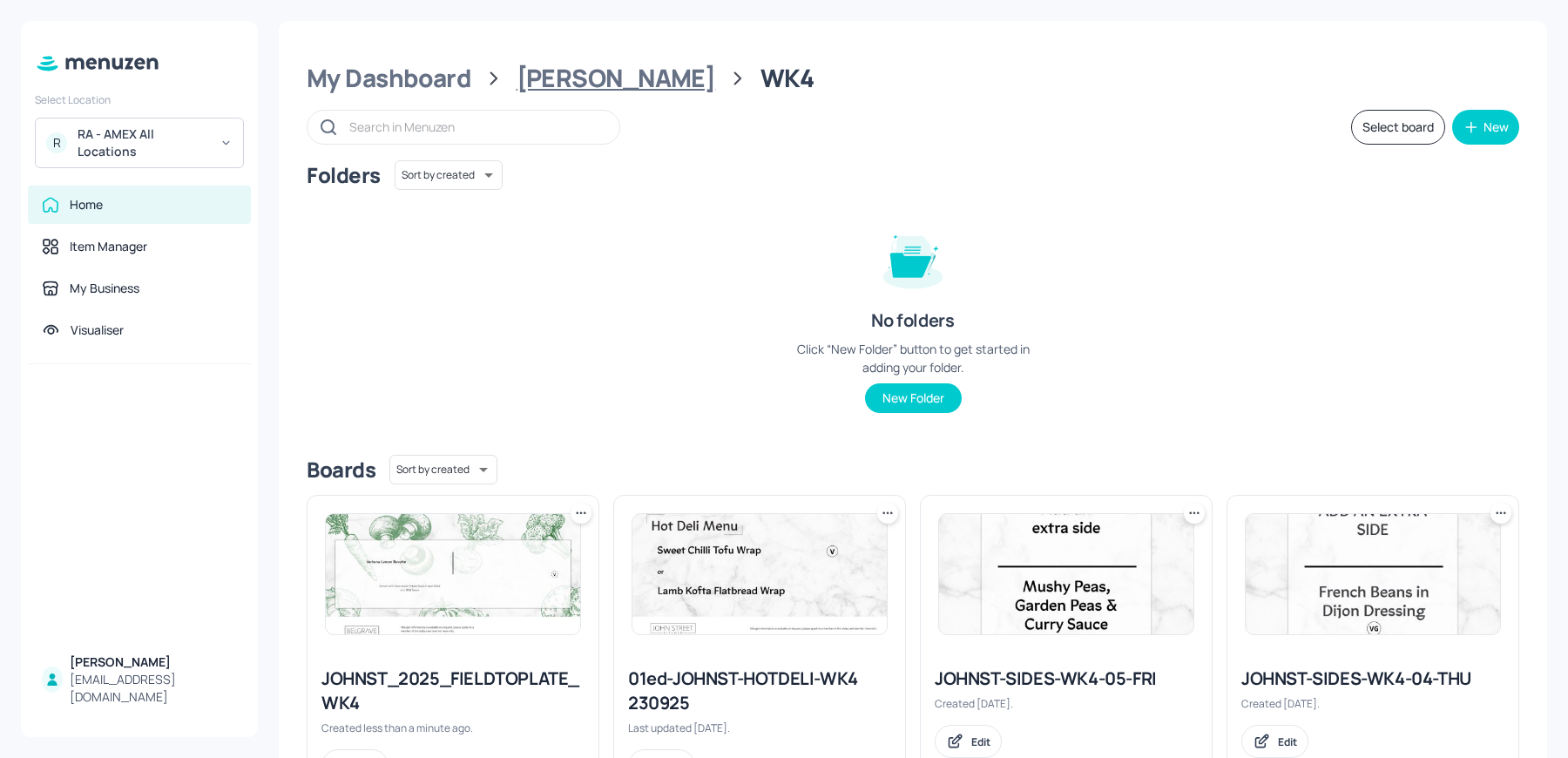
click at [538, 81] on div "[PERSON_NAME]" at bounding box center [616, 78] width 200 height 32
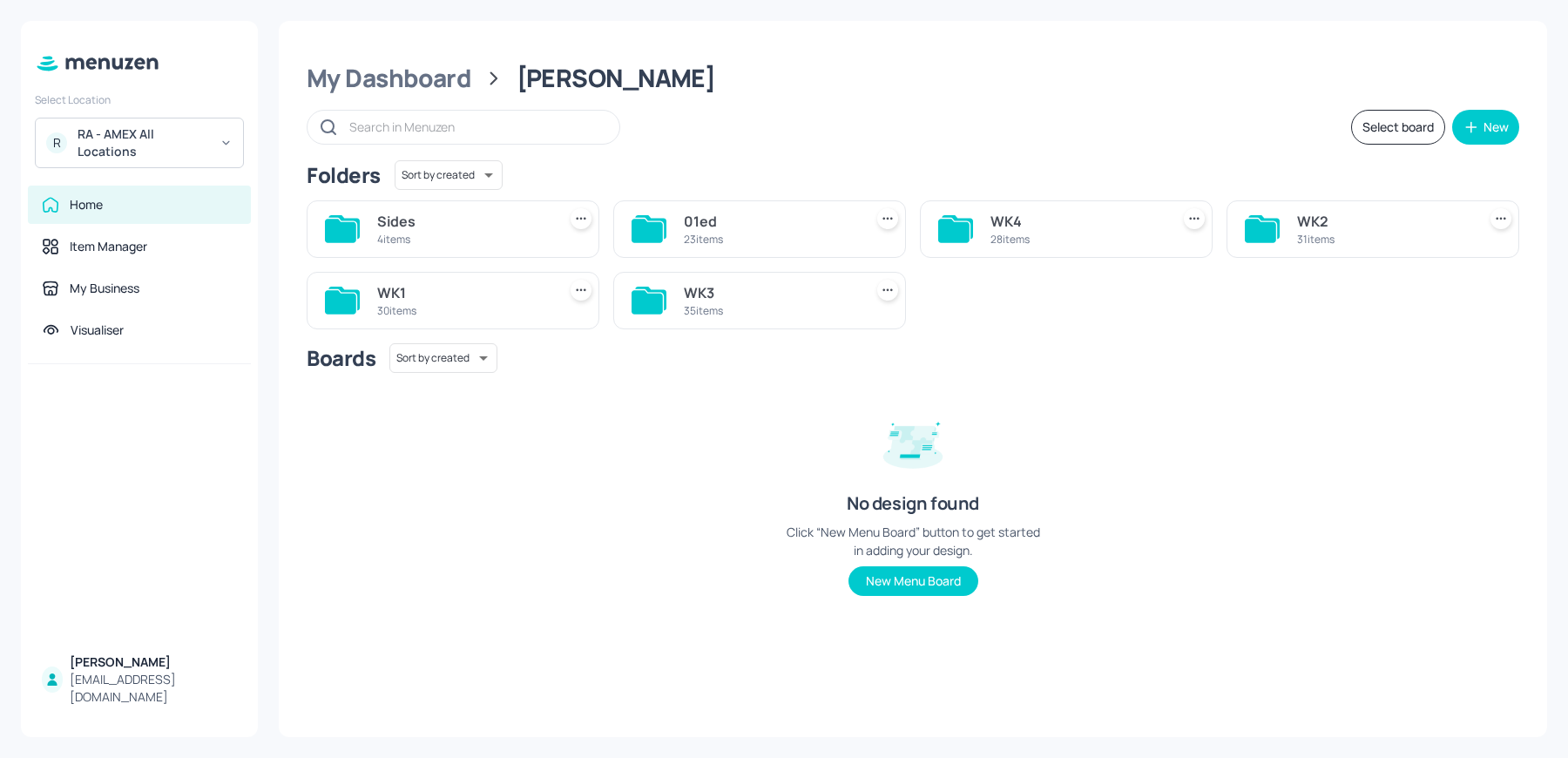
click at [497, 293] on div "WK1" at bounding box center [463, 292] width 173 height 21
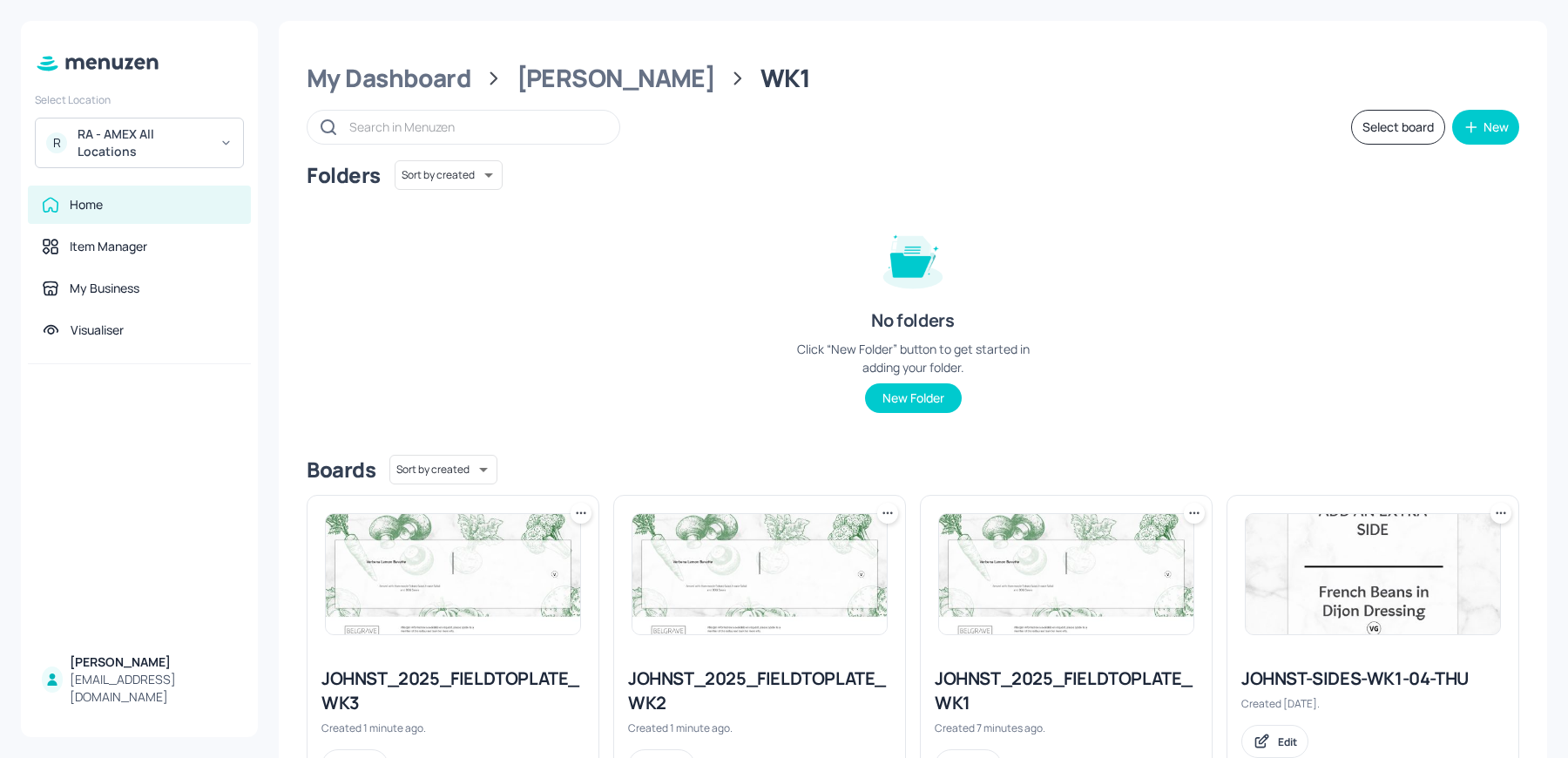
click at [572, 506] on icon at bounding box center [581, 513] width 17 height 17
click at [491, 590] on div "Duplicate" at bounding box center [514, 577] width 140 height 30
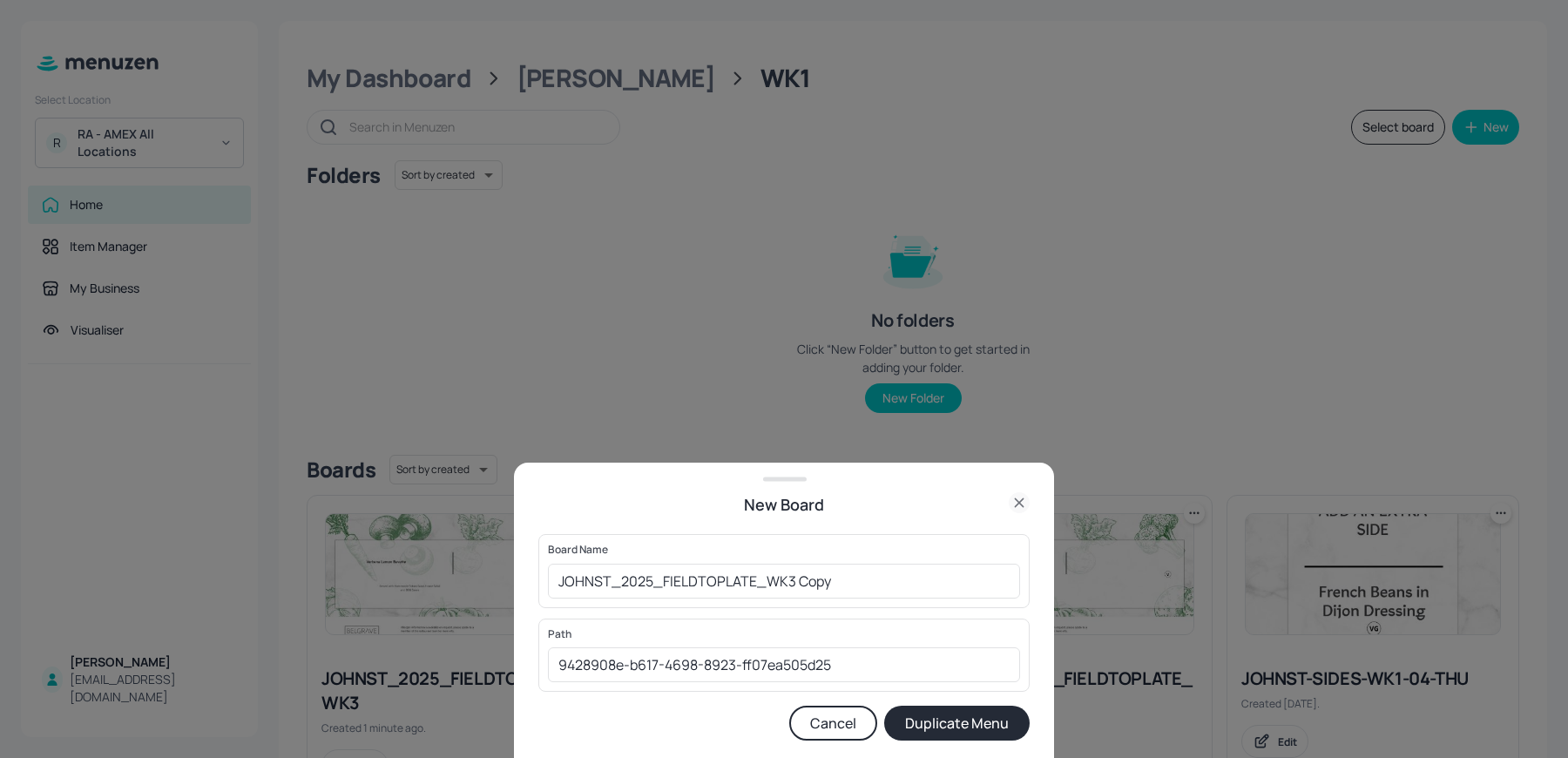
click at [823, 726] on button "Cancel" at bounding box center [833, 724] width 88 height 34
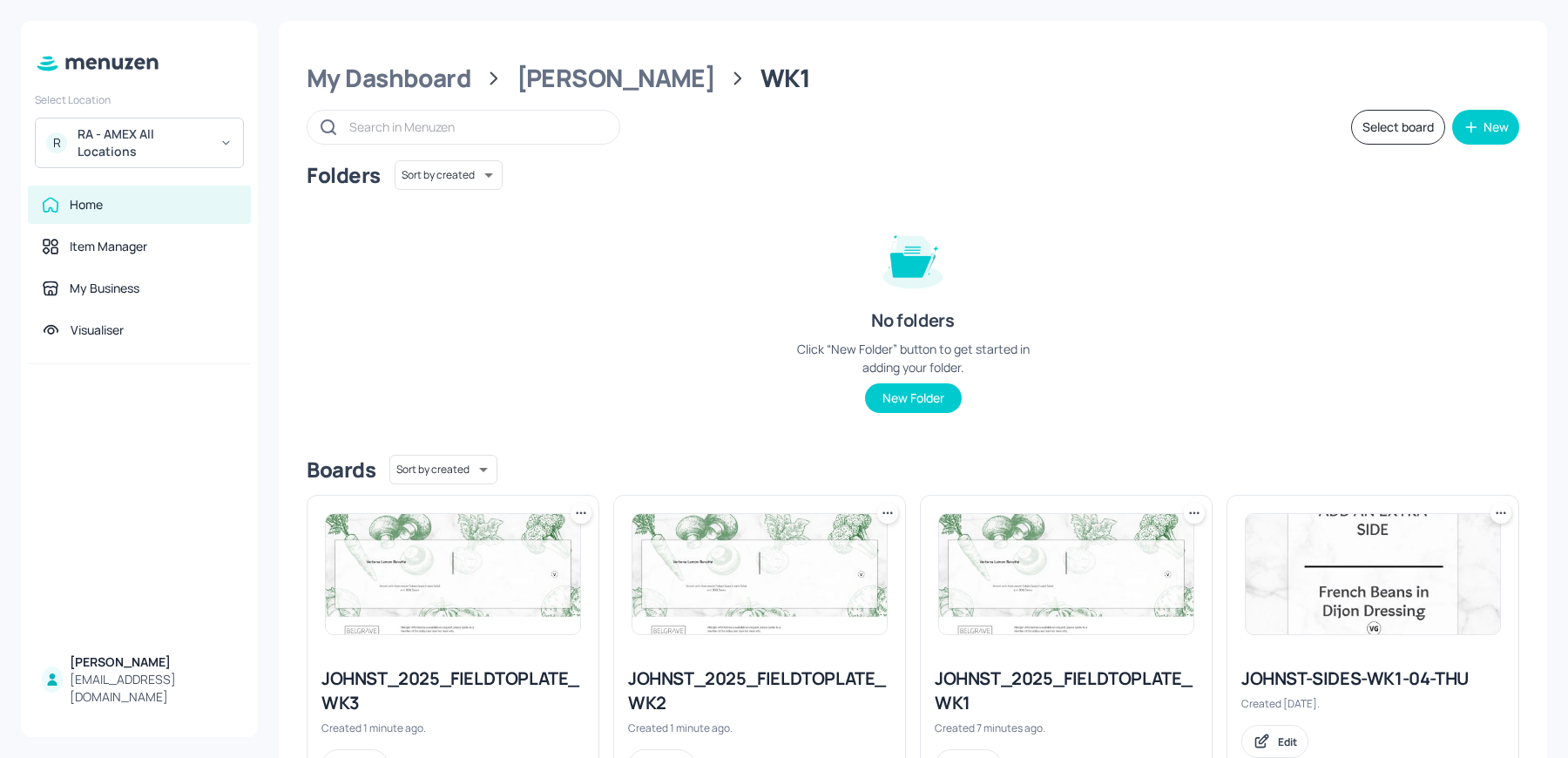
click at [582, 517] on icon at bounding box center [581, 513] width 17 height 17
click at [475, 598] on div "Move" at bounding box center [514, 607] width 140 height 30
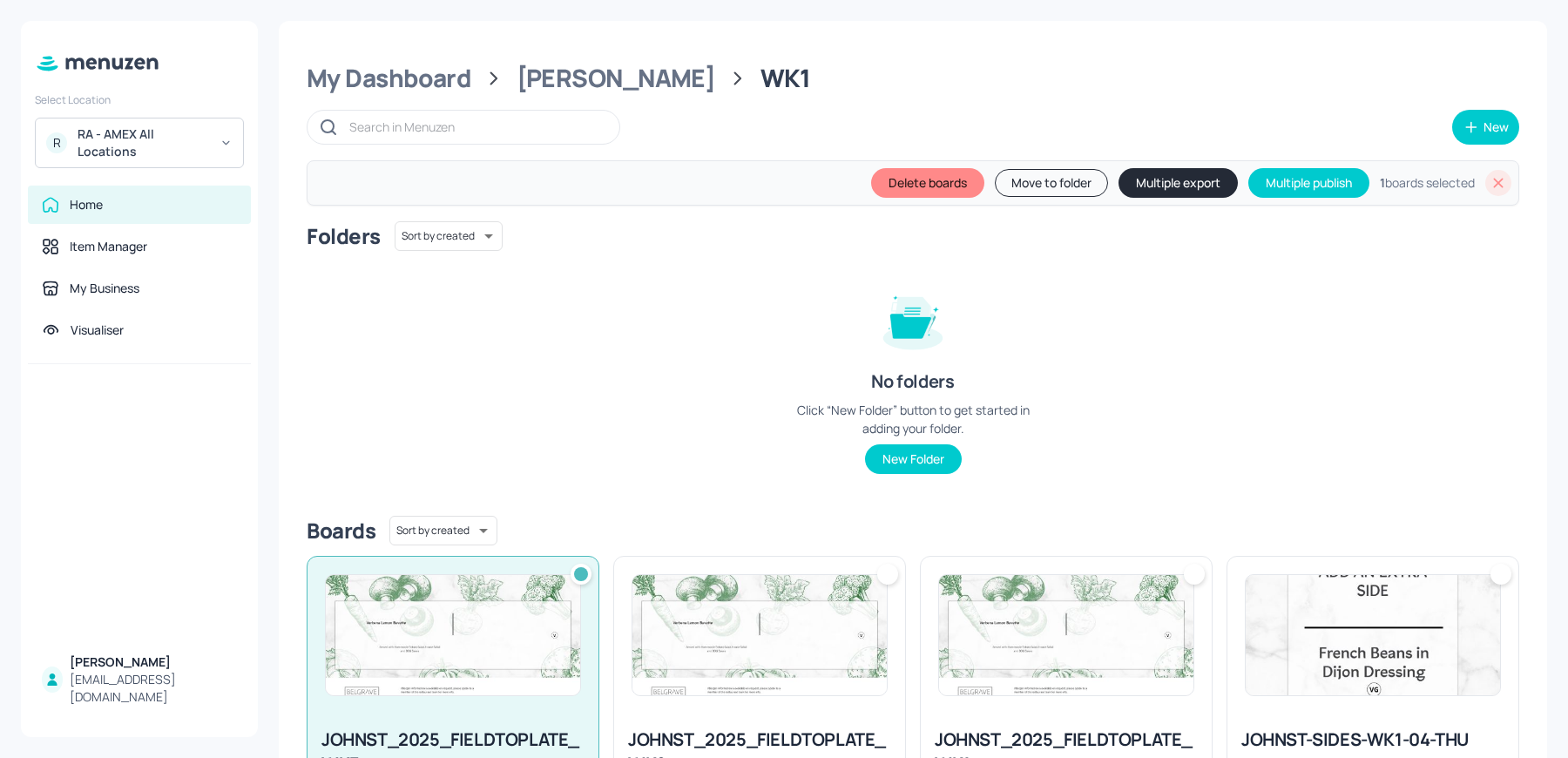
click at [1021, 178] on button "Move to folder" at bounding box center [1051, 183] width 114 height 28
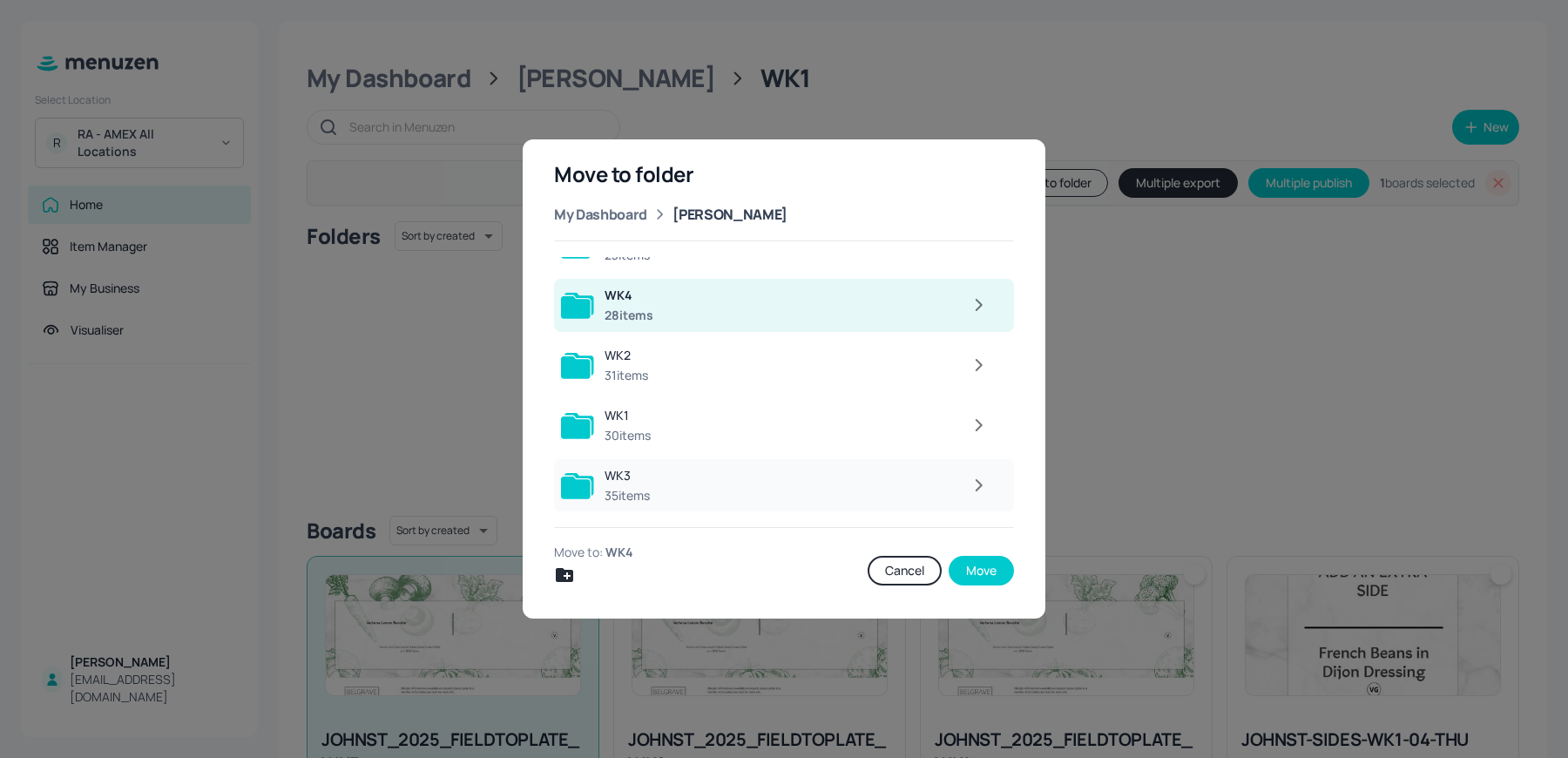
click at [981, 492] on icon "button" at bounding box center [978, 486] width 22 height 21
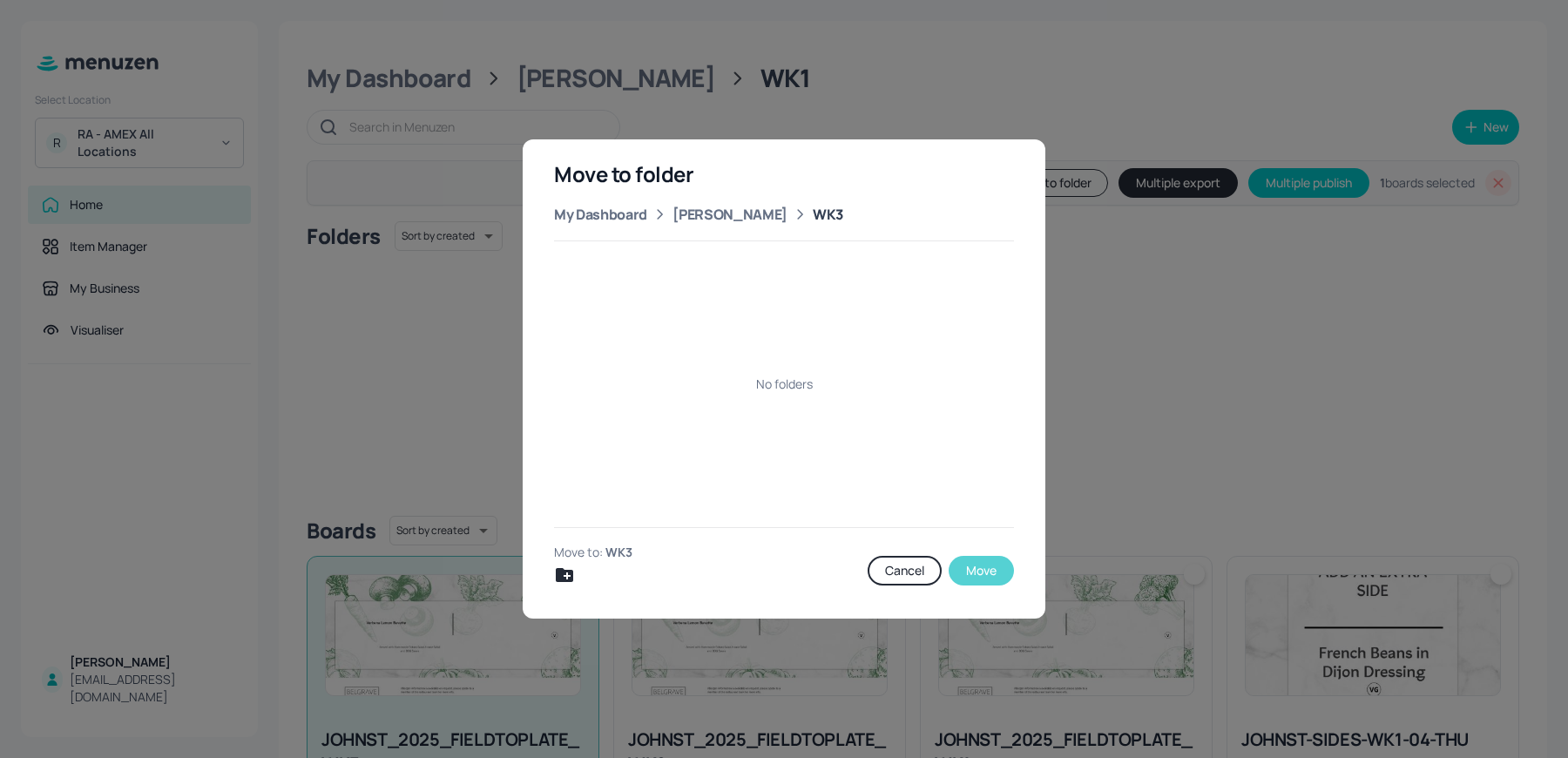
click at [973, 556] on button "Move" at bounding box center [981, 571] width 65 height 30
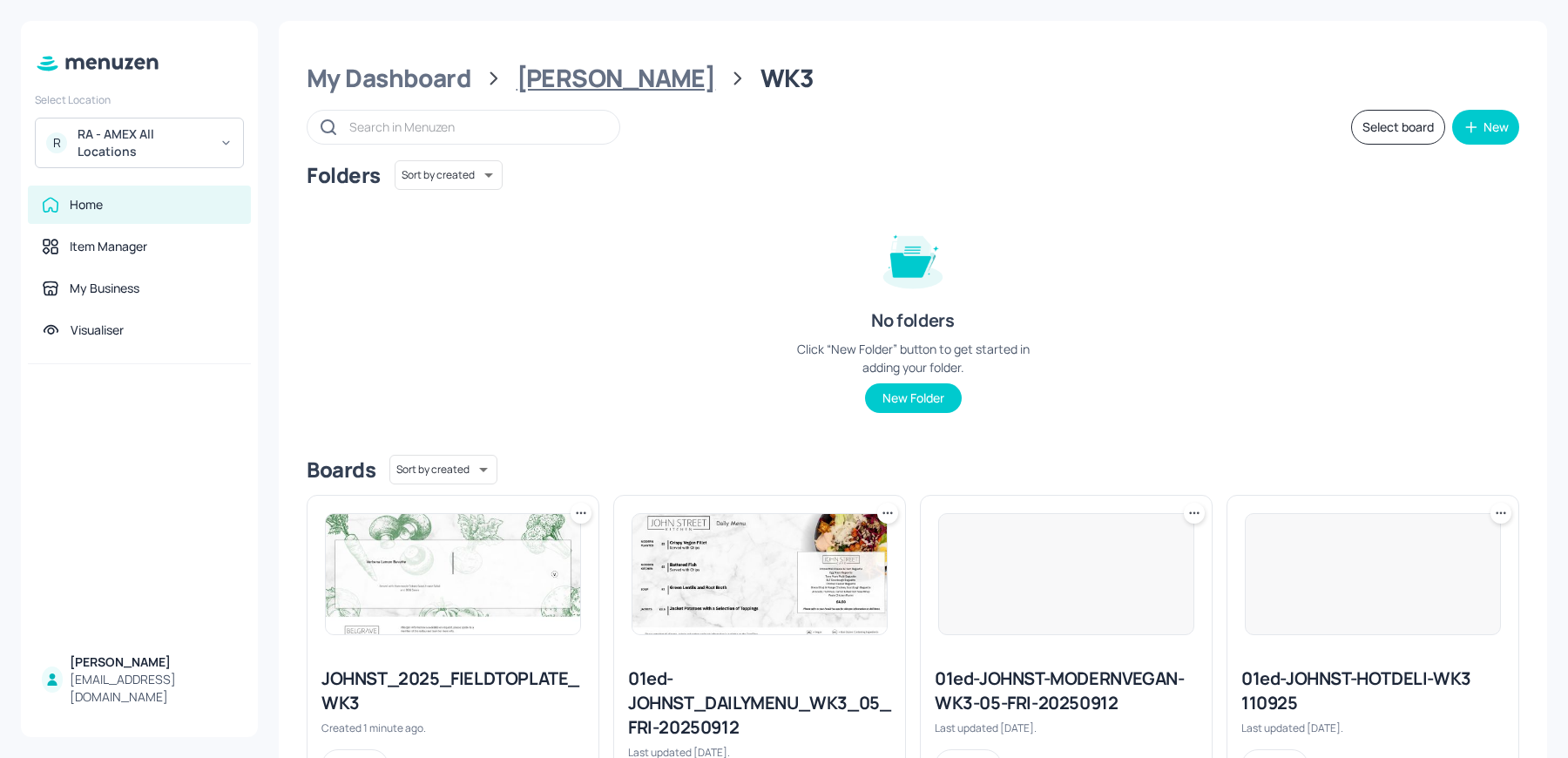
click at [569, 82] on div "John St" at bounding box center [616, 78] width 200 height 32
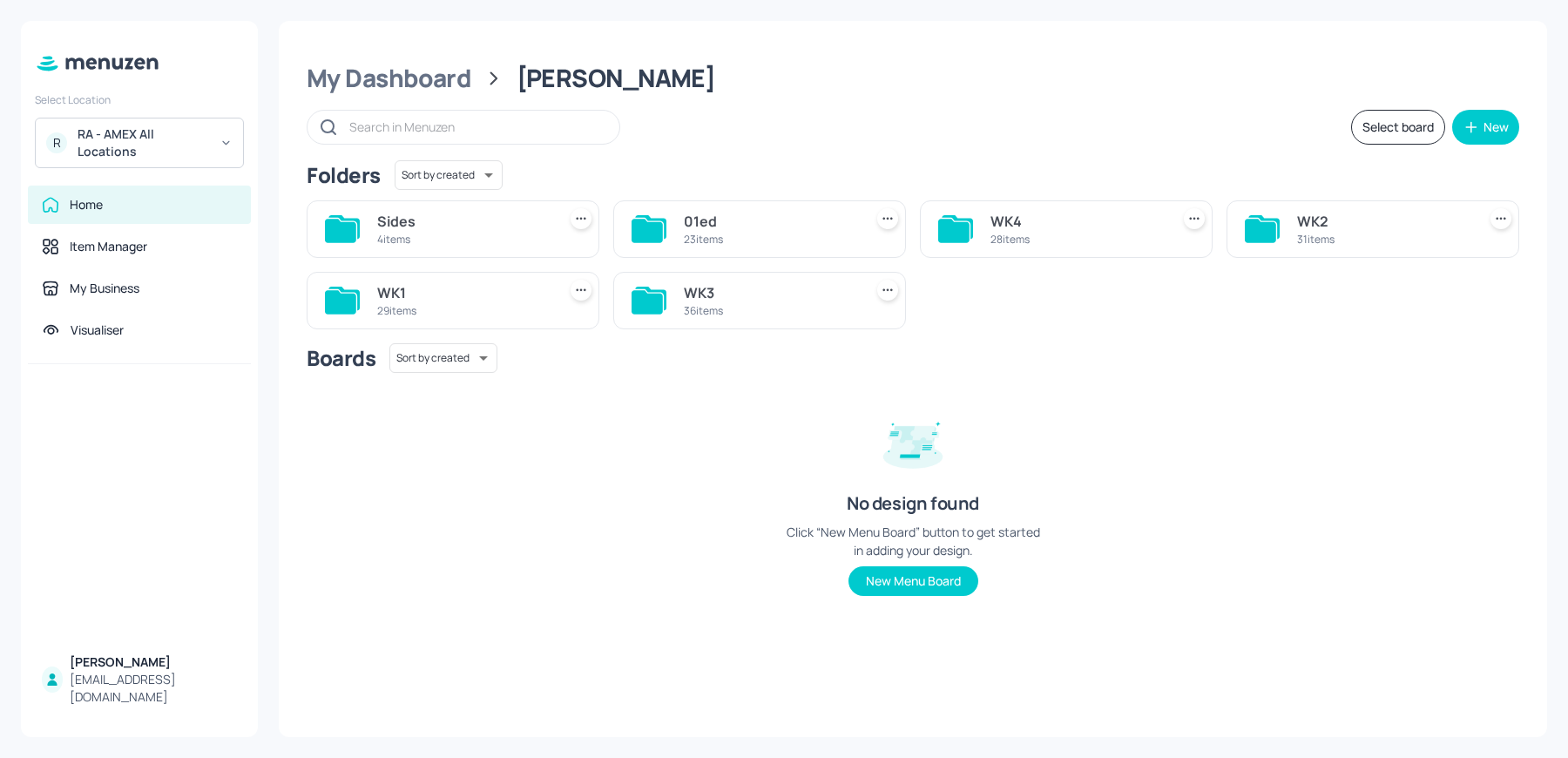
click at [456, 309] on div "29 items" at bounding box center [463, 311] width 173 height 15
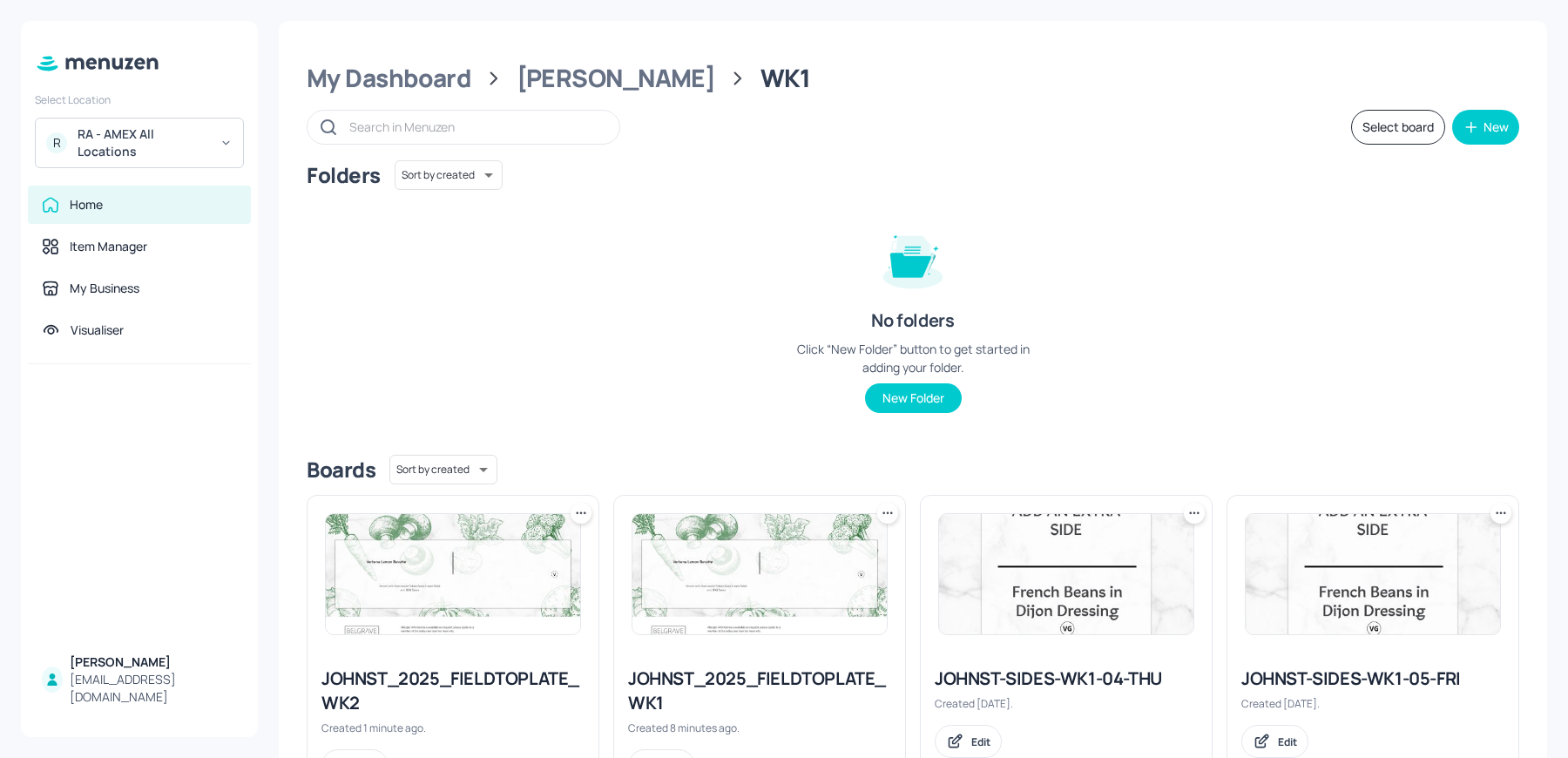
click at [584, 509] on icon at bounding box center [581, 513] width 17 height 17
click at [480, 615] on p "Move" at bounding box center [483, 607] width 26 height 15
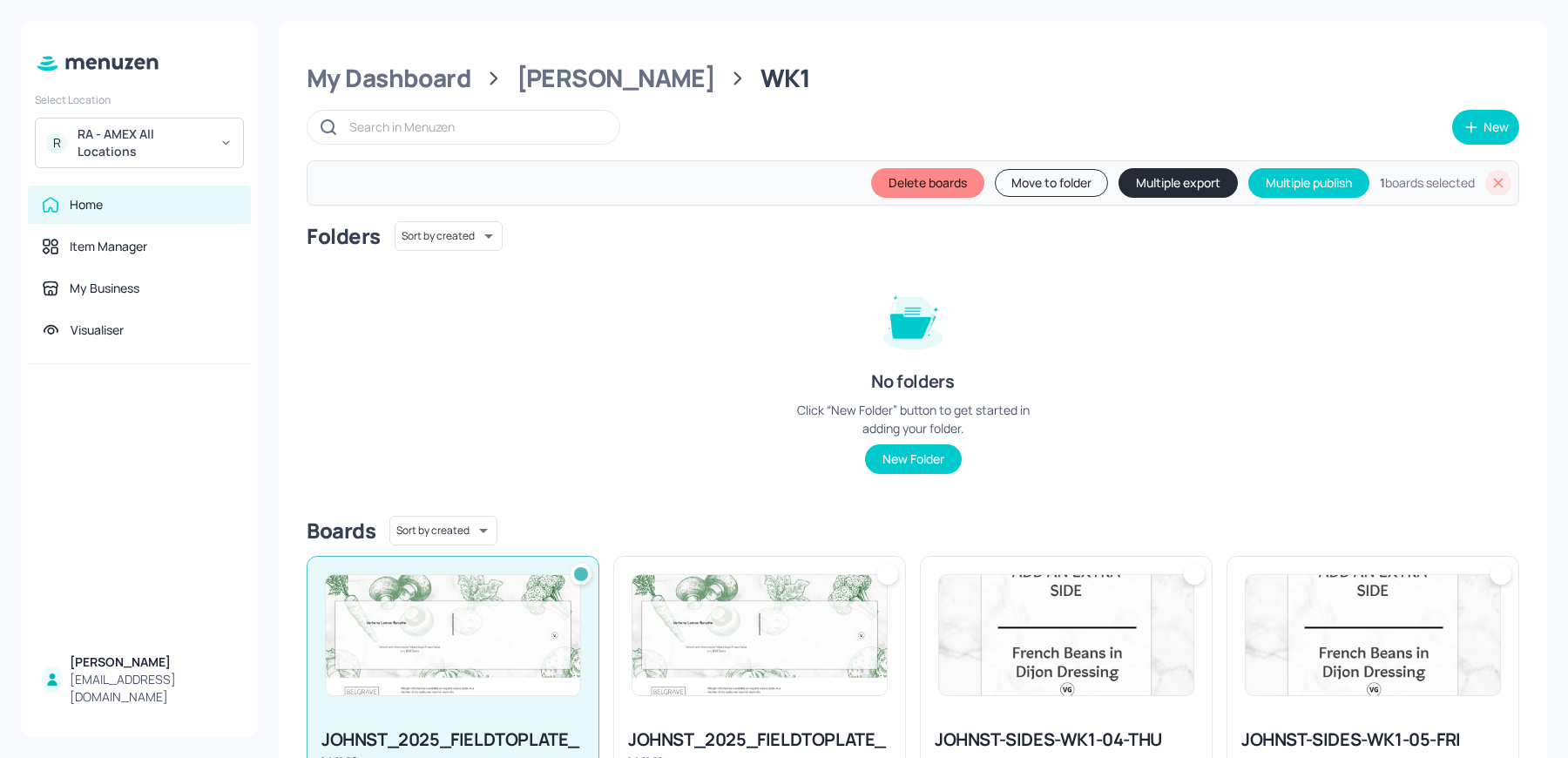
click at [1040, 188] on button "Move to folder" at bounding box center [1051, 183] width 114 height 28
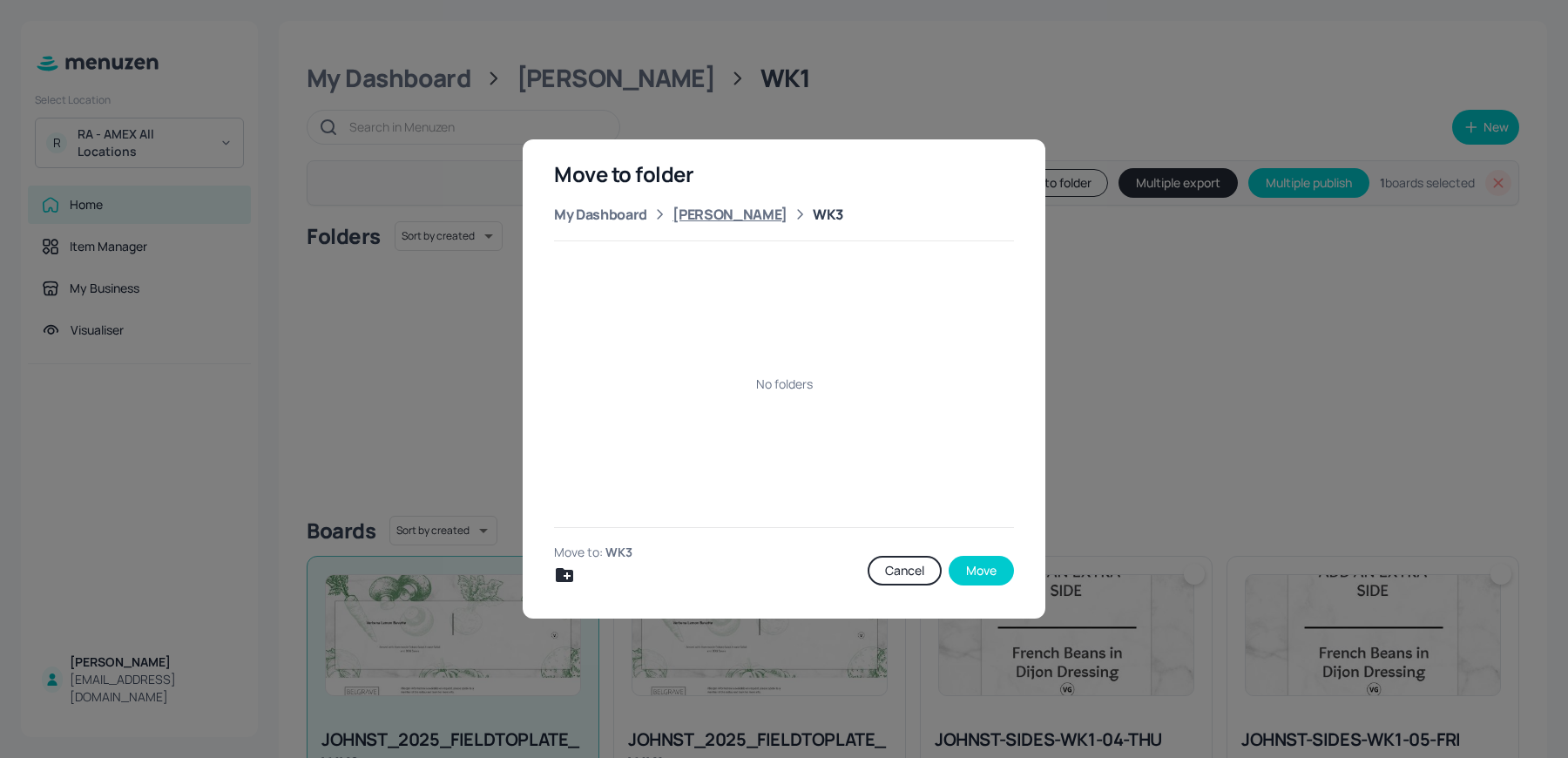
click at [701, 213] on div "John St" at bounding box center [730, 214] width 115 height 21
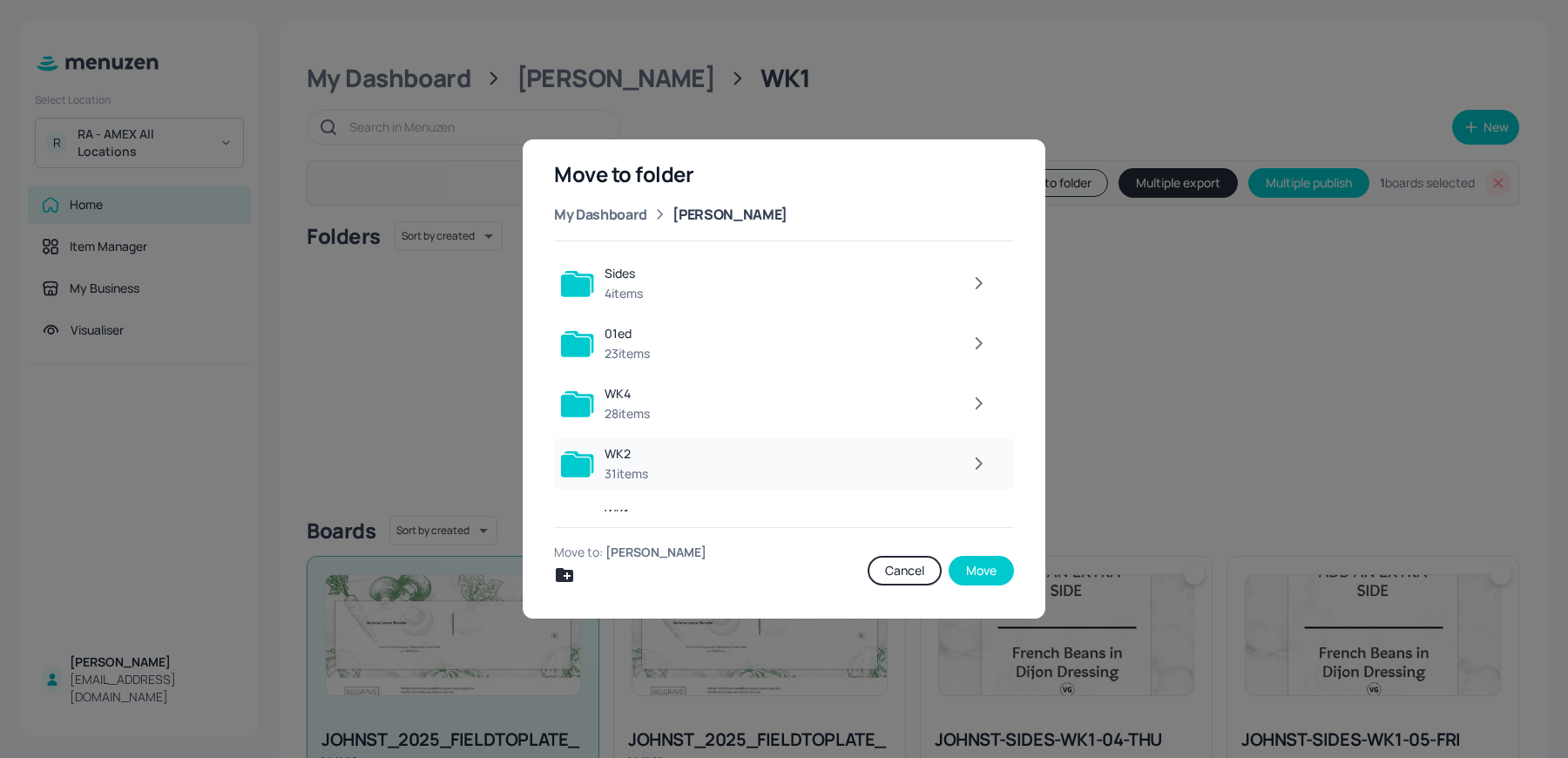
click at [975, 466] on icon "button" at bounding box center [978, 464] width 22 height 21
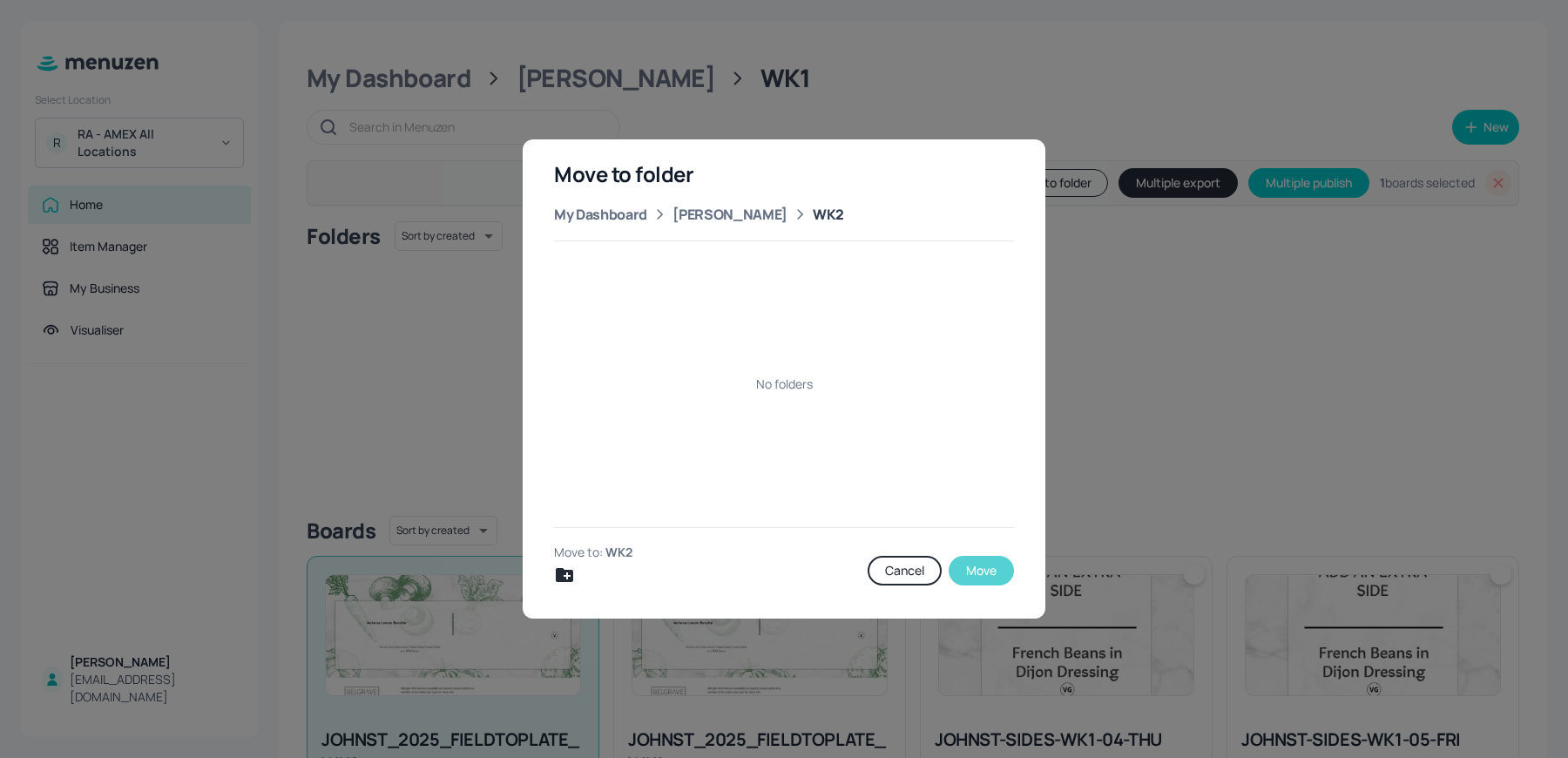
click at [973, 562] on button "Move" at bounding box center [981, 571] width 65 height 30
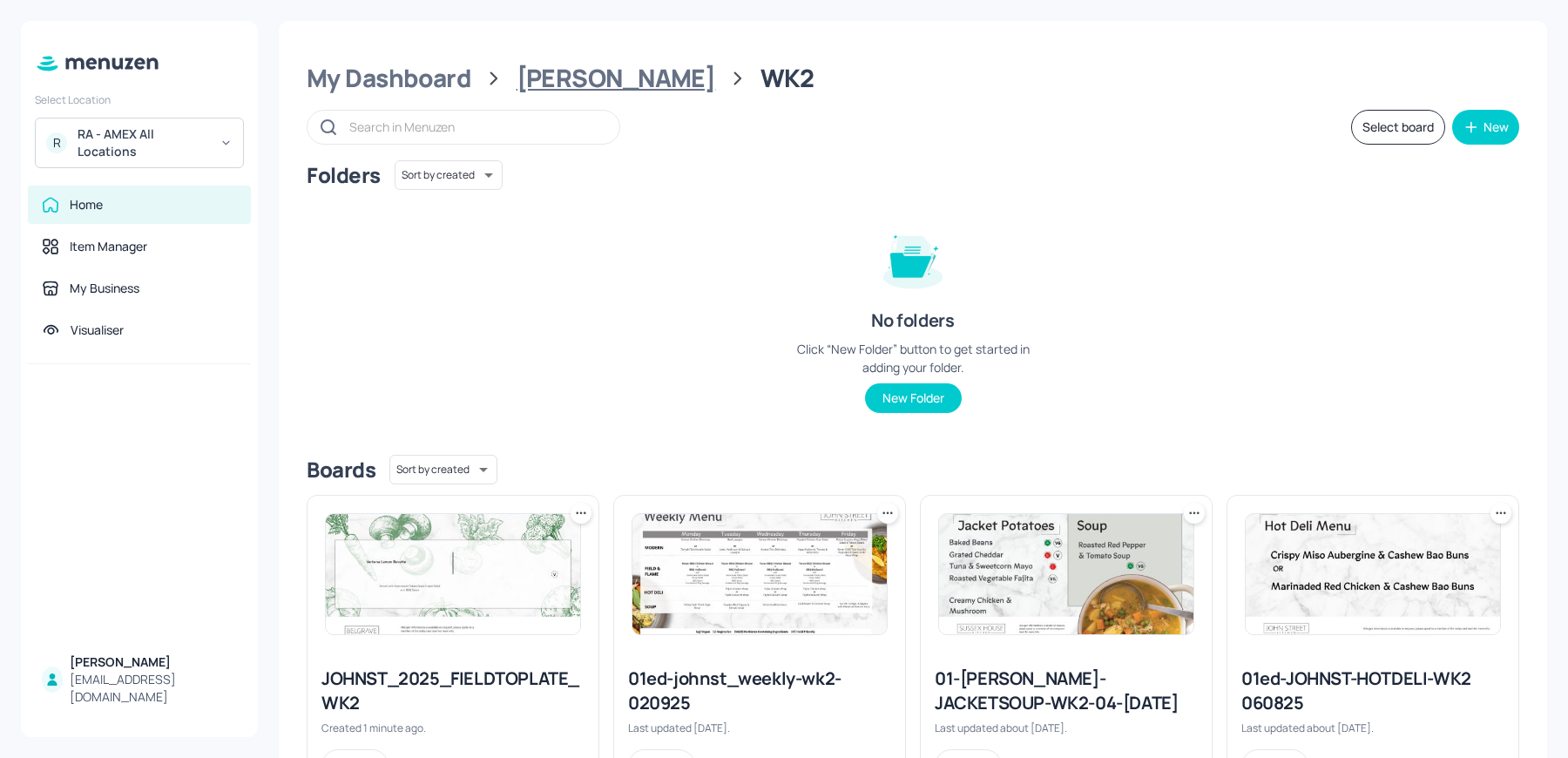
click at [576, 85] on div "John St" at bounding box center [616, 78] width 200 height 32
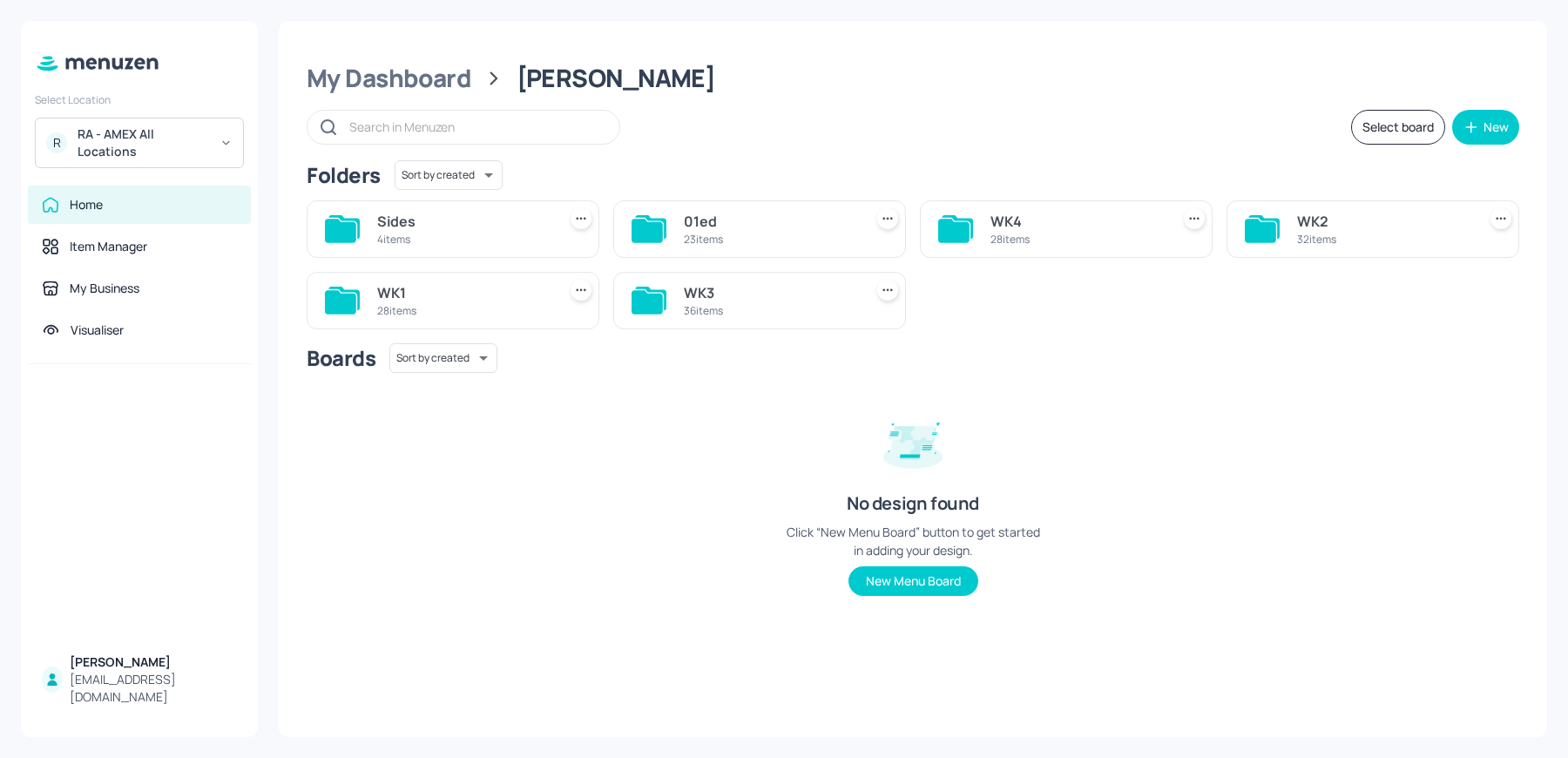
click at [425, 291] on div "WK1" at bounding box center [463, 292] width 173 height 21
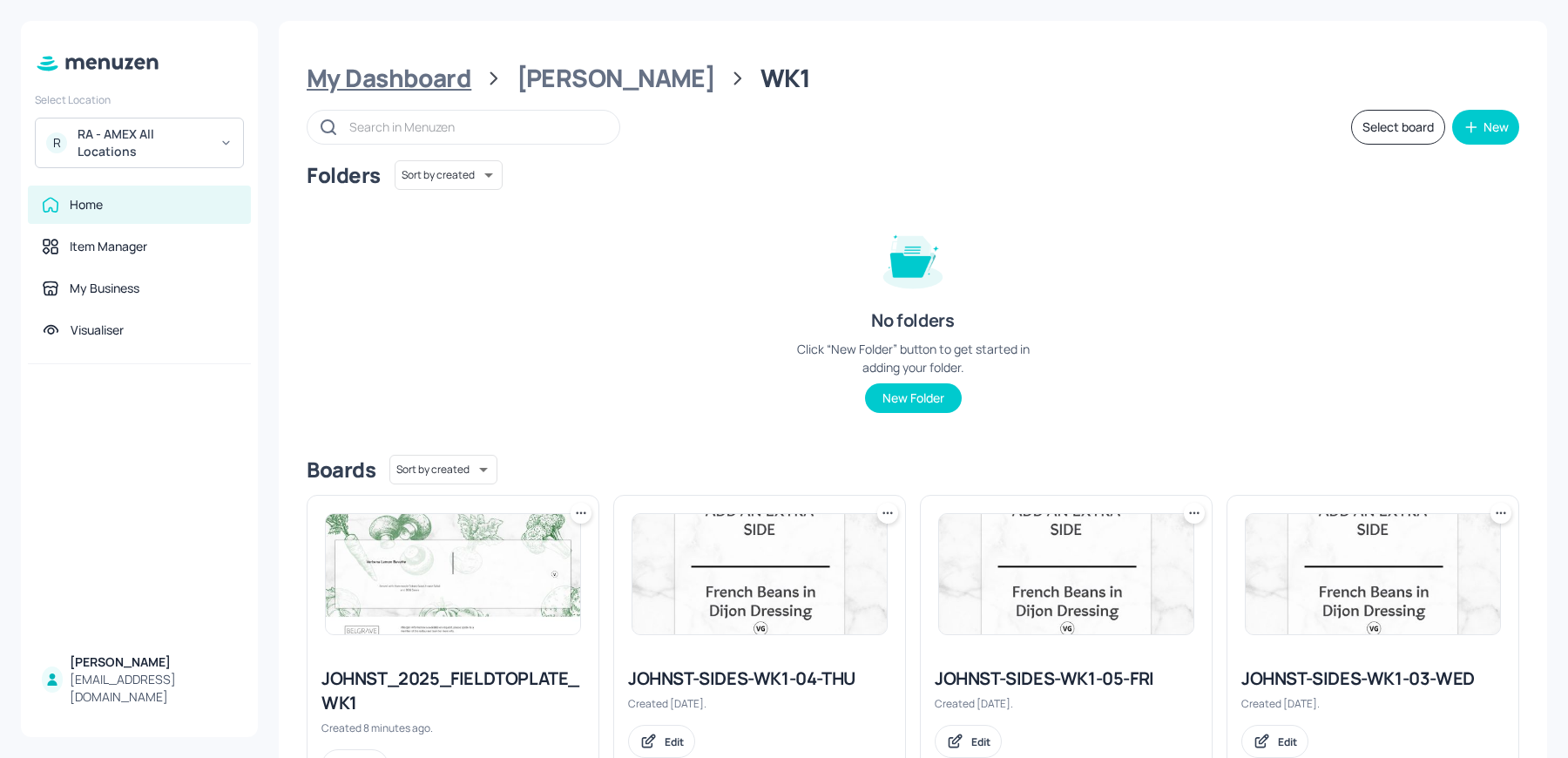
click at [410, 79] on div "My Dashboard" at bounding box center [389, 78] width 164 height 32
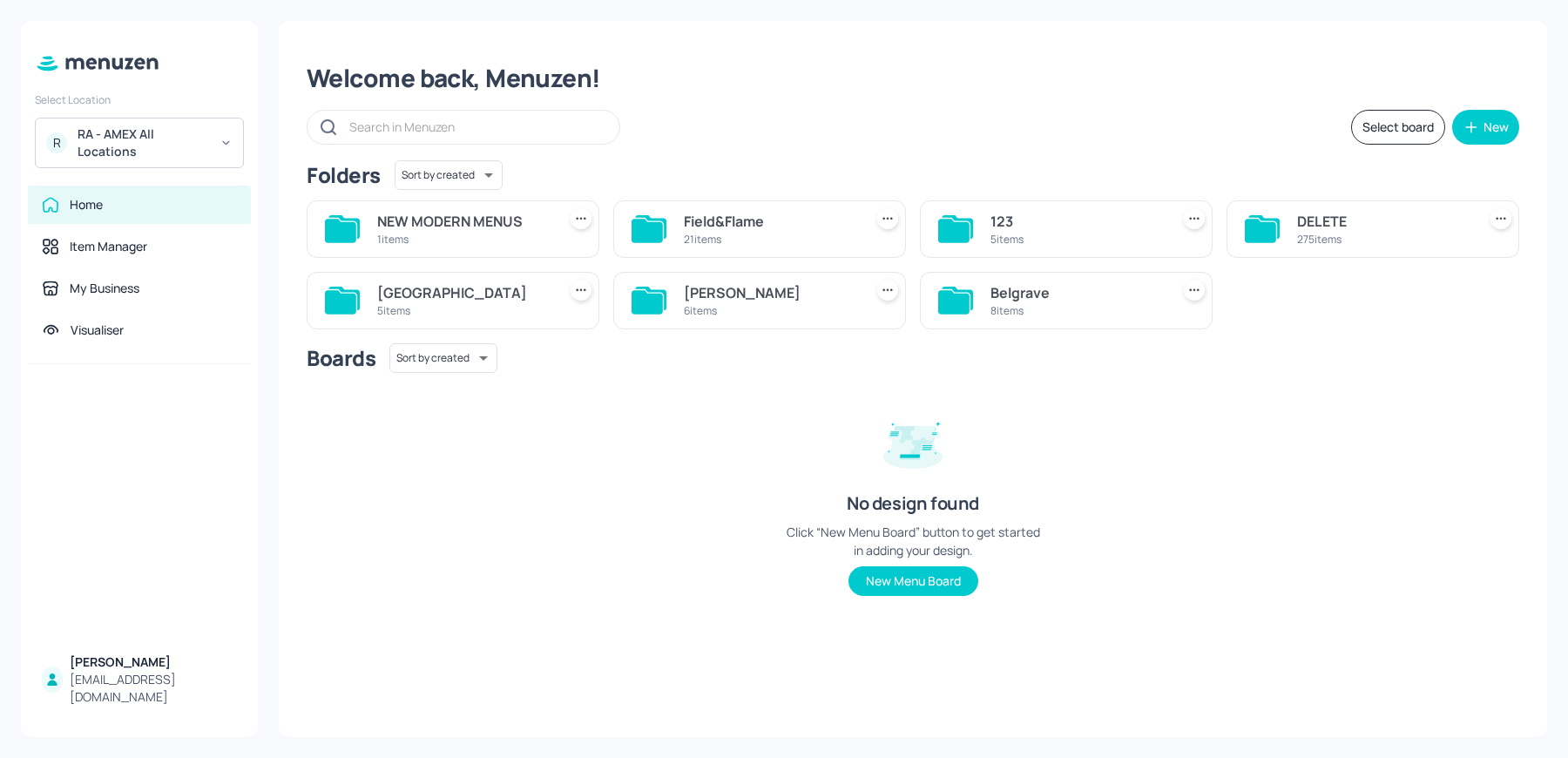
click at [522, 228] on div "NEW MODERN MENUS" at bounding box center [463, 222] width 173 height 21
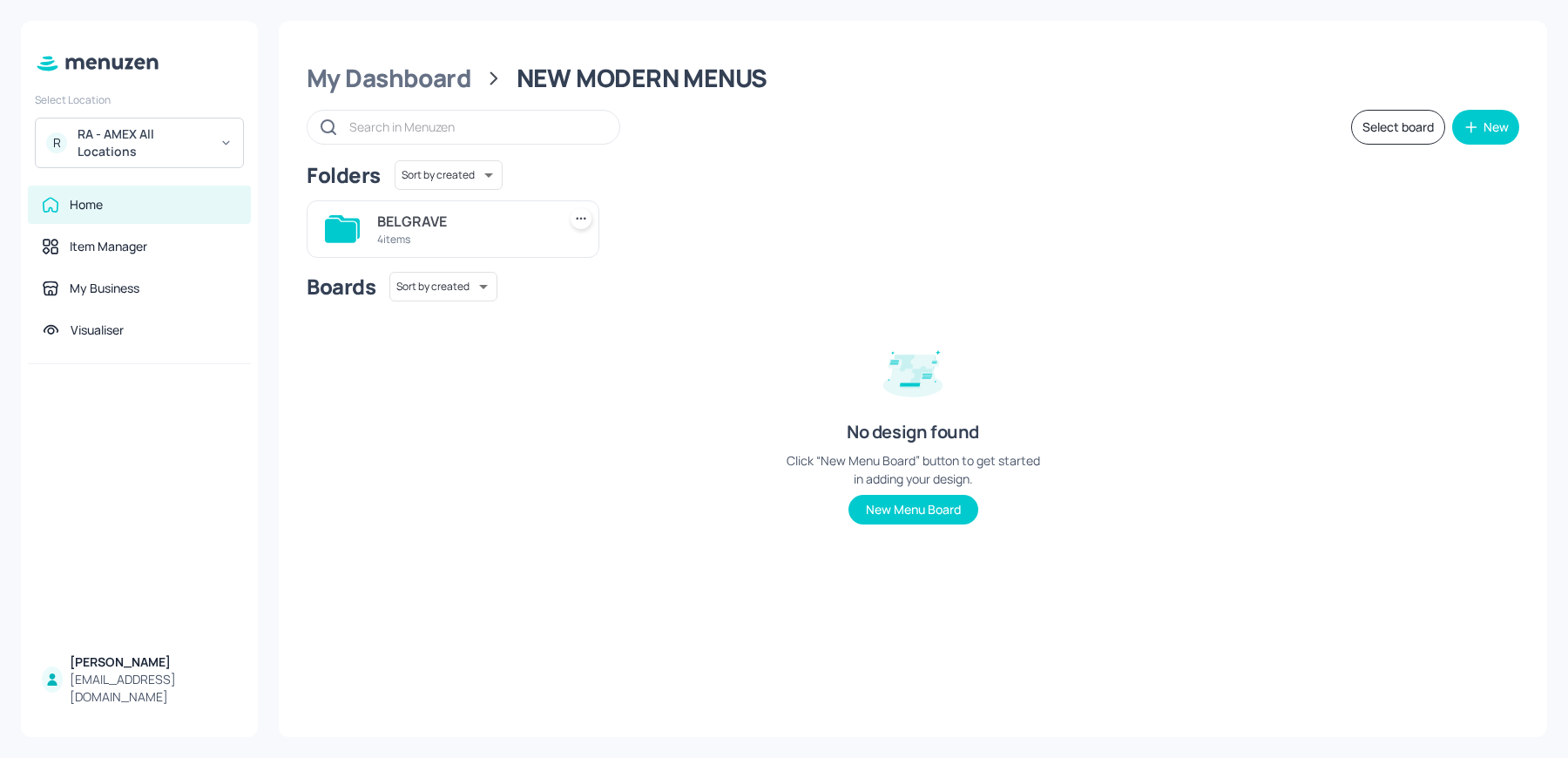
click at [522, 228] on div "BELGRAVE" at bounding box center [463, 222] width 173 height 21
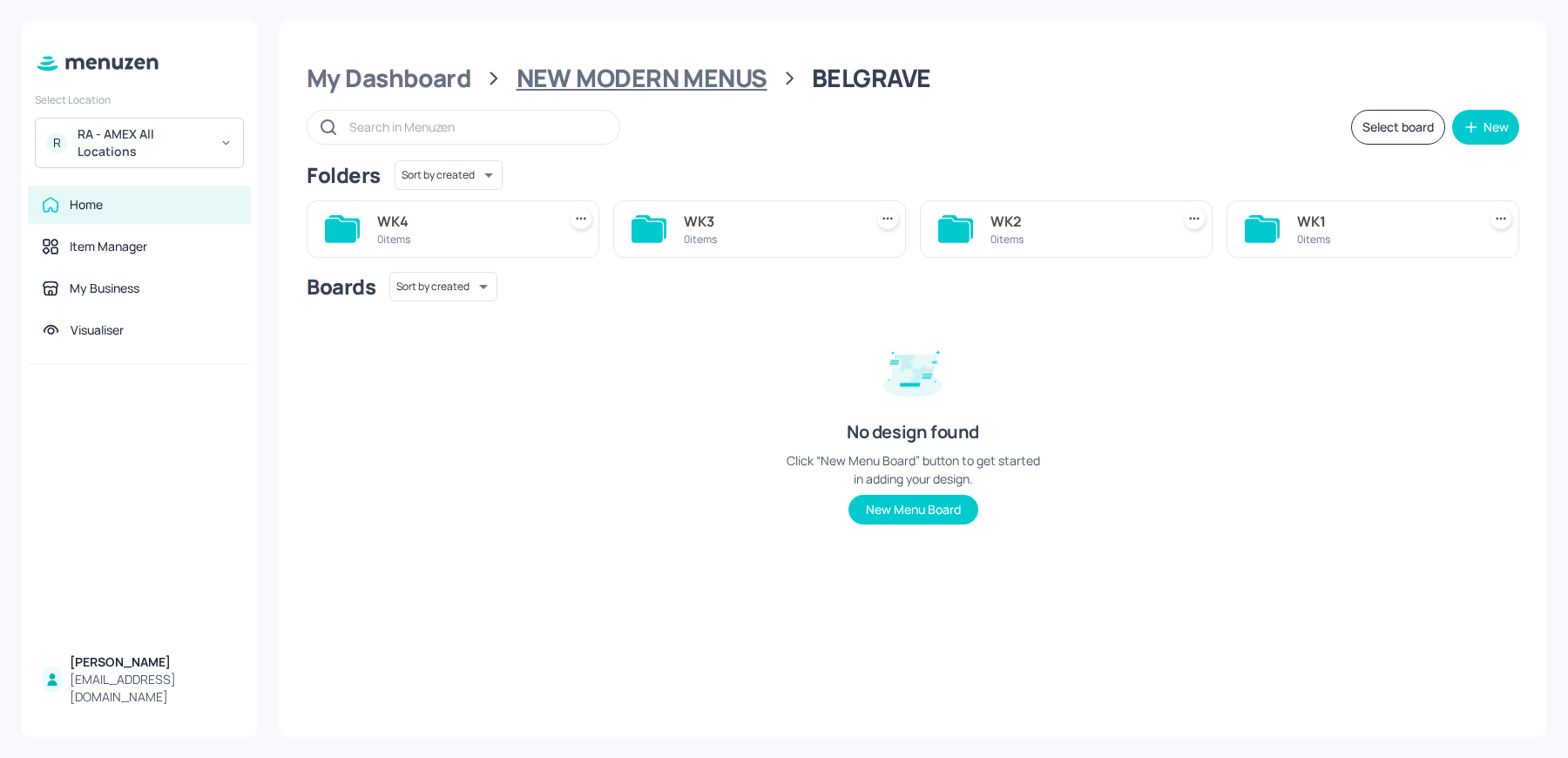
click at [689, 66] on div "NEW MODERN MENUS" at bounding box center [642, 78] width 251 height 32
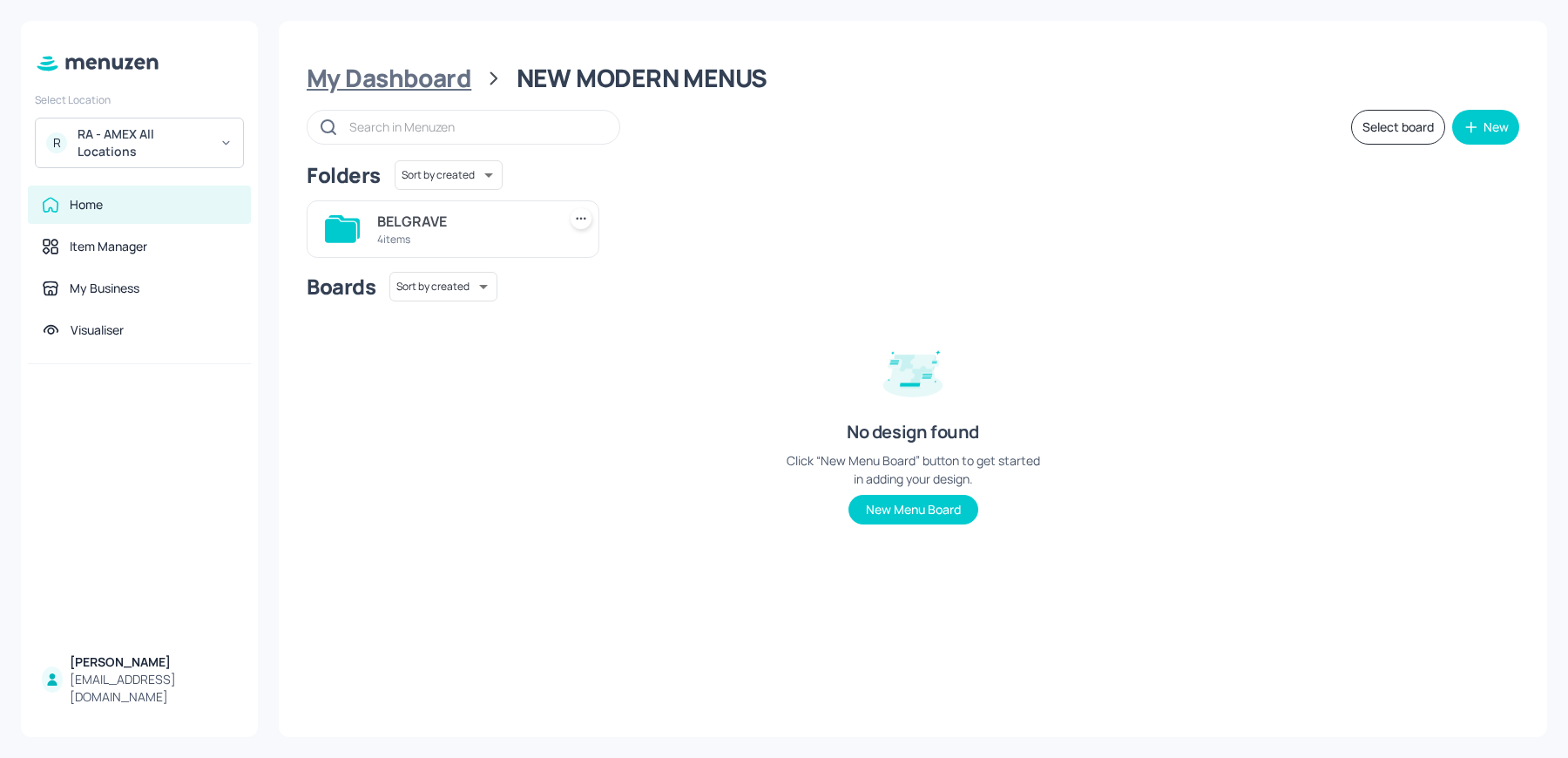
click at [416, 75] on div "My Dashboard" at bounding box center [389, 78] width 164 height 32
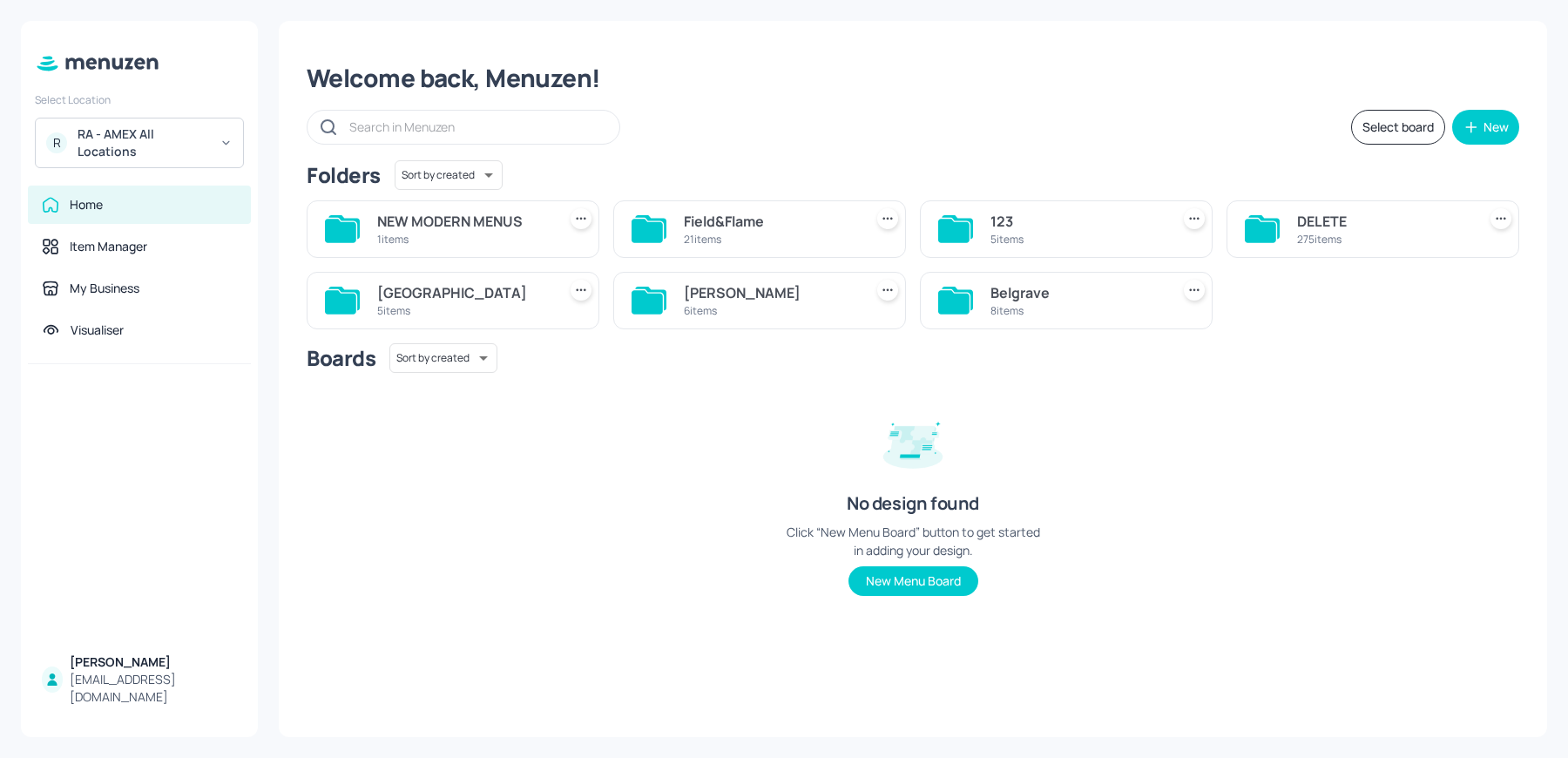
click at [588, 219] on icon at bounding box center [581, 219] width 17 height 17
click at [394, 232] on div at bounding box center [784, 379] width 1568 height 758
click at [431, 232] on div "1 items" at bounding box center [463, 240] width 173 height 15
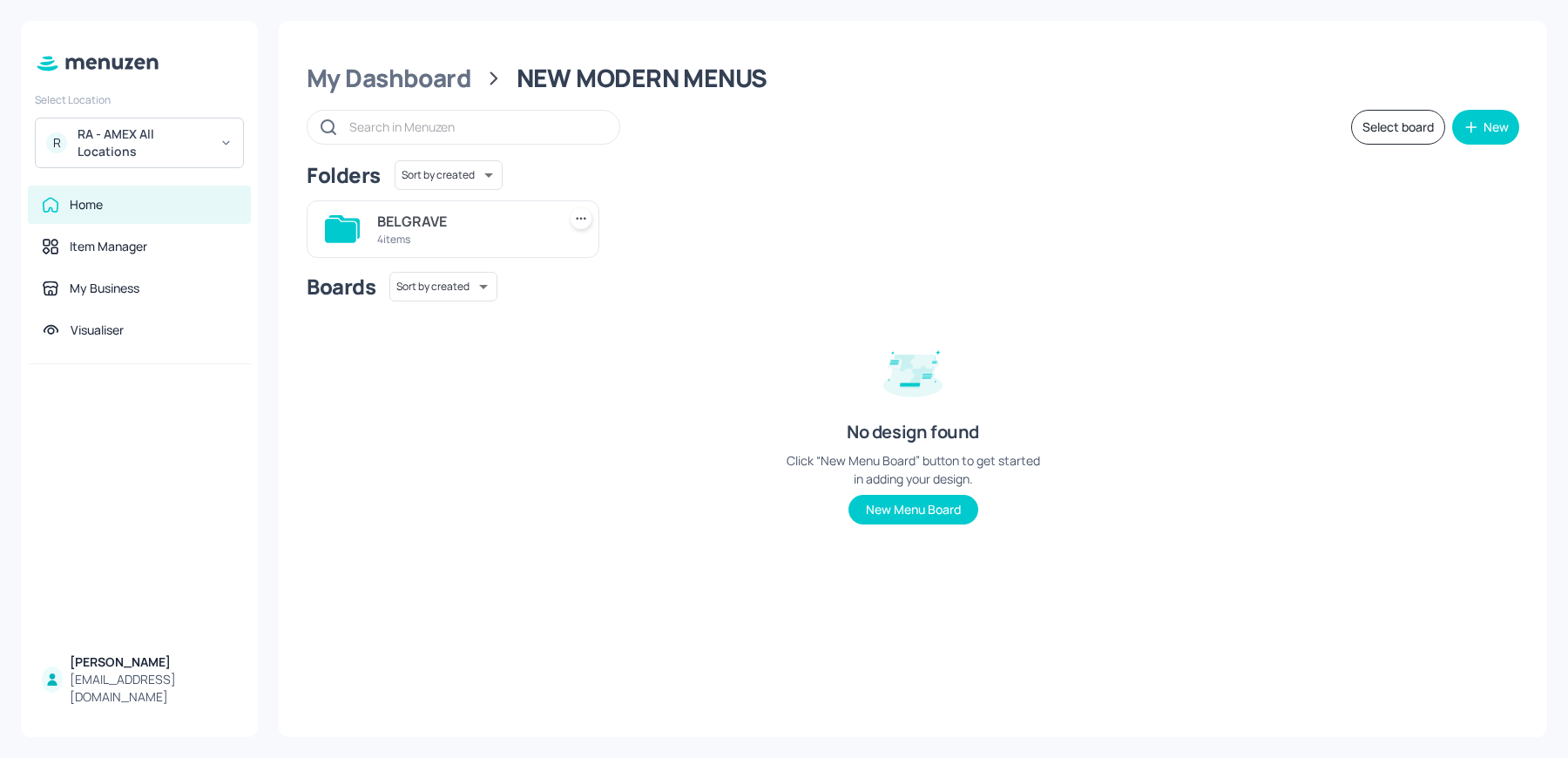
click at [494, 216] on div "BELGRAVE" at bounding box center [463, 222] width 173 height 21
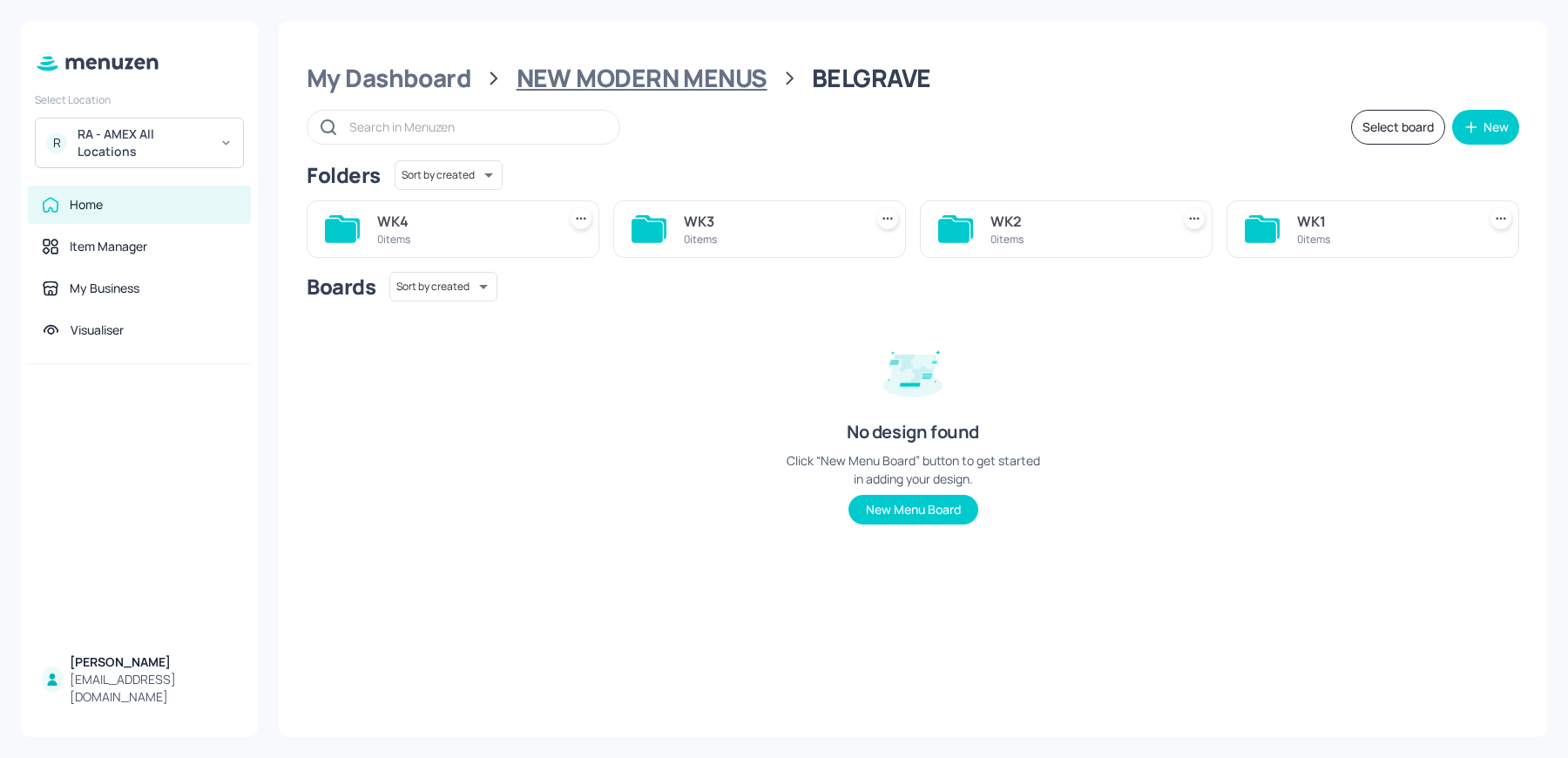
click at [559, 88] on div "NEW MODERN MENUS" at bounding box center [642, 78] width 251 height 32
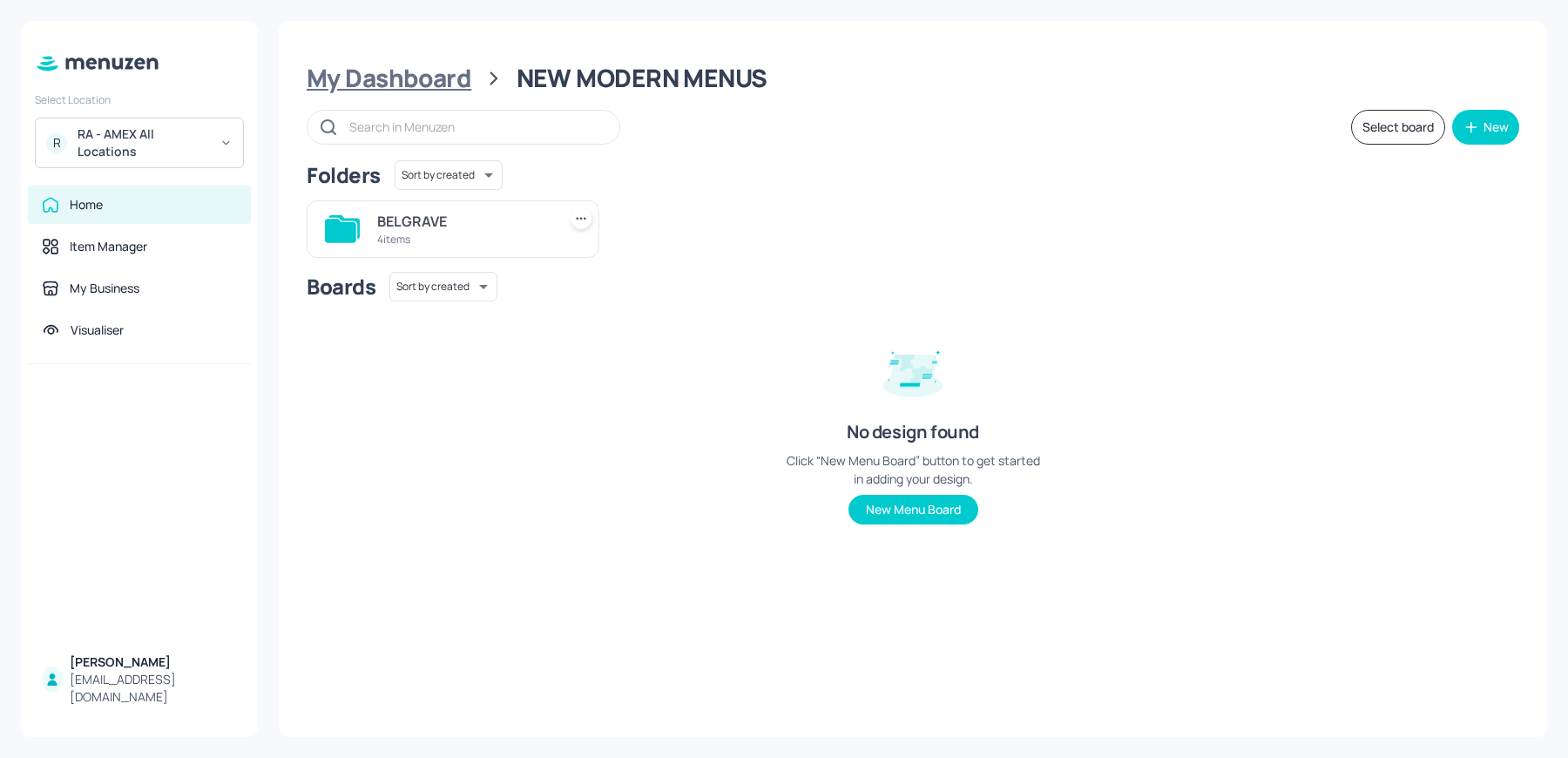
click at [416, 84] on div "My Dashboard" at bounding box center [389, 78] width 164 height 32
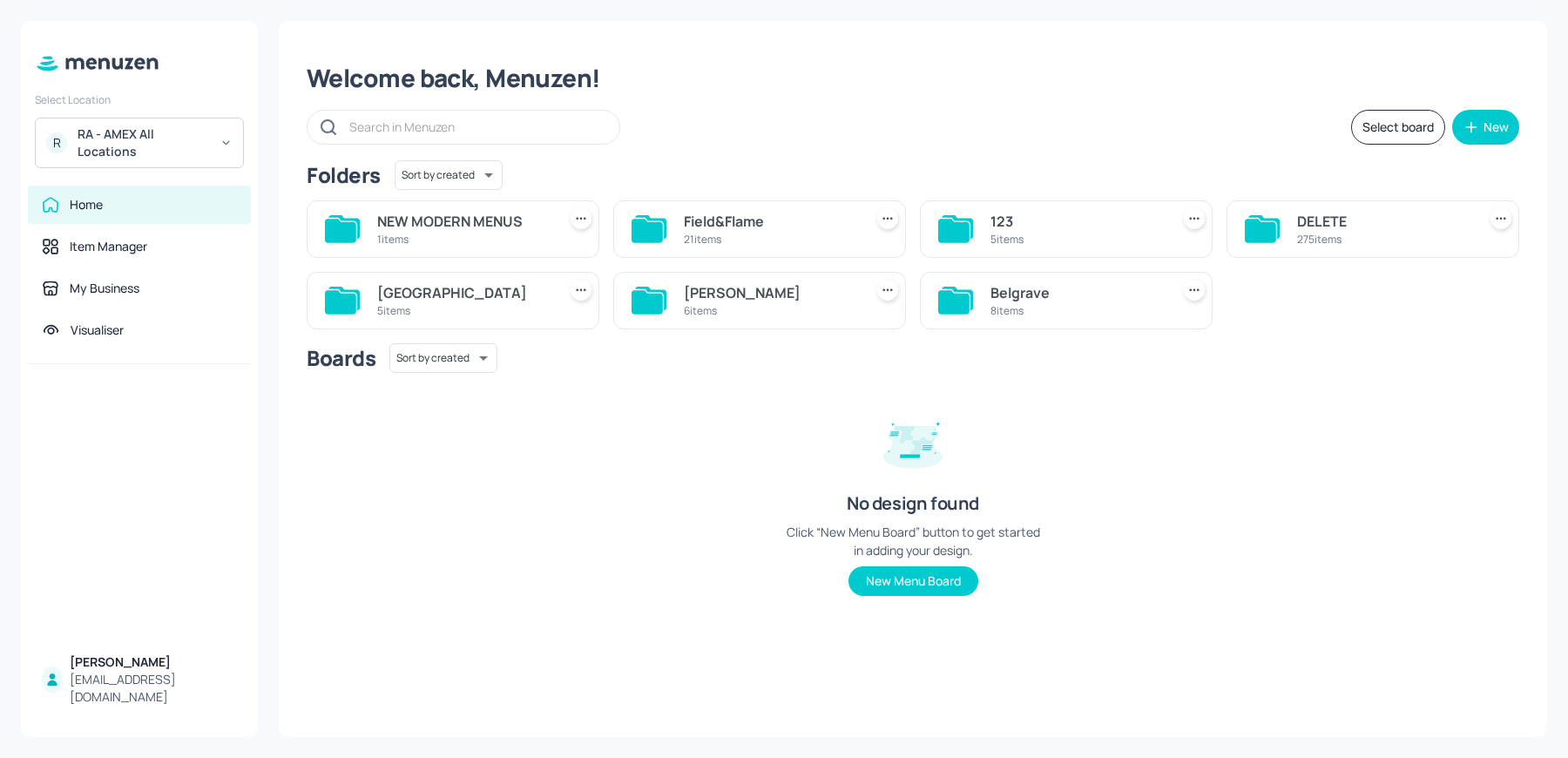
click at [574, 210] on icon at bounding box center [581, 219] width 17 height 17
click at [512, 312] on div "Delete" at bounding box center [515, 313] width 140 height 30
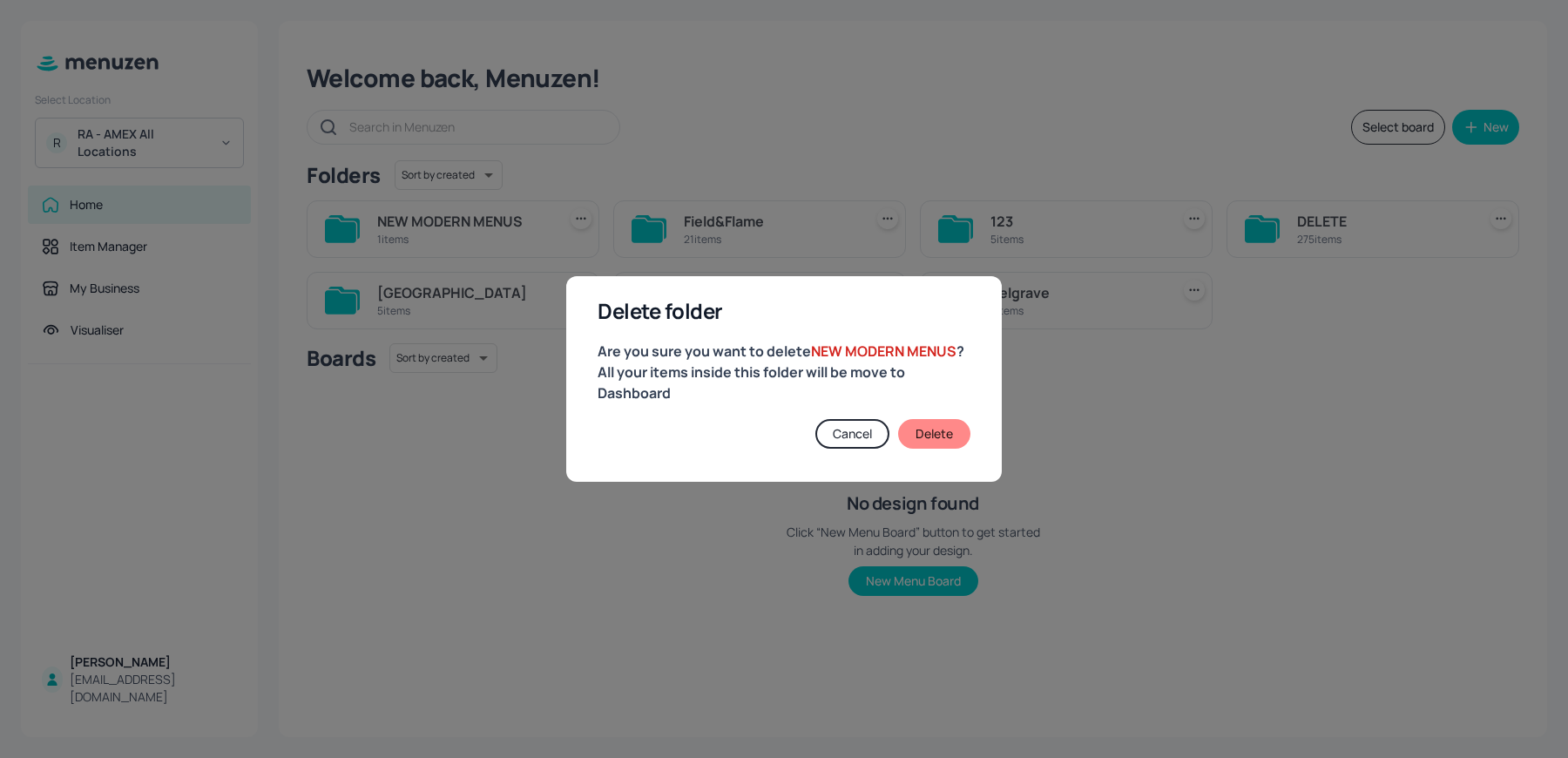
click at [944, 440] on button "Delete" at bounding box center [934, 434] width 73 height 30
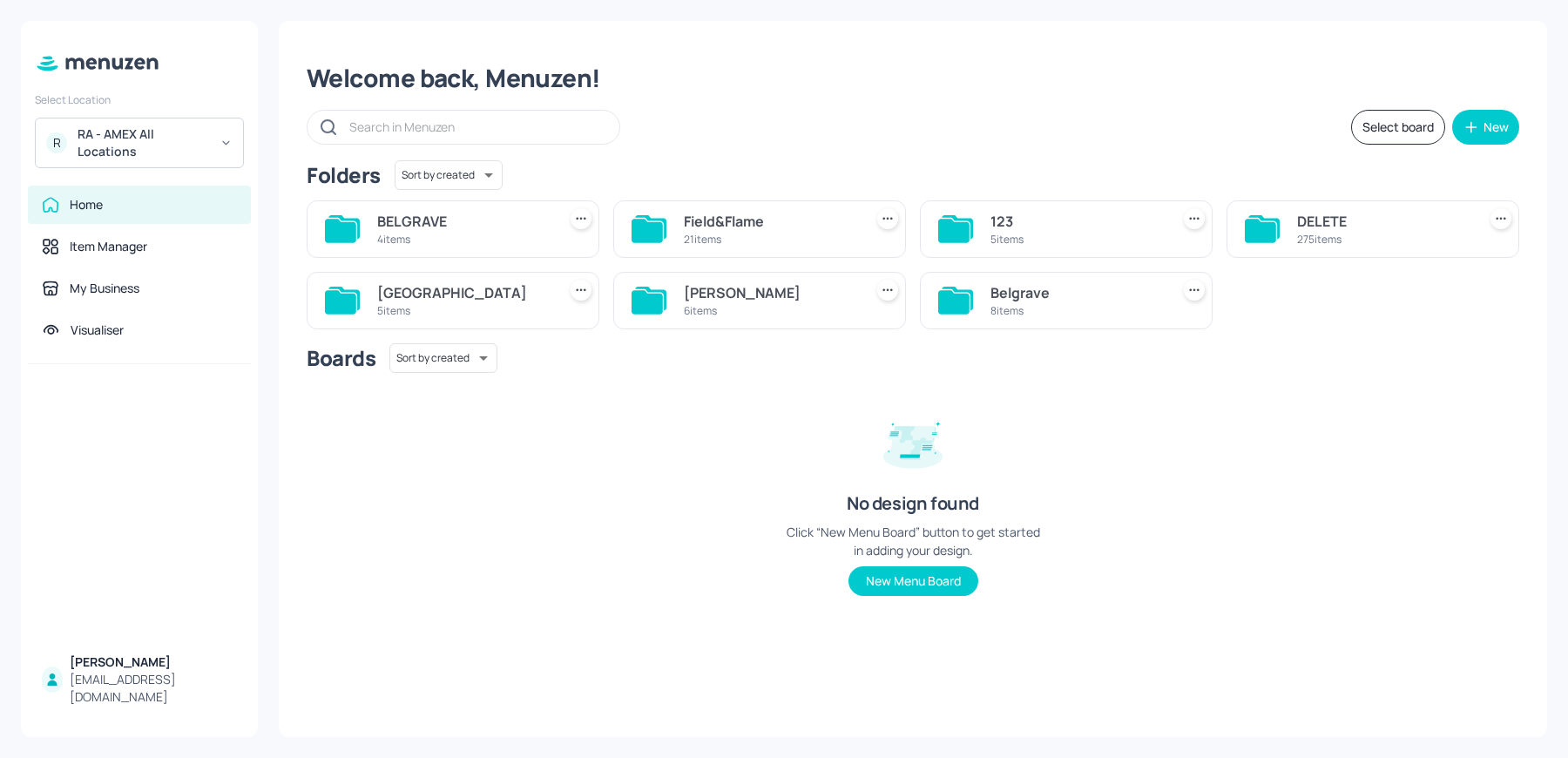
click at [745, 237] on div "21 items" at bounding box center [770, 240] width 173 height 15
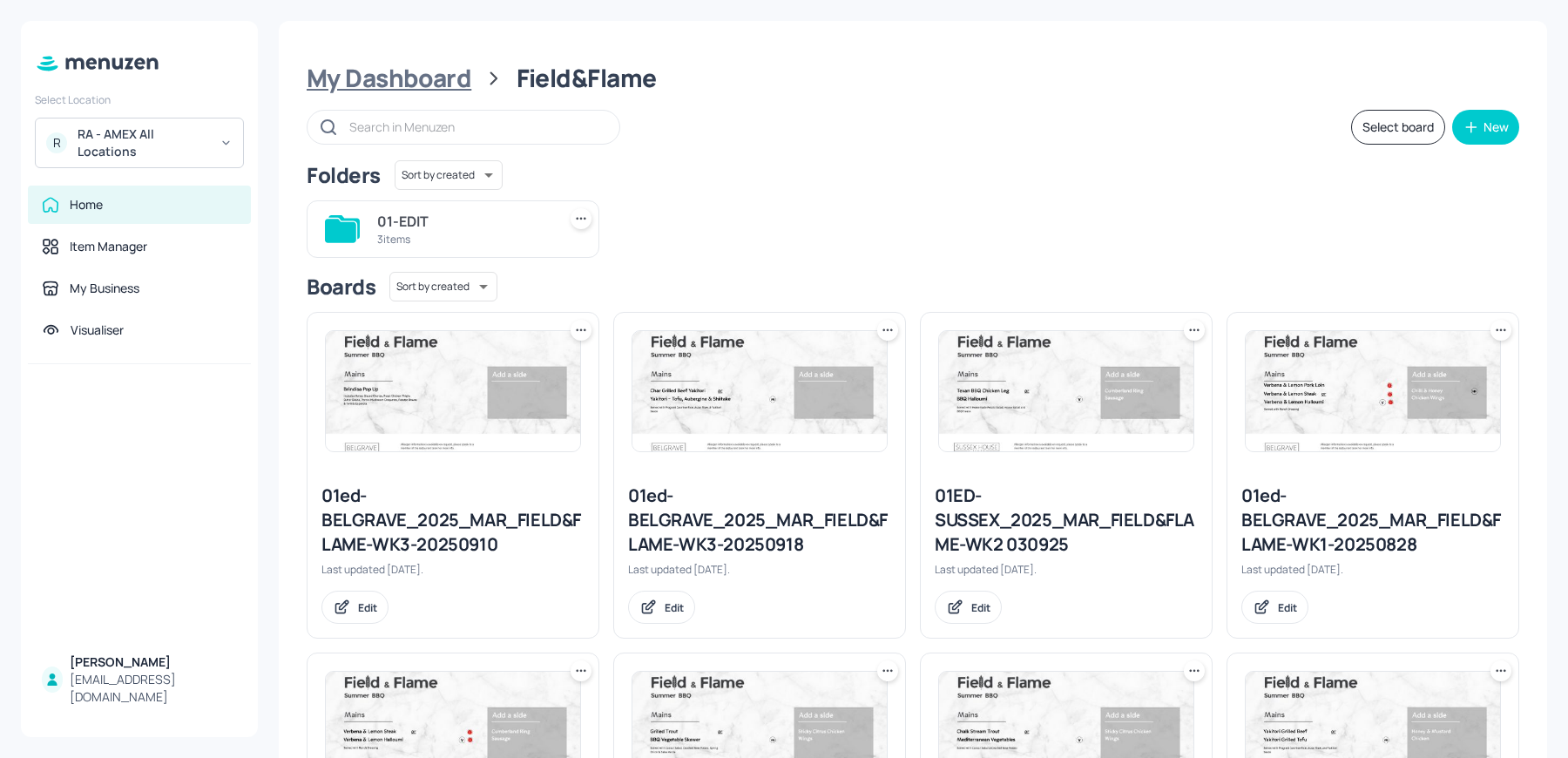
click at [430, 79] on div "My Dashboard" at bounding box center [389, 78] width 164 height 32
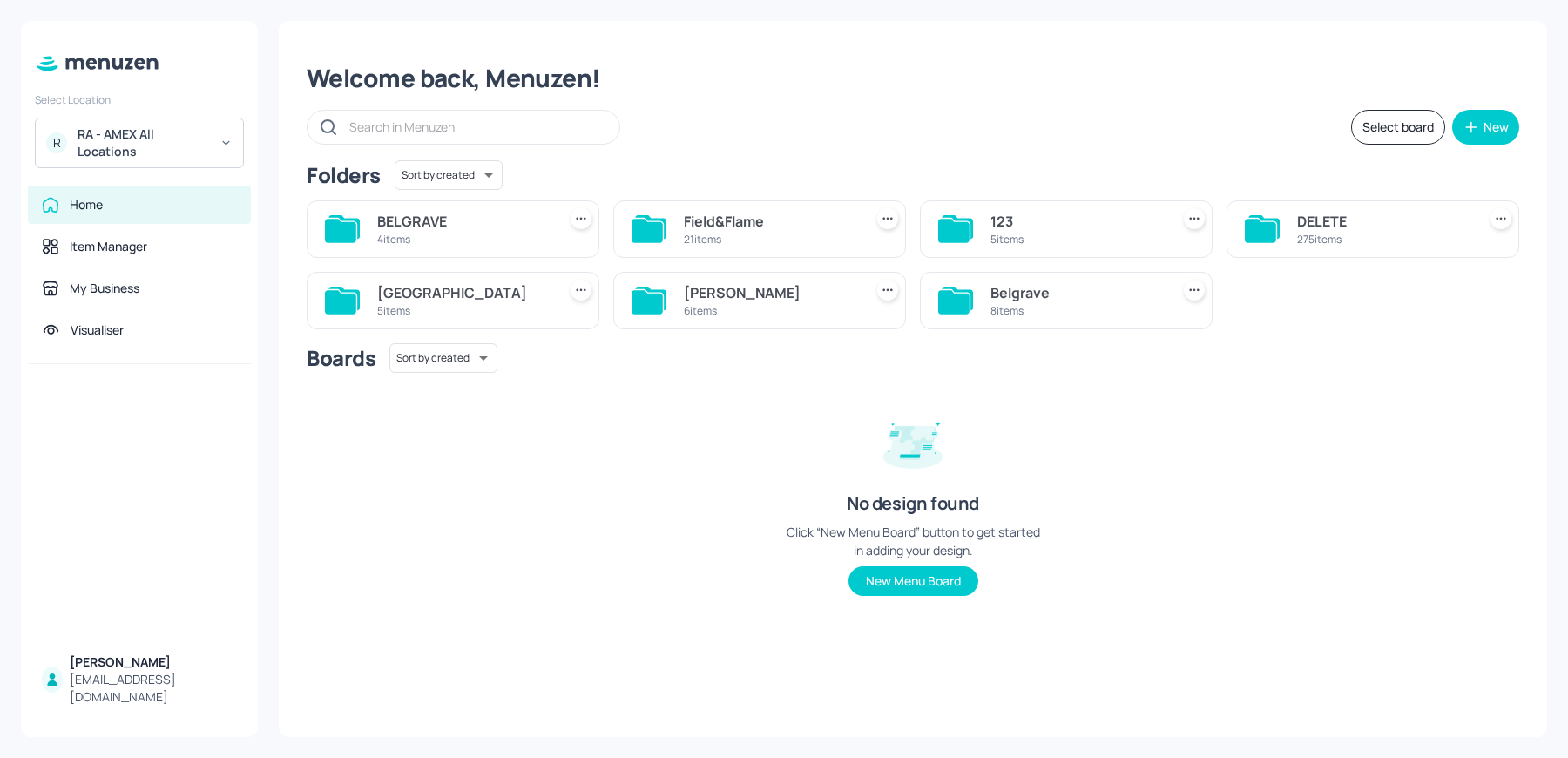
click at [803, 299] on div "John St" at bounding box center [770, 292] width 173 height 21
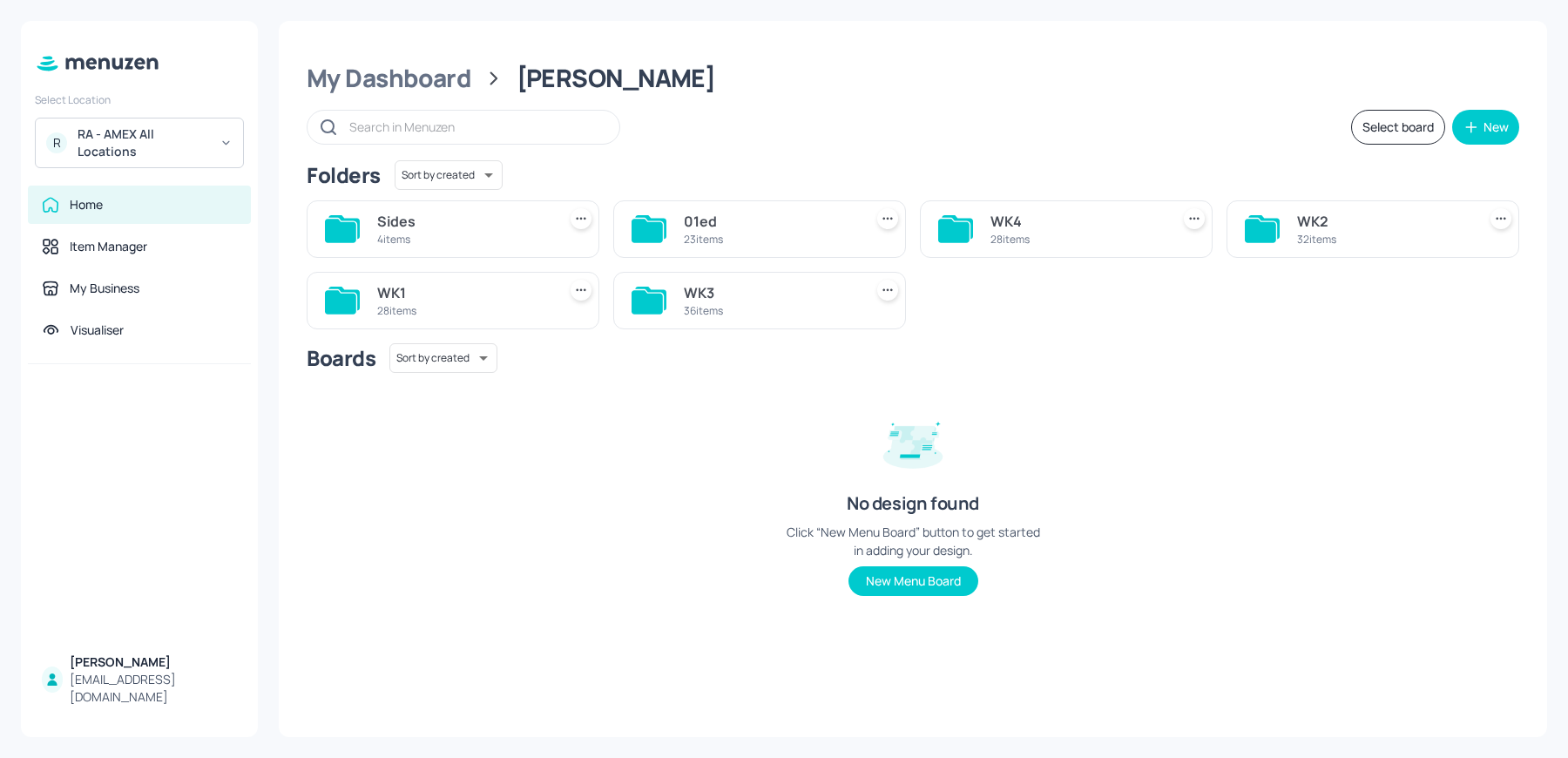
click at [449, 223] on div "Sides" at bounding box center [463, 222] width 173 height 21
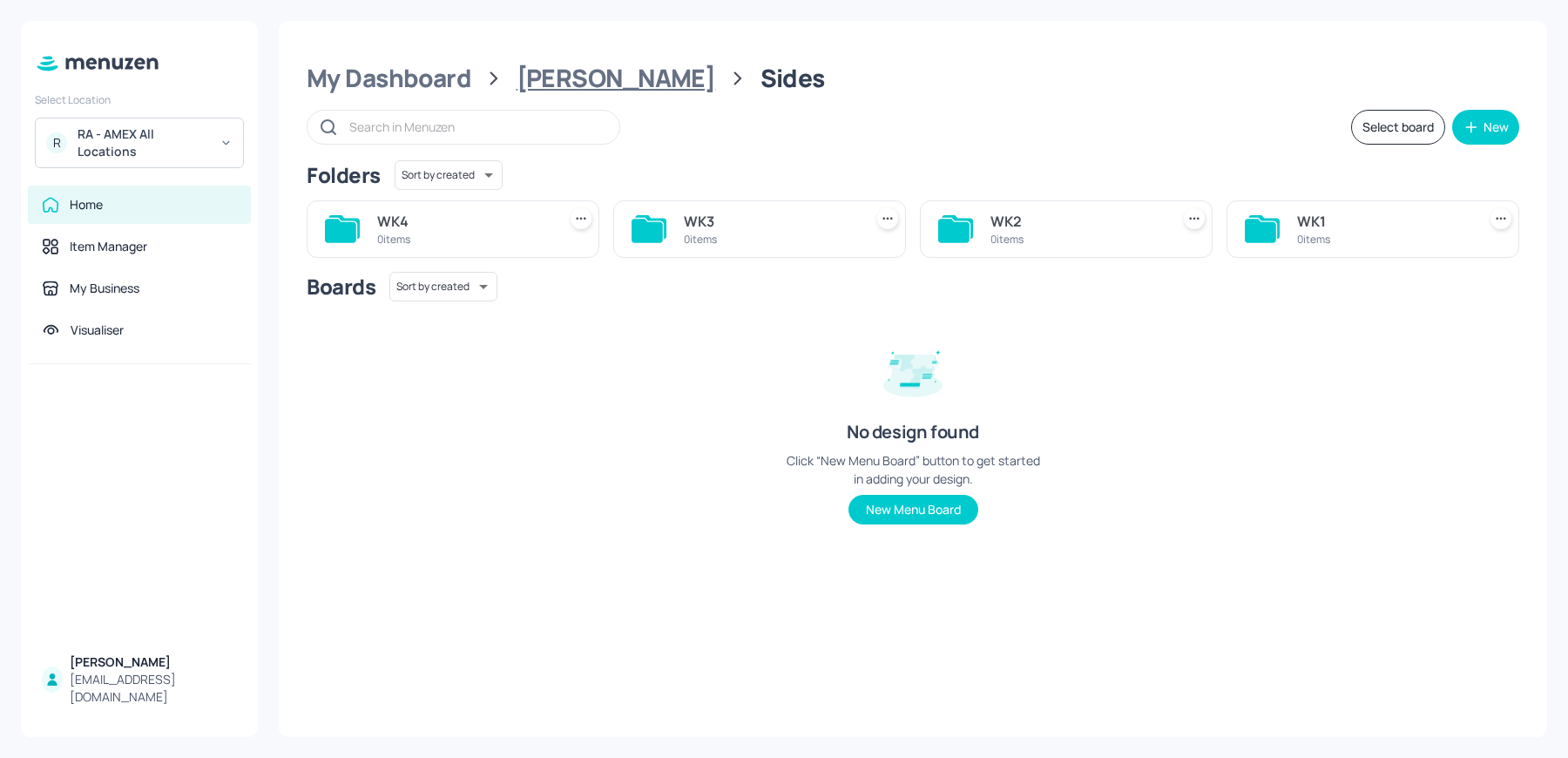
click at [553, 77] on div "John St" at bounding box center [616, 78] width 200 height 32
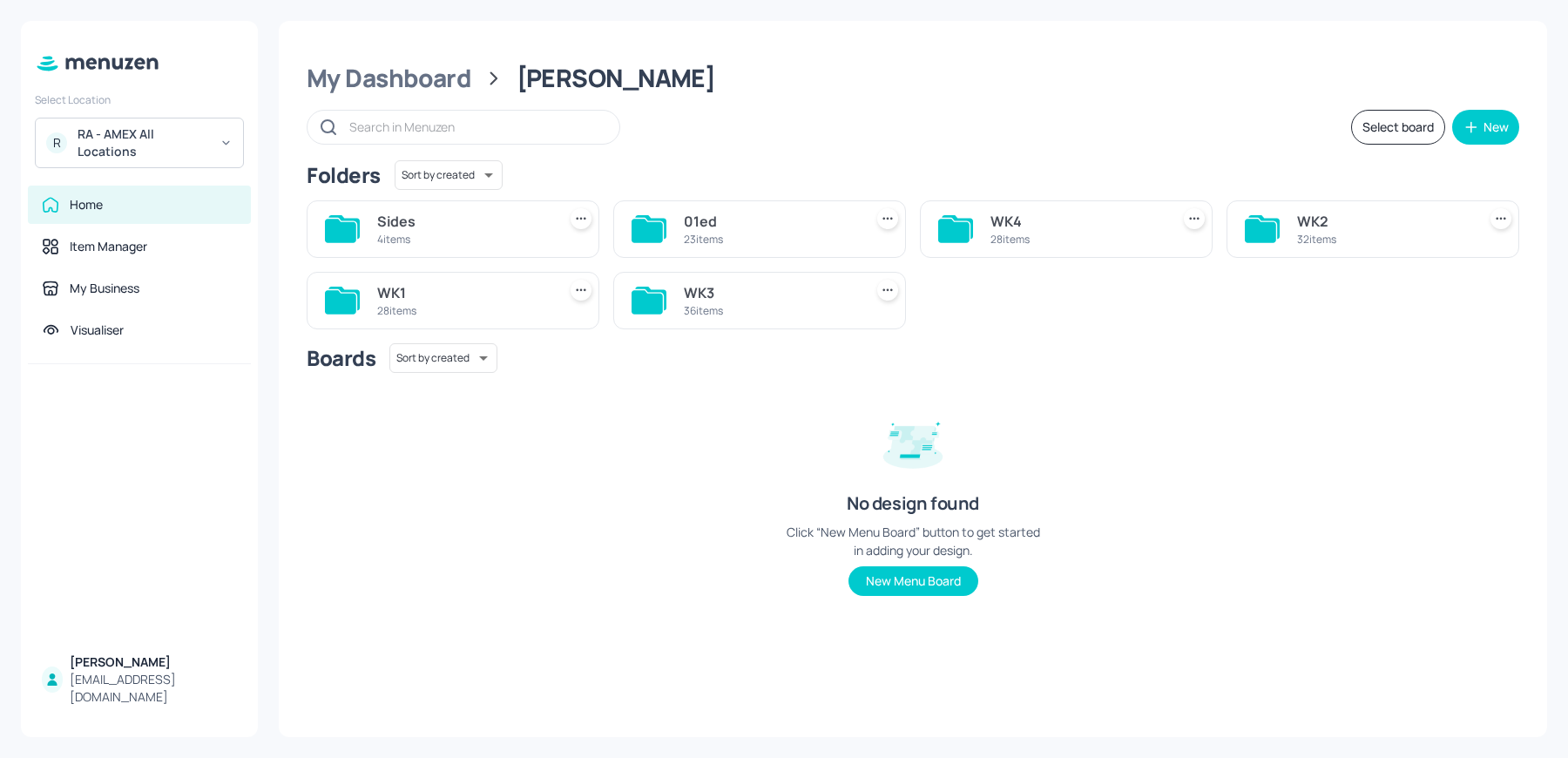
click at [444, 291] on div "WK1" at bounding box center [463, 292] width 173 height 21
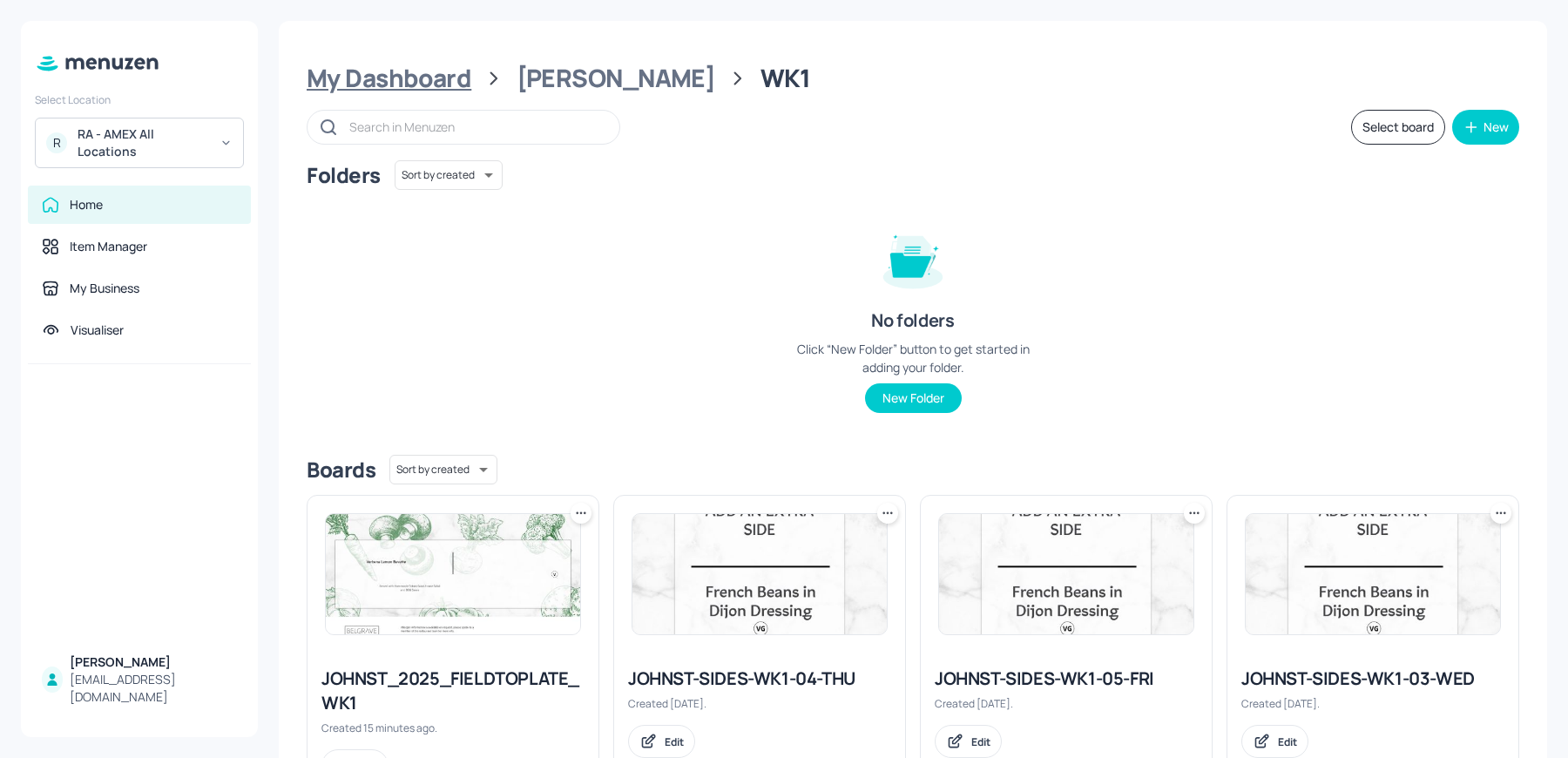
click at [420, 82] on div "My Dashboard" at bounding box center [389, 78] width 164 height 32
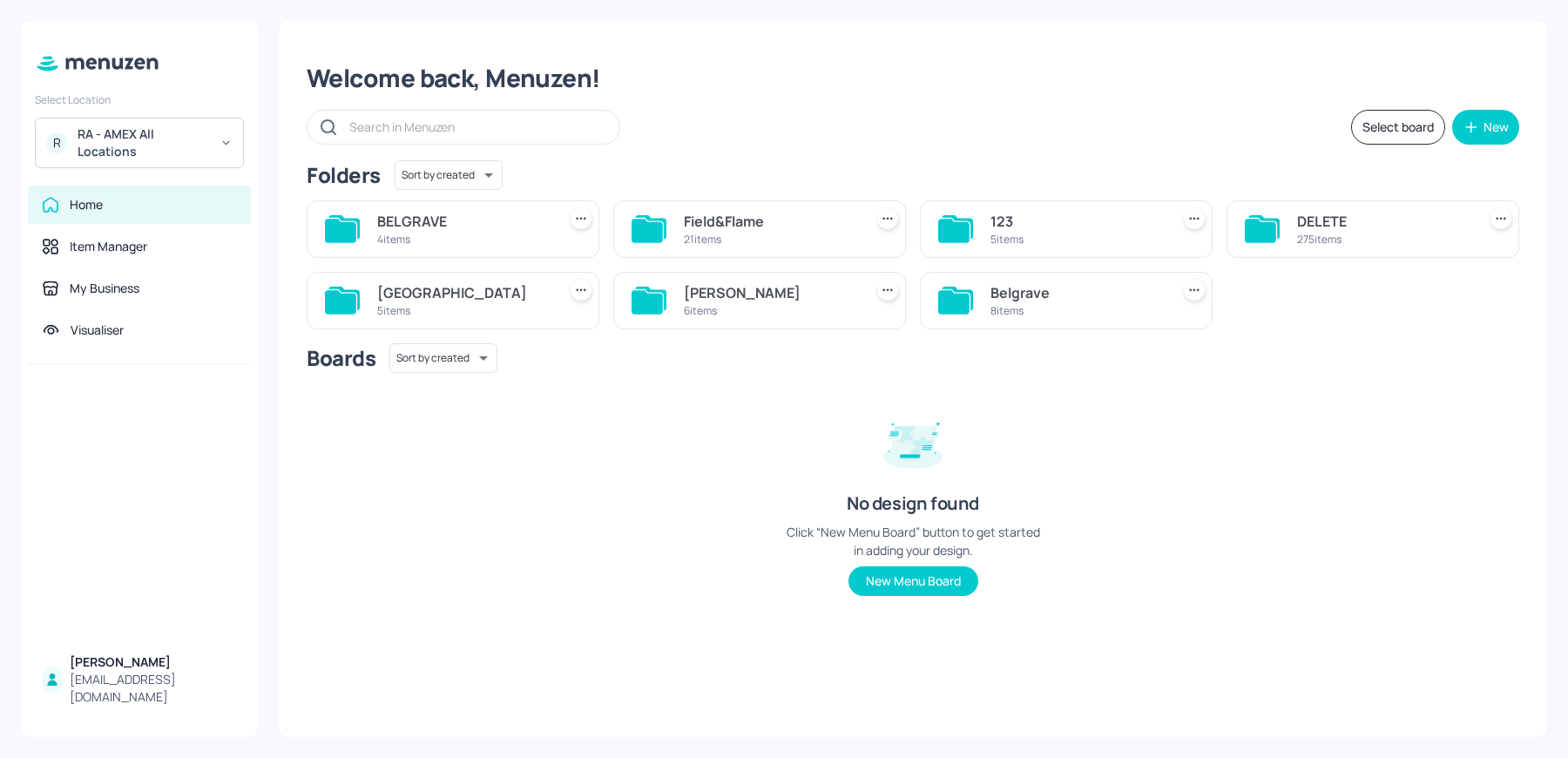
click at [434, 223] on div "BELGRAVE" at bounding box center [463, 222] width 173 height 21
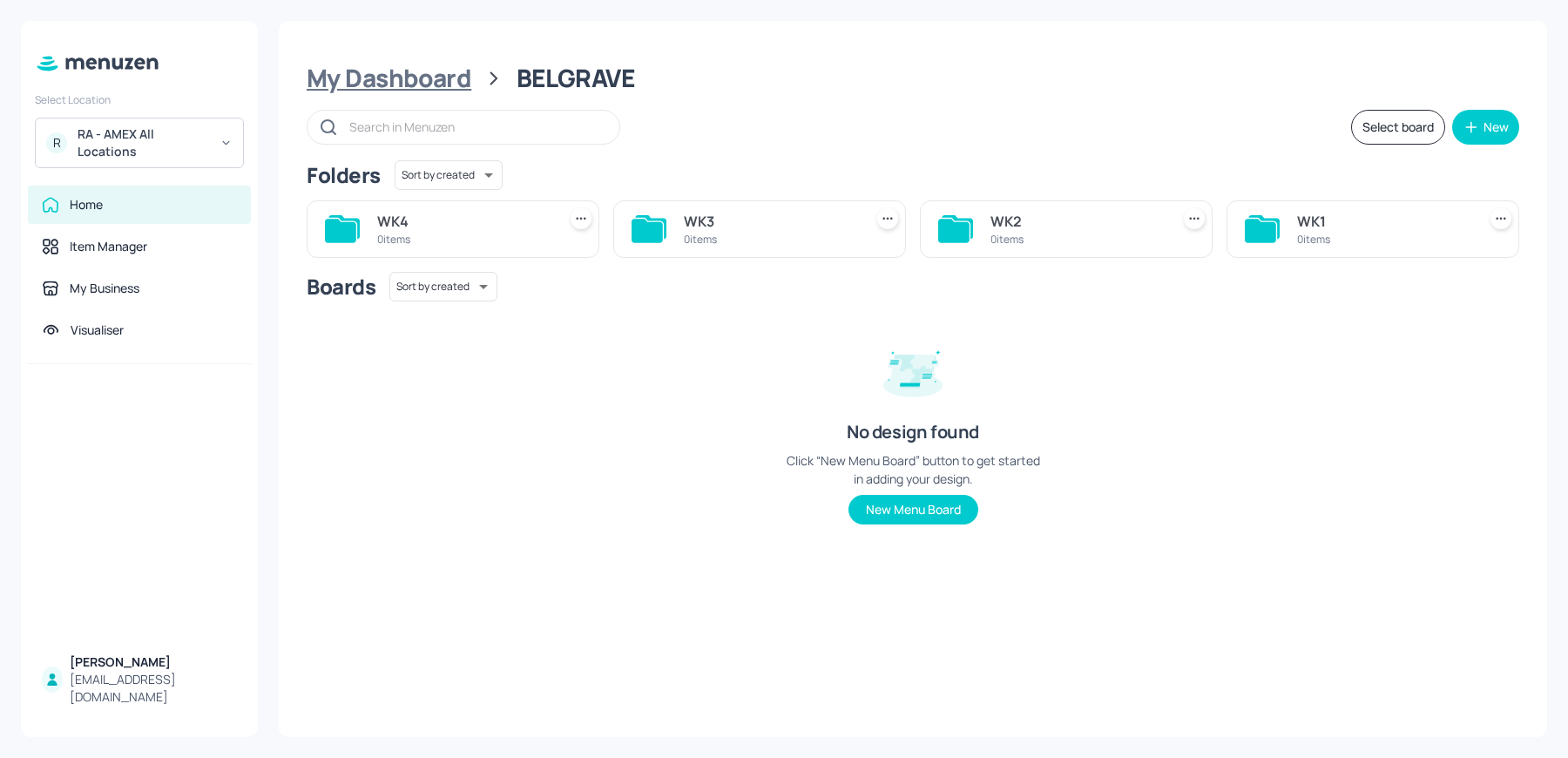
click at [399, 83] on div "My Dashboard" at bounding box center [389, 78] width 164 height 32
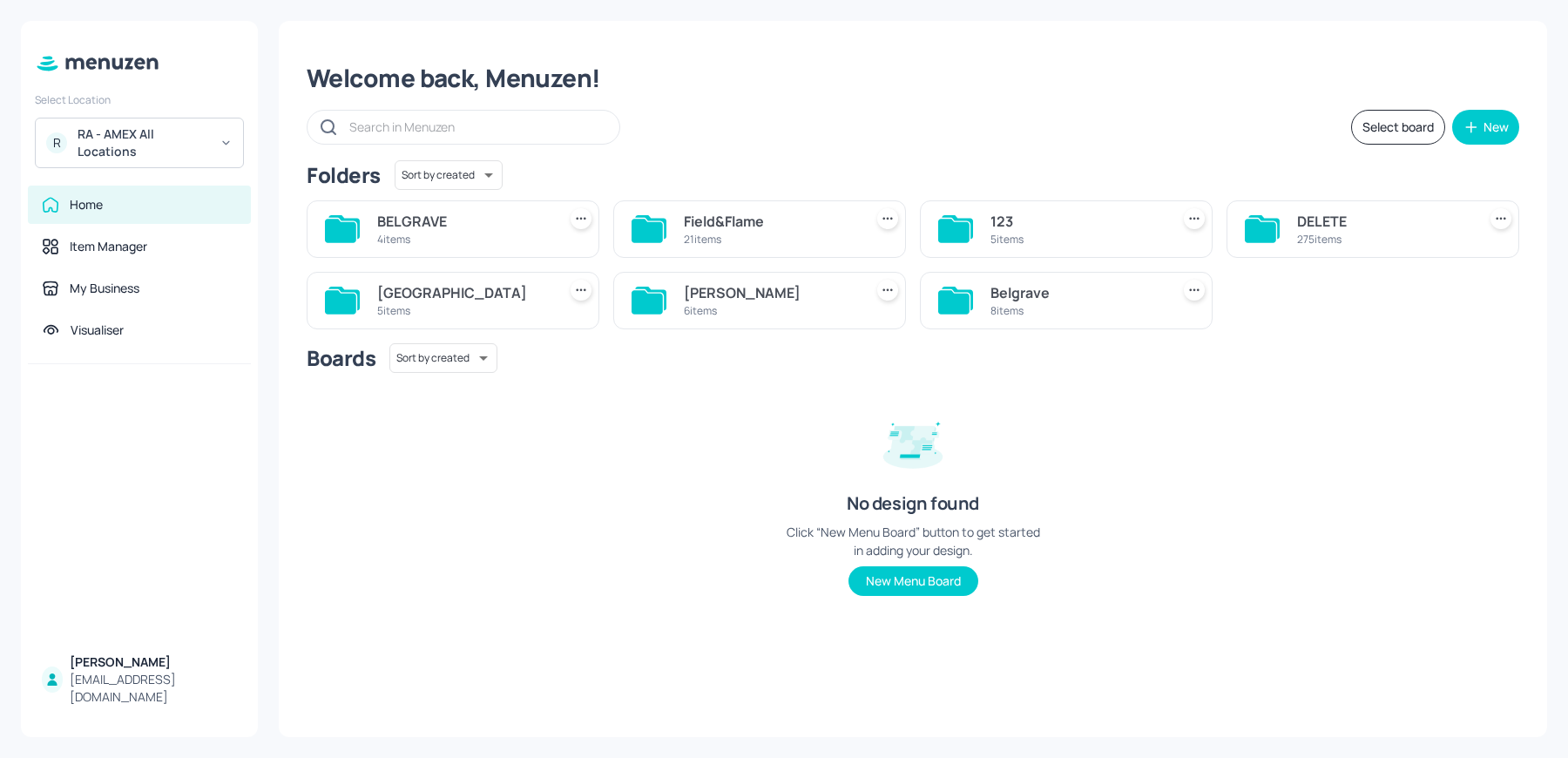
click at [578, 217] on icon at bounding box center [577, 218] width 3 height 3
click at [503, 321] on div "Delete" at bounding box center [515, 313] width 140 height 30
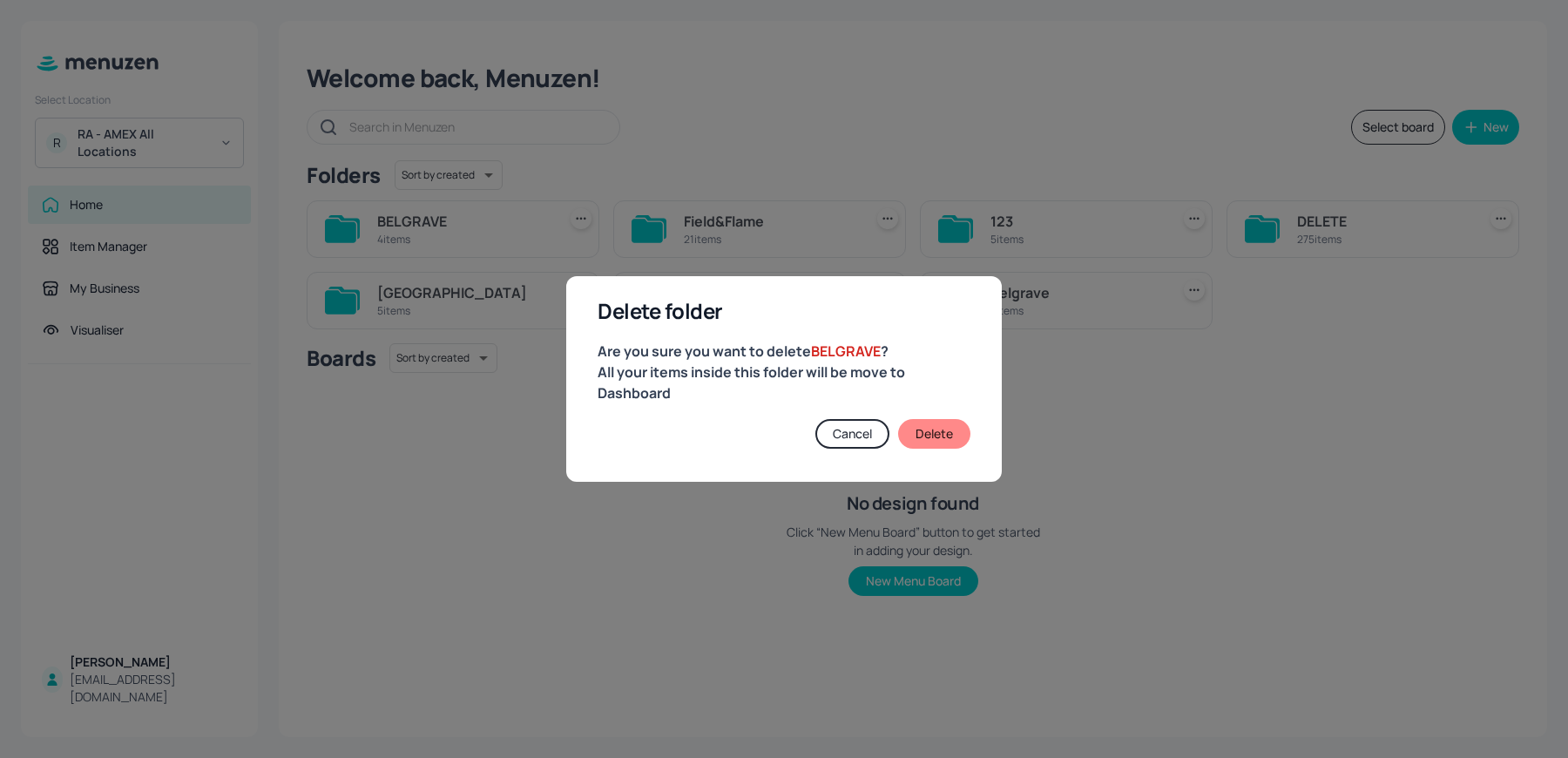
click at [937, 430] on button "Delete" at bounding box center [934, 434] width 73 height 30
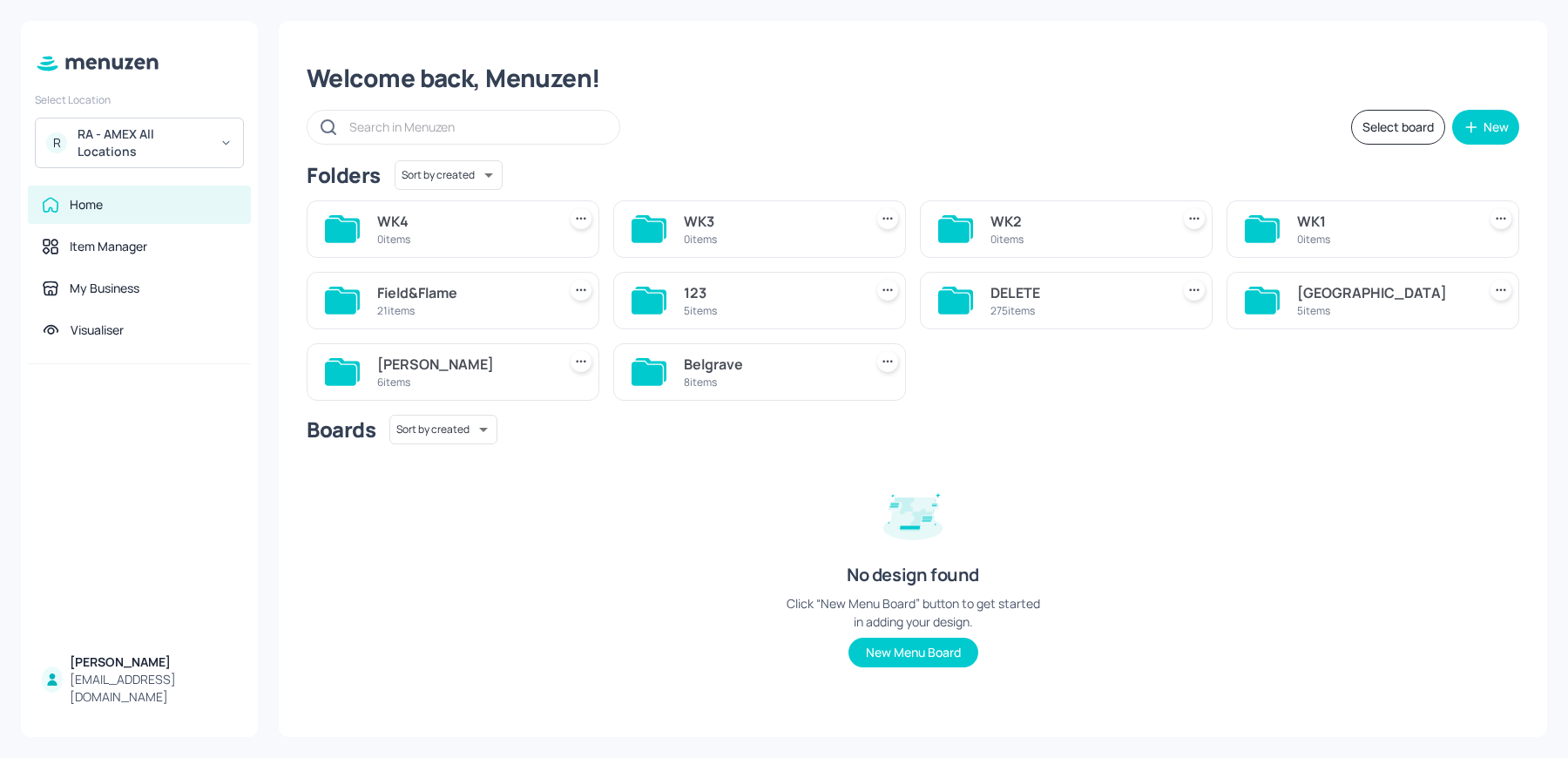
click at [584, 224] on icon at bounding box center [581, 219] width 17 height 17
click at [489, 301] on div "Delete" at bounding box center [515, 313] width 140 height 30
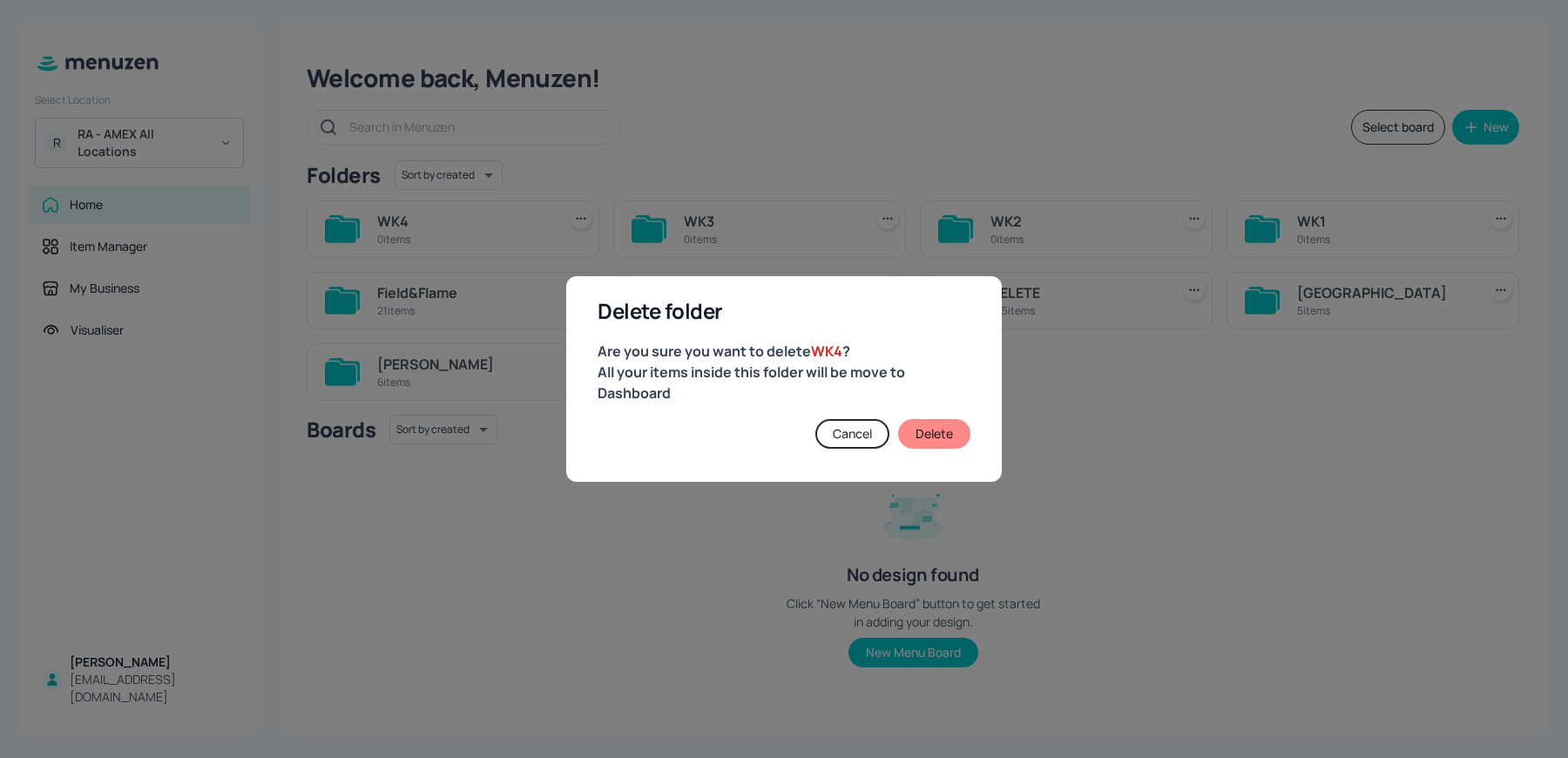
click at [941, 444] on button "Delete" at bounding box center [934, 434] width 73 height 30
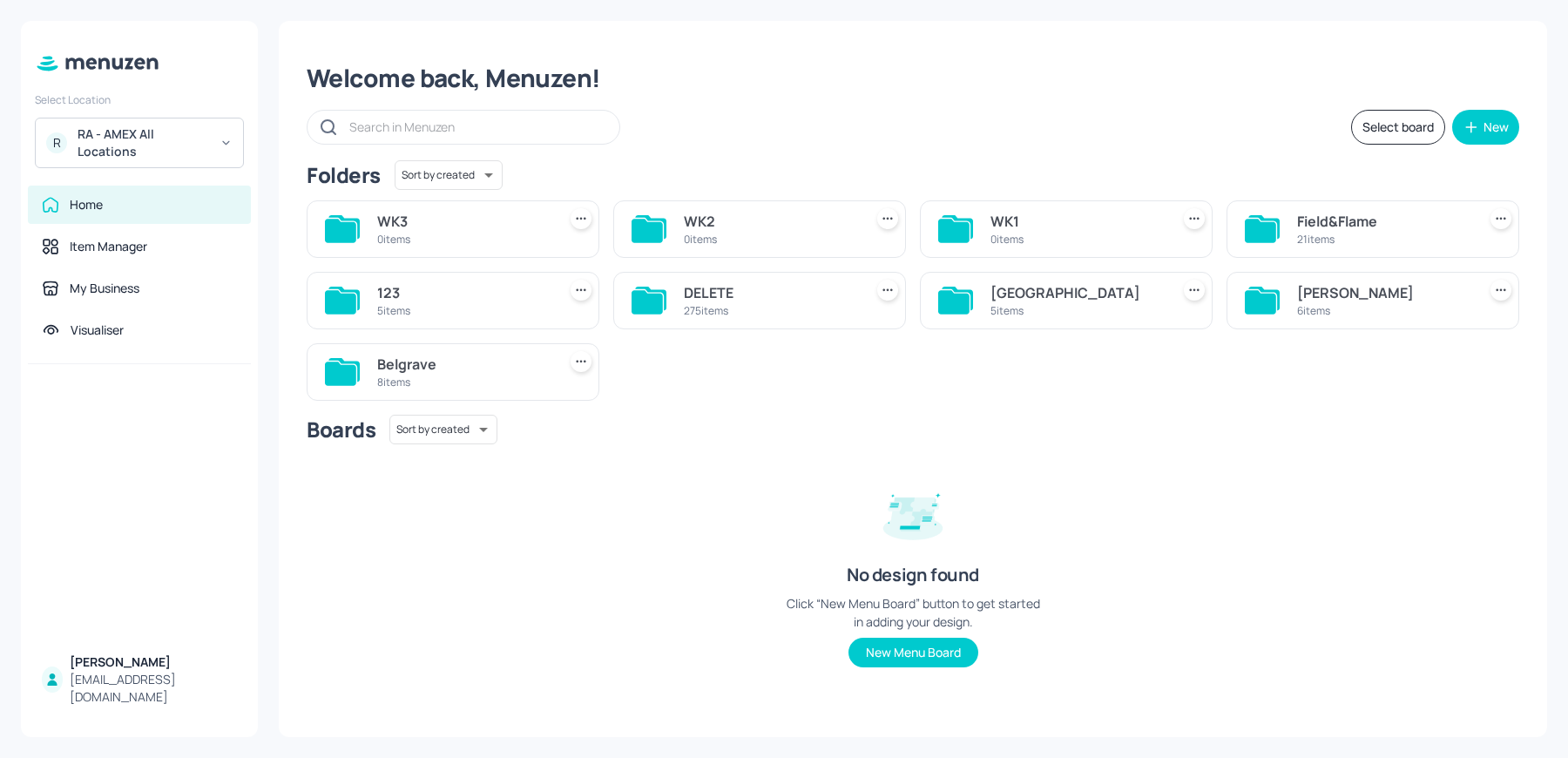
click at [580, 221] on icon at bounding box center [581, 219] width 17 height 17
click at [520, 312] on div "Delete" at bounding box center [515, 313] width 140 height 30
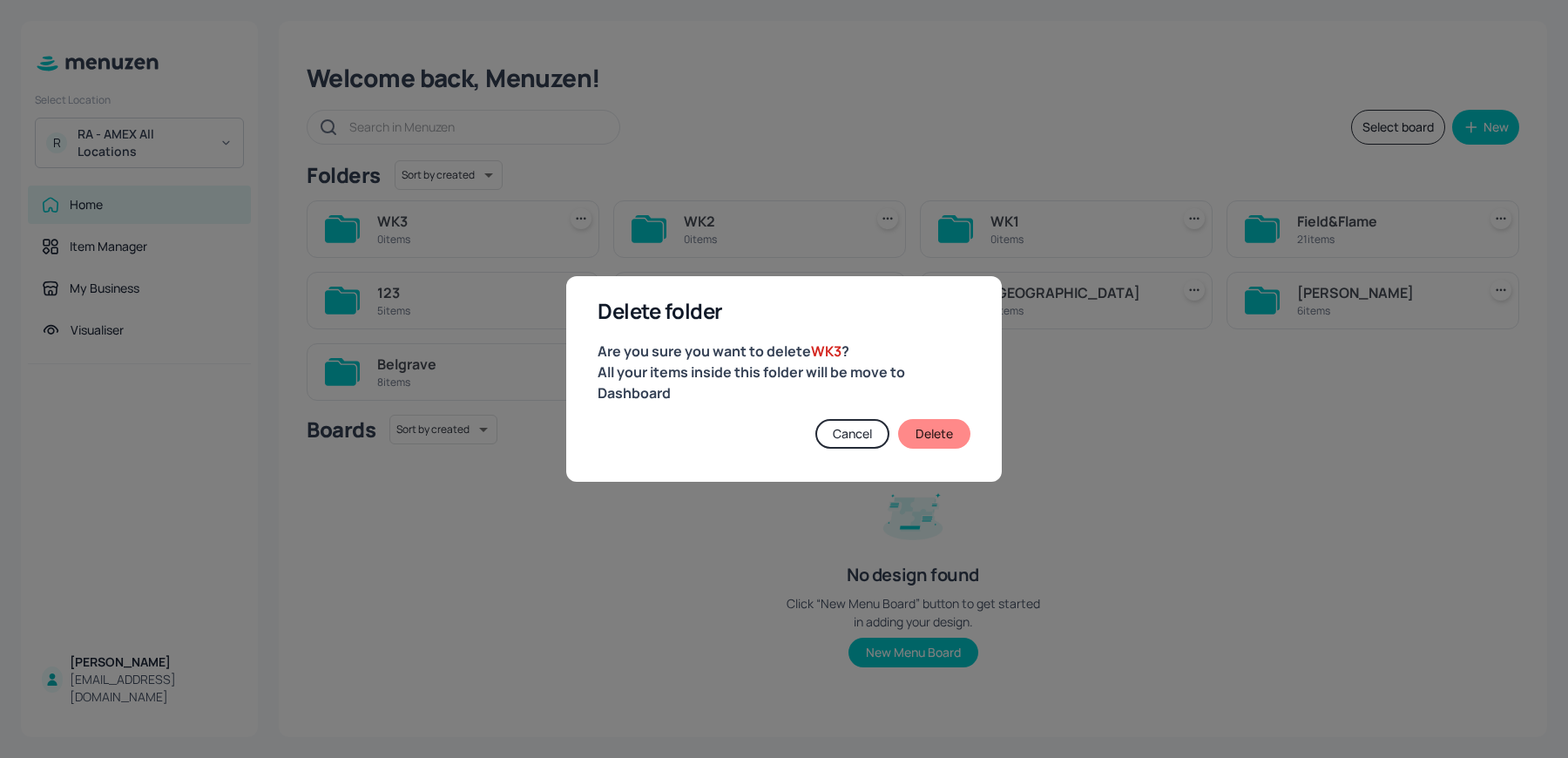
click at [920, 444] on button "Delete" at bounding box center [934, 434] width 73 height 30
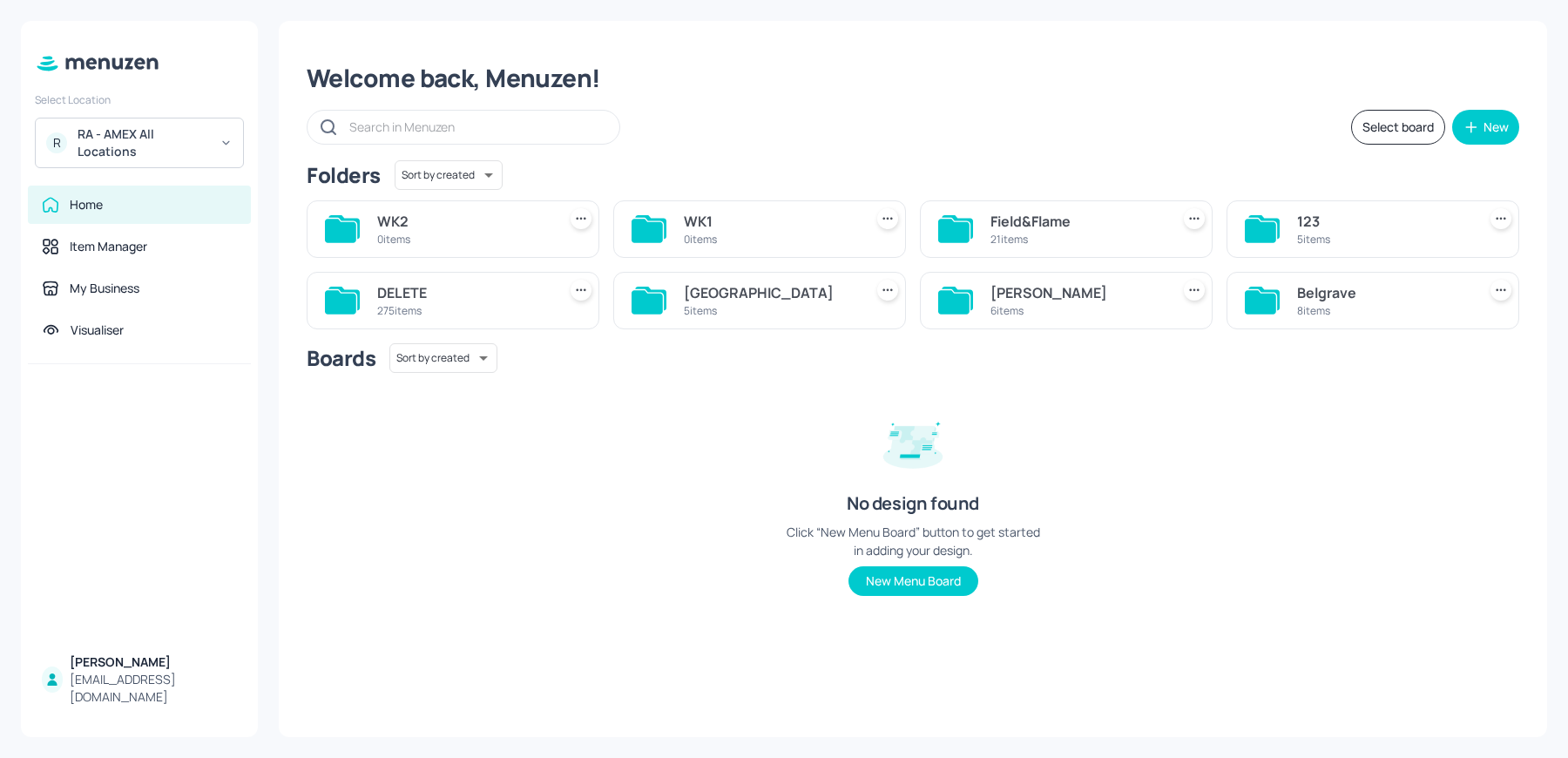
click at [591, 219] on div at bounding box center [581, 219] width 21 height 21
click at [495, 313] on p "Delete" at bounding box center [487, 313] width 32 height 15
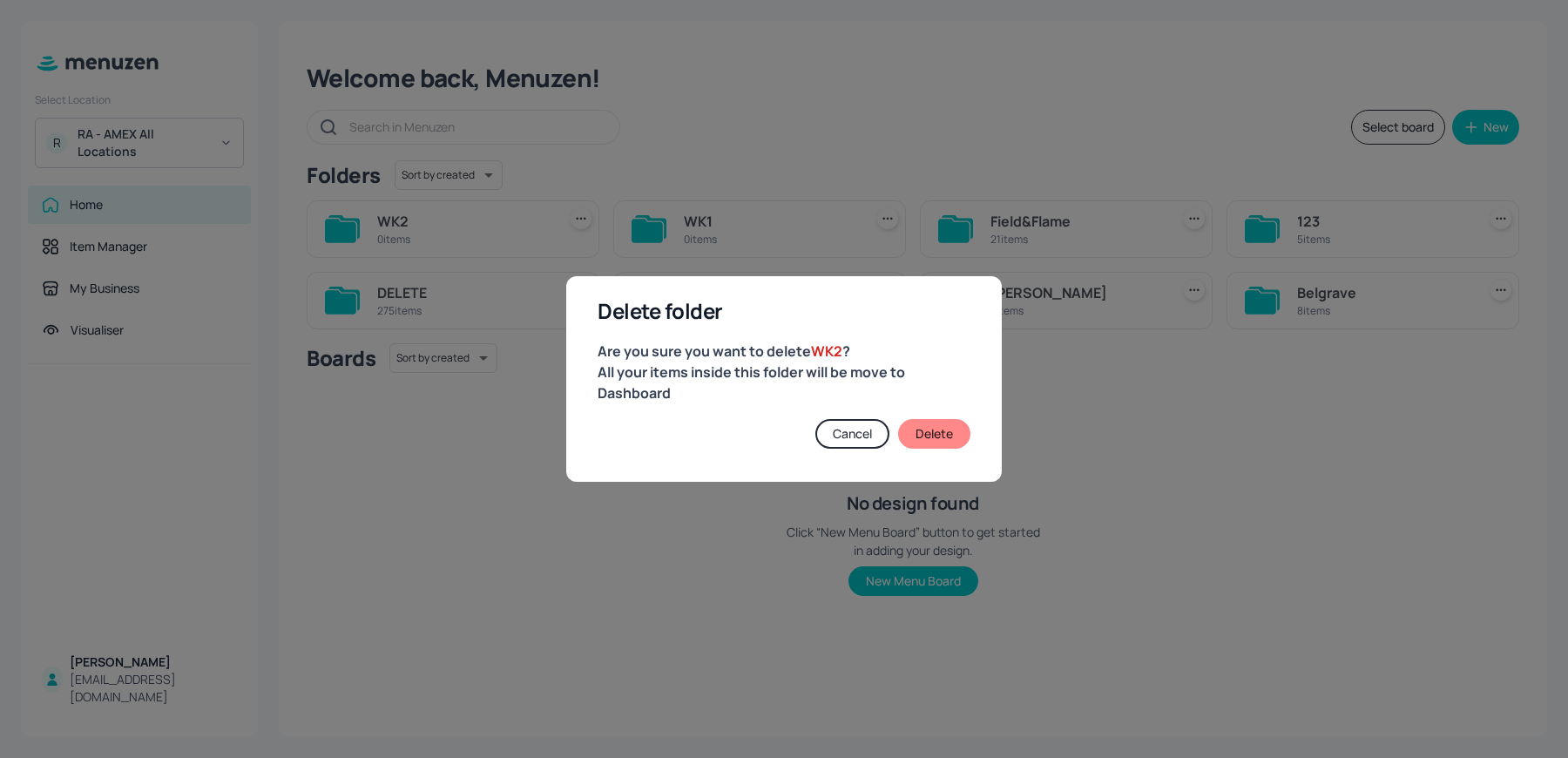
click at [943, 436] on button "Delete" at bounding box center [934, 434] width 73 height 30
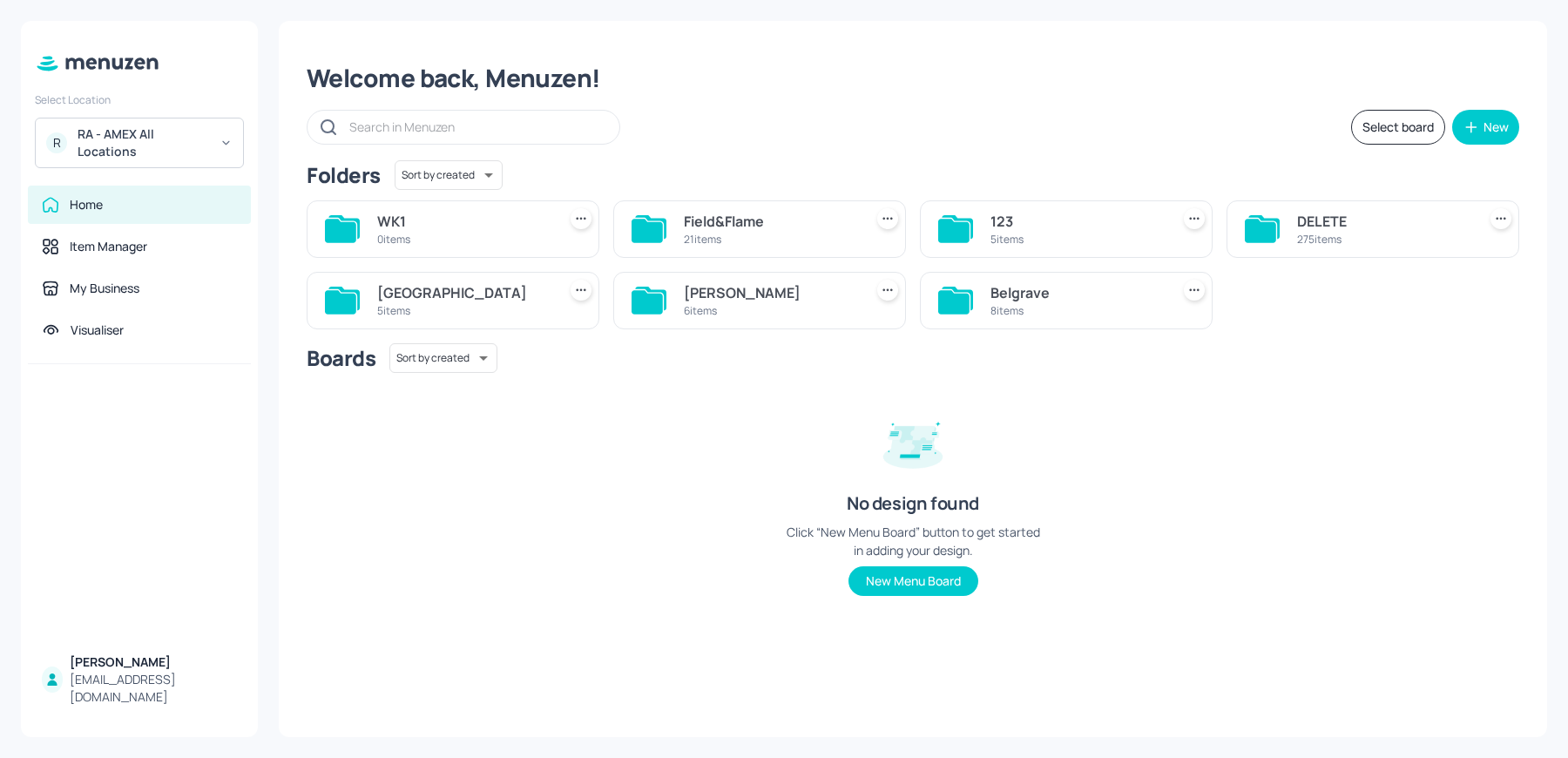
click at [579, 218] on icon at bounding box center [581, 219] width 17 height 17
click at [528, 311] on div "Delete" at bounding box center [515, 313] width 140 height 30
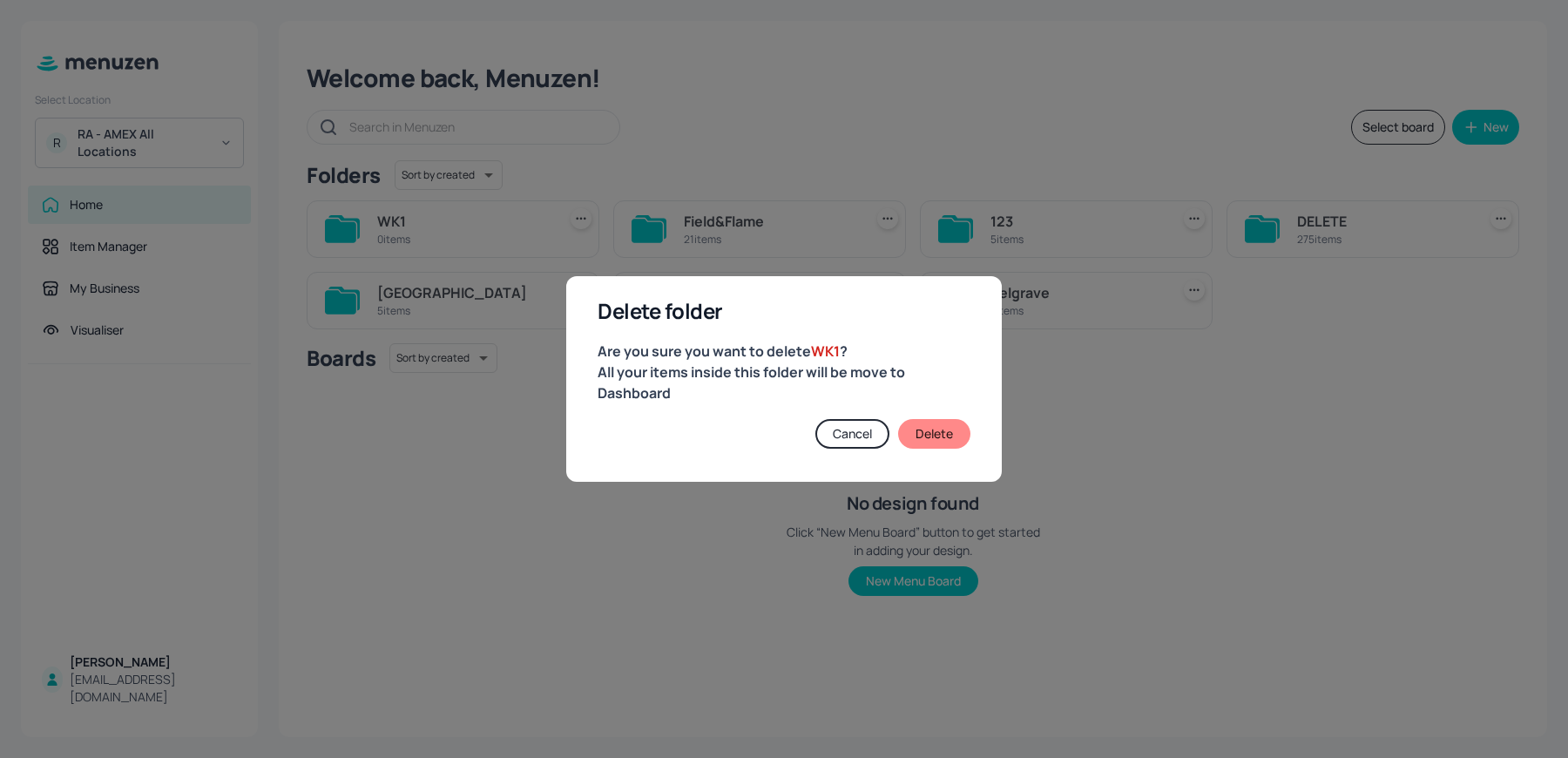
click at [949, 450] on div "Delete folder Are you sure you want to delete WK1 ? All your items inside this …" at bounding box center [784, 379] width 436 height 206
click at [945, 440] on button "Delete" at bounding box center [934, 434] width 73 height 30
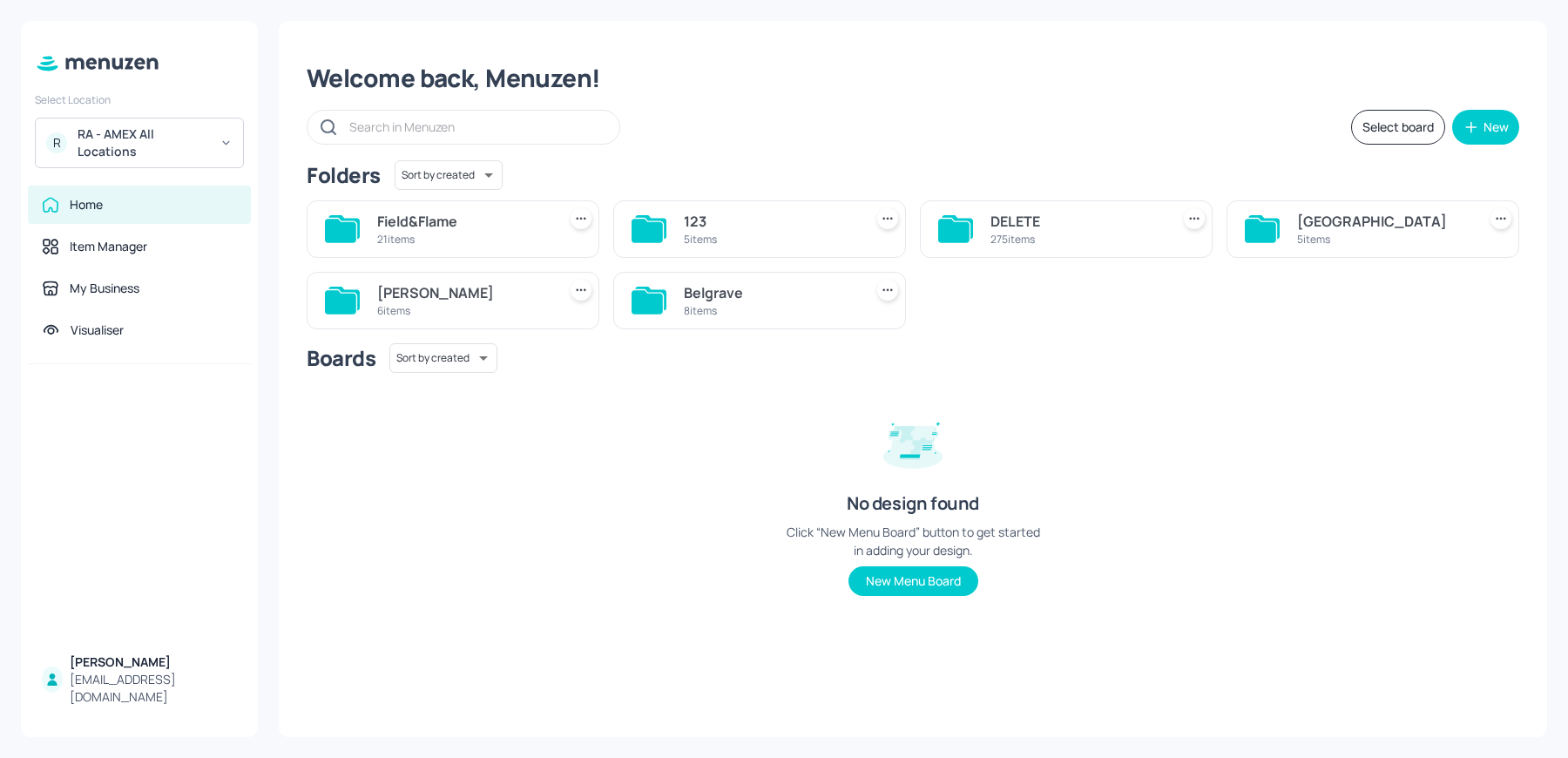
click at [449, 300] on div "John St" at bounding box center [463, 292] width 173 height 21
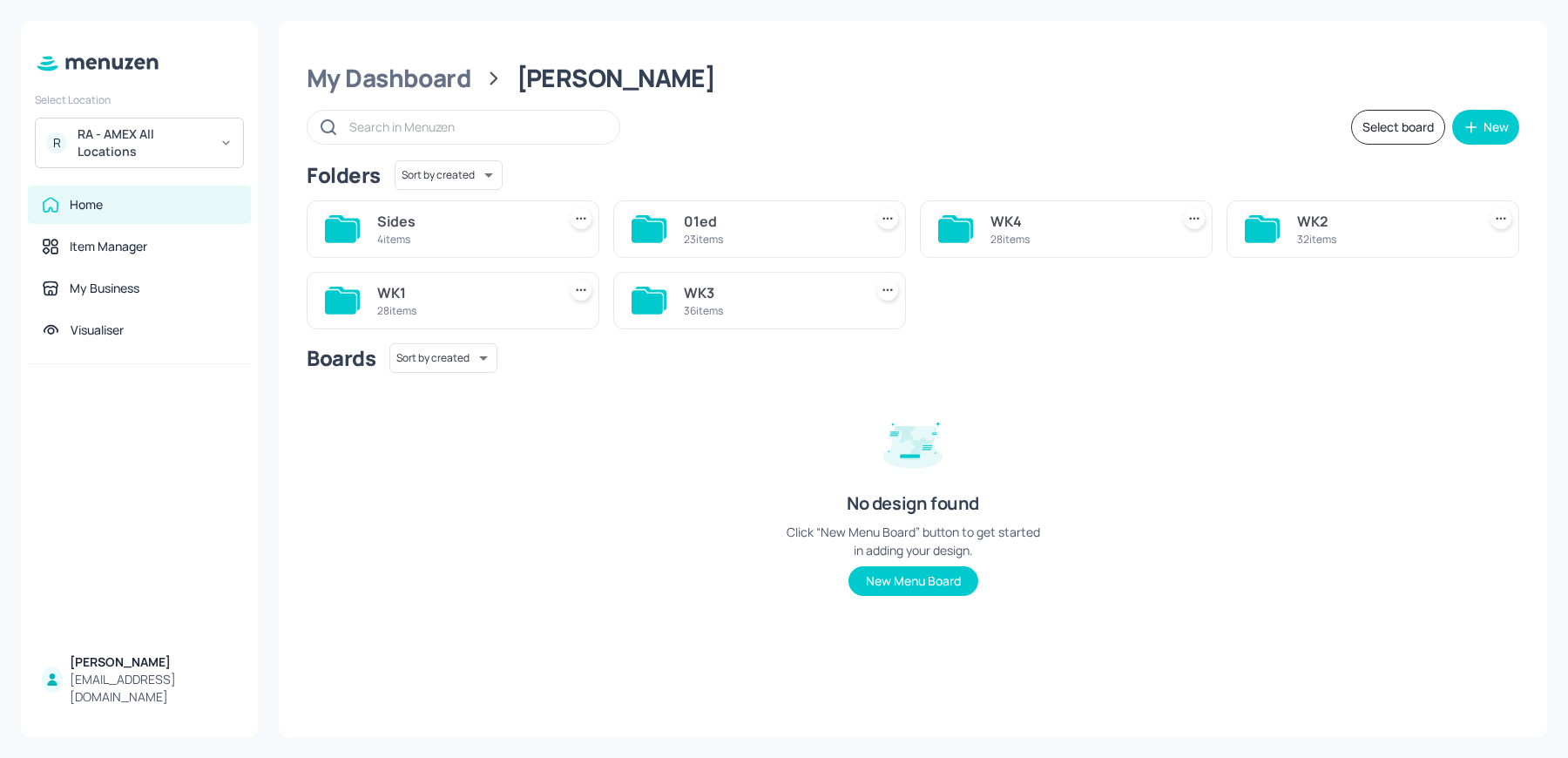
click at [485, 314] on div "28 items" at bounding box center [463, 311] width 173 height 15
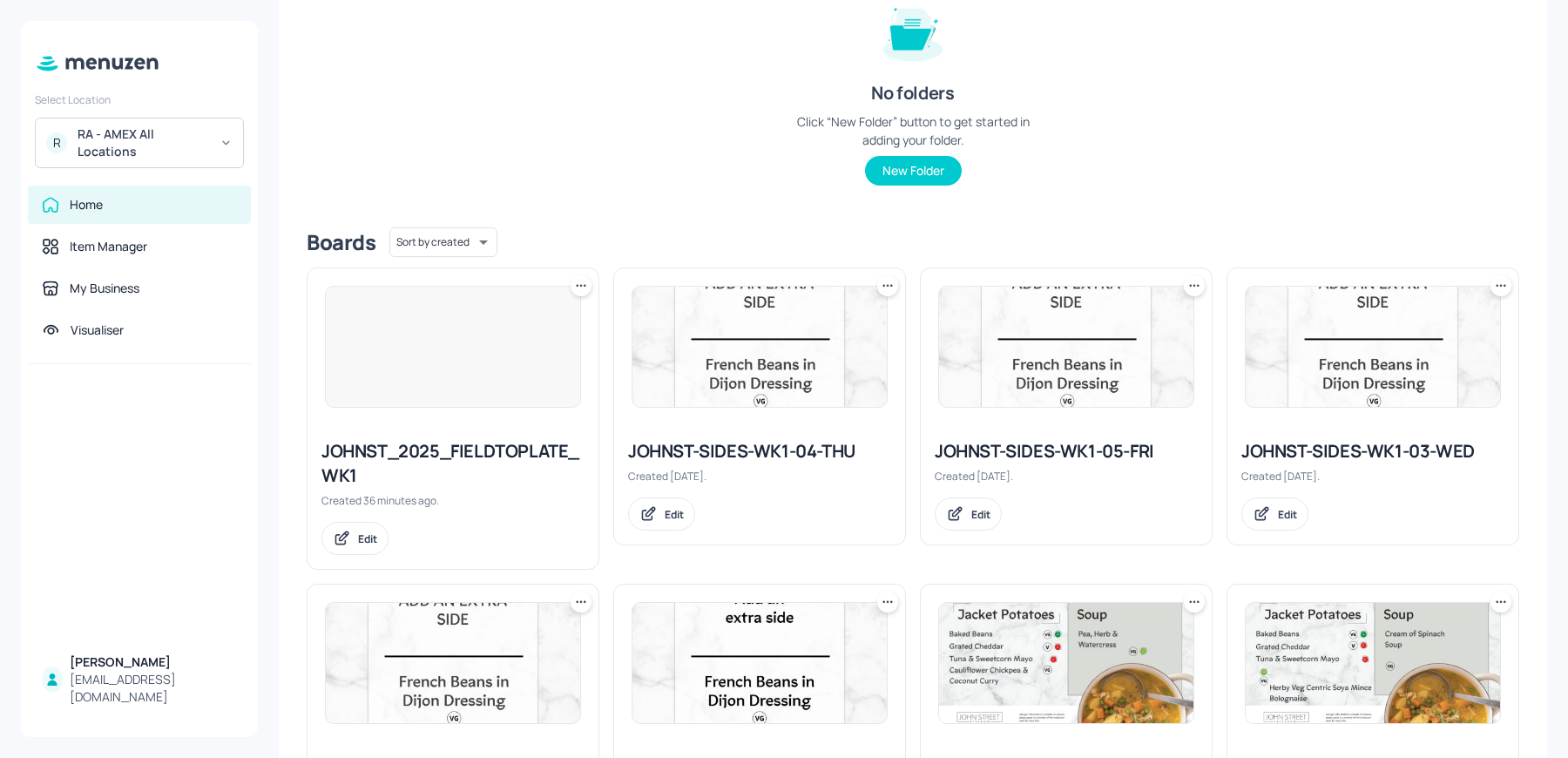
scroll to position [302, 0]
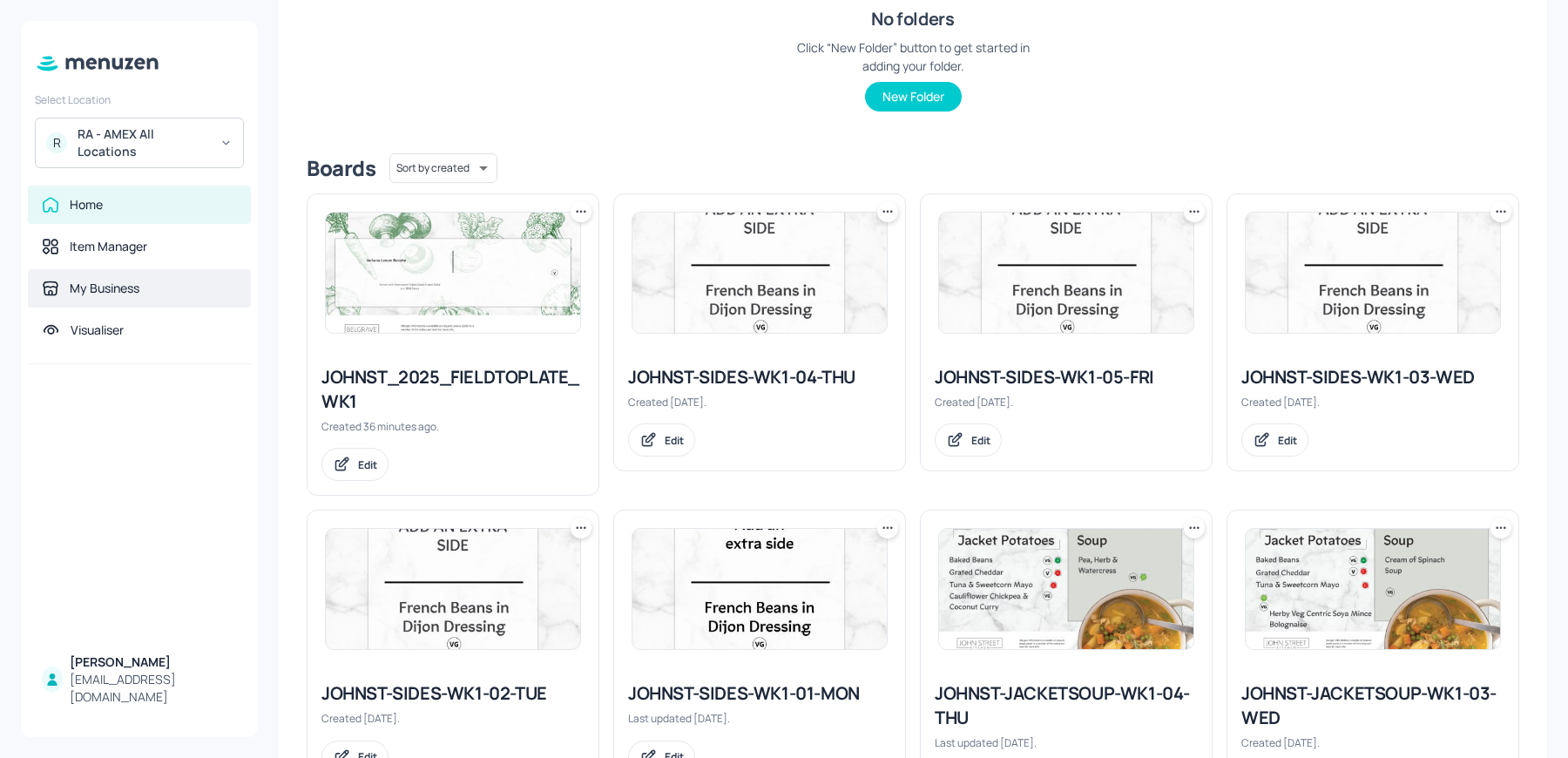
click at [86, 280] on div "My Business" at bounding box center [104, 289] width 70 height 17
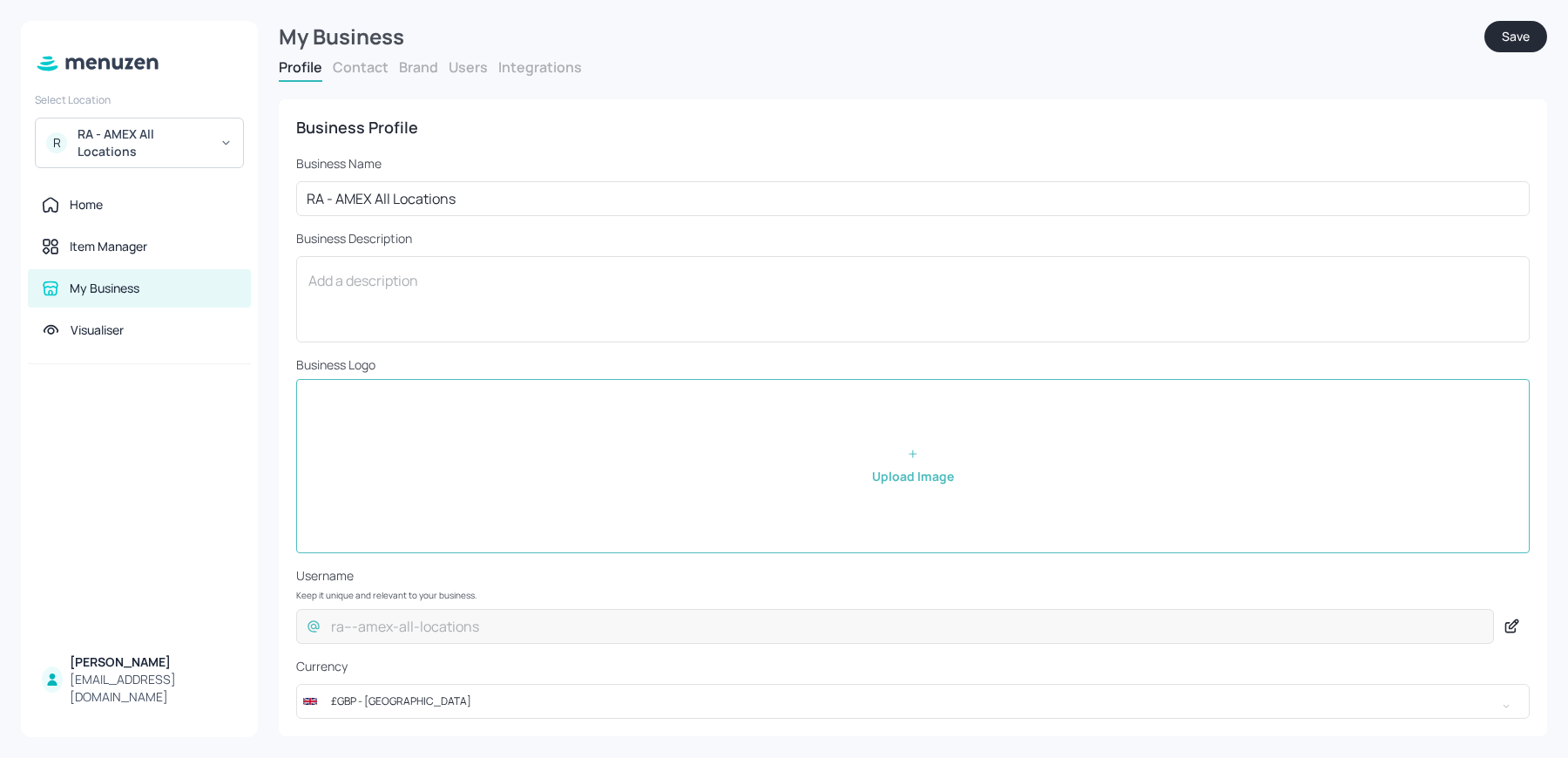
click at [422, 69] on button "Brand" at bounding box center [419, 67] width 39 height 19
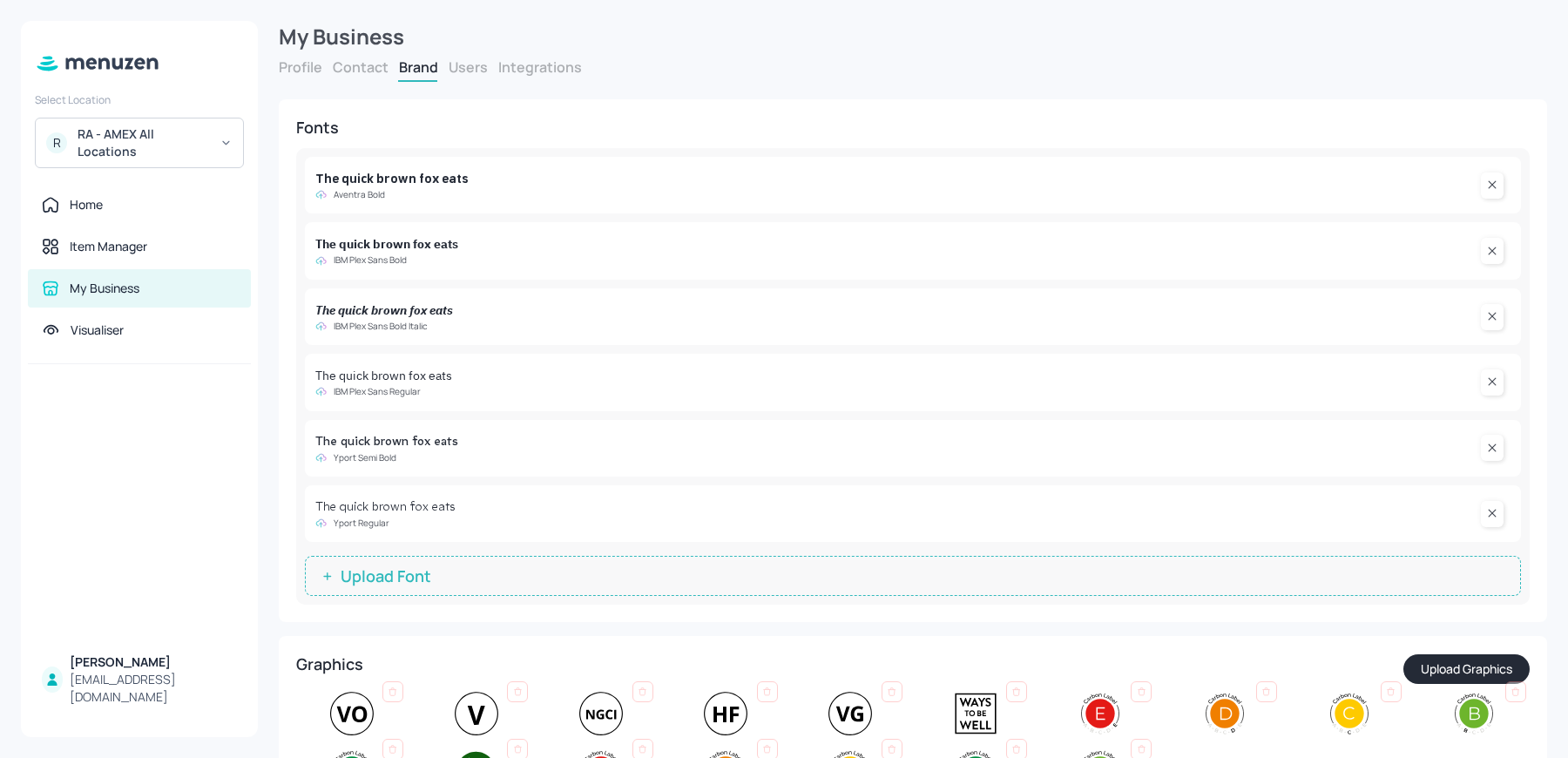
click at [475, 68] on button "Users" at bounding box center [468, 67] width 39 height 19
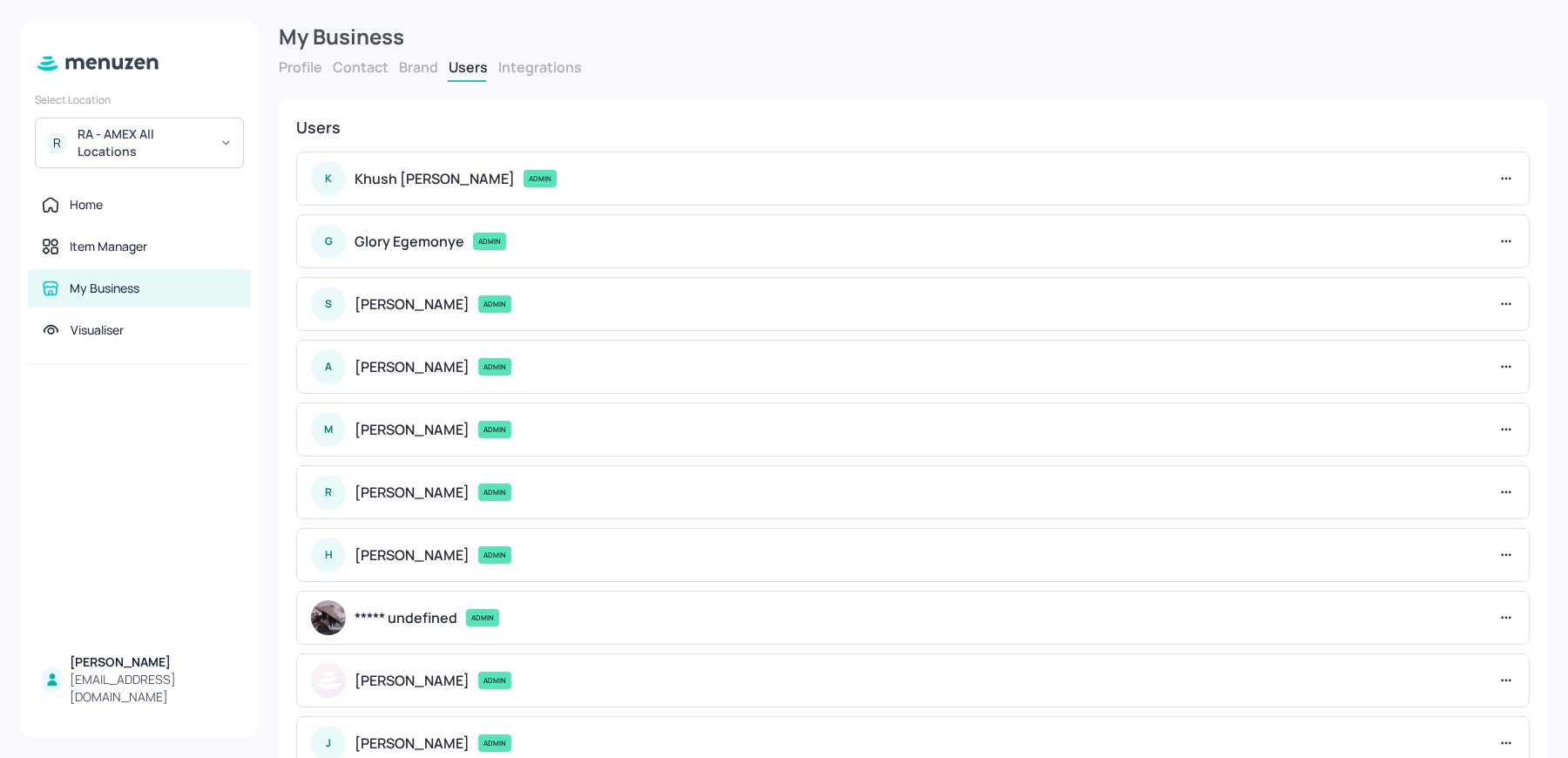
click at [358, 66] on button "Contact" at bounding box center [360, 67] width 55 height 19
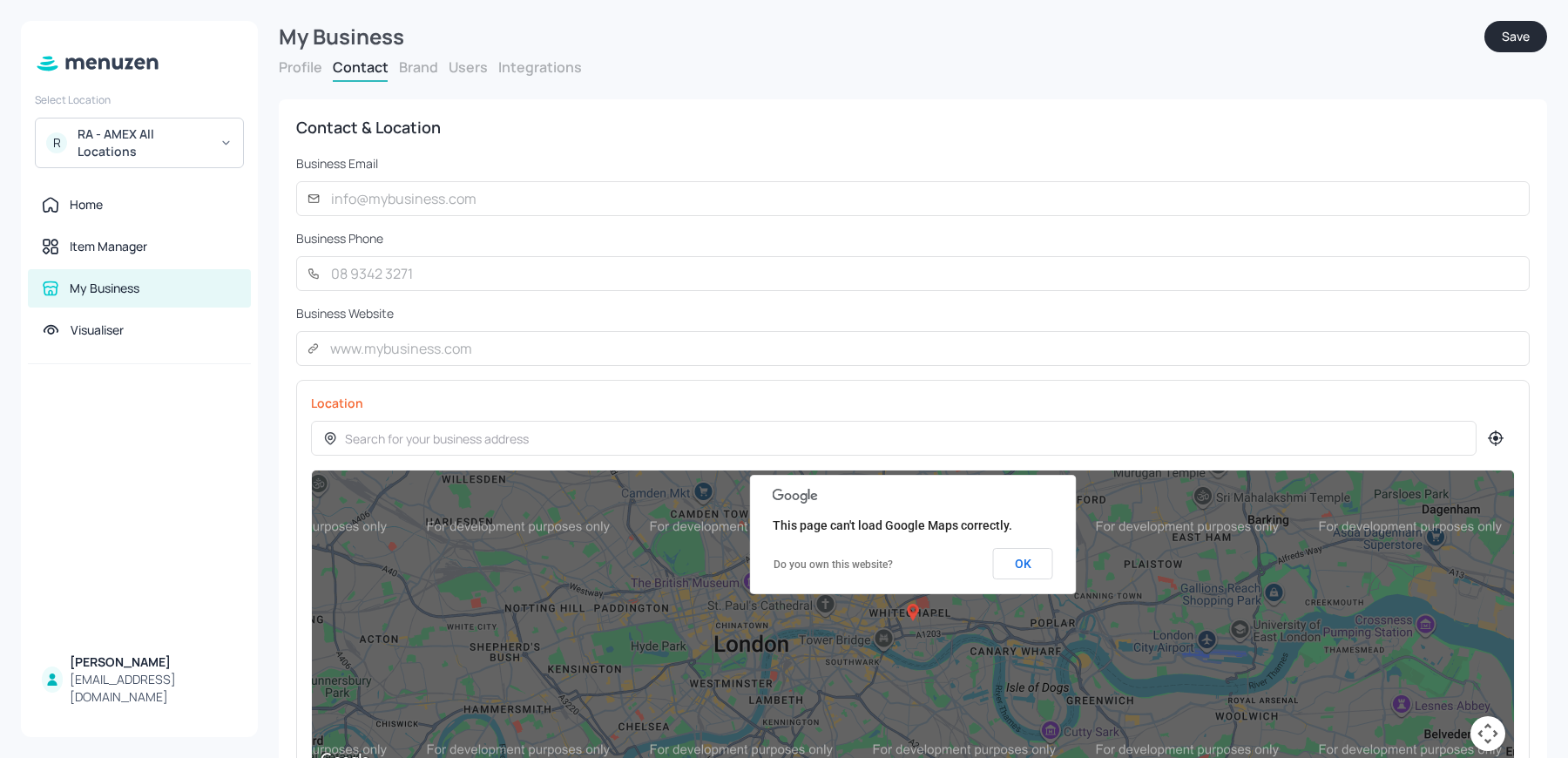
click at [412, 68] on button "Brand" at bounding box center [419, 67] width 39 height 19
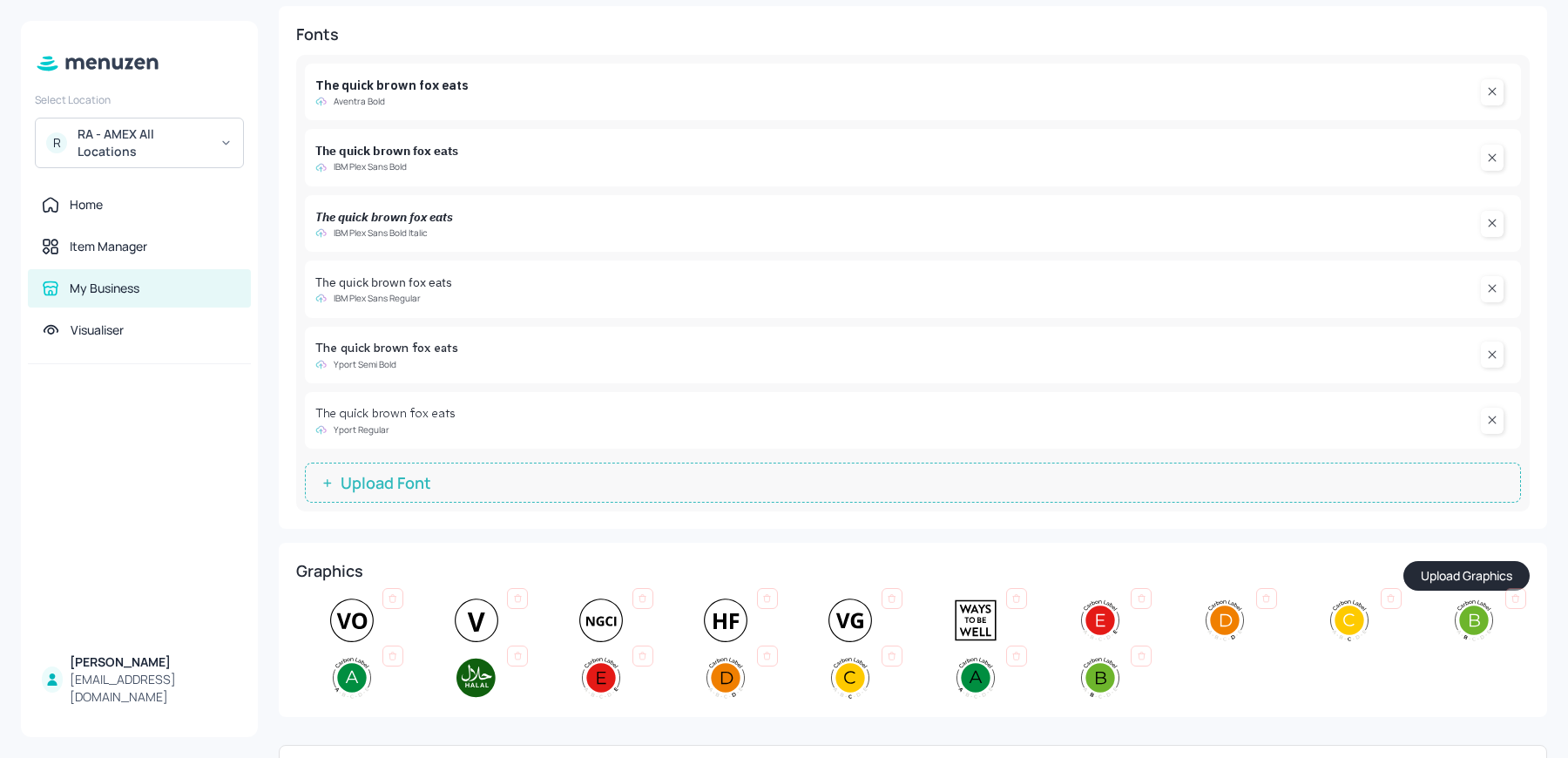
scroll to position [7, 0]
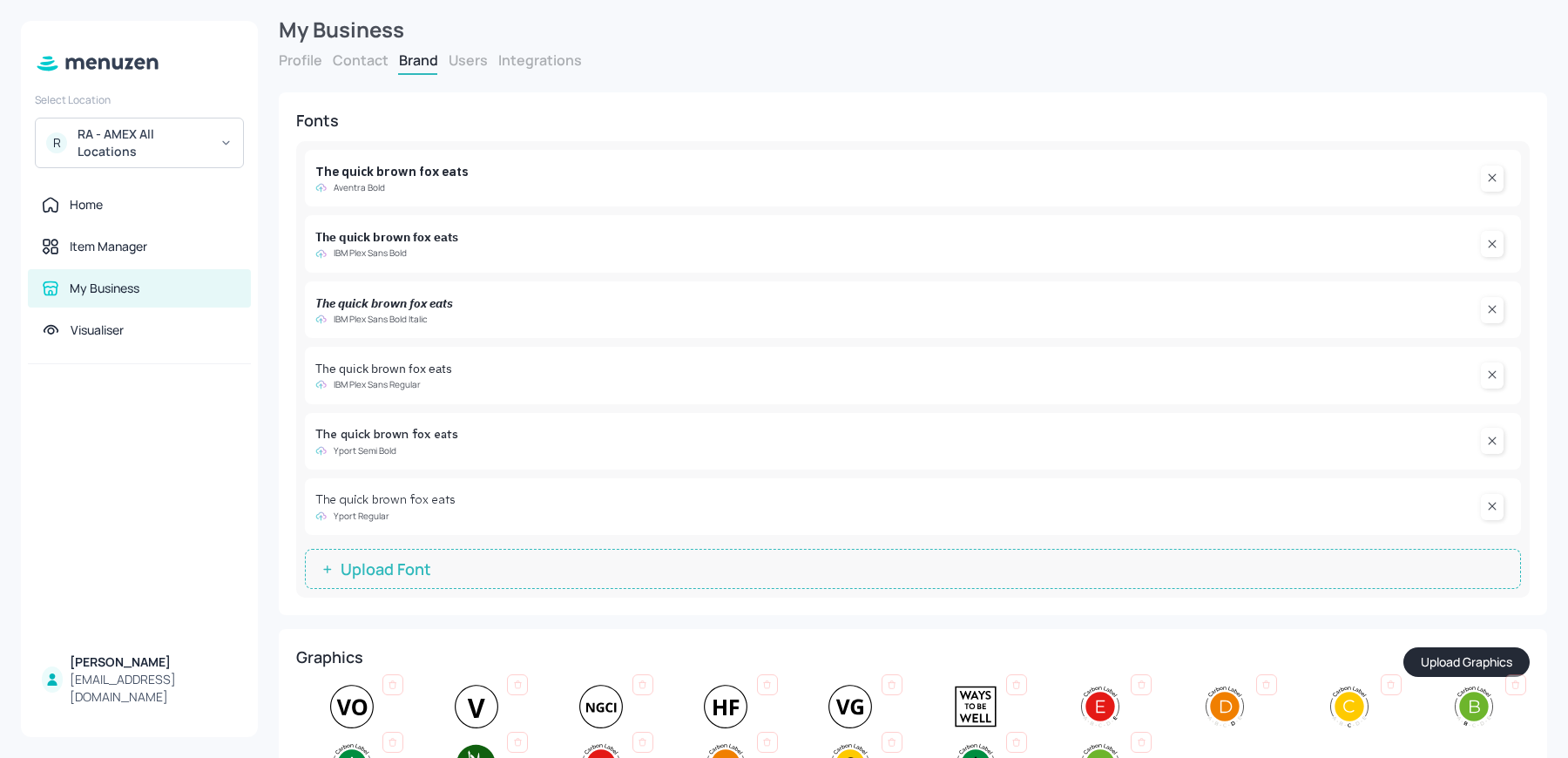
click at [466, 60] on button "Users" at bounding box center [468, 60] width 39 height 19
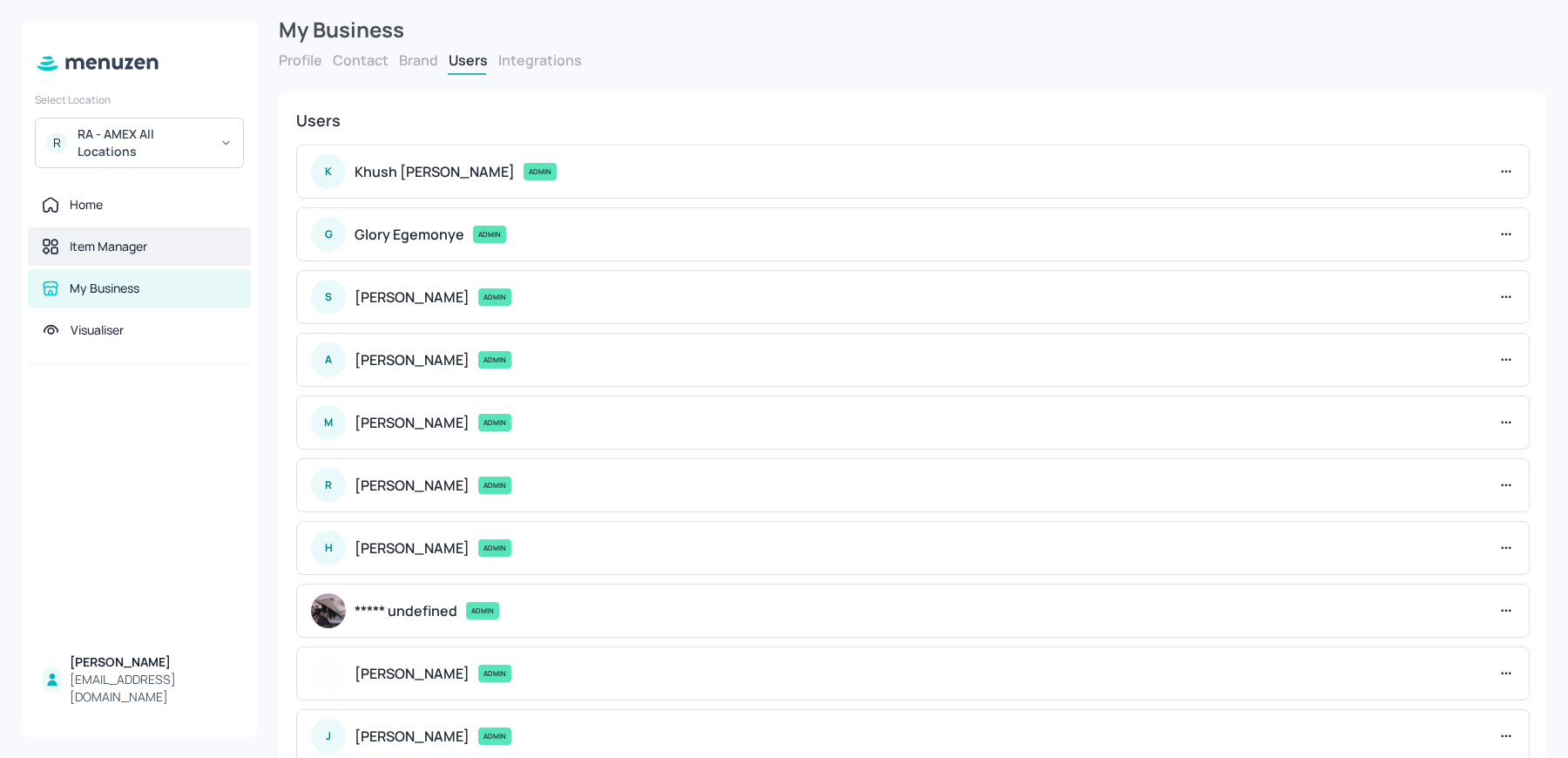
click at [89, 243] on div "Item Manager" at bounding box center [108, 247] width 77 height 17
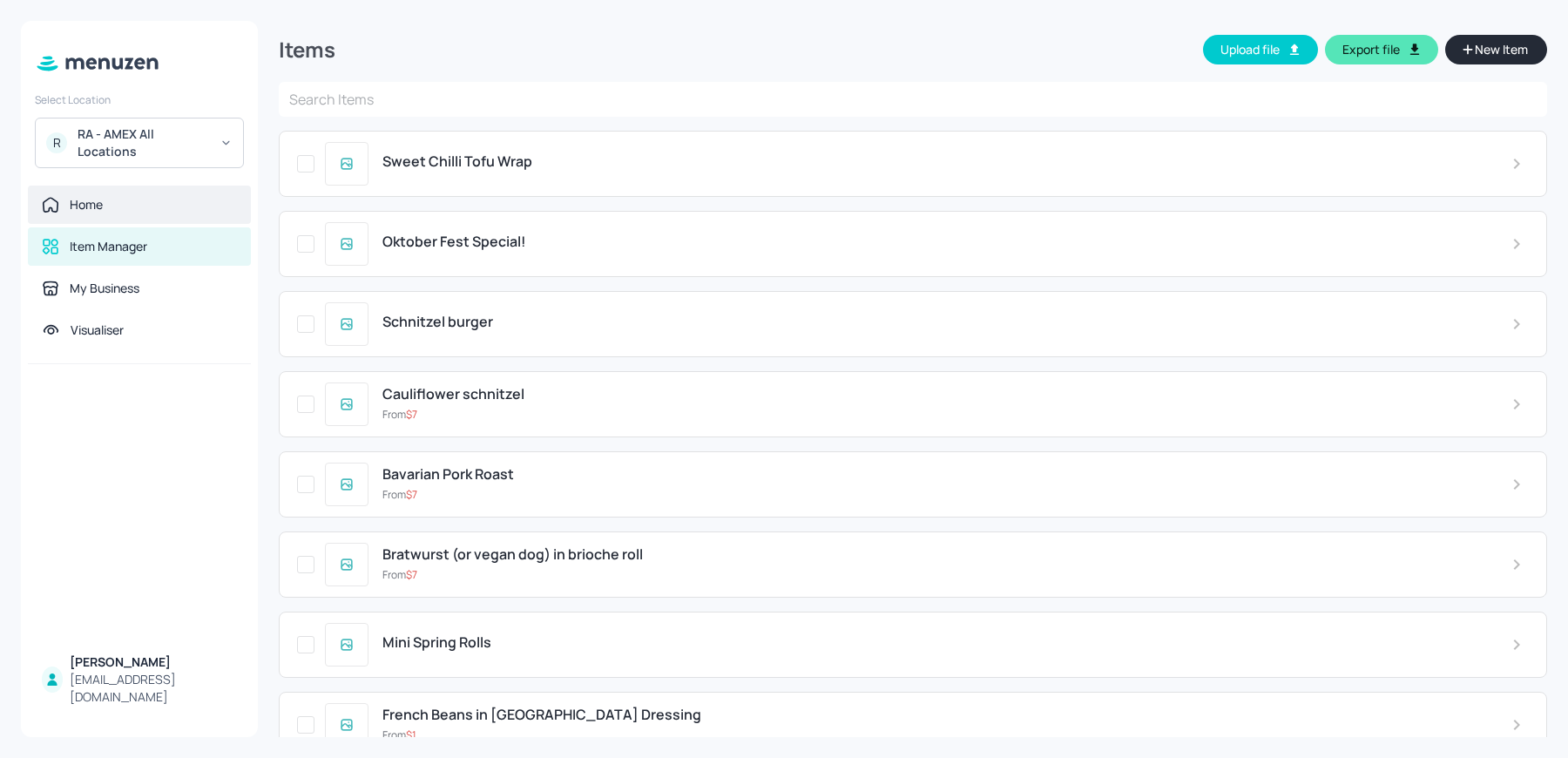
click at [106, 198] on div "Home" at bounding box center [140, 205] width 195 height 17
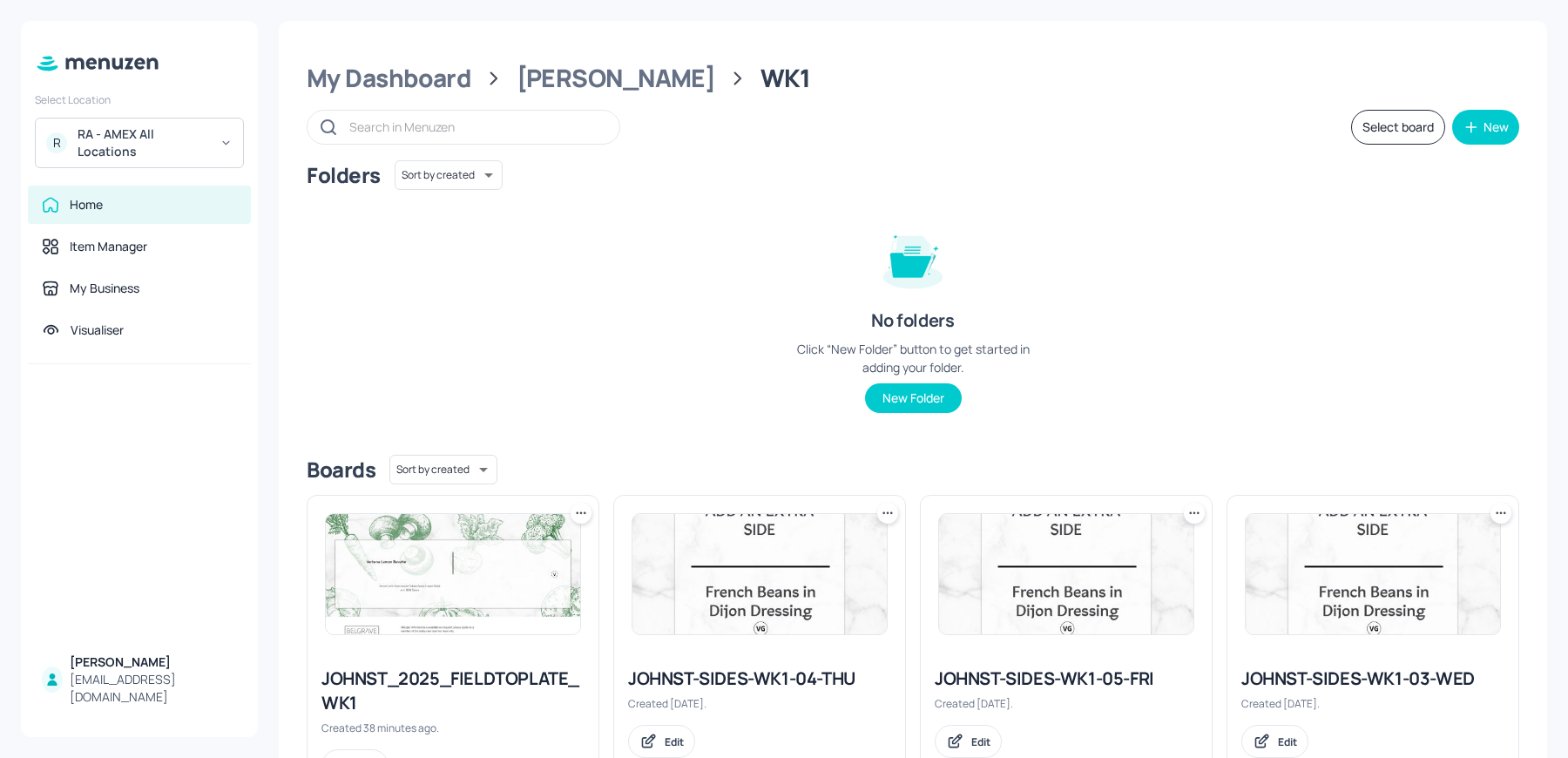
click at [475, 638] on div at bounding box center [453, 574] width 291 height 157
click at [460, 608] on img at bounding box center [453, 574] width 254 height 120
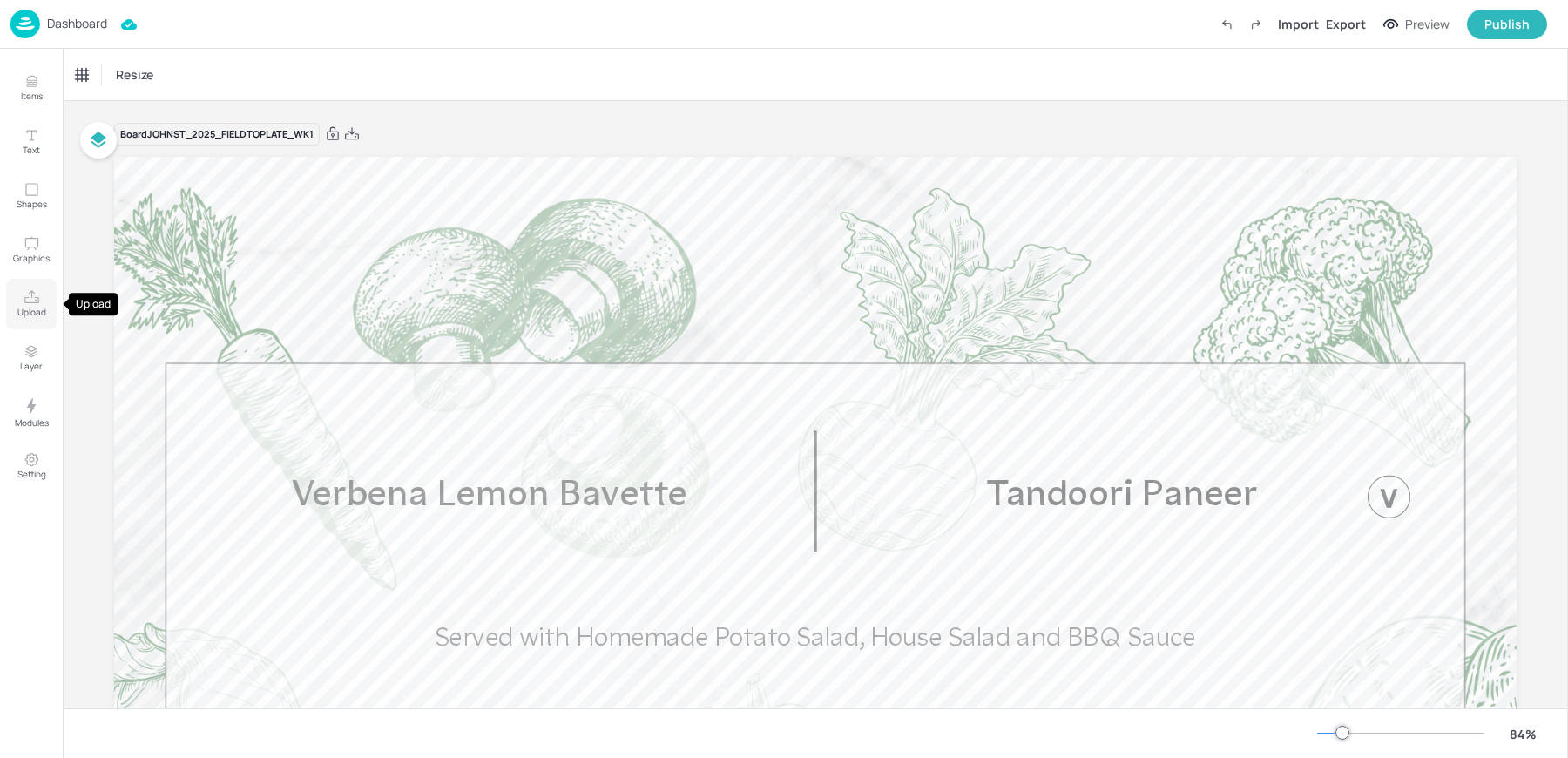
click at [34, 296] on icon "Upload" at bounding box center [32, 297] width 16 height 16
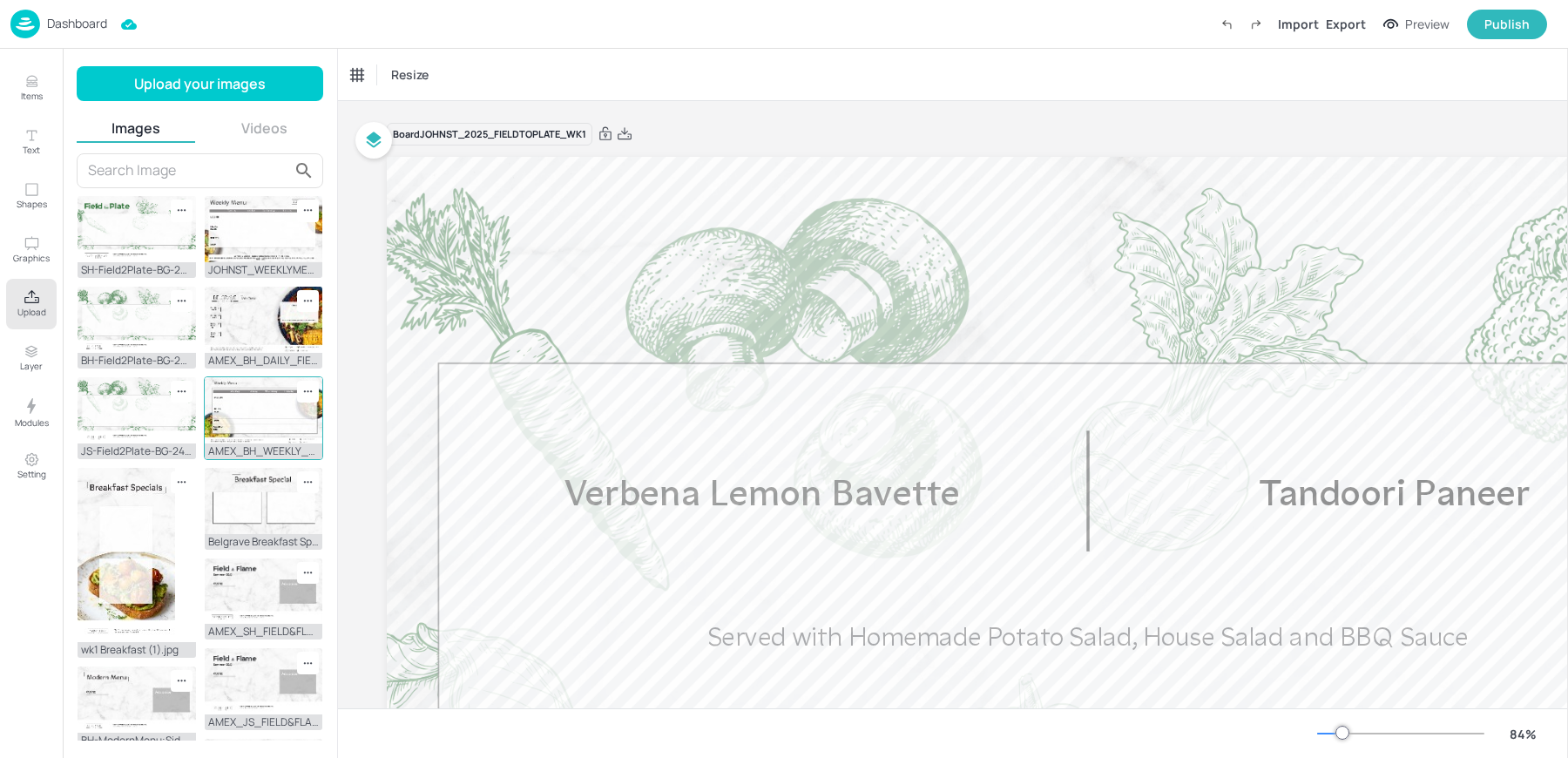
scroll to position [509, 0]
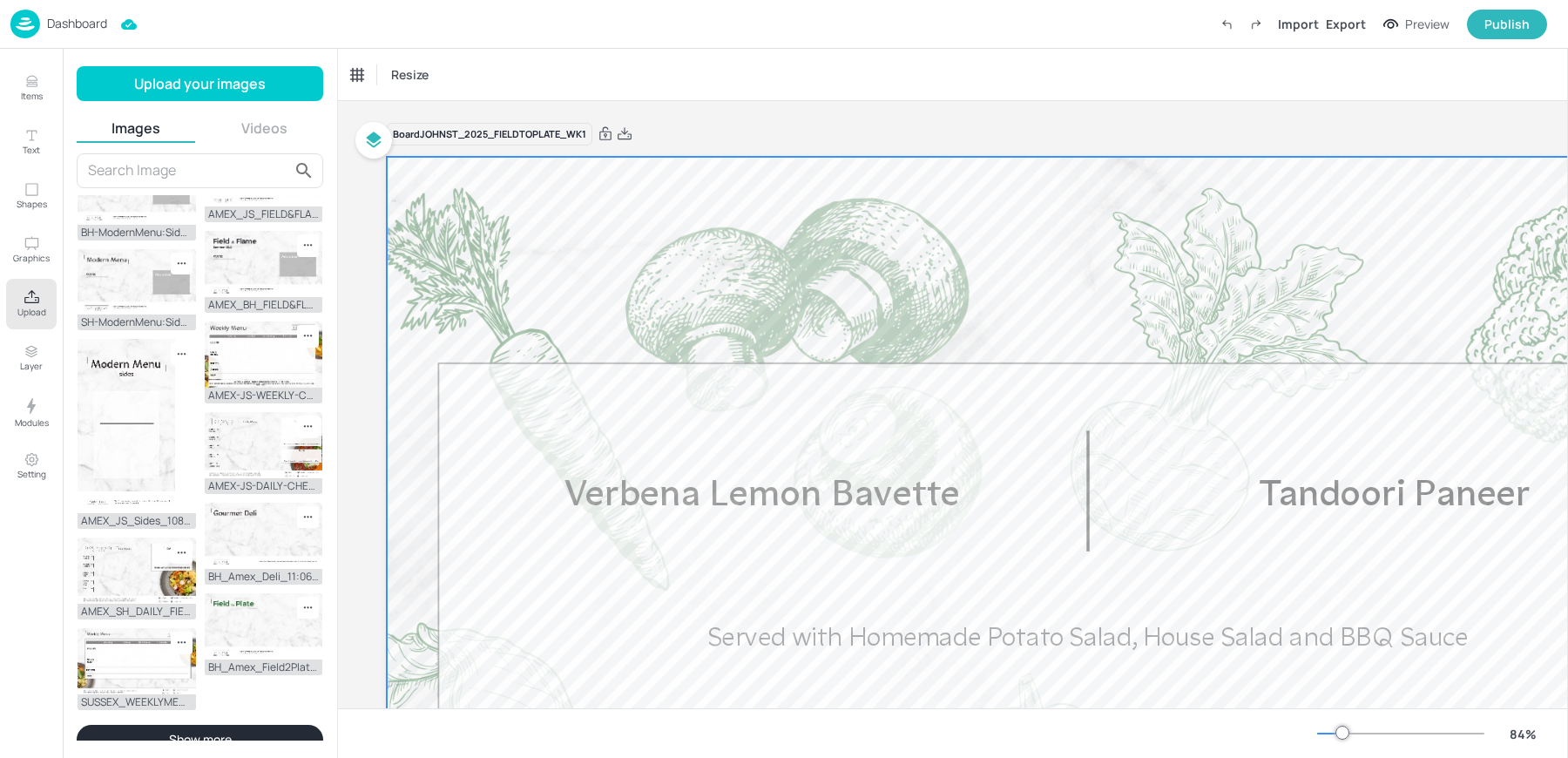
click at [848, 618] on div "Verbena Lemon Bavette Served with Homemade Potato Salad, House Salad and BBQ Sa…" at bounding box center [1006, 564] width 1014 height 186
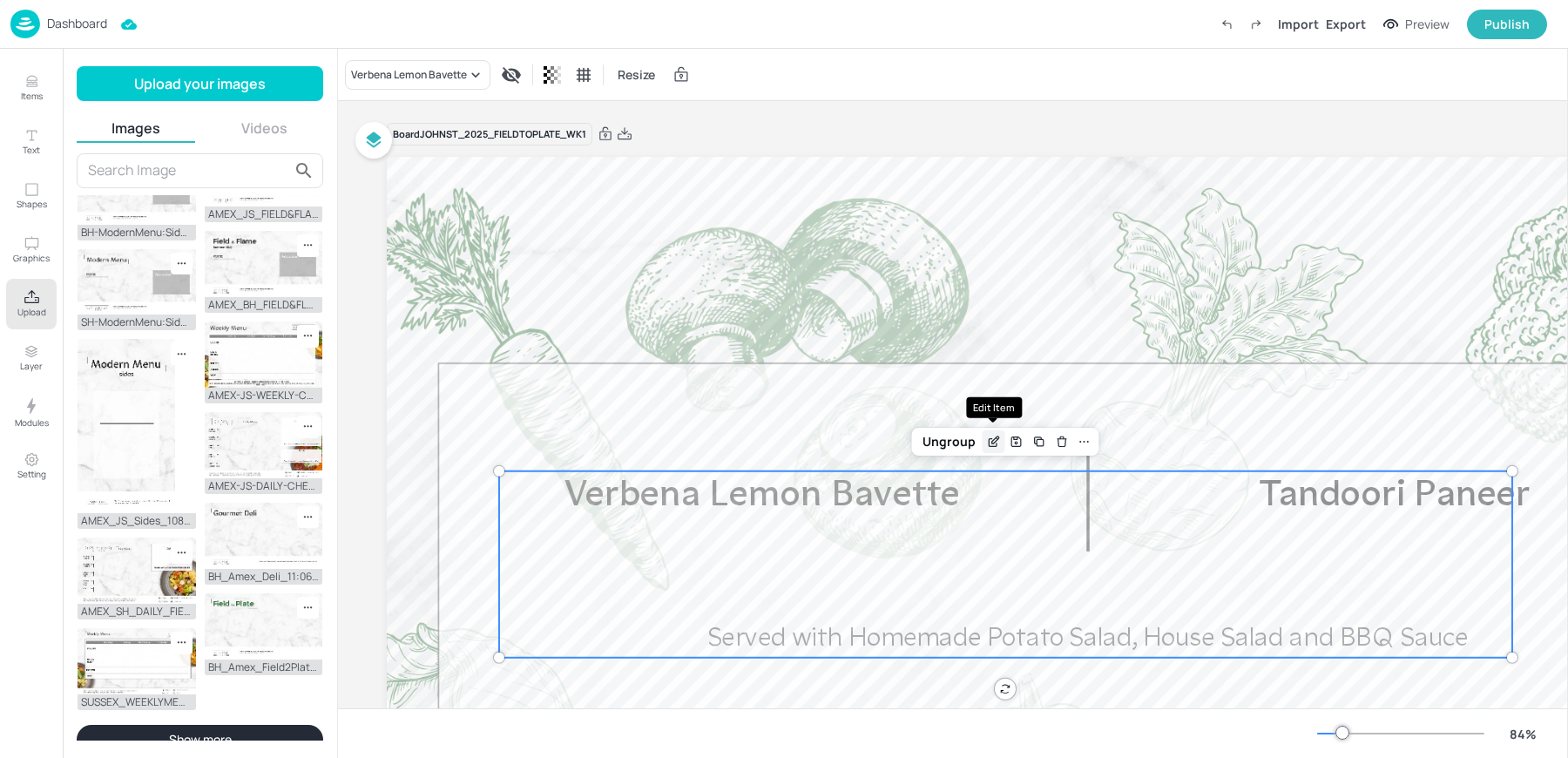
click at [994, 438] on icon "Edit Item" at bounding box center [994, 442] width 15 height 14
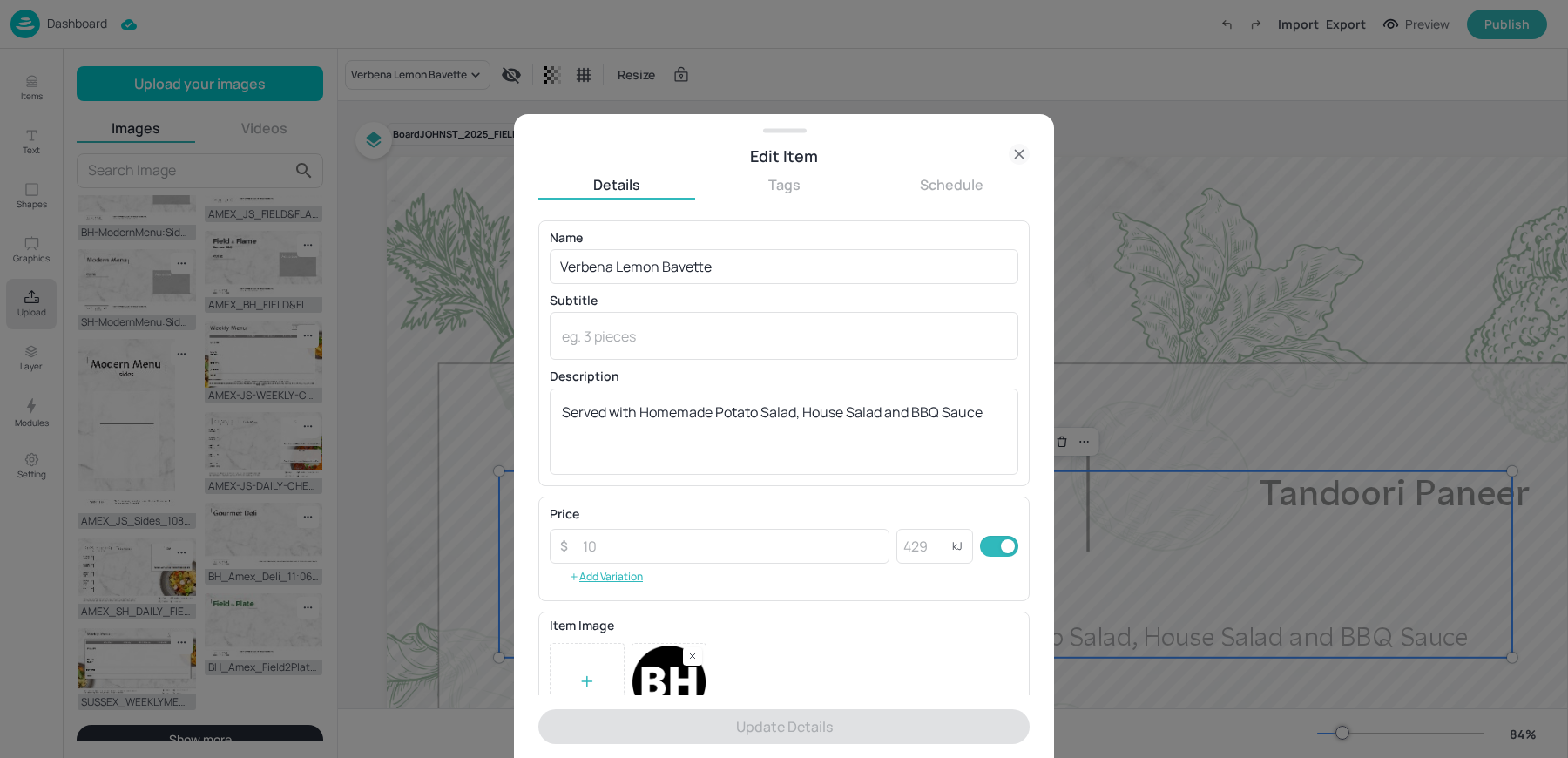
click at [1018, 151] on icon at bounding box center [1020, 154] width 21 height 21
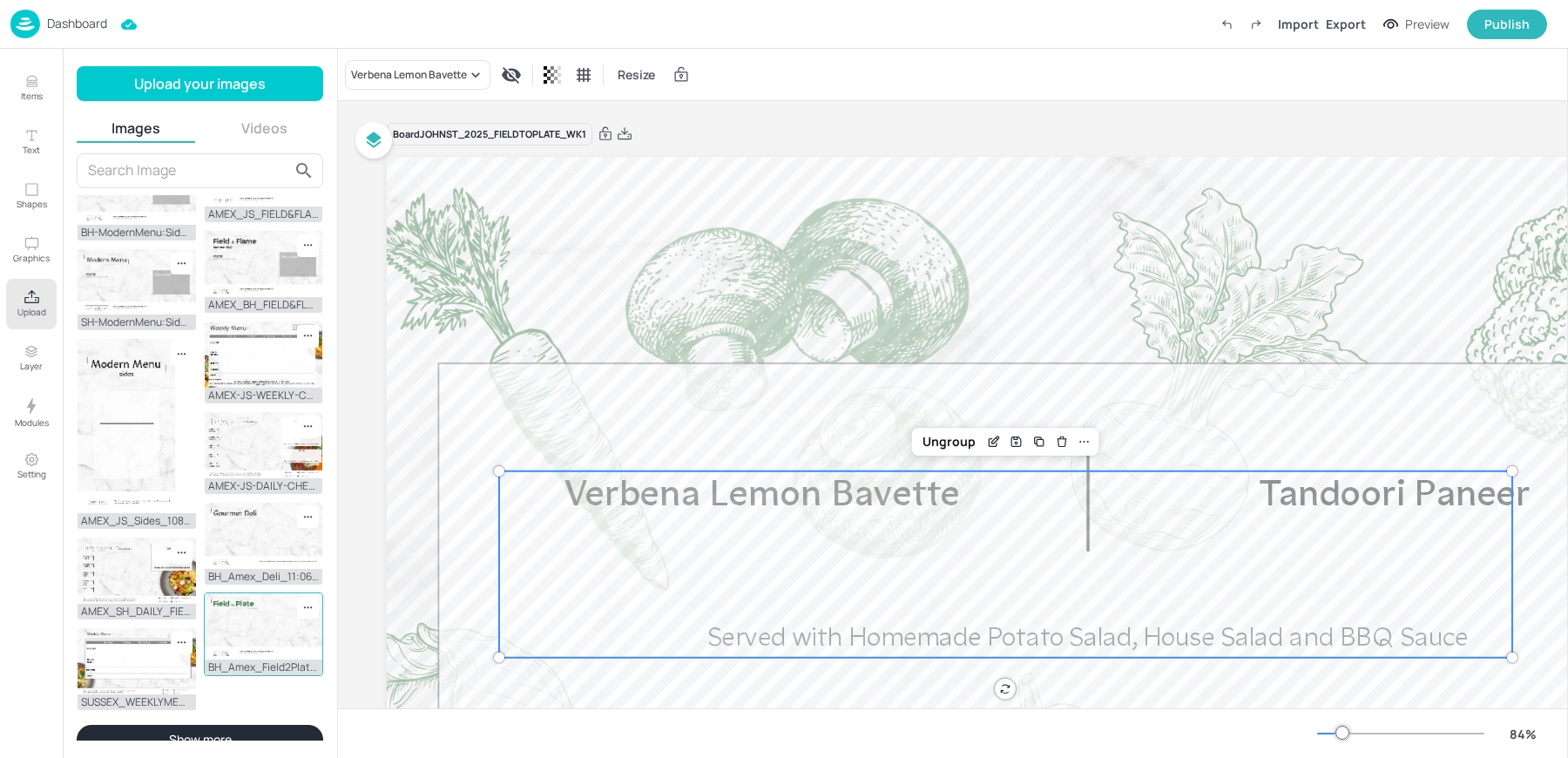
click at [305, 600] on icon at bounding box center [309, 608] width 15 height 15
click at [325, 682] on span "Delete" at bounding box center [410, 688] width 173 height 12
click at [178, 546] on icon at bounding box center [182, 553] width 15 height 15
click at [211, 634] on span "Delete" at bounding box center [286, 639] width 173 height 12
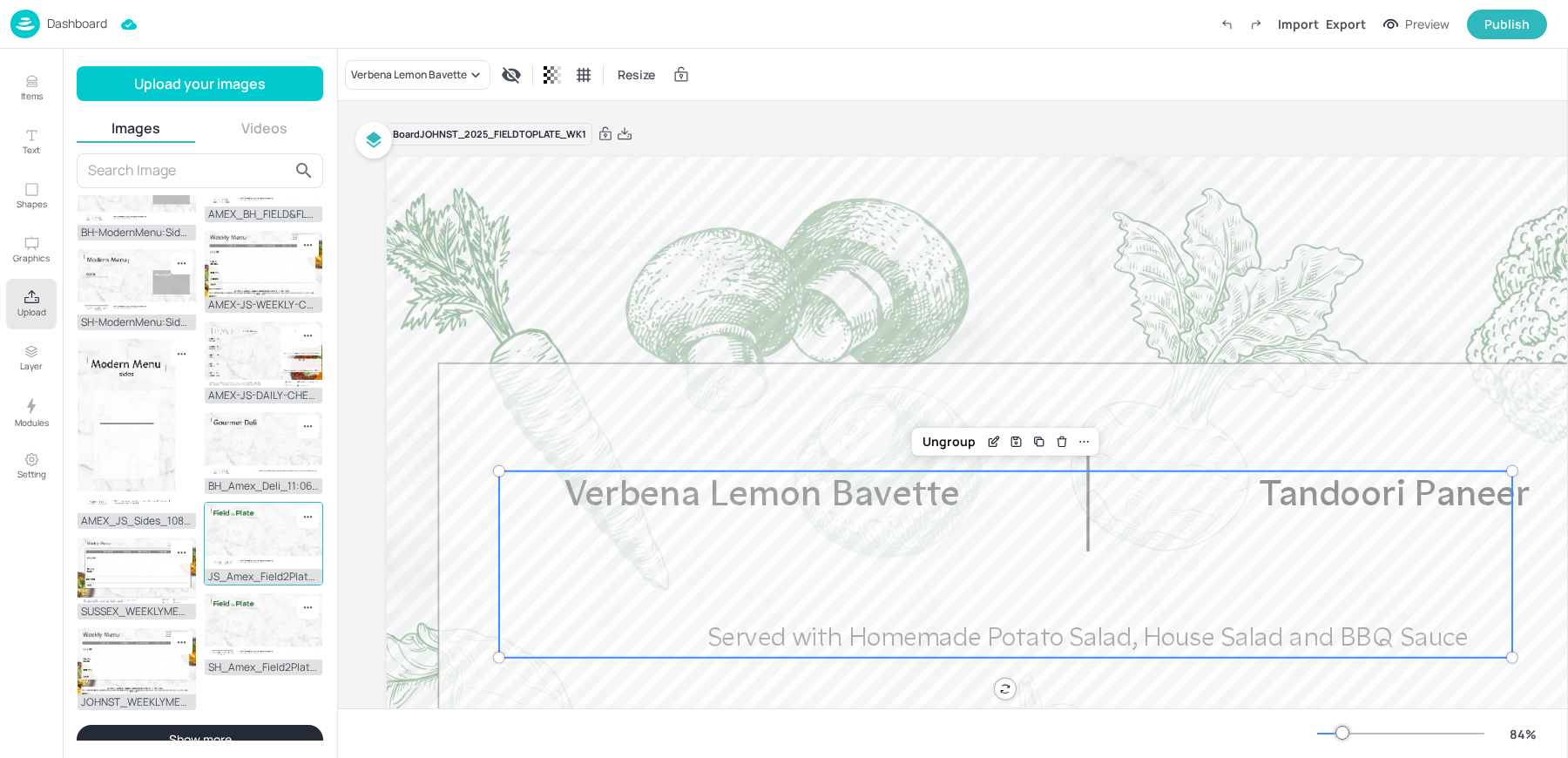
click at [304, 516] on icon at bounding box center [305, 517] width 2 height 2
click at [338, 598] on span "Delete" at bounding box center [410, 599] width 173 height 12
click at [58, 23] on p "Dashboard" at bounding box center [76, 23] width 60 height 12
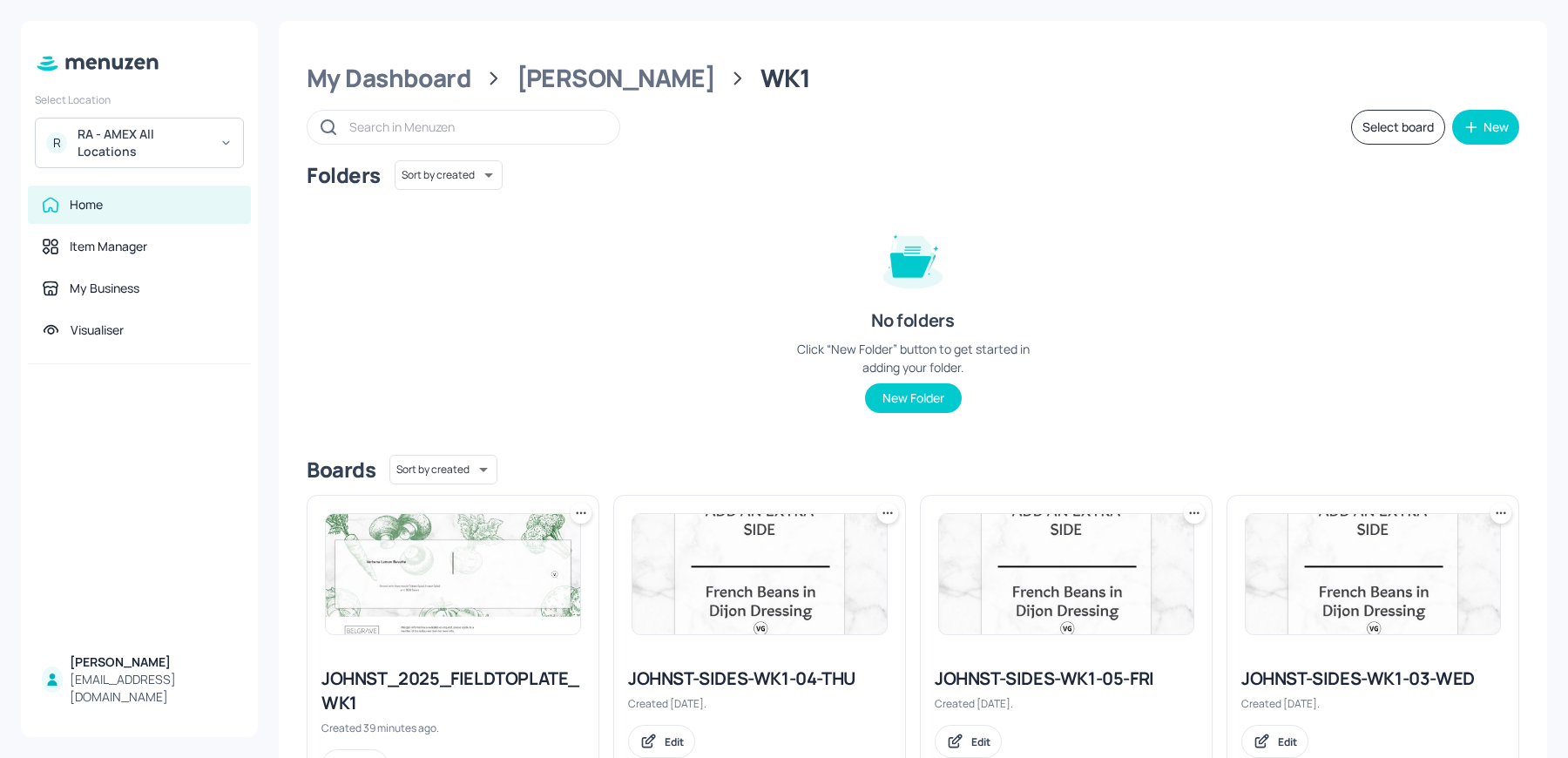
click at [135, 135] on div "RA - AMEX All Locations" at bounding box center [143, 142] width 132 height 34
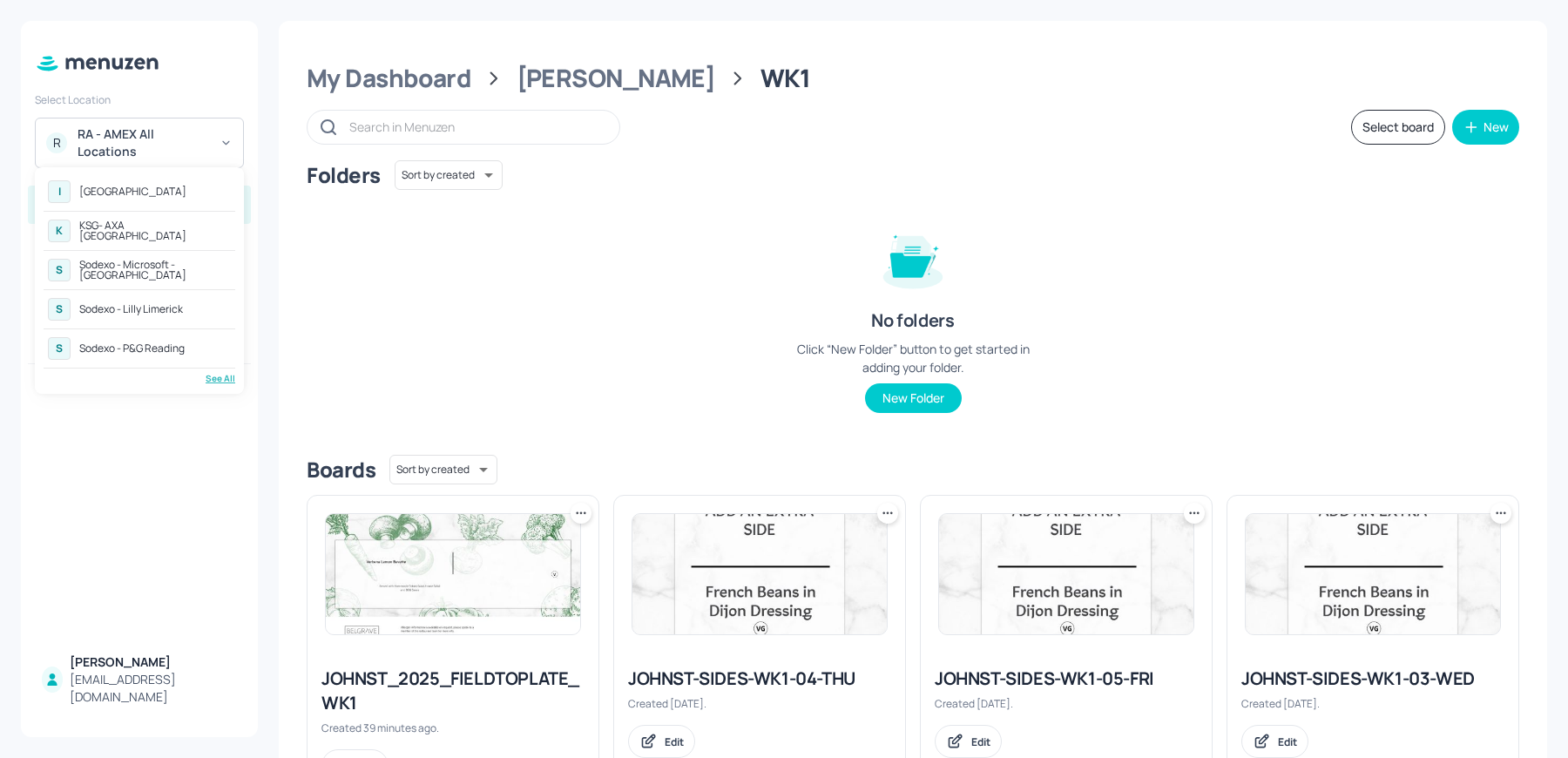
click at [142, 189] on div "ISS - West Middlesex Hospital" at bounding box center [133, 191] width 107 height 11
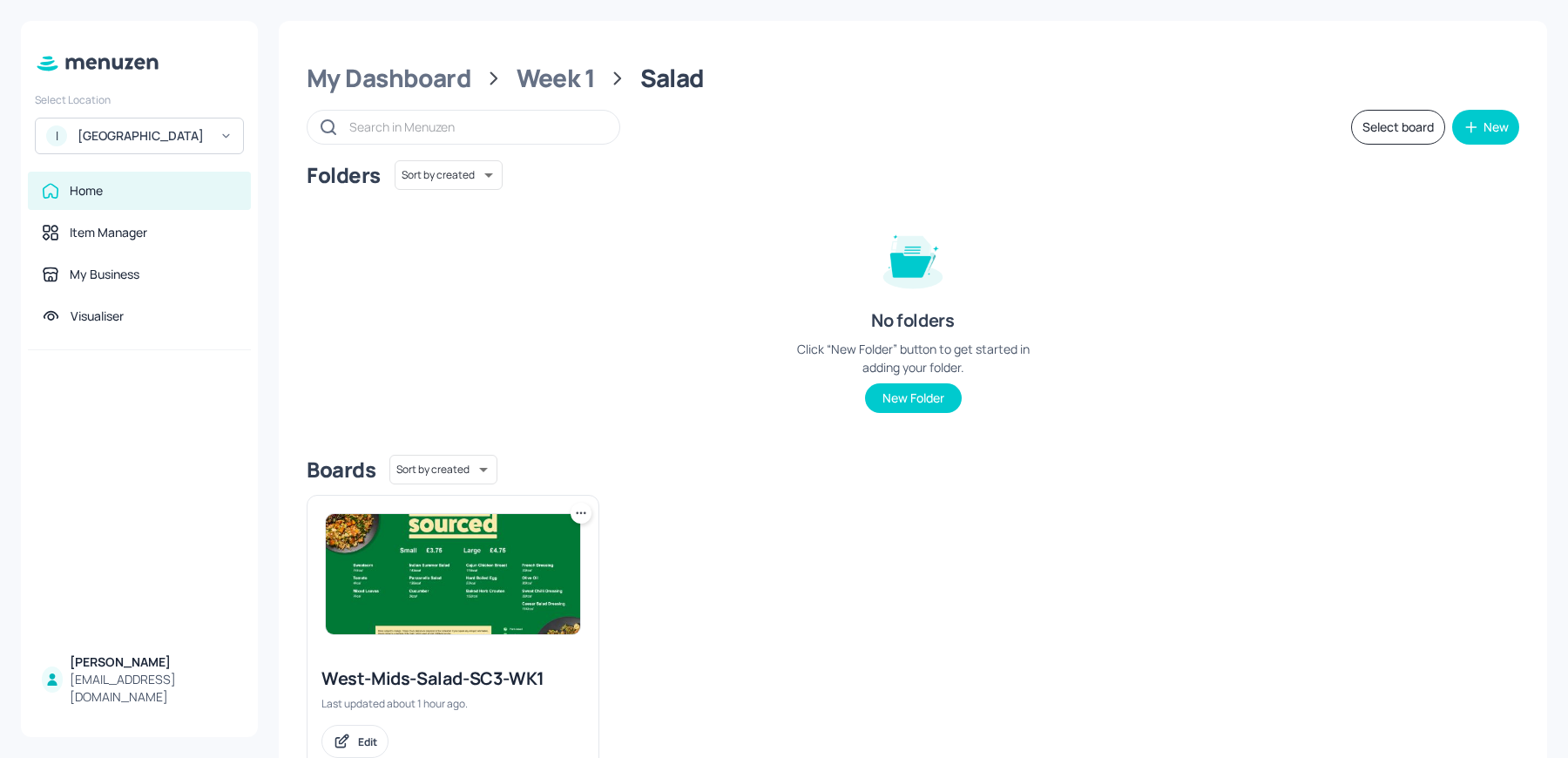
click at [576, 515] on icon at bounding box center [581, 513] width 17 height 17
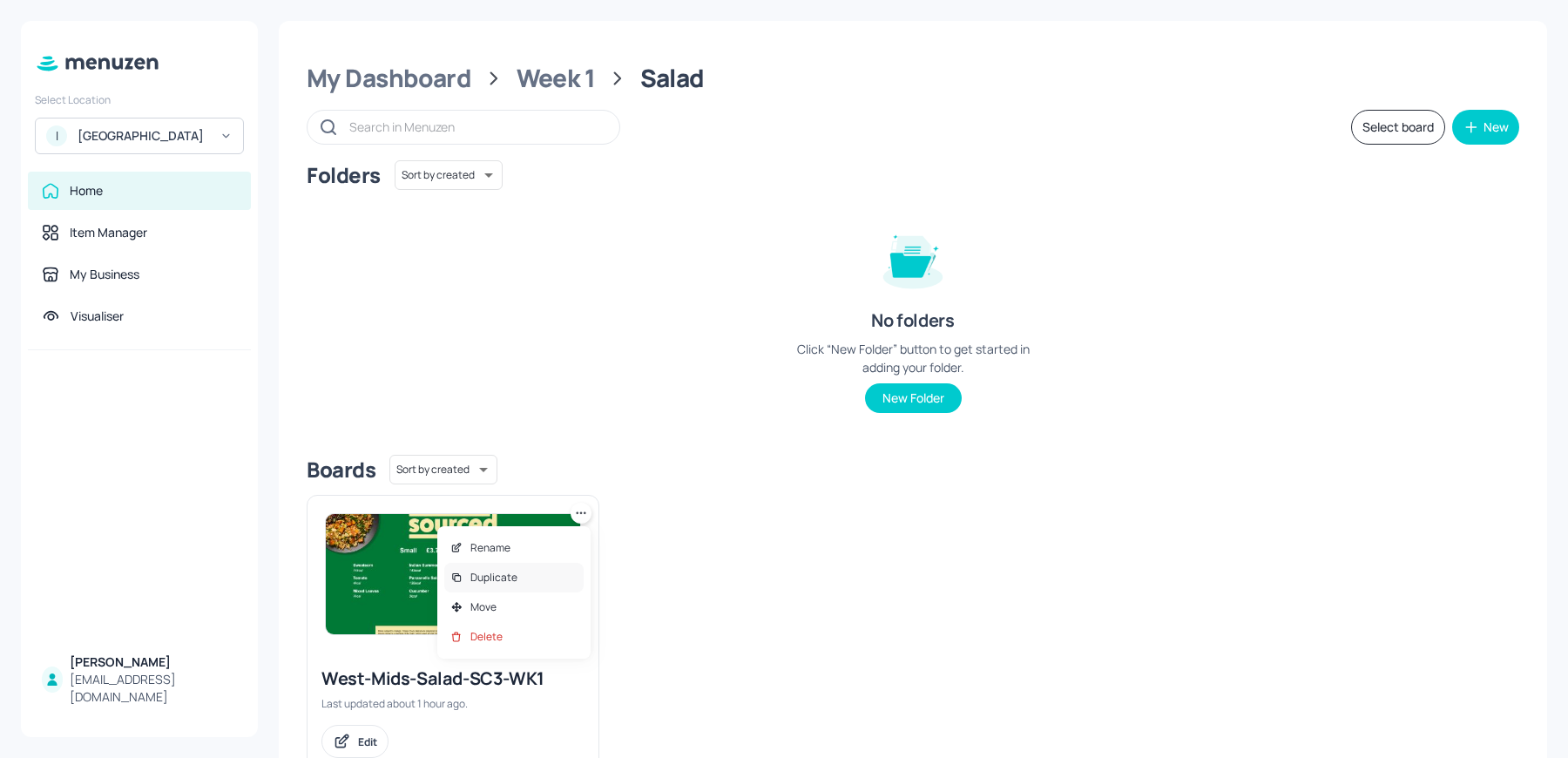
click at [486, 578] on p "Duplicate" at bounding box center [493, 577] width 47 height 15
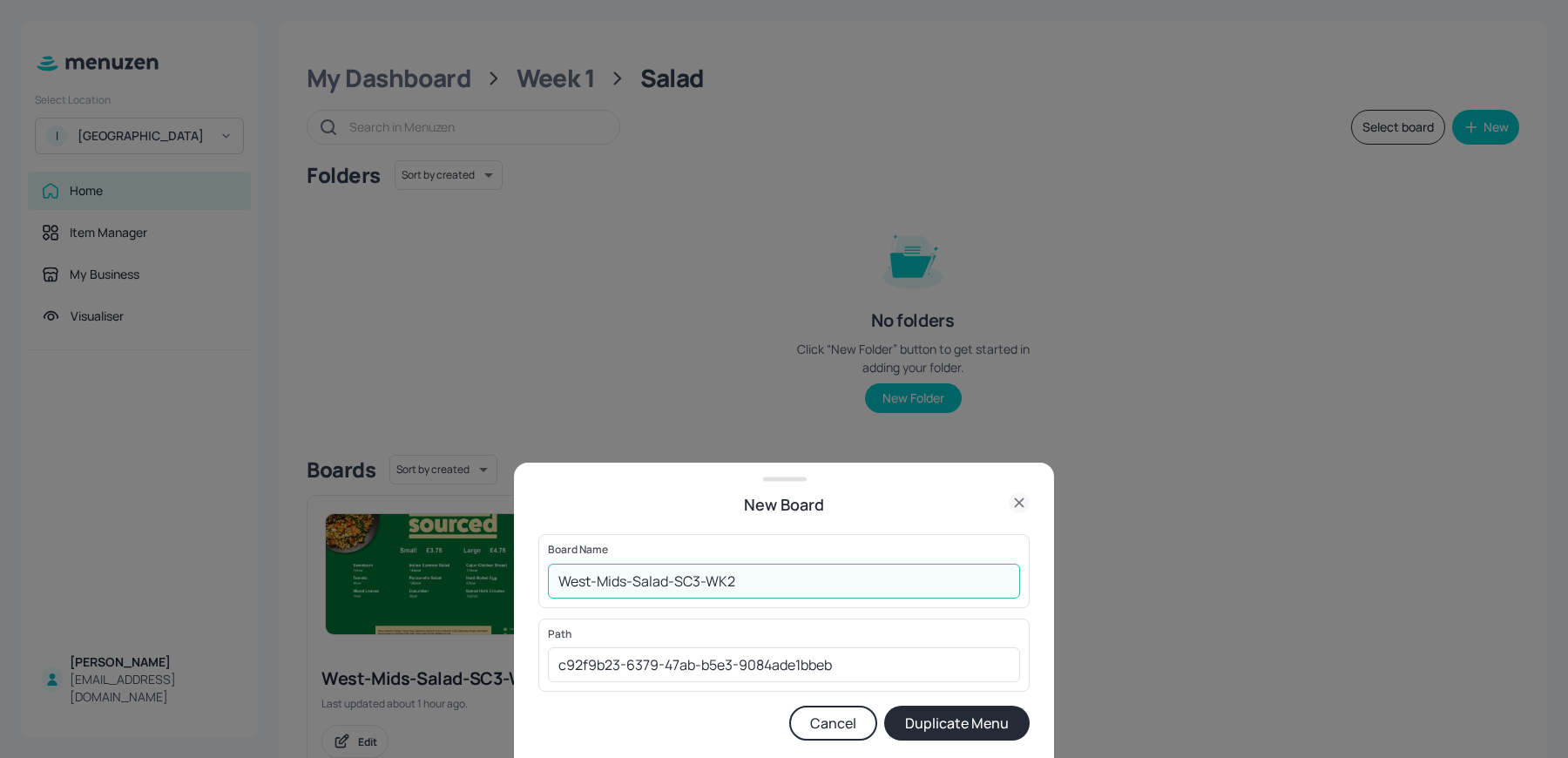
drag, startPoint x: 727, startPoint y: 579, endPoint x: 796, endPoint y: 595, distance: 70.8
click at [796, 595] on input "West-Mids-Salad-SC3-WK2" at bounding box center [784, 581] width 472 height 34
type input "West-Mids-Salad-SC3-WK2"
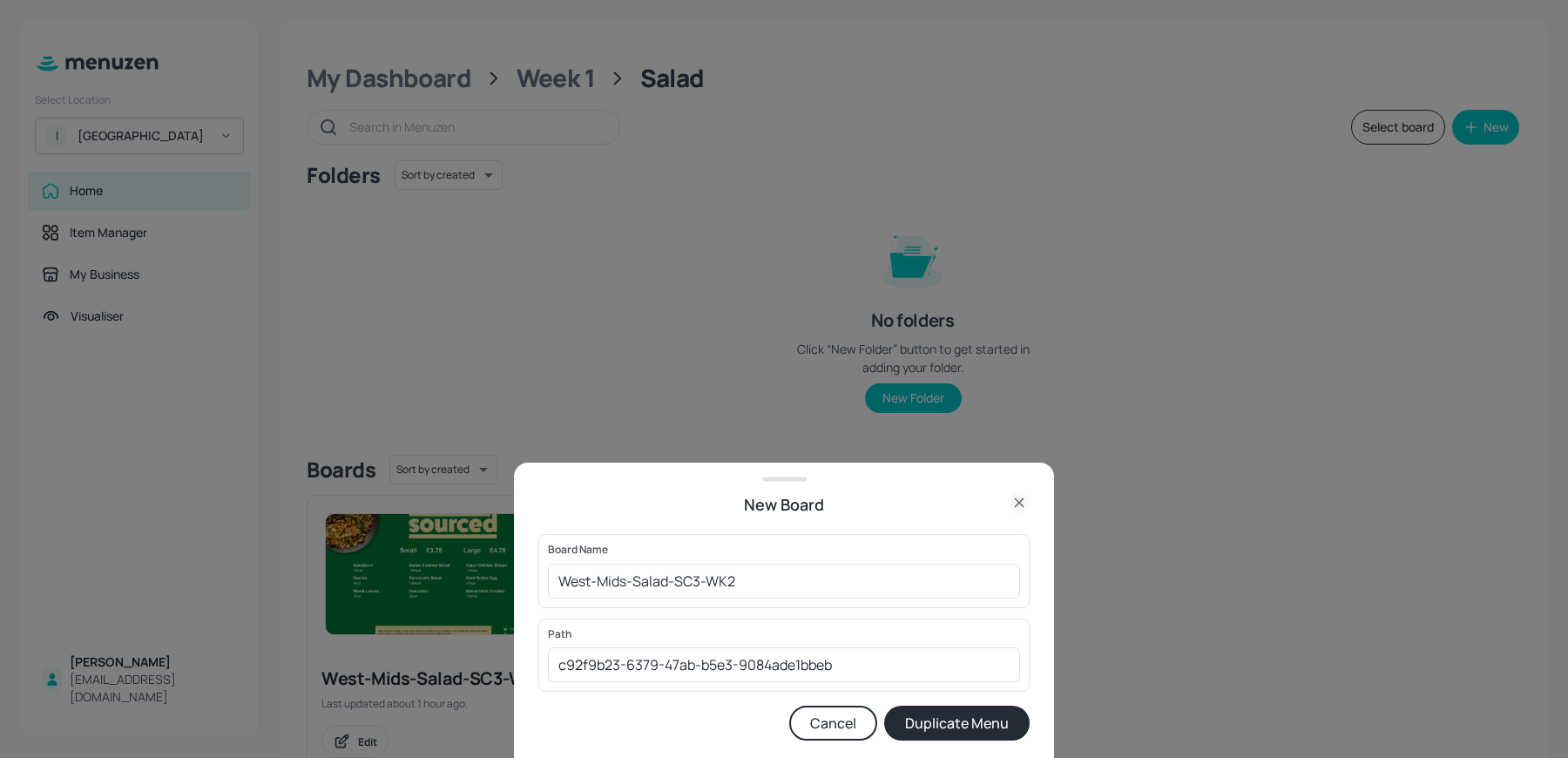
click at [965, 735] on button "Duplicate Menu" at bounding box center [957, 724] width 145 height 34
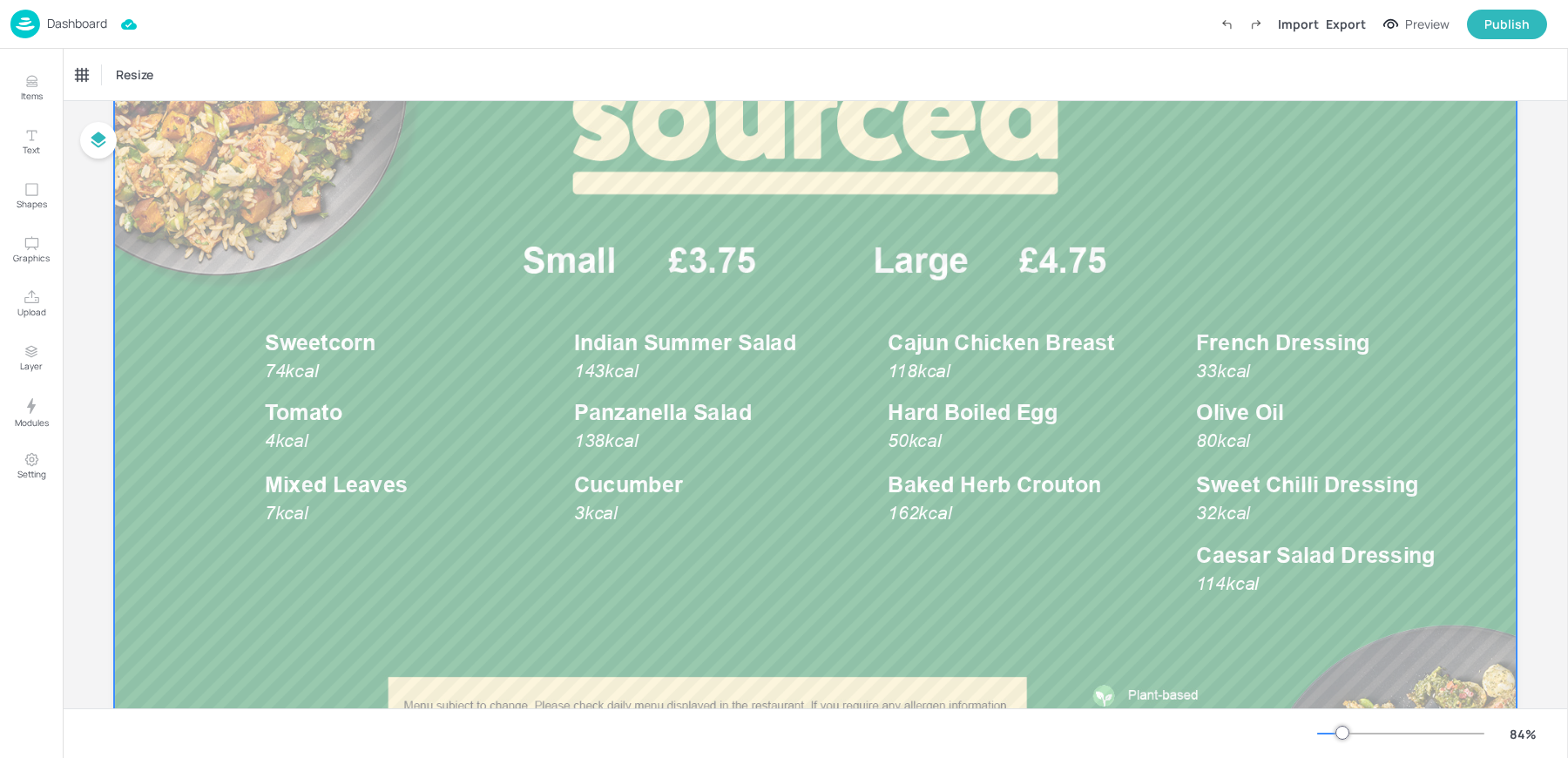
scroll to position [175, 0]
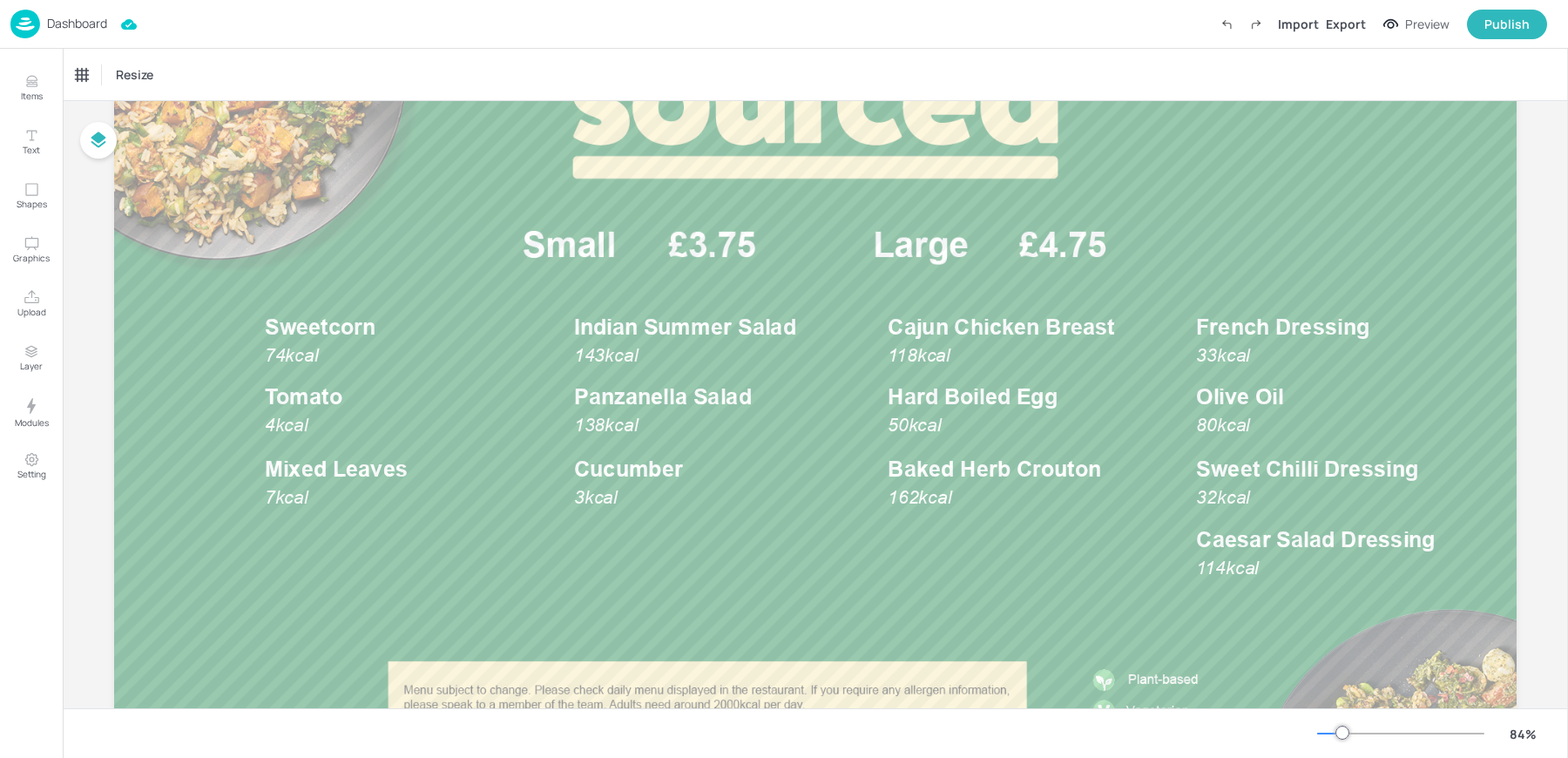
click at [64, 8] on div "Dashboard Import Export Preview Publish" at bounding box center [779, 24] width 1537 height 48
click at [33, 29] on img at bounding box center [25, 24] width 30 height 29
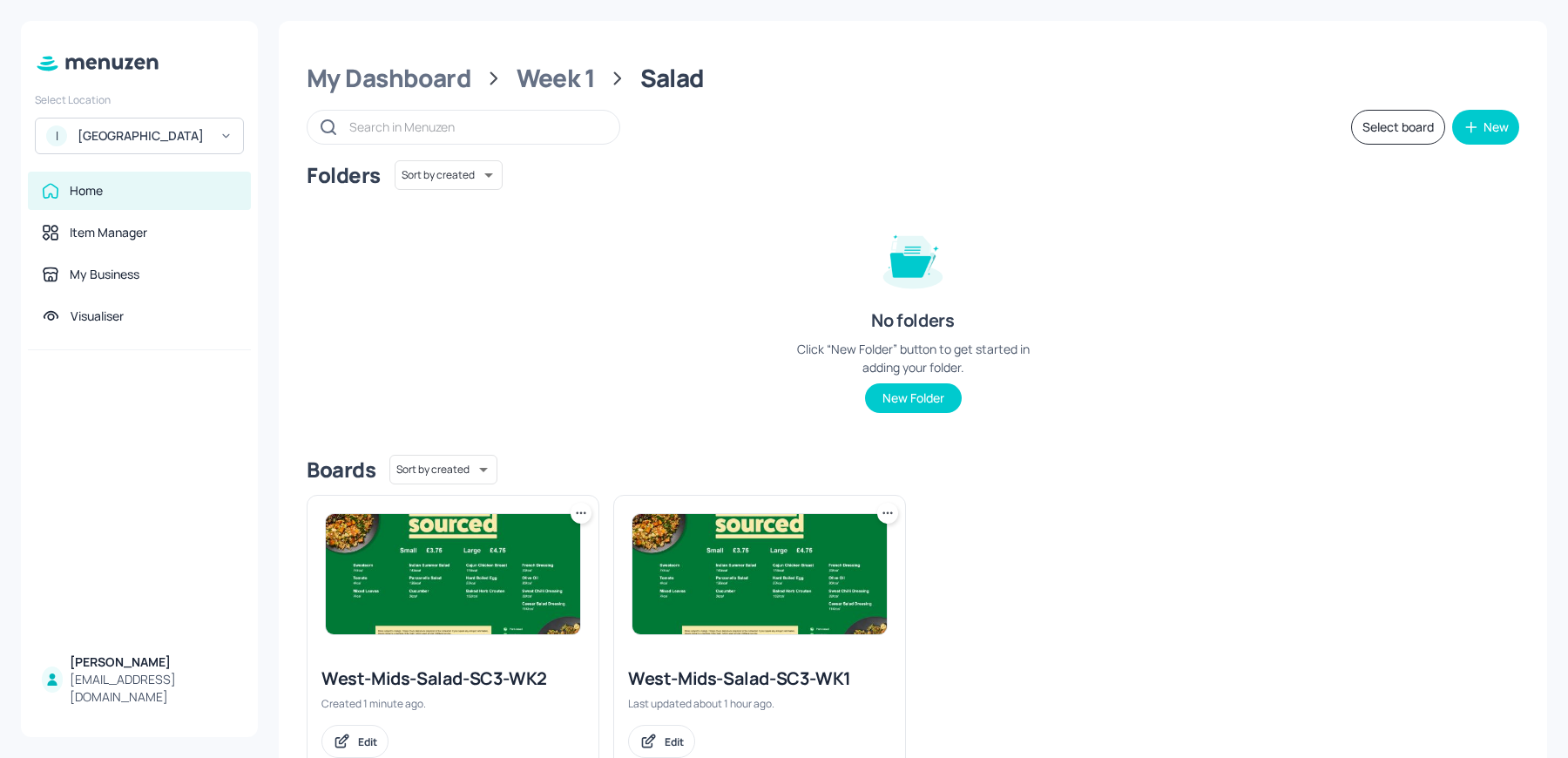
click at [580, 511] on icon at bounding box center [581, 512] width 3 height 3
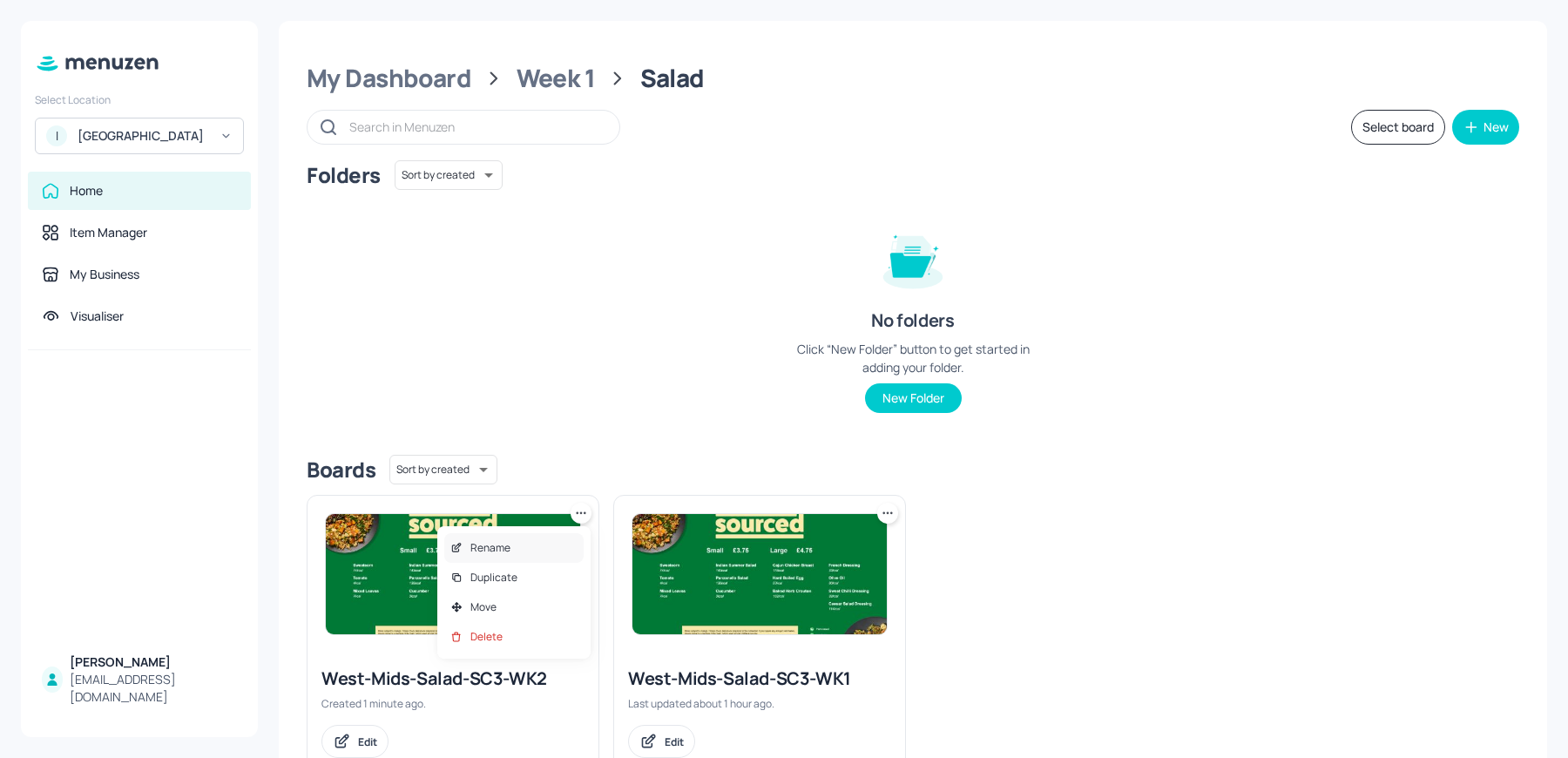
click at [505, 550] on p "Rename" at bounding box center [490, 548] width 40 height 15
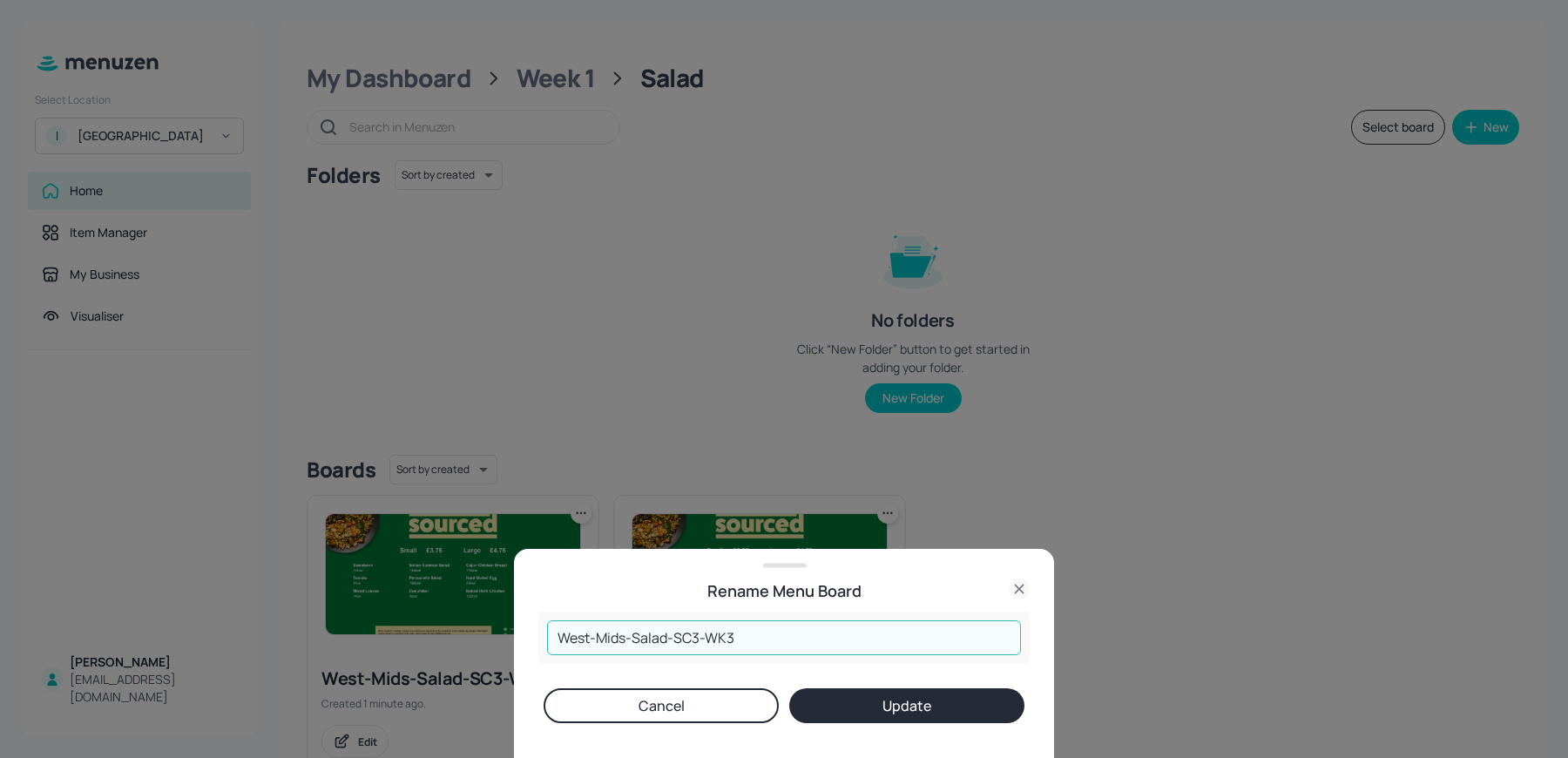
drag, startPoint x: 727, startPoint y: 638, endPoint x: 790, endPoint y: 647, distance: 63.6
click at [790, 647] on input "West-Mids-Salad-SC3-WK3" at bounding box center [784, 638] width 474 height 34
type input "West-Mids-Salad-SC3-WK3"
click at [844, 715] on button "Update" at bounding box center [907, 705] width 235 height 34
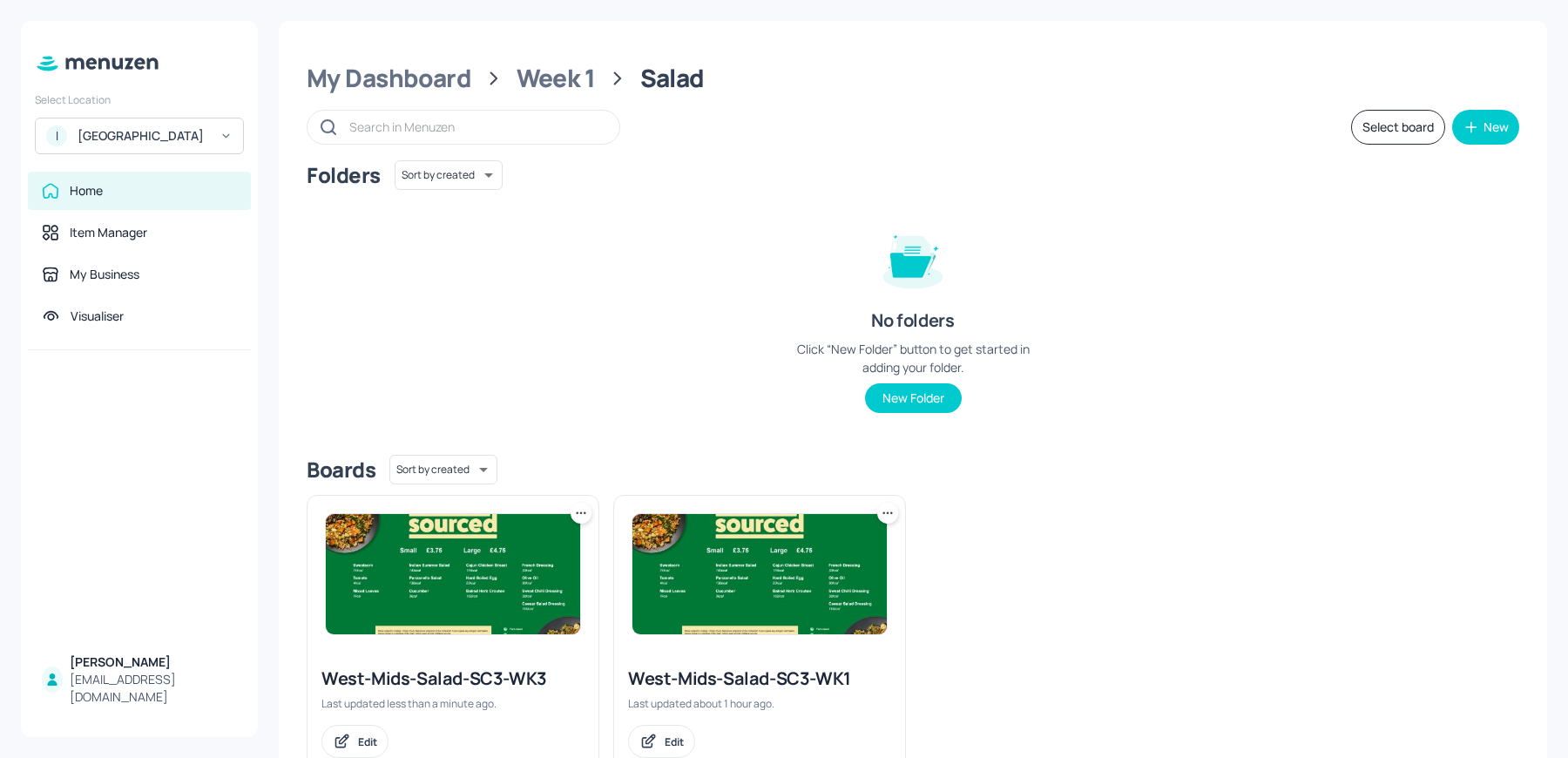
click at [576, 510] on icon at bounding box center [581, 513] width 17 height 17
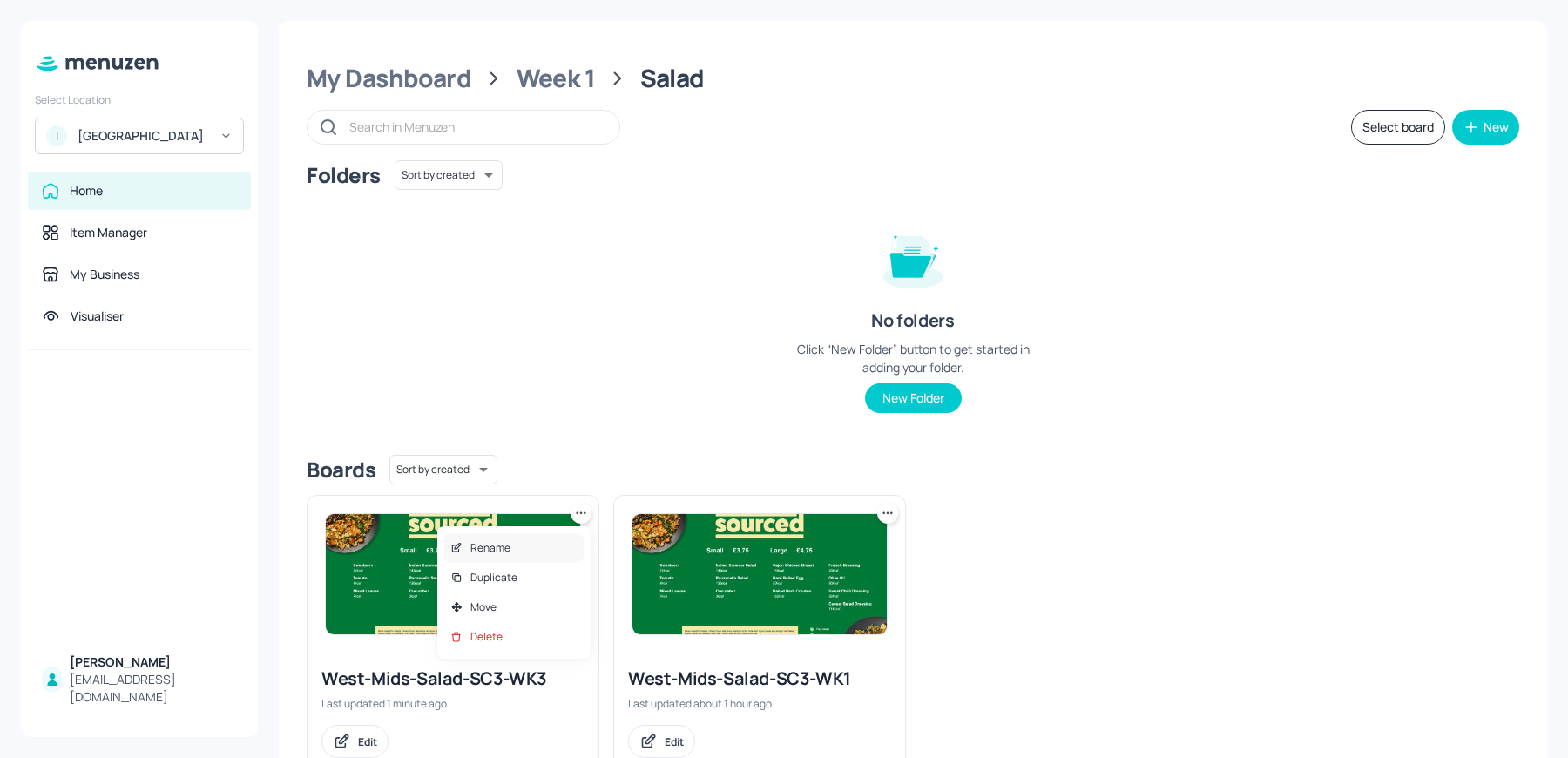
click at [555, 548] on div "Rename" at bounding box center [514, 548] width 140 height 30
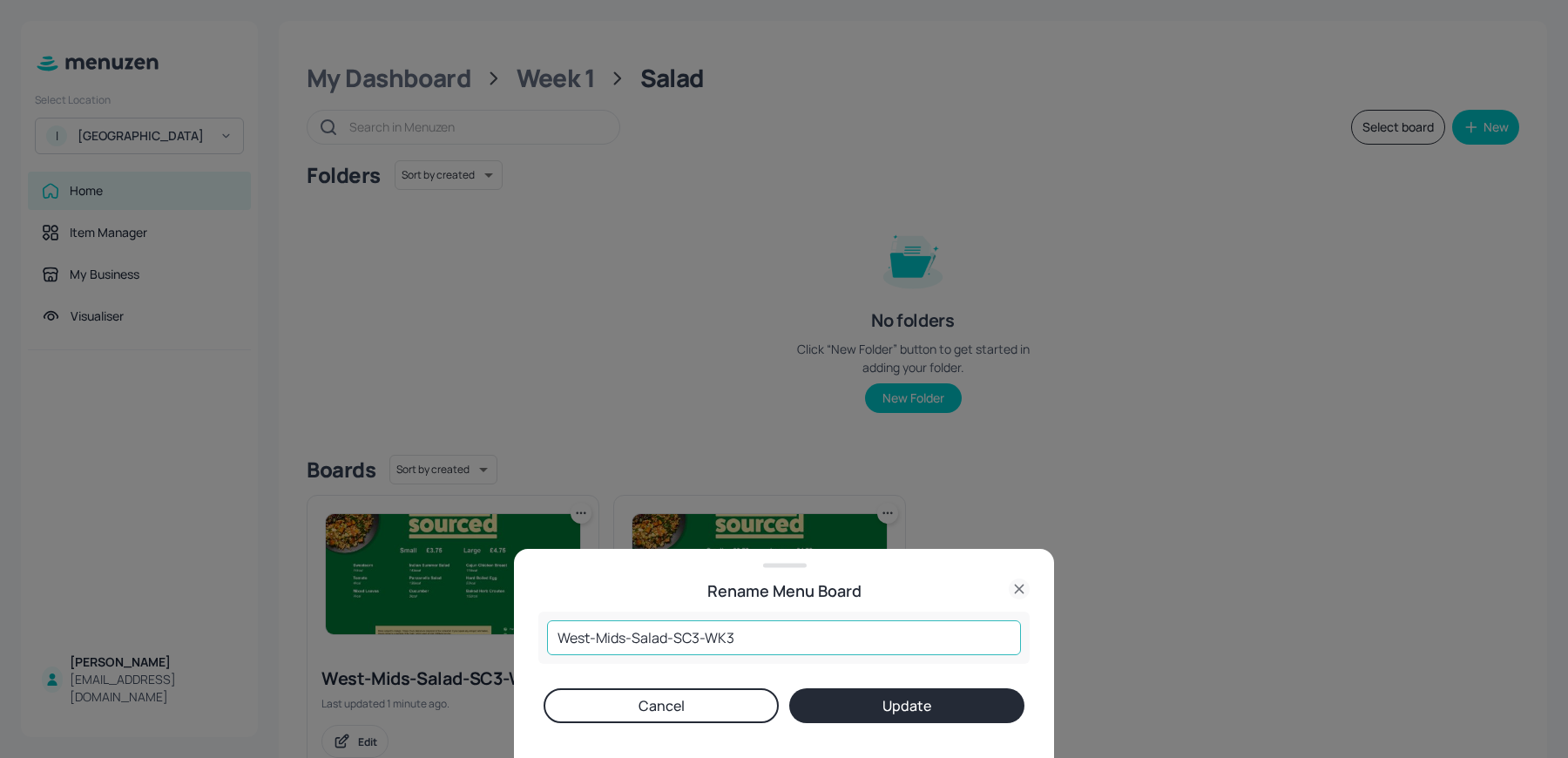
click at [757, 633] on input "West-Mids-Salad-SC3-WK3" at bounding box center [784, 638] width 474 height 34
type input "West-Mids-Salad-SC3-WK2"
click at [789, 688] on button "Update" at bounding box center [907, 705] width 235 height 34
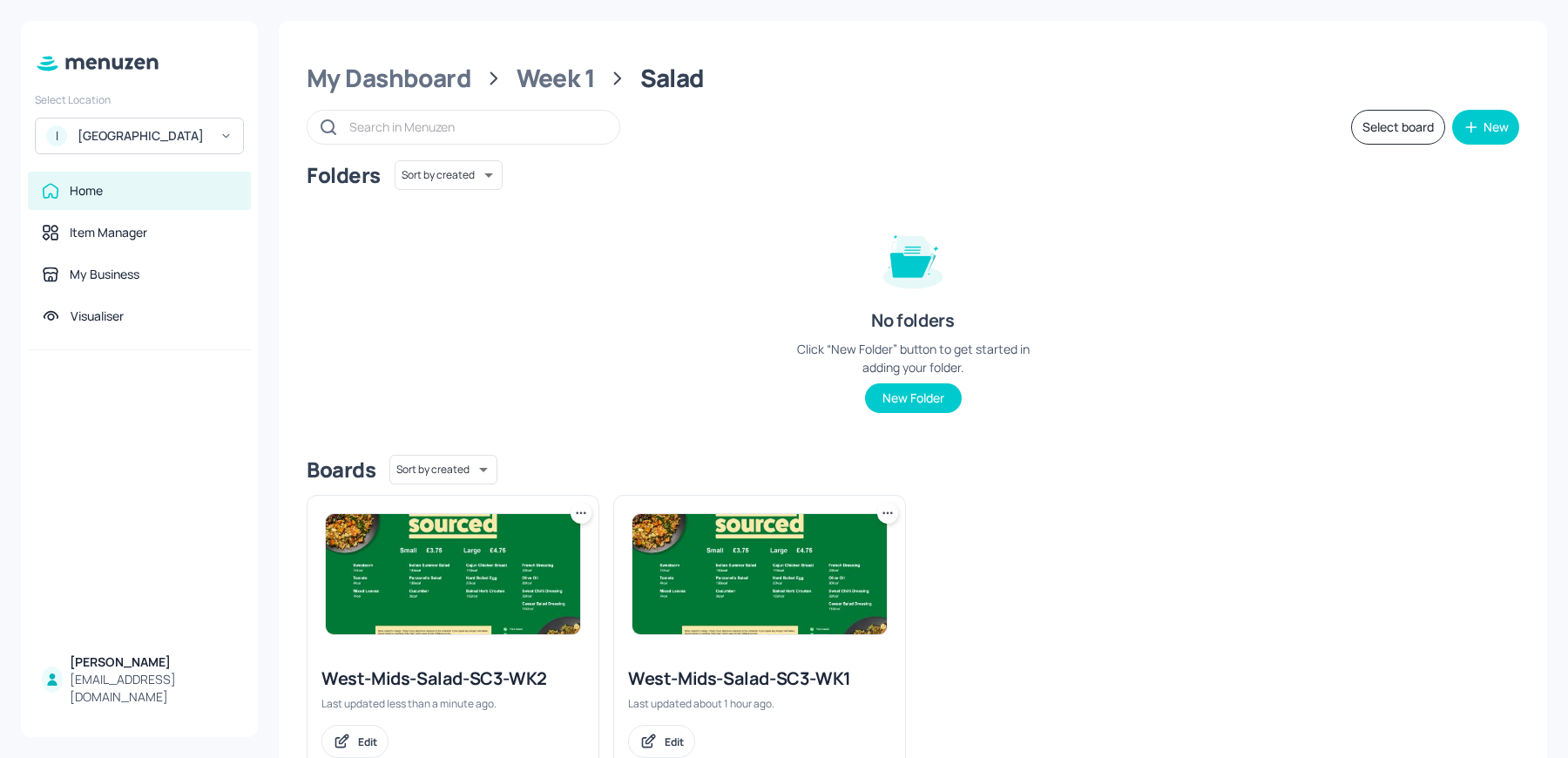
click at [578, 511] on icon at bounding box center [581, 513] width 17 height 17
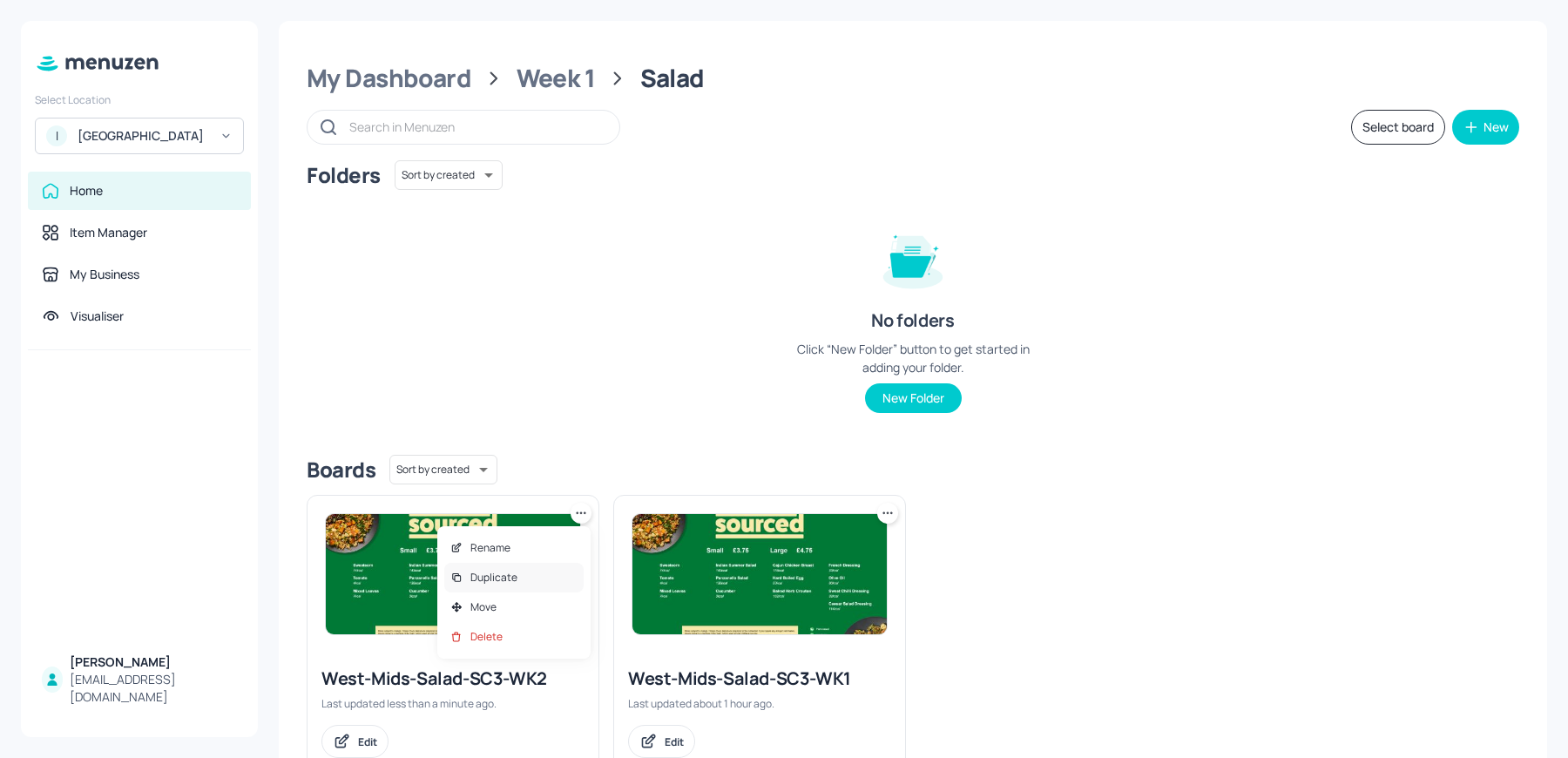
click at [492, 584] on p "Duplicate" at bounding box center [493, 577] width 47 height 15
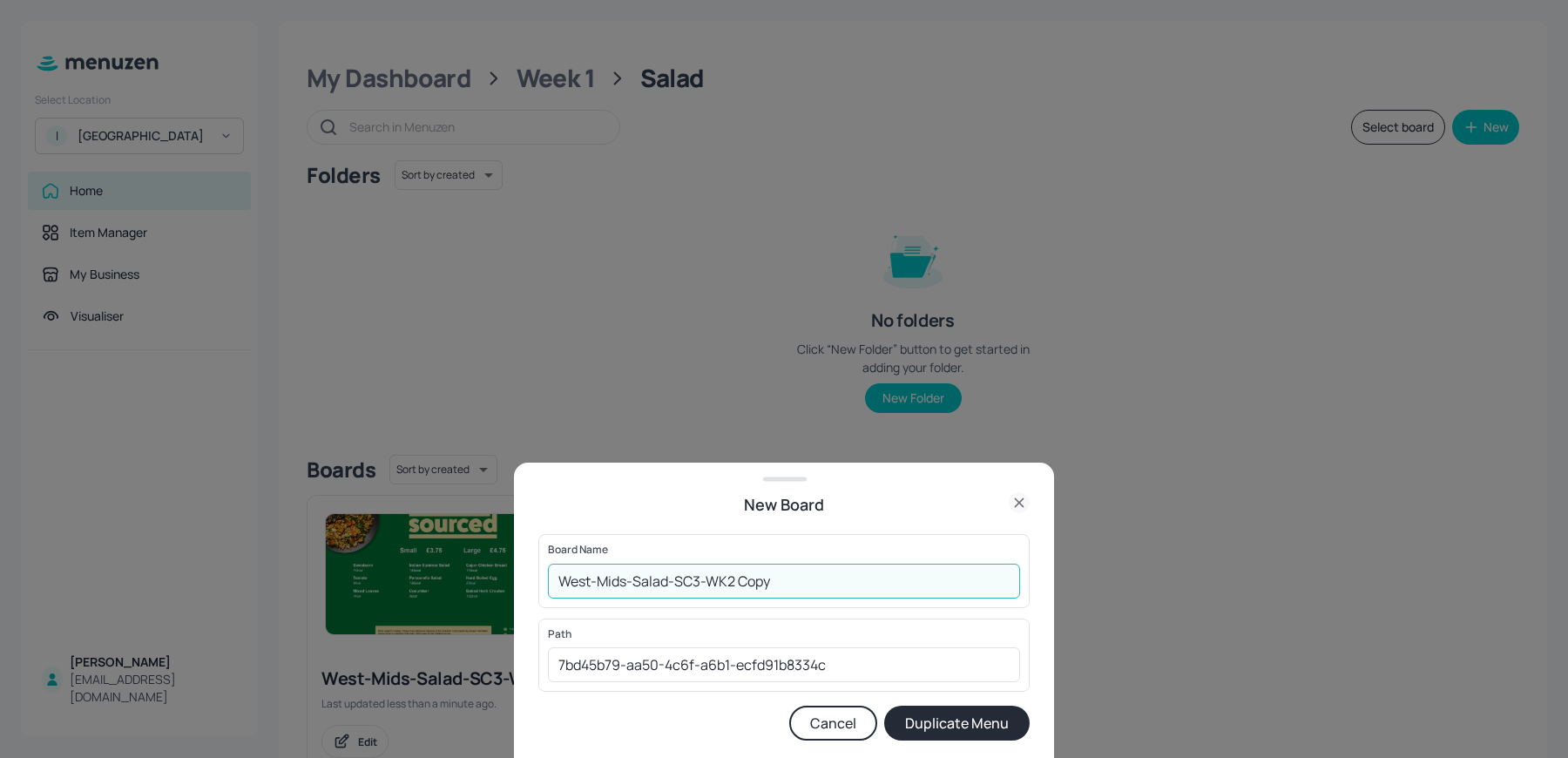
drag, startPoint x: 729, startPoint y: 578, endPoint x: 776, endPoint y: 582, distance: 47.2
click at [776, 582] on input "West-Mids-Salad-SC3-WK2 Copy" at bounding box center [784, 581] width 472 height 34
type input "West-Mids-Salad-SC3-WK3"
click at [939, 719] on button "Duplicate Menu" at bounding box center [957, 724] width 145 height 34
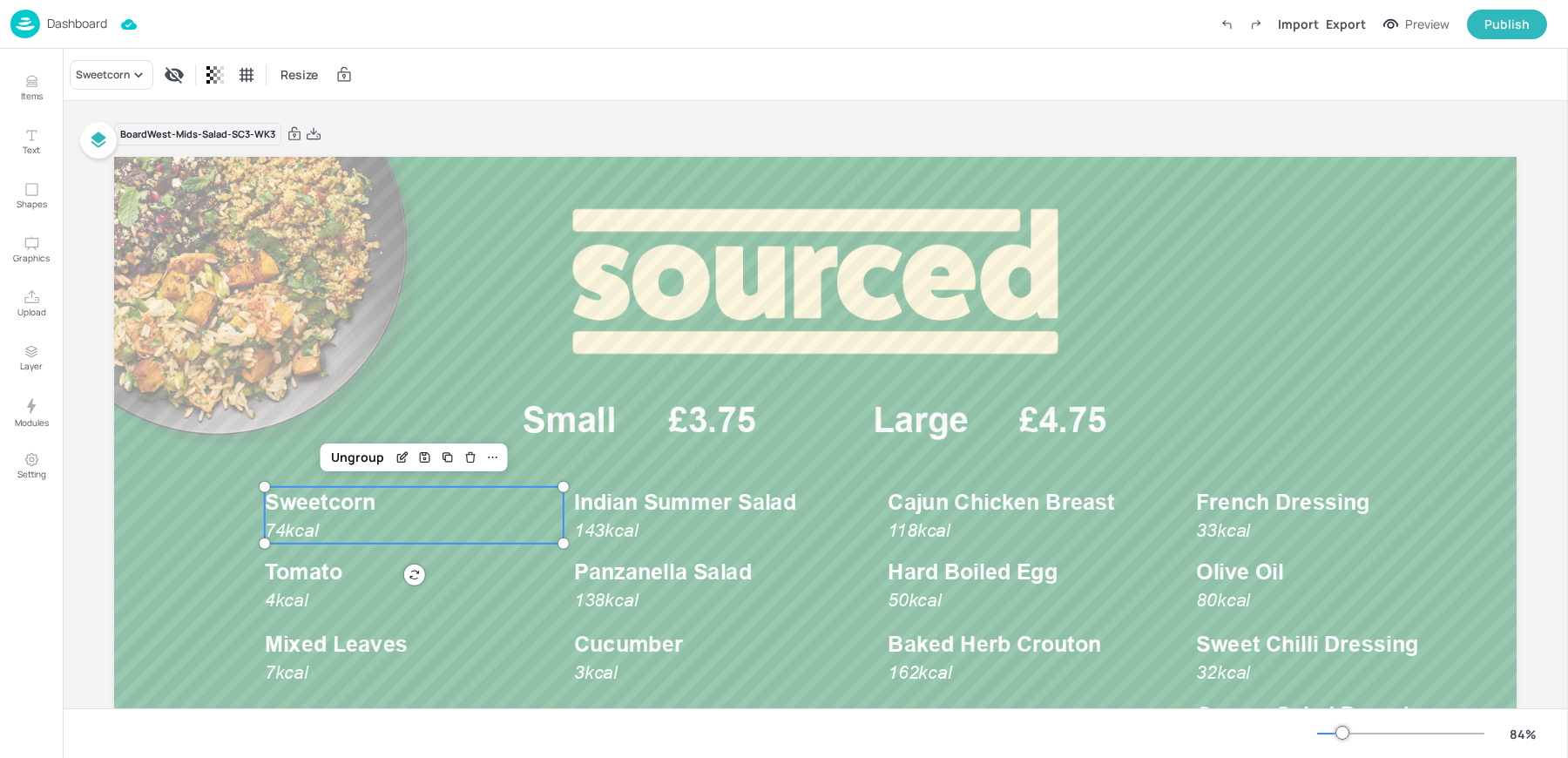
click at [332, 525] on p "74kcal" at bounding box center [312, 531] width 96 height 25
click at [100, 76] on div "Sweetcorn" at bounding box center [102, 75] width 54 height 15
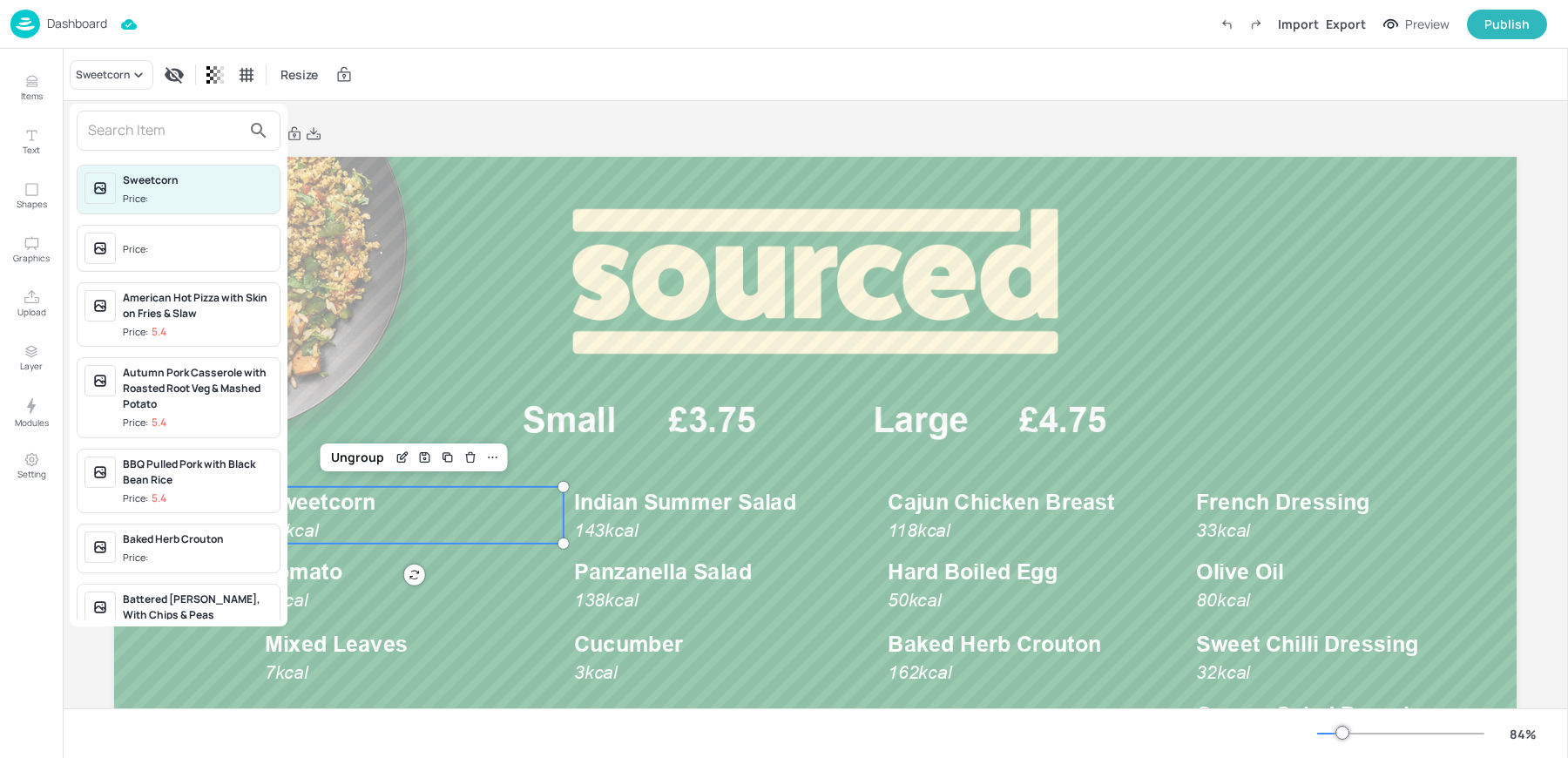
click at [115, 128] on input "text" at bounding box center [164, 130] width 153 height 28
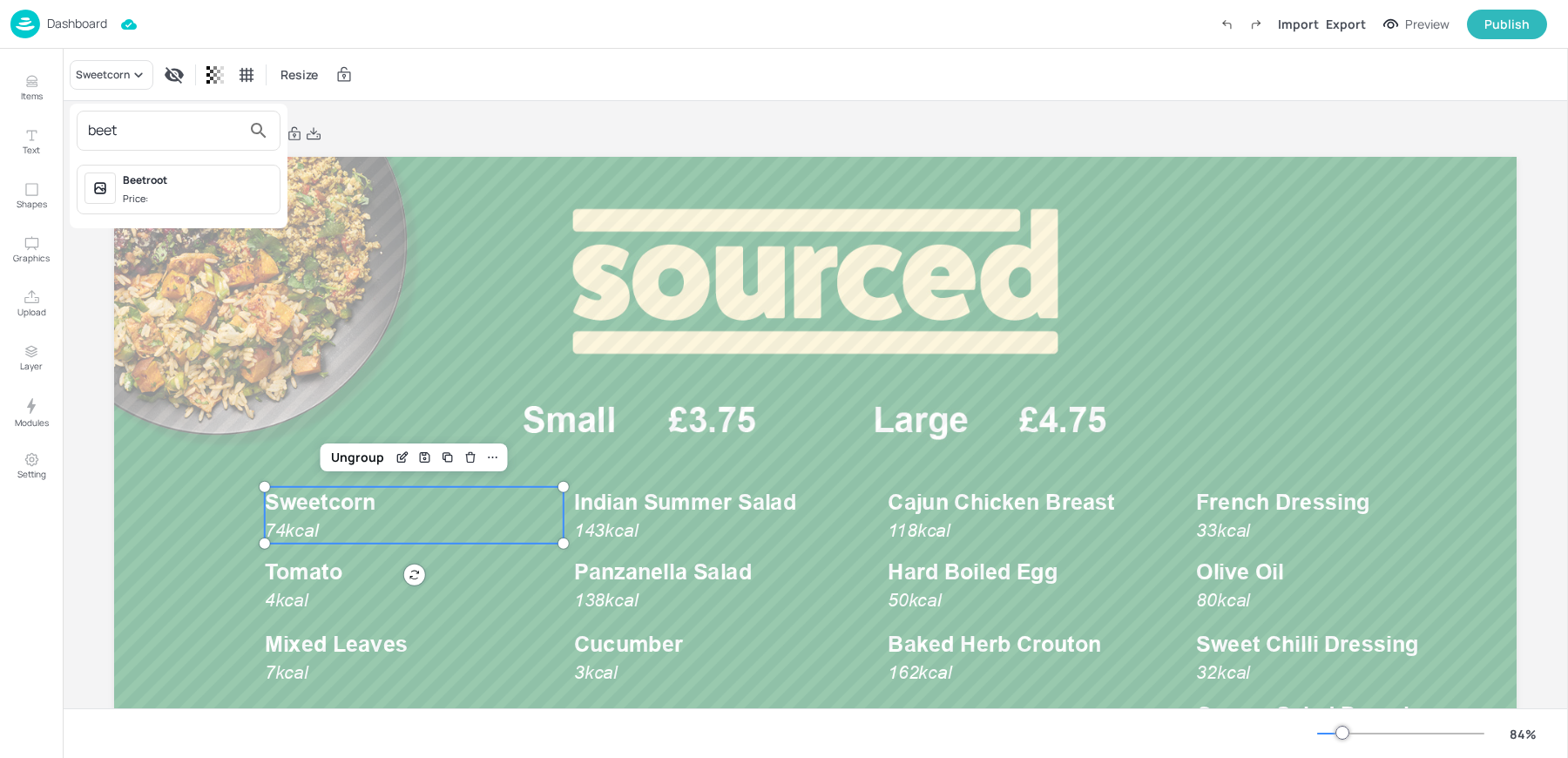
type input "beet"
click at [164, 200] on span "Price:" at bounding box center [198, 200] width 150 height 15
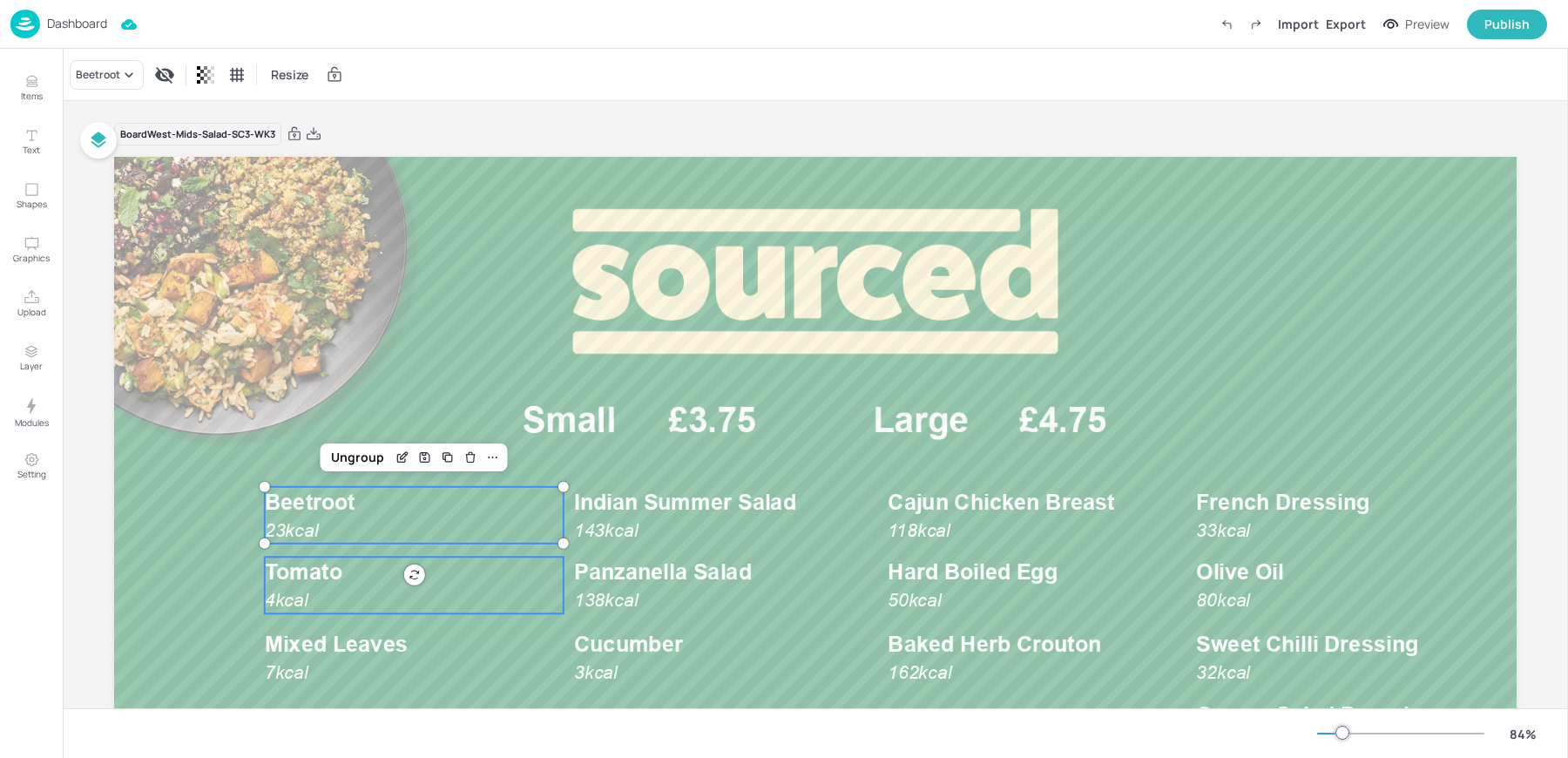
click at [297, 598] on span "4kcal" at bounding box center [287, 600] width 44 height 21
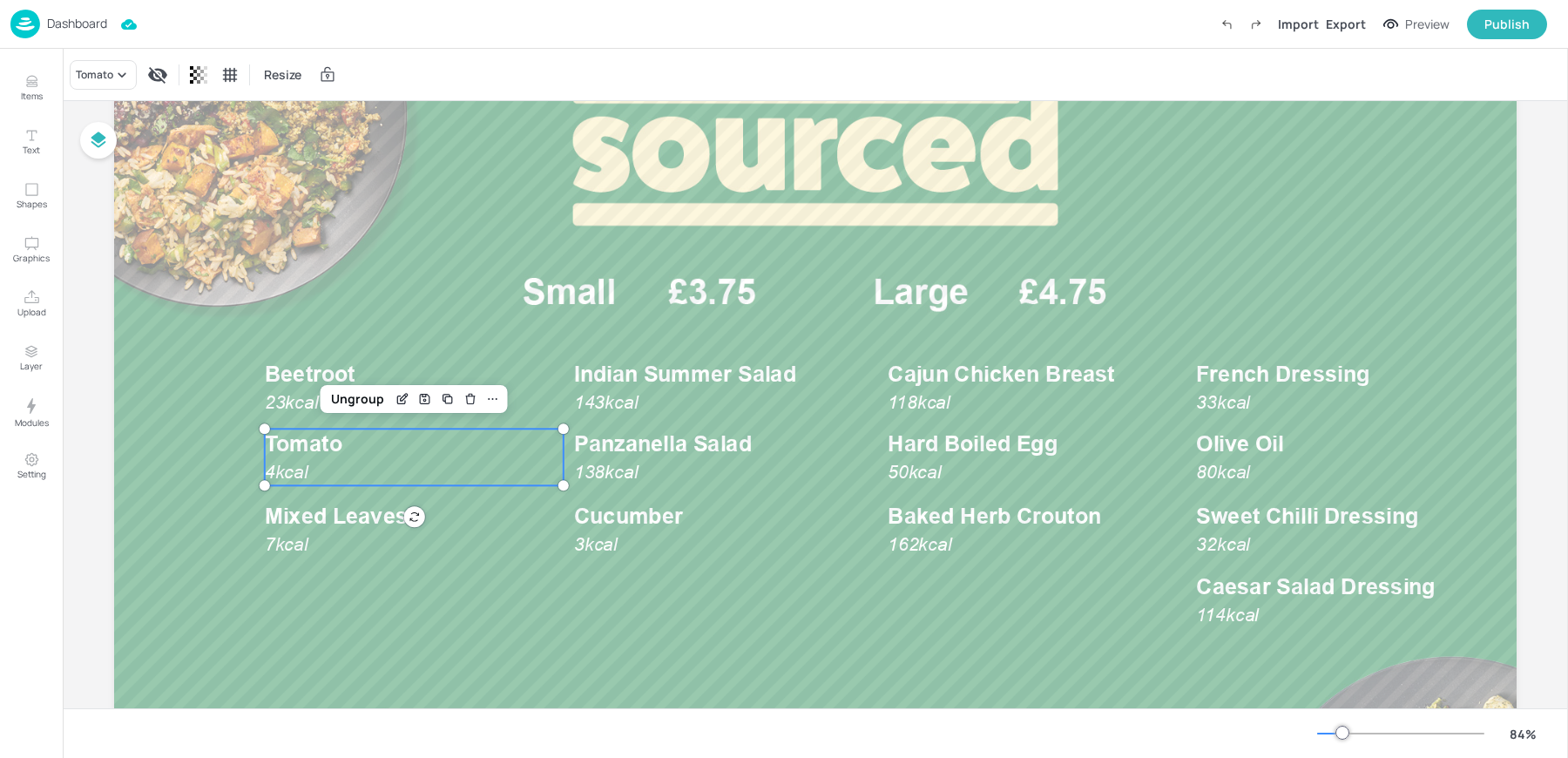
scroll to position [138, 0]
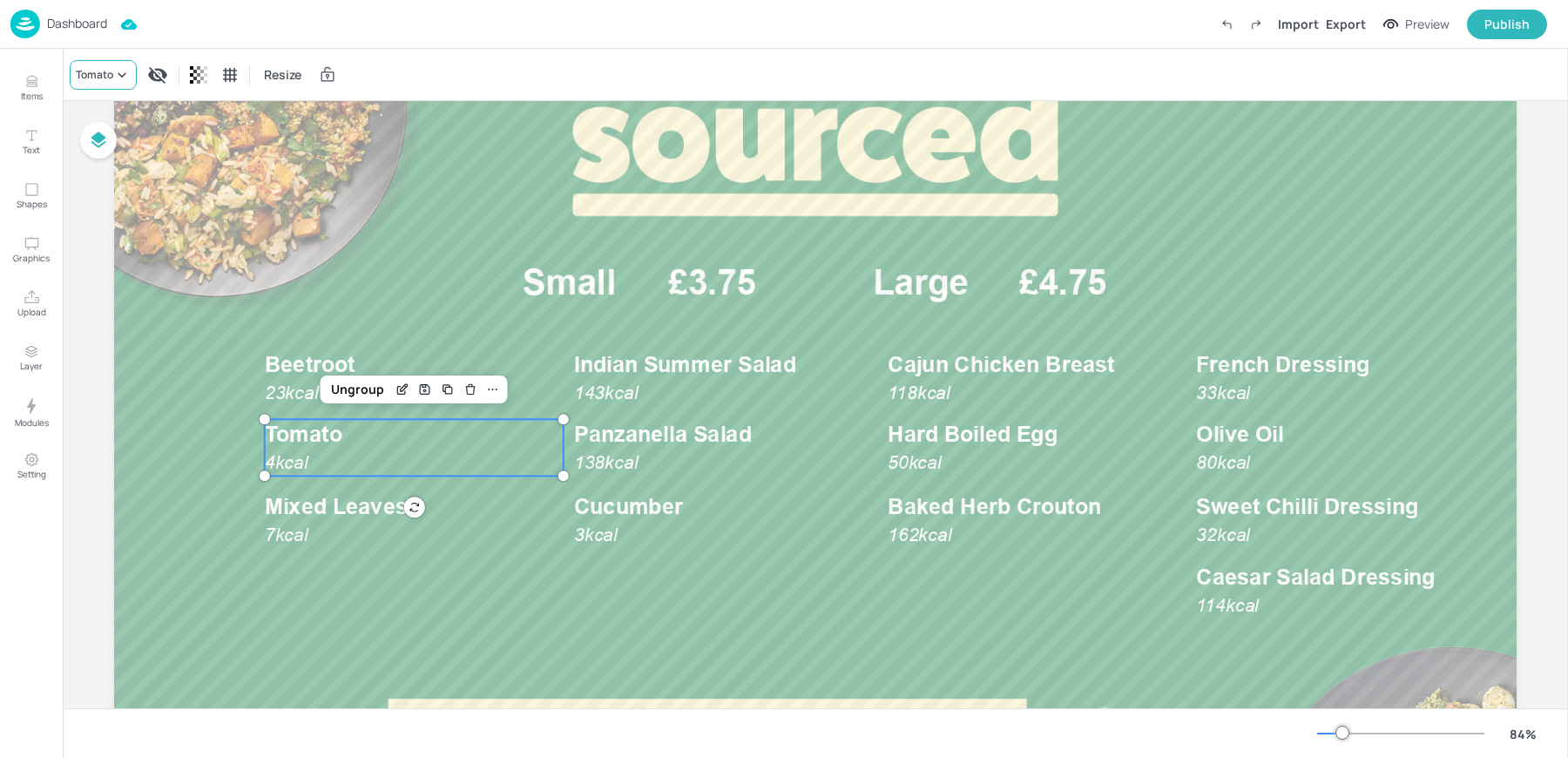
click at [85, 75] on div "Tomato" at bounding box center [94, 75] width 37 height 15
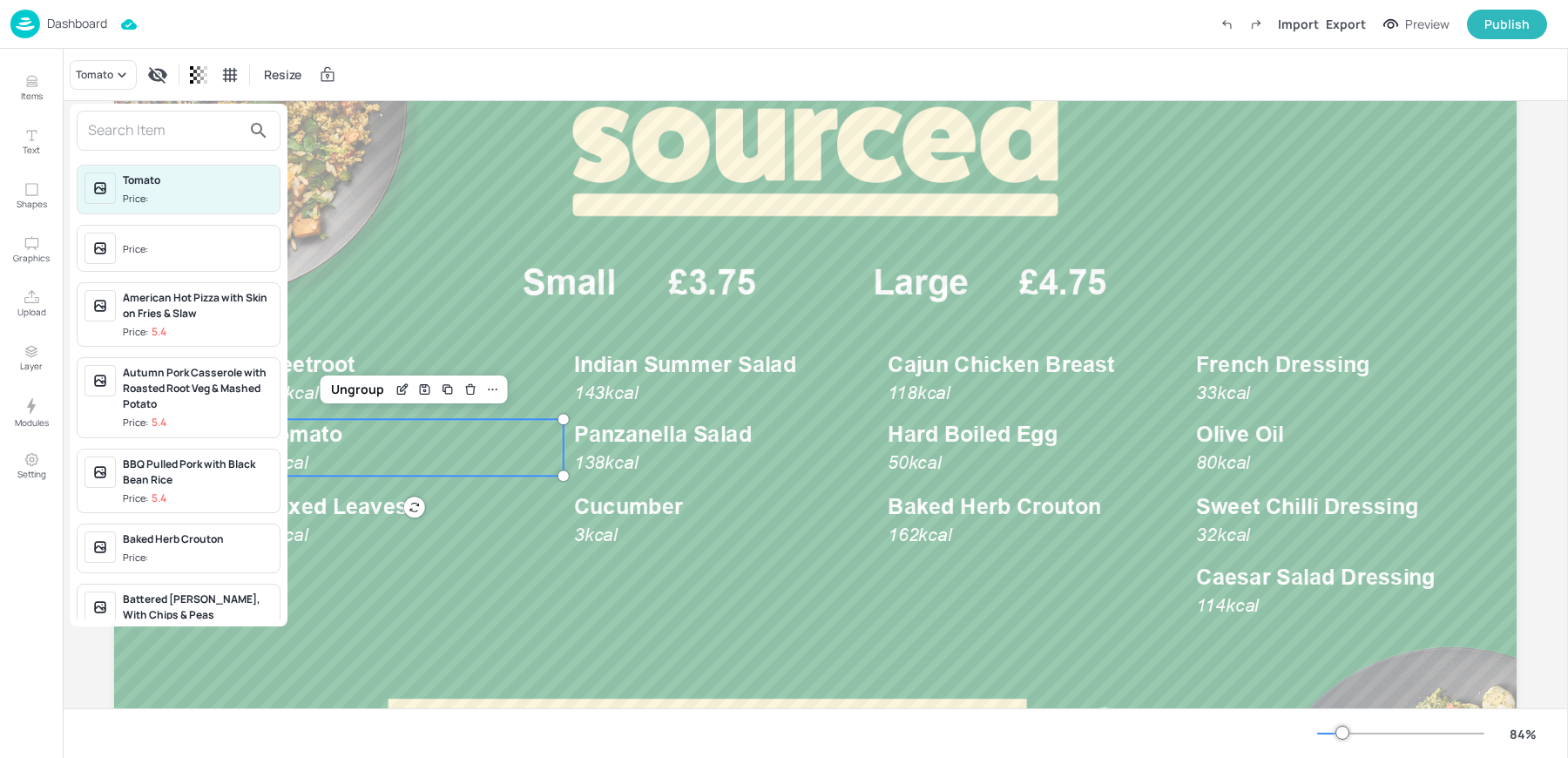
click at [162, 133] on input "text" at bounding box center [164, 130] width 153 height 28
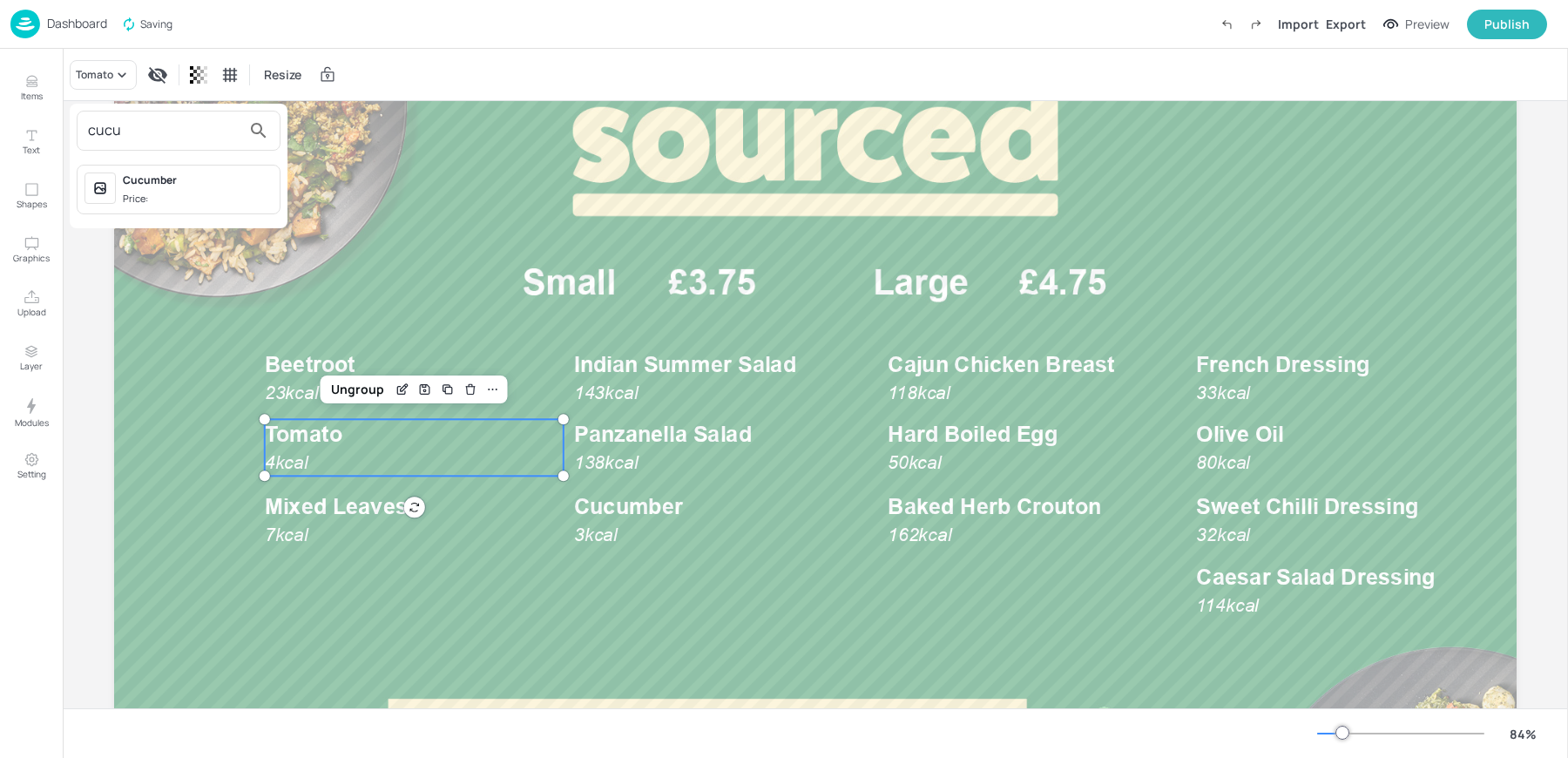
type input "cucu"
click at [196, 199] on span "Price:" at bounding box center [198, 200] width 150 height 15
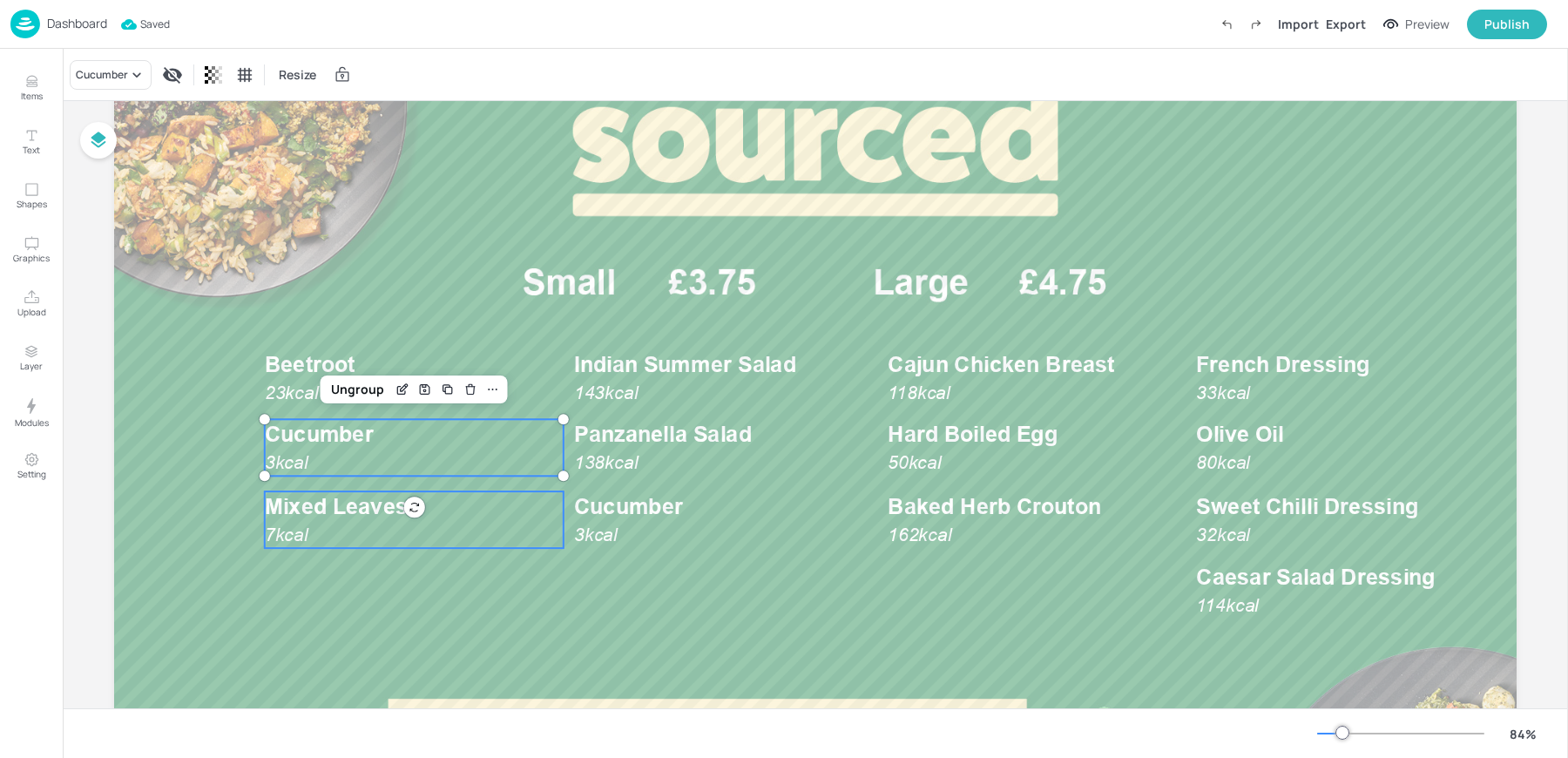
click at [334, 522] on p "7kcal" at bounding box center [312, 534] width 96 height 25
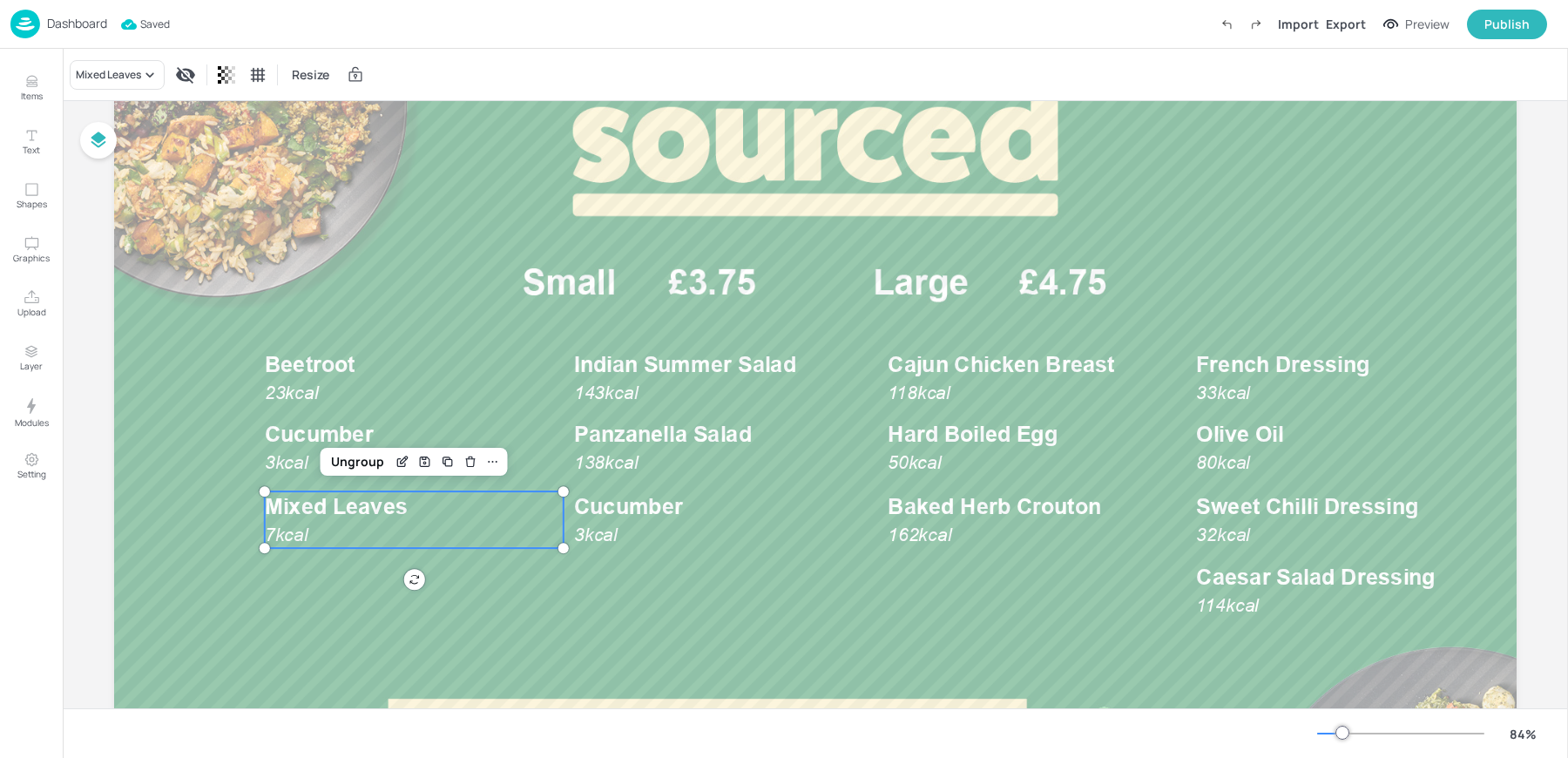
click at [98, 60] on div "Mixed Leaves Resize" at bounding box center [227, 75] width 315 height 30
click at [103, 87] on div "Mixed Leaves" at bounding box center [117, 75] width 95 height 30
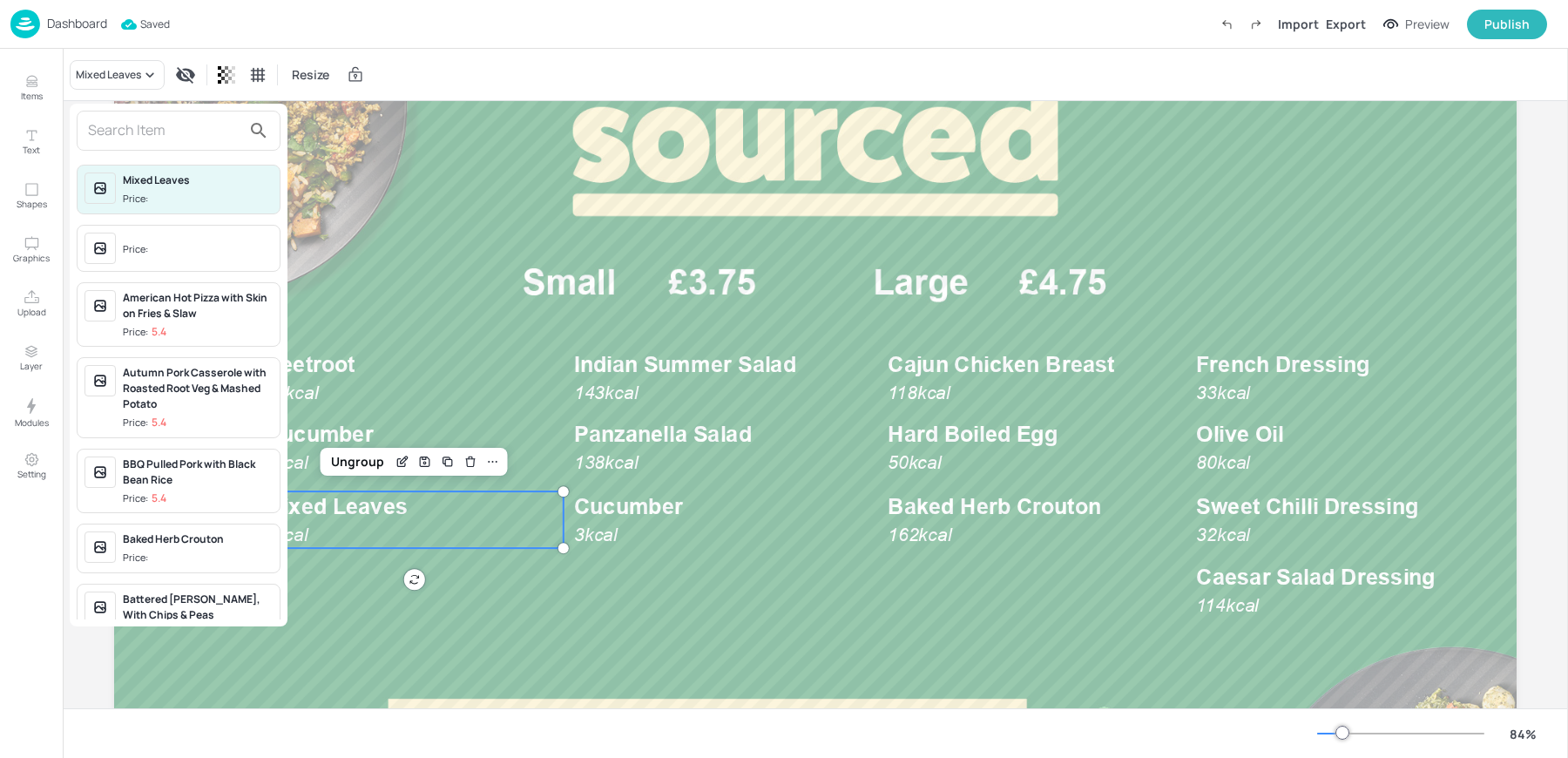
click at [137, 133] on input "text" at bounding box center [164, 130] width 153 height 28
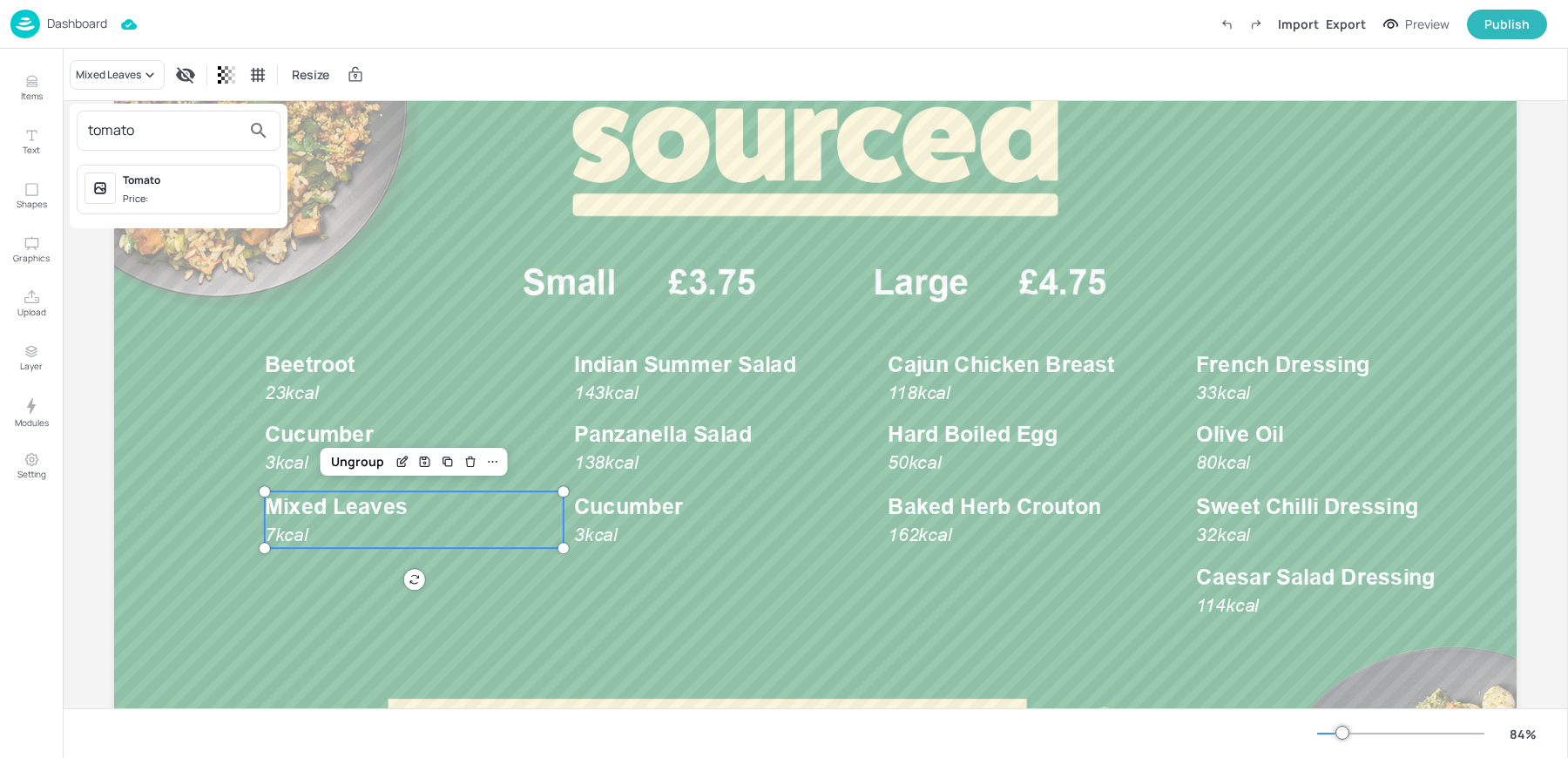
type input "tomato"
click at [143, 185] on div "Tomato" at bounding box center [198, 181] width 150 height 15
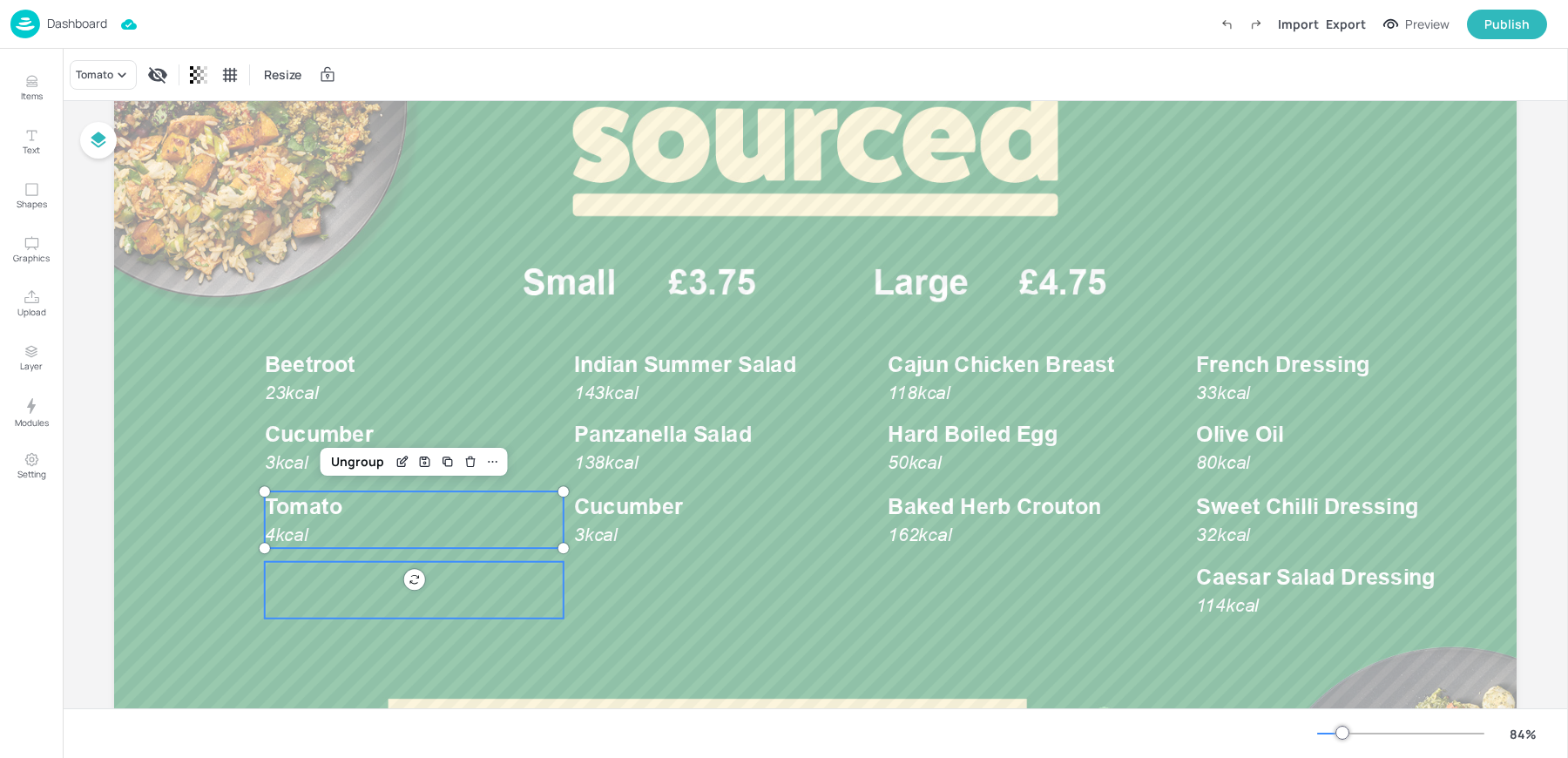
click at [352, 578] on div at bounding box center [414, 590] width 299 height 56
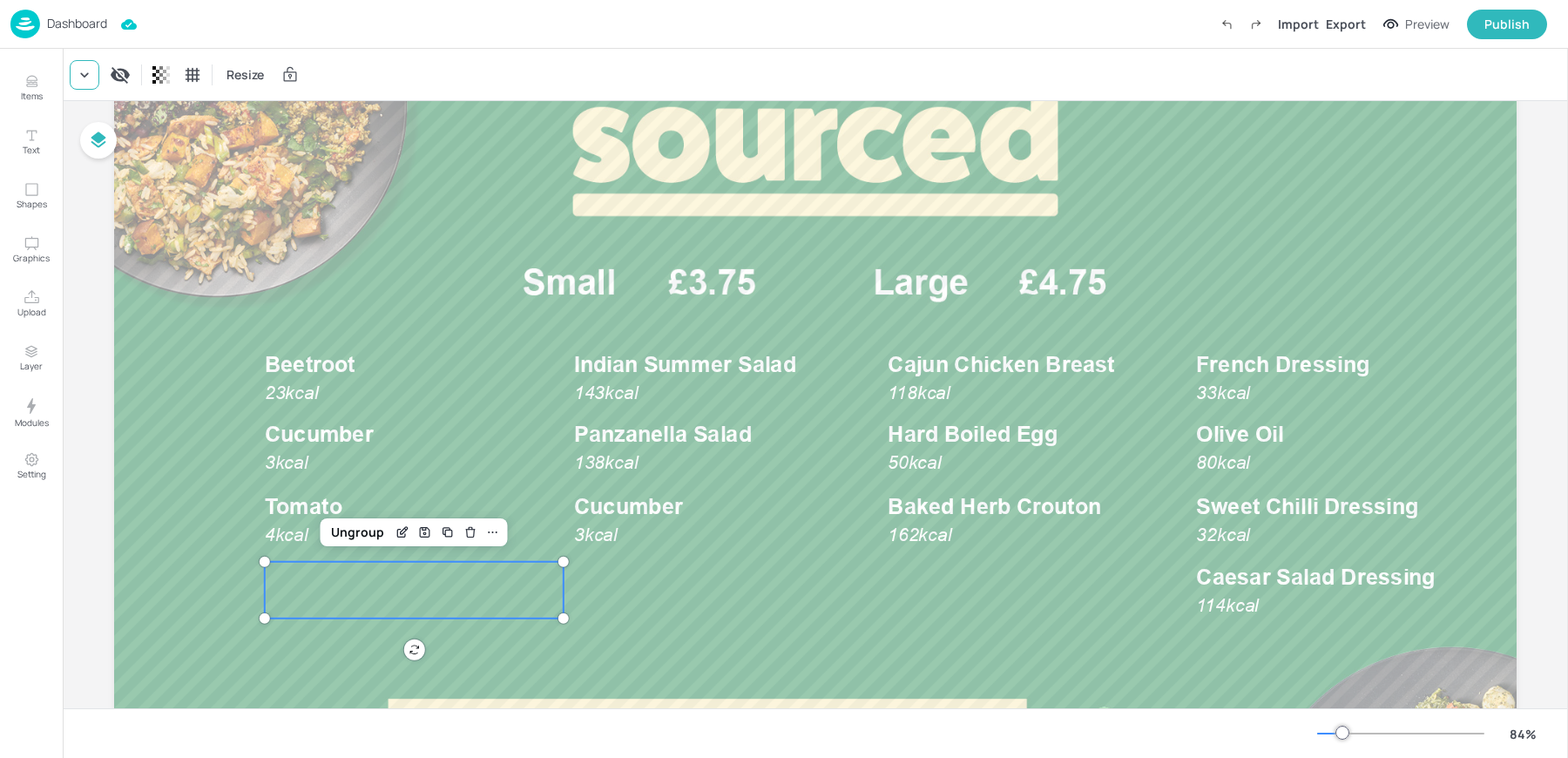
click at [92, 79] on icon at bounding box center [84, 75] width 17 height 17
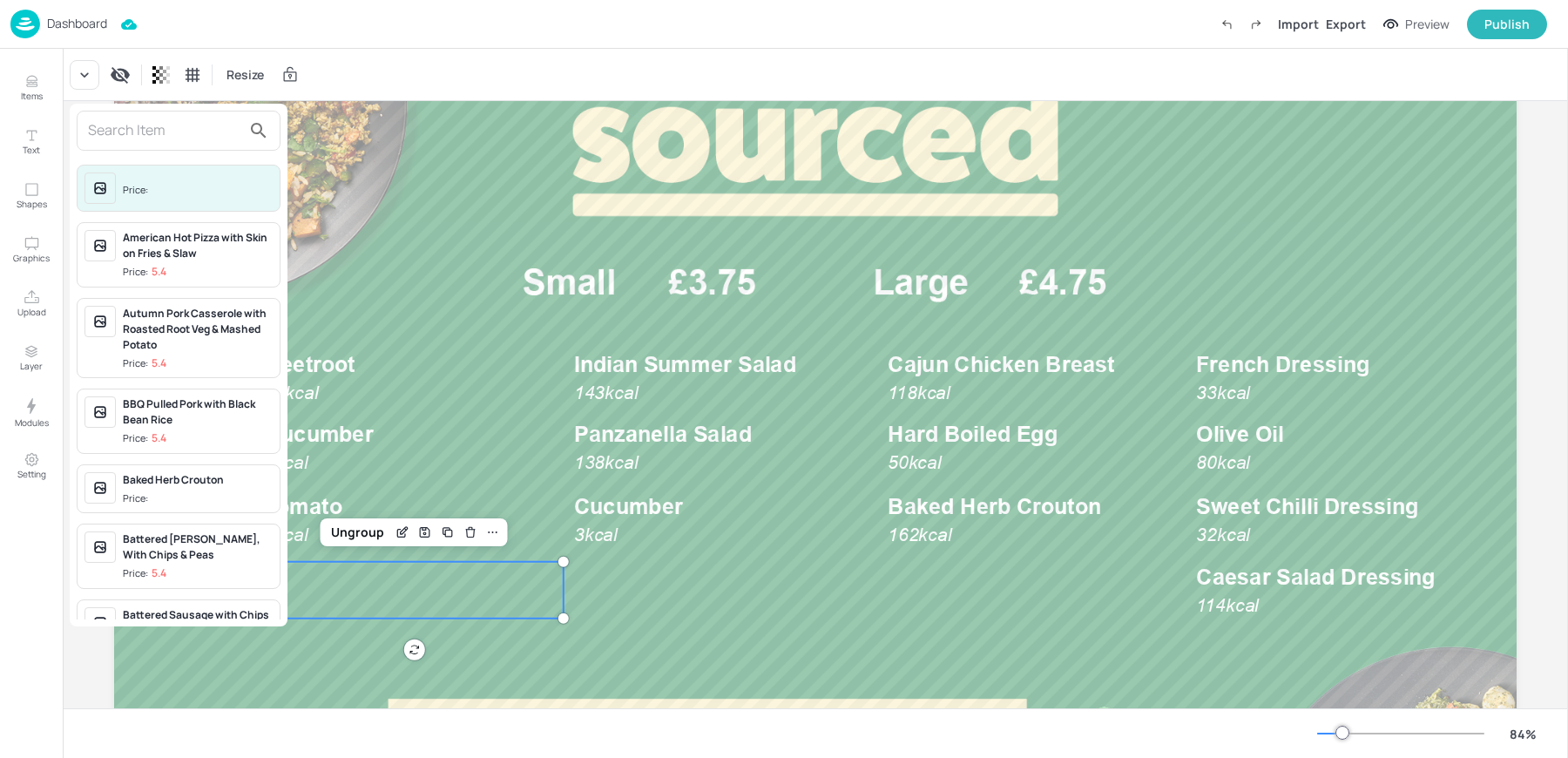
click at [167, 144] on div at bounding box center [178, 131] width 204 height 40
click at [146, 138] on input "s" at bounding box center [164, 130] width 153 height 28
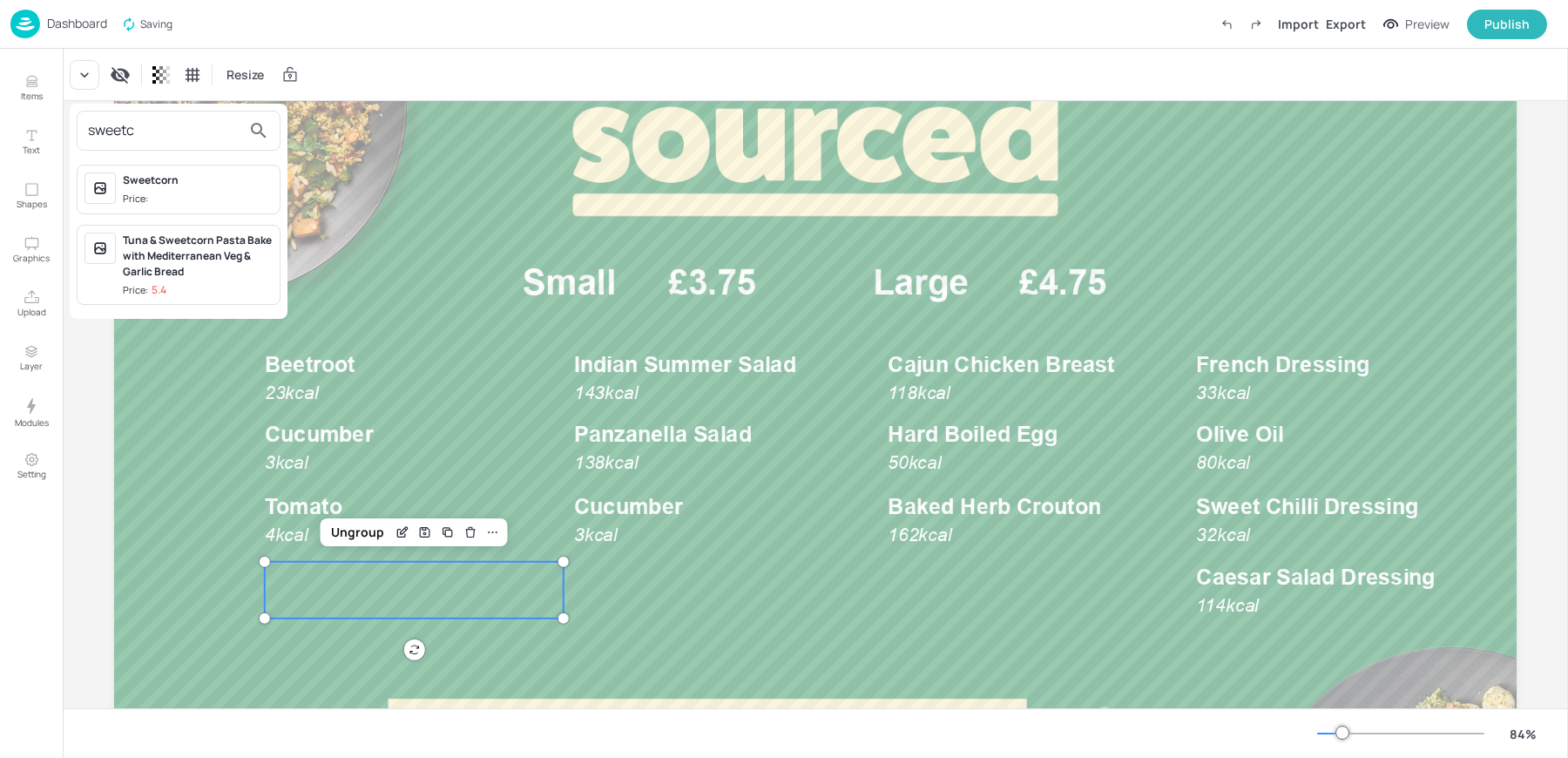
type input "sweetc"
click at [146, 190] on div "Sweetcorn Price:" at bounding box center [198, 190] width 150 height 34
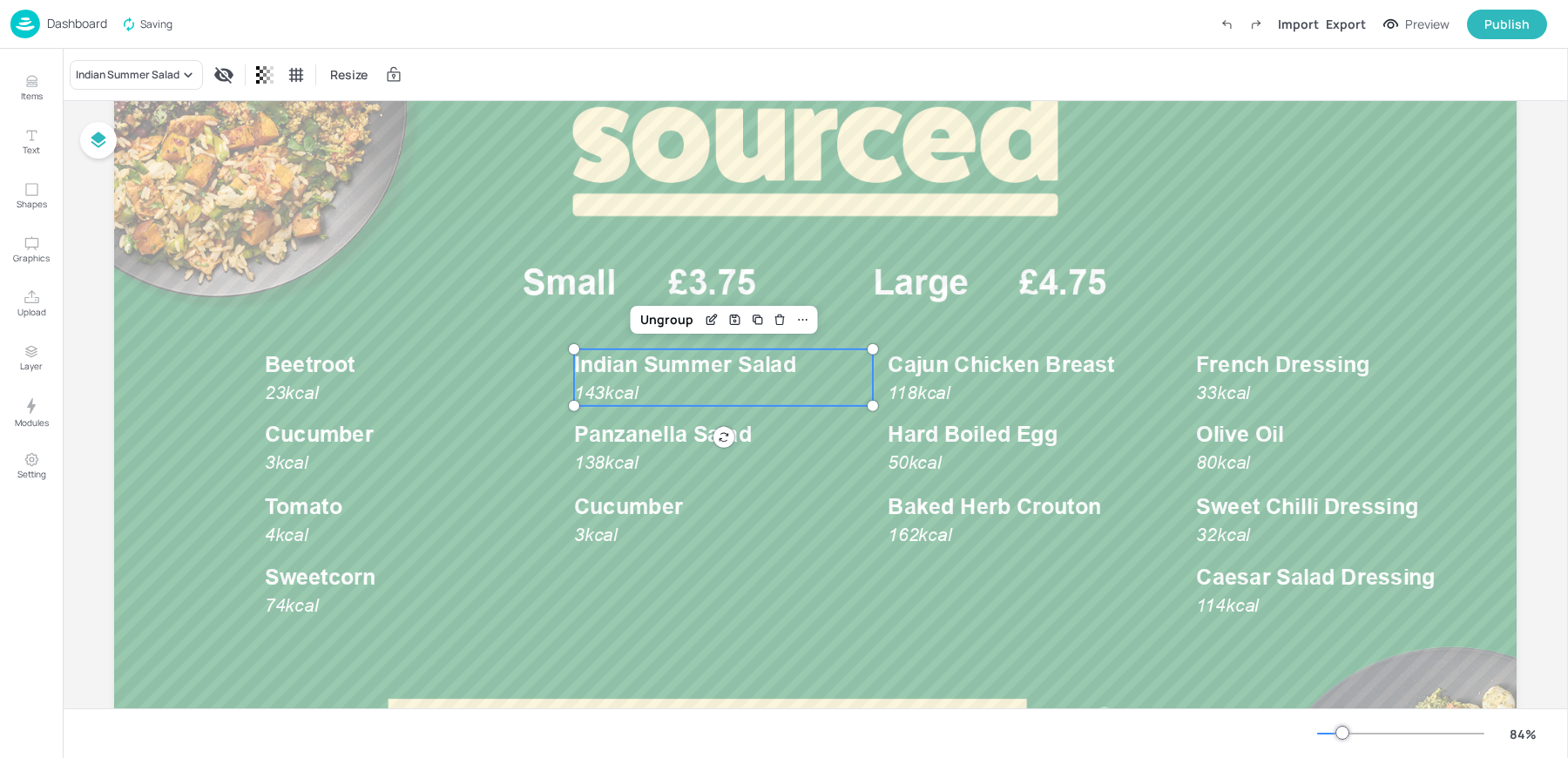
click at [591, 387] on span "143kcal" at bounding box center [606, 393] width 64 height 21
click at [120, 64] on div "Indian Summer Salad" at bounding box center [137, 75] width 134 height 30
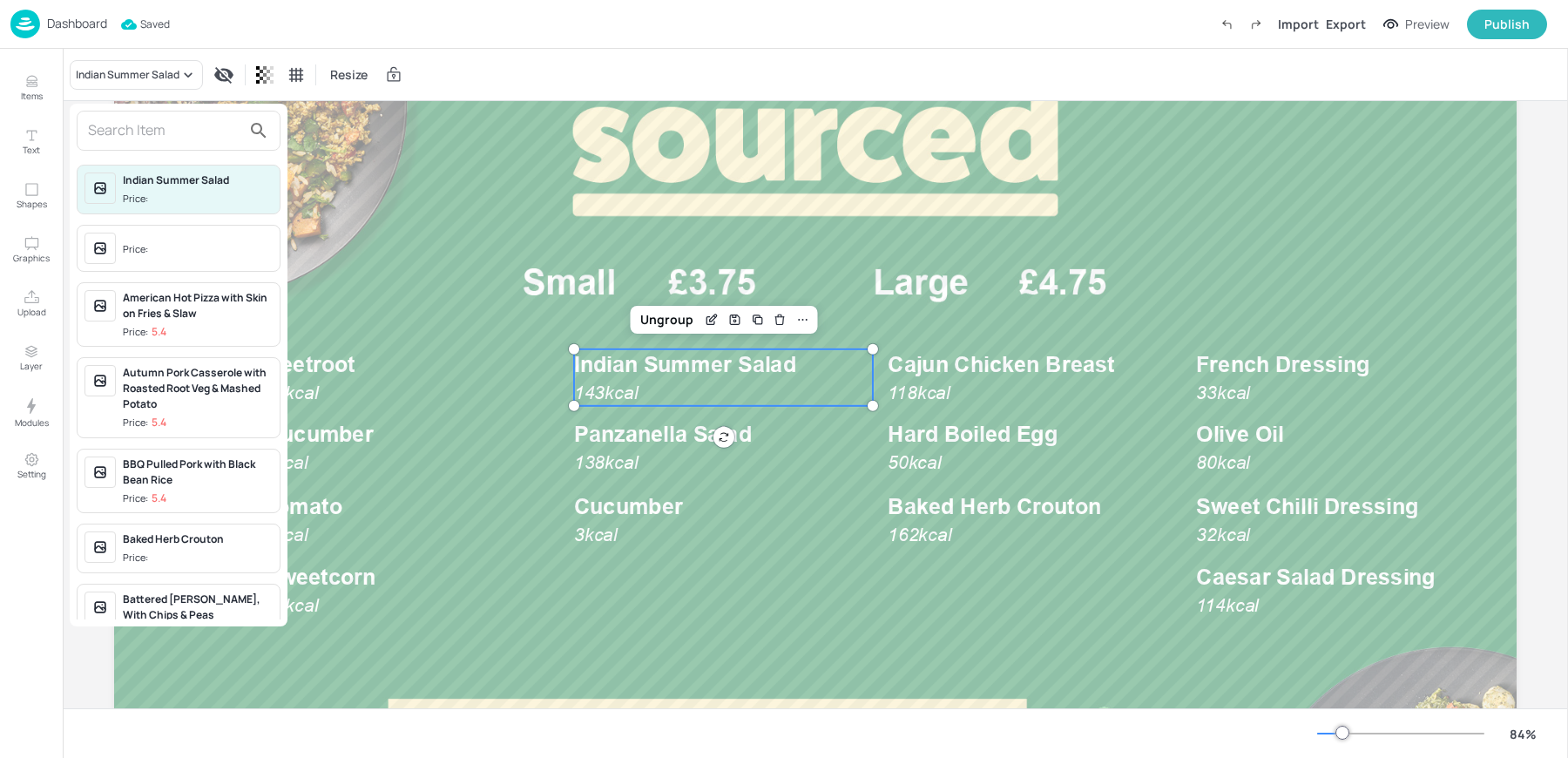
click at [119, 123] on input "text" at bounding box center [164, 130] width 153 height 28
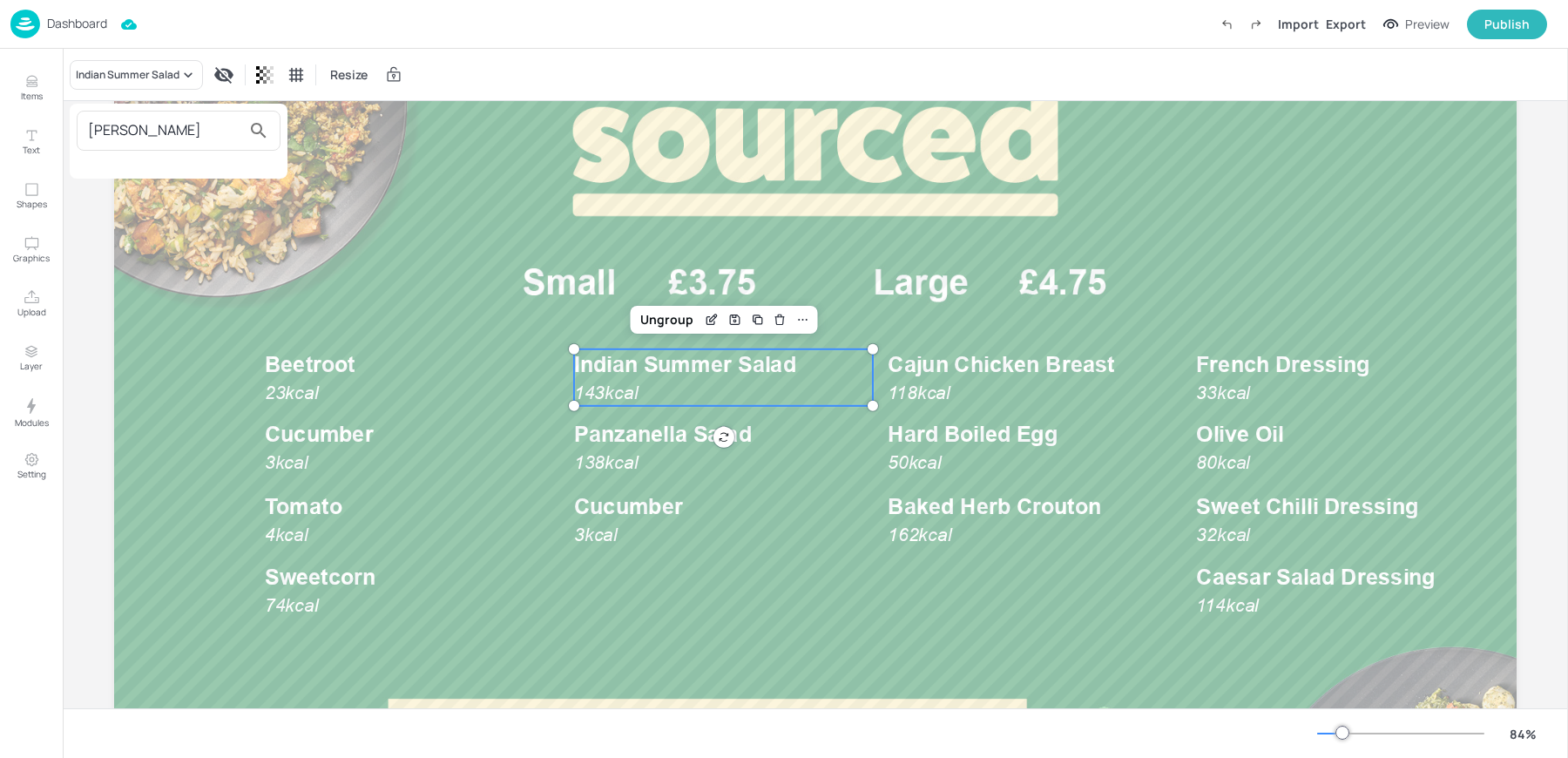
type input "cole"
click at [21, 78] on div at bounding box center [784, 379] width 1568 height 758
click at [21, 78] on button "Items" at bounding box center [31, 88] width 51 height 51
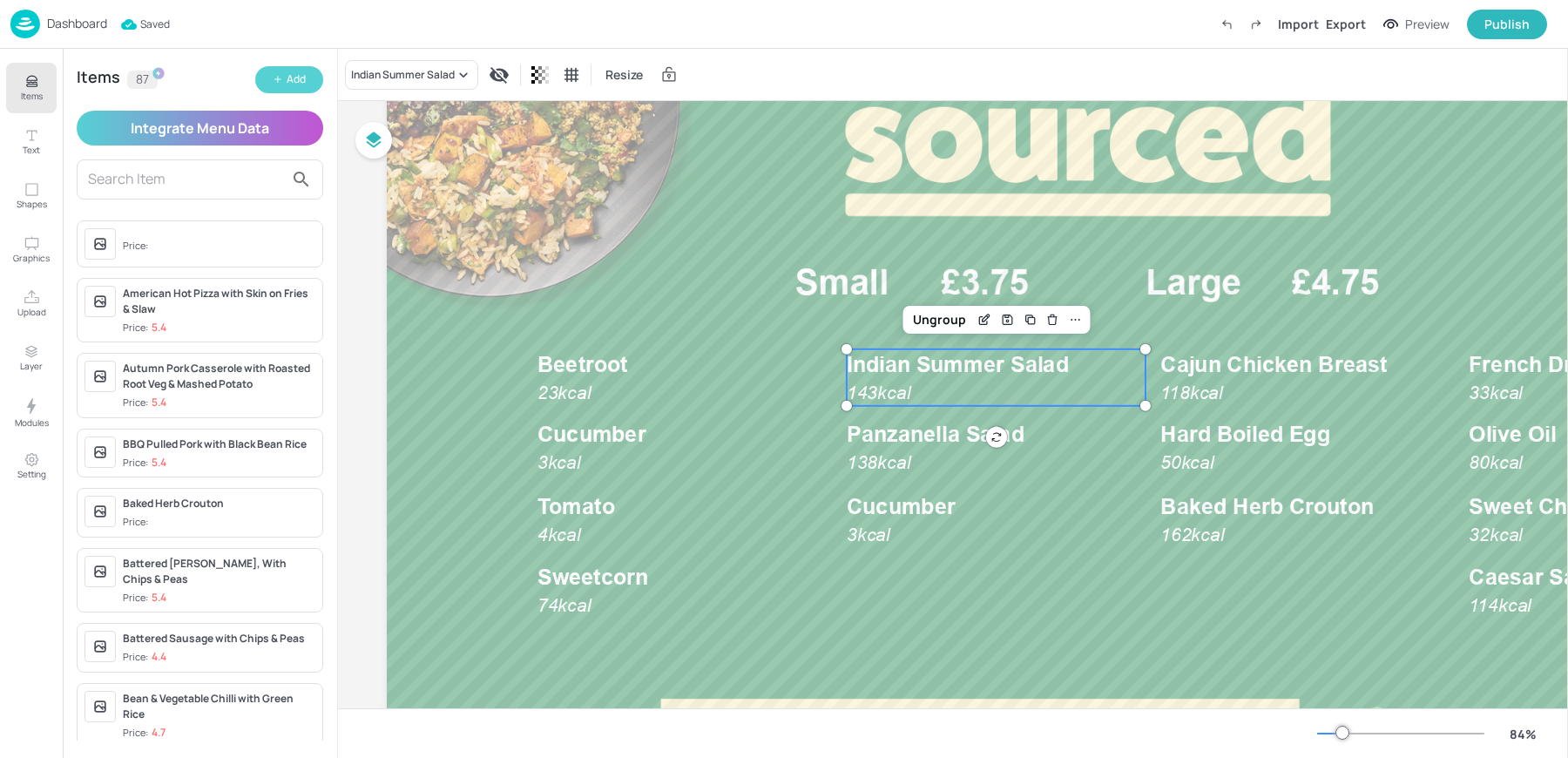
click at [264, 84] on button "Add" at bounding box center [289, 79] width 68 height 27
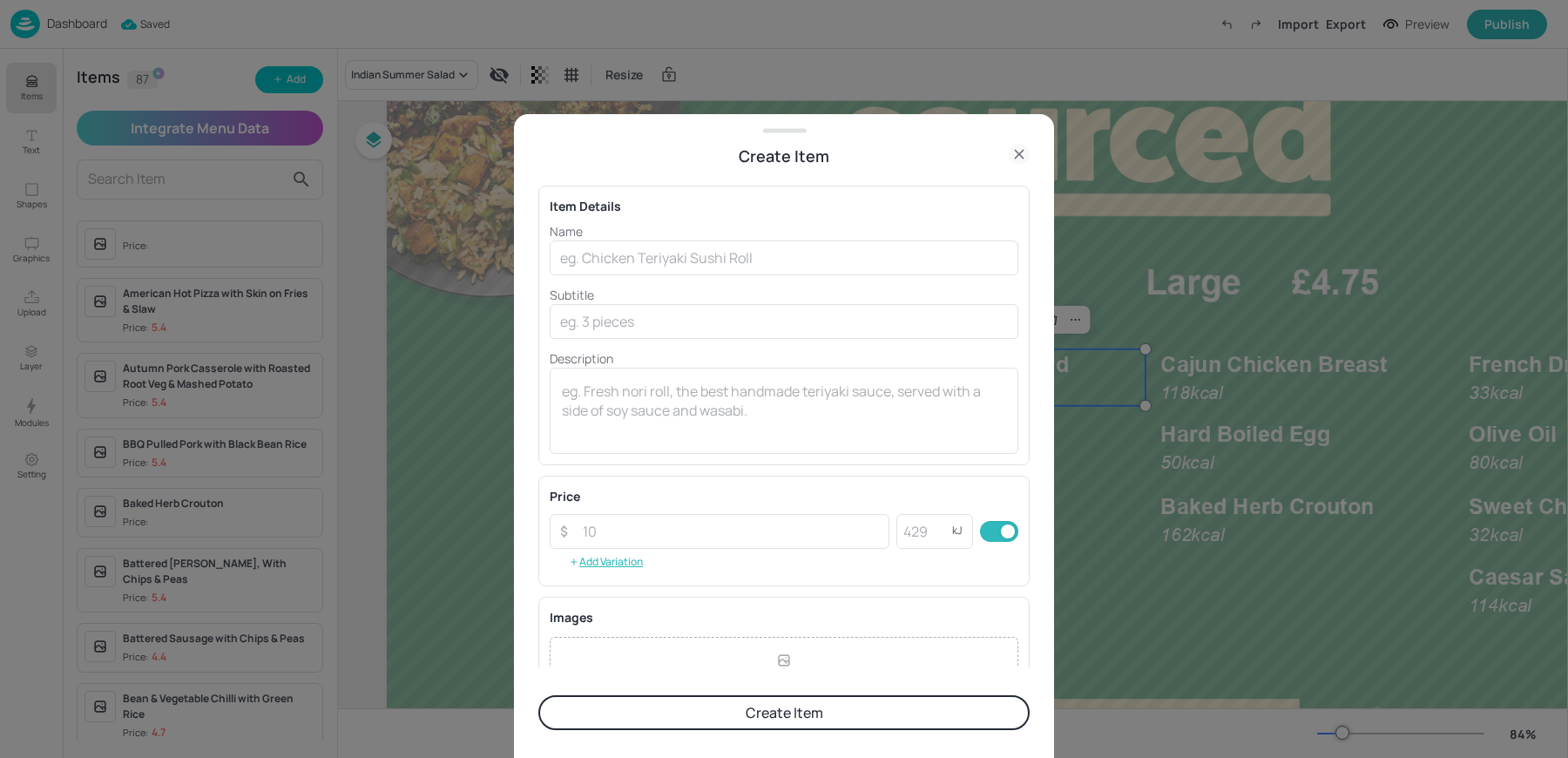
click at [632, 276] on div "Name ​ Subtitle ​ Description x ​" at bounding box center [784, 338] width 469 height 232
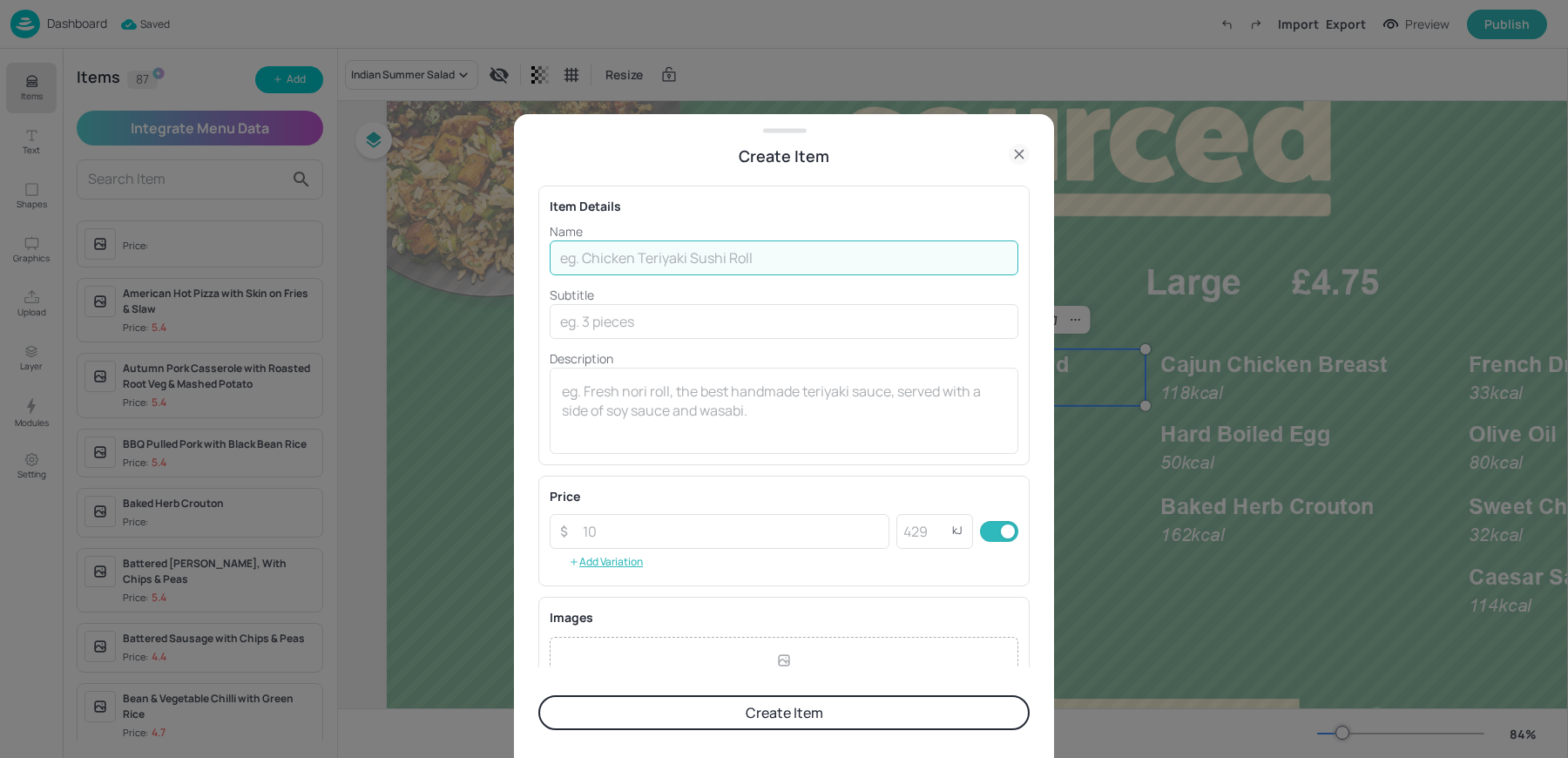
click at [620, 267] on input "text" at bounding box center [784, 258] width 469 height 34
type input "Coleslaw"
click at [594, 305] on input "text" at bounding box center [784, 321] width 469 height 34
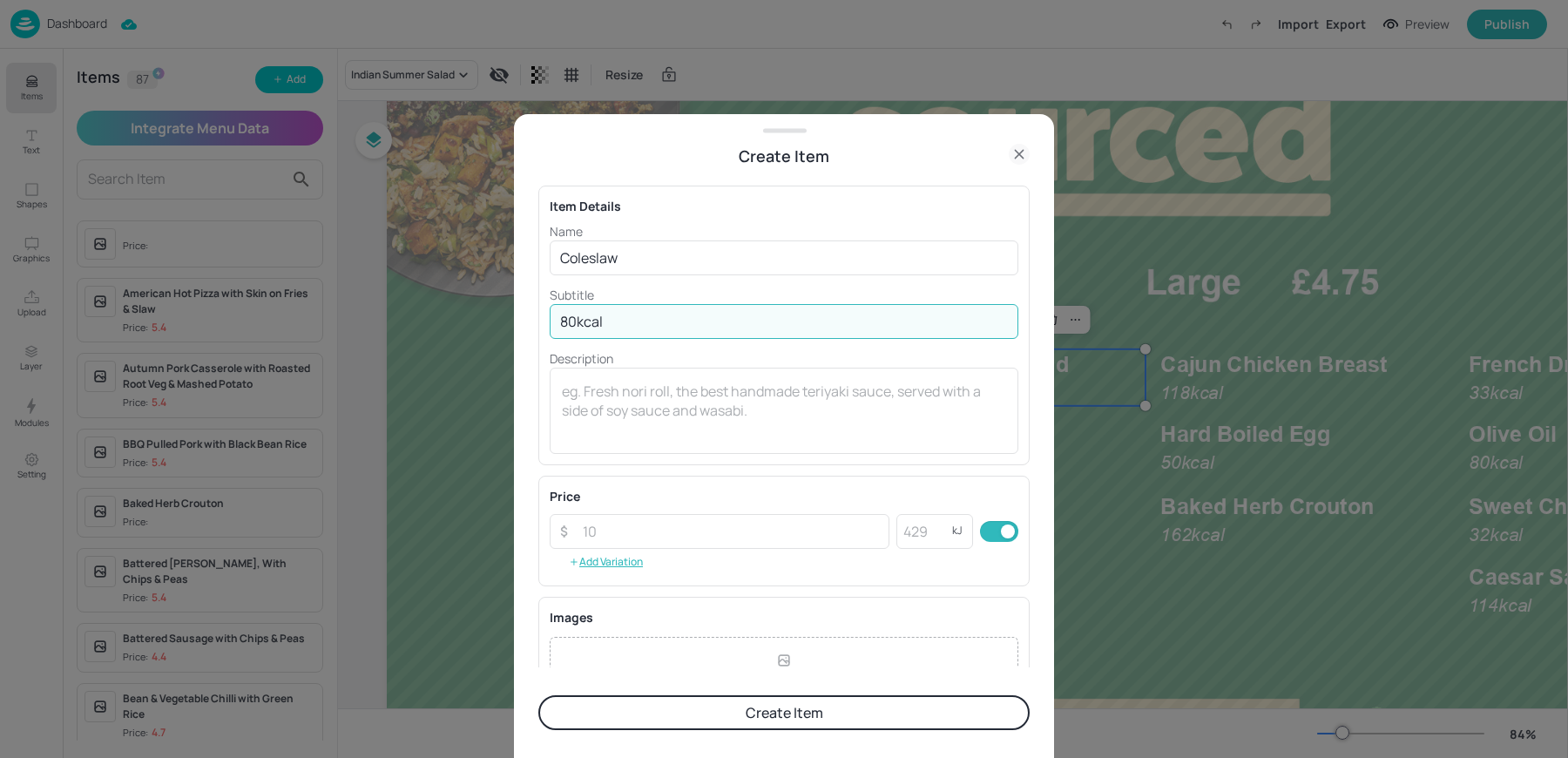
type input "80kcal"
click at [539, 696] on button "Create Item" at bounding box center [784, 713] width 491 height 34
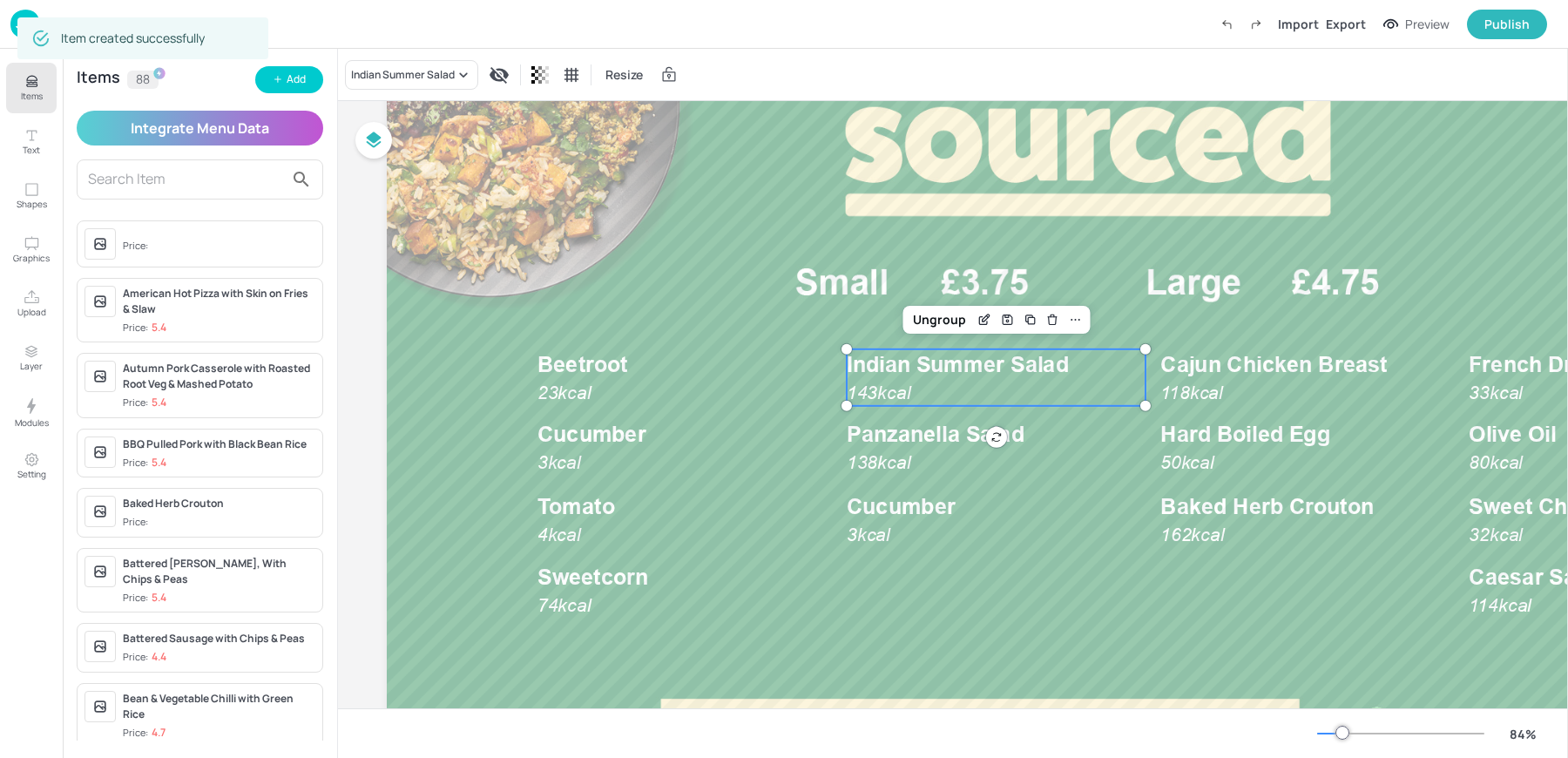
click at [368, 54] on div "Indian Summer Salad Resize" at bounding box center [954, 75] width 1231 height 52
click at [394, 76] on div "Indian Summer Salad" at bounding box center [402, 75] width 104 height 15
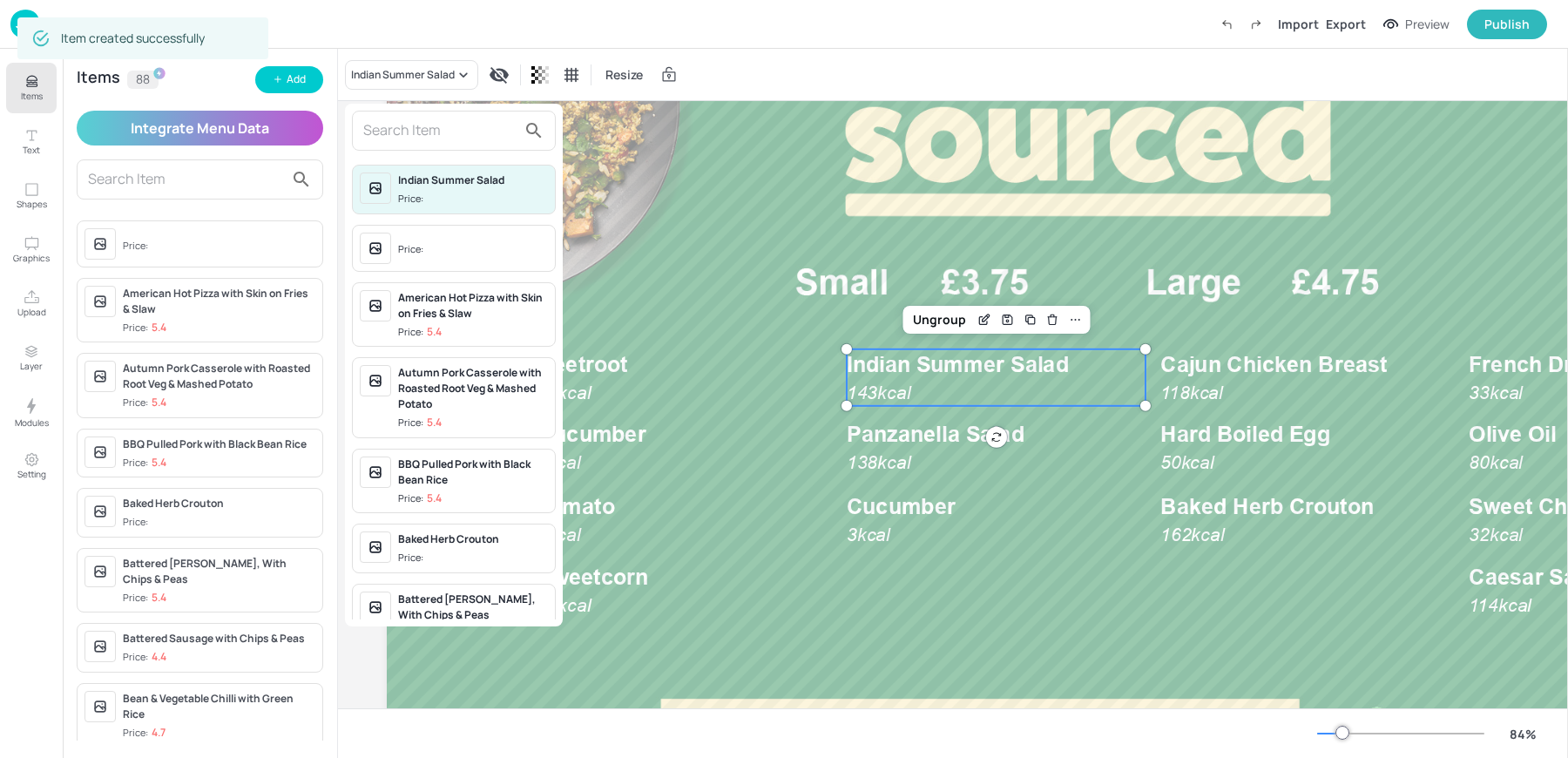
click at [431, 131] on input "text" at bounding box center [440, 130] width 153 height 28
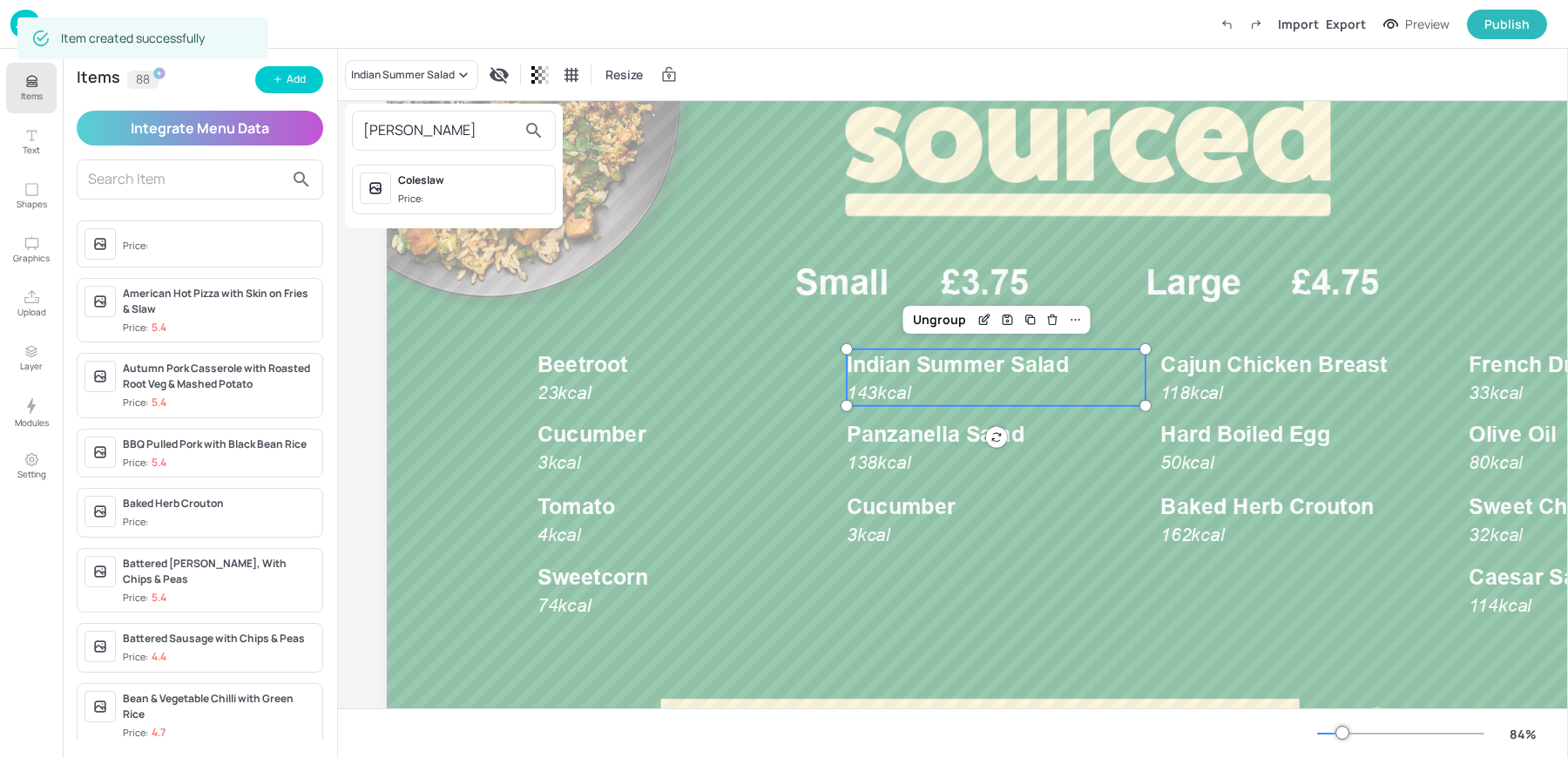
type input "cole"
click at [446, 189] on div "Coleslaw Price:" at bounding box center [473, 190] width 150 height 34
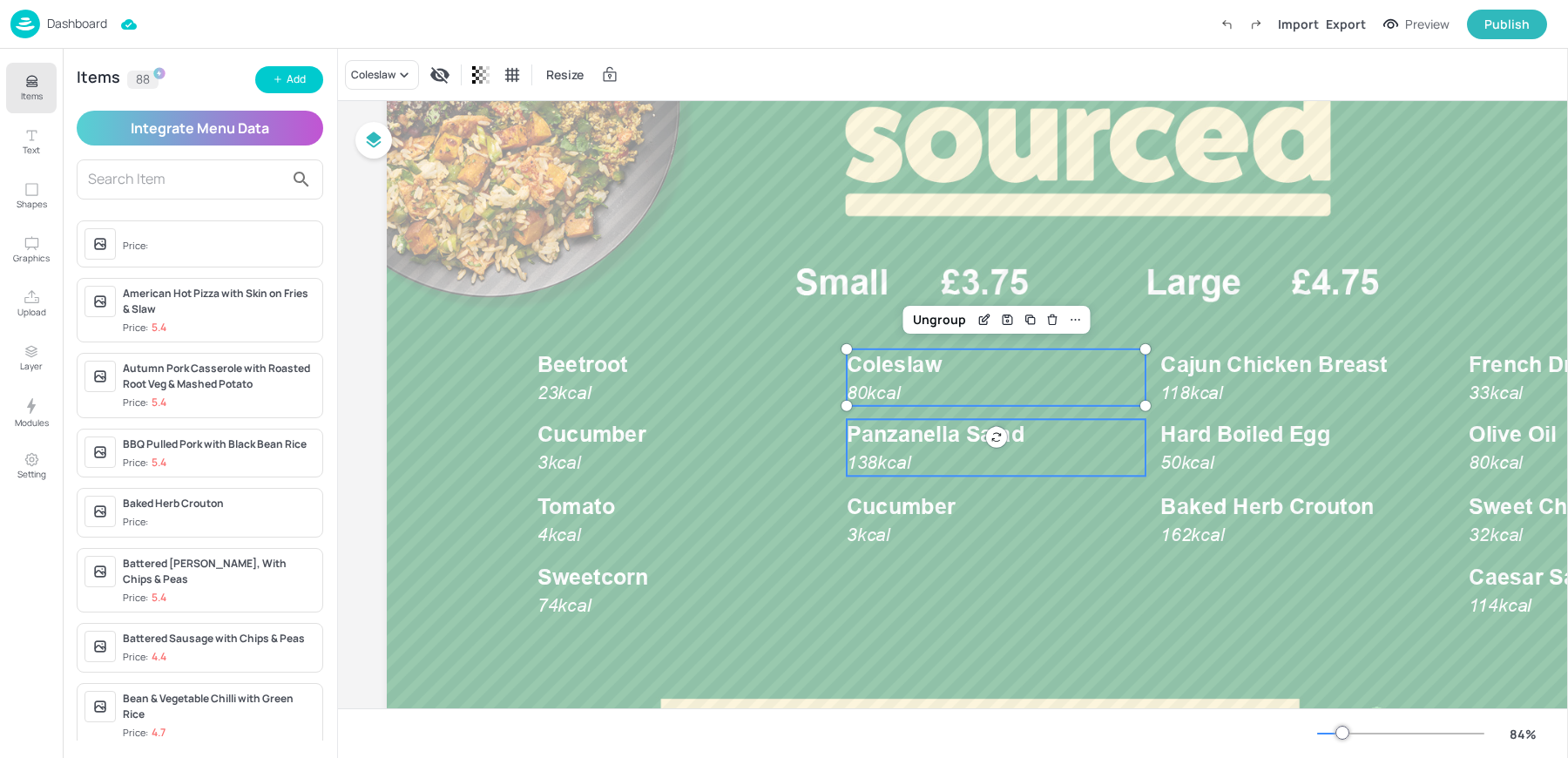
click at [956, 449] on p "Panzanella Salad" at bounding box center [996, 435] width 299 height 31
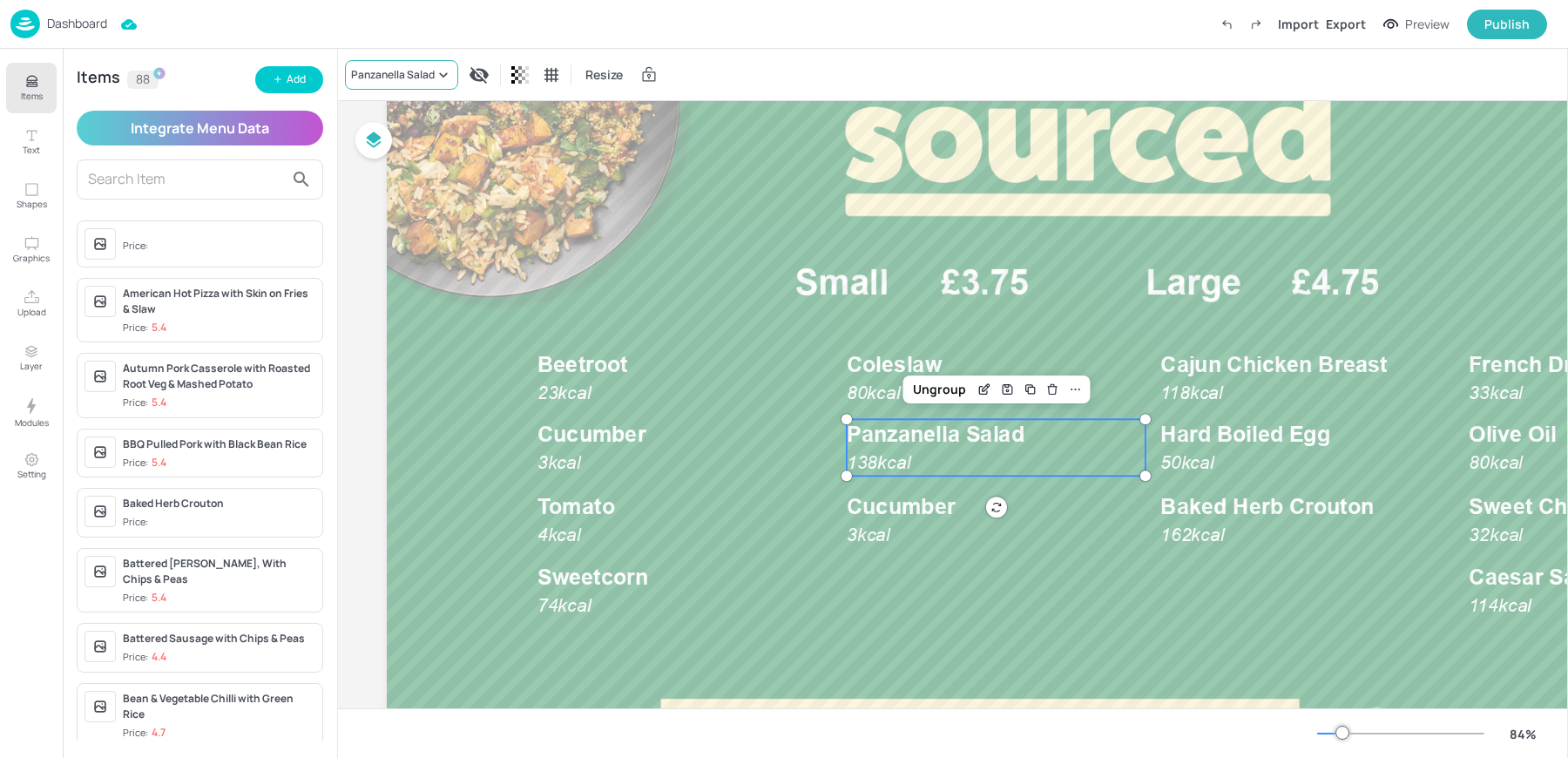
click at [374, 83] on div "Panzanella Salad" at bounding box center [401, 75] width 114 height 30
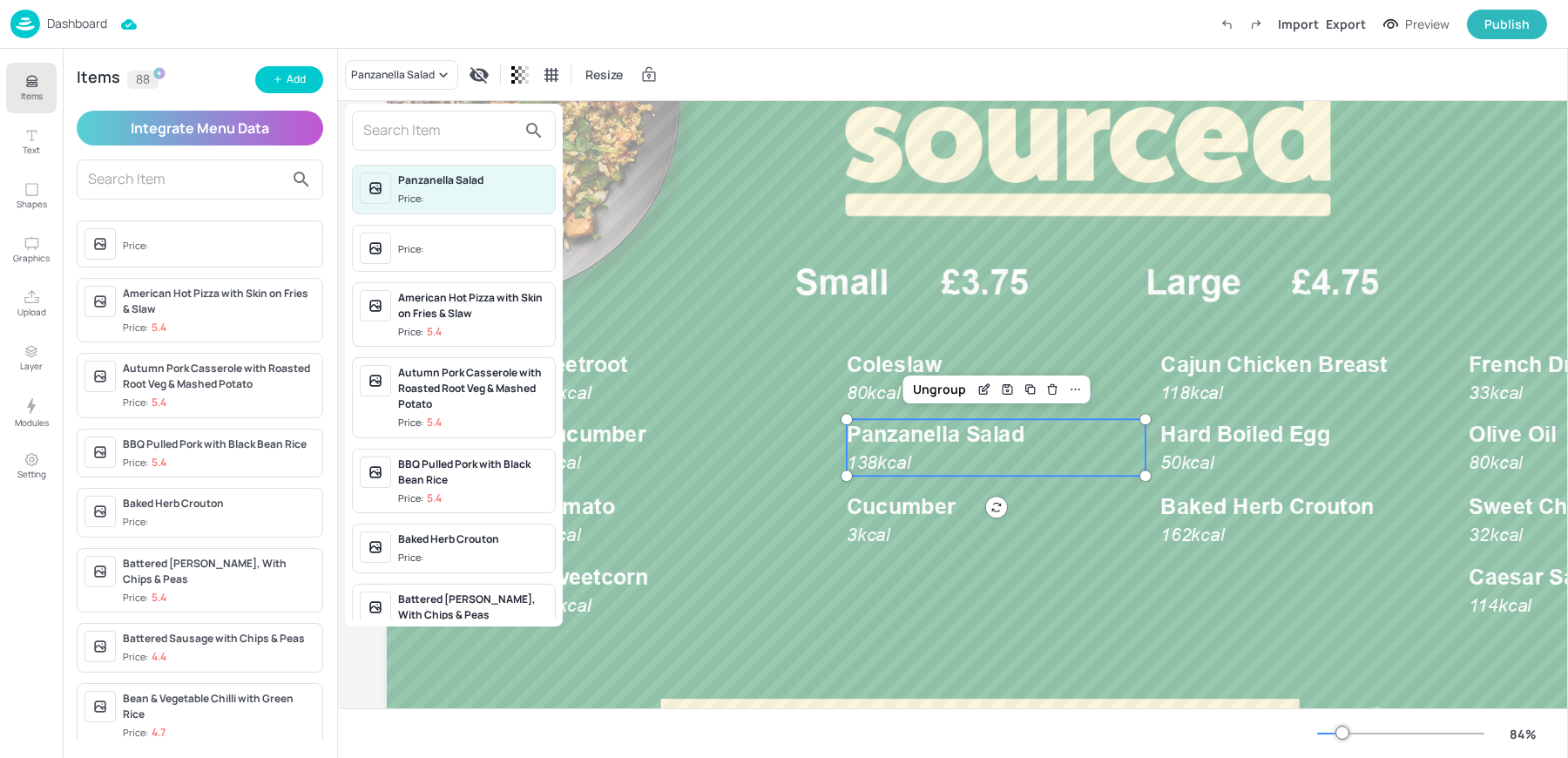
click at [428, 141] on input "text" at bounding box center [440, 130] width 153 height 28
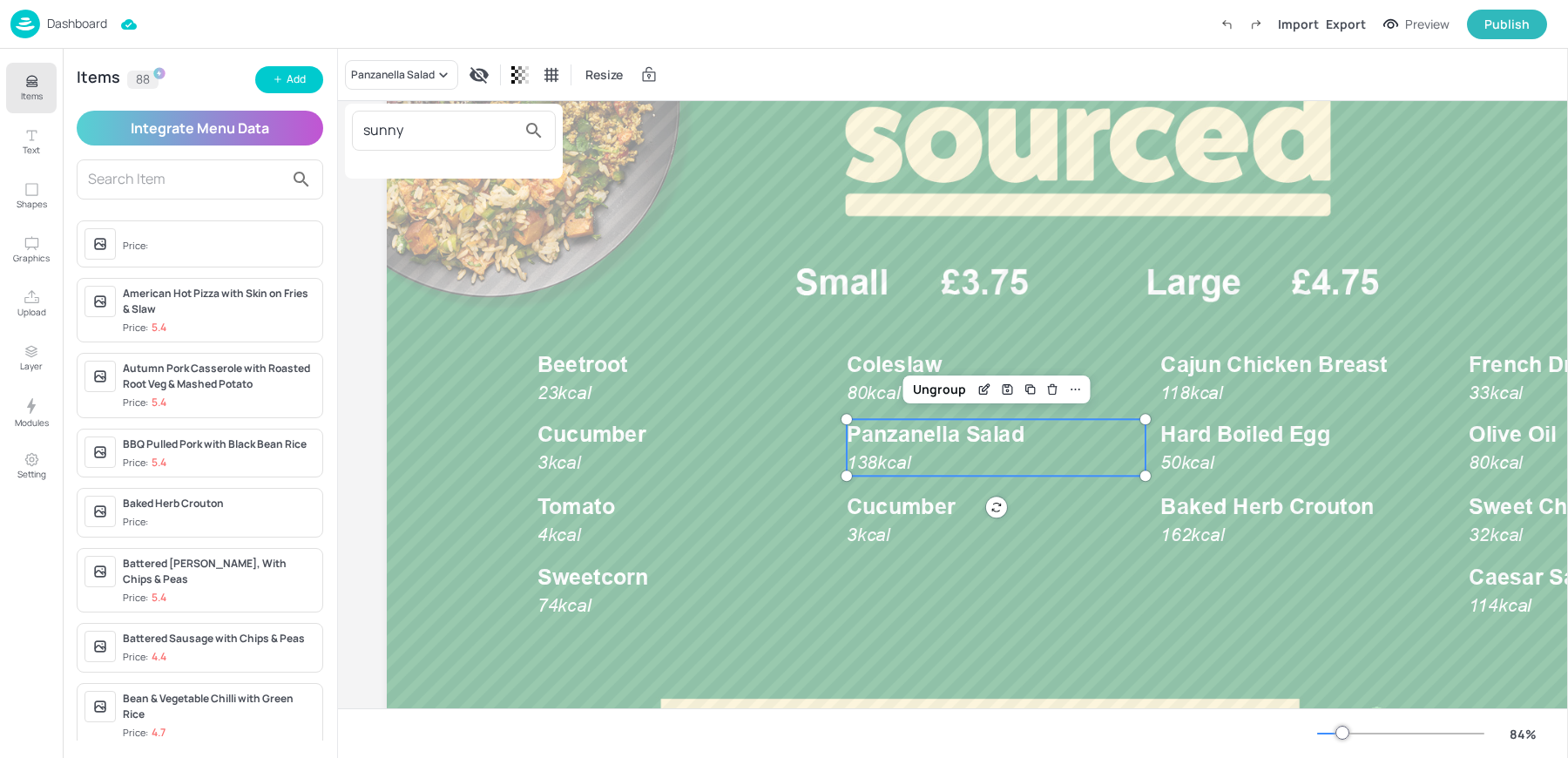
type input "sunny"
click at [308, 92] on div at bounding box center [784, 379] width 1568 height 758
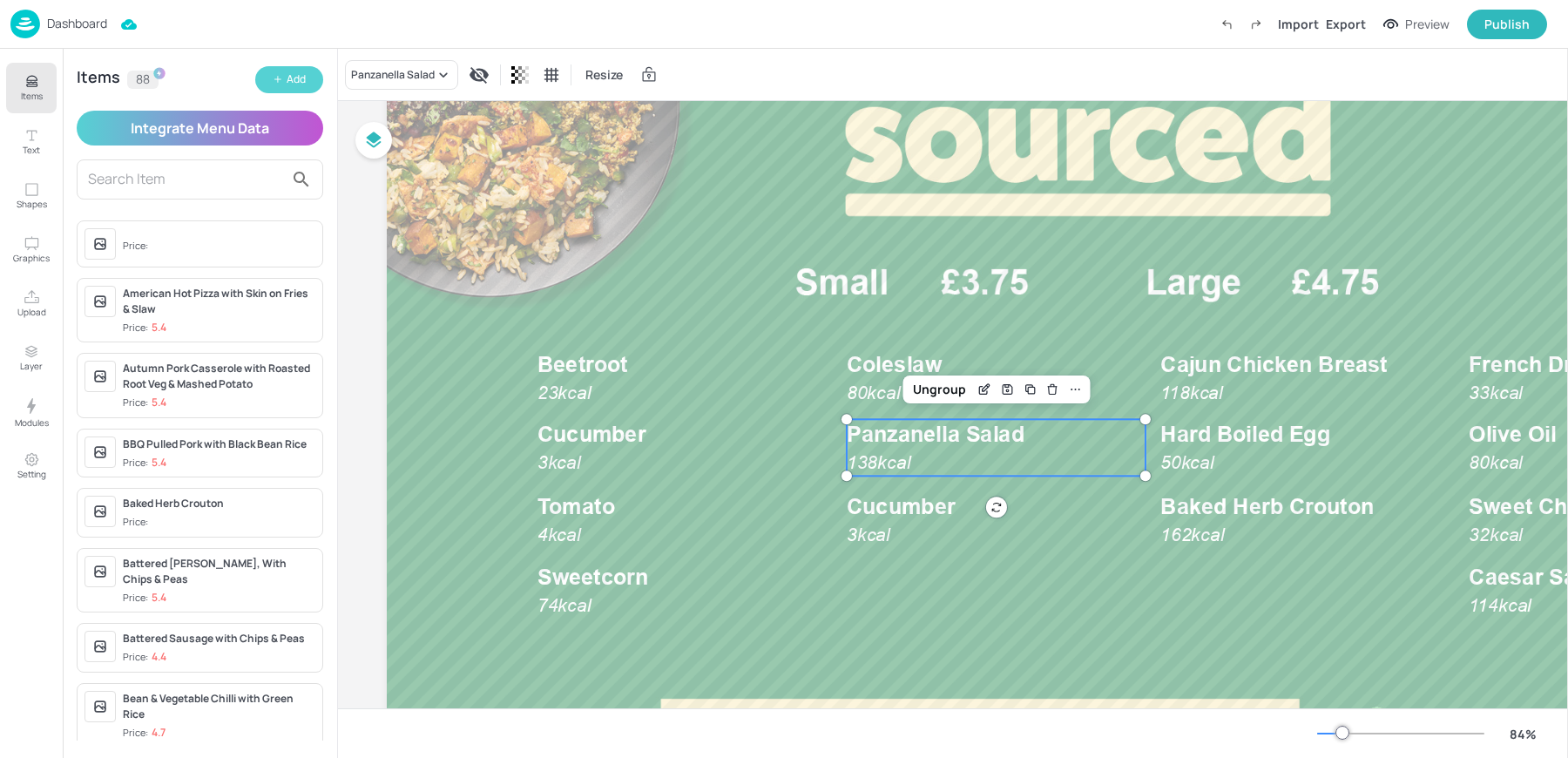
click at [290, 77] on div "Add" at bounding box center [296, 79] width 19 height 16
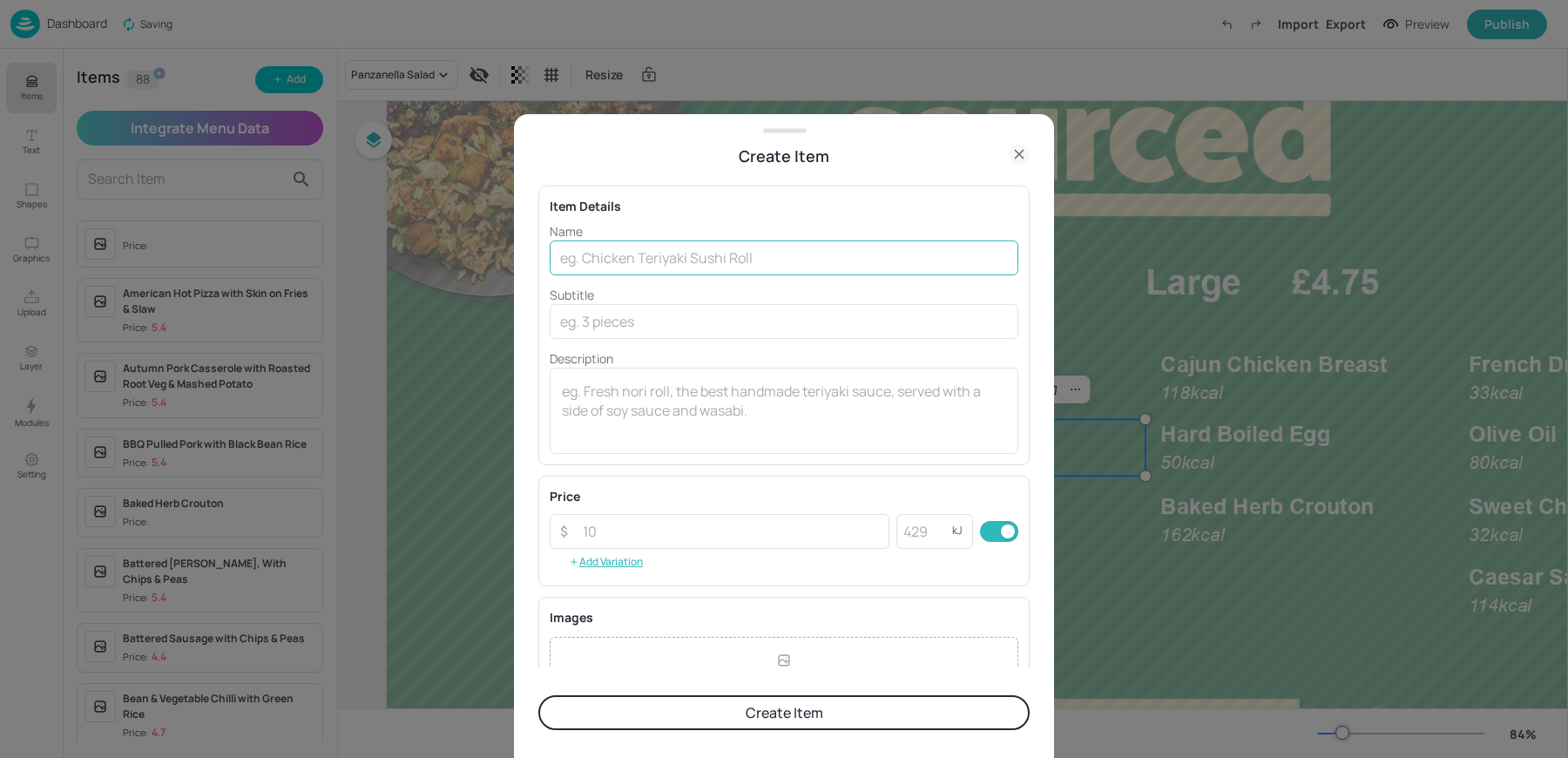
click at [673, 249] on input "text" at bounding box center [784, 258] width 469 height 34
type input "Sunny Vibes Salad"
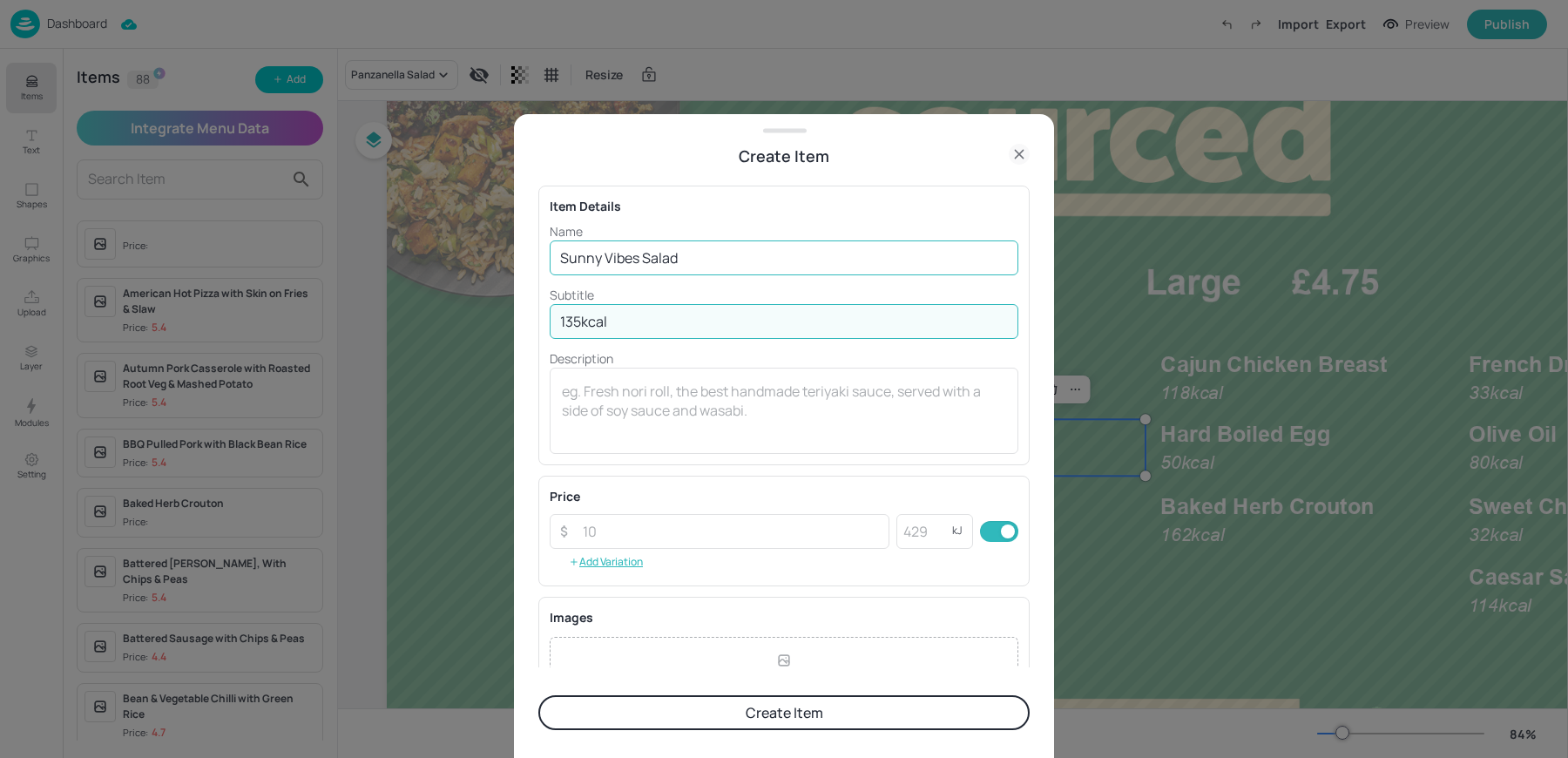
type input "135kcal"
click at [539, 696] on button "Create Item" at bounding box center [784, 713] width 491 height 34
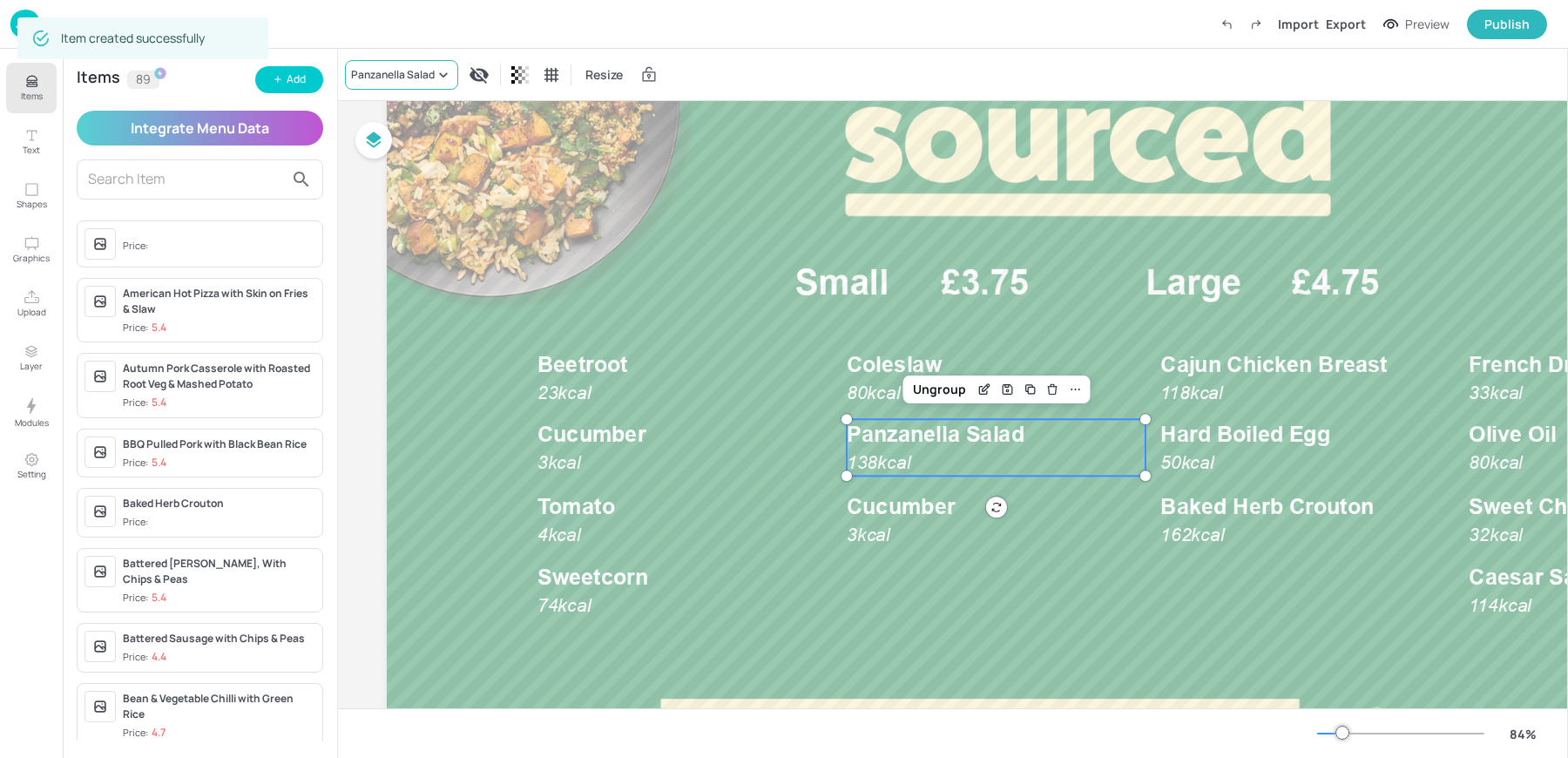
click at [374, 73] on div "Panzanella Salad" at bounding box center [393, 75] width 84 height 15
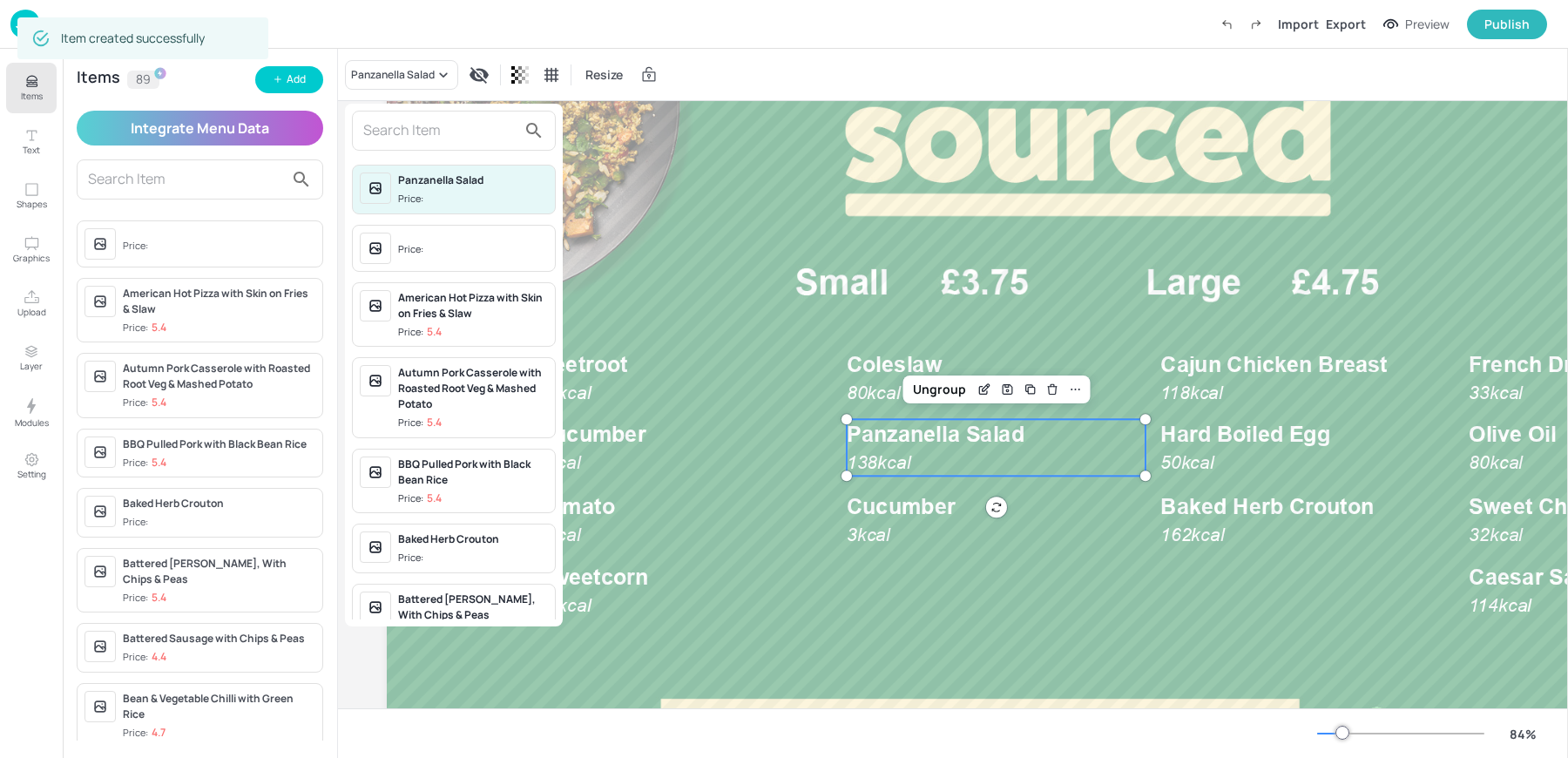
click at [394, 122] on input "text" at bounding box center [440, 130] width 153 height 28
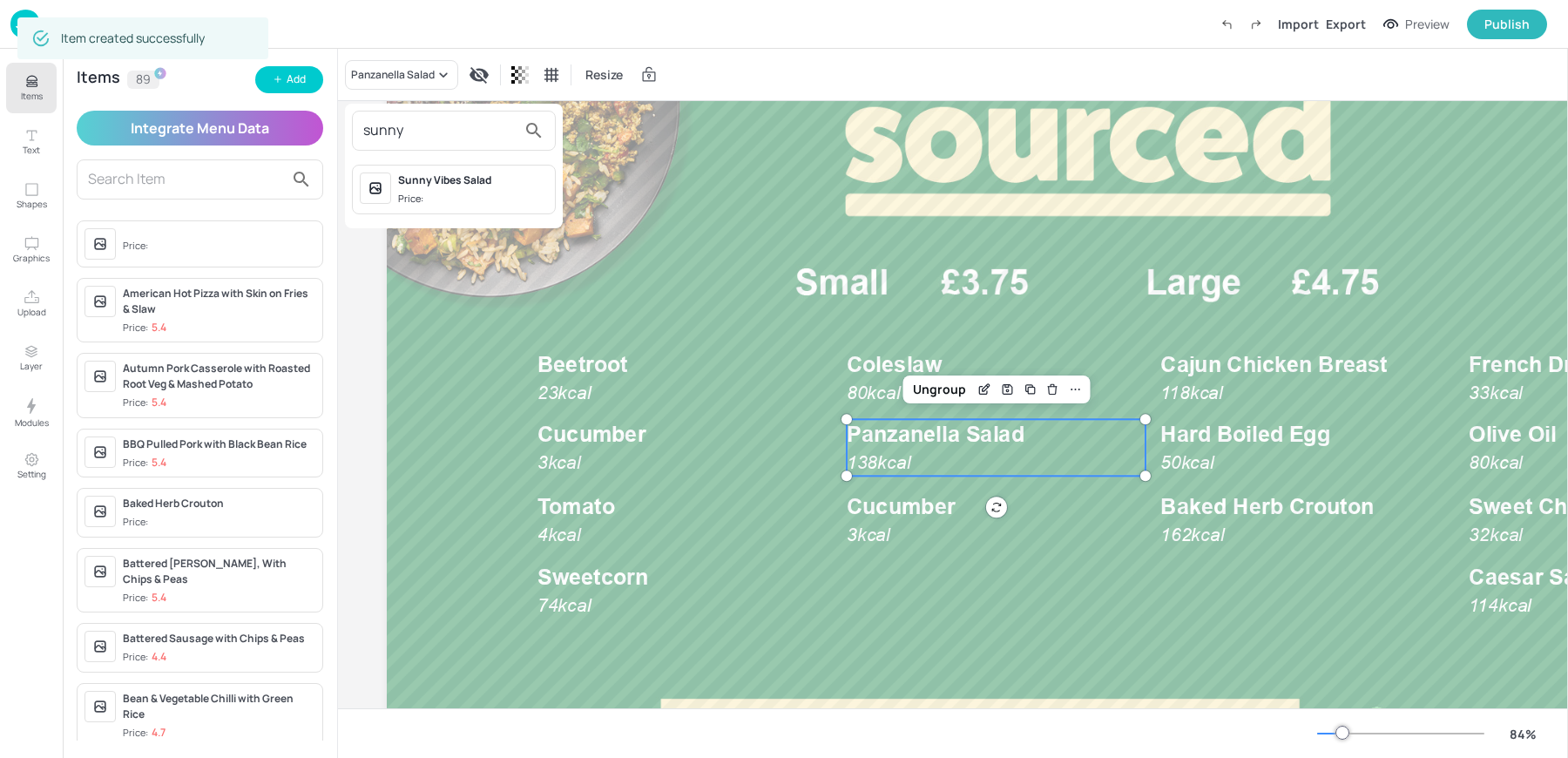
type input "sunny"
click at [417, 183] on div "Sunny Vibes Salad" at bounding box center [473, 181] width 150 height 15
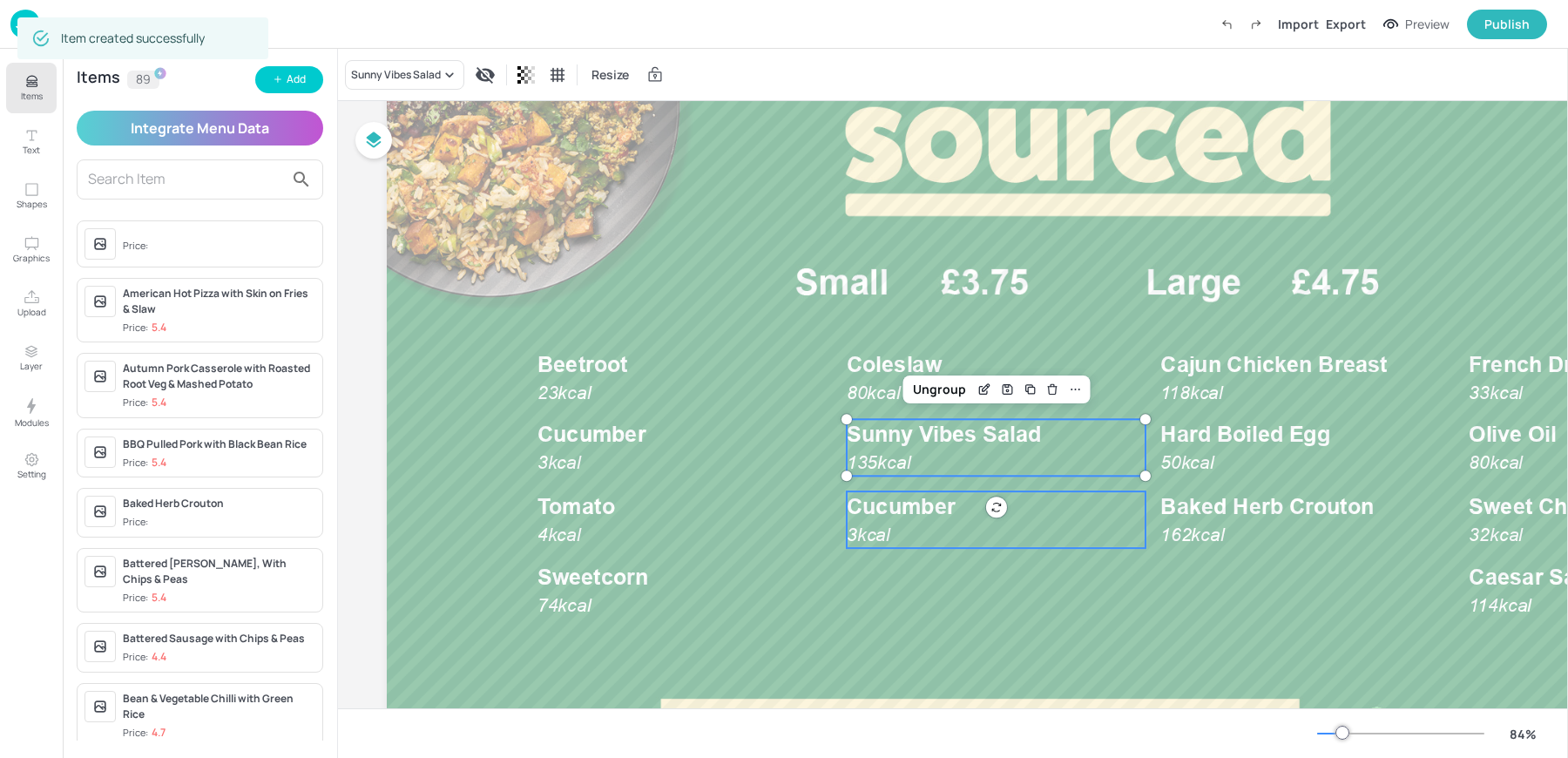
click at [894, 519] on p "Cucumber" at bounding box center [996, 507] width 299 height 31
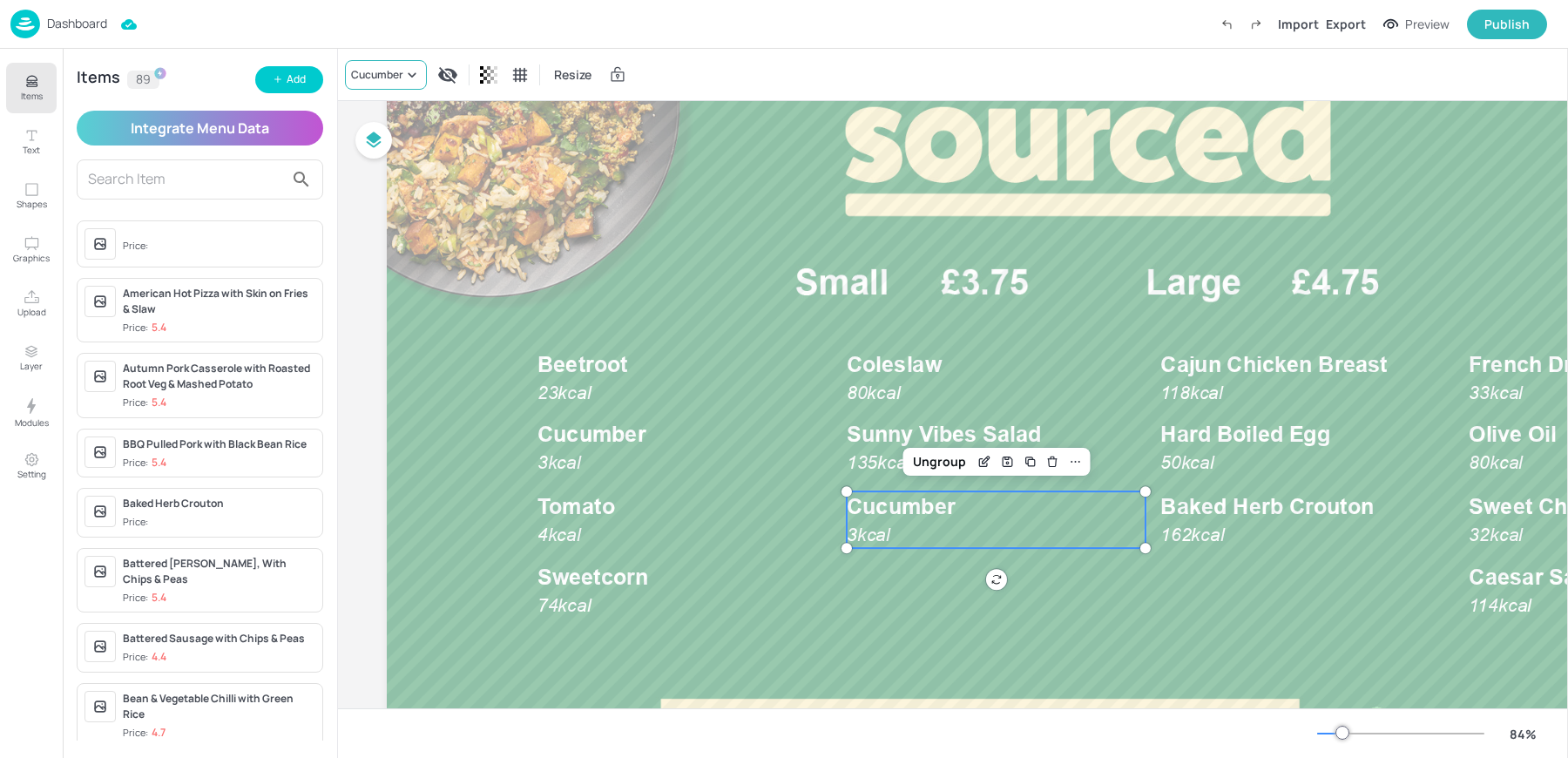
click at [397, 84] on div "Cucumber" at bounding box center [386, 75] width 82 height 30
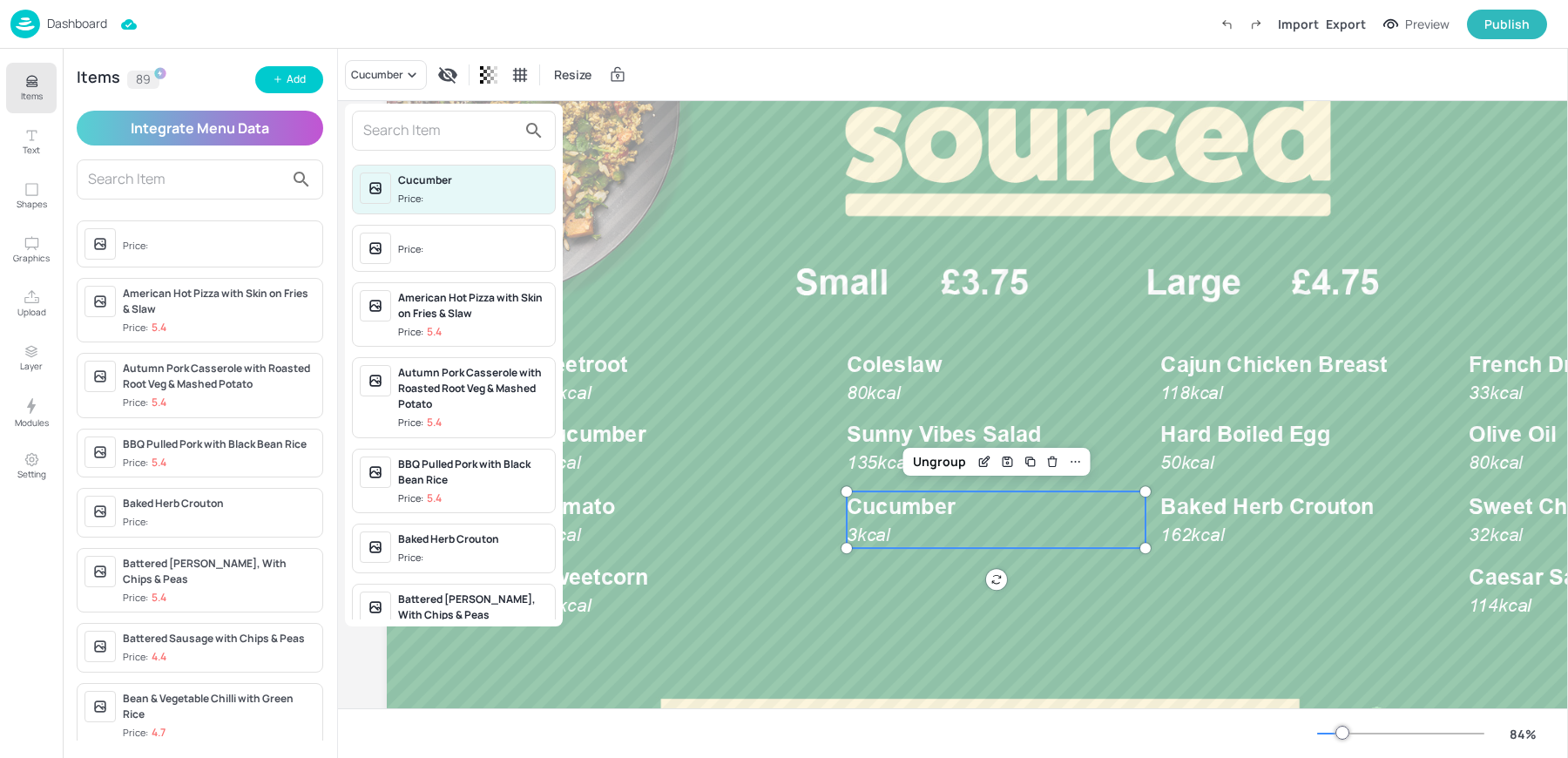
click at [398, 128] on input "text" at bounding box center [440, 130] width 153 height 28
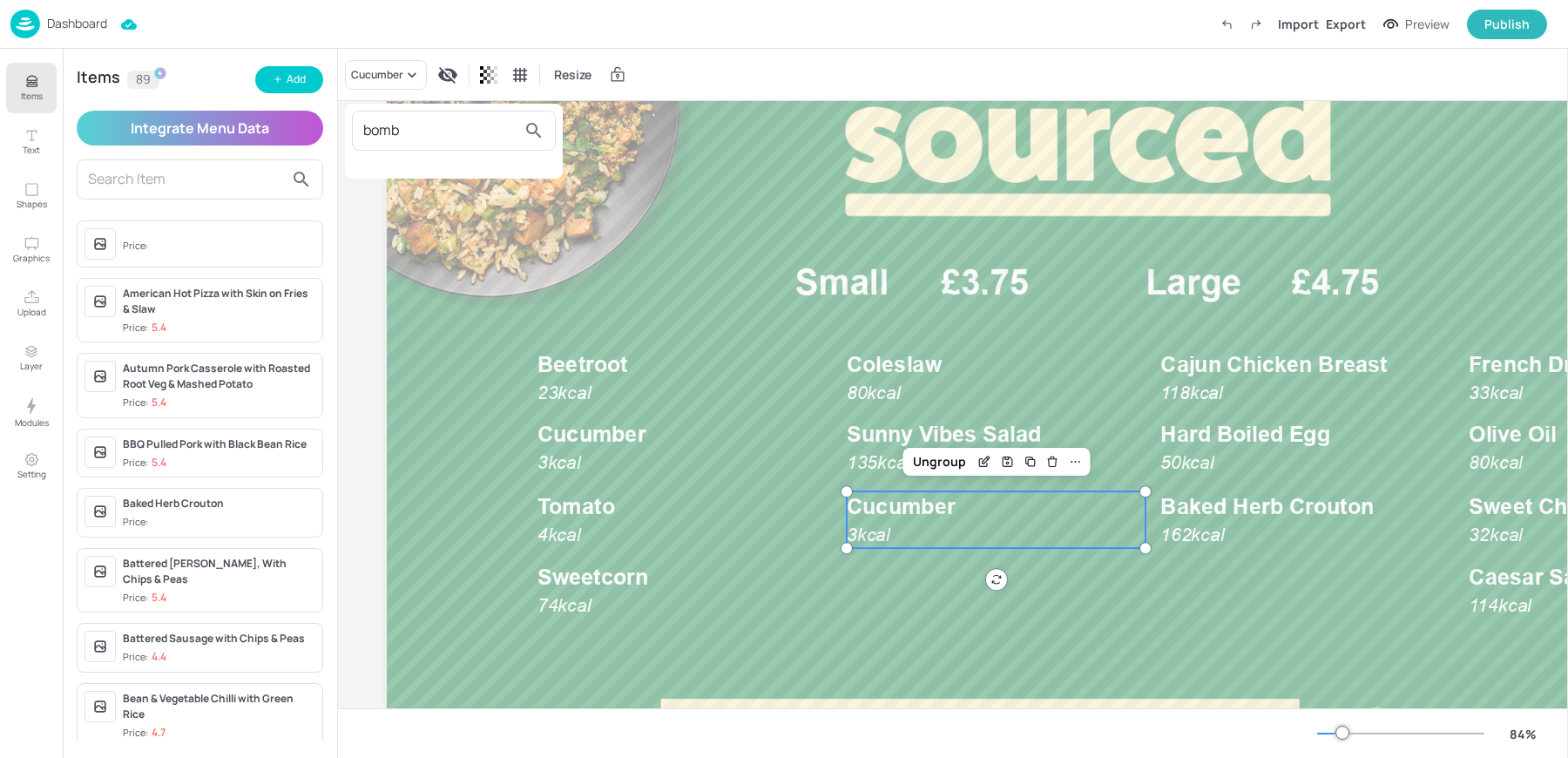
type input "bomb"
click at [282, 79] on div at bounding box center [784, 379] width 1568 height 758
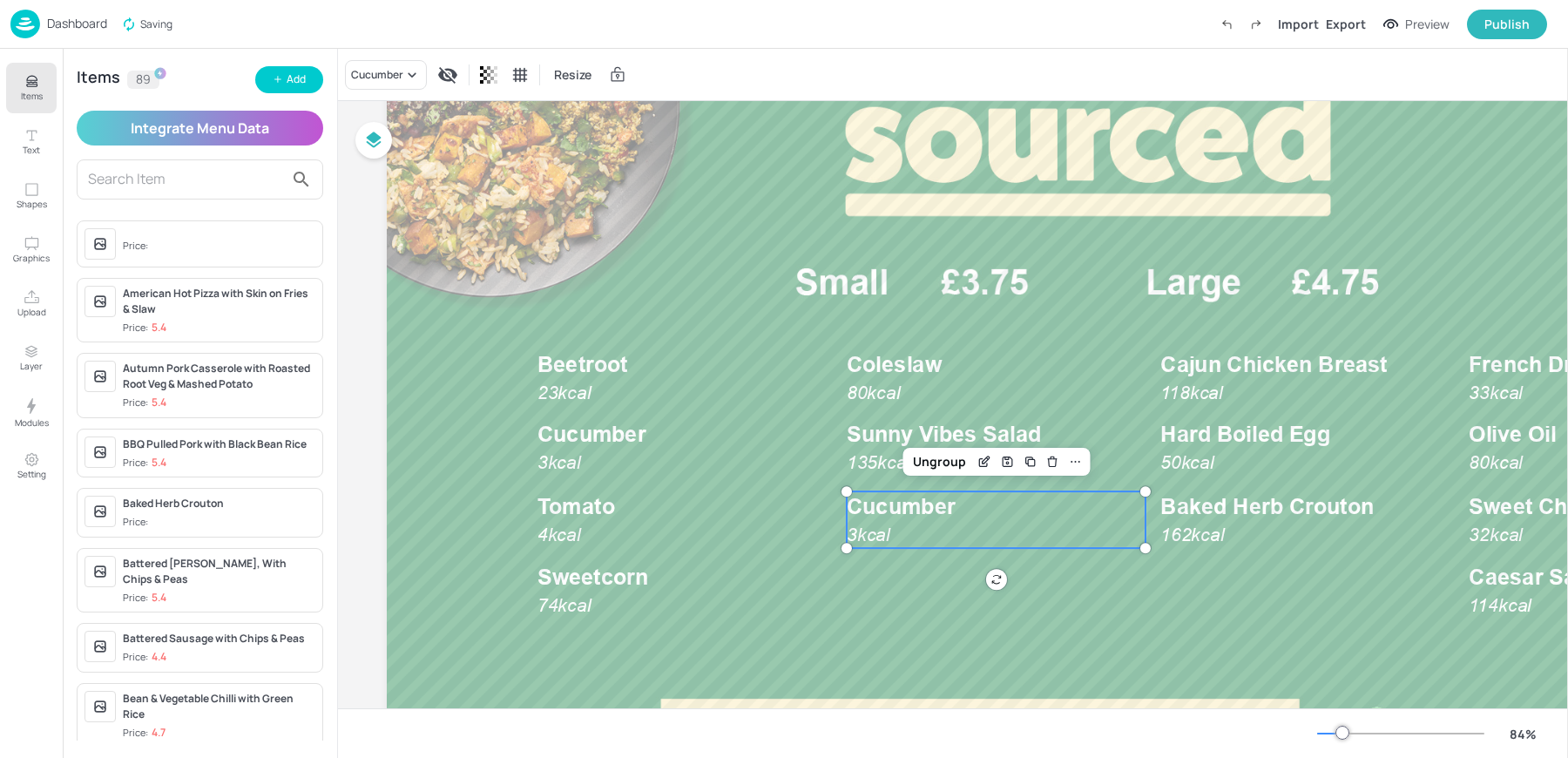
click at [282, 79] on icon "button" at bounding box center [277, 79] width 11 height 11
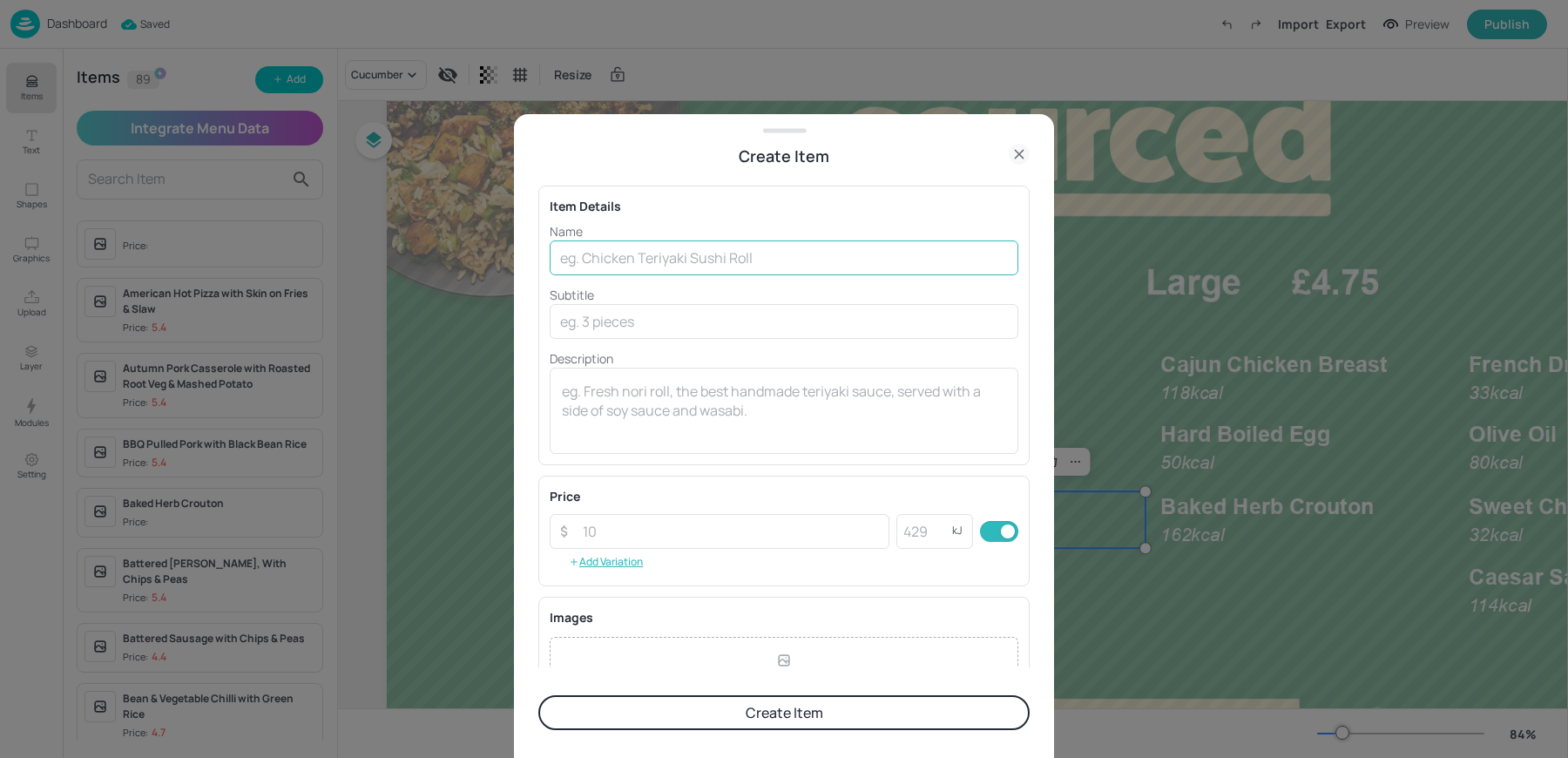
click at [698, 260] on input "text" at bounding box center [784, 258] width 469 height 34
click at [763, 258] on input "Bombay Rice" at bounding box center [784, 258] width 469 height 34
type input "Bombay Rice Salad"
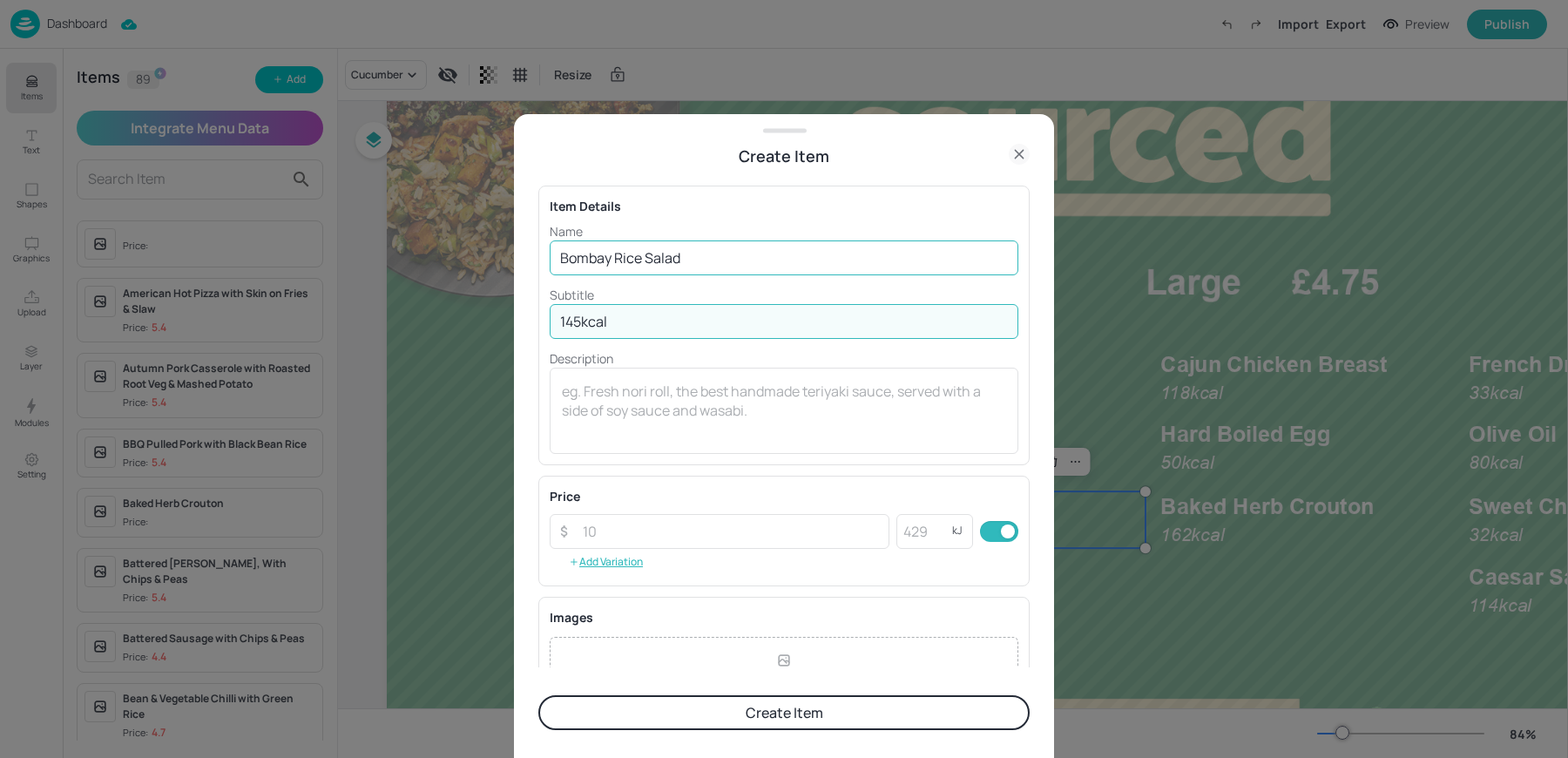
type input "145kcal"
click at [539, 696] on button "Create Item" at bounding box center [784, 713] width 491 height 34
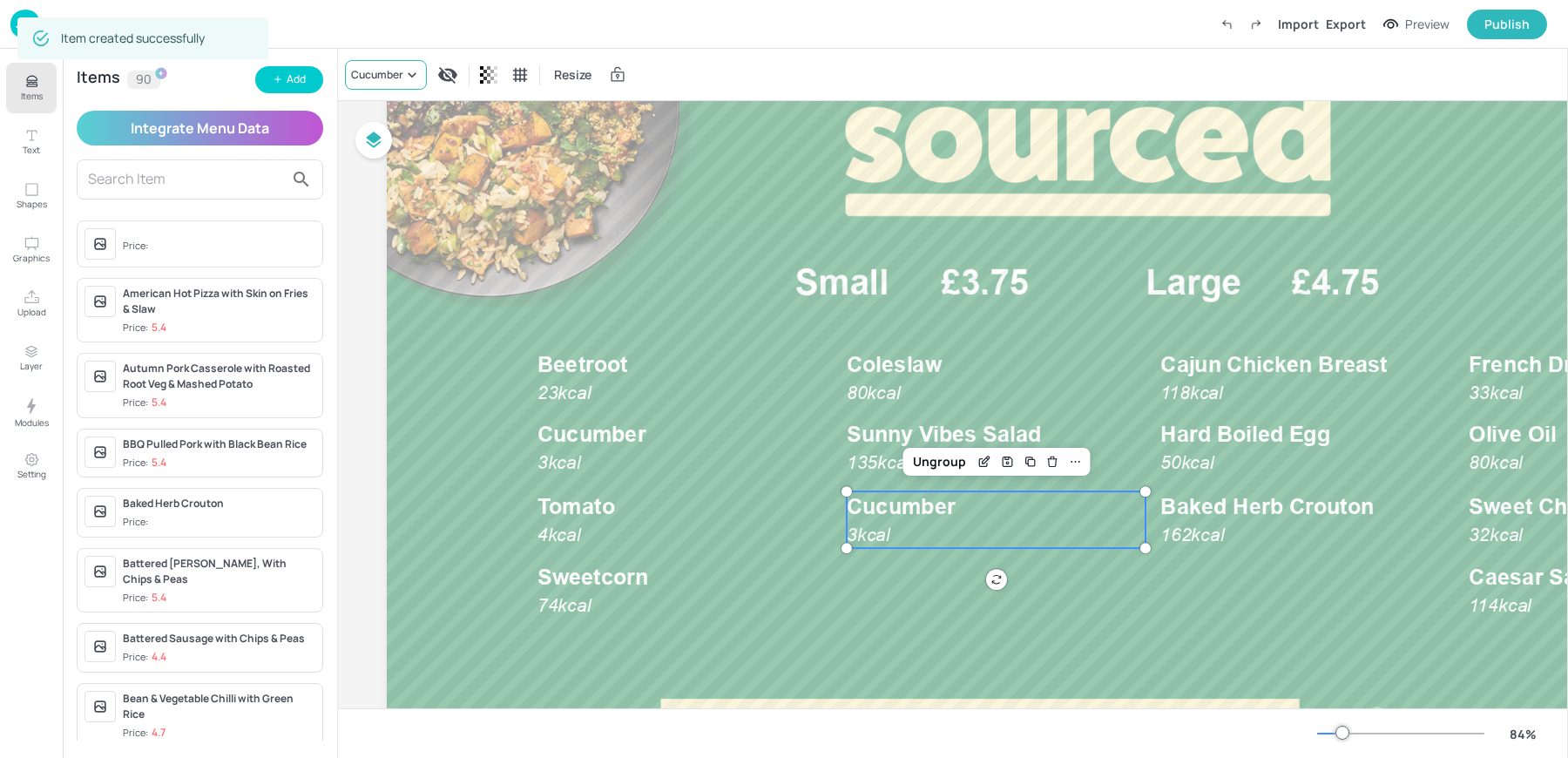
click at [397, 69] on div "Cucumber" at bounding box center [376, 75] width 53 height 15
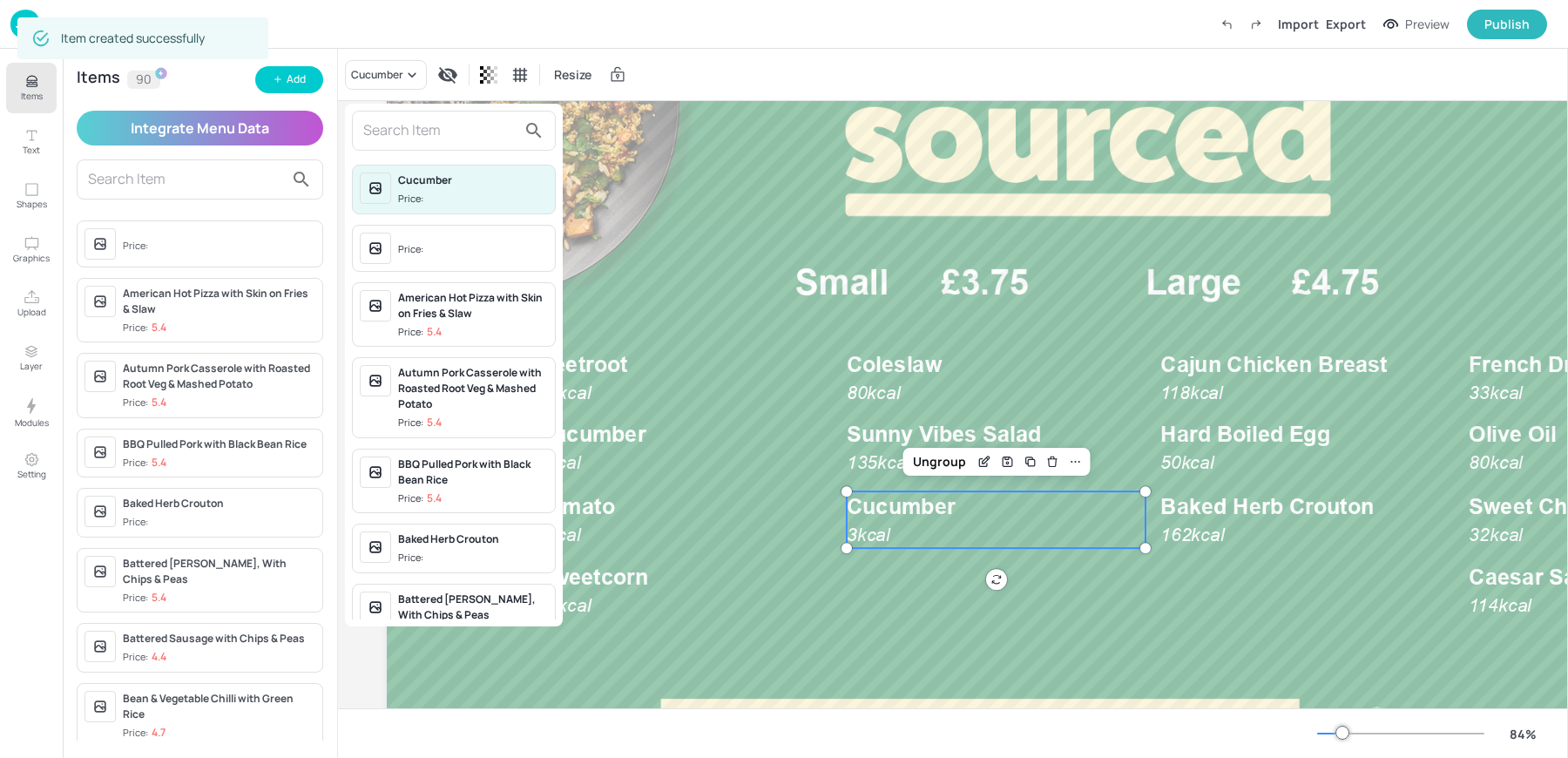
click at [382, 123] on input "text" at bounding box center [440, 130] width 153 height 28
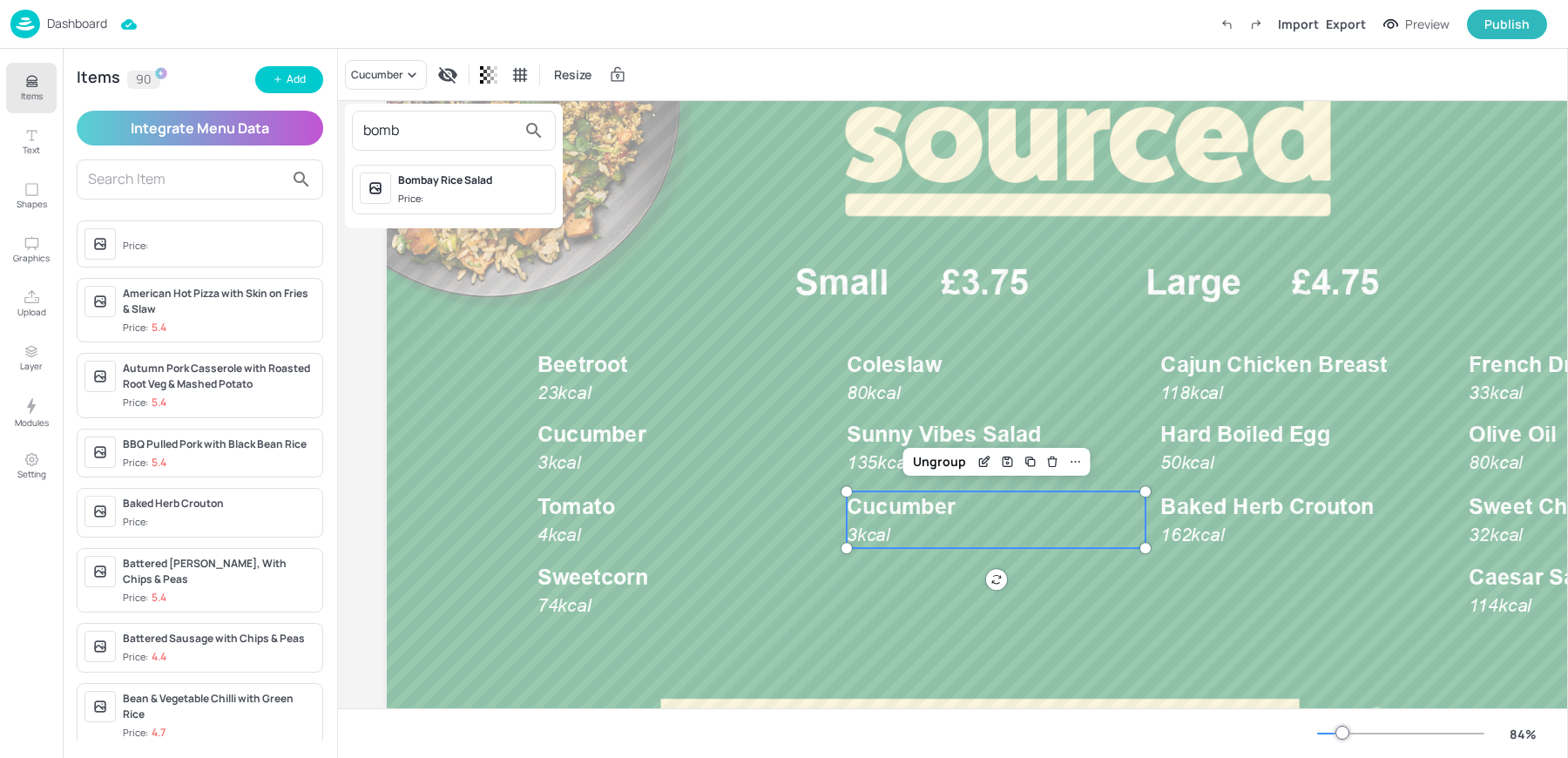
type input "bomb"
click at [407, 175] on div "Bombay Rice Salad" at bounding box center [473, 181] width 150 height 15
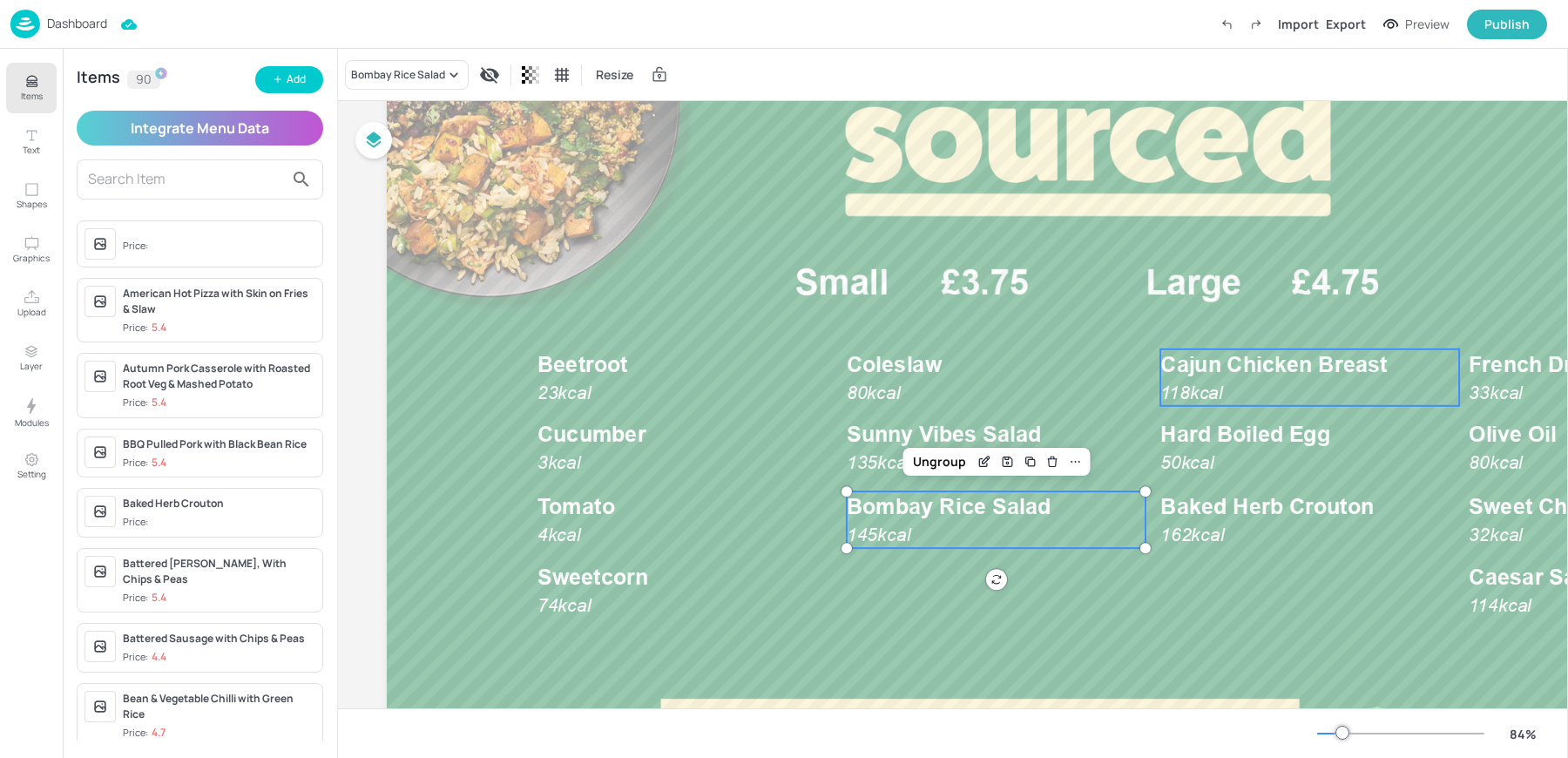
click at [1230, 384] on p "118kcal" at bounding box center [1209, 393] width 96 height 25
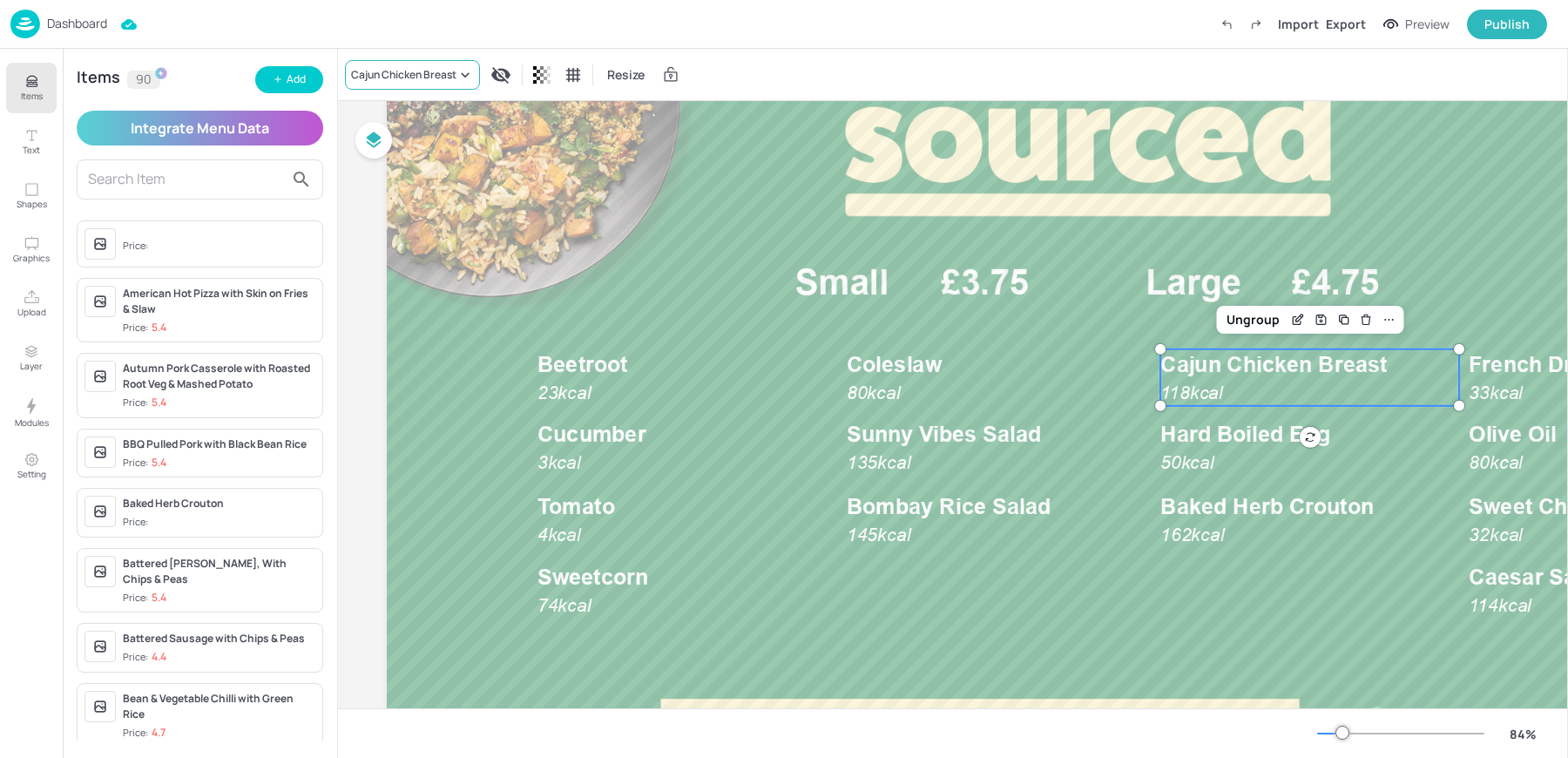
click at [391, 70] on div "Cajun Chicken Breast" at bounding box center [403, 75] width 105 height 15
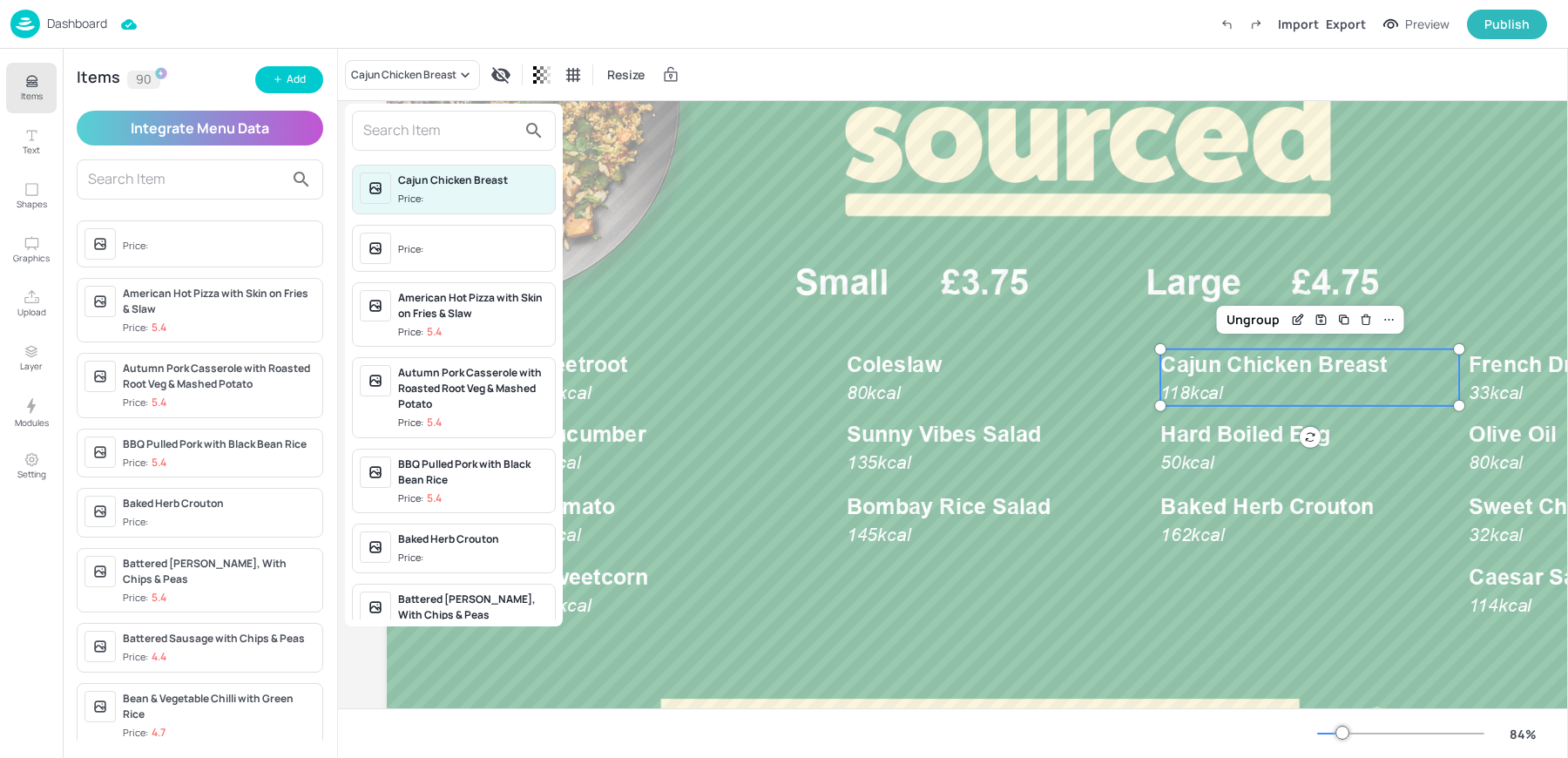
click at [391, 141] on input "text" at bounding box center [440, 130] width 153 height 28
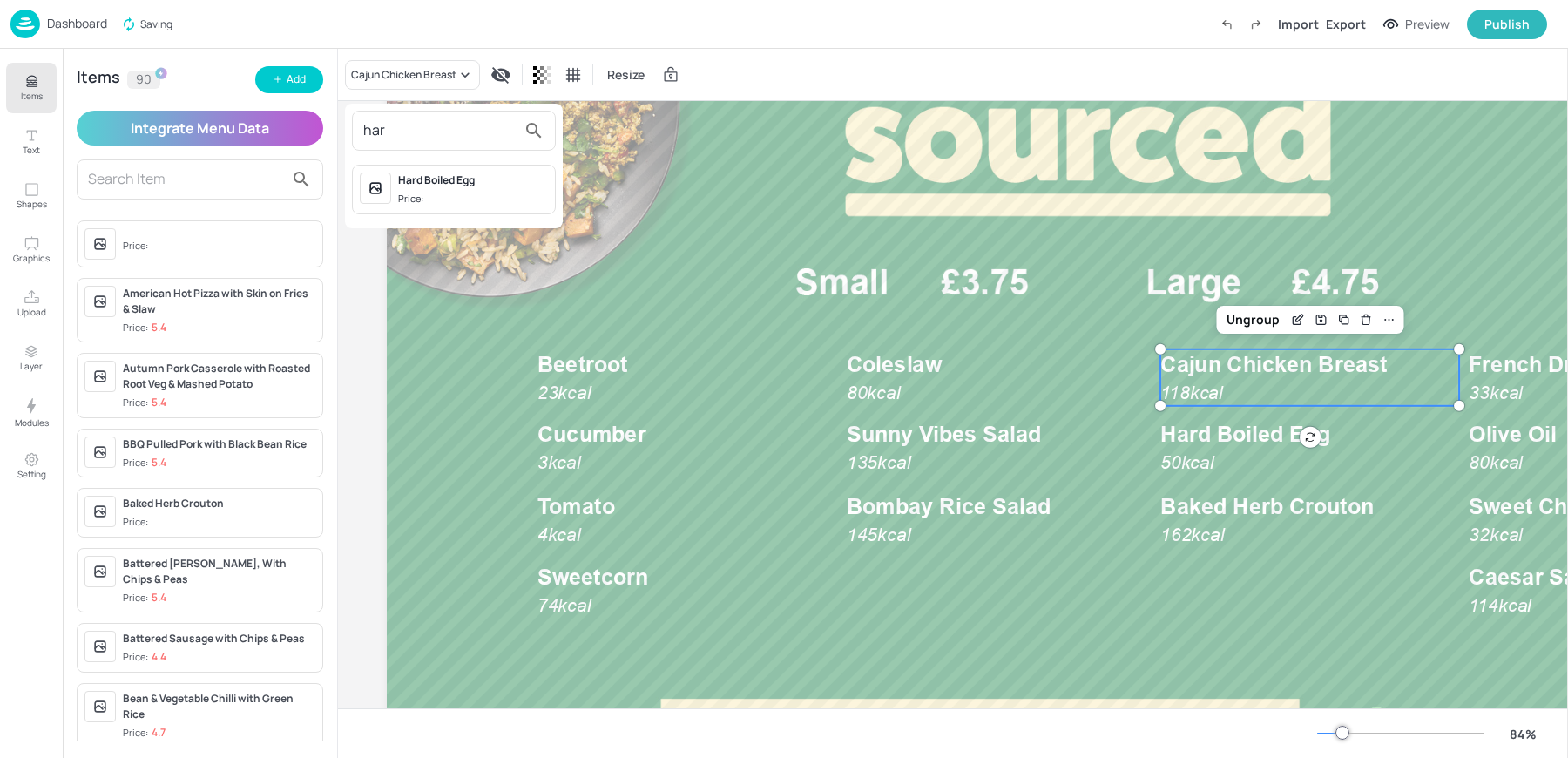
type input "har"
click at [425, 182] on div "Hard Boiled Egg" at bounding box center [473, 181] width 150 height 15
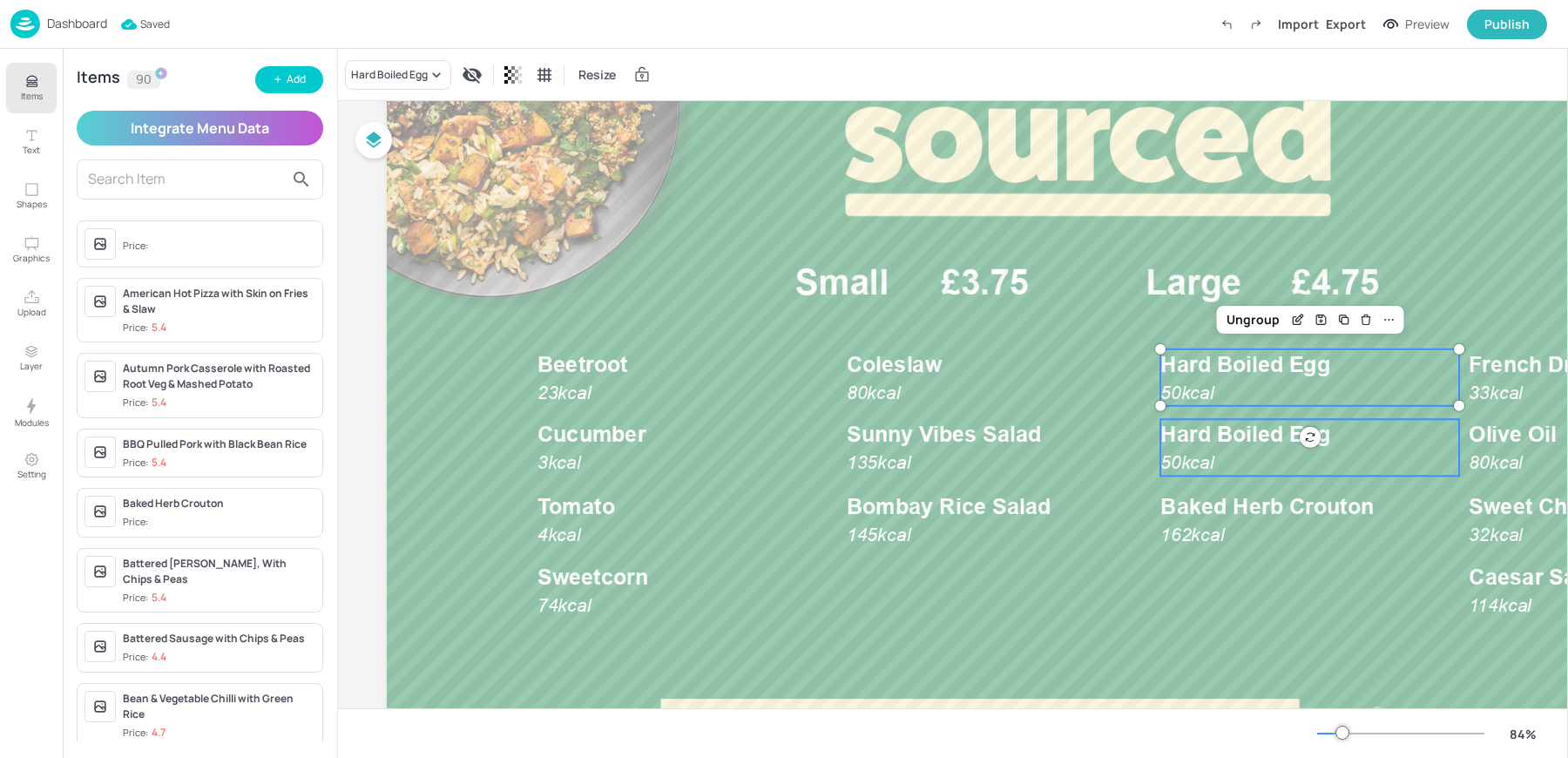
click at [1230, 441] on span "Hard Boiled Egg" at bounding box center [1246, 434] width 170 height 25
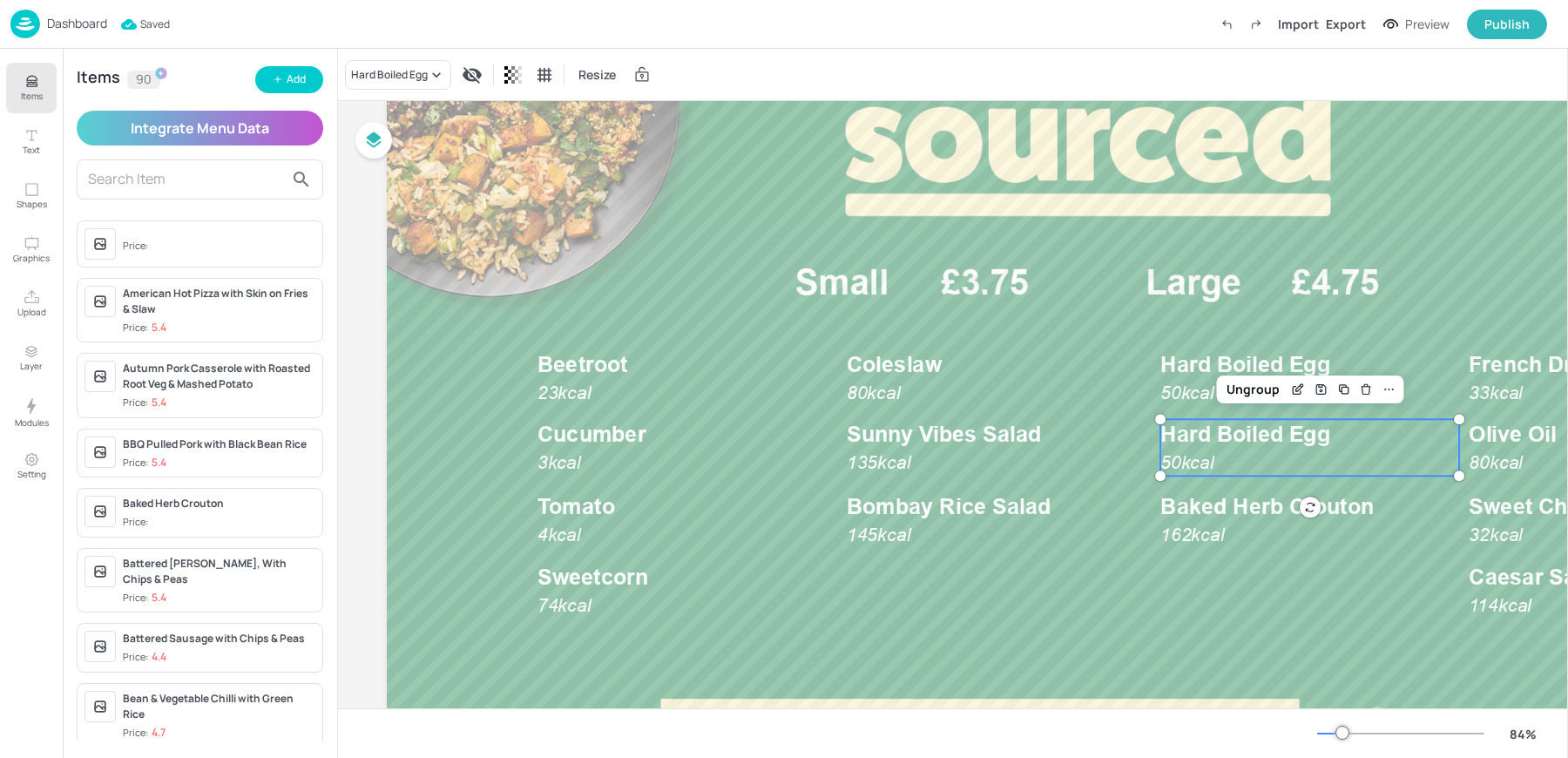
click at [293, 63] on div "Items 90 Add Integrate Menu Data Price: American Hot Pizza with Skin on Fries &…" at bounding box center [200, 403] width 274 height 709
click at [289, 85] on div "Add" at bounding box center [296, 79] width 19 height 16
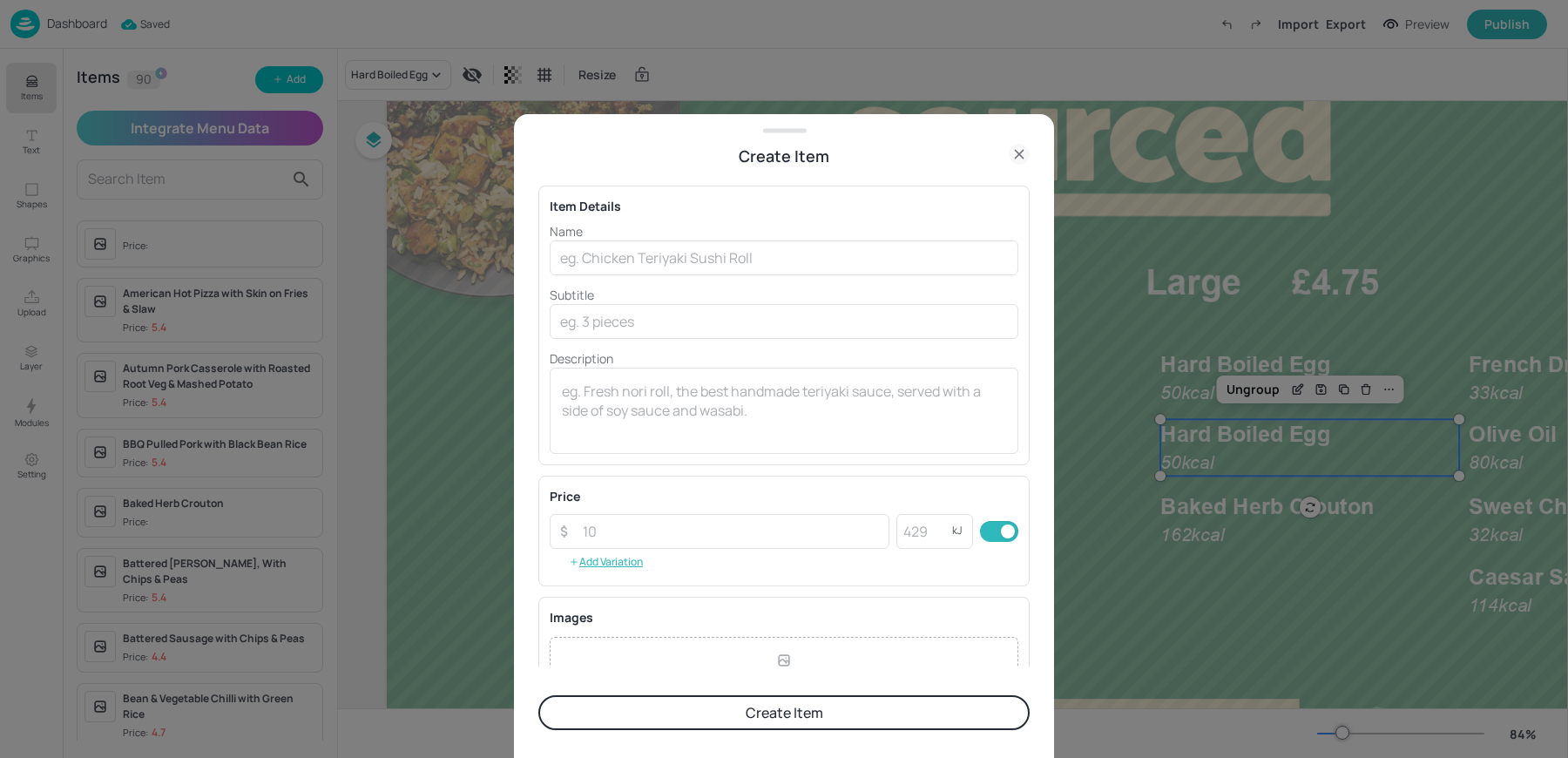
click at [719, 238] on p "Name" at bounding box center [784, 231] width 469 height 18
click at [692, 257] on input "text" at bounding box center [784, 258] width 469 height 34
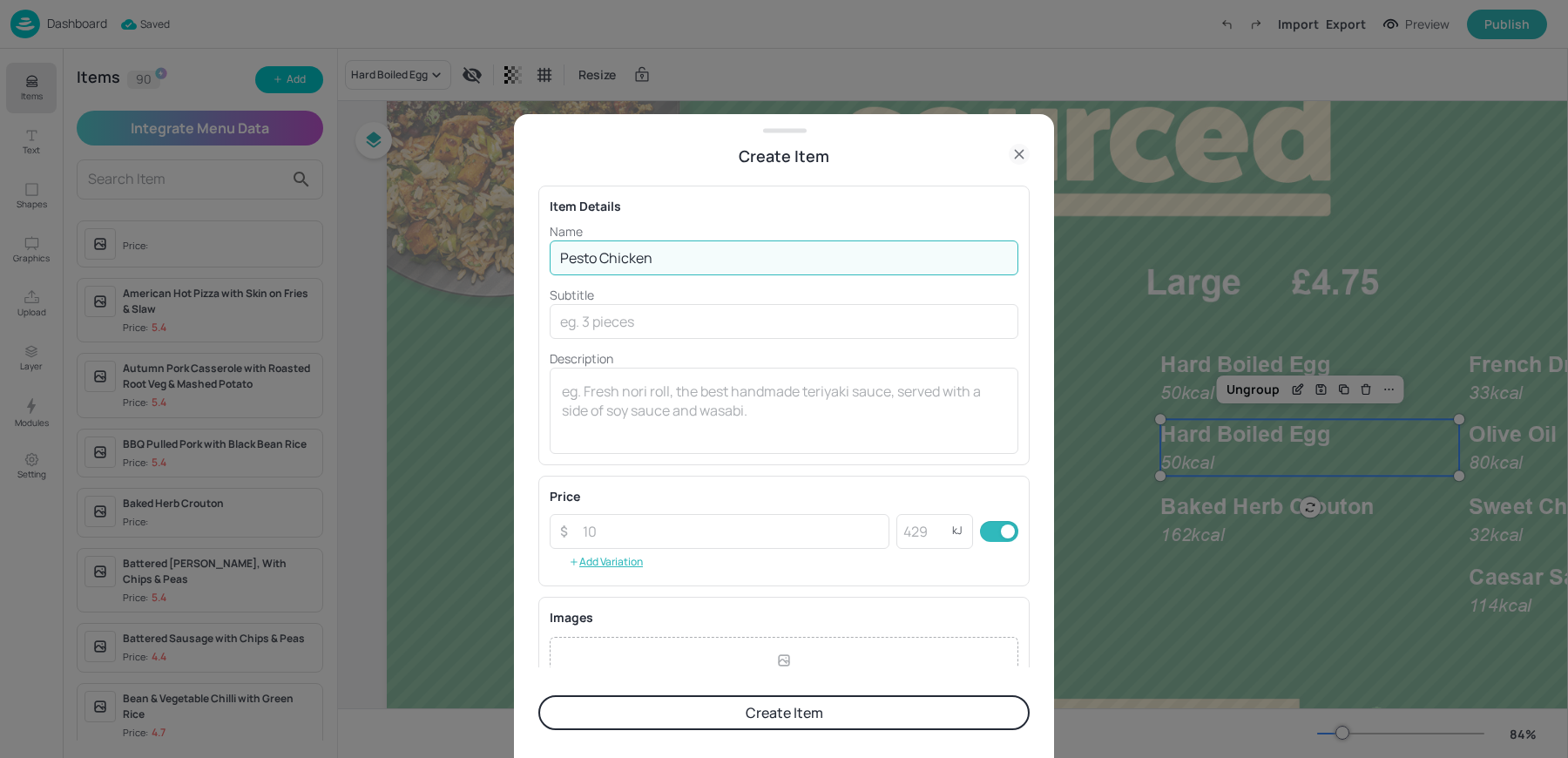
type input "Pesto Chicken"
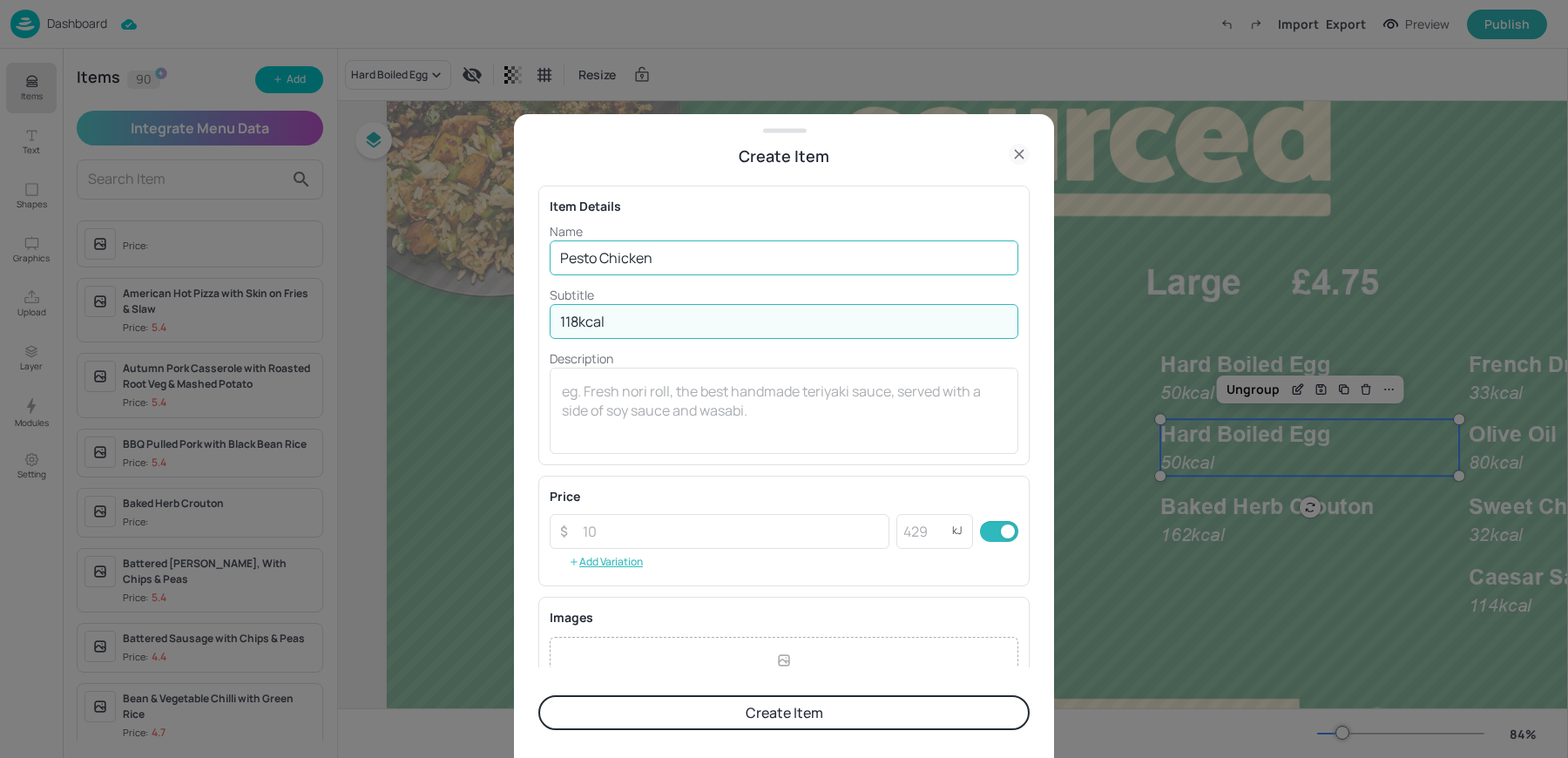
type input "118kcal"
click at [539, 696] on button "Create Item" at bounding box center [784, 713] width 491 height 34
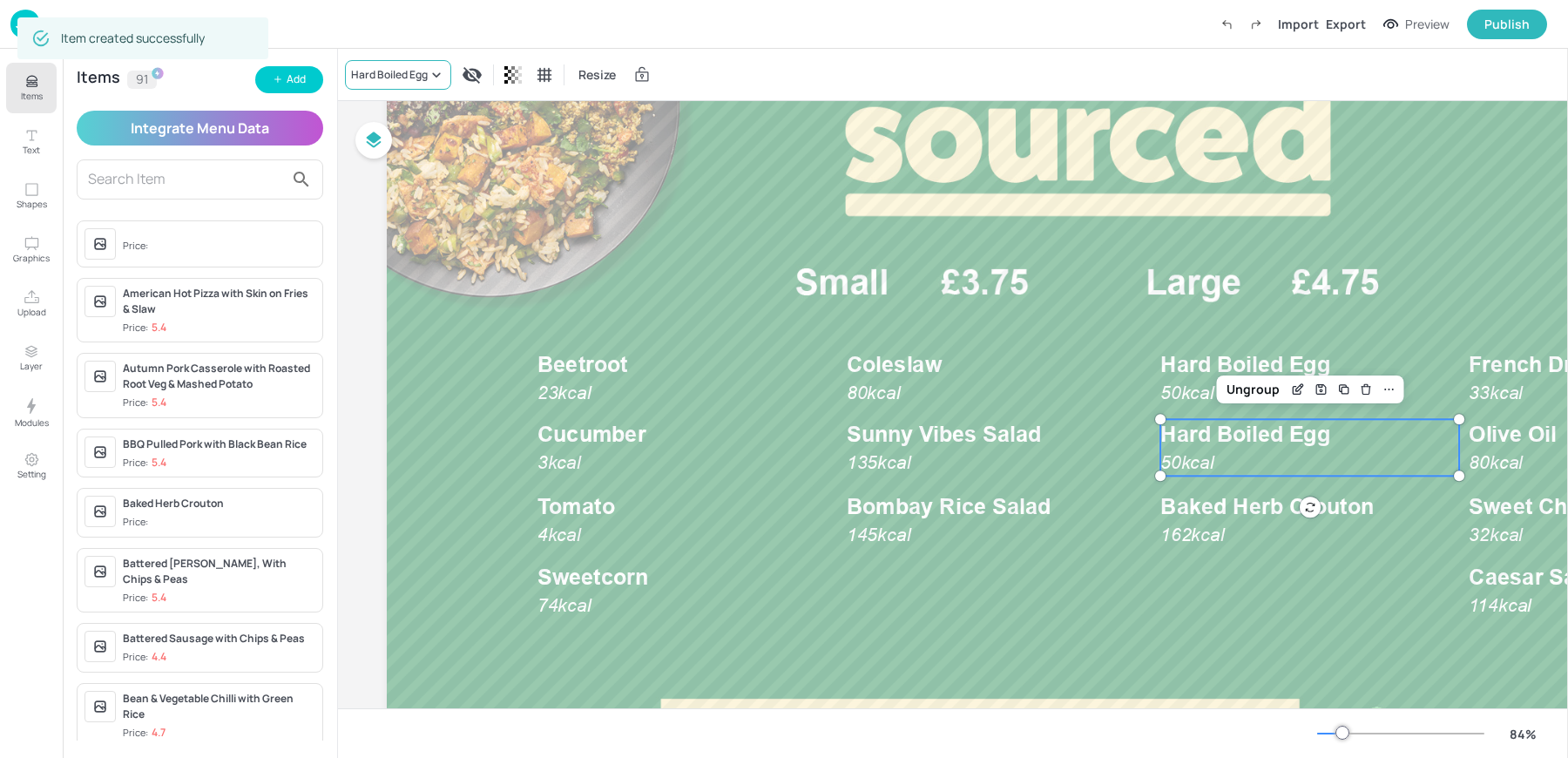
click at [375, 62] on div "Hard Boiled Egg" at bounding box center [397, 75] width 106 height 30
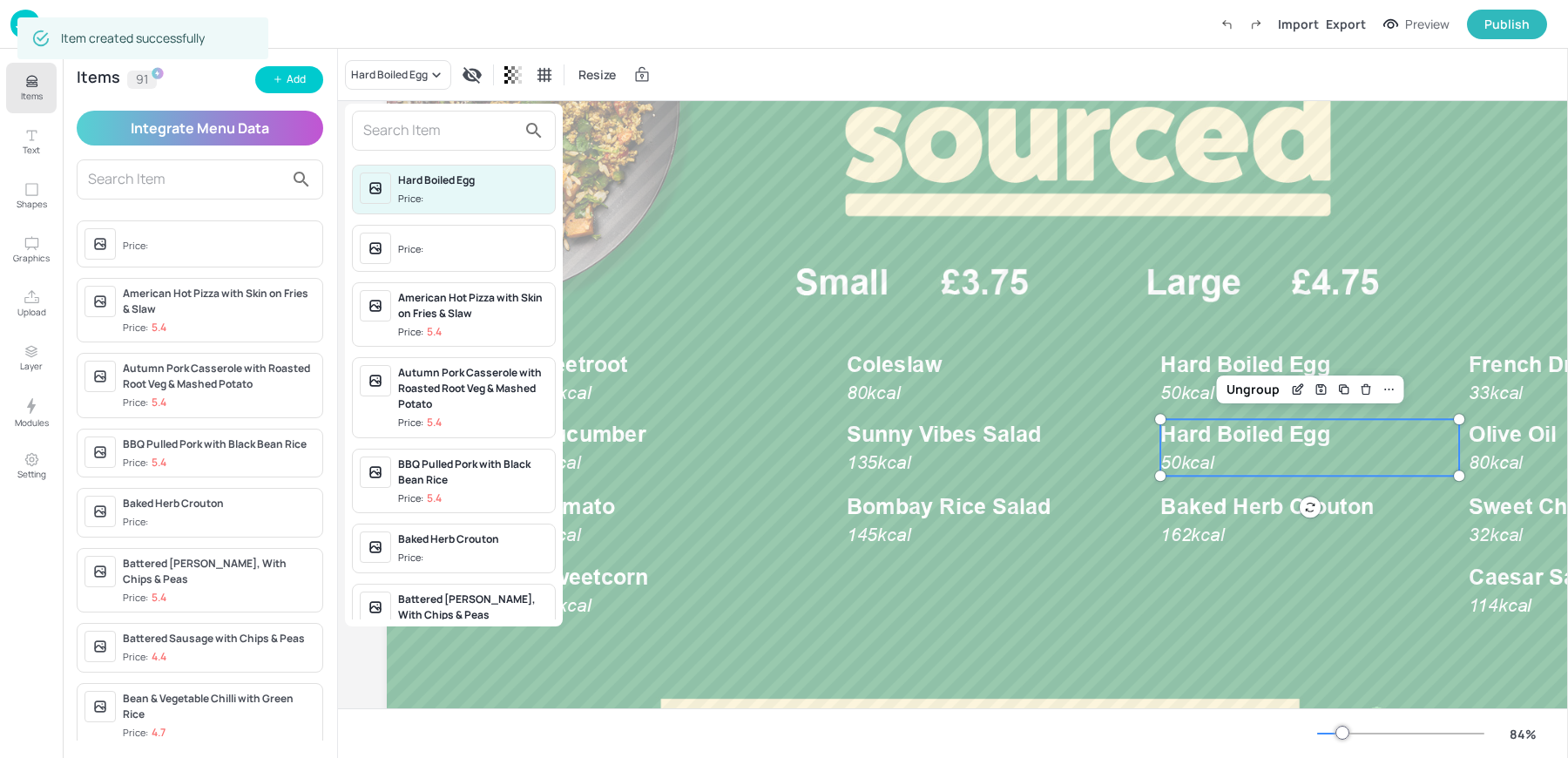
click at [379, 119] on input "text" at bounding box center [440, 130] width 153 height 28
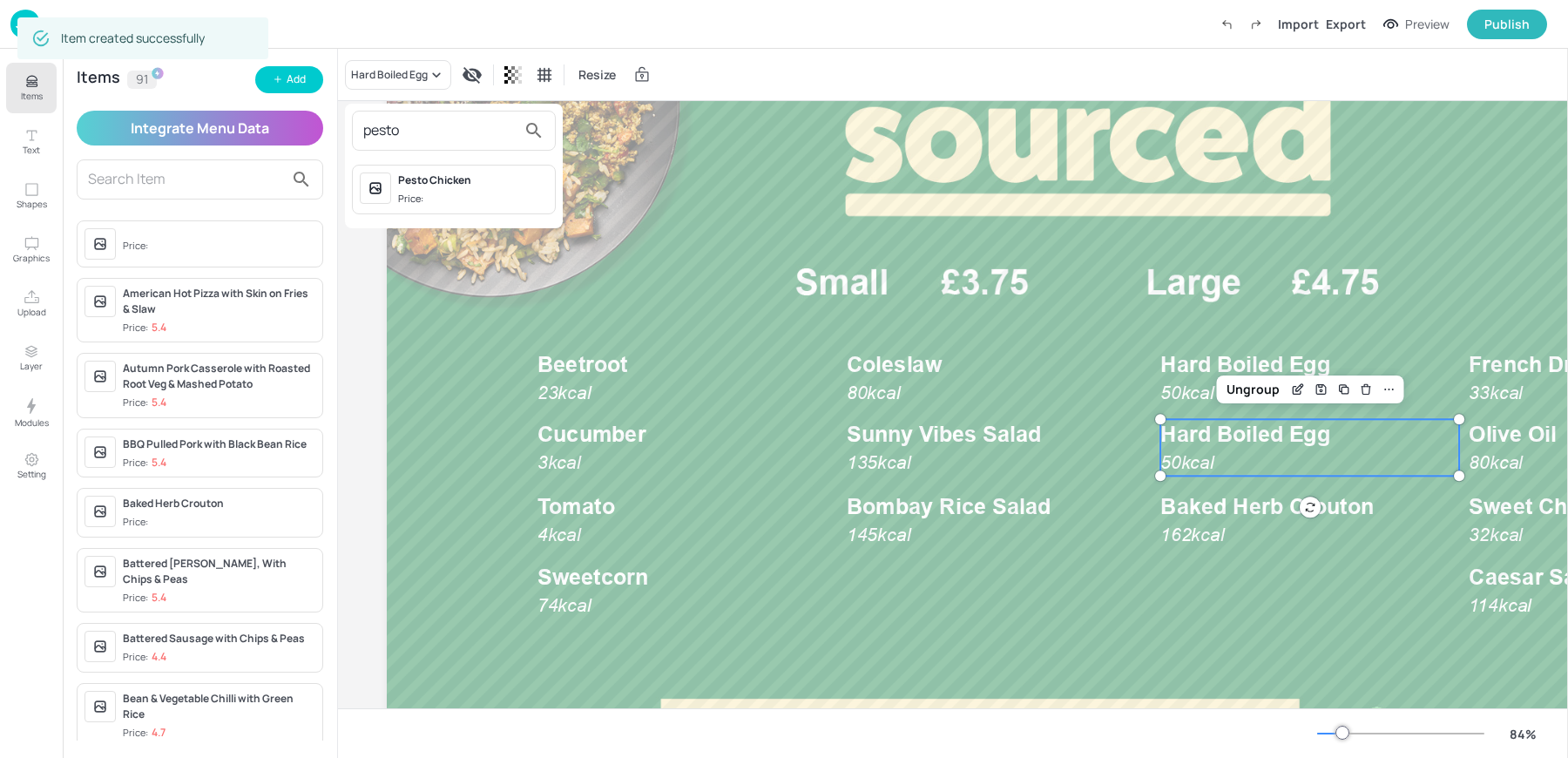
type input "pesto"
click at [442, 178] on div "Pesto Chicken" at bounding box center [473, 181] width 150 height 15
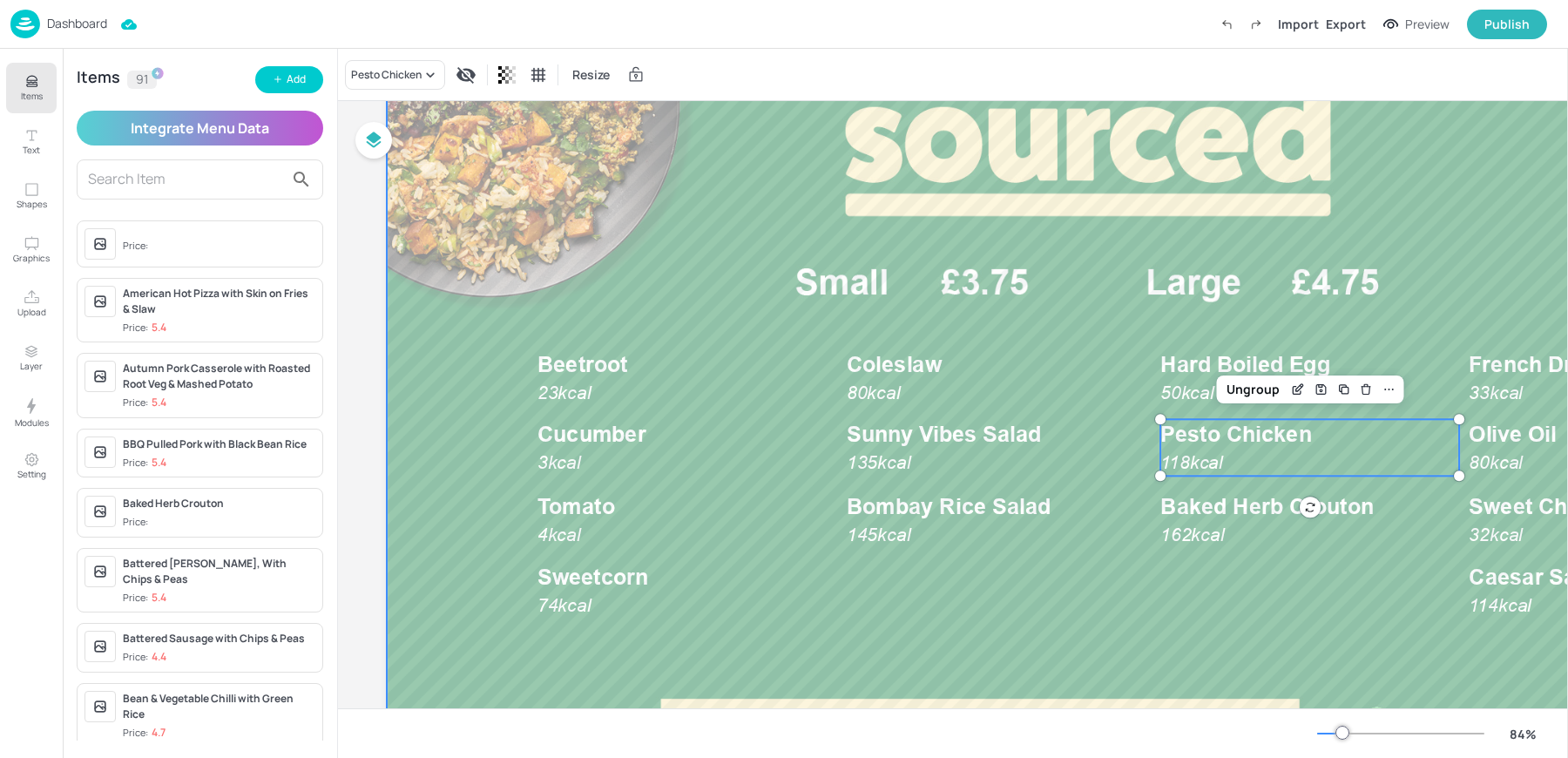
click at [1195, 480] on div at bounding box center [1088, 414] width 1403 height 790
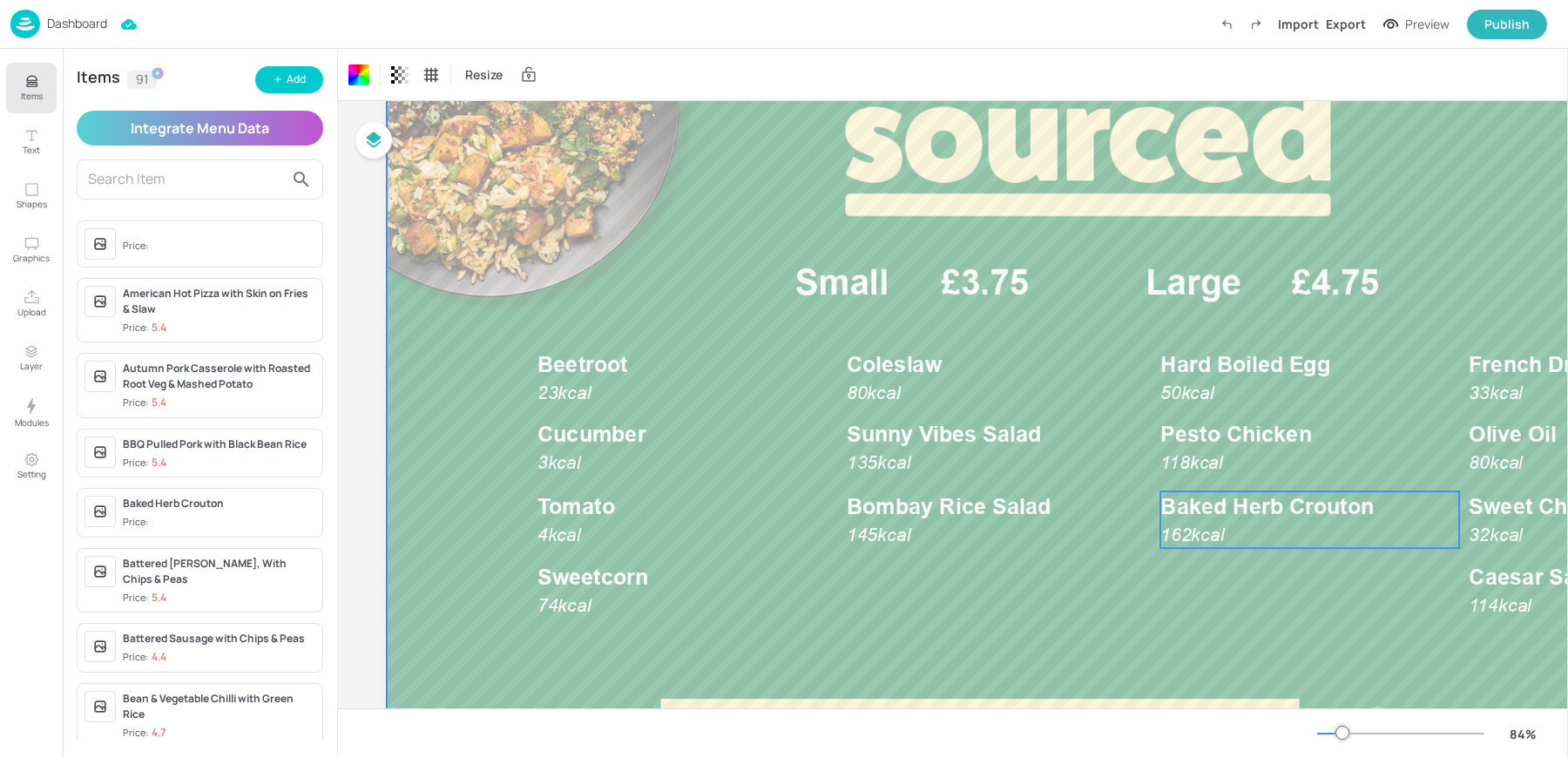
click at [1198, 522] on p "162kcal" at bounding box center [1209, 534] width 96 height 25
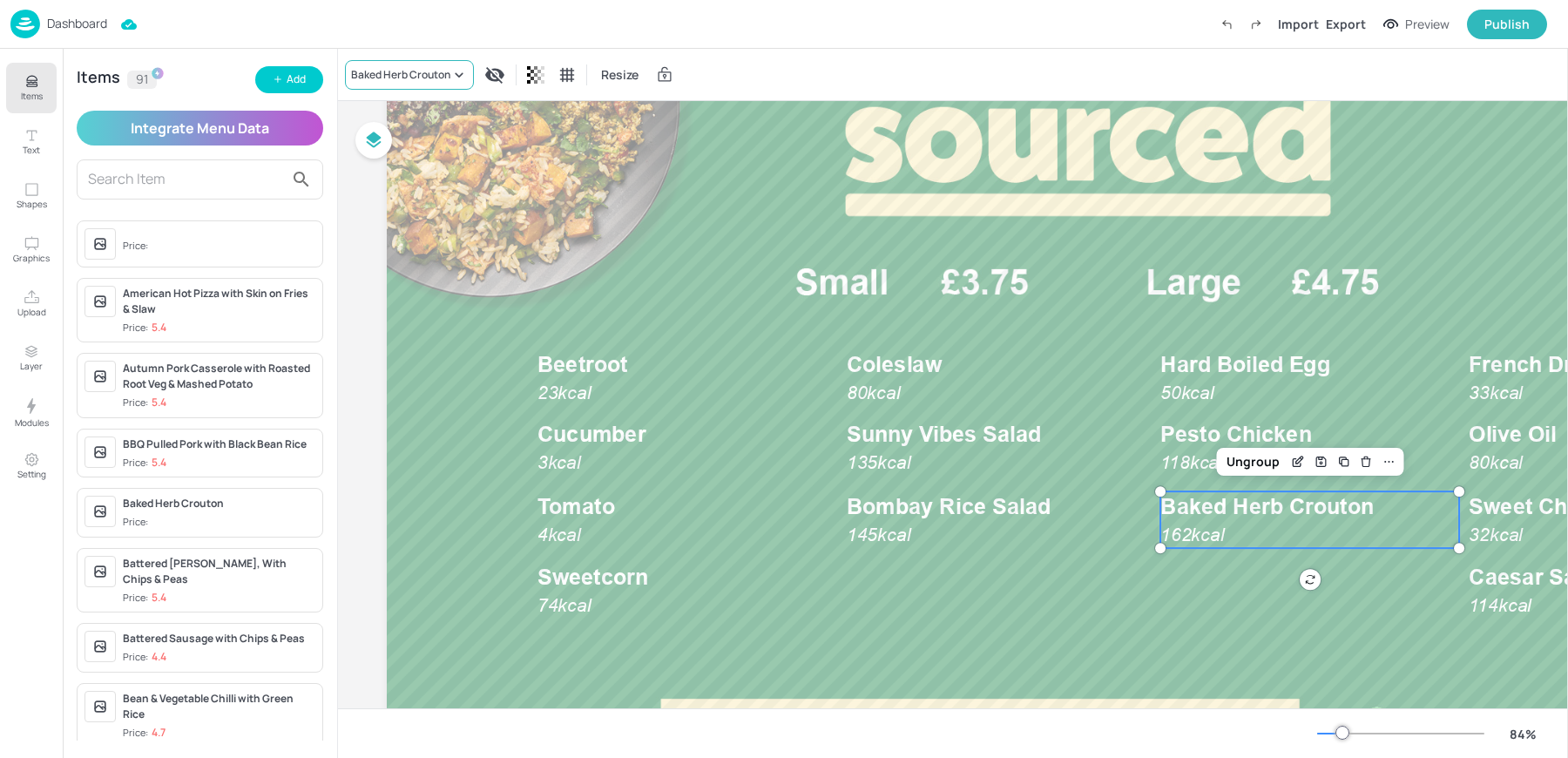
click at [399, 82] on div "Baked Herb Crouton" at bounding box center [409, 75] width 129 height 30
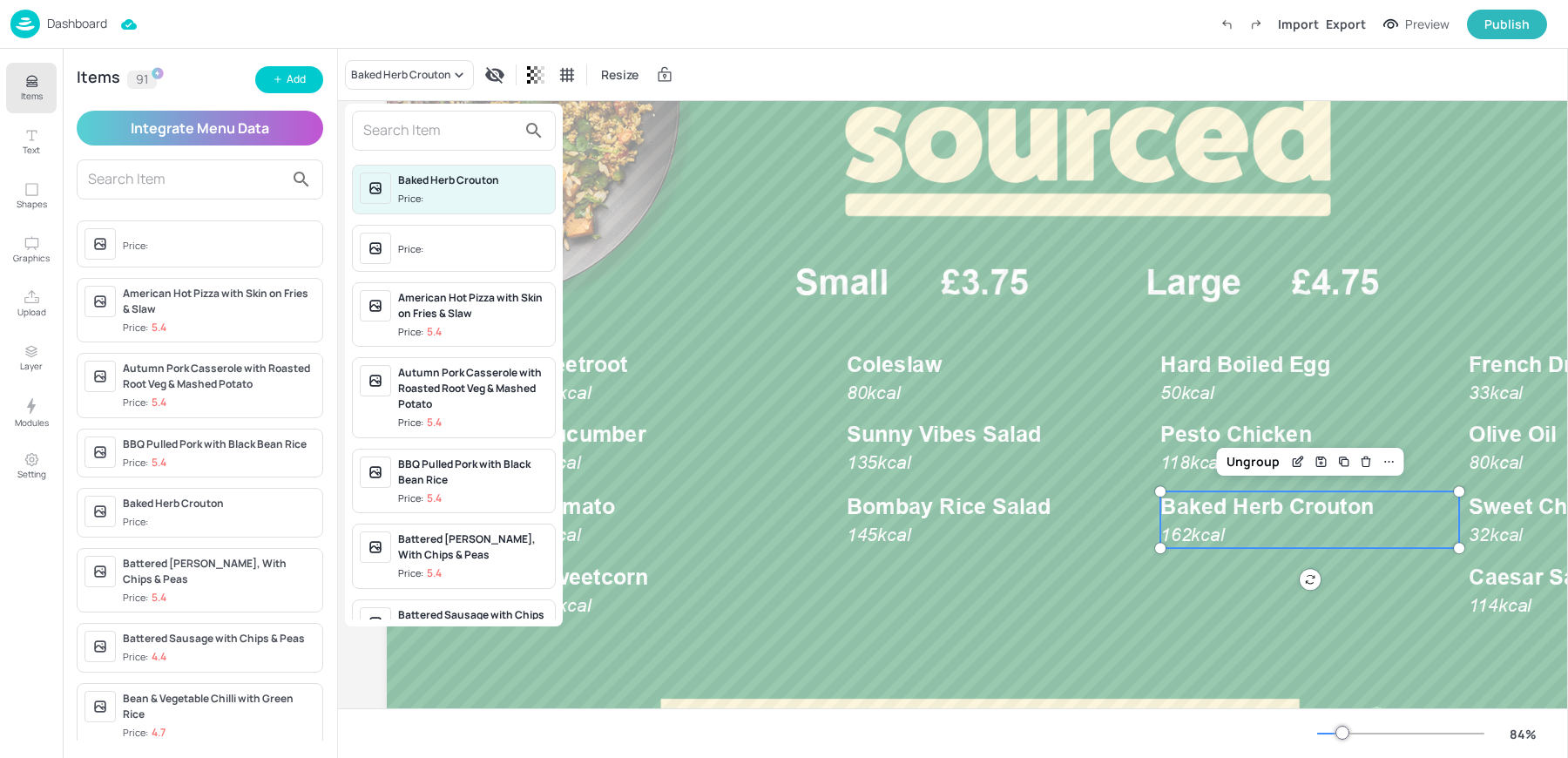
click at [421, 125] on input "text" at bounding box center [440, 130] width 153 height 28
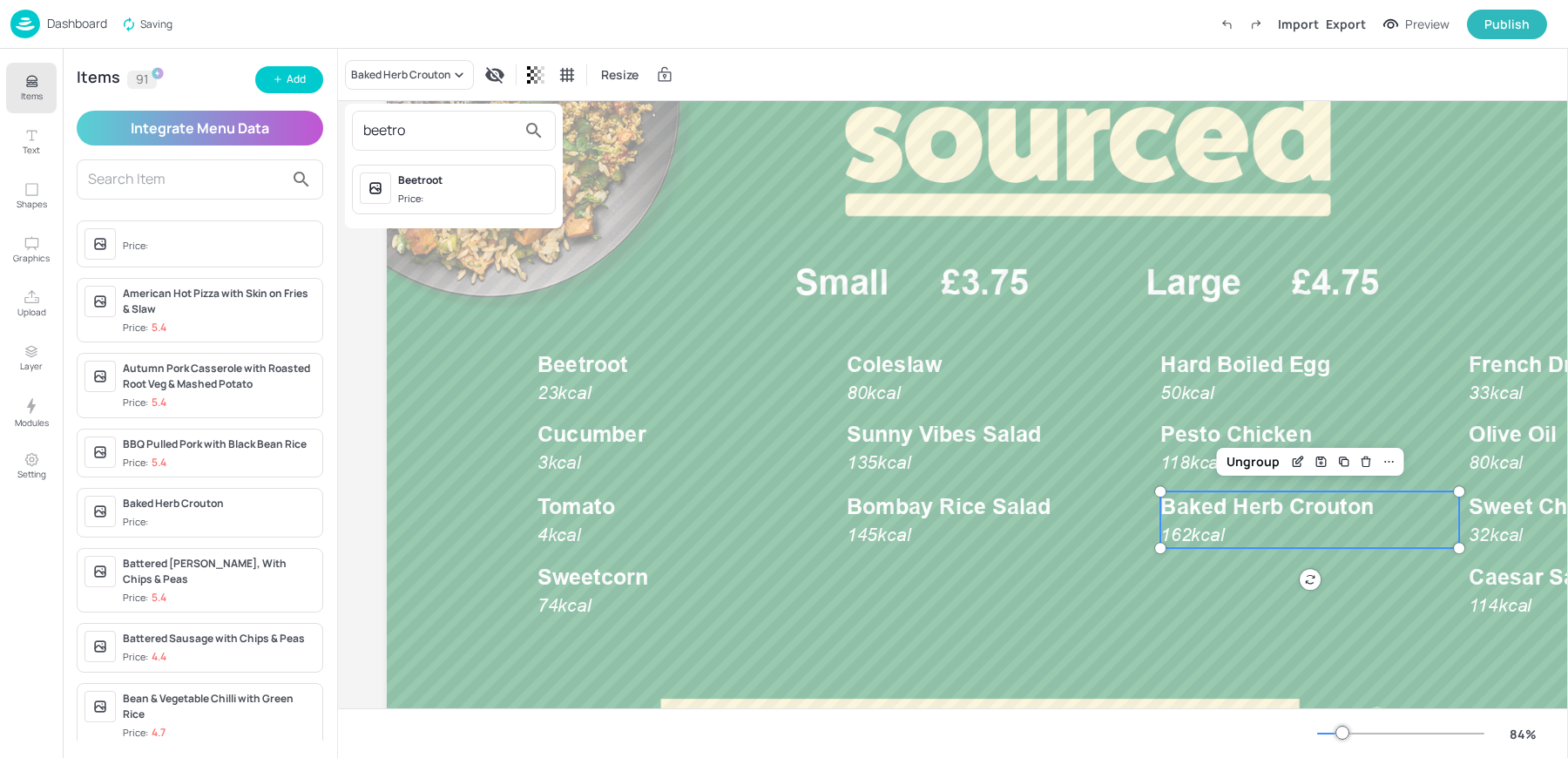
type input "beetro"
click at [296, 83] on div at bounding box center [784, 379] width 1568 height 758
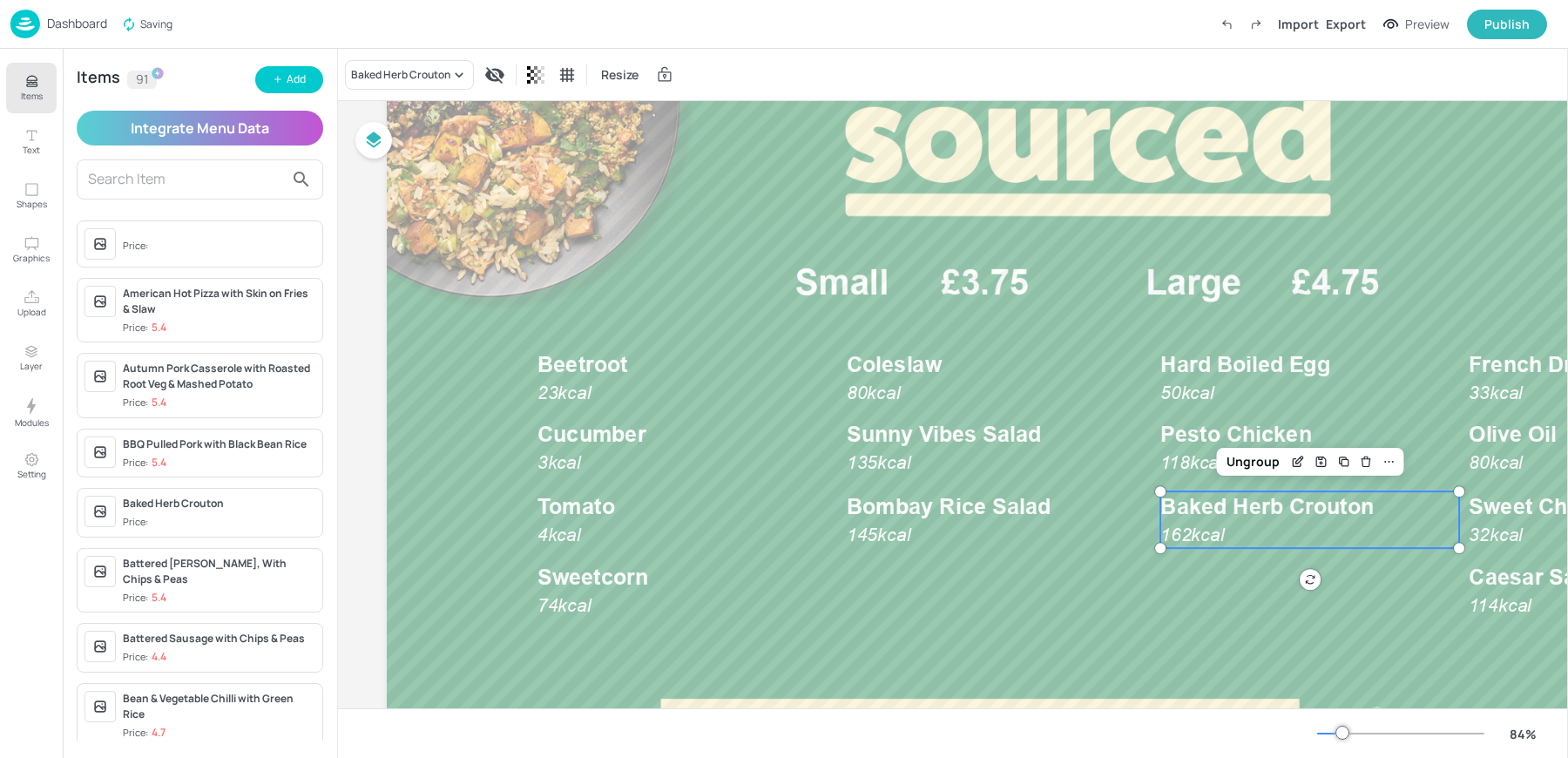
click at [281, 79] on icon "button" at bounding box center [278, 79] width 6 height 0
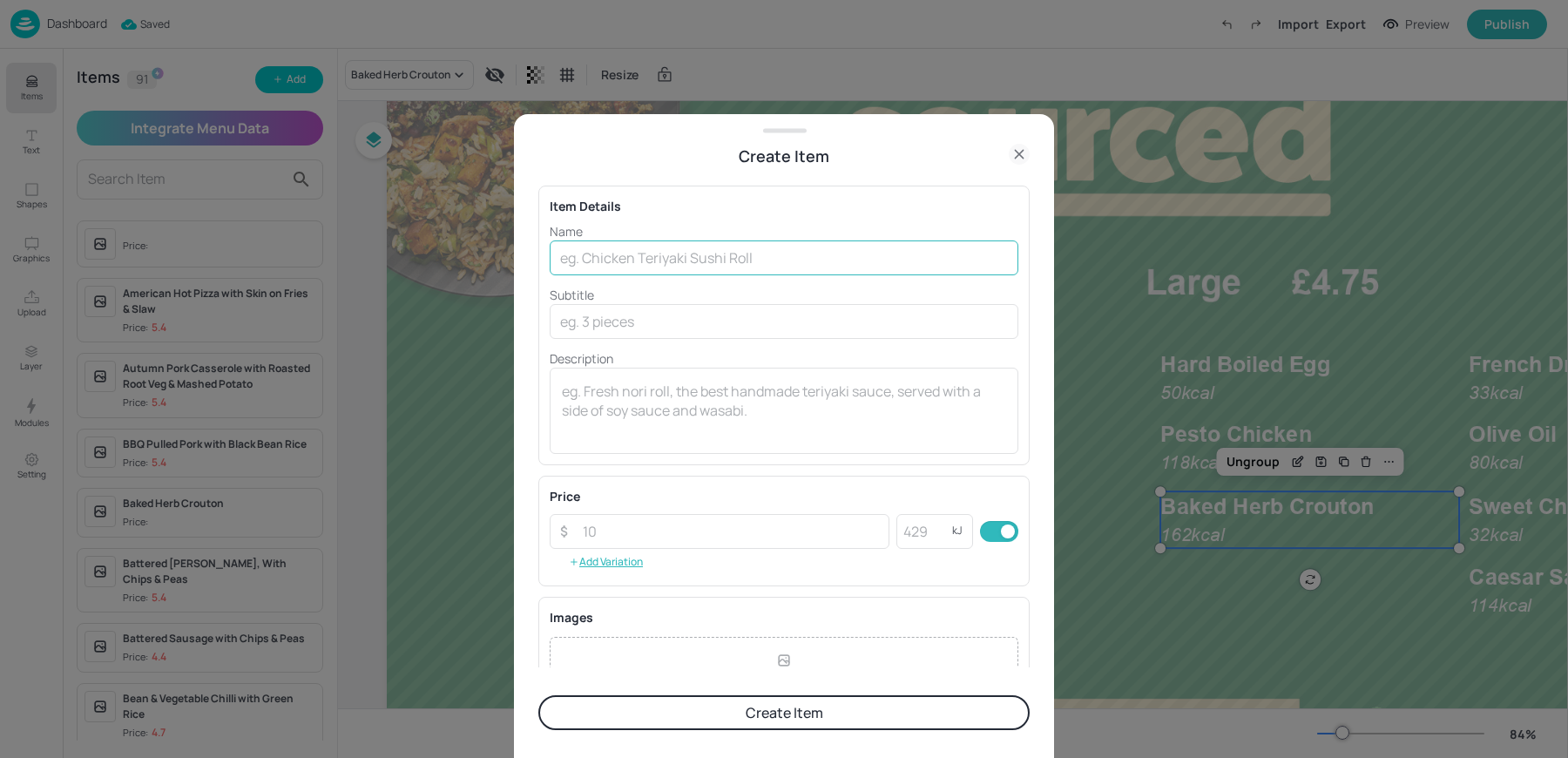
click at [591, 242] on input "text" at bounding box center [784, 258] width 469 height 34
type input "Beetroot Falafel"
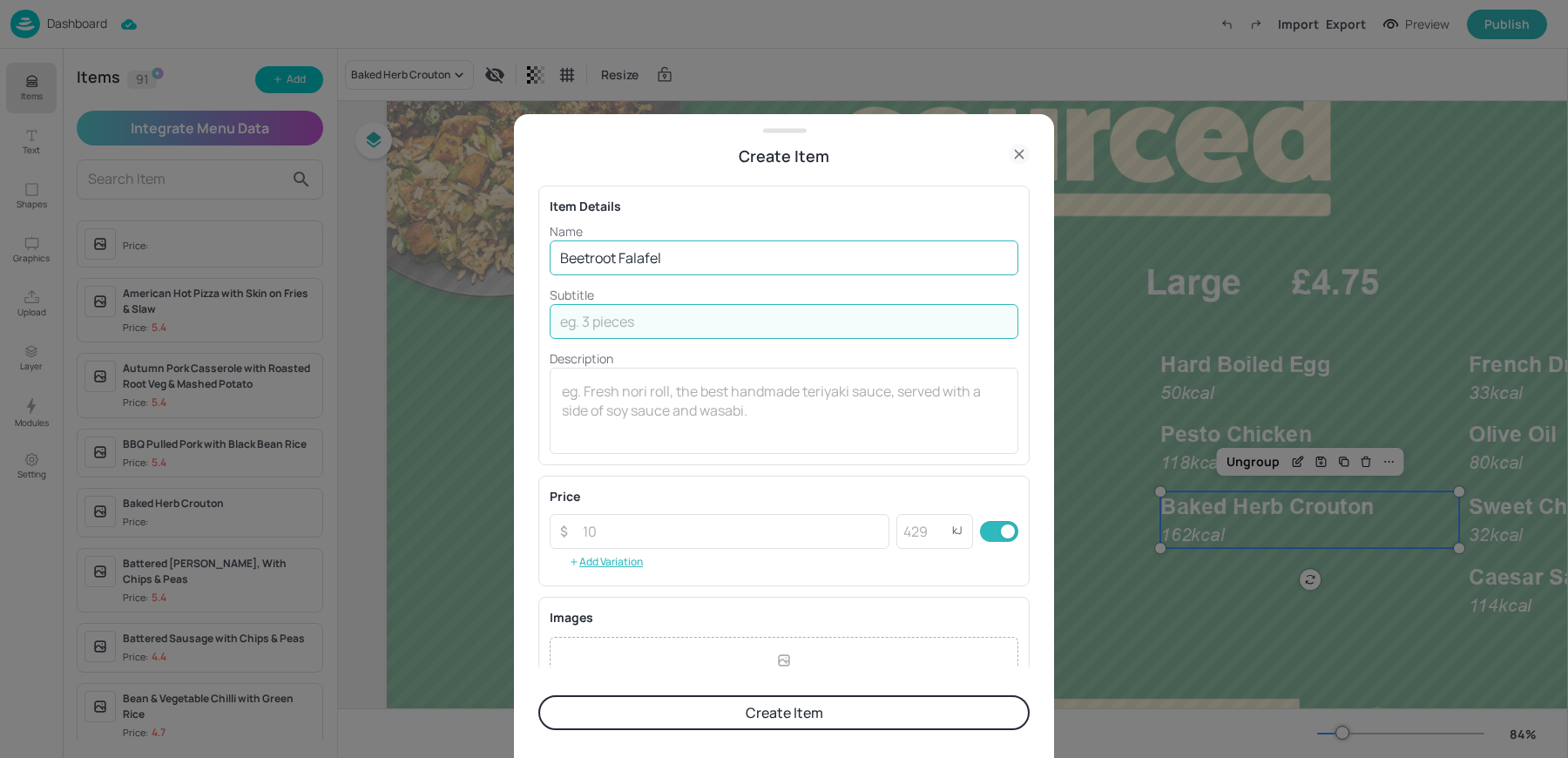
type input "2"
type input "124kcal"
click at [770, 720] on button "Create Item" at bounding box center [784, 713] width 491 height 34
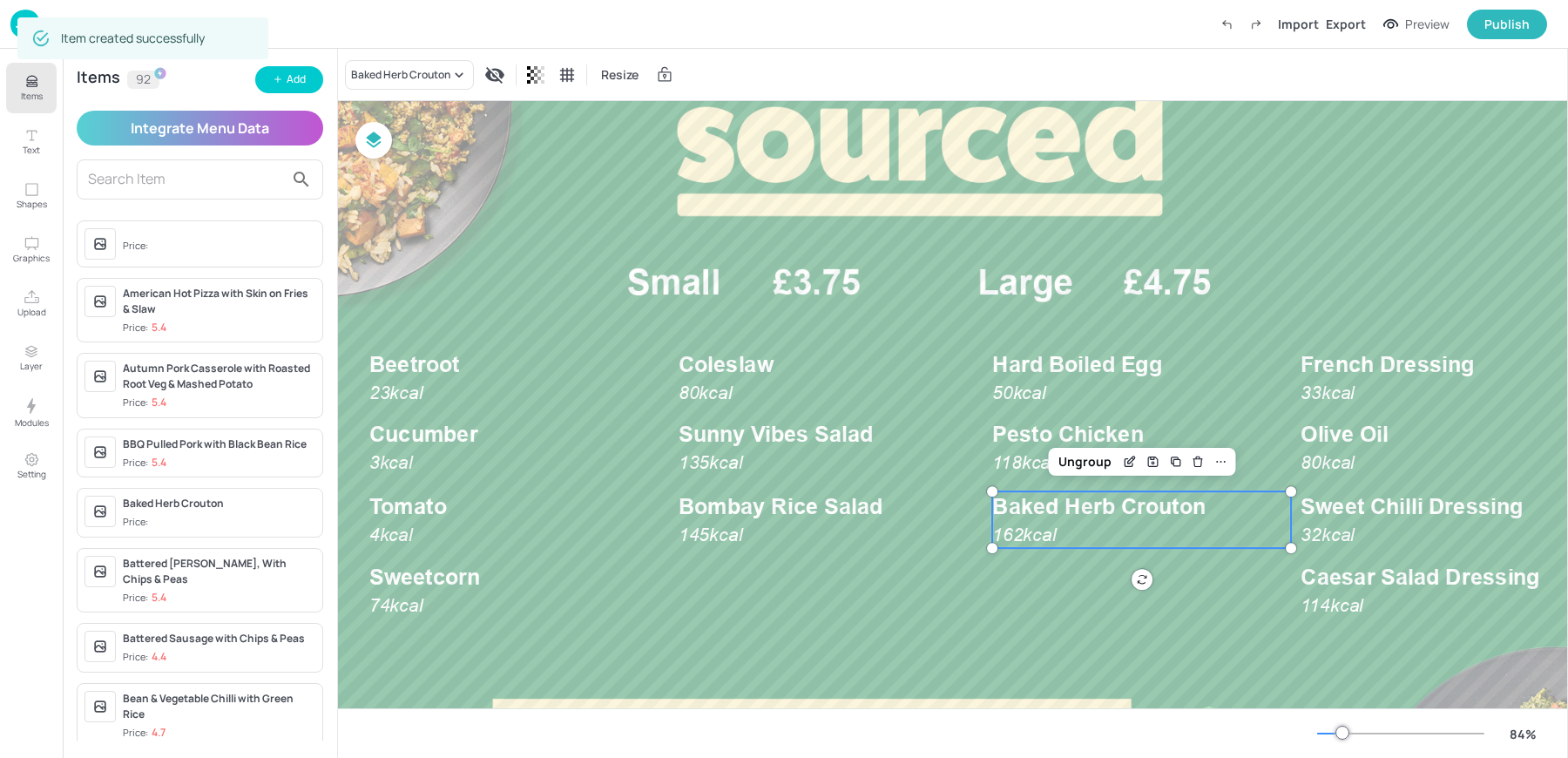
scroll to position [138, 274]
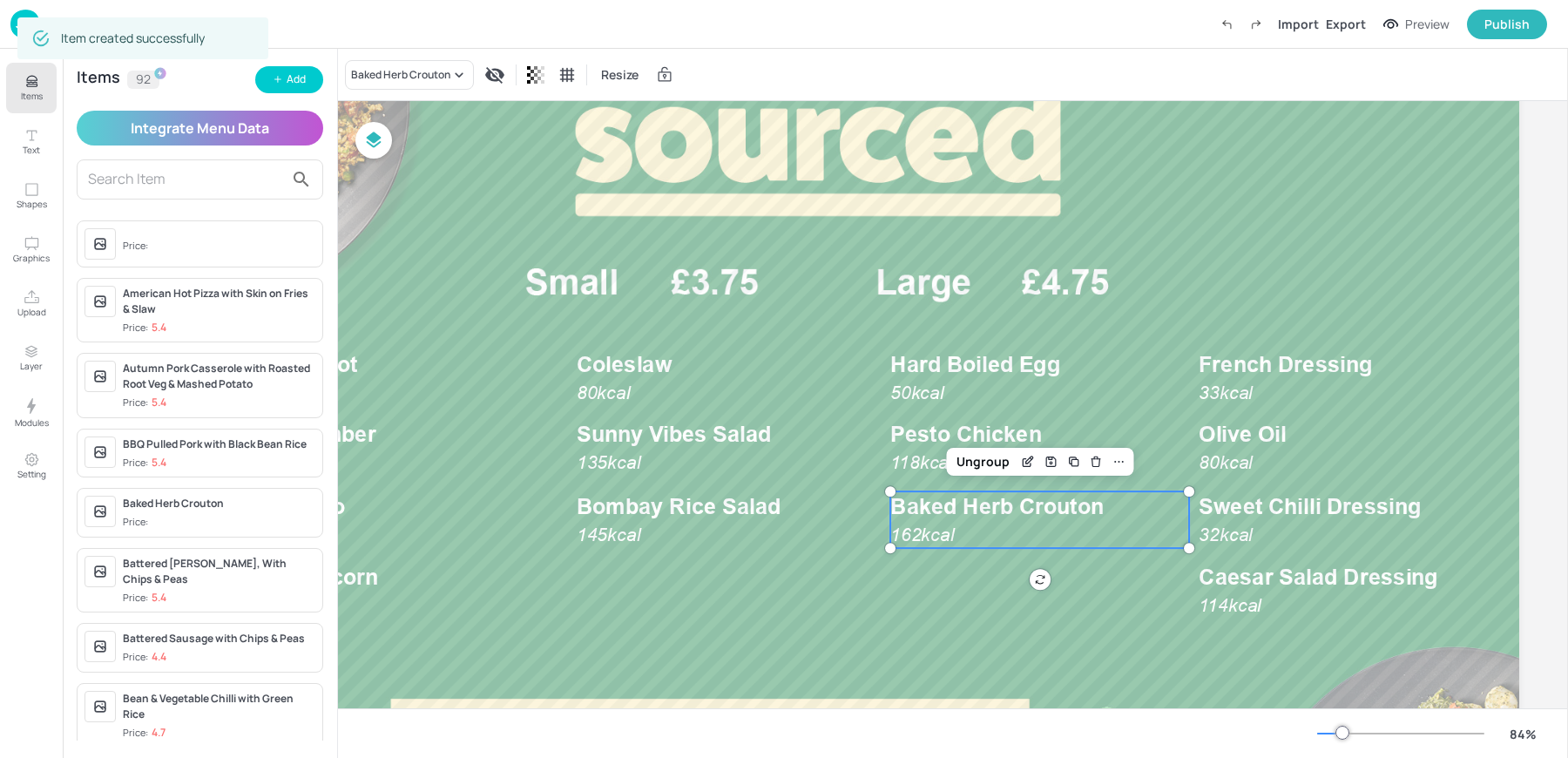
click at [398, 57] on div "Baked Herb Crouton Resize" at bounding box center [954, 75] width 1231 height 52
click at [390, 75] on div "Baked Herb Crouton" at bounding box center [400, 75] width 99 height 15
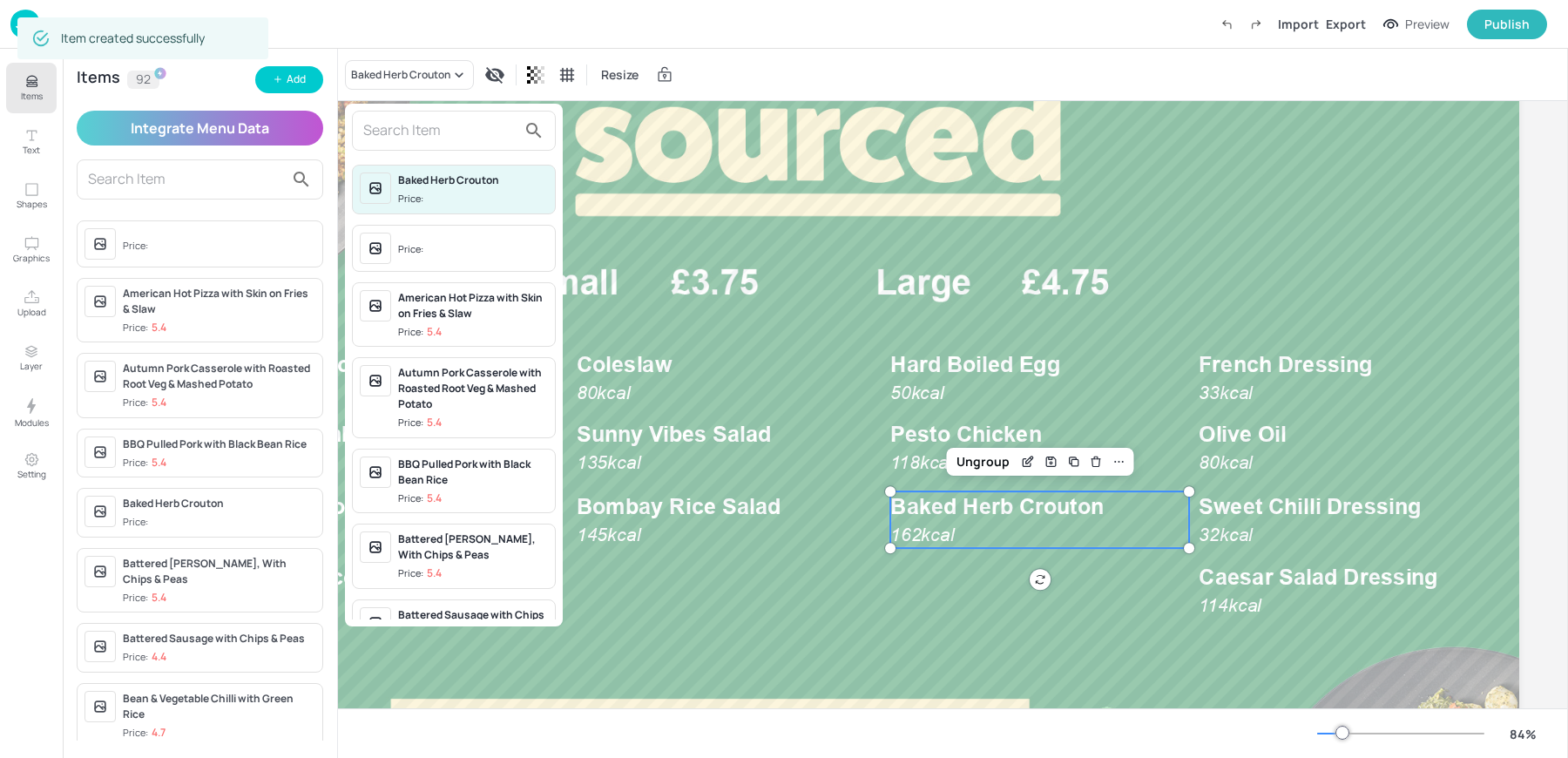
click at [389, 139] on input "text" at bounding box center [440, 130] width 153 height 28
type input "b"
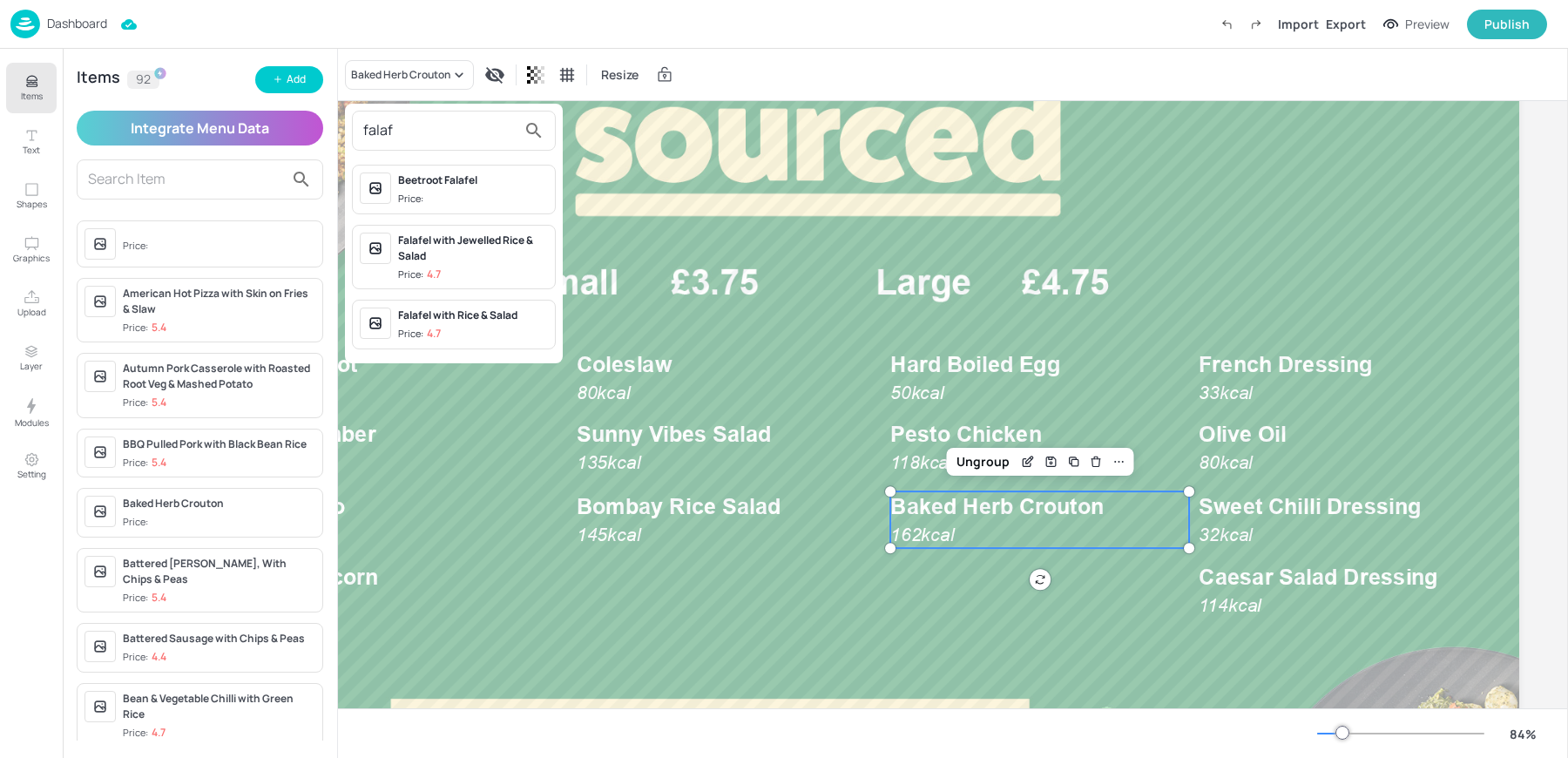
type input "falaf"
click at [437, 198] on span "Price:" at bounding box center [473, 200] width 150 height 15
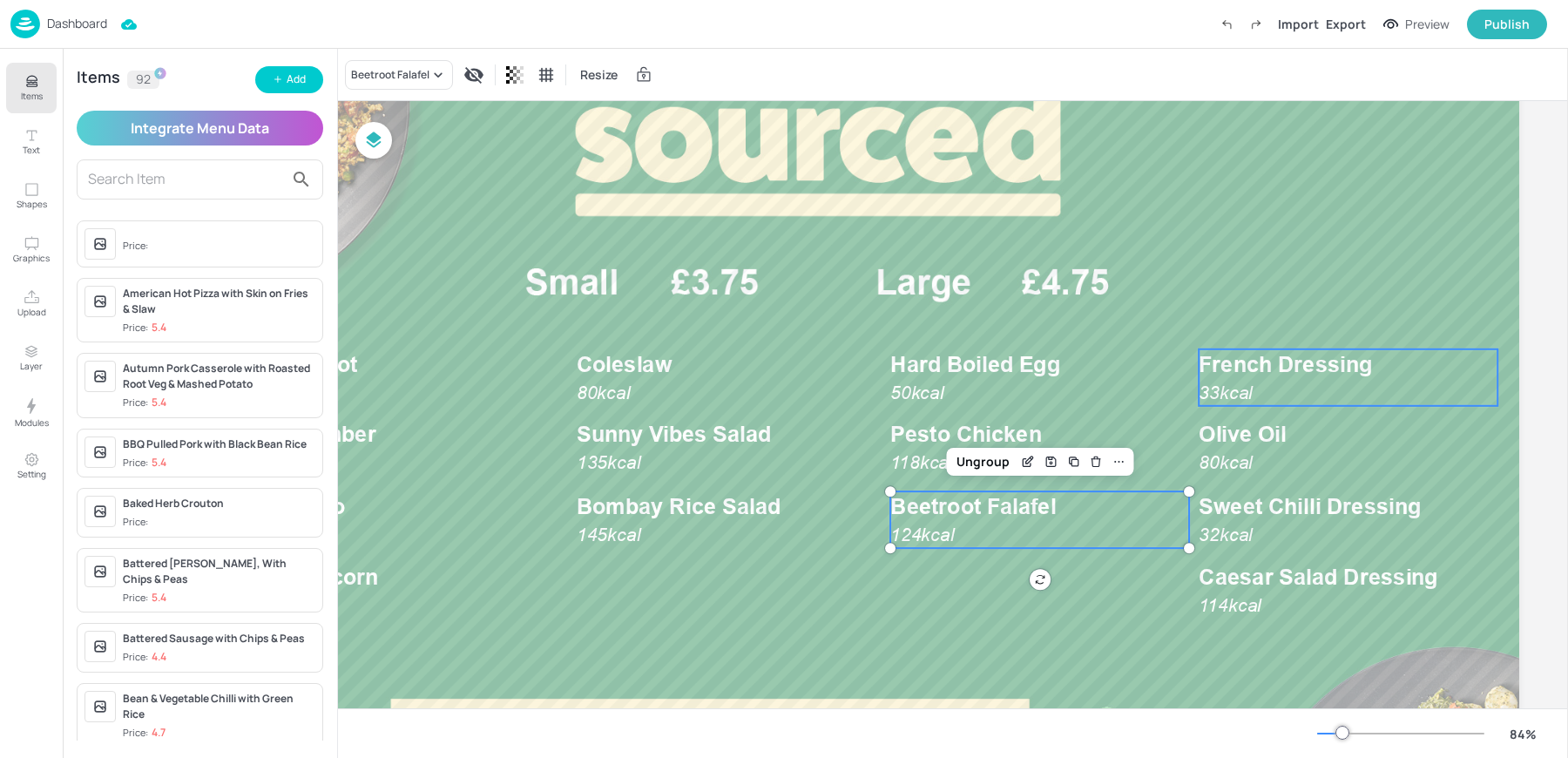
click at [1268, 380] on p "33kcal" at bounding box center [1247, 393] width 96 height 25
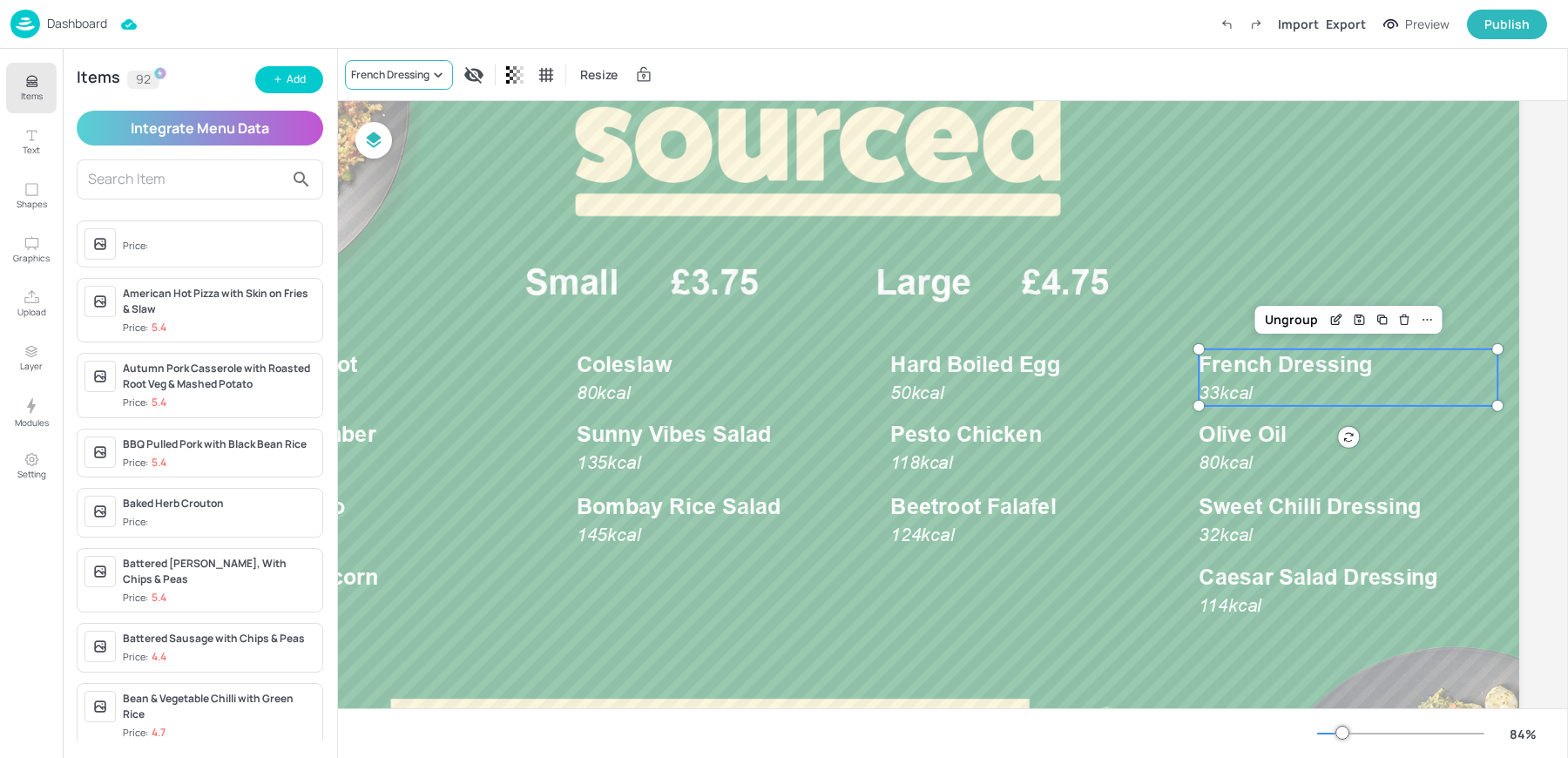
click at [418, 84] on div "French Dressing" at bounding box center [398, 75] width 108 height 30
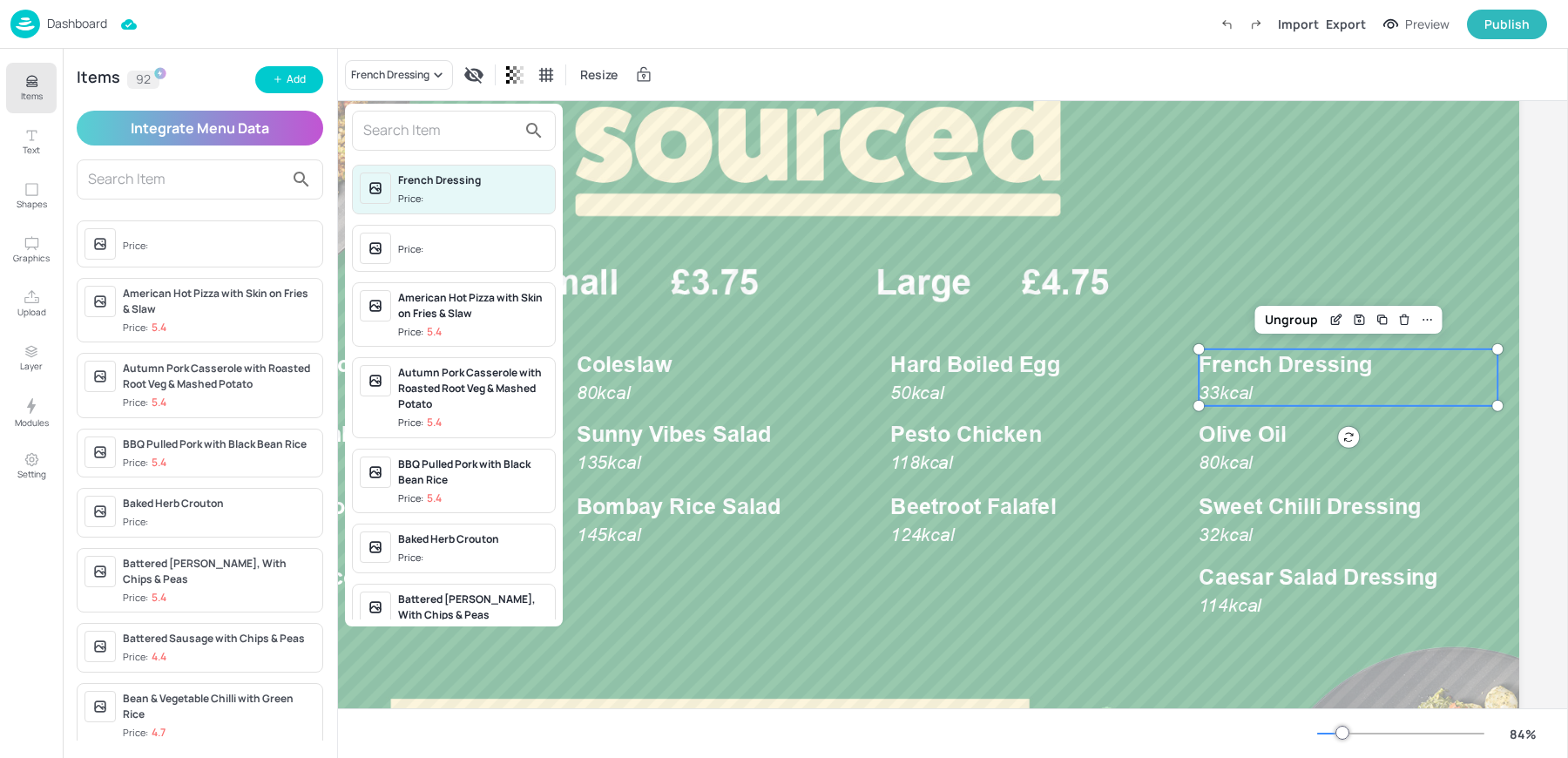
click at [1297, 476] on div at bounding box center [784, 379] width 1568 height 758
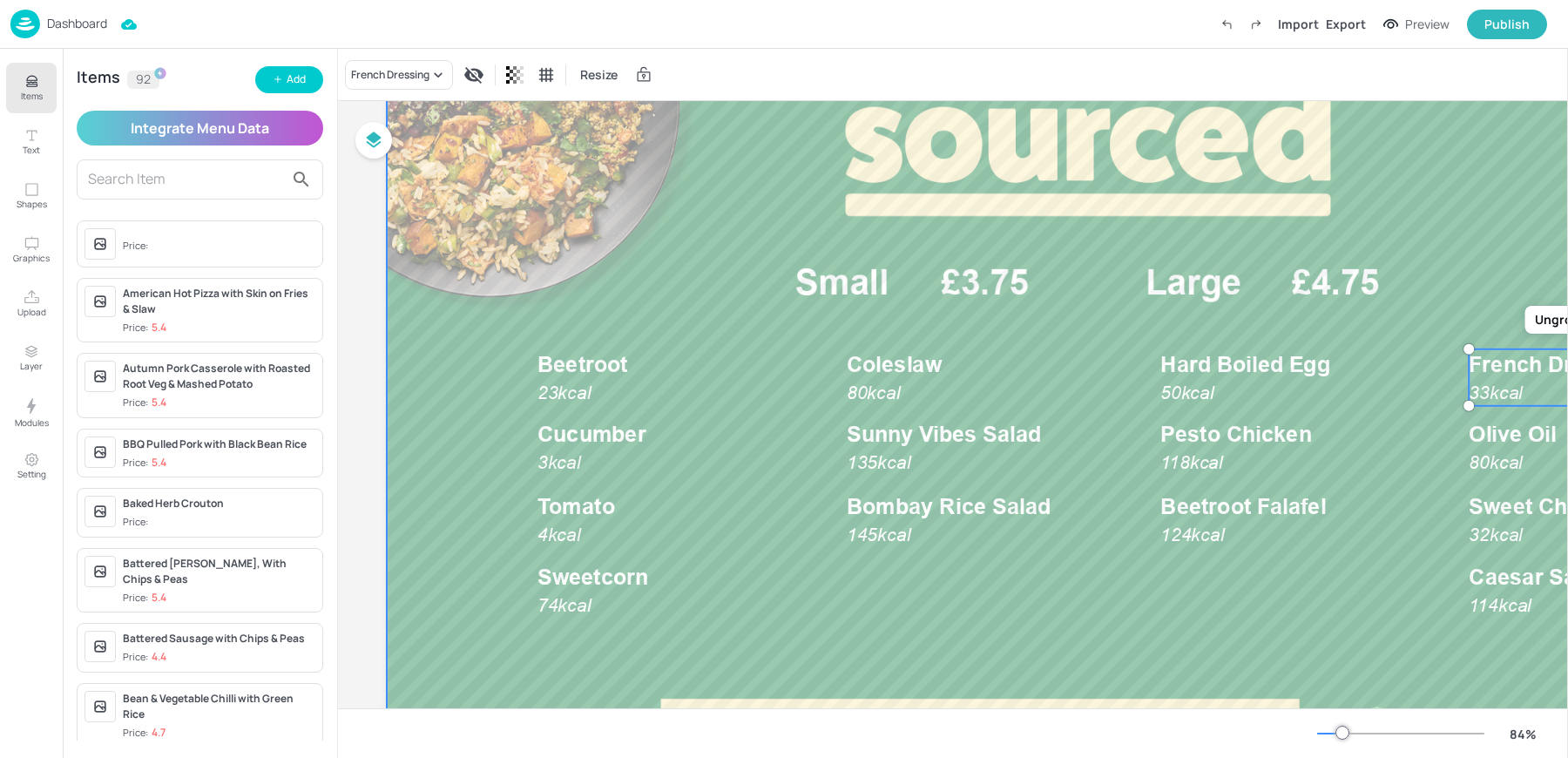
scroll to position [0, 0]
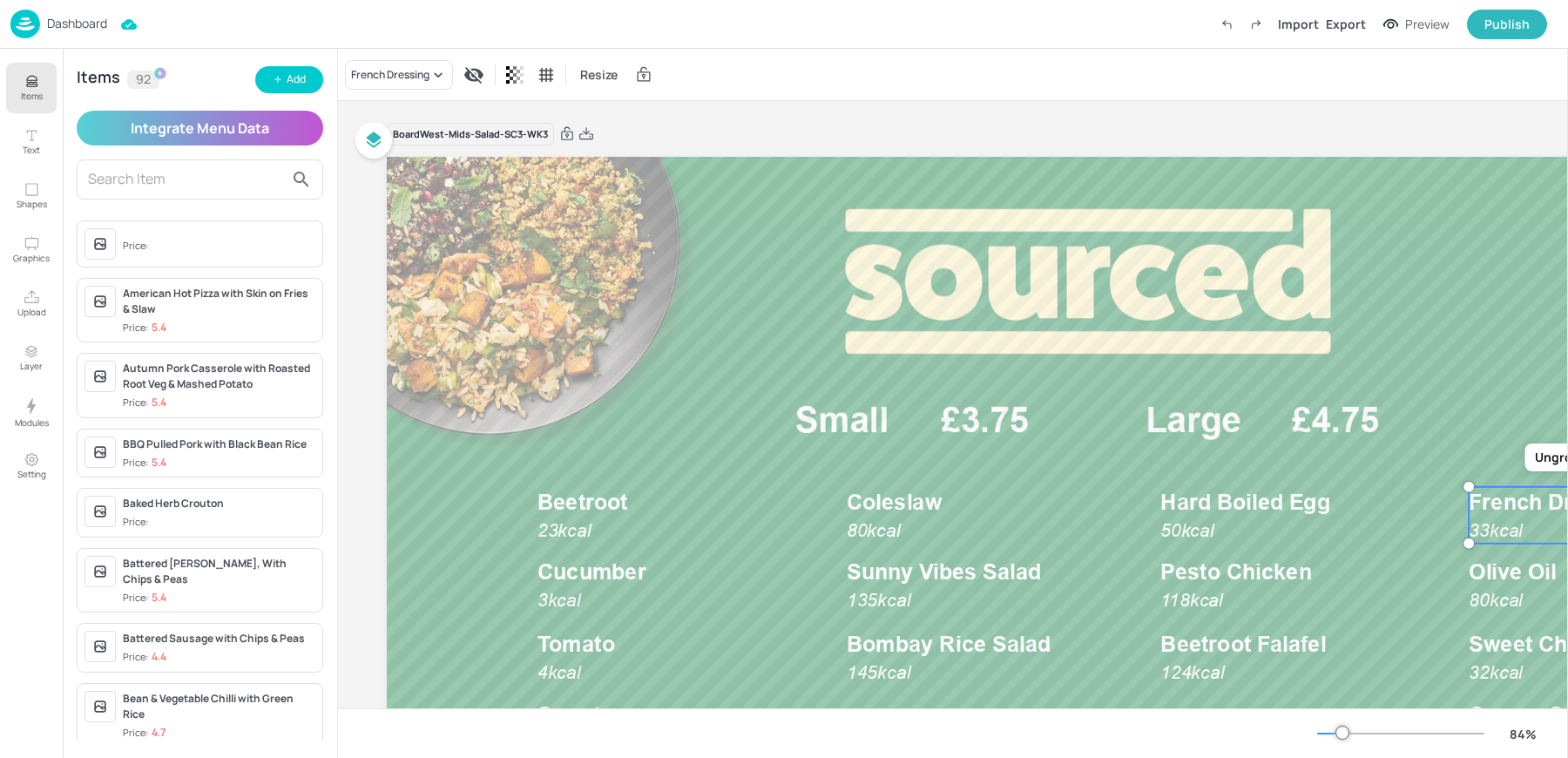
click at [1098, 112] on div "Board West-Mids-Salad-SC3-WK3 Beetroot 23kcal Cucumber 3kcal Sweetcorn 74kcal T…" at bounding box center [1088, 546] width 1403 height 889
click at [1340, 23] on div "Export" at bounding box center [1346, 24] width 40 height 18
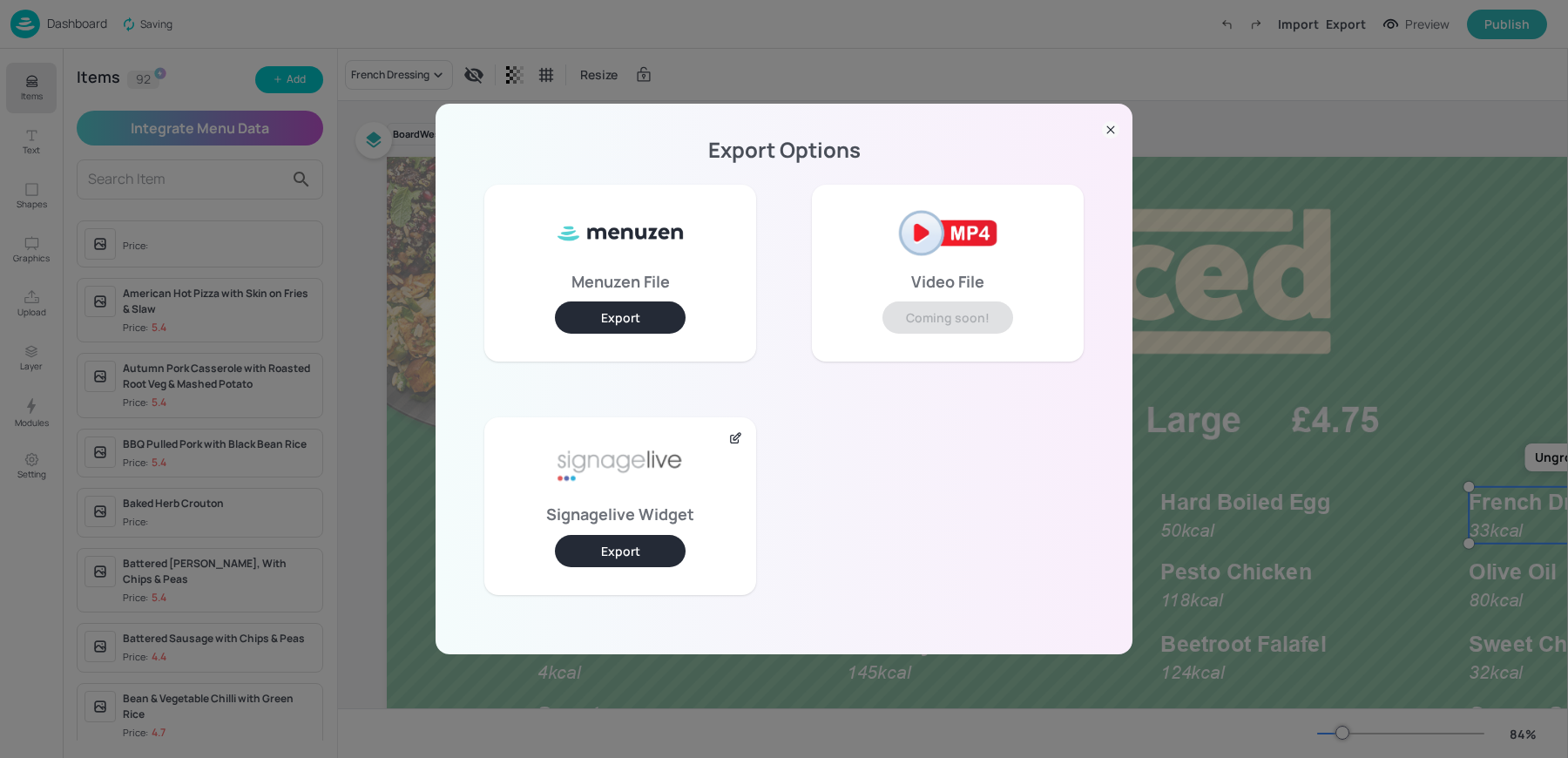
click at [623, 559] on button "Export" at bounding box center [620, 552] width 131 height 32
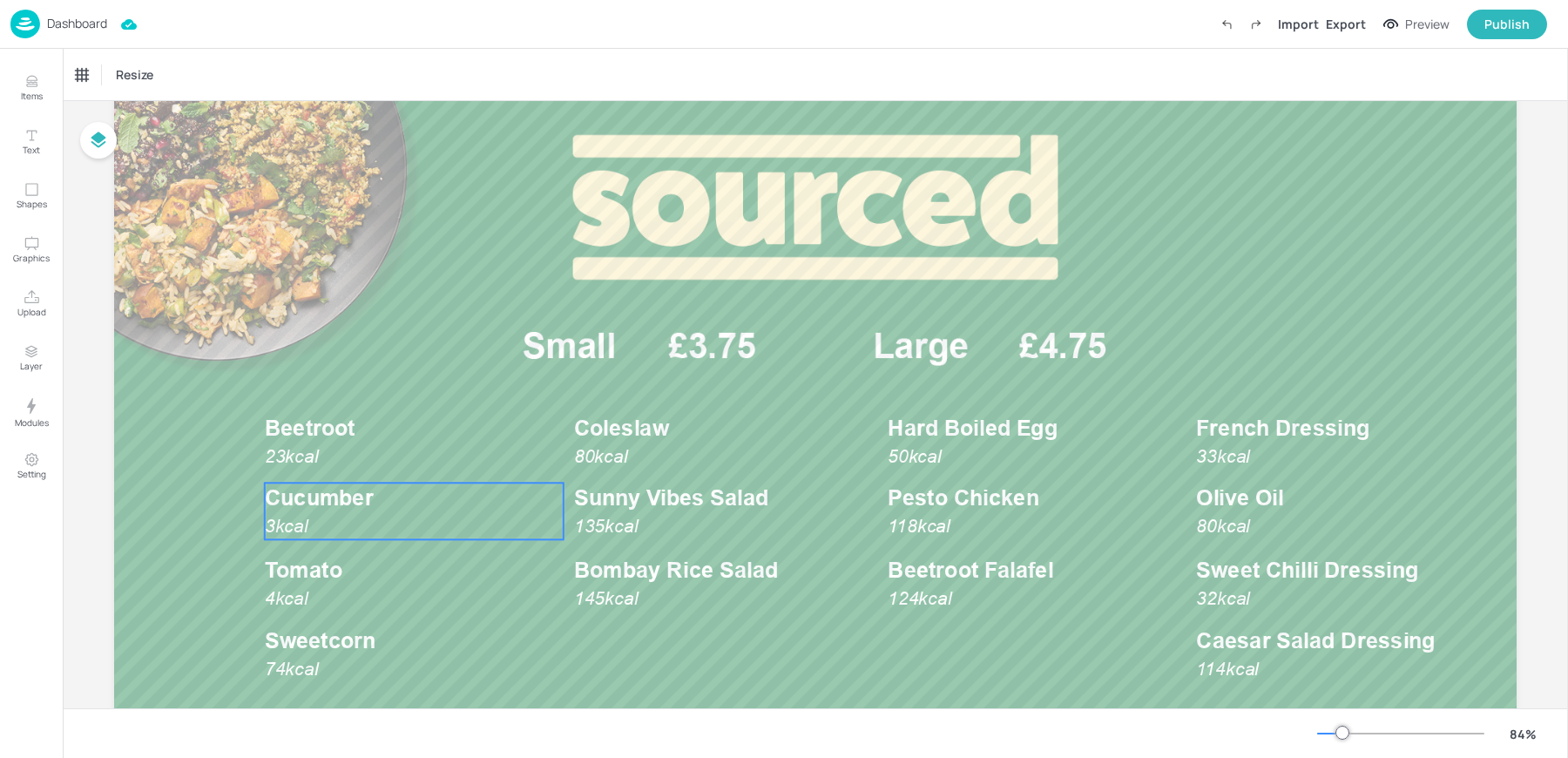
scroll to position [83, 0]
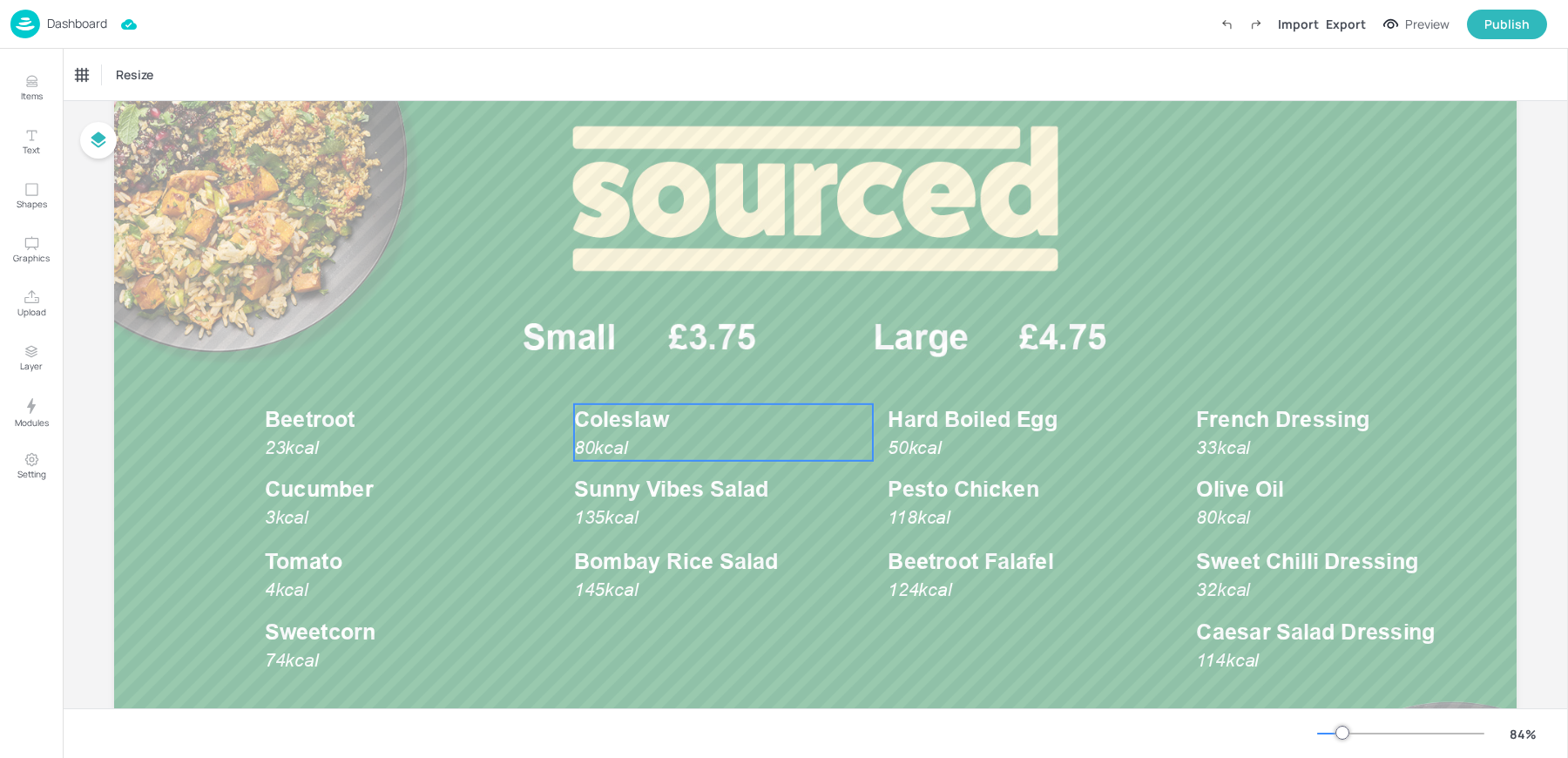
click at [646, 438] on p "80kcal" at bounding box center [622, 447] width 96 height 25
click at [658, 521] on p "135kcal" at bounding box center [622, 518] width 96 height 25
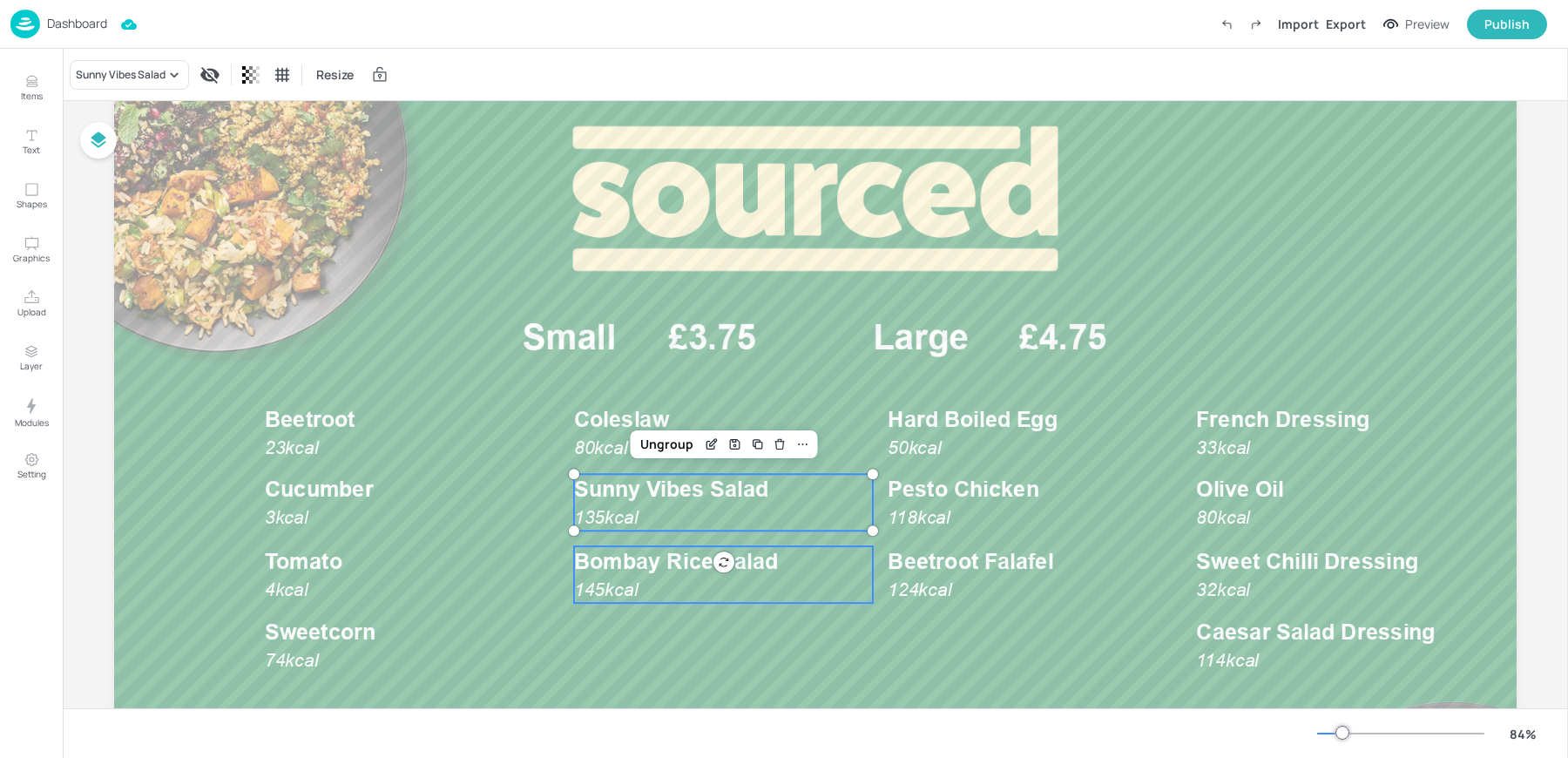
click at [639, 557] on span "Bombay Rice Salad" at bounding box center [676, 561] width 204 height 25
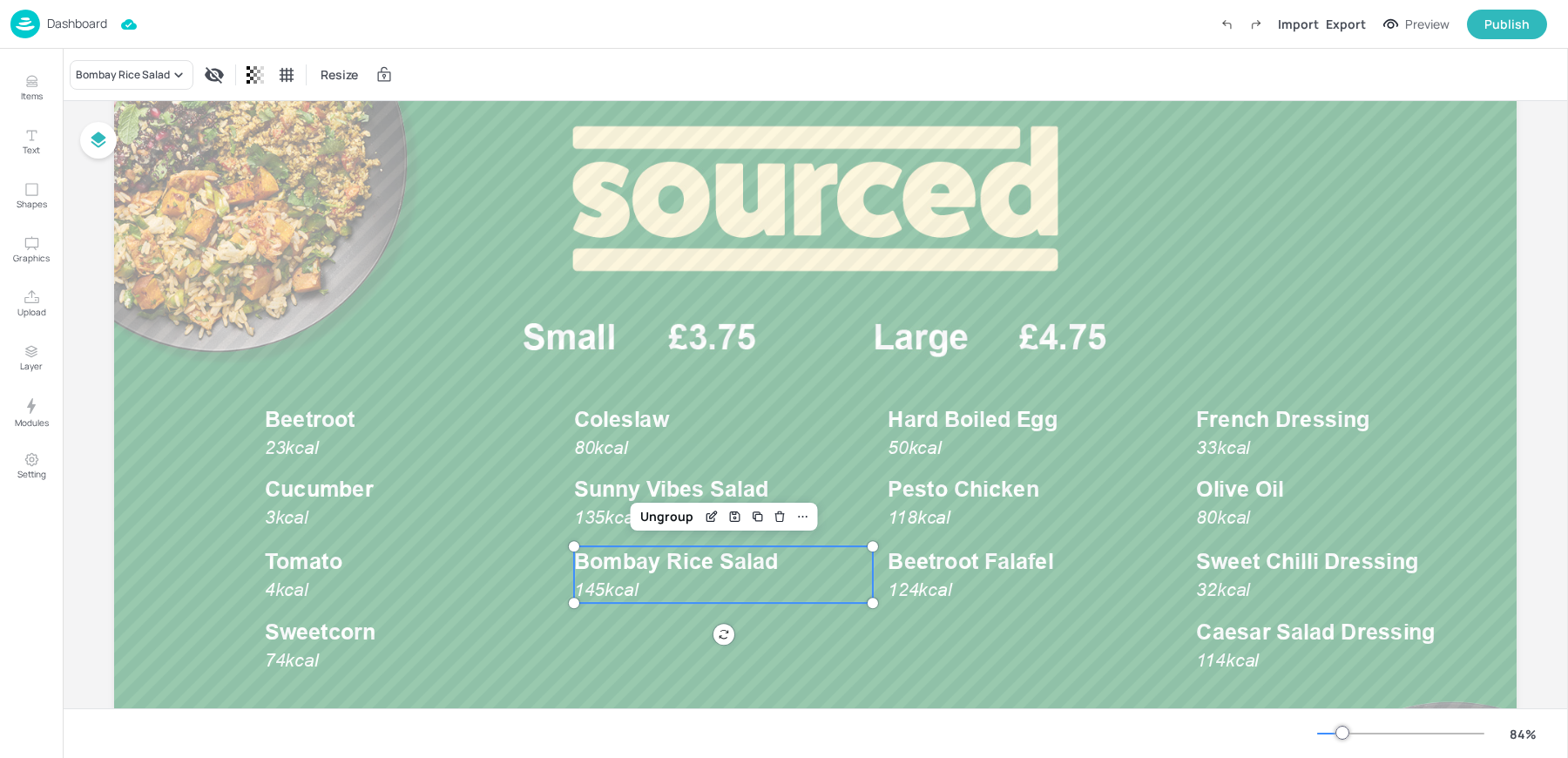
scroll to position [0, 0]
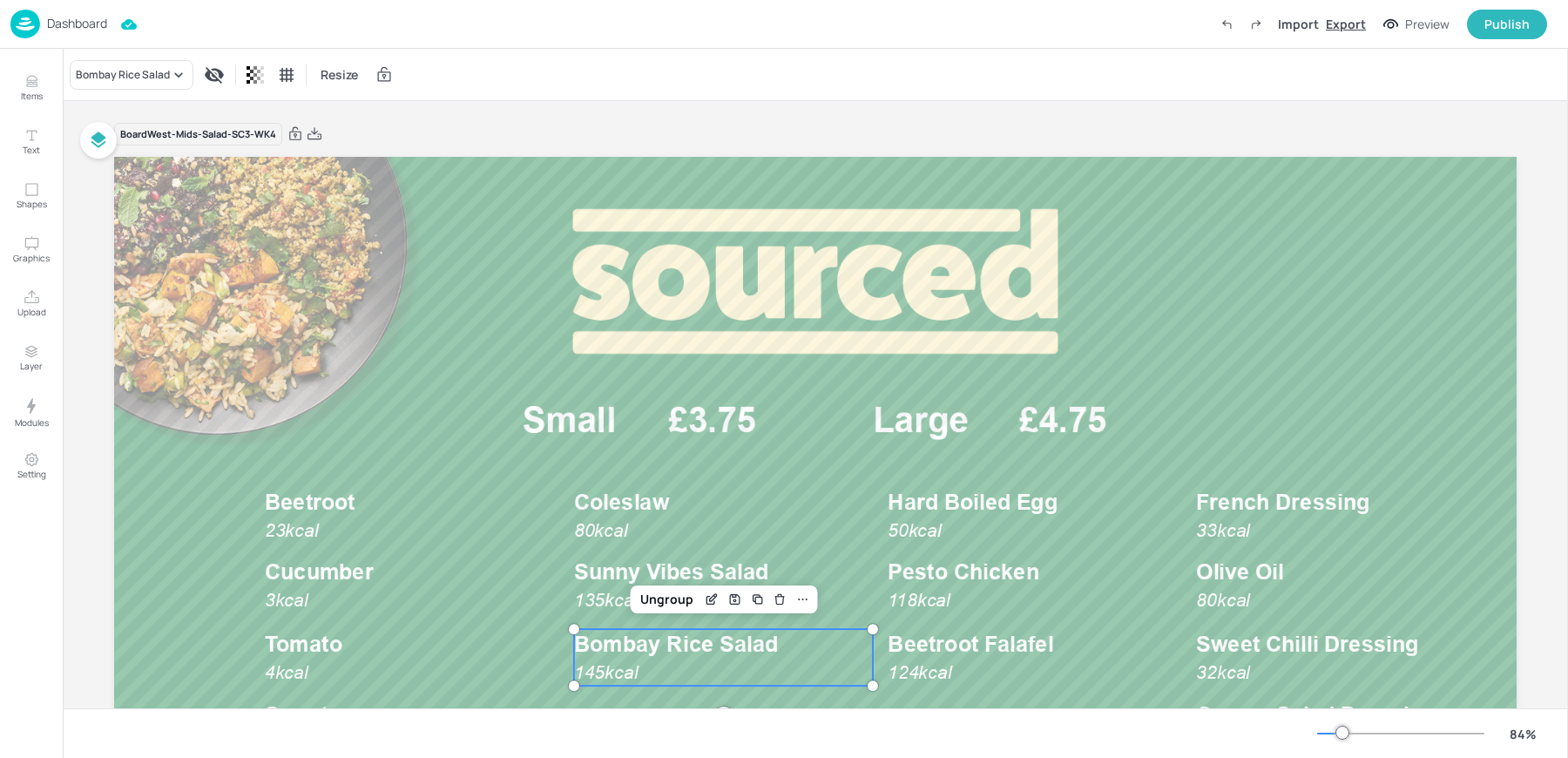
click at [1340, 29] on div "Export" at bounding box center [1346, 24] width 40 height 18
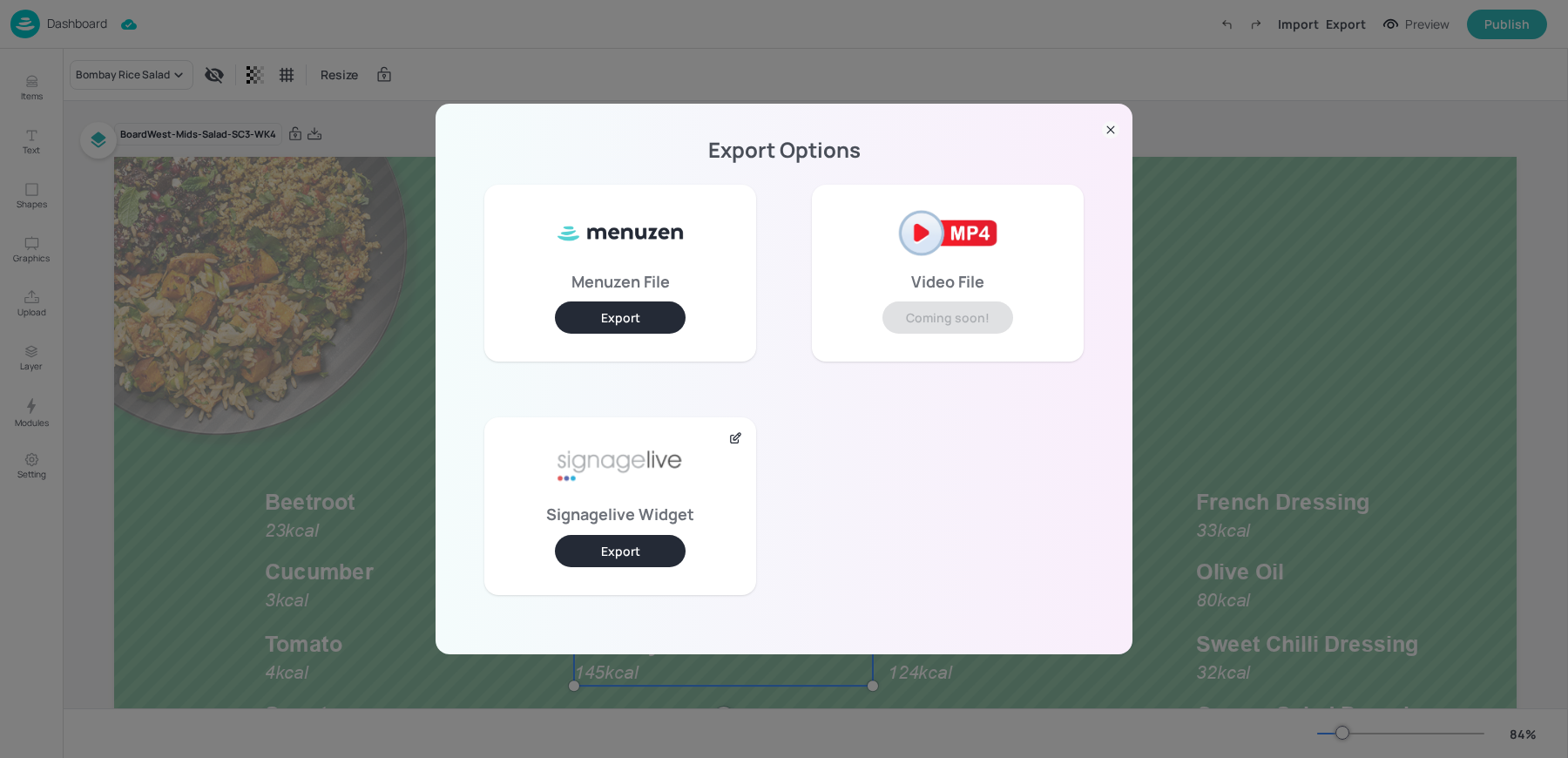
click at [631, 560] on button "Export" at bounding box center [620, 552] width 131 height 32
